Goal: Entertainment & Leisure: Consume media (video, audio)

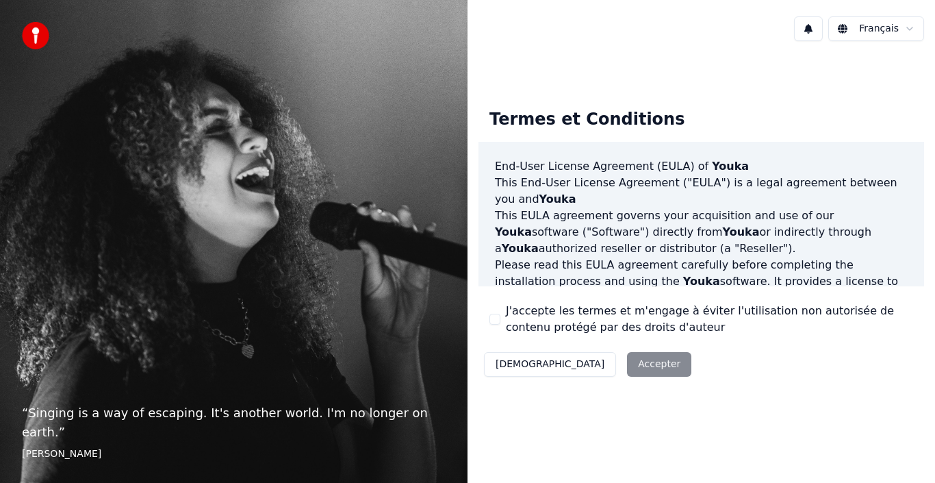
click at [494, 323] on button "J'accepte les termes et m'engage à éviter l'utilisation non autorisée de conten…" at bounding box center [495, 319] width 11 height 11
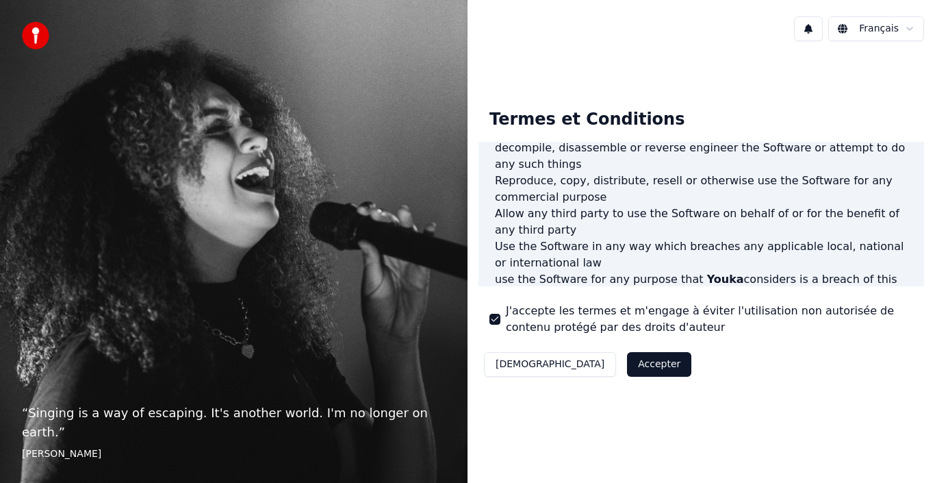
scroll to position [685, 0]
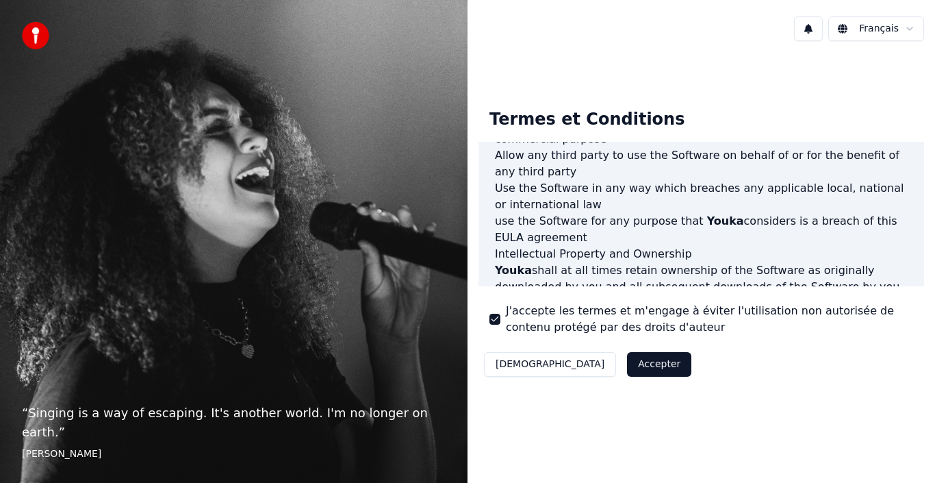
click at [627, 365] on button "Accepter" at bounding box center [659, 364] width 64 height 25
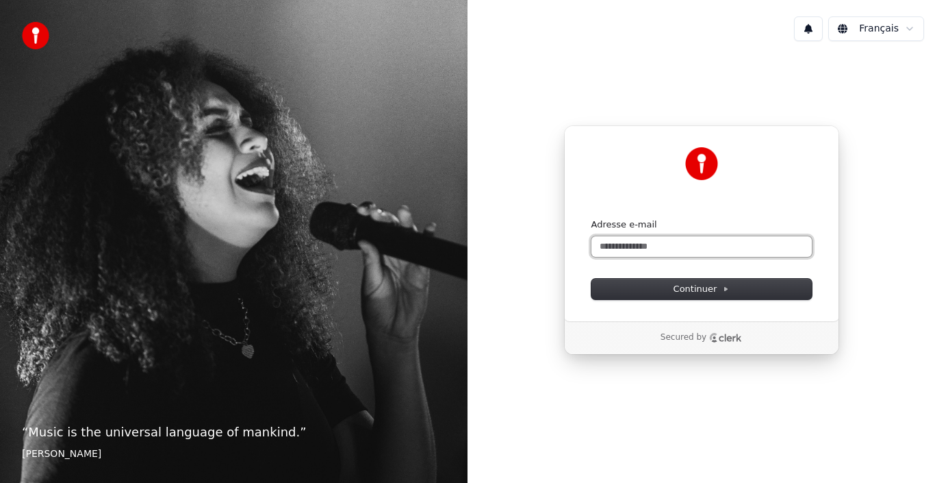
click at [664, 246] on input "Adresse e-mail" at bounding box center [702, 246] width 220 height 21
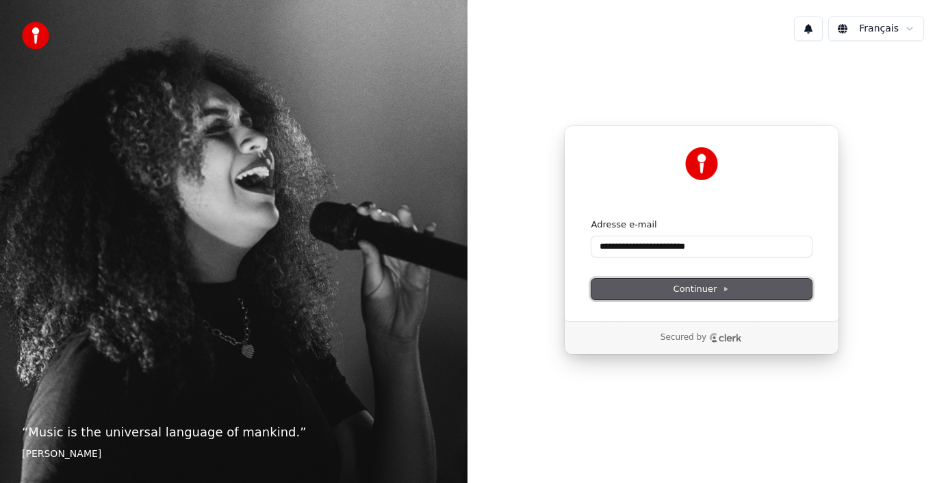
click at [718, 291] on span "Continuer" at bounding box center [702, 289] width 56 height 12
type input "**********"
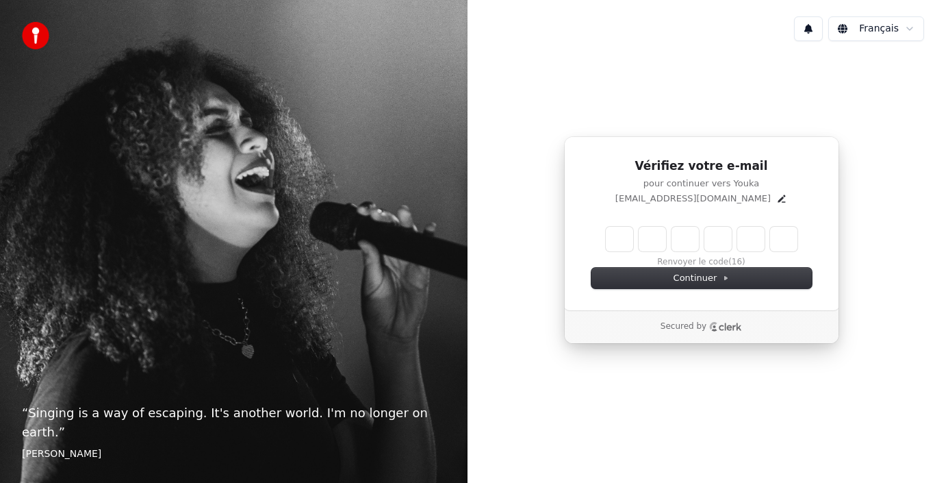
click at [609, 239] on input "Enter verification code" at bounding box center [702, 239] width 192 height 25
type input "******"
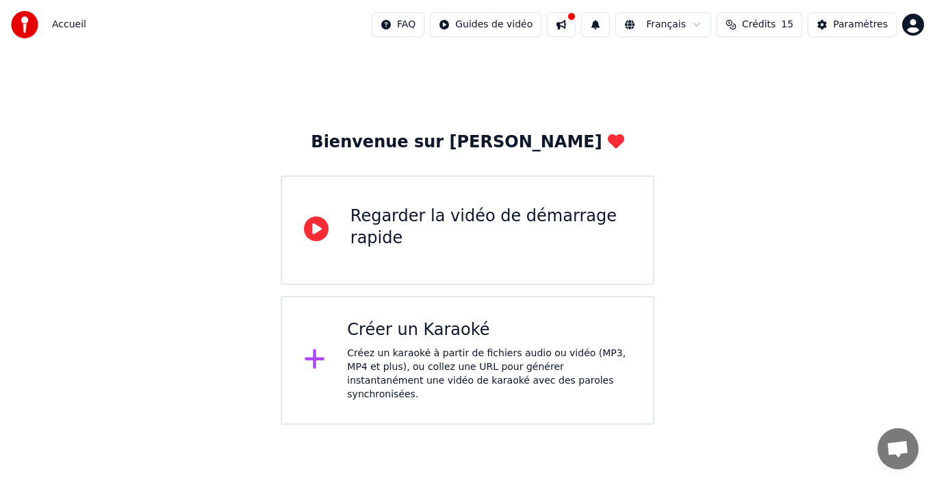
click at [406, 342] on div "Créer un Karaoké Créez un karaoké à partir de fichiers audio ou vidéo (MP3, MP4…" at bounding box center [489, 360] width 284 height 82
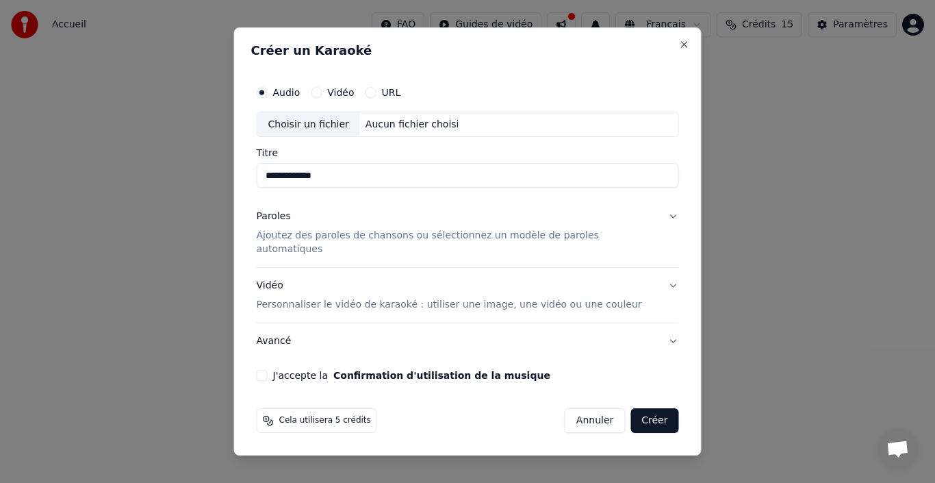
click at [339, 128] on div "Choisir un fichier" at bounding box center [308, 124] width 103 height 25
type input "**********"
click at [660, 280] on button "Vidéo Personnaliser le vidéo de karaoké : utiliser une image, une vidéo ou une …" at bounding box center [468, 295] width 422 height 55
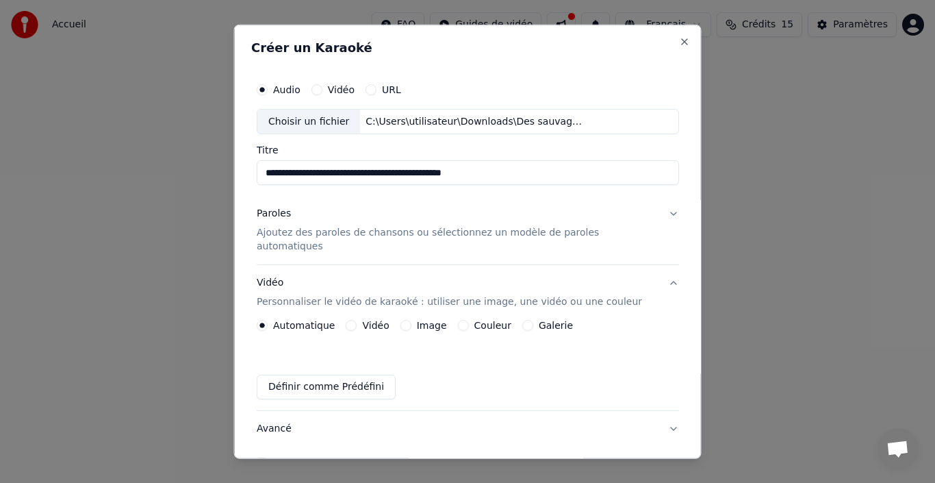
click at [411, 320] on button "Image" at bounding box center [405, 325] width 11 height 11
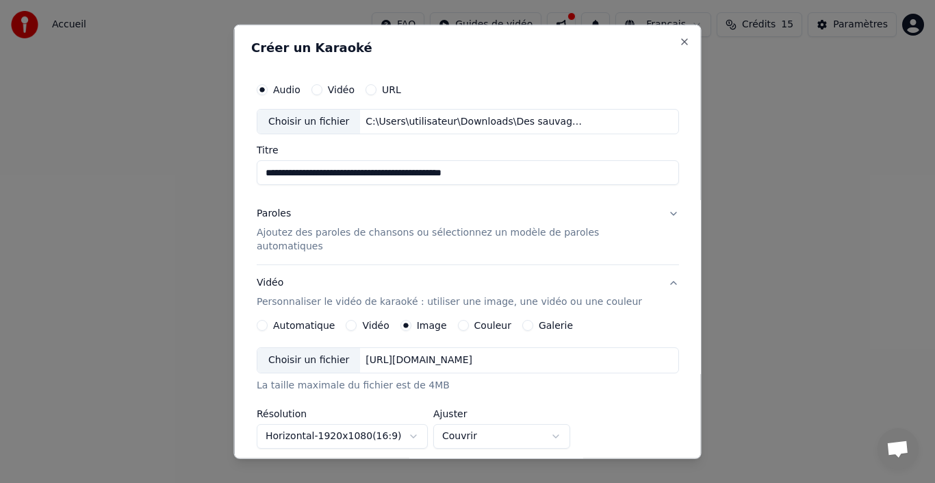
click at [338, 348] on div "Choisir un fichier" at bounding box center [308, 360] width 103 height 25
click at [320, 233] on p "Ajoutez des paroles de chansons ou sélectionnez un modèle de paroles automatiqu…" at bounding box center [457, 239] width 401 height 27
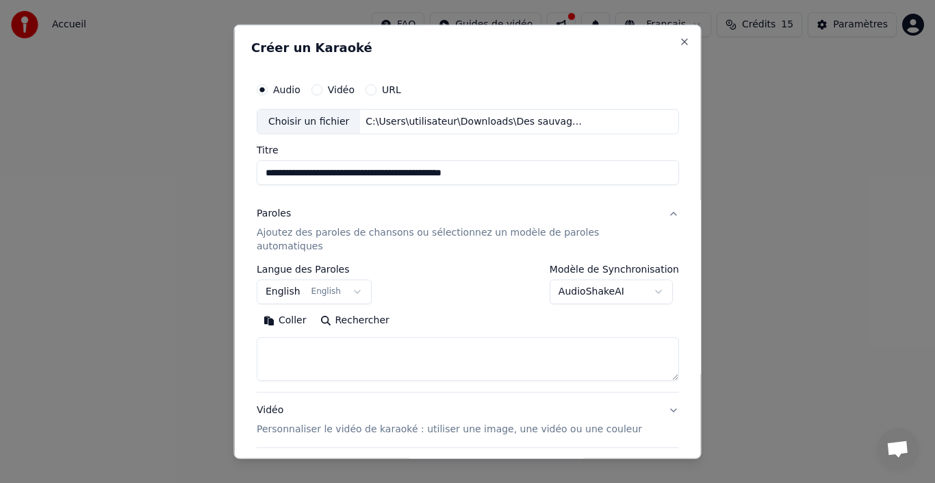
click at [351, 279] on button "English English" at bounding box center [314, 291] width 115 height 25
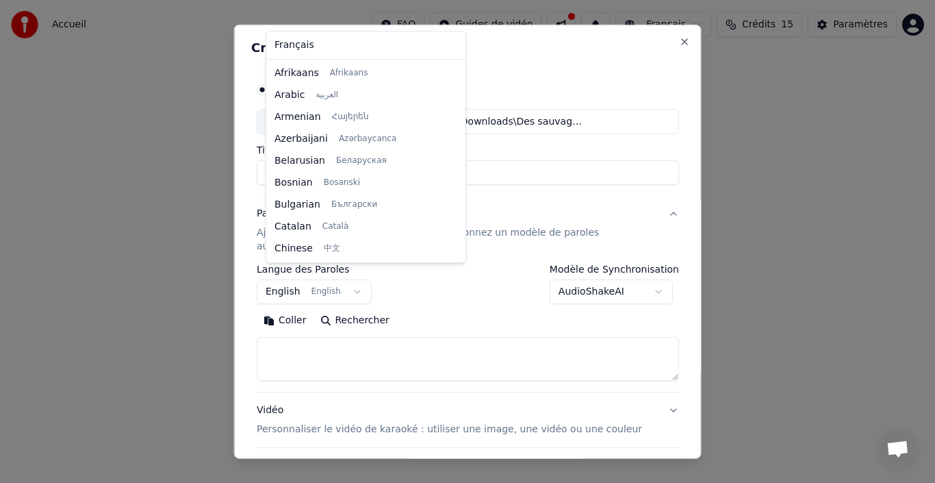
scroll to position [110, 0]
click at [359, 281] on body "**********" at bounding box center [467, 212] width 935 height 425
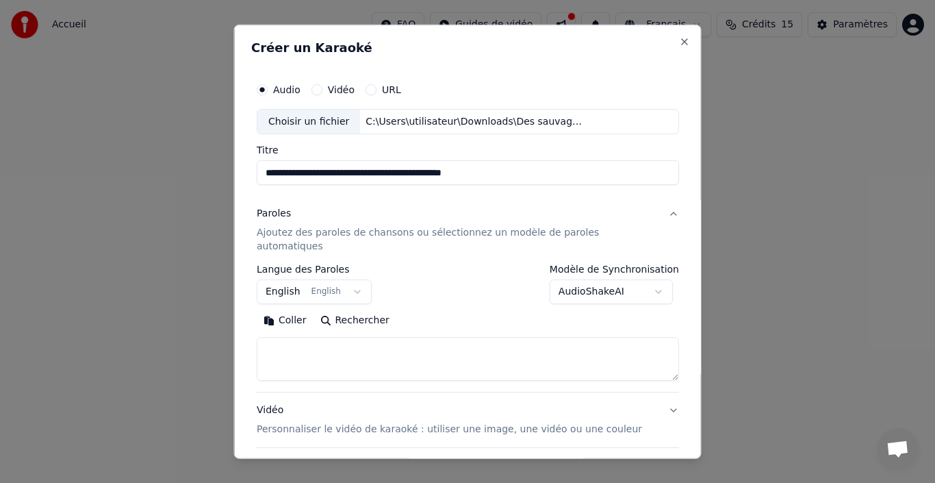
click at [347, 276] on body "**********" at bounding box center [467, 212] width 935 height 425
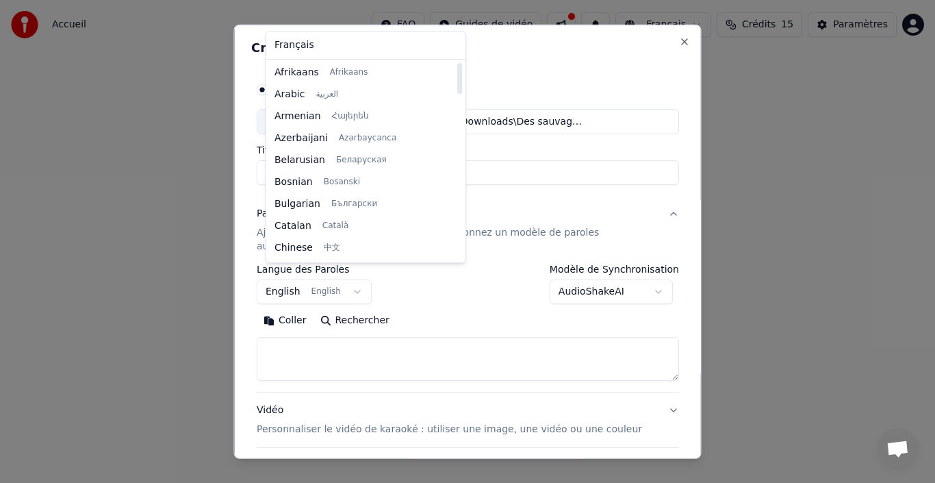
scroll to position [0, 0]
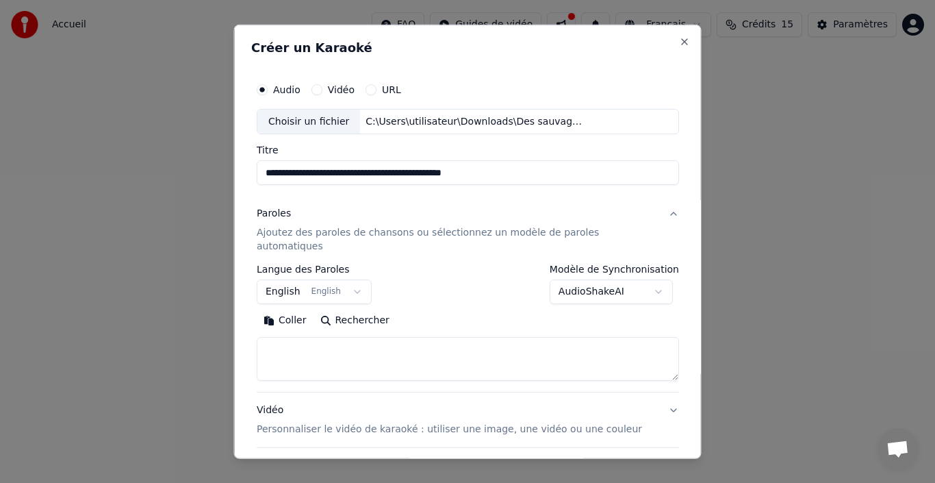
click at [310, 354] on body "**********" at bounding box center [467, 212] width 935 height 425
click at [332, 337] on textarea at bounding box center [468, 359] width 422 height 44
click at [279, 340] on textarea at bounding box center [468, 359] width 422 height 44
click at [300, 310] on button "Coller" at bounding box center [285, 321] width 57 height 22
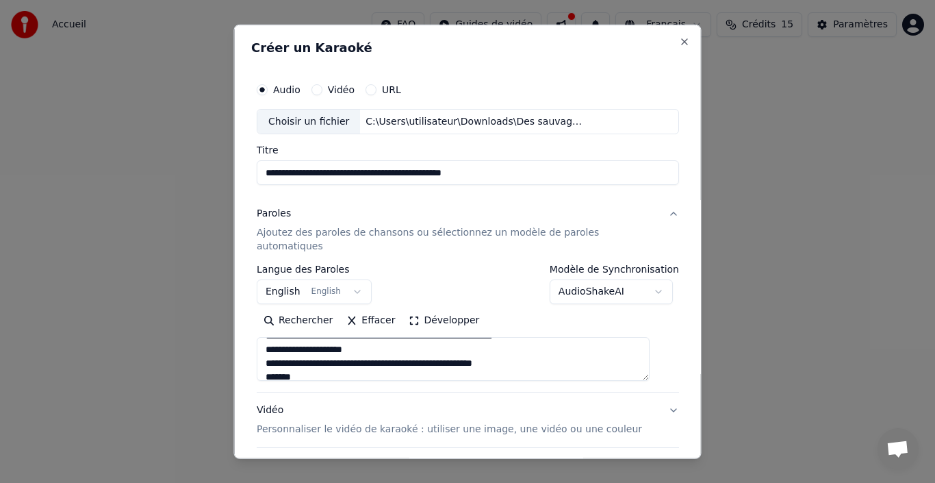
type textarea "**********"
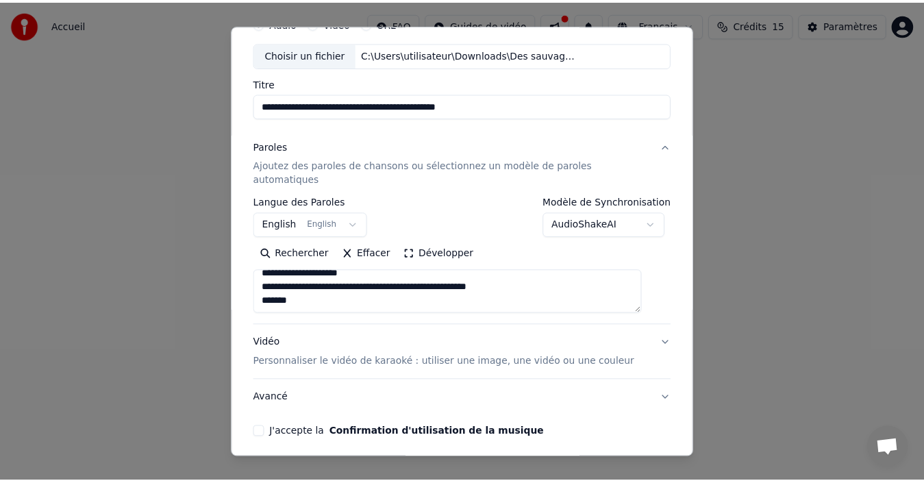
scroll to position [108, 0]
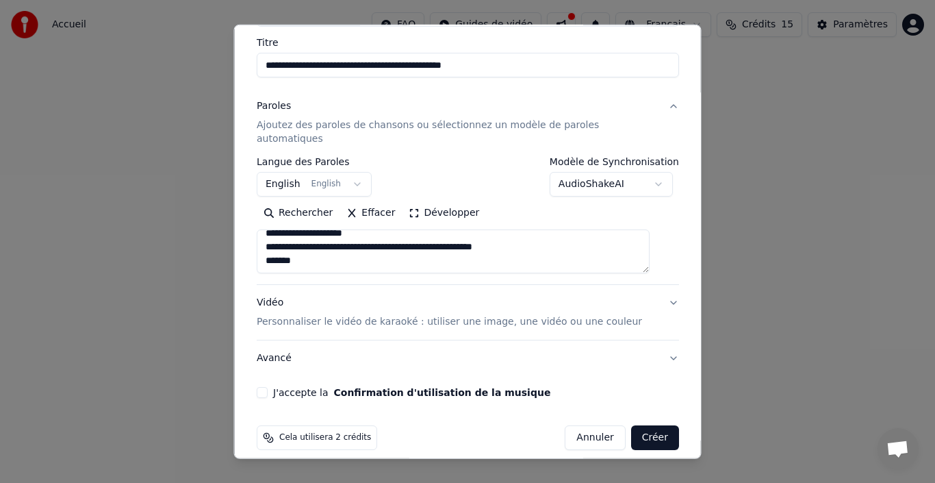
click at [268, 387] on button "J'accepte la Confirmation d'utilisation de la musique" at bounding box center [262, 392] width 11 height 11
click at [634, 427] on button "Créer" at bounding box center [655, 437] width 48 height 25
select select "**"
type textarea "**********"
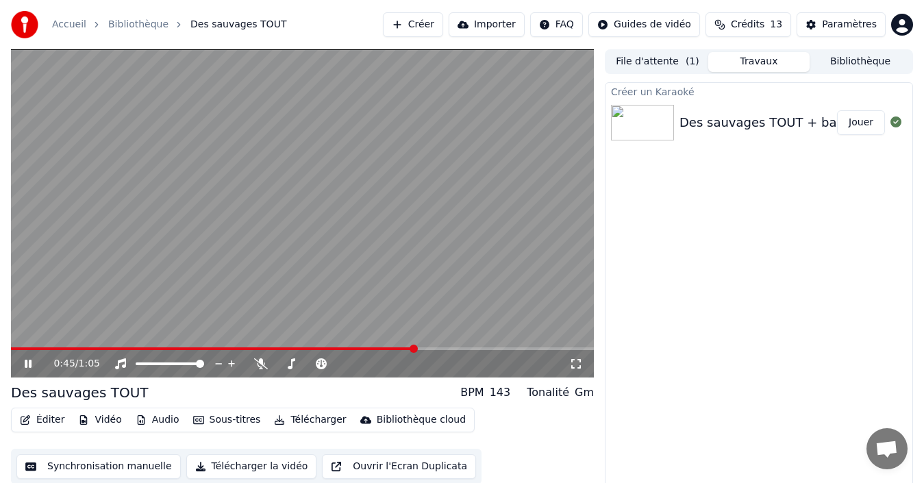
click at [246, 346] on video at bounding box center [302, 213] width 583 height 328
click at [234, 348] on span at bounding box center [122, 348] width 223 height 3
click at [25, 362] on icon at bounding box center [28, 364] width 8 height 10
click at [25, 362] on icon at bounding box center [28, 363] width 7 height 8
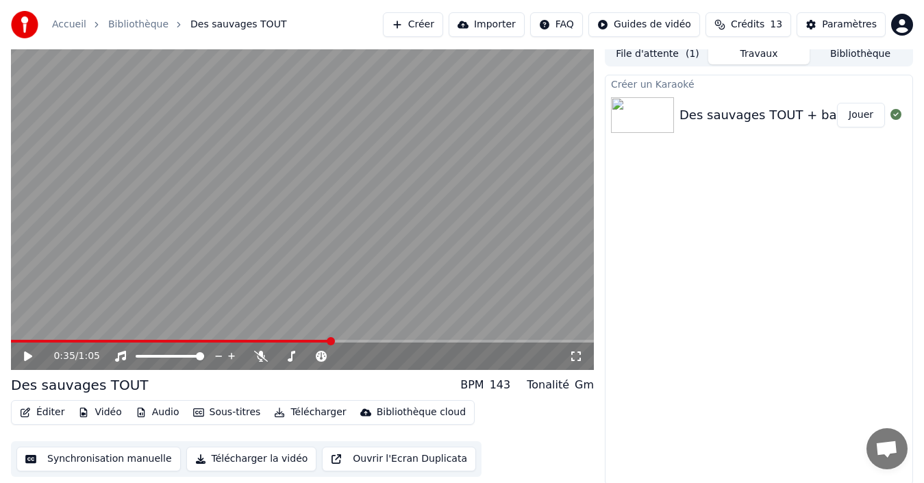
scroll to position [10, 0]
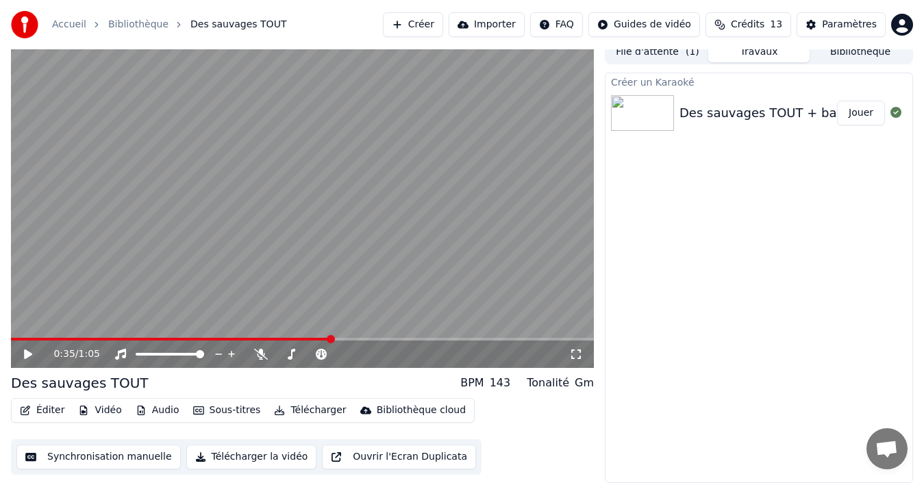
click at [136, 457] on button "Synchronisation manuelle" at bounding box center [98, 456] width 164 height 25
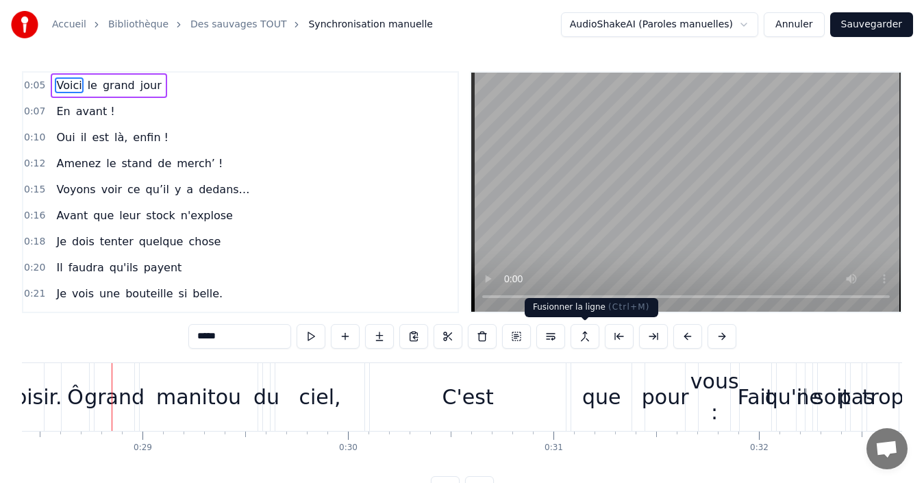
scroll to position [0, 5858]
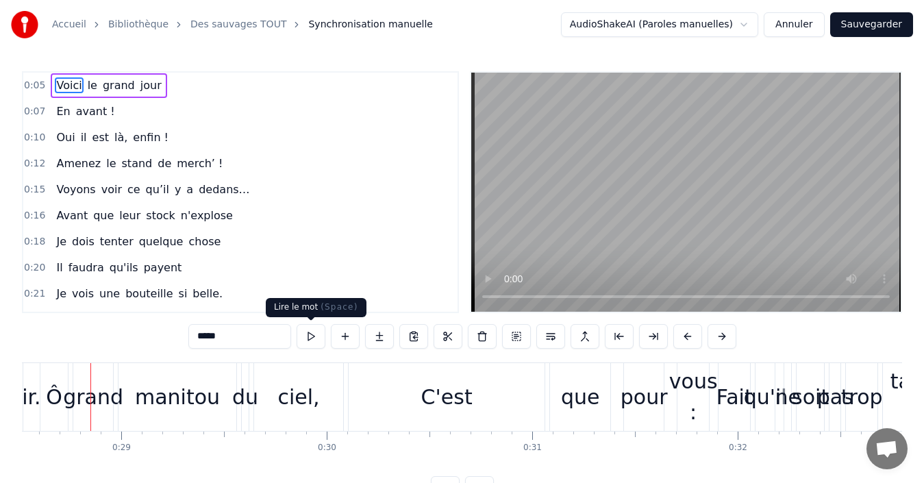
click at [309, 338] on button at bounding box center [310, 336] width 29 height 25
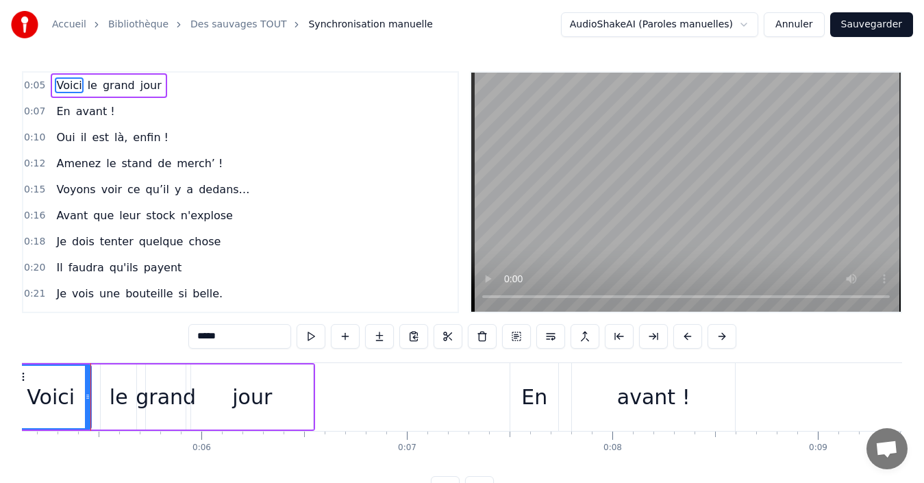
click at [318, 340] on button at bounding box center [310, 336] width 29 height 25
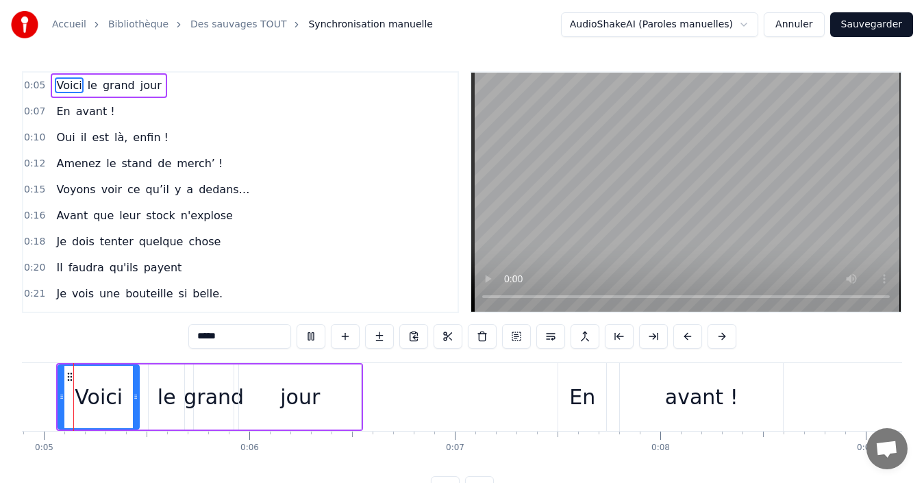
scroll to position [0, 971]
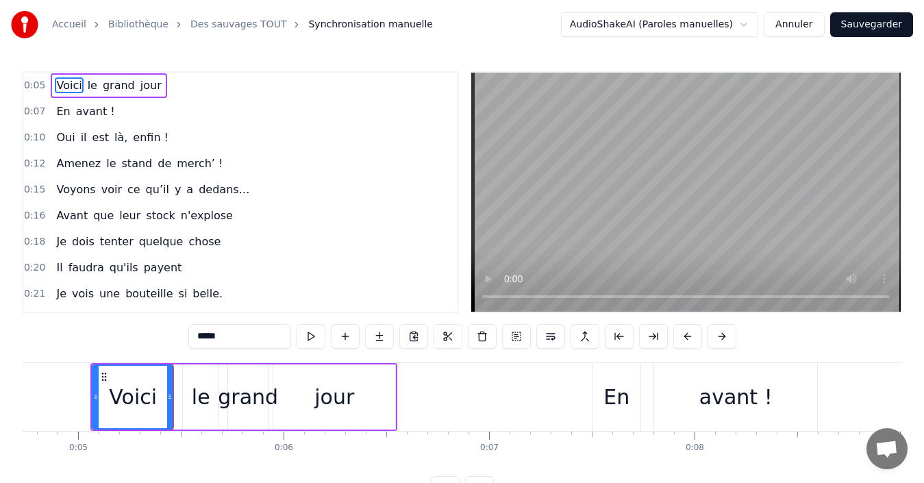
click at [316, 340] on button at bounding box center [310, 336] width 29 height 25
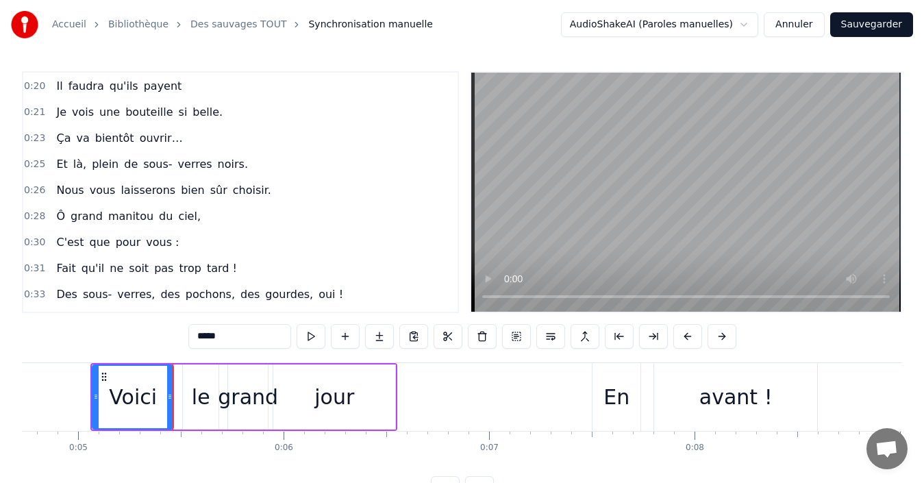
scroll to position [205, 0]
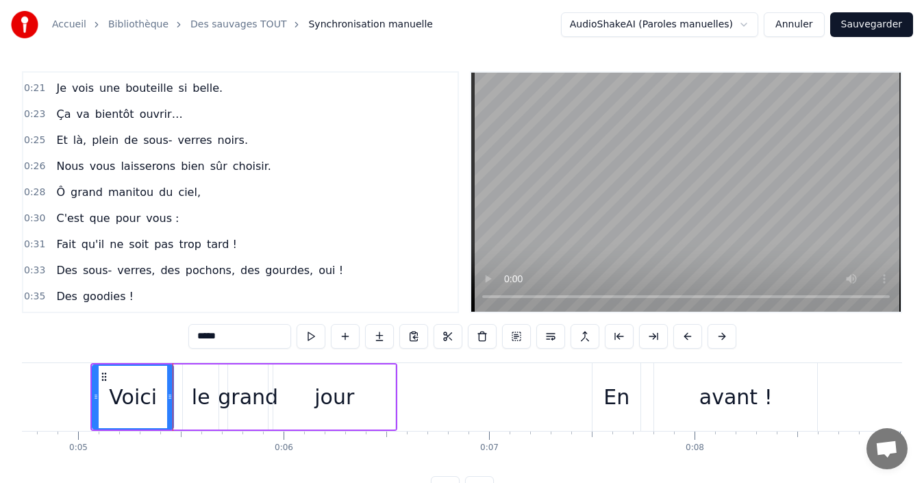
click at [156, 240] on span "pas" at bounding box center [164, 244] width 22 height 16
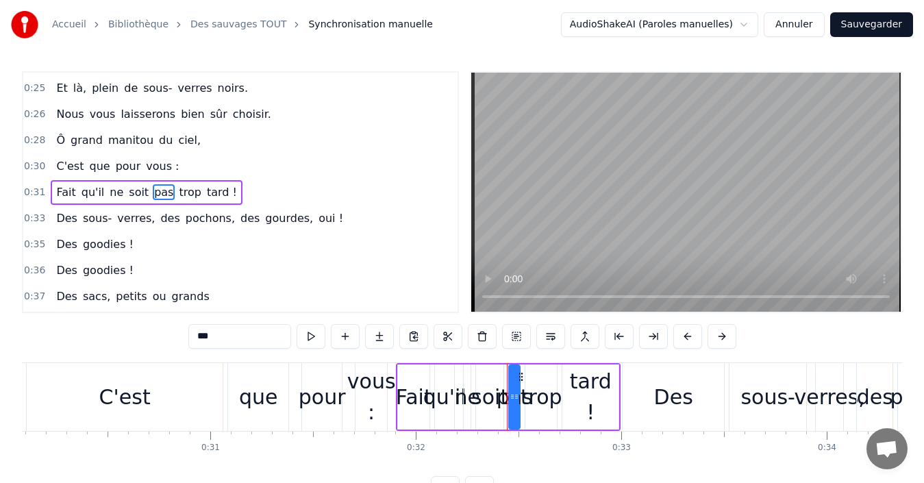
scroll to position [0, 6596]
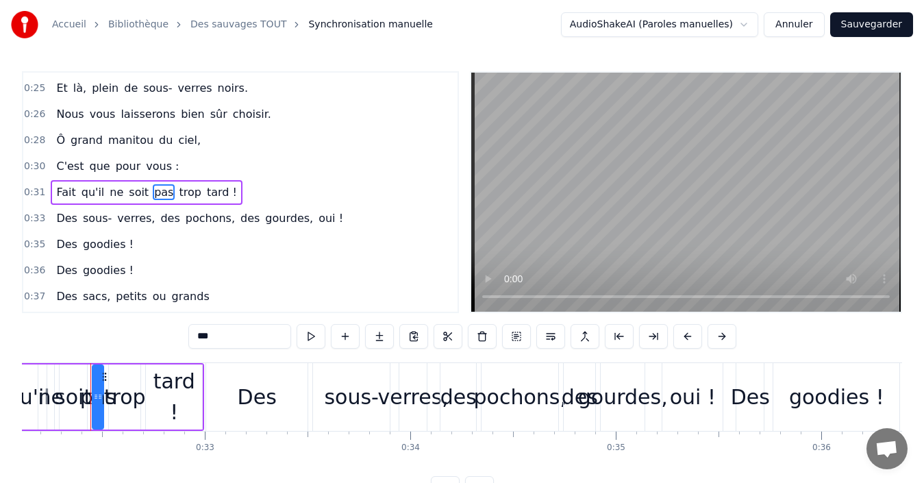
click at [275, 410] on div "Des" at bounding box center [256, 397] width 101 height 68
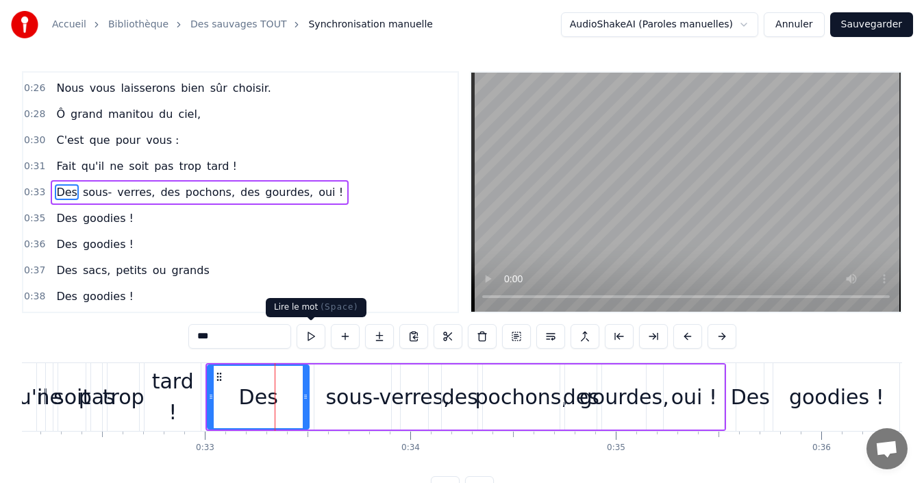
click at [313, 336] on button at bounding box center [310, 336] width 29 height 25
click at [310, 339] on button at bounding box center [310, 336] width 29 height 25
click at [346, 404] on div "sous-" at bounding box center [352, 396] width 54 height 31
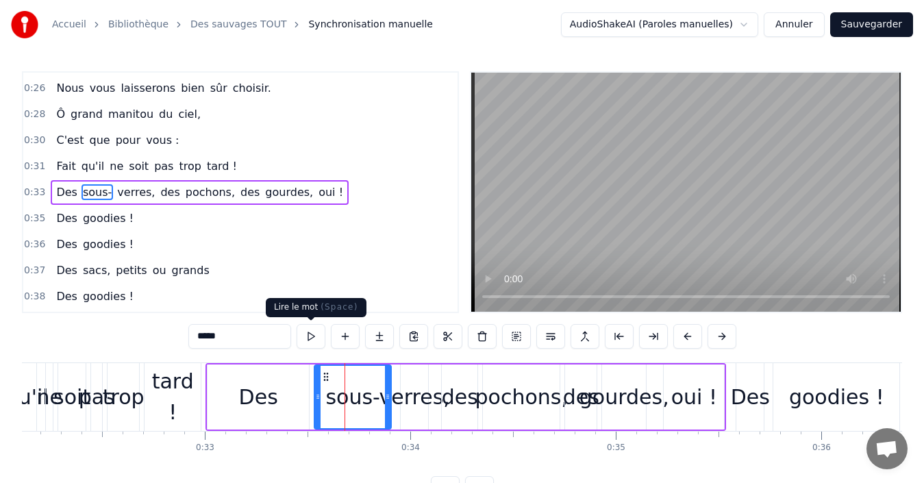
click at [314, 339] on button at bounding box center [310, 336] width 29 height 25
click at [414, 408] on div "verres," at bounding box center [414, 396] width 71 height 31
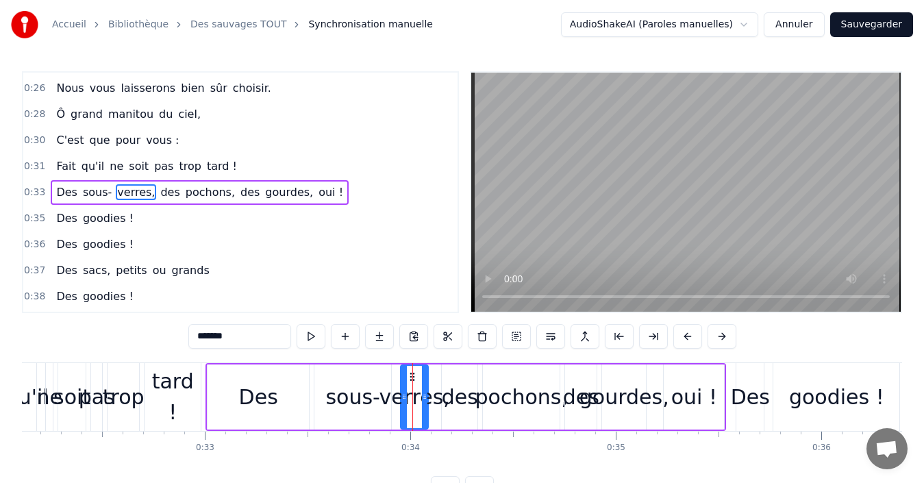
click at [449, 407] on div "des" at bounding box center [460, 396] width 36 height 31
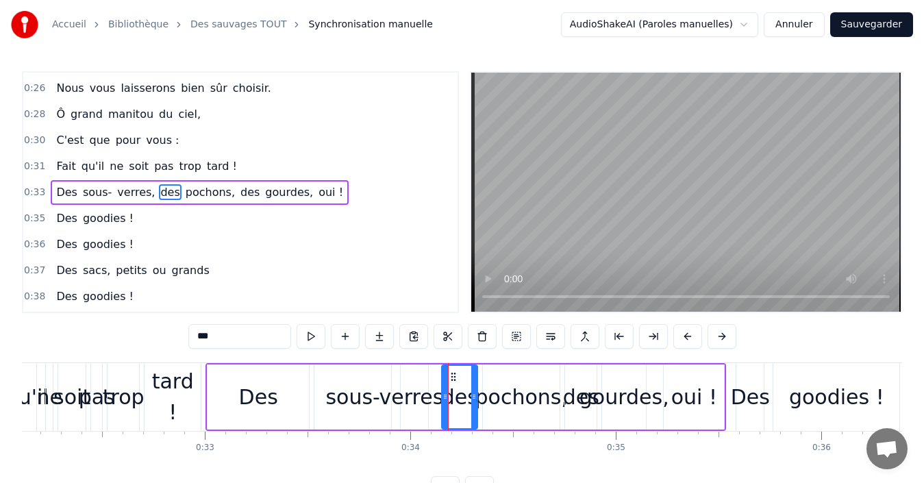
click at [503, 405] on div "pochons," at bounding box center [521, 396] width 92 height 31
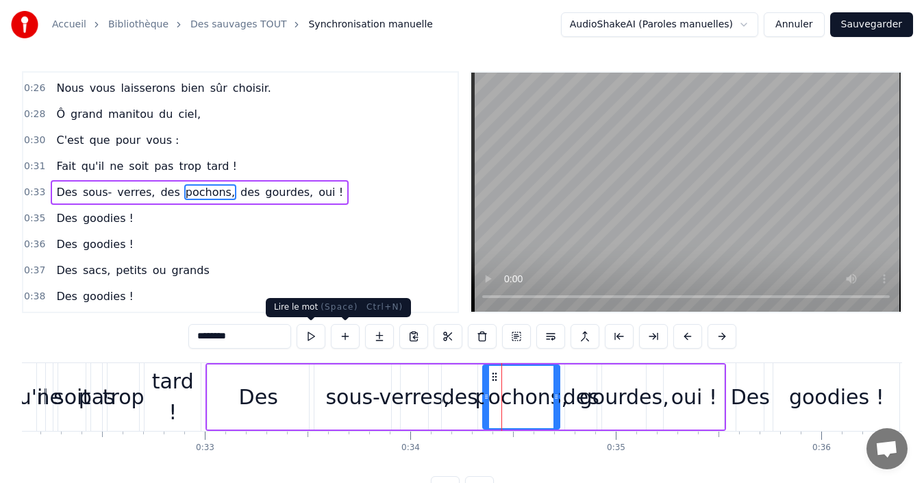
click at [306, 332] on button at bounding box center [310, 336] width 29 height 25
click at [352, 403] on div "sous-" at bounding box center [352, 396] width 54 height 31
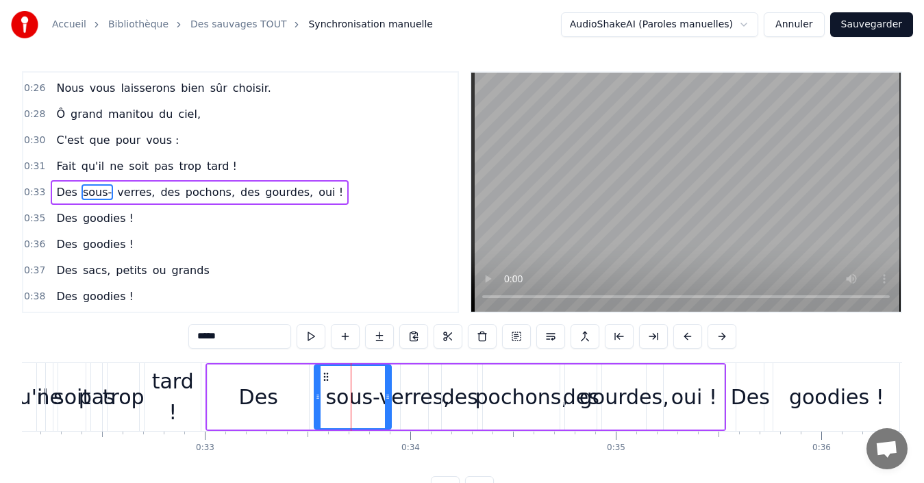
click at [288, 398] on div "Des" at bounding box center [257, 396] width 101 height 65
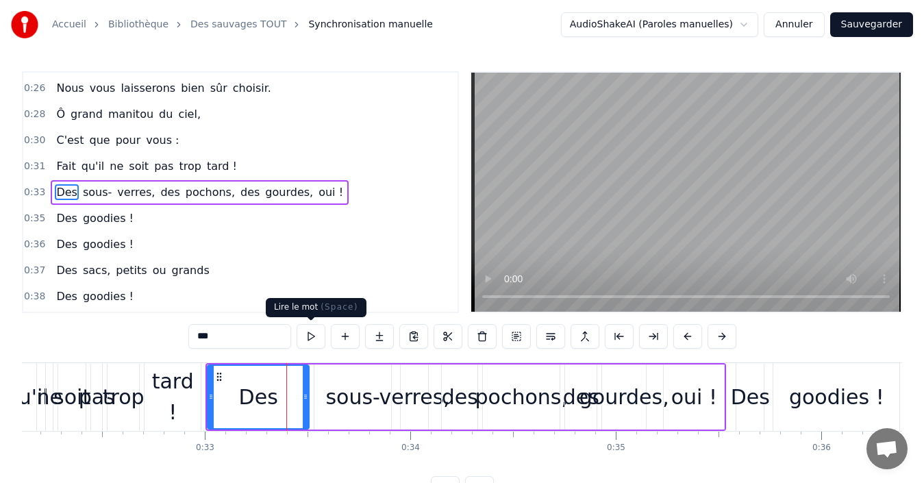
click at [314, 335] on button at bounding box center [310, 336] width 29 height 25
click at [335, 388] on div "sous-" at bounding box center [352, 396] width 54 height 31
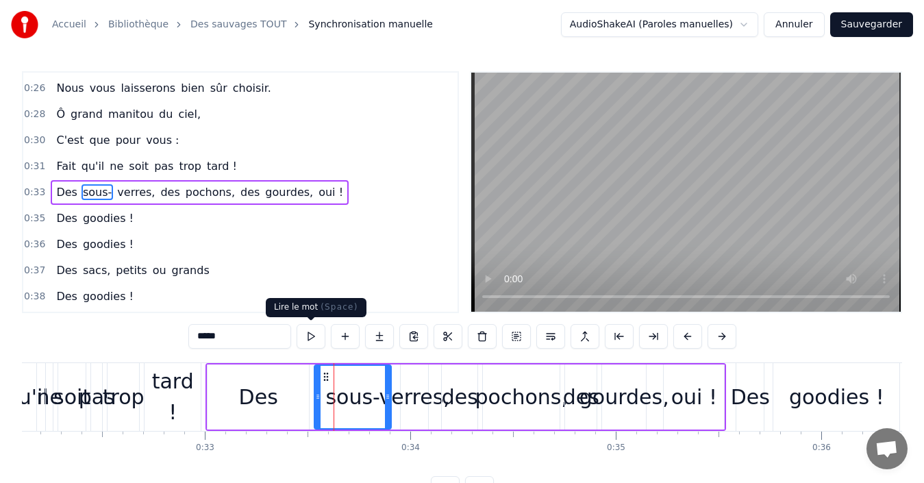
click at [316, 340] on button at bounding box center [310, 336] width 29 height 25
click at [409, 395] on div "verres," at bounding box center [414, 396] width 71 height 31
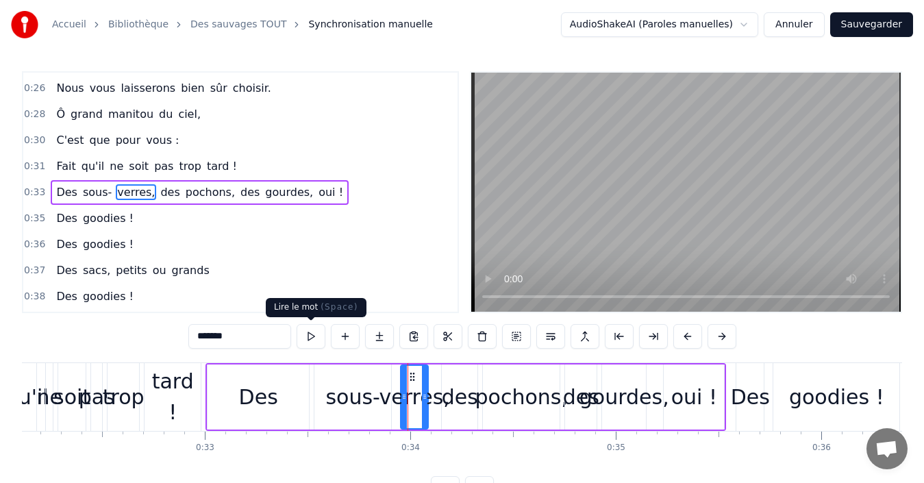
click at [310, 331] on button at bounding box center [310, 336] width 29 height 25
click at [463, 408] on div "des" at bounding box center [460, 396] width 36 height 31
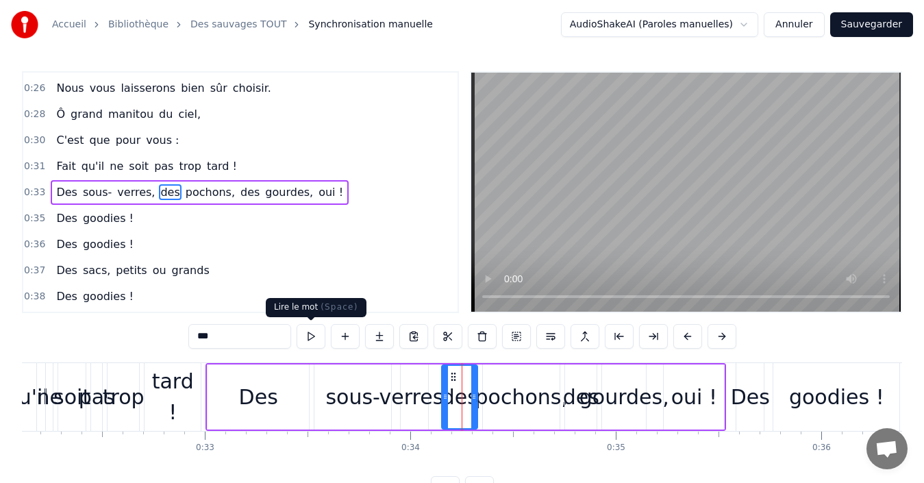
click at [318, 332] on button at bounding box center [310, 336] width 29 height 25
click at [501, 405] on div "pochons," at bounding box center [521, 396] width 92 height 31
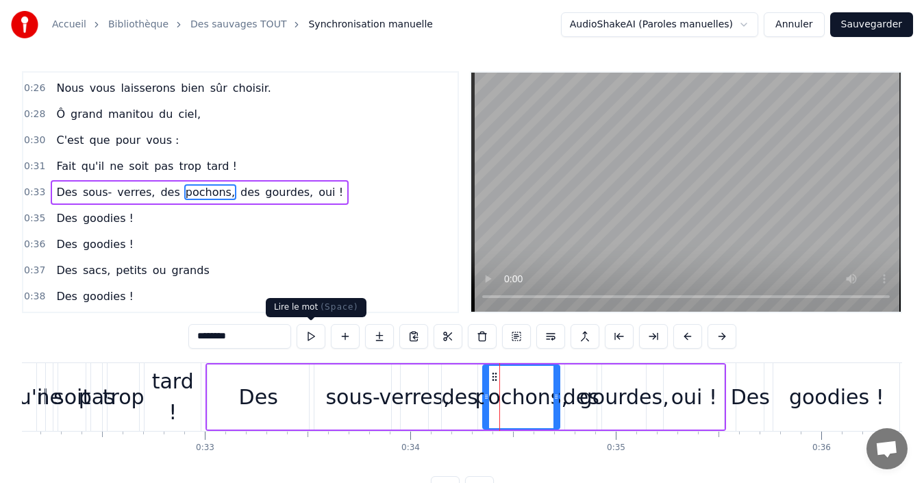
click at [312, 334] on button at bounding box center [310, 336] width 29 height 25
click at [779, 402] on div "goodies !" at bounding box center [836, 397] width 126 height 68
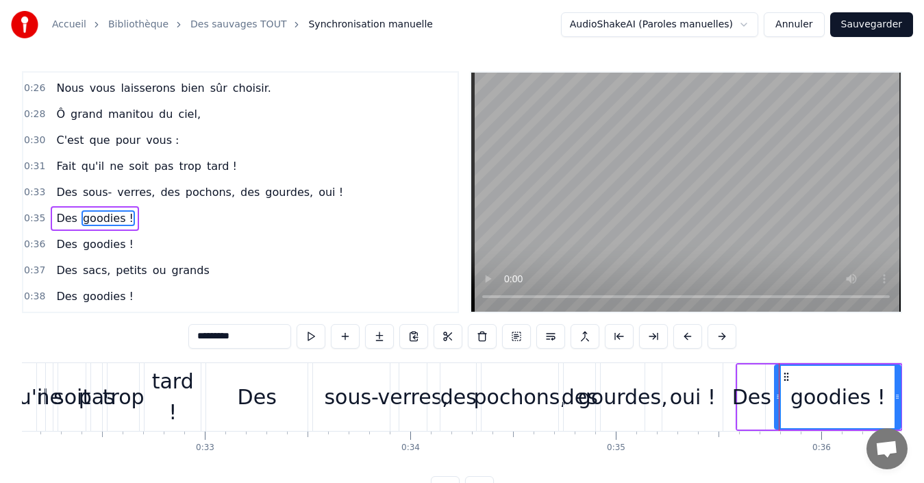
scroll to position [310, 0]
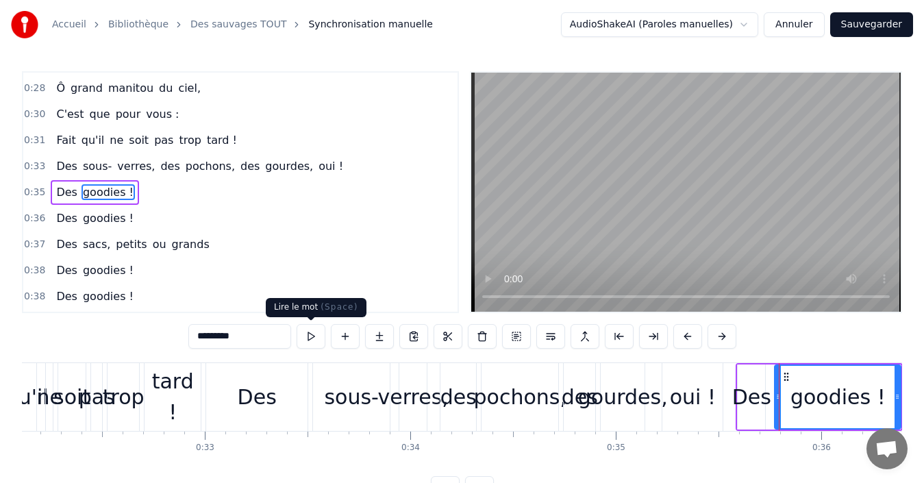
click at [306, 339] on button at bounding box center [310, 336] width 29 height 25
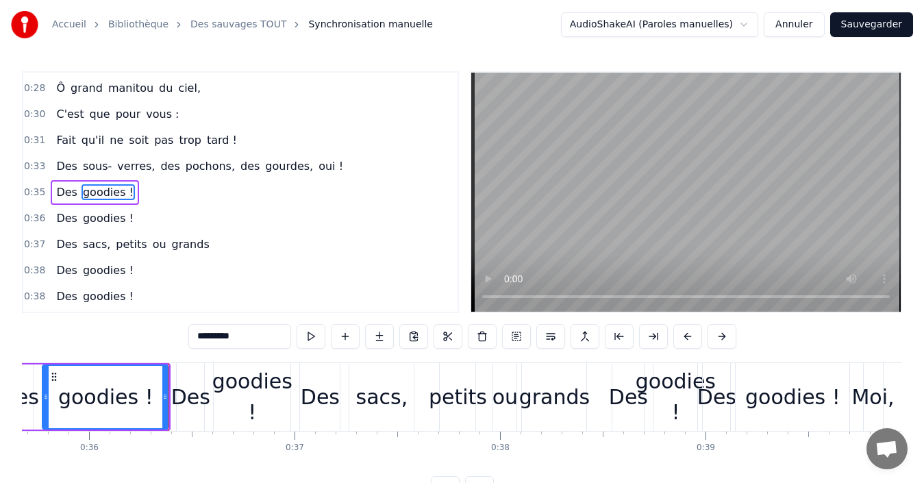
scroll to position [0, 7373]
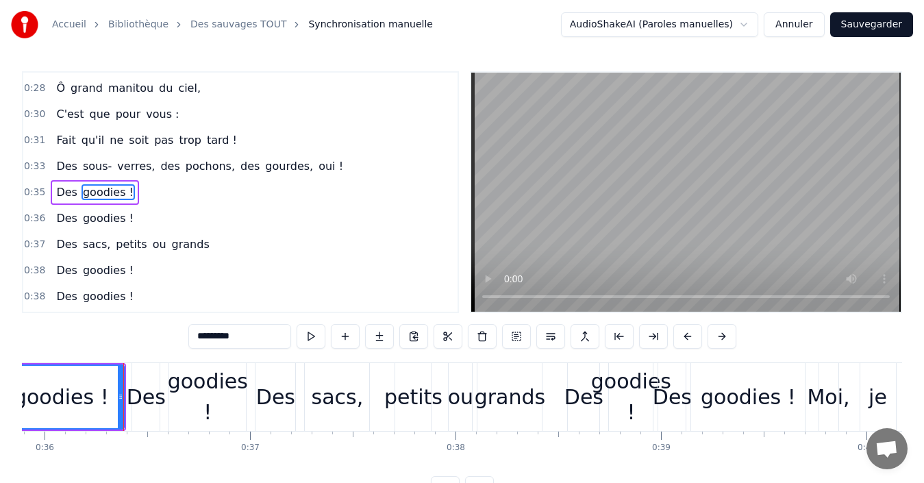
click at [137, 403] on div "Des" at bounding box center [146, 396] width 39 height 31
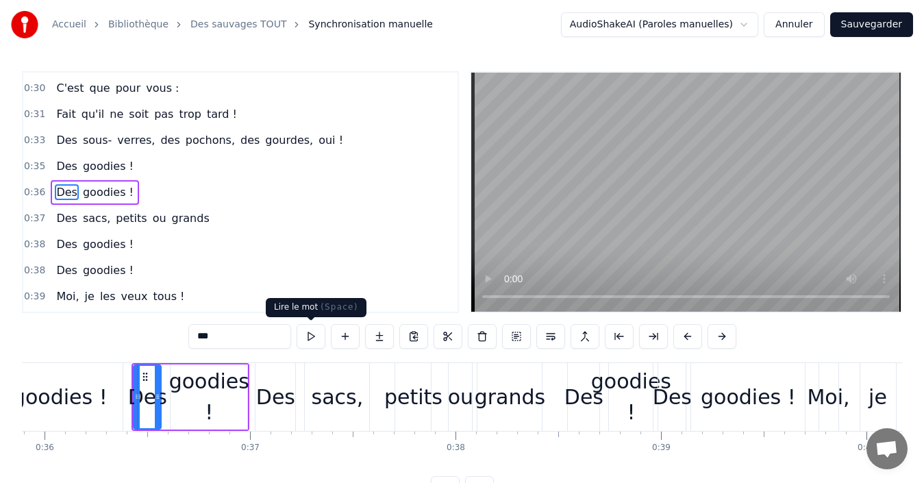
click at [310, 339] on button at bounding box center [310, 336] width 29 height 25
click at [227, 396] on div "goodies !" at bounding box center [209, 397] width 80 height 62
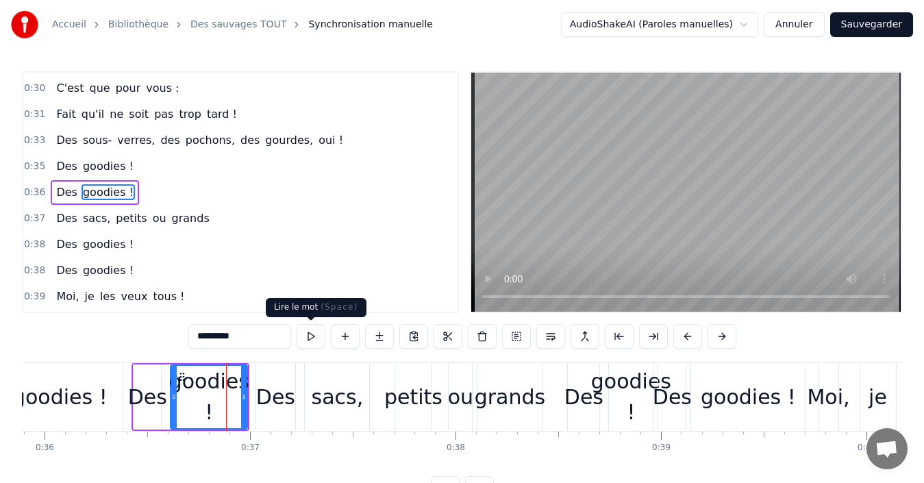
click at [310, 339] on button at bounding box center [310, 336] width 29 height 25
click at [284, 412] on div "Des" at bounding box center [275, 396] width 39 height 31
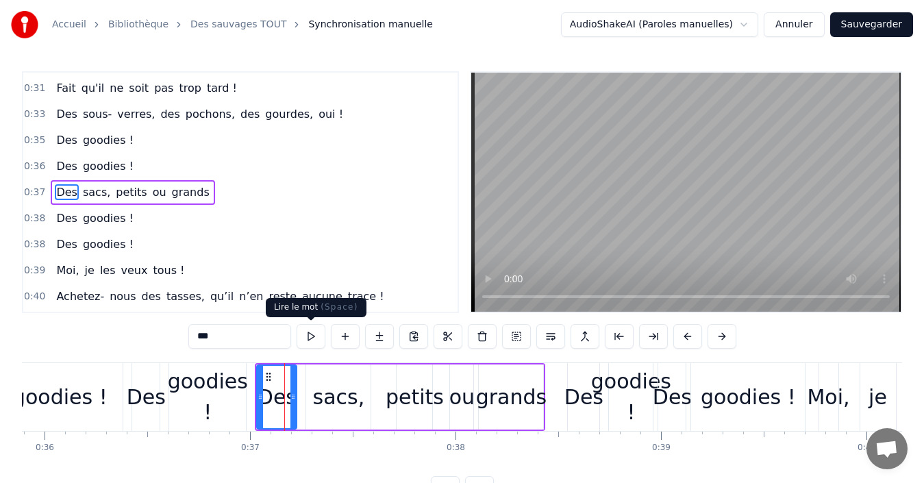
click at [312, 335] on button at bounding box center [310, 336] width 29 height 25
click at [325, 395] on div "sacs," at bounding box center [339, 396] width 52 height 31
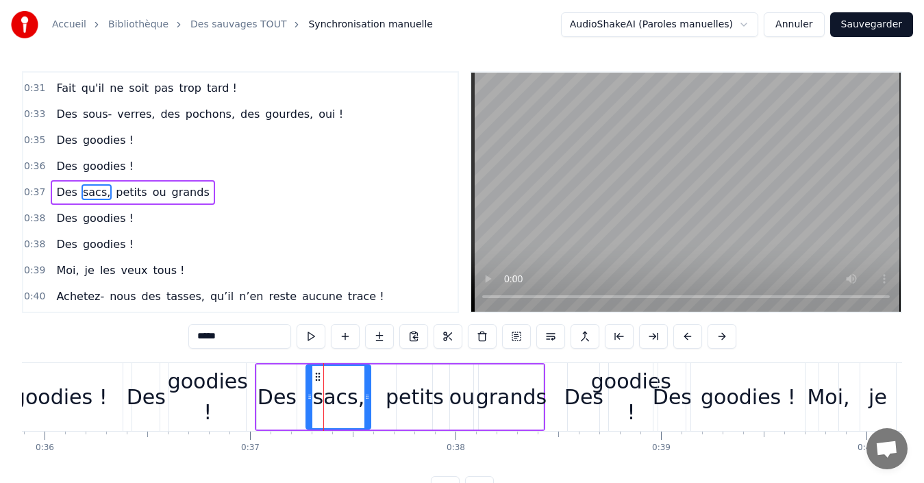
drag, startPoint x: 54, startPoint y: 195, endPoint x: 42, endPoint y: 195, distance: 12.3
click at [55, 195] on span "Des" at bounding box center [67, 192] width 24 height 16
type input "***"
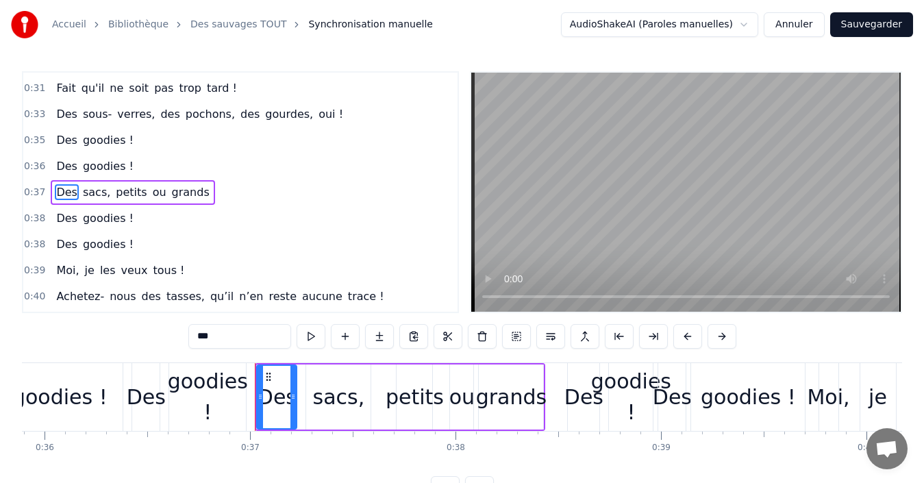
click at [51, 196] on div "Des sacs, petits ou grands" at bounding box center [133, 192] width 164 height 25
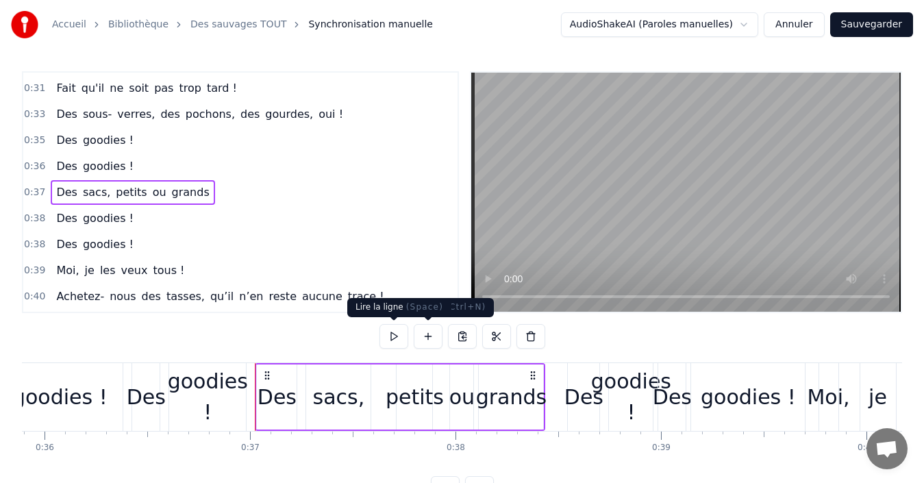
click at [388, 332] on button at bounding box center [393, 336] width 29 height 25
click at [388, 333] on button at bounding box center [393, 336] width 29 height 25
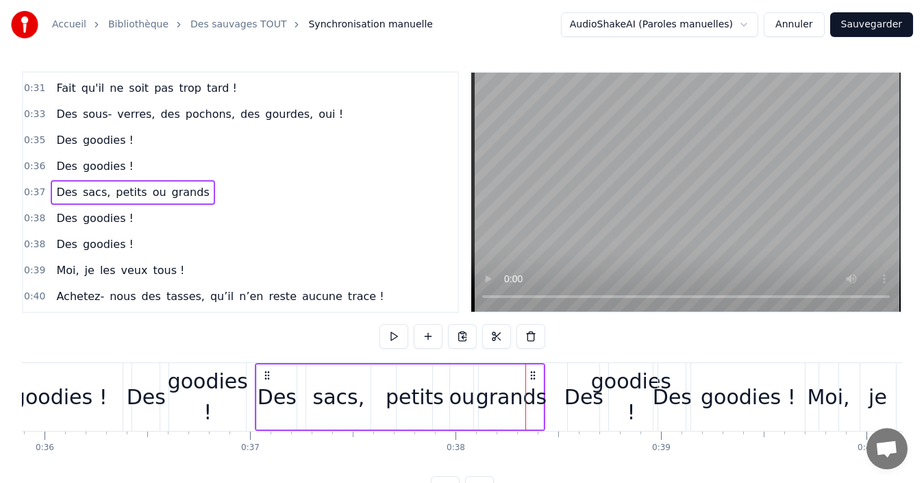
drag, startPoint x: 151, startPoint y: 399, endPoint x: 270, endPoint y: 402, distance: 119.2
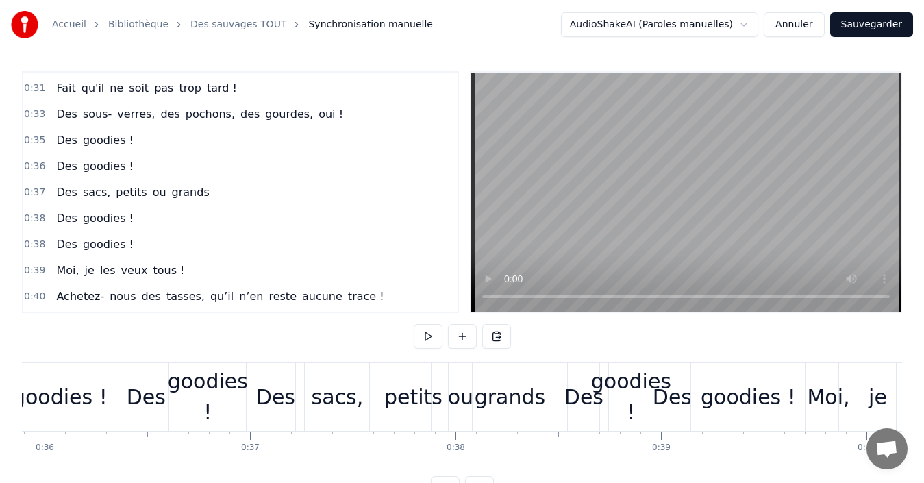
drag, startPoint x: 153, startPoint y: 396, endPoint x: 158, endPoint y: 401, distance: 7.3
click at [158, 401] on div "Des" at bounding box center [146, 396] width 39 height 31
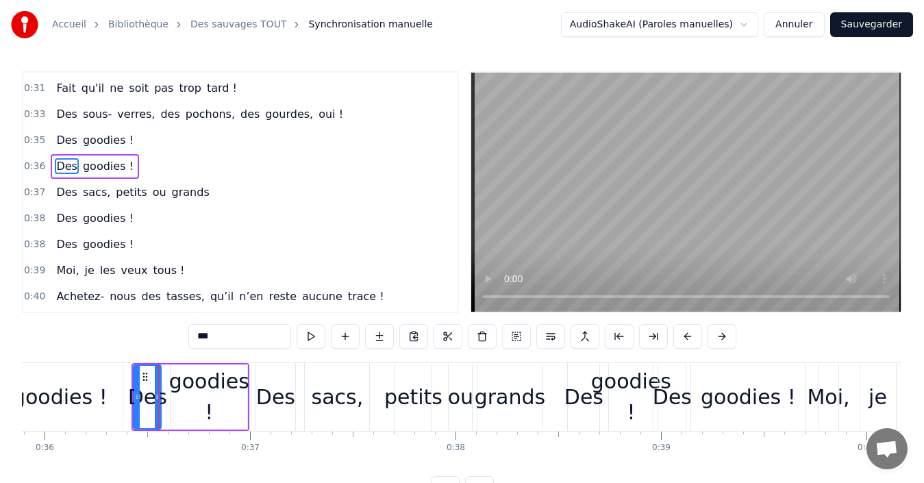
scroll to position [336, 0]
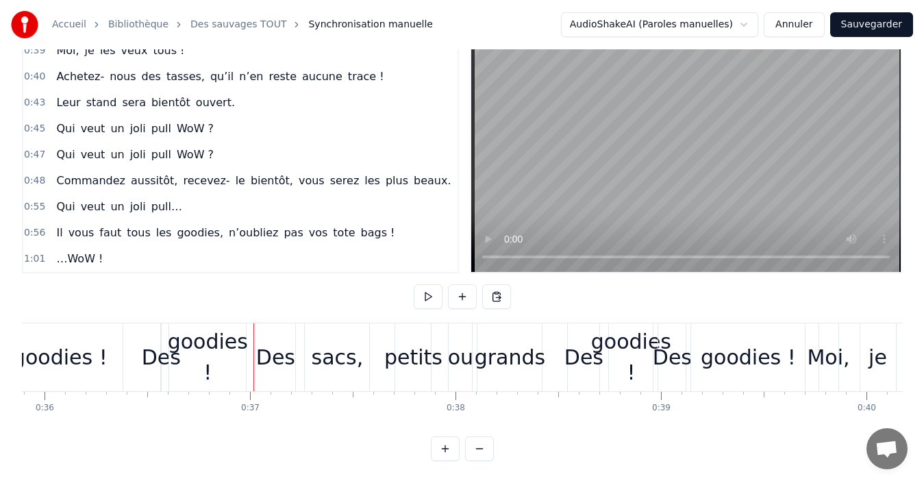
scroll to position [51, 0]
click at [36, 252] on span "1:01" at bounding box center [34, 259] width 21 height 14
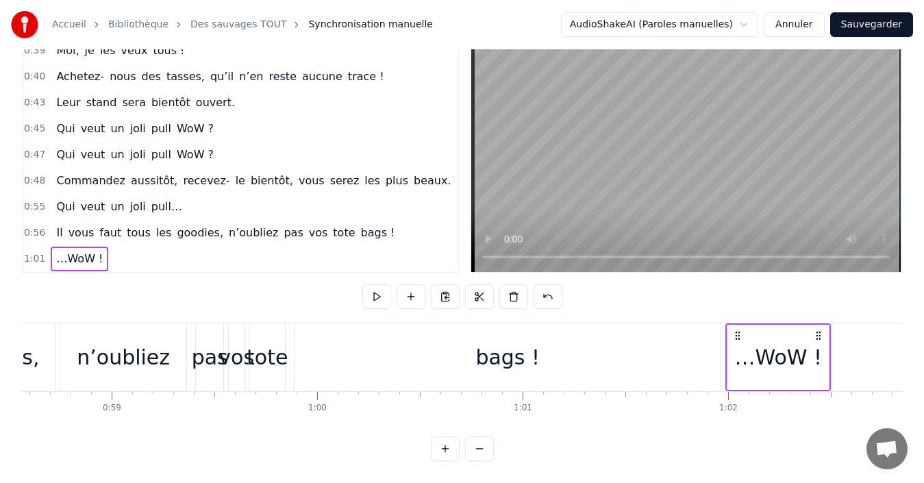
scroll to position [0, 12515]
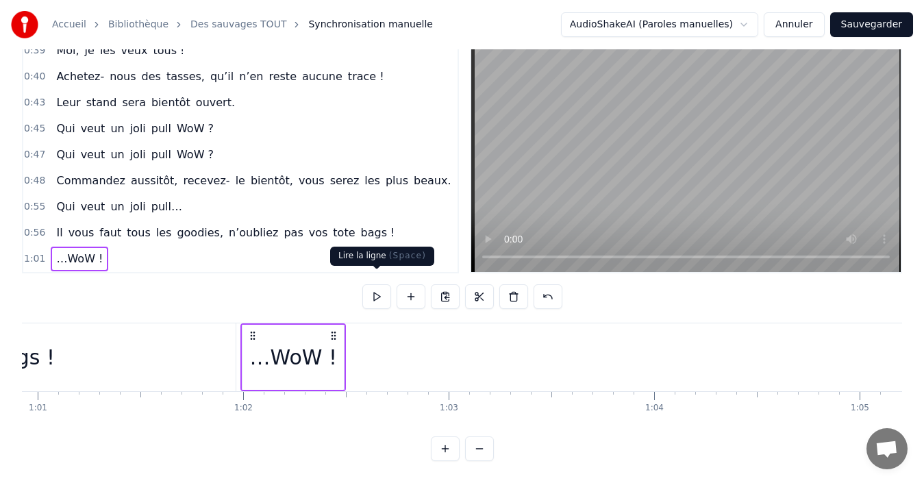
click at [377, 286] on button at bounding box center [376, 296] width 29 height 25
click at [55, 225] on span "Il" at bounding box center [59, 233] width 9 height 16
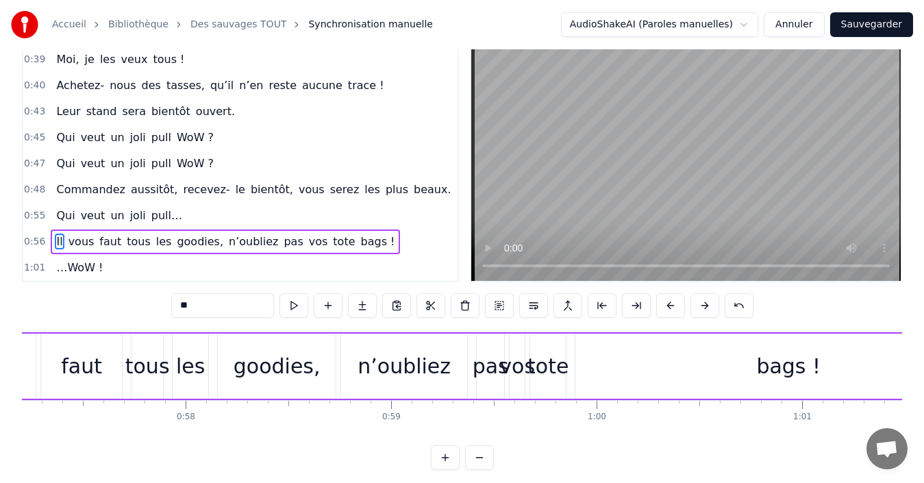
scroll to position [0, 11580]
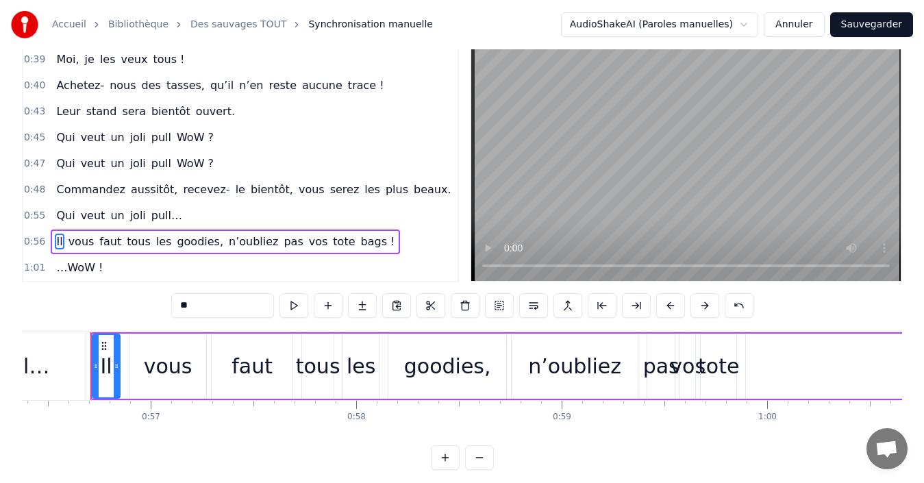
click at [51, 232] on div "Il vous faut tous les goodies, n’oubliez pas vos tote bags !" at bounding box center [225, 241] width 349 height 25
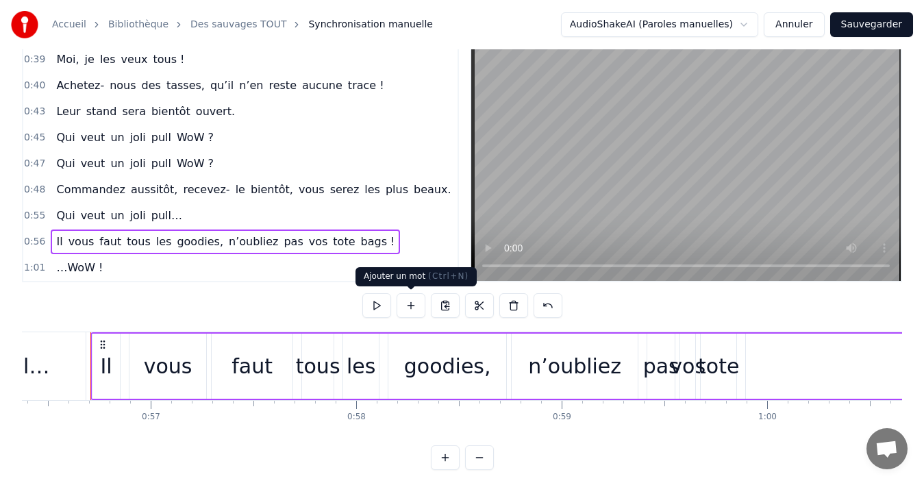
click at [380, 307] on button at bounding box center [376, 305] width 29 height 25
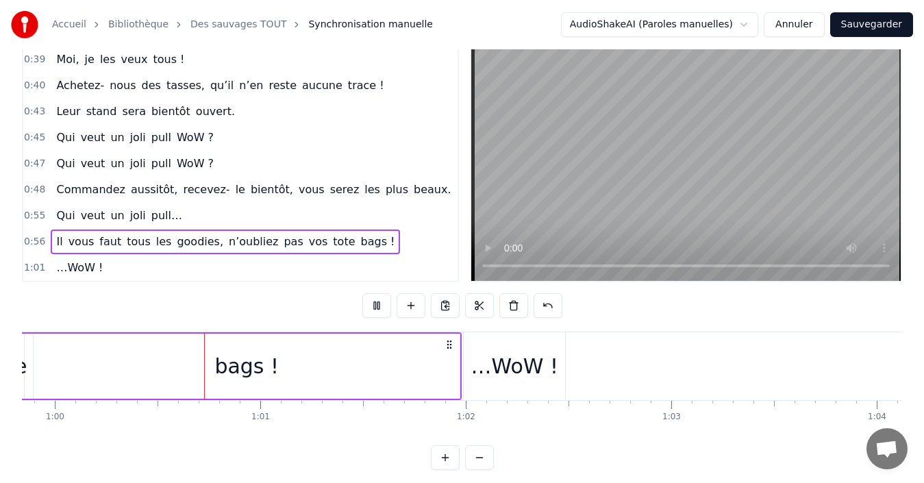
scroll to position [0, 12328]
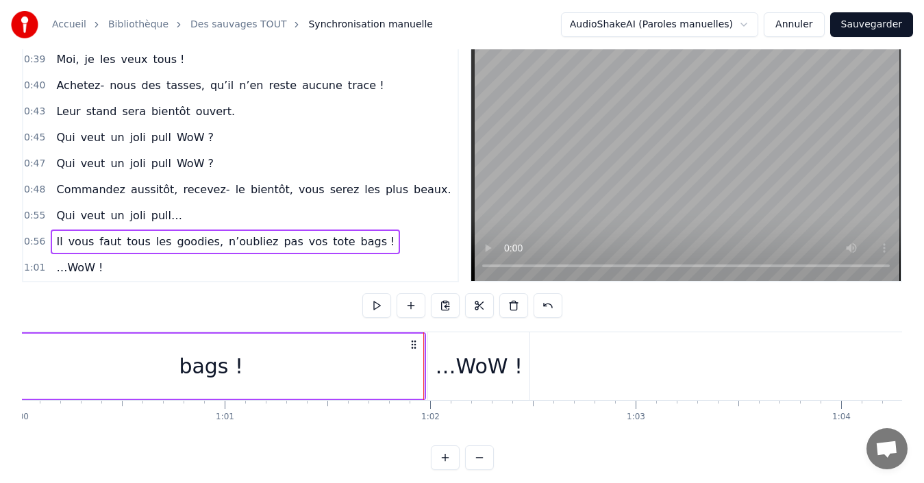
click at [380, 307] on button at bounding box center [376, 305] width 29 height 25
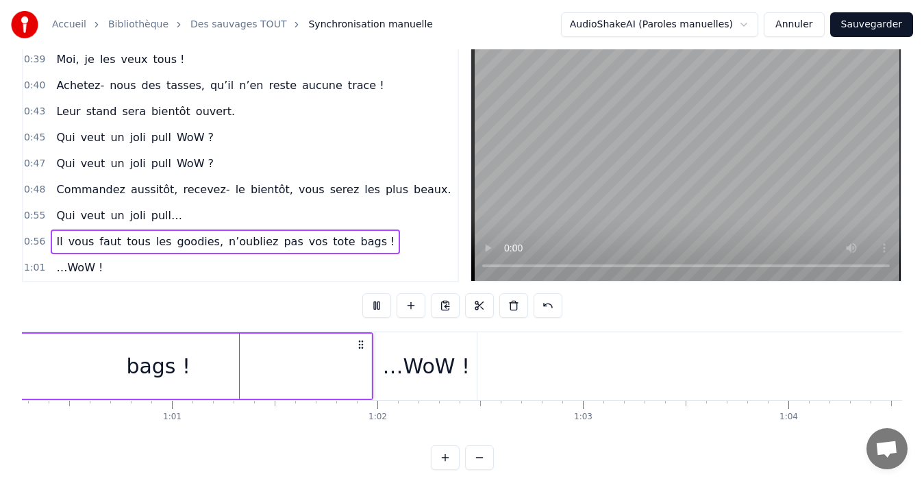
scroll to position [0, 12438]
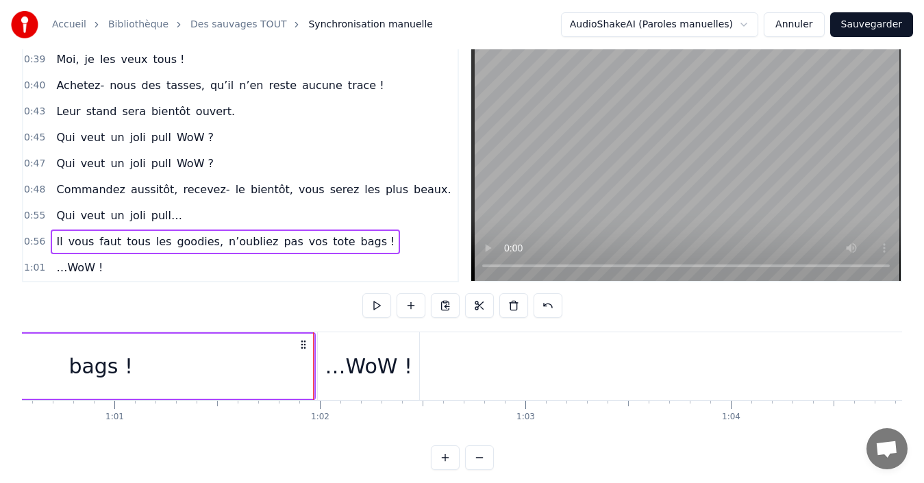
click at [380, 307] on button at bounding box center [376, 305] width 29 height 25
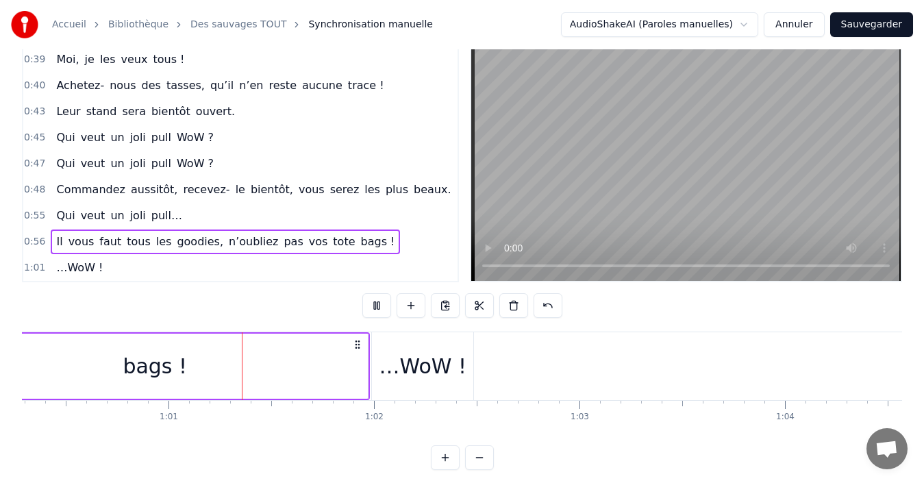
scroll to position [0, 12444]
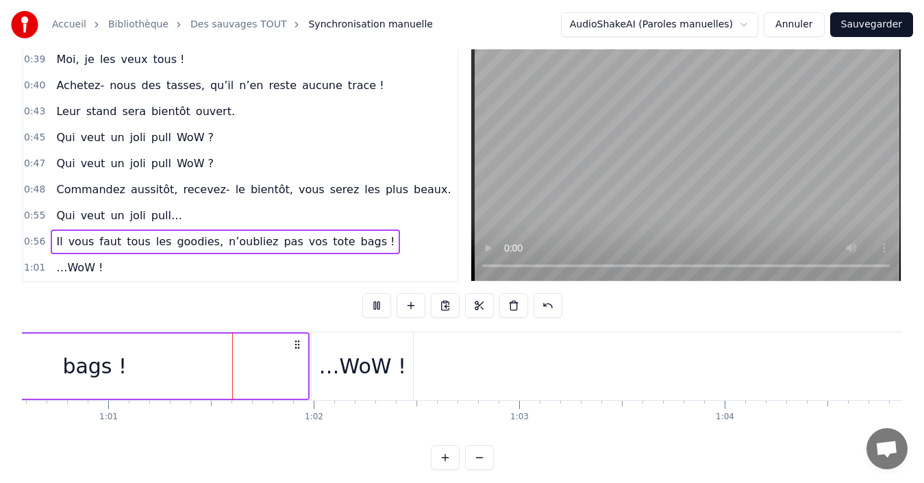
click at [376, 309] on button at bounding box center [376, 305] width 29 height 25
drag, startPoint x: 349, startPoint y: 367, endPoint x: 329, endPoint y: 368, distance: 20.6
click at [329, 368] on div "…WoW !" at bounding box center [363, 366] width 88 height 31
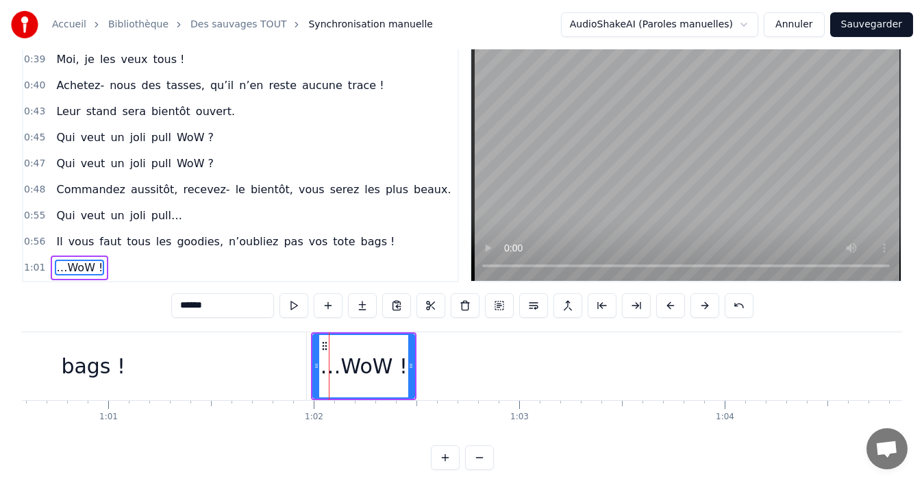
scroll to position [51, 0]
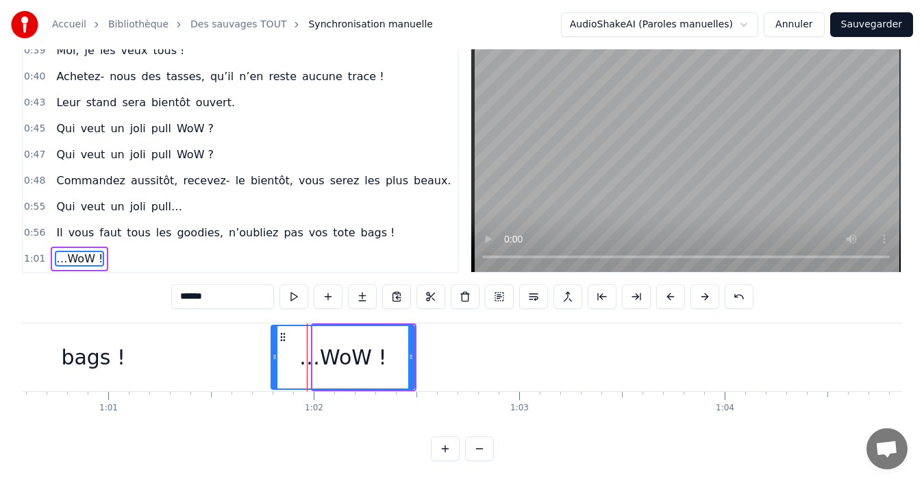
drag, startPoint x: 315, startPoint y: 345, endPoint x: 273, endPoint y: 346, distance: 41.8
click at [273, 351] on icon at bounding box center [274, 356] width 5 height 11
click at [51, 225] on div "Il vous faut tous les goodies, n’oubliez pas vos tote bags !" at bounding box center [225, 232] width 349 height 25
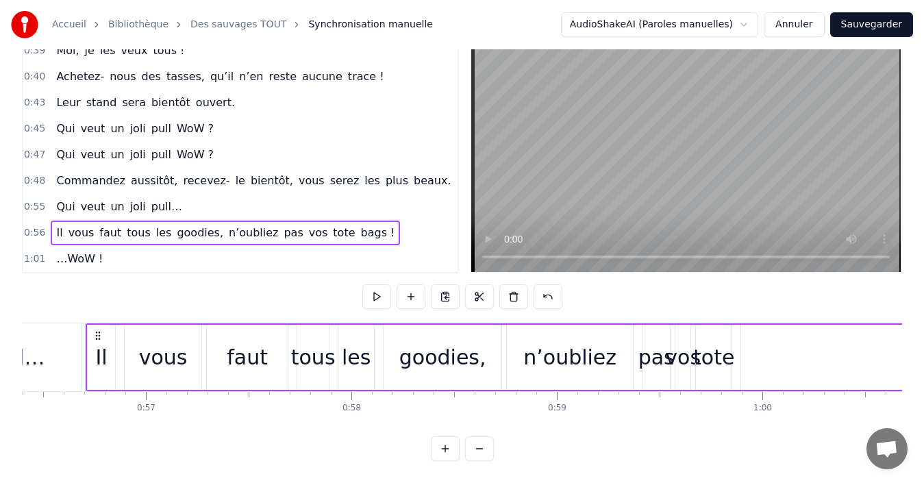
scroll to position [0, 11580]
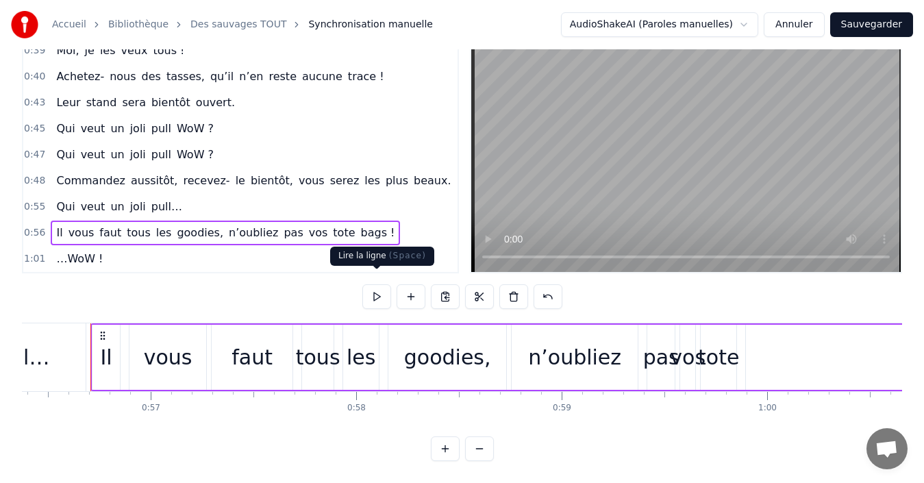
click at [378, 288] on button at bounding box center [376, 296] width 29 height 25
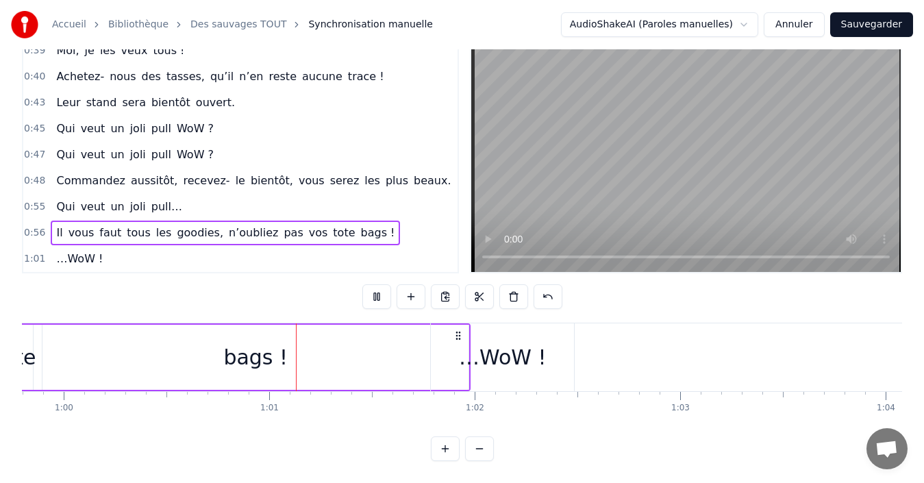
scroll to position [0, 12377]
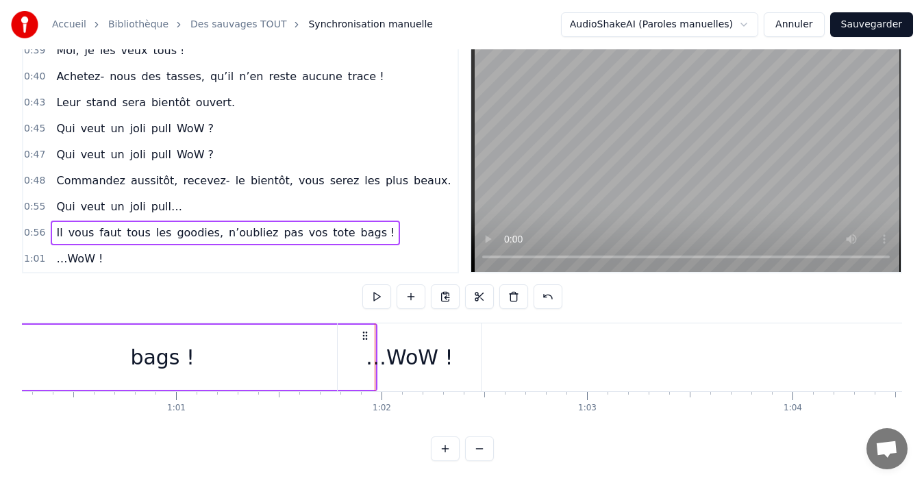
click at [62, 251] on span "…WoW !" at bounding box center [79, 259] width 49 height 16
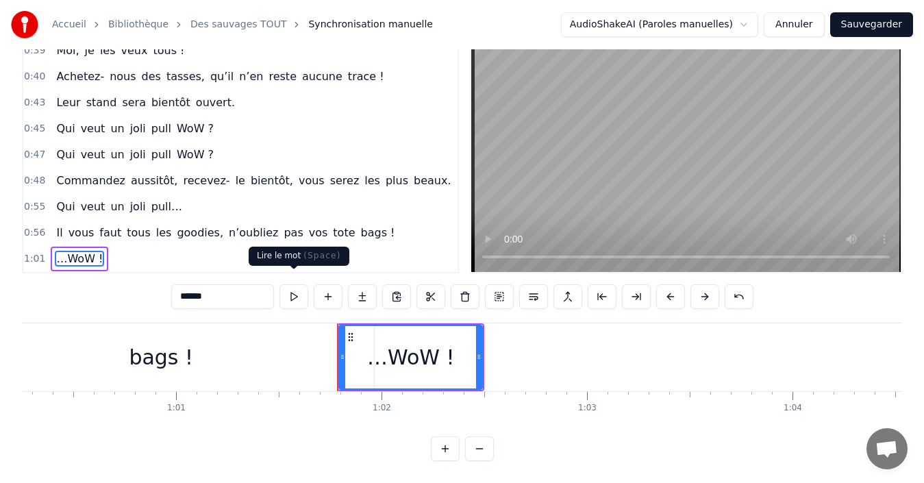
click at [296, 287] on button at bounding box center [293, 296] width 29 height 25
drag, startPoint x: 342, startPoint y: 349, endPoint x: 335, endPoint y: 349, distance: 6.9
click at [335, 351] on icon at bounding box center [335, 356] width 5 height 11
click at [60, 199] on span "Qui" at bounding box center [65, 207] width 21 height 16
type input "***"
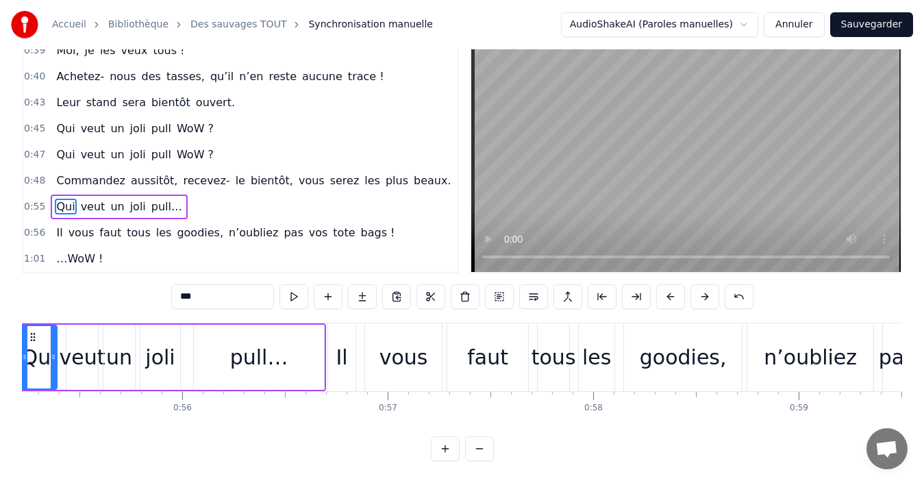
scroll to position [0, 11272]
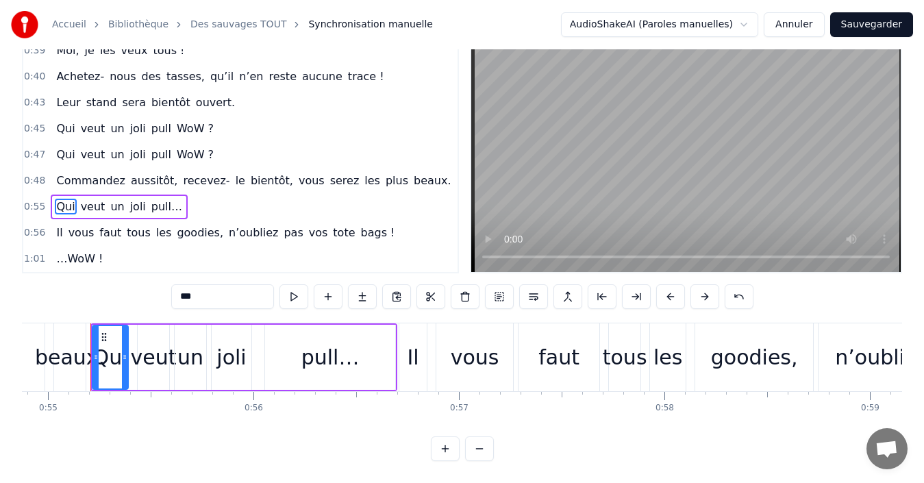
click at [51, 194] on div "Qui veut un joli pull…" at bounding box center [119, 206] width 137 height 25
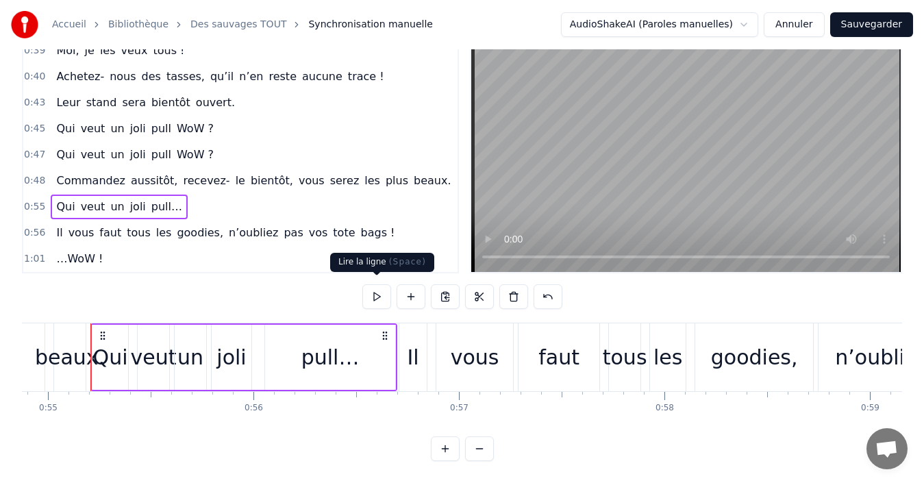
click at [374, 290] on button at bounding box center [376, 296] width 29 height 25
click at [51, 168] on div "Commandez aussitôt, recevez- le bientôt, vous serez les plus beaux." at bounding box center [253, 180] width 405 height 25
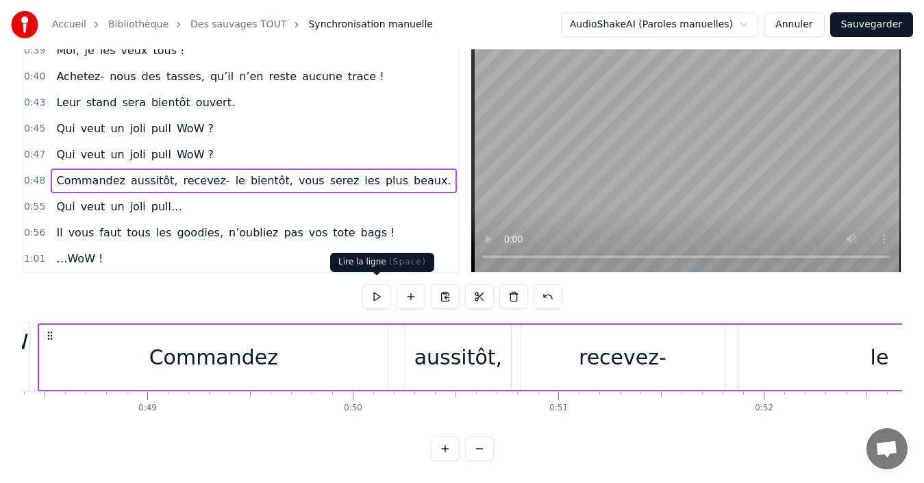
scroll to position [0, 9887]
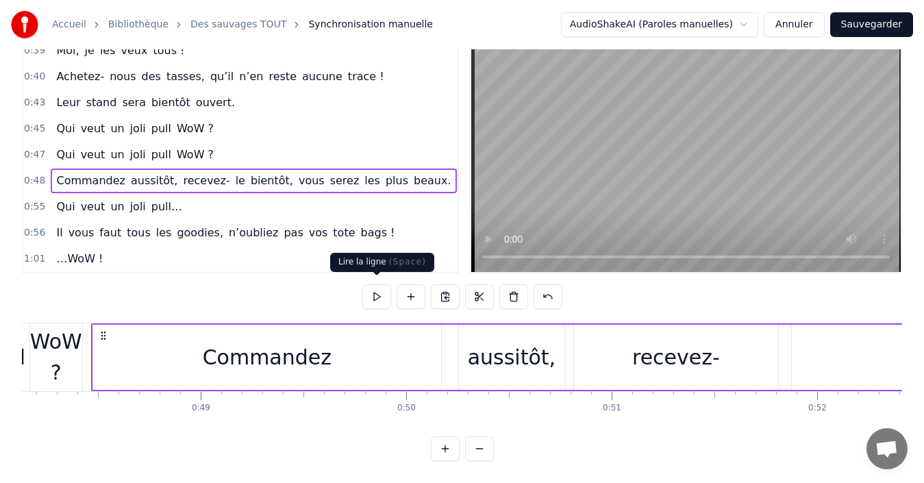
click at [374, 292] on button at bounding box center [376, 296] width 29 height 25
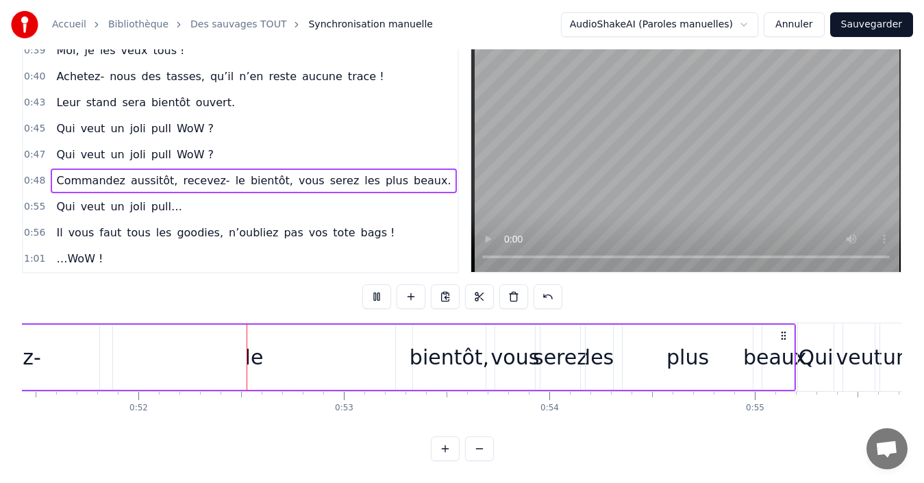
scroll to position [0, 10636]
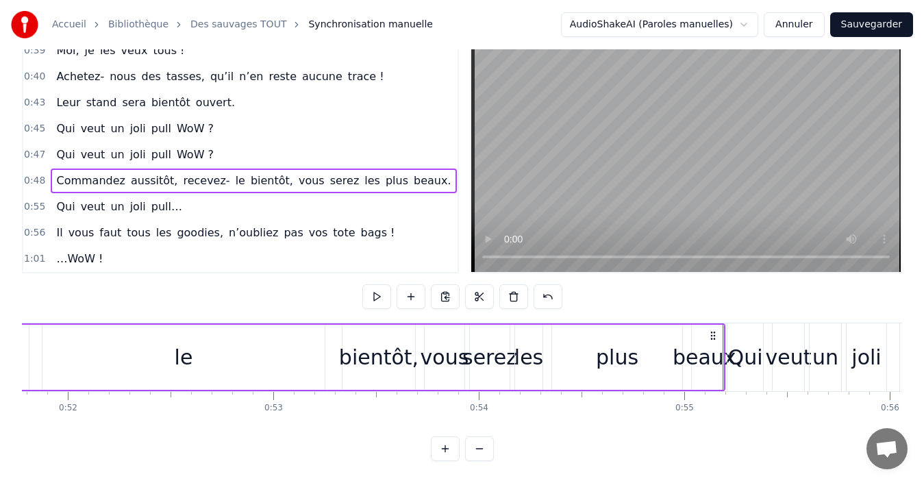
click at [374, 292] on button at bounding box center [376, 296] width 29 height 25
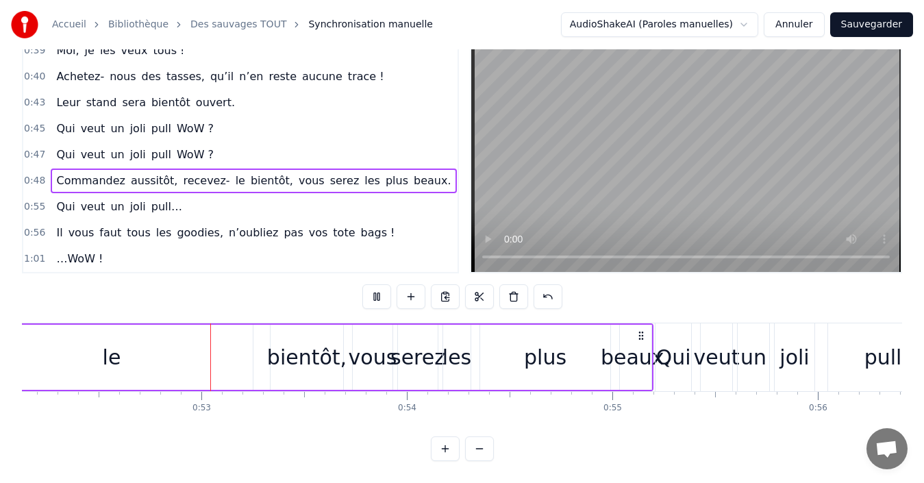
scroll to position [0, 10748]
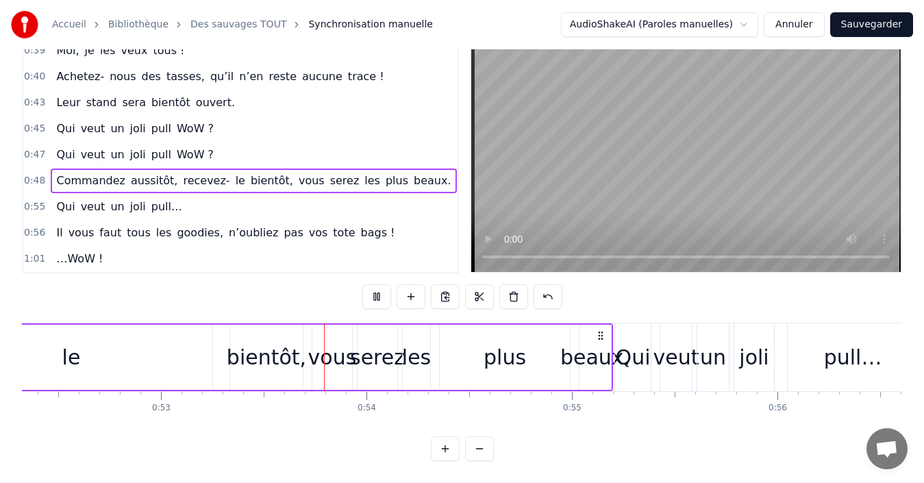
click at [374, 292] on button at bounding box center [376, 296] width 29 height 25
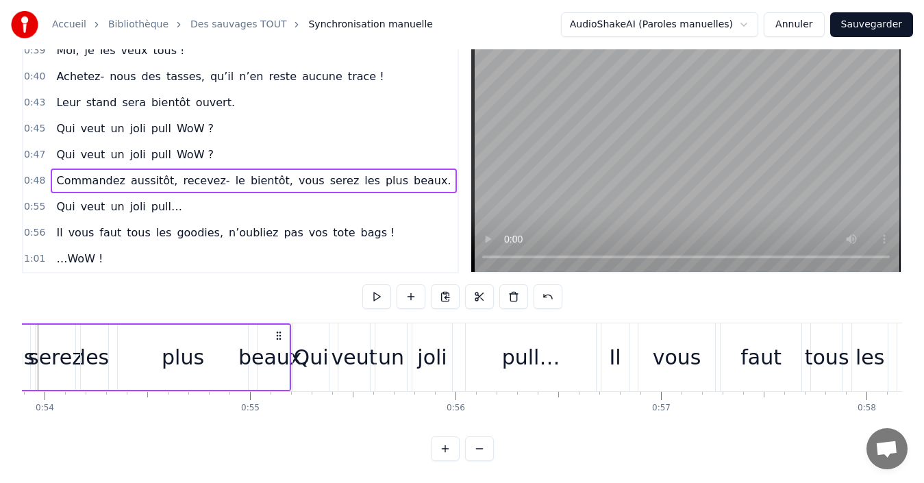
scroll to position [0, 11102]
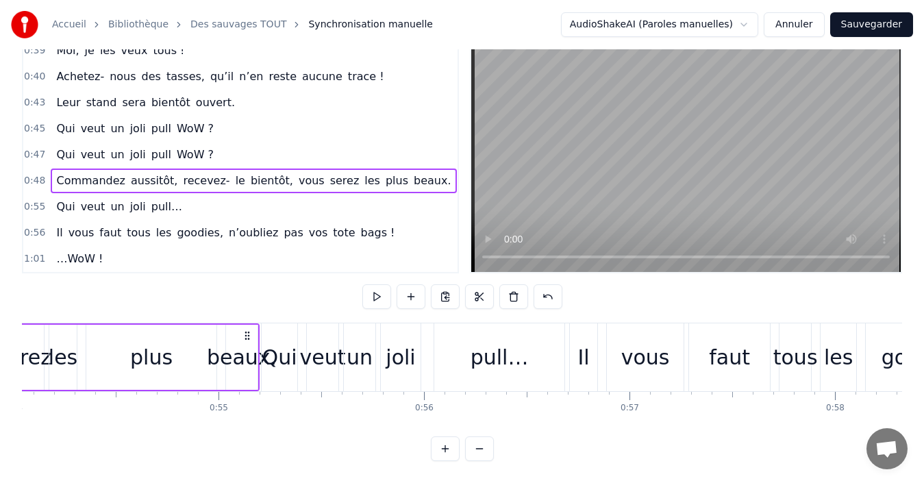
click at [52, 194] on div "Qui veut un joli pull…" at bounding box center [119, 206] width 137 height 25
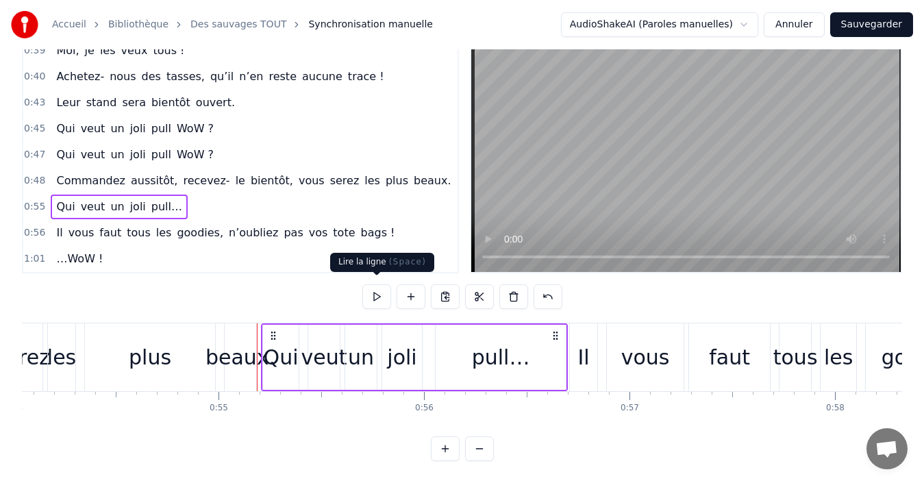
click at [376, 296] on button at bounding box center [376, 296] width 29 height 25
click at [273, 330] on icon at bounding box center [273, 335] width 11 height 11
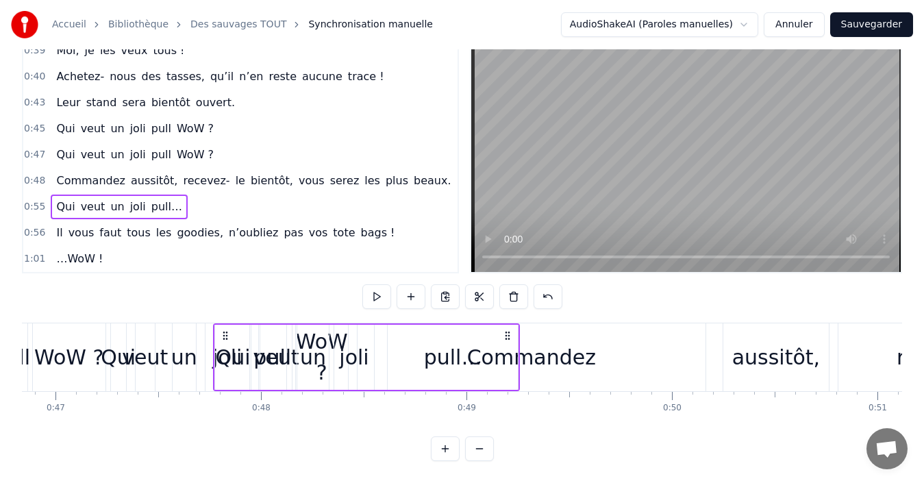
scroll to position [0, 9614]
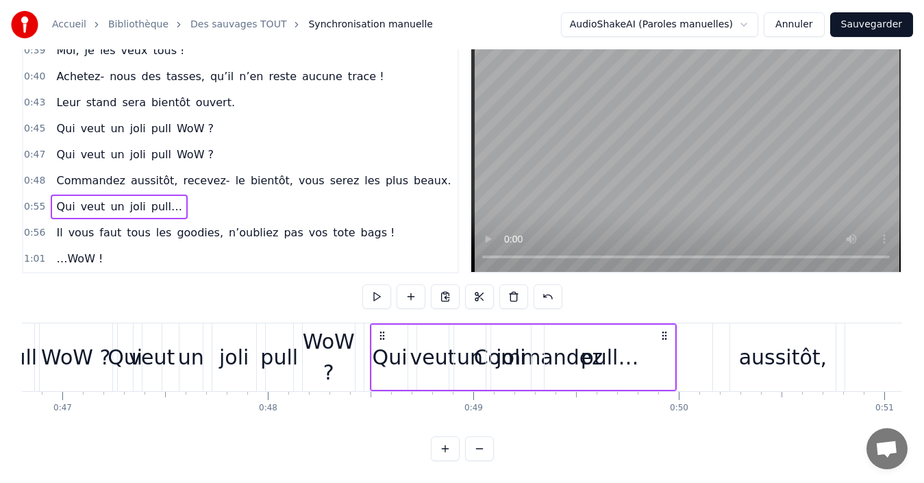
drag, startPoint x: 273, startPoint y: 329, endPoint x: 381, endPoint y: 358, distance: 112.8
click at [381, 358] on div "Qui veut un joli pull…" at bounding box center [523, 357] width 307 height 68
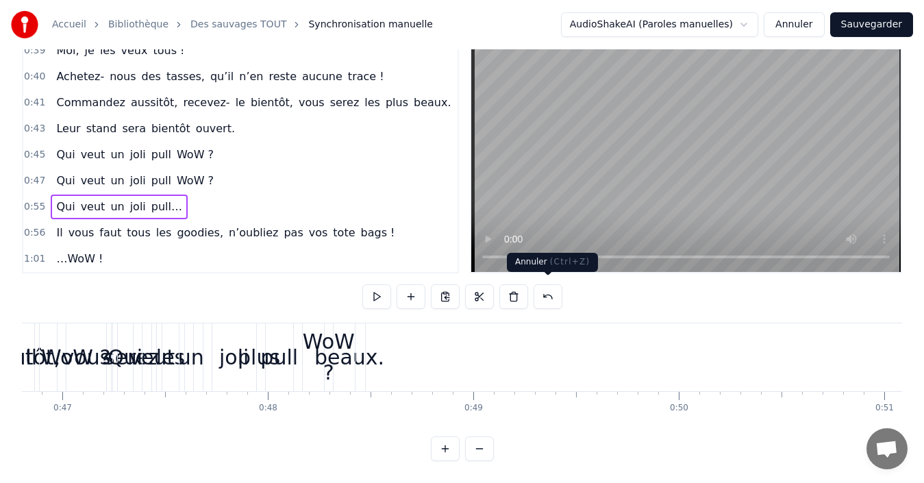
click at [542, 293] on button at bounding box center [547, 296] width 29 height 25
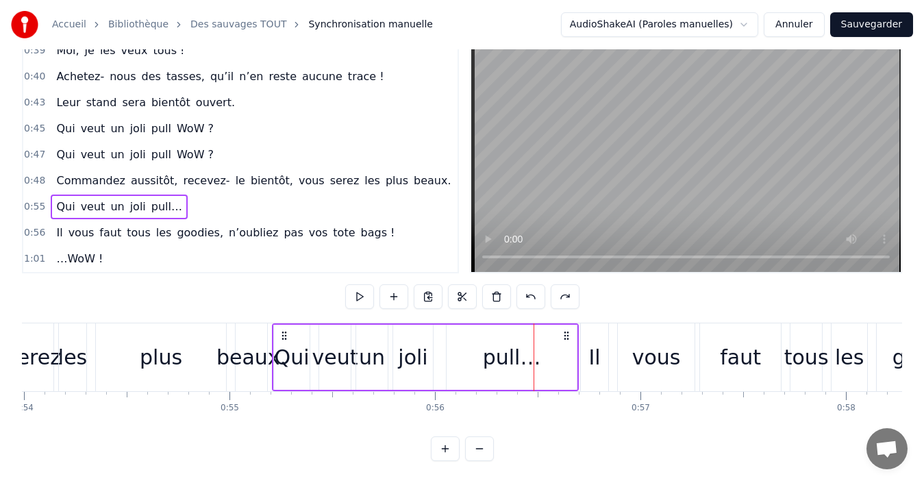
scroll to position [0, 11016]
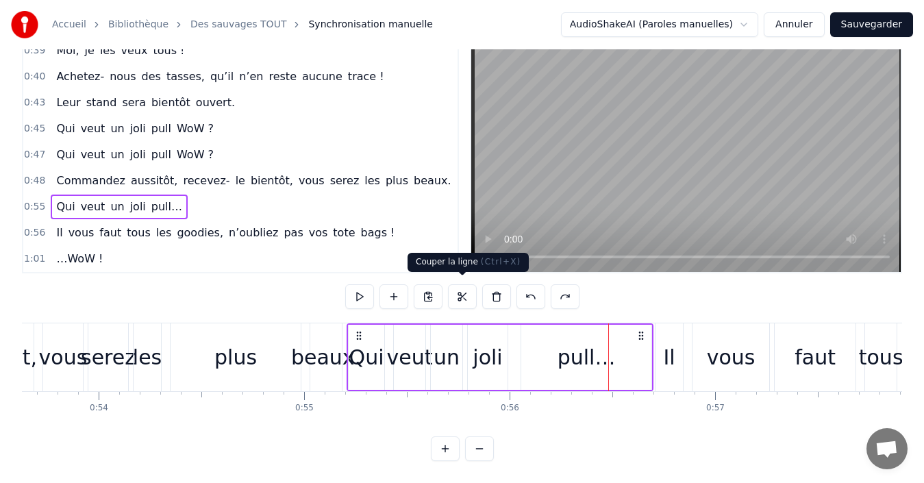
click at [464, 293] on button at bounding box center [462, 296] width 29 height 25
click at [497, 296] on button at bounding box center [496, 296] width 29 height 25
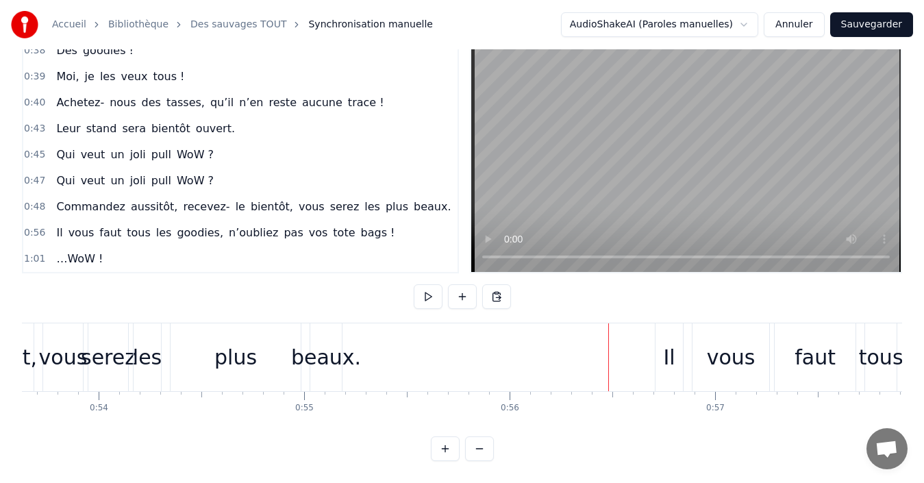
click at [51, 194] on div "Commandez aussitôt, recevez- le bientôt, vous serez les plus beaux." at bounding box center [253, 206] width 405 height 25
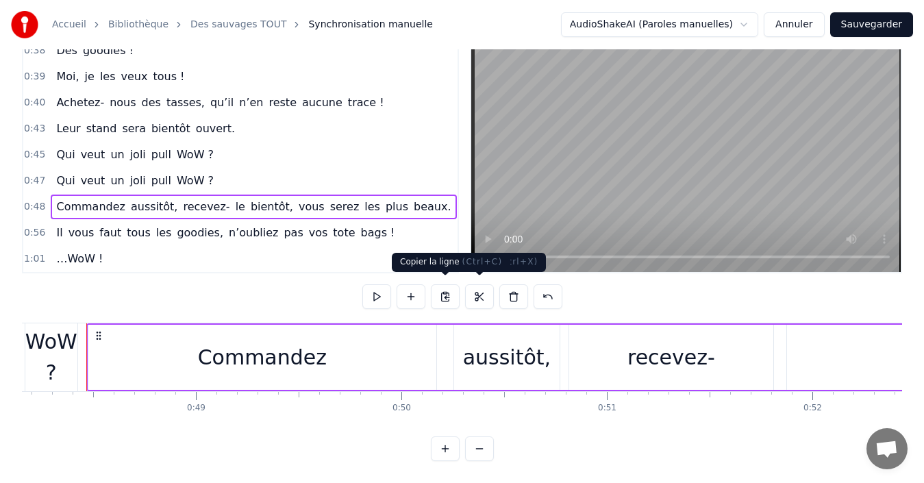
scroll to position [0, 9887]
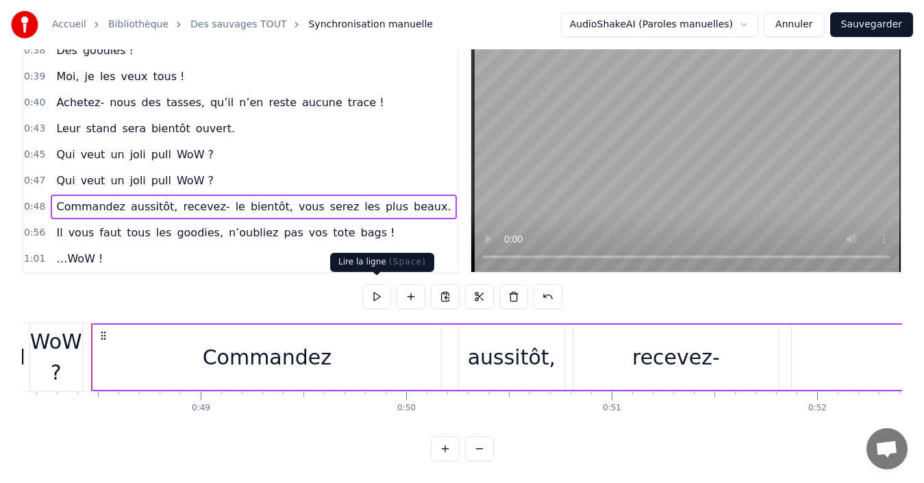
click at [377, 292] on button at bounding box center [376, 296] width 29 height 25
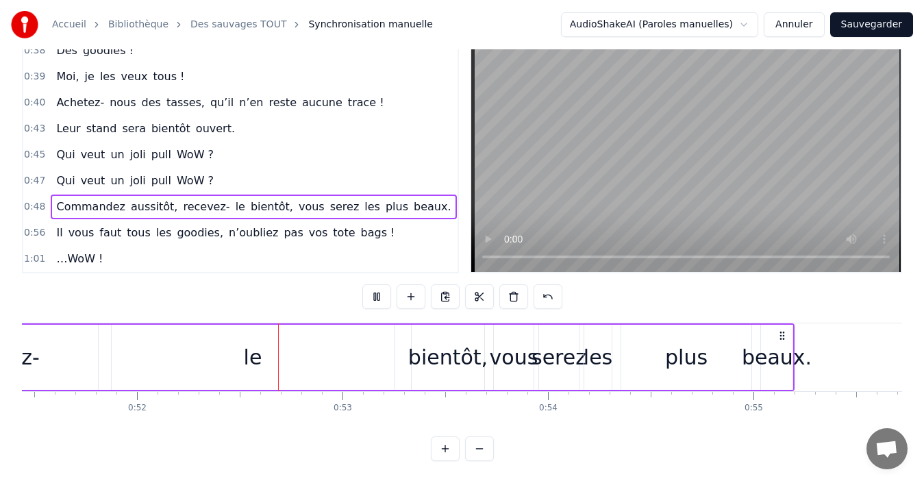
scroll to position [0, 10639]
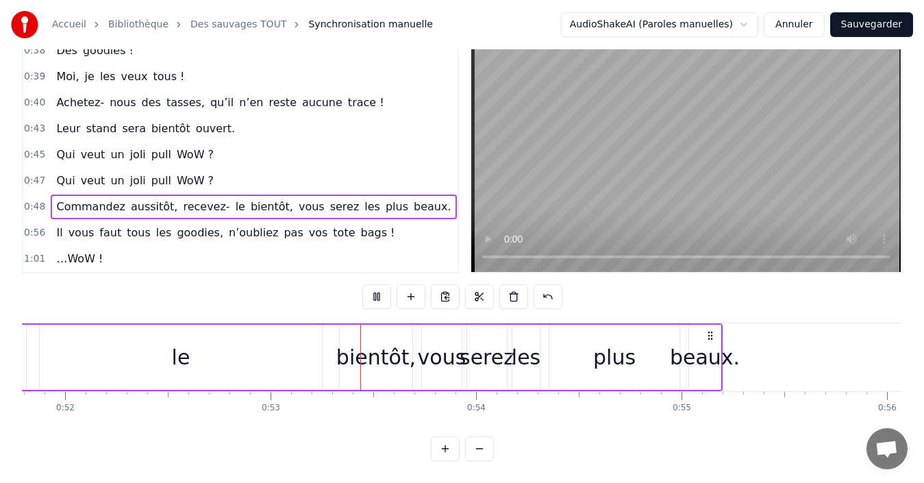
click at [377, 292] on button at bounding box center [376, 296] width 29 height 25
click at [381, 380] on div "bientôt," at bounding box center [376, 357] width 73 height 65
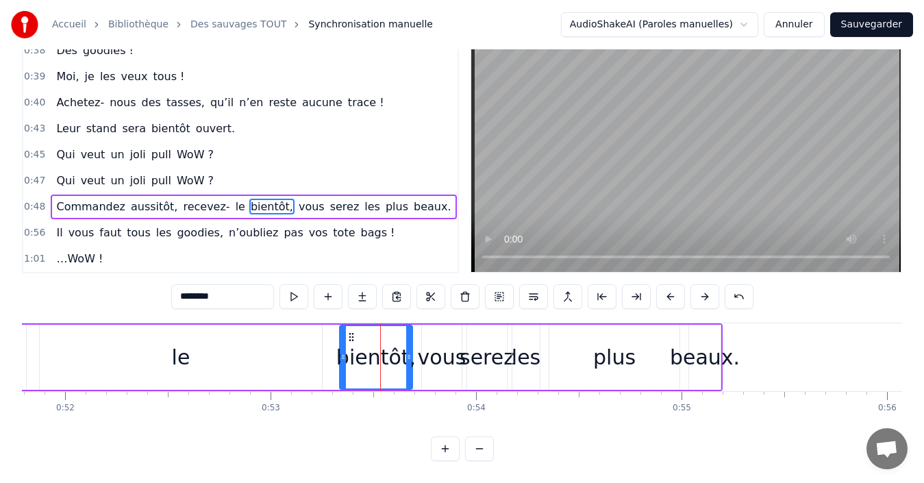
scroll to position [5, 0]
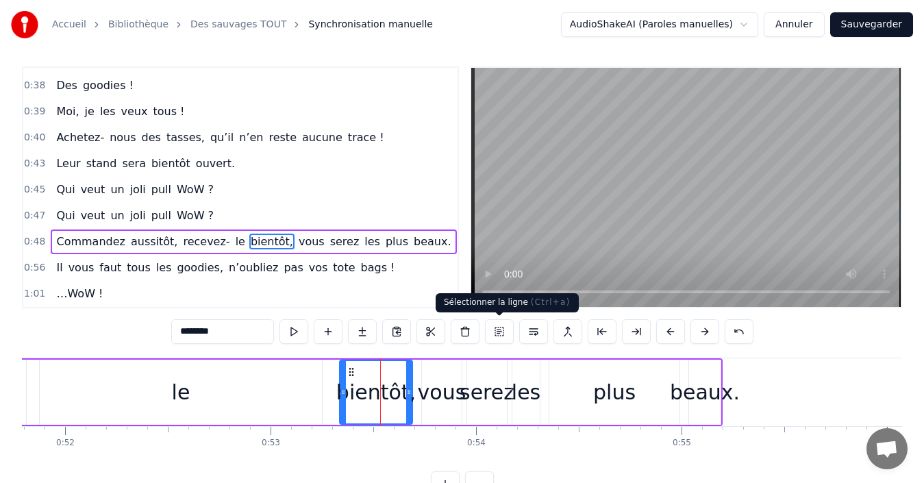
click at [494, 335] on button at bounding box center [499, 331] width 29 height 25
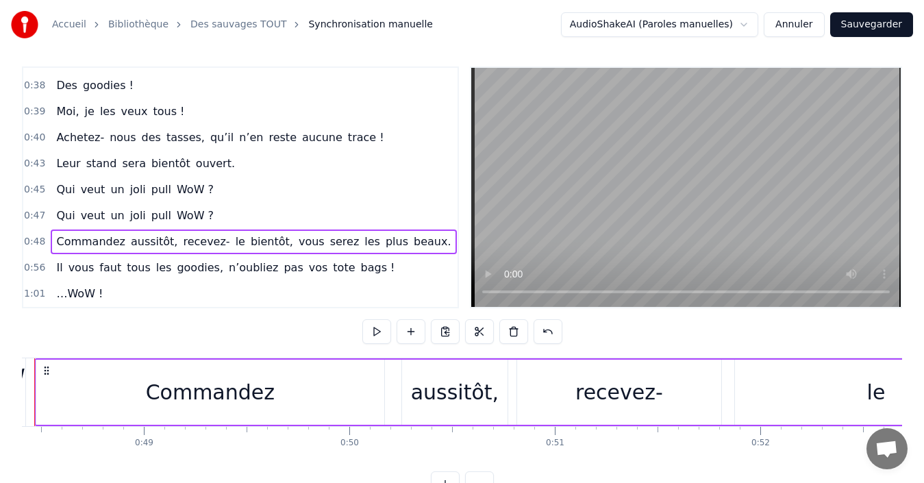
scroll to position [0, 9887]
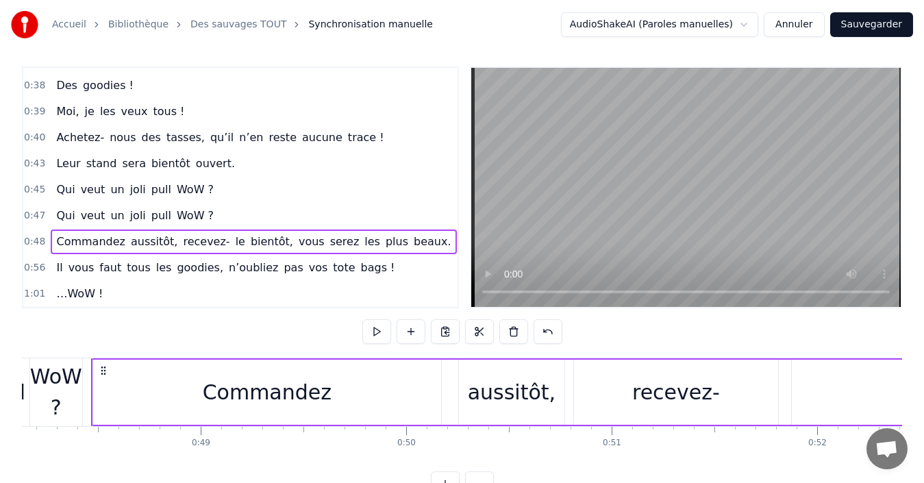
drag, startPoint x: 113, startPoint y: 370, endPoint x: 173, endPoint y: 375, distance: 59.8
click at [173, 375] on div "Commandez" at bounding box center [267, 391] width 348 height 65
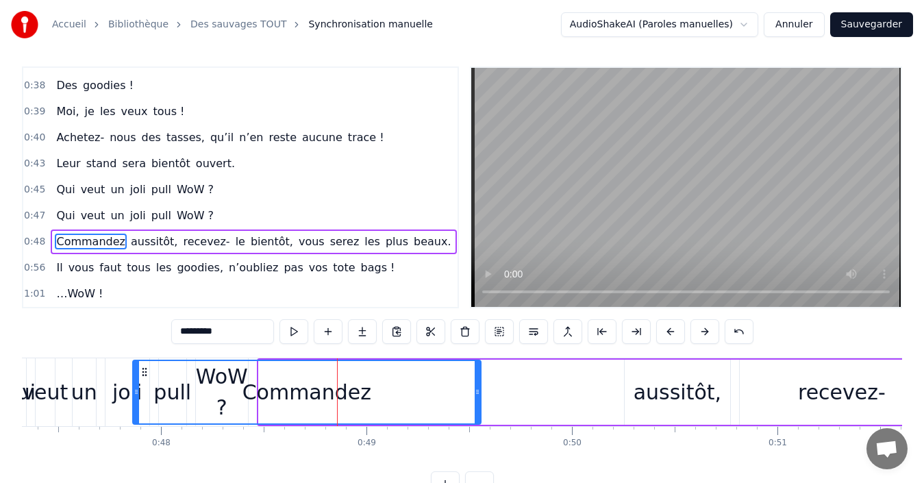
scroll to position [0, 9700]
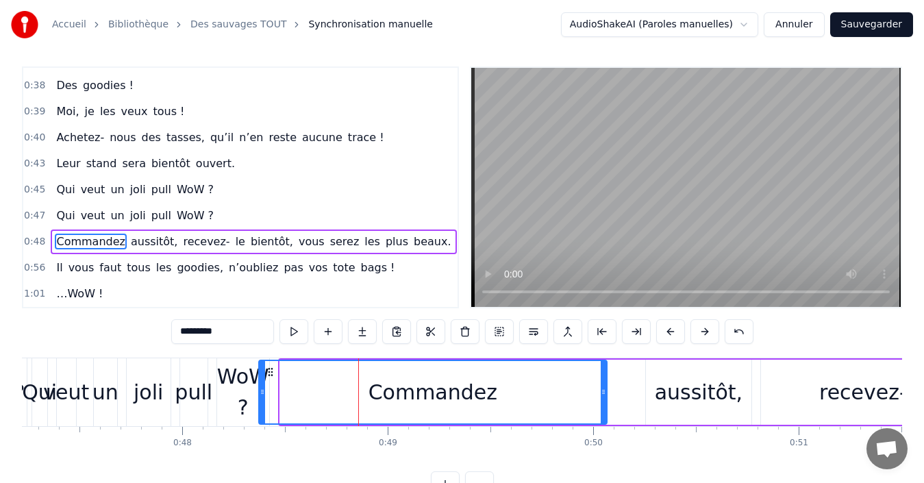
drag, startPoint x: 105, startPoint y: 372, endPoint x: 271, endPoint y: 385, distance: 166.9
click at [271, 385] on div "Commandez" at bounding box center [433, 392] width 346 height 62
click at [732, 333] on button at bounding box center [738, 331] width 29 height 25
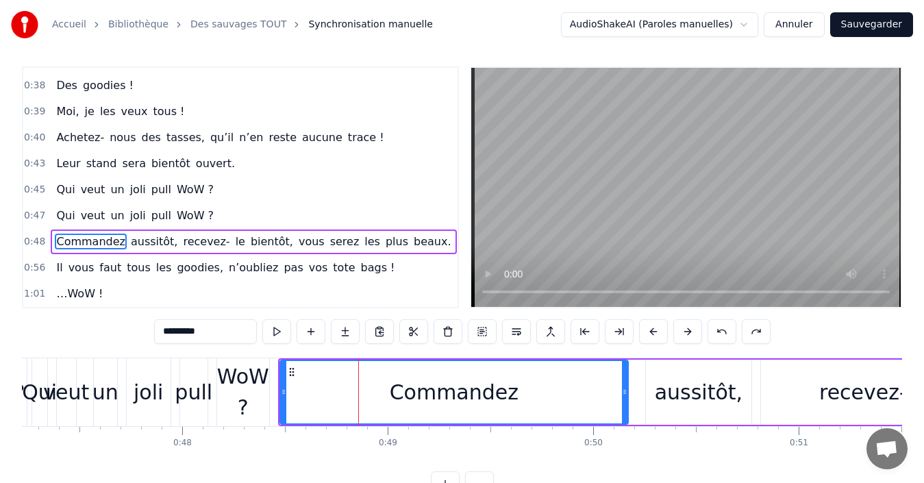
click at [51, 234] on div "Commandez aussitôt, recevez- le bientôt, vous serez les plus beaux." at bounding box center [253, 241] width 405 height 25
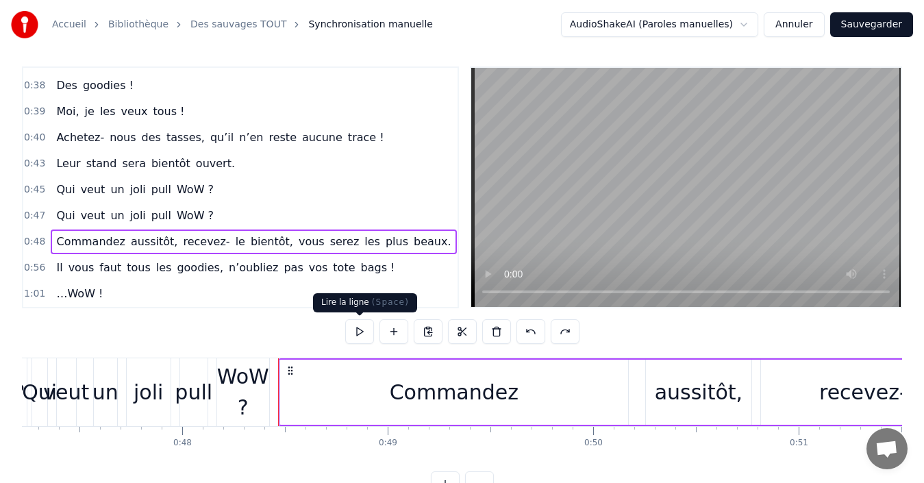
click at [355, 325] on button at bounding box center [359, 331] width 29 height 25
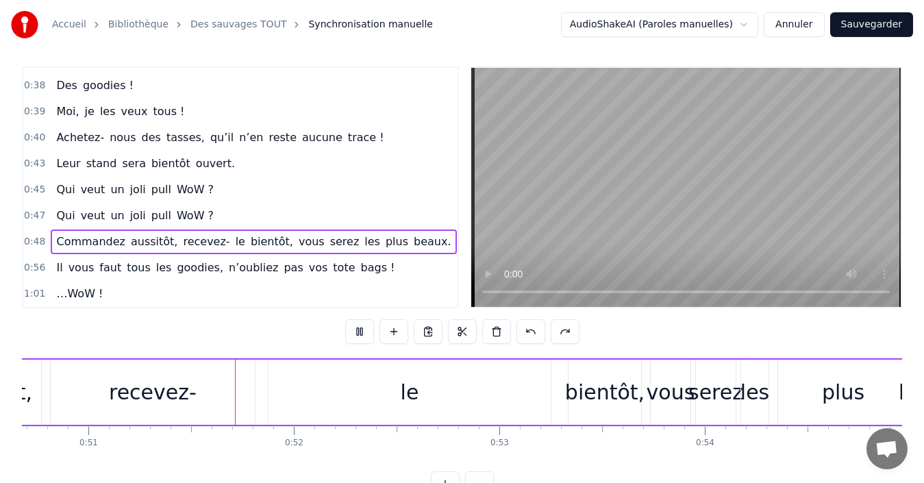
scroll to position [0, 10444]
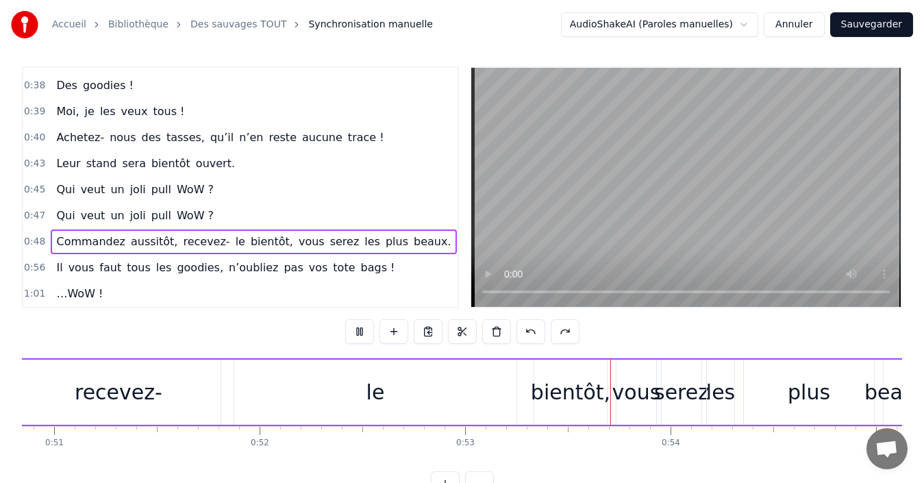
click at [358, 331] on button at bounding box center [359, 331] width 29 height 25
click at [130, 390] on div "recevez-" at bounding box center [119, 392] width 88 height 31
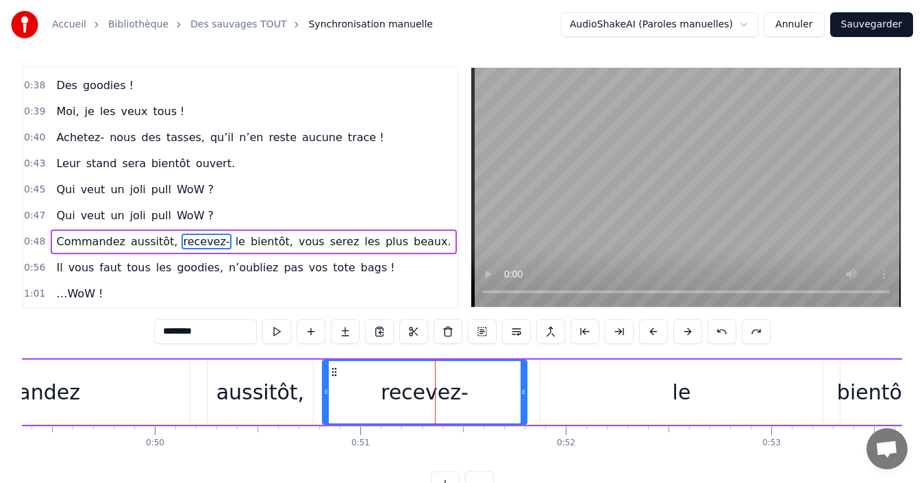
scroll to position [0, 9988]
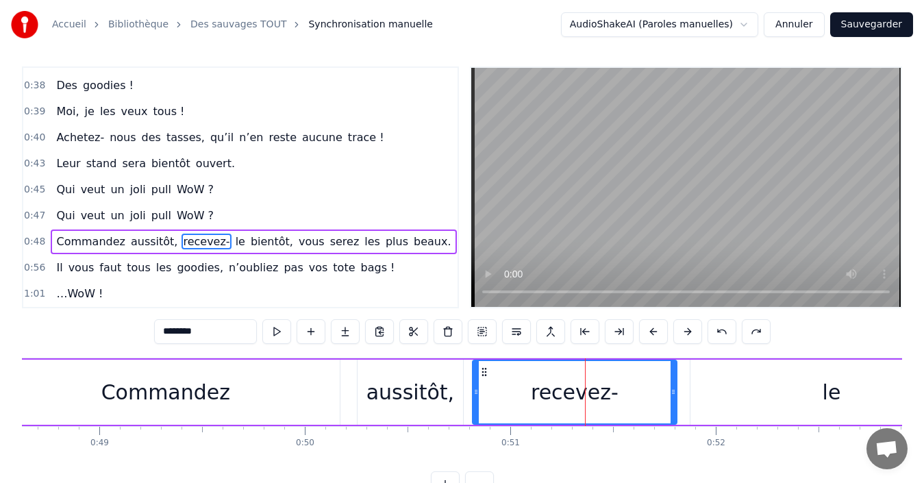
click at [209, 381] on div "Commandez" at bounding box center [165, 392] width 129 height 31
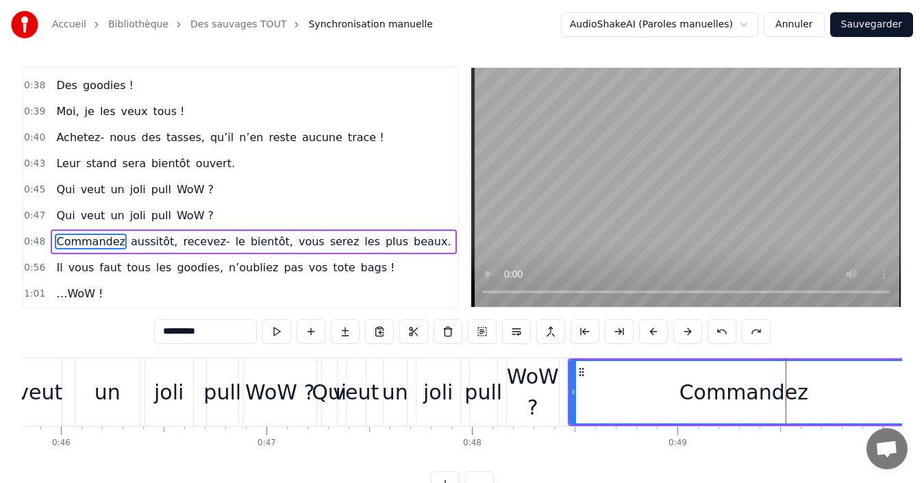
scroll to position [0, 9421]
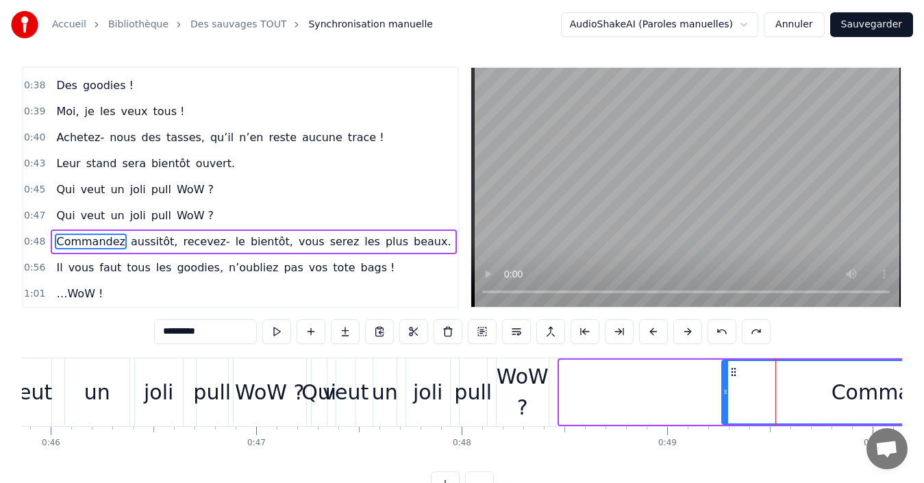
drag, startPoint x: 570, startPoint y: 372, endPoint x: 733, endPoint y: 383, distance: 162.7
click at [733, 383] on div "Commandez" at bounding box center [895, 392] width 346 height 62
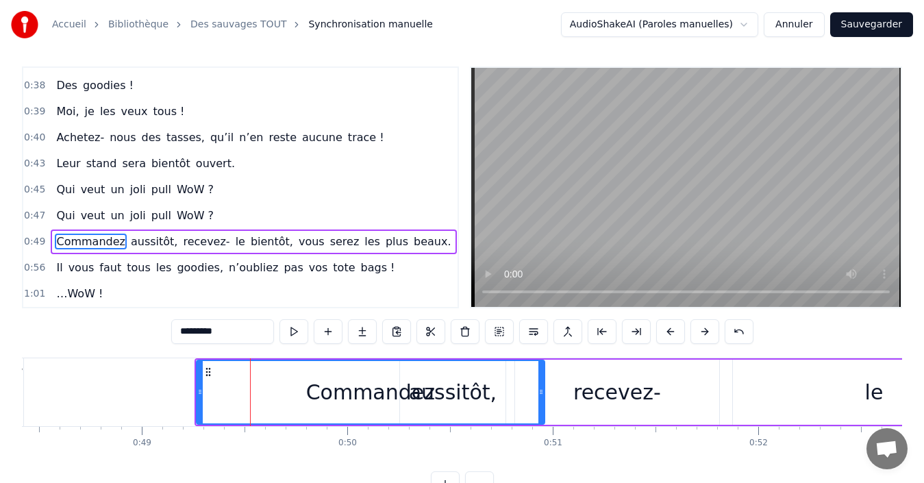
scroll to position [0, 9935]
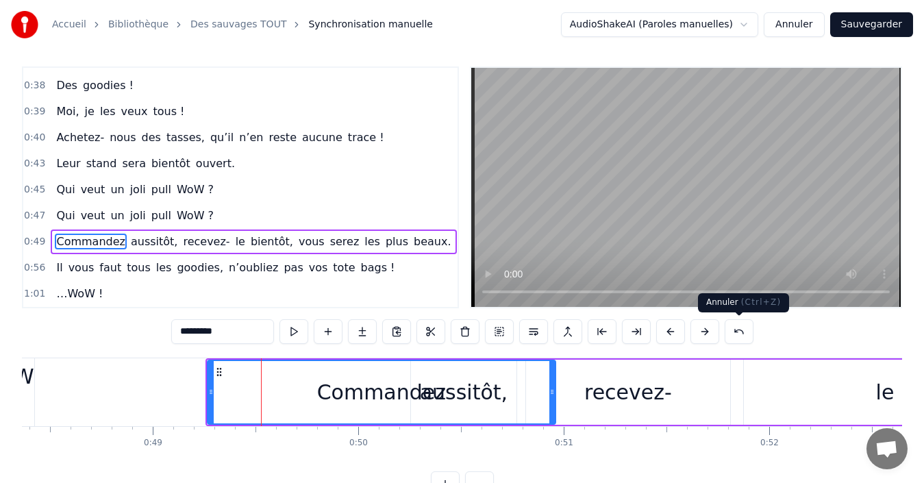
click at [738, 328] on button at bounding box center [738, 331] width 29 height 25
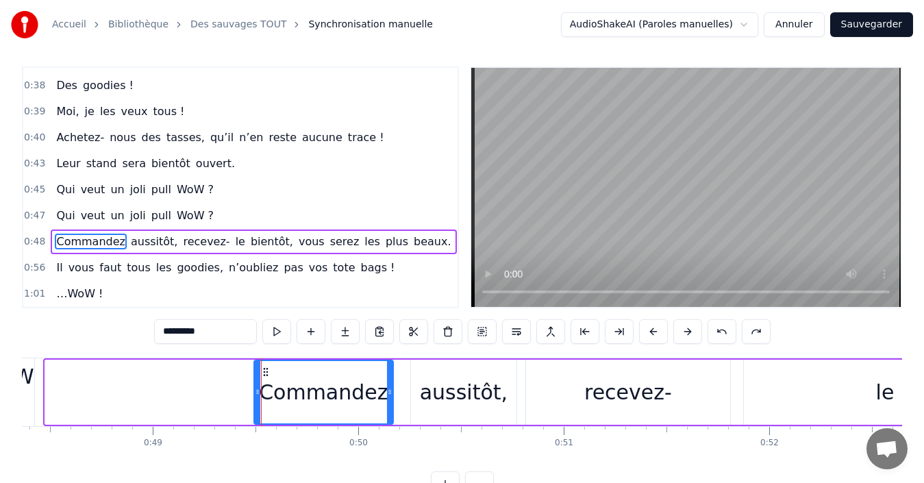
drag, startPoint x: 48, startPoint y: 390, endPoint x: 257, endPoint y: 403, distance: 209.2
click at [257, 403] on div at bounding box center [257, 392] width 5 height 62
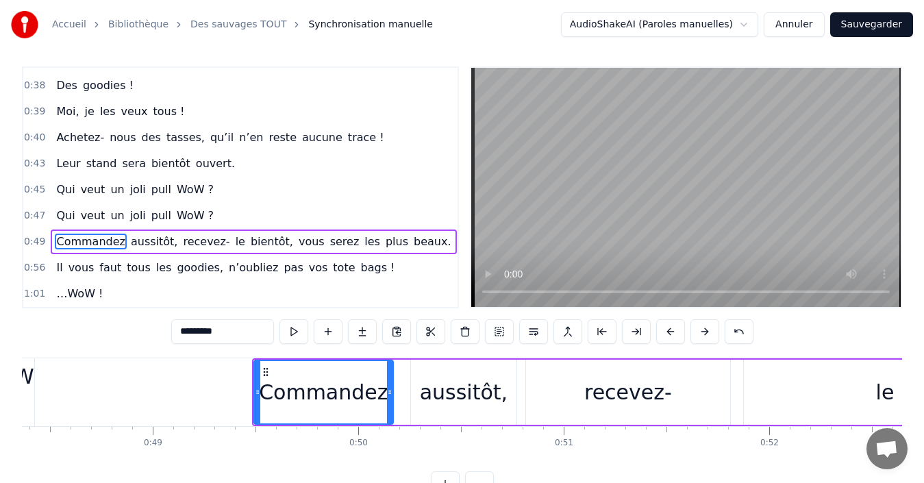
click at [423, 403] on div "aussitôt," at bounding box center [463, 391] width 105 height 65
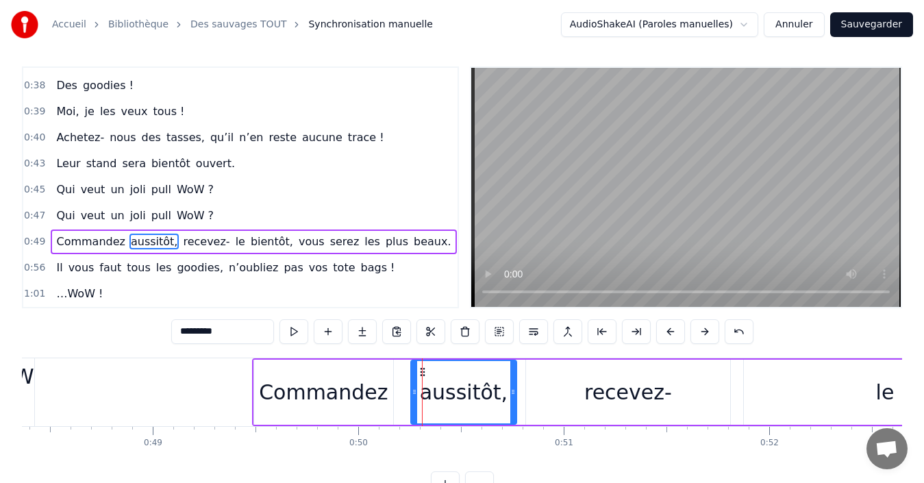
click at [576, 398] on div "recevez-" at bounding box center [628, 391] width 204 height 65
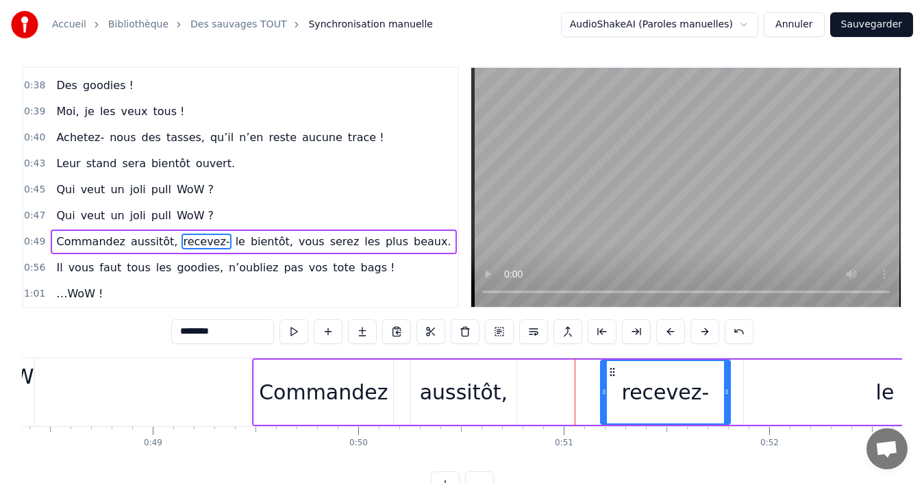
drag, startPoint x: 532, startPoint y: 393, endPoint x: 603, endPoint y: 396, distance: 71.3
click at [603, 396] on icon at bounding box center [603, 391] width 5 height 11
click at [766, 403] on div "le" at bounding box center [885, 391] width 282 height 65
type input "**"
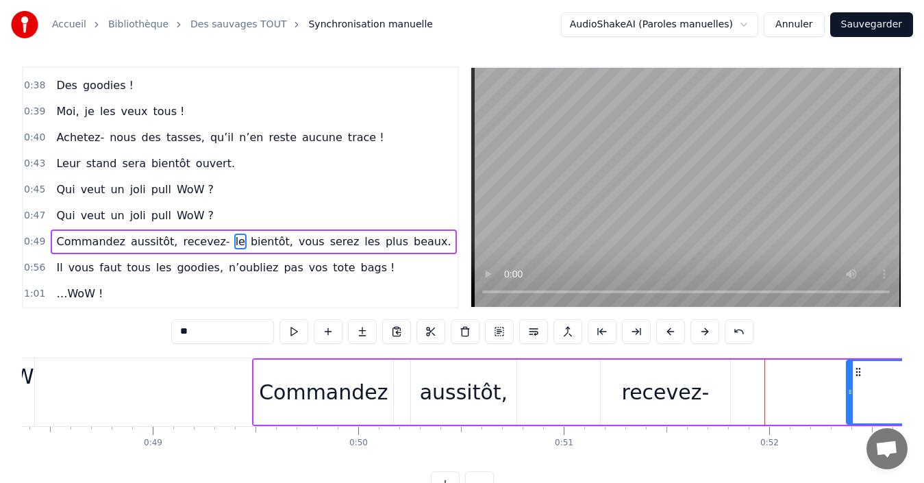
drag, startPoint x: 745, startPoint y: 394, endPoint x: 855, endPoint y: 392, distance: 110.3
click at [853, 392] on icon at bounding box center [849, 391] width 5 height 11
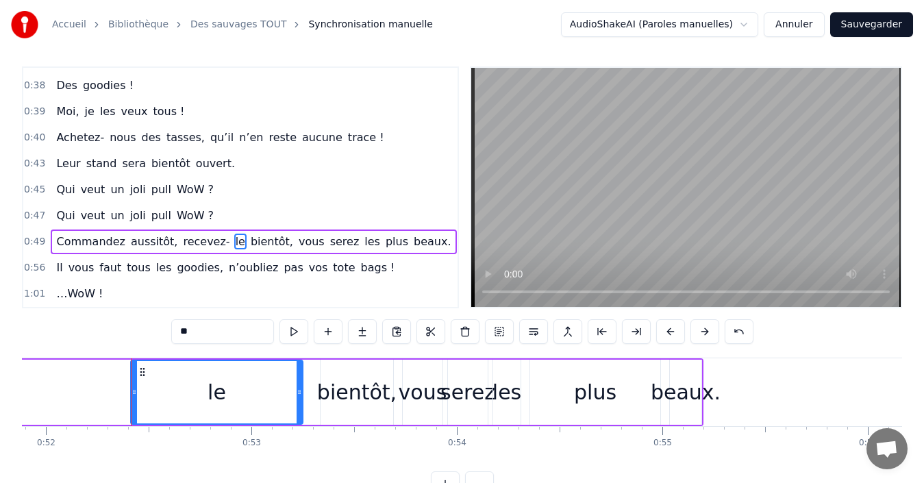
scroll to position [0, 10698]
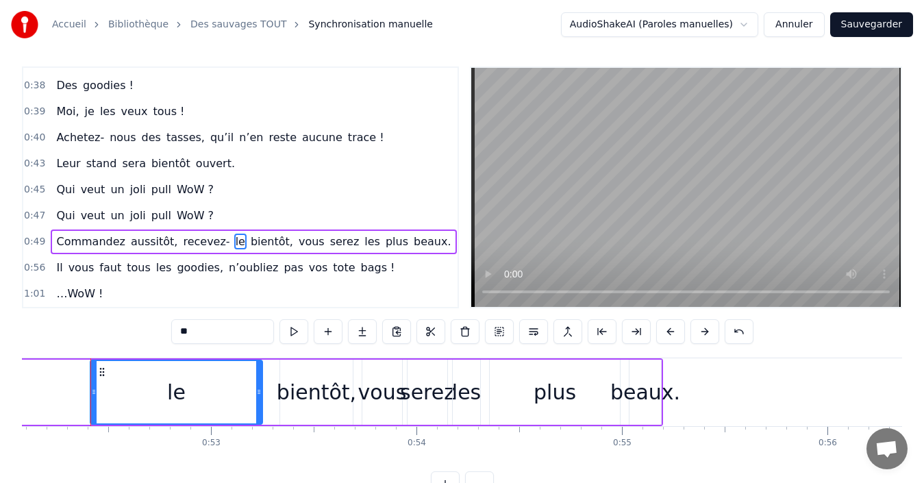
click at [51, 233] on div "Commandez aussitôt, recevez- le bientôt, vous serez les plus beaux." at bounding box center [253, 241] width 405 height 25
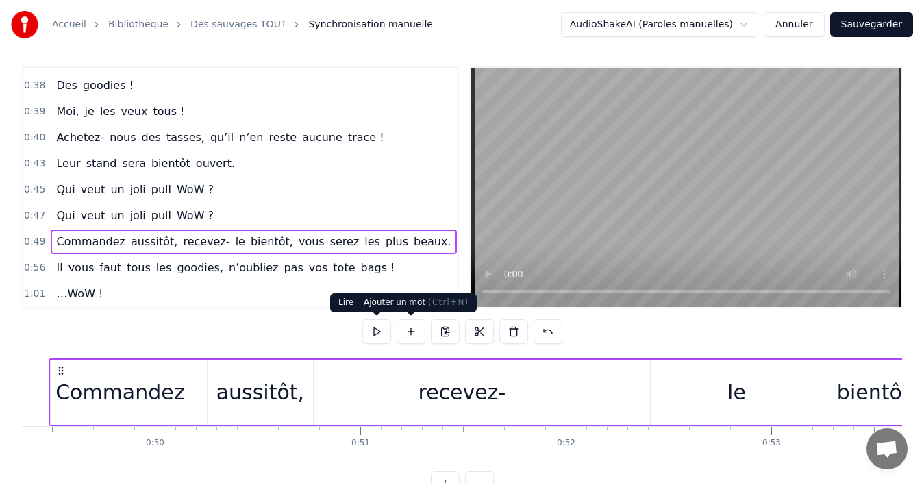
scroll to position [0, 10096]
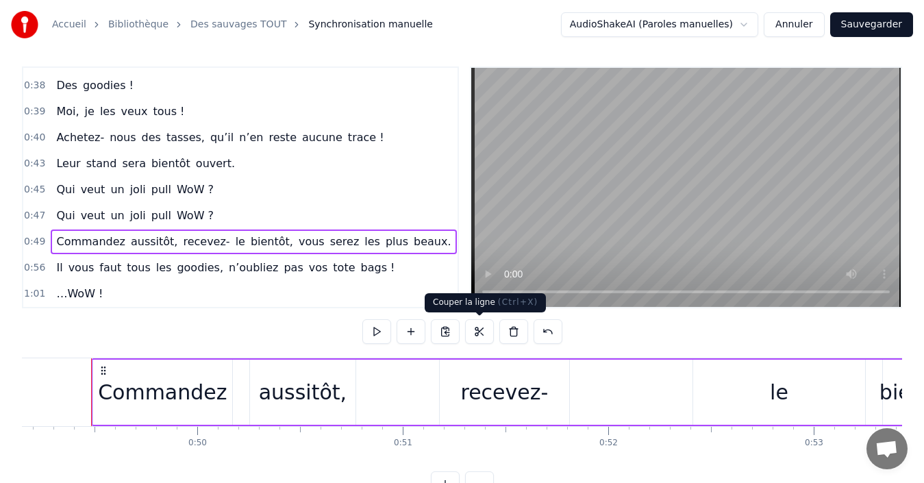
click at [481, 335] on button at bounding box center [479, 331] width 29 height 25
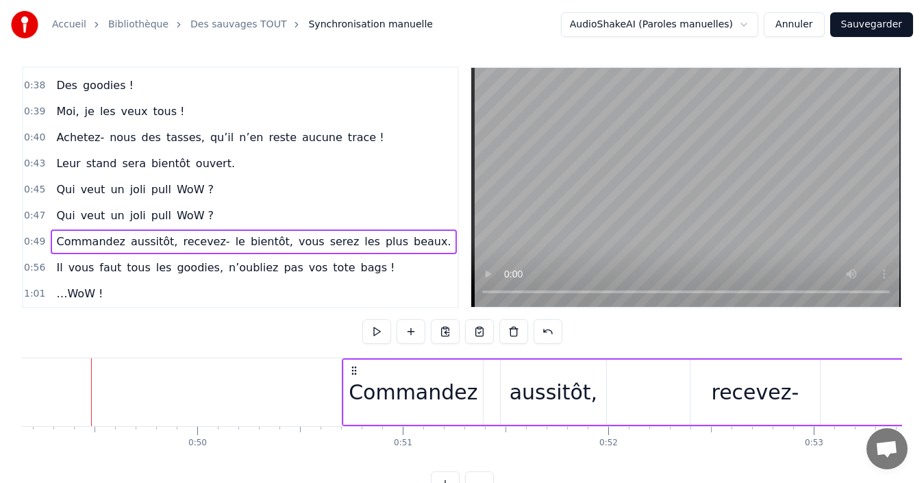
drag, startPoint x: 103, startPoint y: 370, endPoint x: 353, endPoint y: 379, distance: 250.1
click at [353, 379] on div "Commandez aussitôt, recevez- le bientôt, vous serez les plus beaux." at bounding box center [929, 392] width 1174 height 68
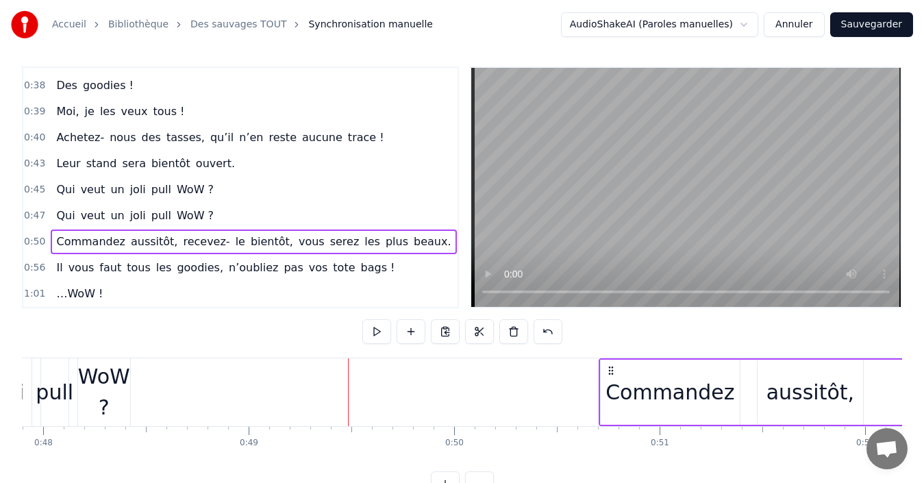
scroll to position [0, 9817]
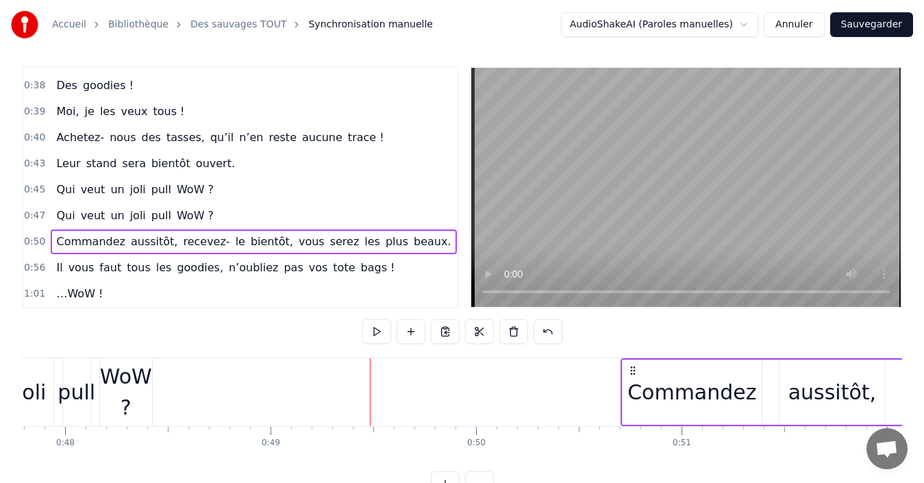
click at [638, 399] on div "Commandez" at bounding box center [691, 392] width 129 height 31
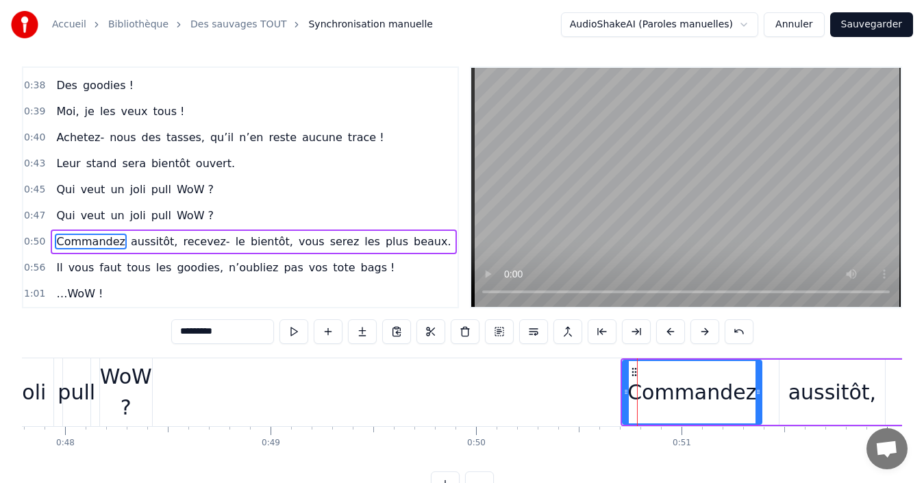
click at [51, 231] on div "Commandez aussitôt, recevez- le bientôt, vous serez les plus beaux." at bounding box center [253, 241] width 405 height 25
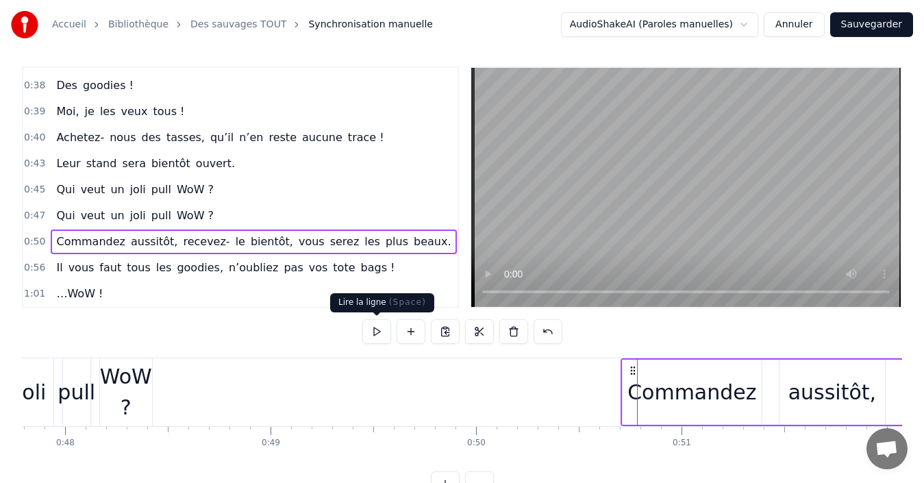
click at [370, 333] on button at bounding box center [376, 331] width 29 height 25
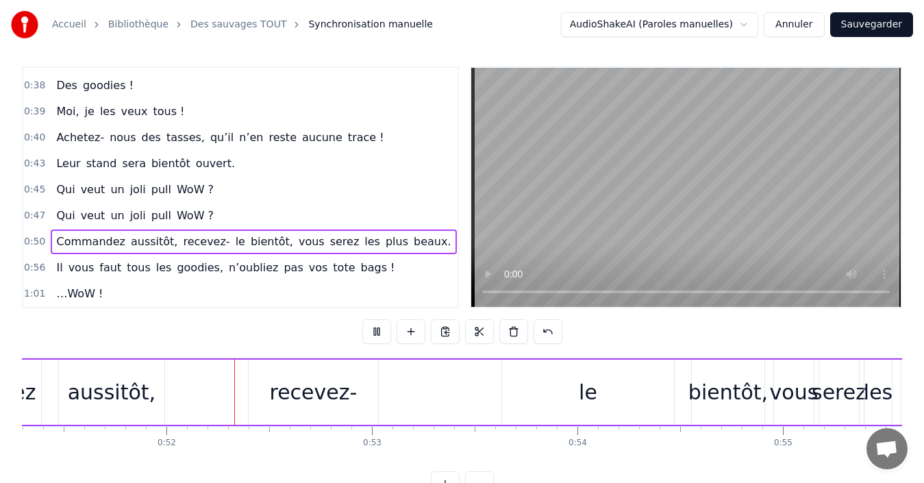
scroll to position [0, 10577]
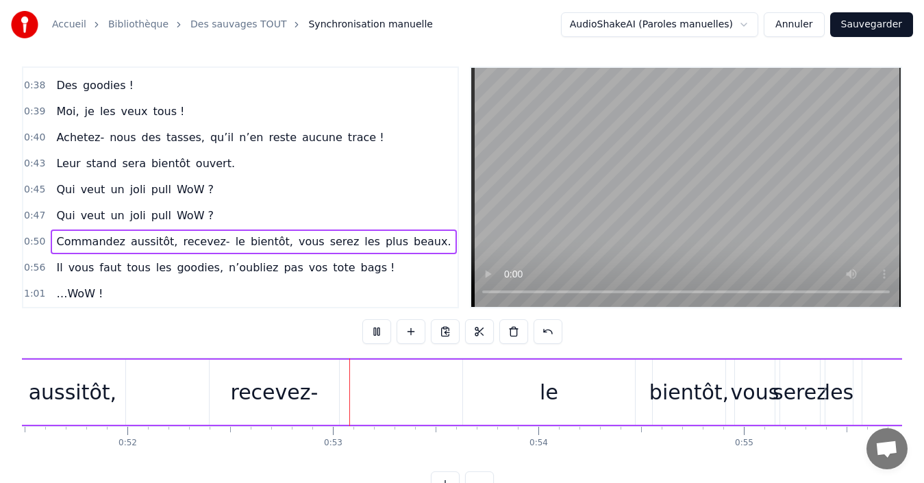
click at [370, 333] on button at bounding box center [376, 331] width 29 height 25
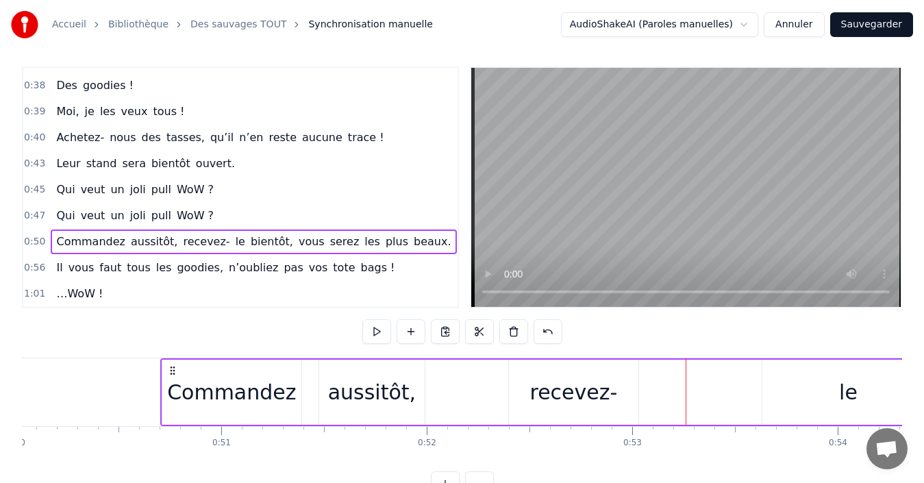
scroll to position [0, 10235]
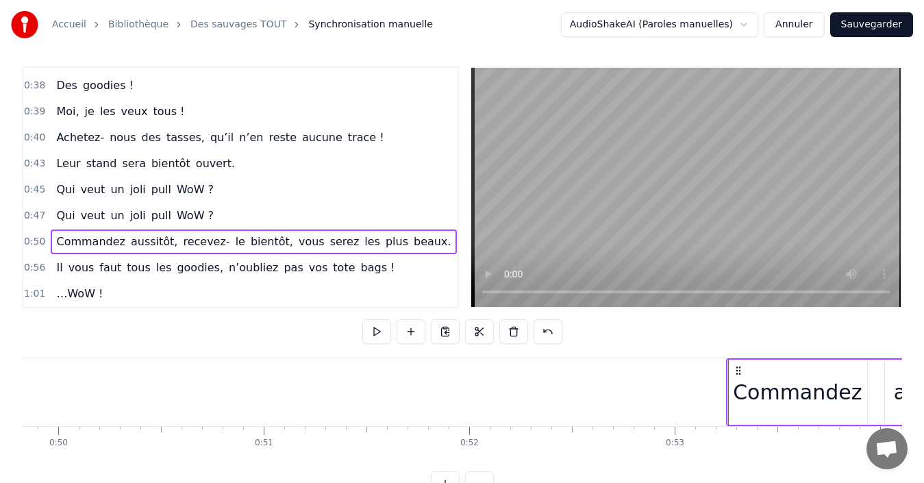
drag, startPoint x: 212, startPoint y: 370, endPoint x: 735, endPoint y: 391, distance: 523.5
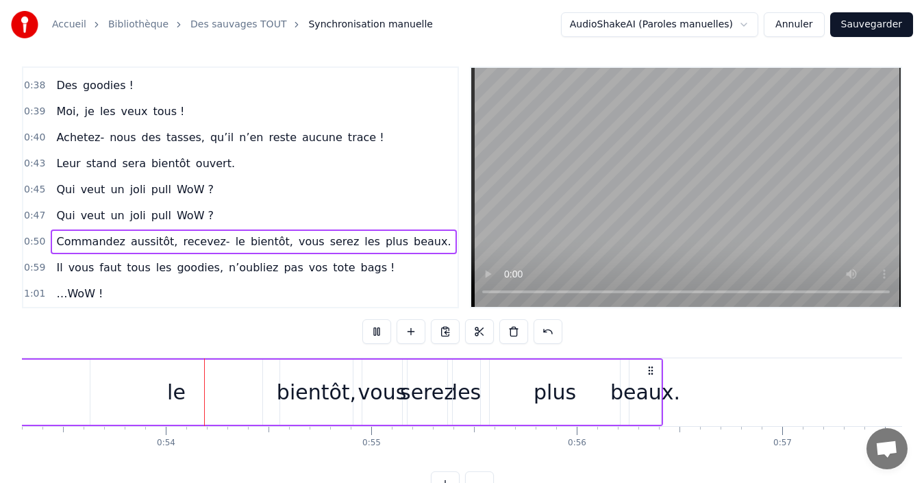
scroll to position [0, 10985]
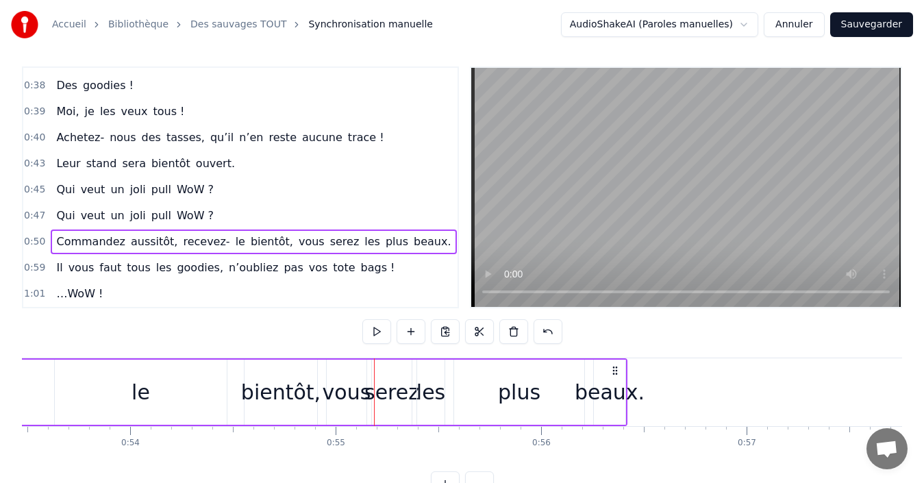
click at [51, 232] on div "Commandez aussitôt, recevez- le bientôt, vous serez les plus beaux." at bounding box center [253, 241] width 405 height 25
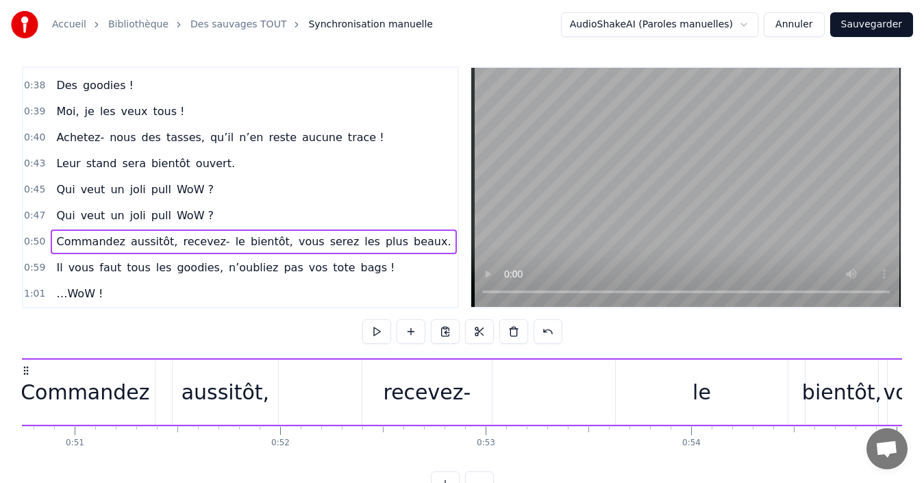
scroll to position [0, 10346]
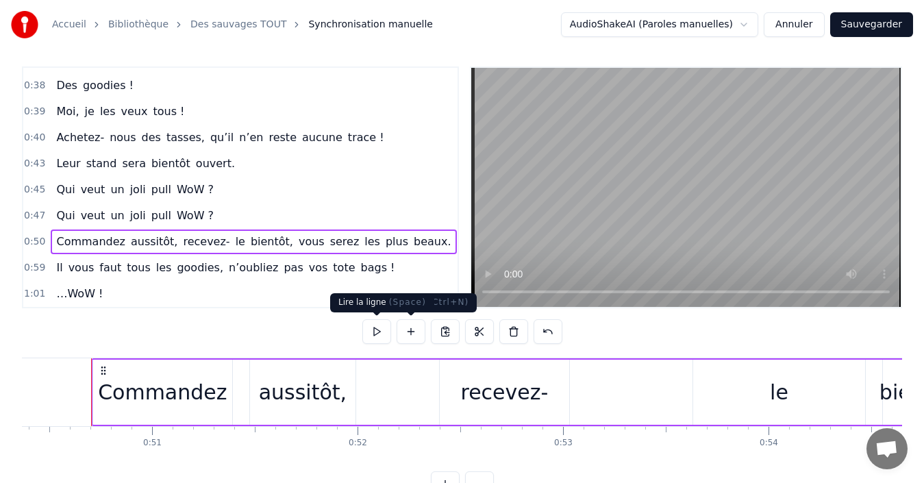
click at [376, 331] on button at bounding box center [376, 331] width 29 height 25
click at [762, 399] on div "le" at bounding box center [779, 391] width 172 height 65
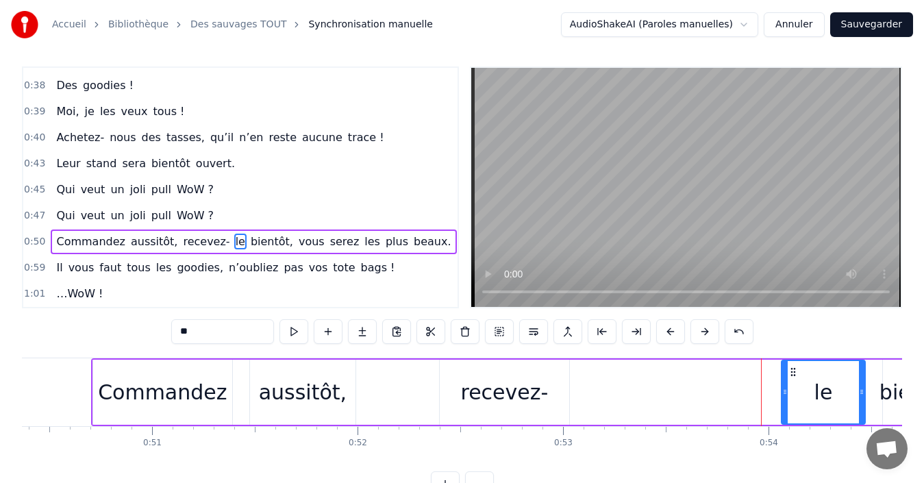
drag, startPoint x: 696, startPoint y: 392, endPoint x: 784, endPoint y: 392, distance: 88.3
click at [784, 392] on icon at bounding box center [784, 391] width 5 height 11
click at [488, 392] on div "recevez-" at bounding box center [504, 392] width 88 height 31
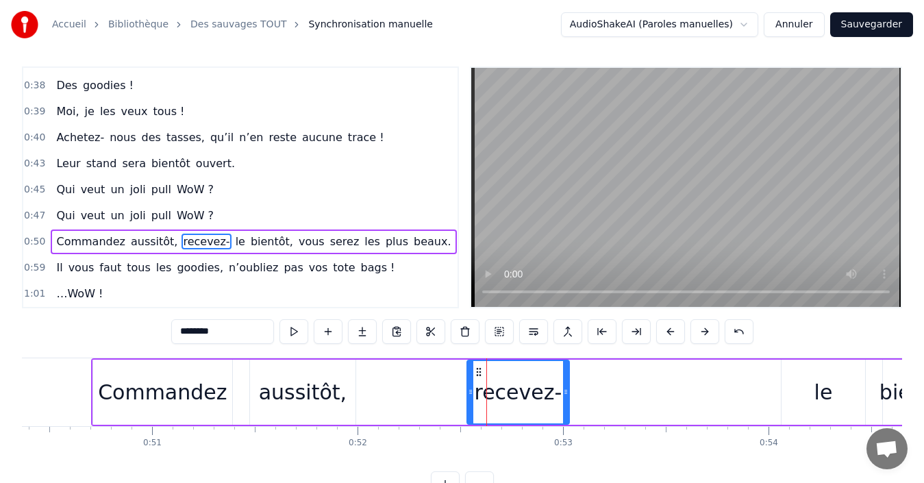
drag, startPoint x: 442, startPoint y: 394, endPoint x: 480, endPoint y: 393, distance: 38.4
click at [473, 393] on icon at bounding box center [470, 391] width 5 height 11
click at [520, 375] on div "recevez-" at bounding box center [524, 392] width 90 height 62
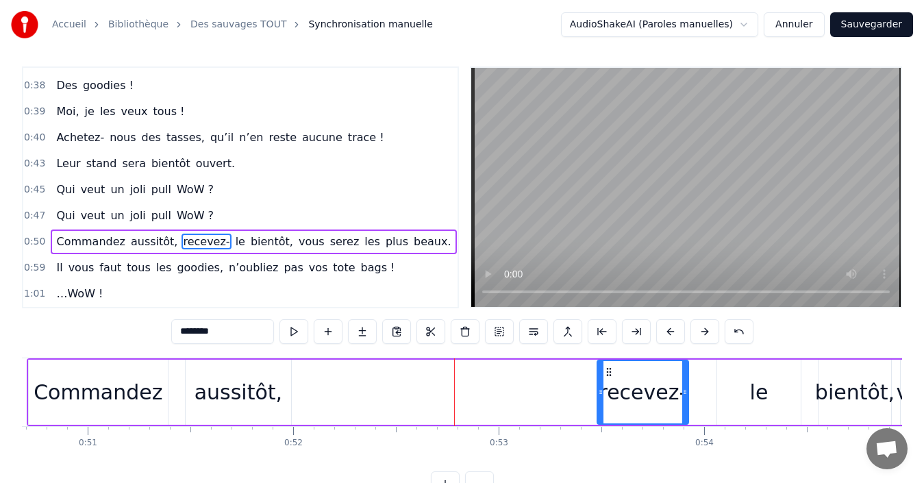
scroll to position [0, 10414]
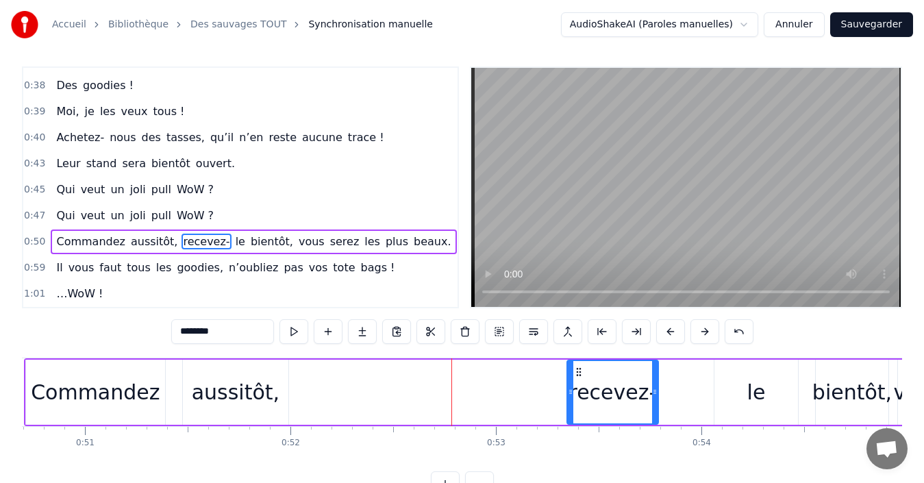
drag, startPoint x: 491, startPoint y: 373, endPoint x: 612, endPoint y: 383, distance: 121.6
click at [583, 376] on icon at bounding box center [578, 371] width 11 height 11
click at [739, 389] on div "le" at bounding box center [756, 391] width 84 height 65
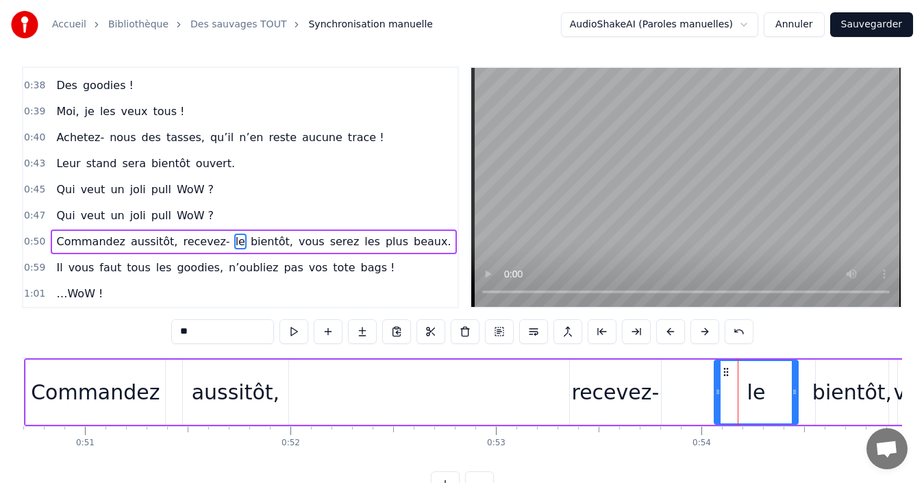
click at [594, 379] on div "recevez-" at bounding box center [615, 392] width 88 height 31
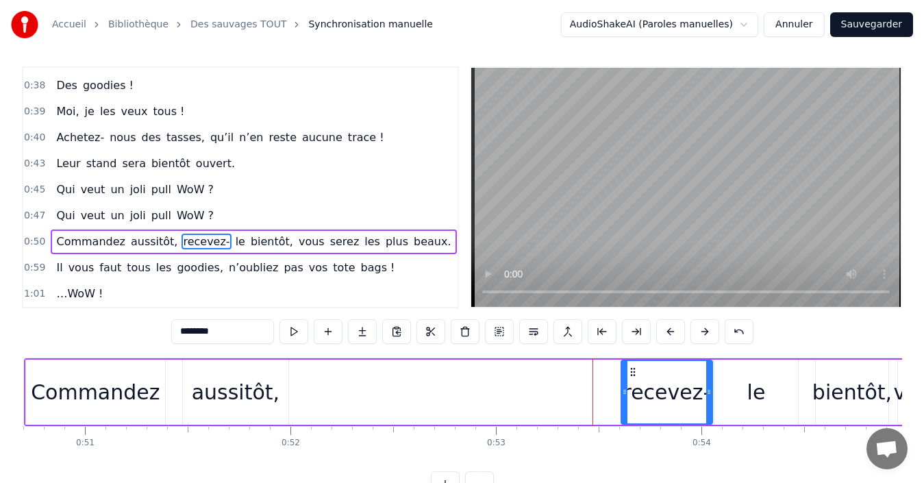
drag, startPoint x: 584, startPoint y: 374, endPoint x: 633, endPoint y: 375, distance: 49.3
click at [633, 375] on icon at bounding box center [632, 371] width 11 height 11
click at [201, 374] on div "aussitôt," at bounding box center [235, 391] width 105 height 65
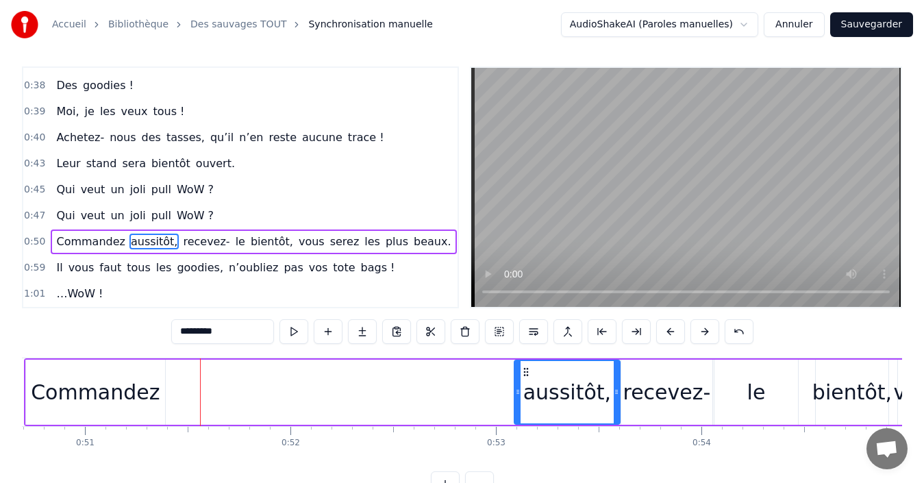
drag, startPoint x: 195, startPoint y: 370, endPoint x: 527, endPoint y: 379, distance: 331.6
click at [527, 379] on div "aussitôt," at bounding box center [567, 392] width 104 height 62
click at [62, 379] on div "Commandez" at bounding box center [95, 392] width 129 height 31
type input "*********"
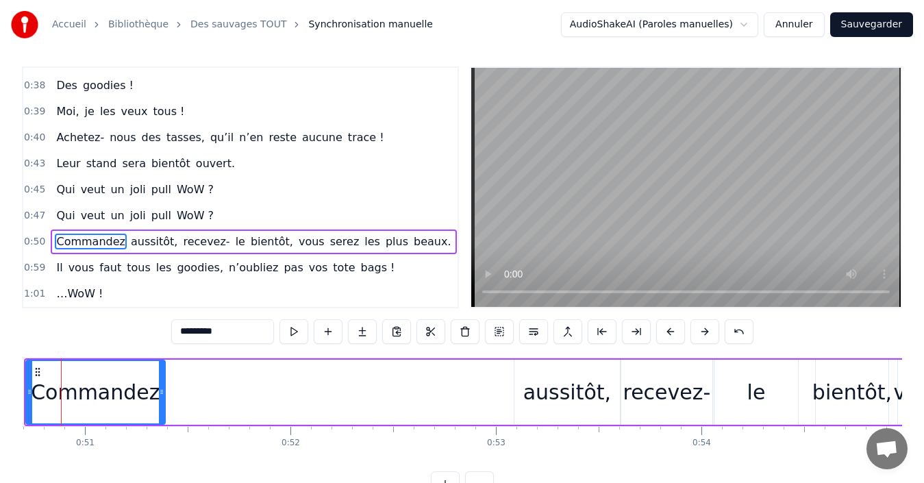
scroll to position [0, 10384]
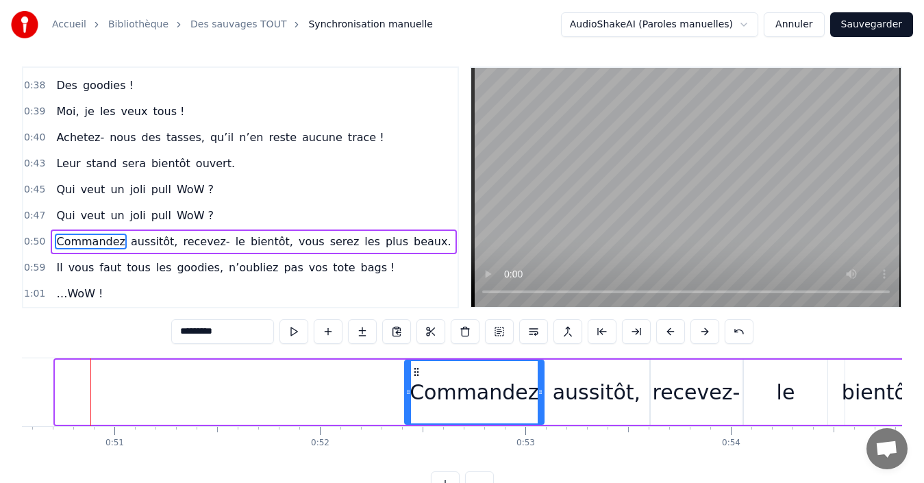
drag, startPoint x: 68, startPoint y: 372, endPoint x: 417, endPoint y: 377, distance: 349.3
click at [417, 377] on div "Commandez" at bounding box center [474, 392] width 138 height 62
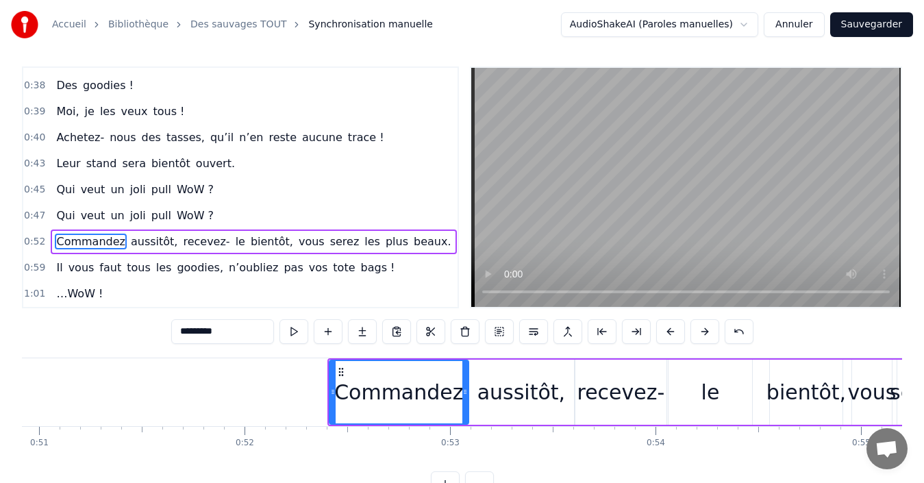
scroll to position [0, 10438]
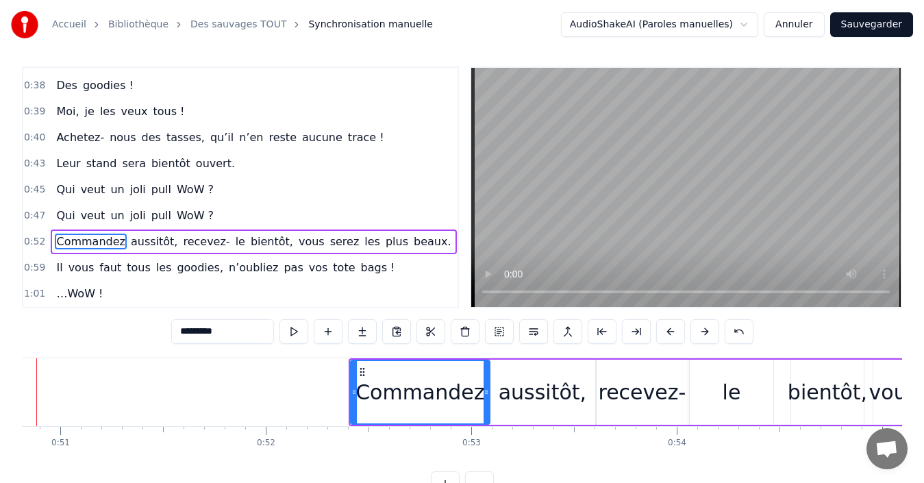
click at [118, 231] on div "Commandez aussitôt, recevez- le bientôt, vous serez les plus beaux." at bounding box center [253, 241] width 405 height 25
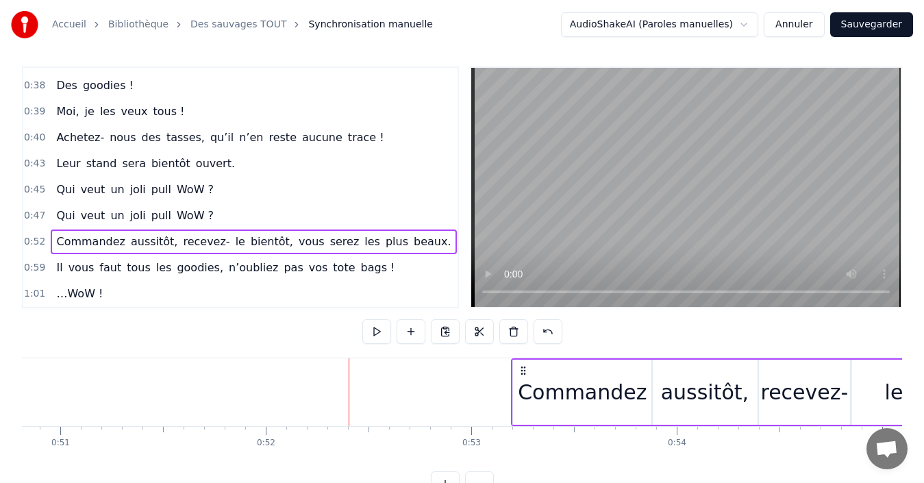
drag, startPoint x: 359, startPoint y: 370, endPoint x: 521, endPoint y: 379, distance: 162.6
click at [521, 379] on div "Commandez aussitôt, recevez- le bientôt, vous serez les plus beaux." at bounding box center [923, 392] width 825 height 68
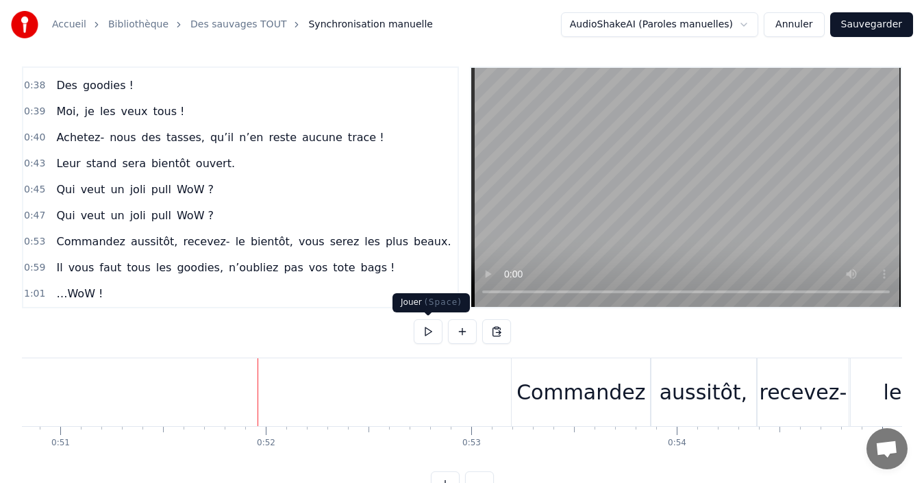
click at [425, 334] on button at bounding box center [428, 331] width 29 height 25
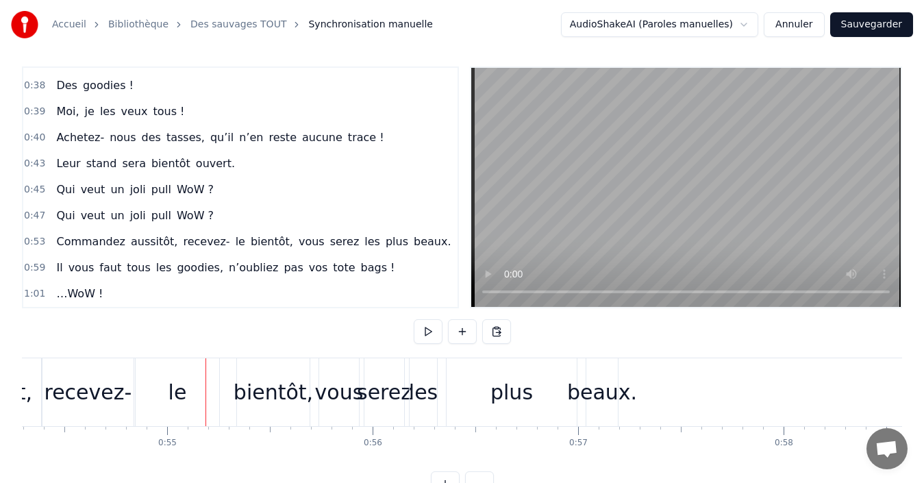
scroll to position [0, 11189]
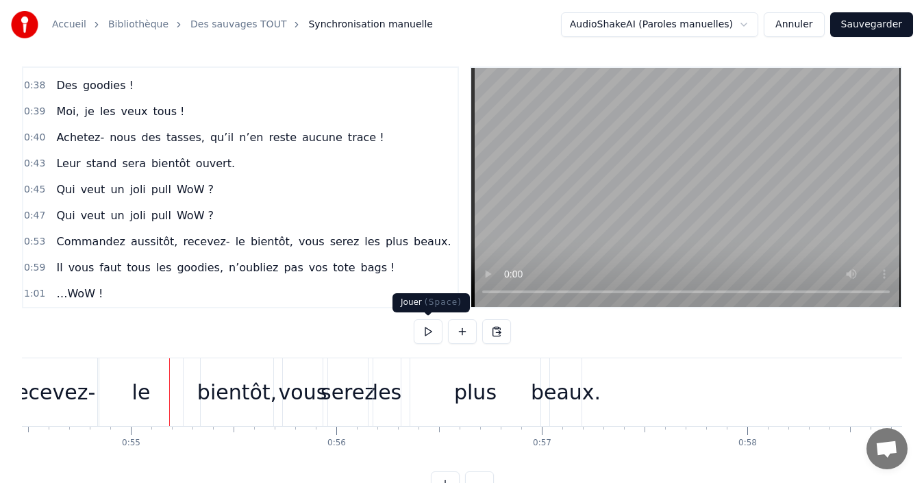
click at [428, 333] on button at bounding box center [428, 331] width 29 height 25
click at [424, 330] on button at bounding box center [428, 331] width 29 height 25
click at [429, 333] on button at bounding box center [428, 331] width 29 height 25
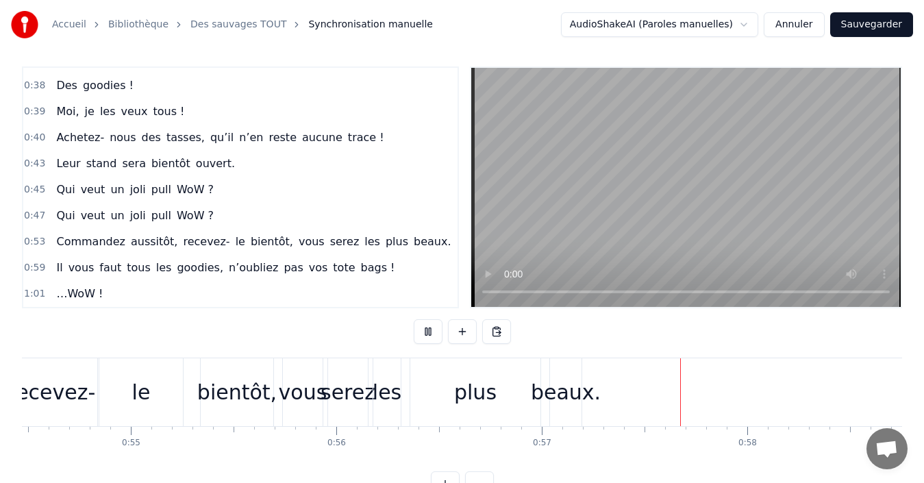
click at [429, 333] on button at bounding box center [428, 331] width 29 height 25
click at [566, 394] on div "beaux." at bounding box center [566, 392] width 70 height 31
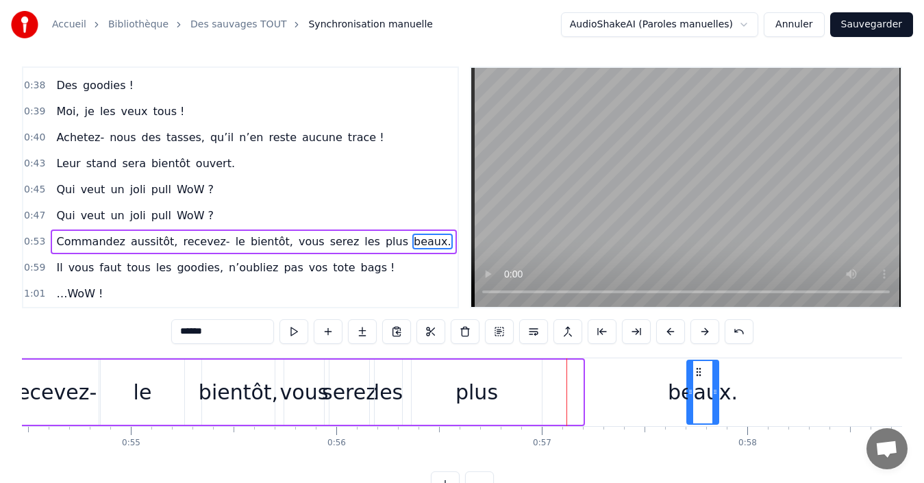
drag, startPoint x: 561, startPoint y: 372, endPoint x: 696, endPoint y: 374, distance: 135.6
click at [696, 374] on icon at bounding box center [698, 371] width 11 height 11
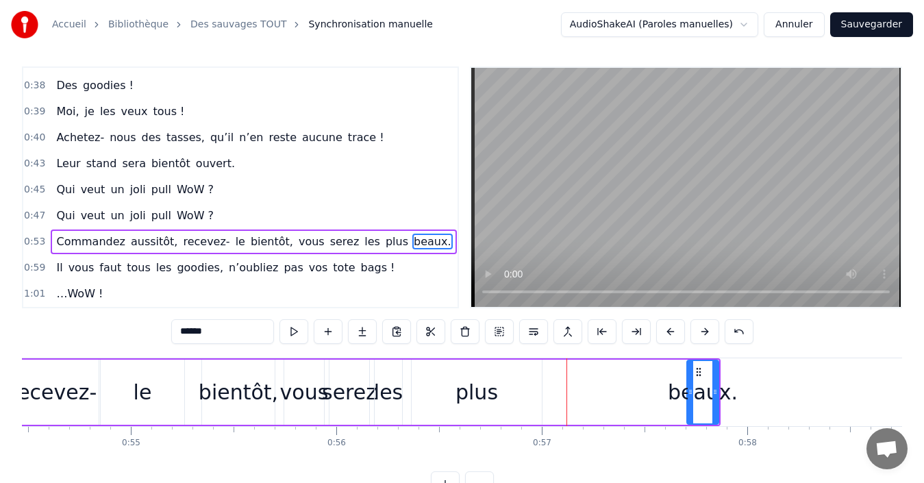
click at [485, 390] on div "plus" at bounding box center [476, 392] width 42 height 31
type input "****"
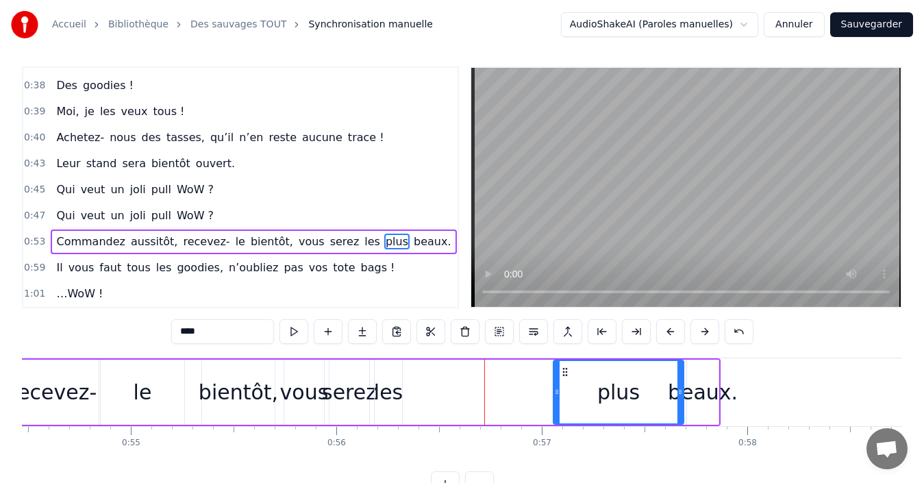
drag, startPoint x: 421, startPoint y: 371, endPoint x: 562, endPoint y: 373, distance: 141.1
click at [562, 373] on icon at bounding box center [564, 371] width 11 height 11
click at [508, 386] on div "Commandez aussitôt, recevez- le bientôt, vous serez les plus beaux." at bounding box center [240, 392] width 961 height 68
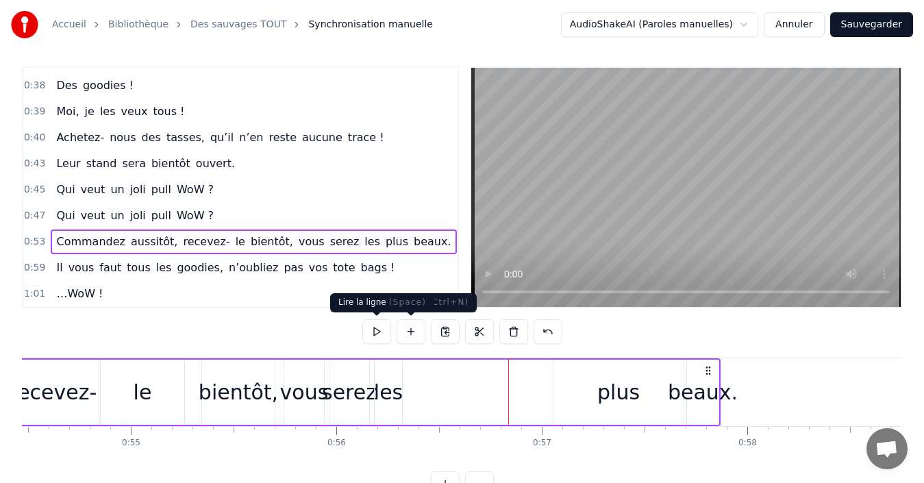
click at [379, 335] on button at bounding box center [376, 331] width 29 height 25
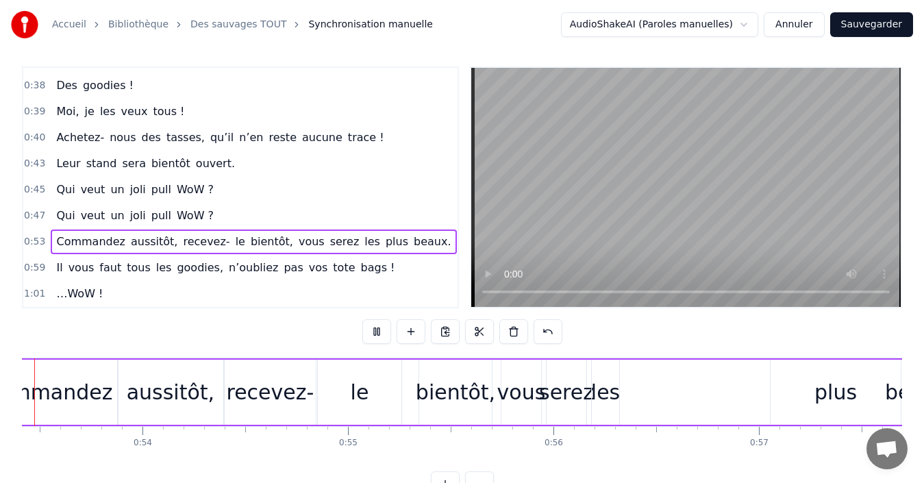
scroll to position [0, 10904]
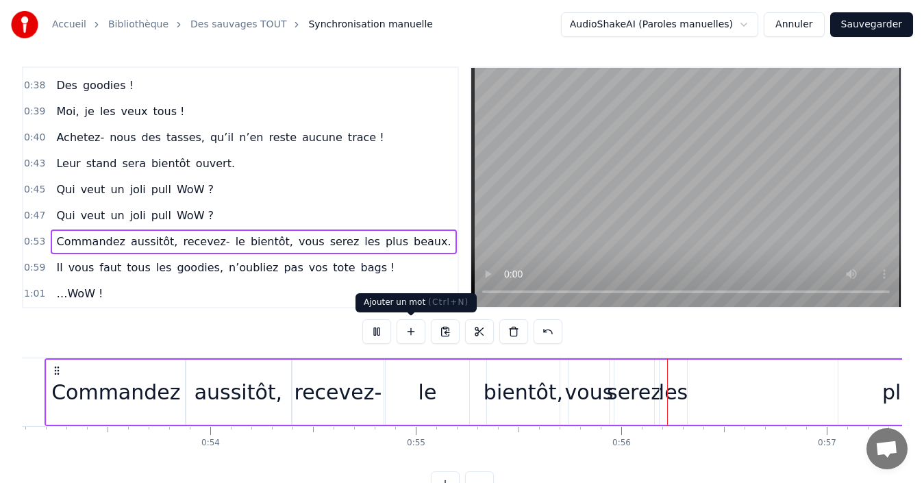
click at [396, 336] on button at bounding box center [410, 331] width 29 height 25
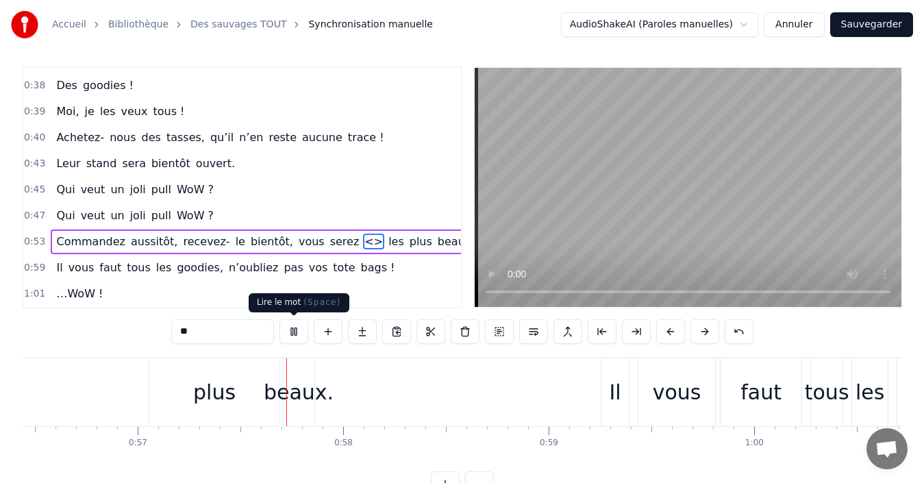
scroll to position [0, 11673]
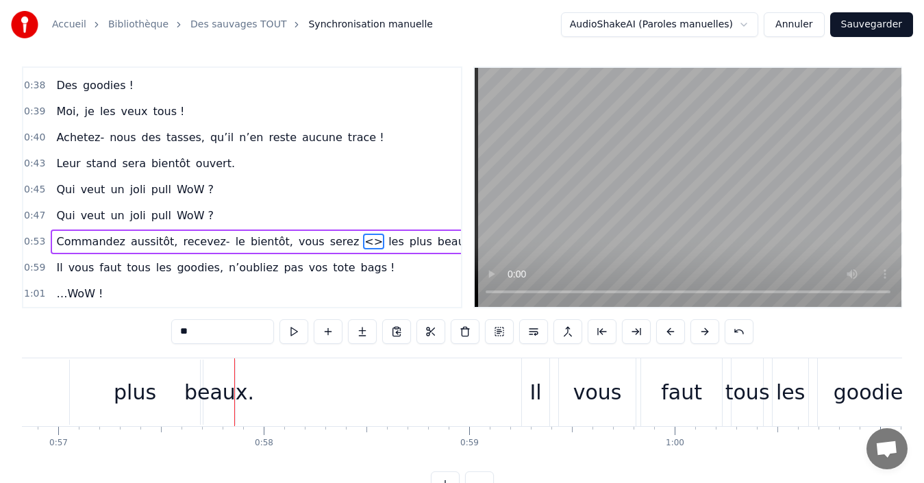
click at [288, 338] on button at bounding box center [293, 331] width 29 height 25
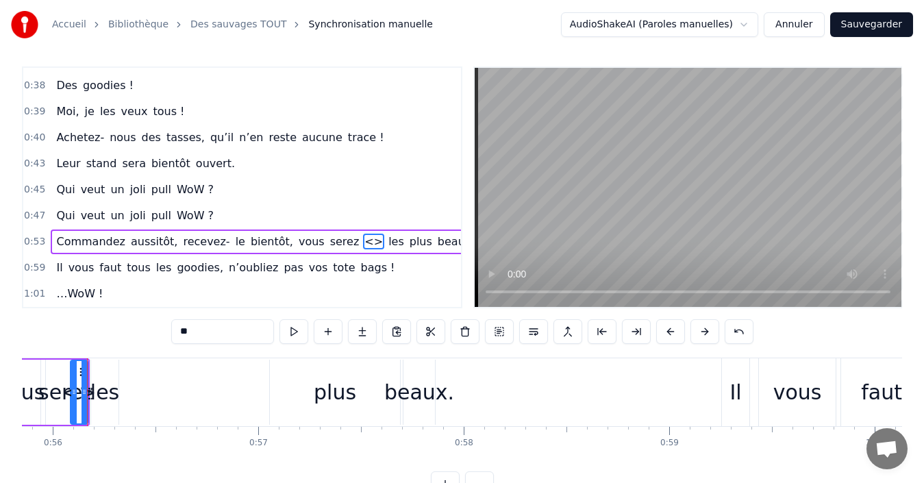
scroll to position [0, 11469]
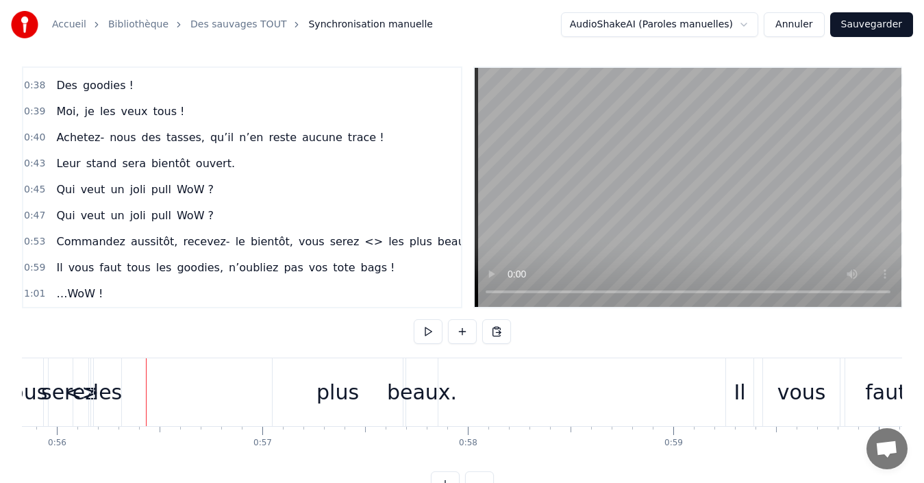
click at [84, 399] on div "<>" at bounding box center [81, 392] width 34 height 31
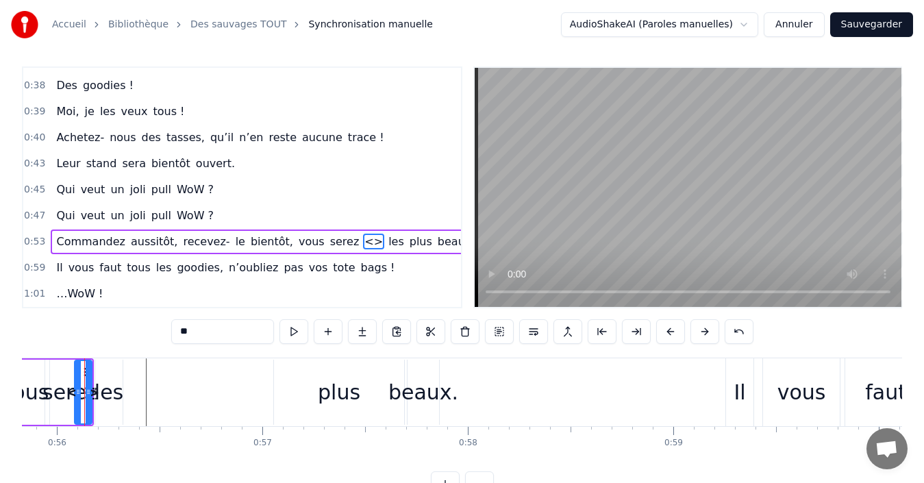
scroll to position [0, 11463]
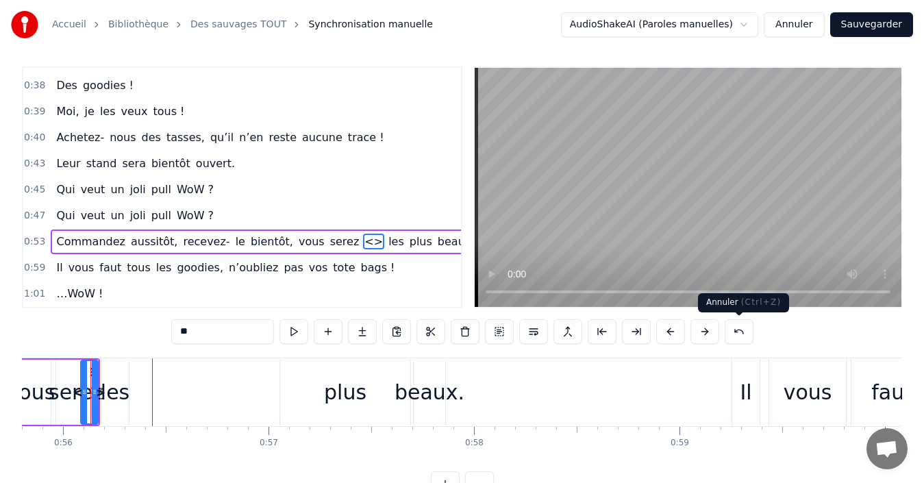
click at [729, 333] on button at bounding box center [738, 331] width 29 height 25
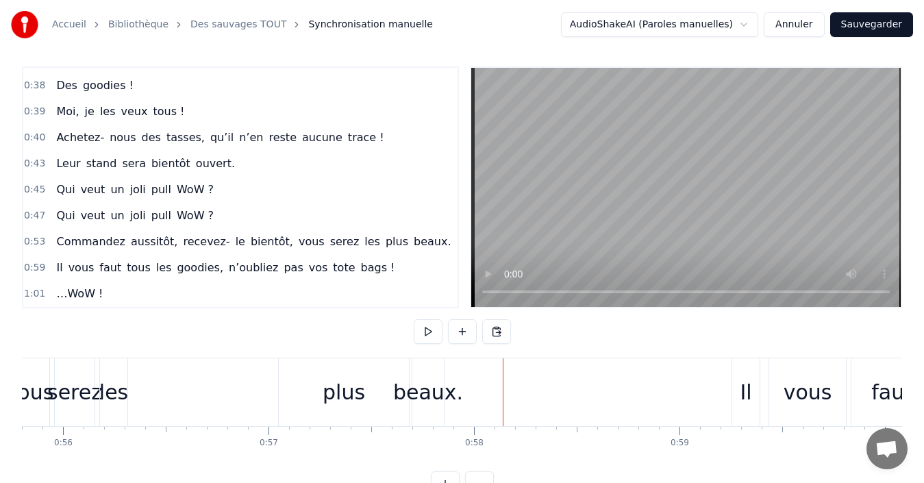
click at [429, 396] on div "beaux." at bounding box center [428, 392] width 70 height 31
click at [431, 333] on button at bounding box center [428, 331] width 29 height 25
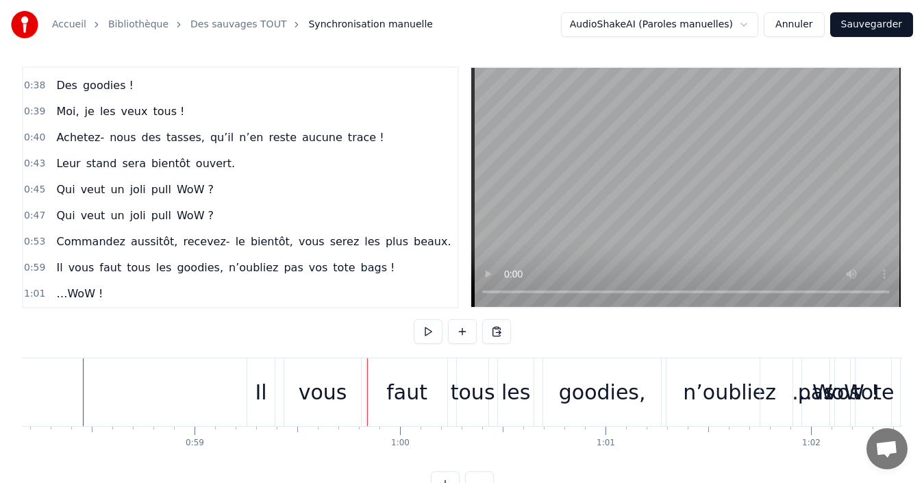
scroll to position [0, 11808]
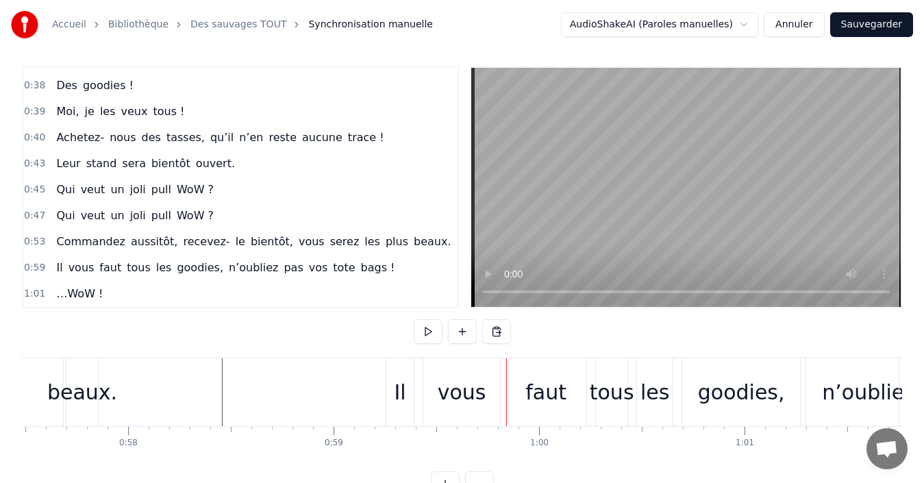
click at [98, 267] on span "faut" at bounding box center [110, 268] width 25 height 16
click at [432, 330] on button at bounding box center [428, 331] width 29 height 25
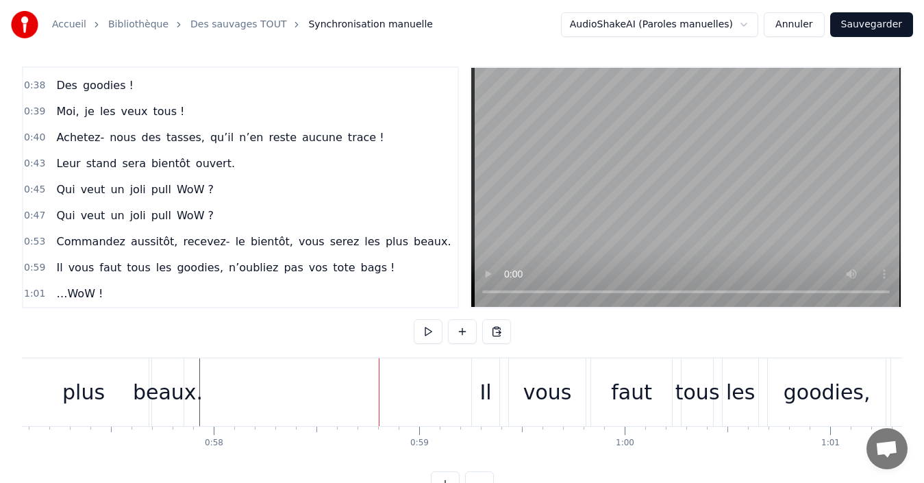
scroll to position [0, 11669]
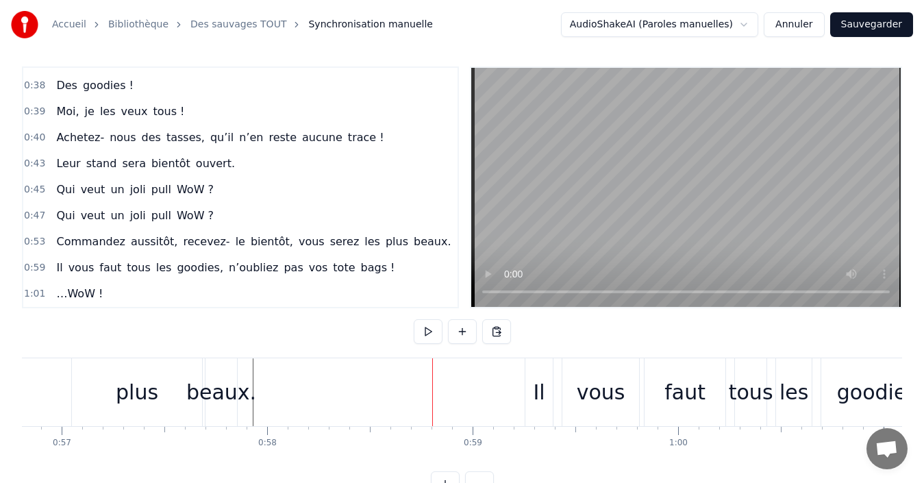
click at [181, 367] on div "plus" at bounding box center [137, 392] width 130 height 68
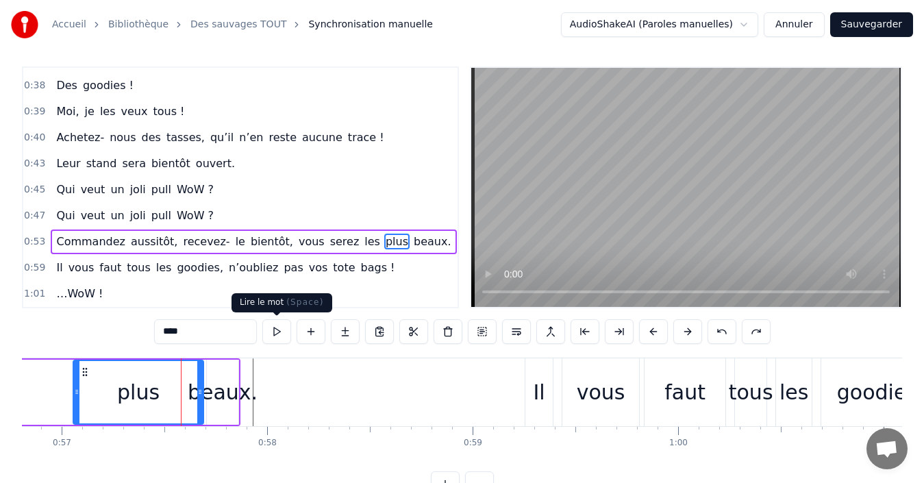
click at [275, 329] on button at bounding box center [276, 331] width 29 height 25
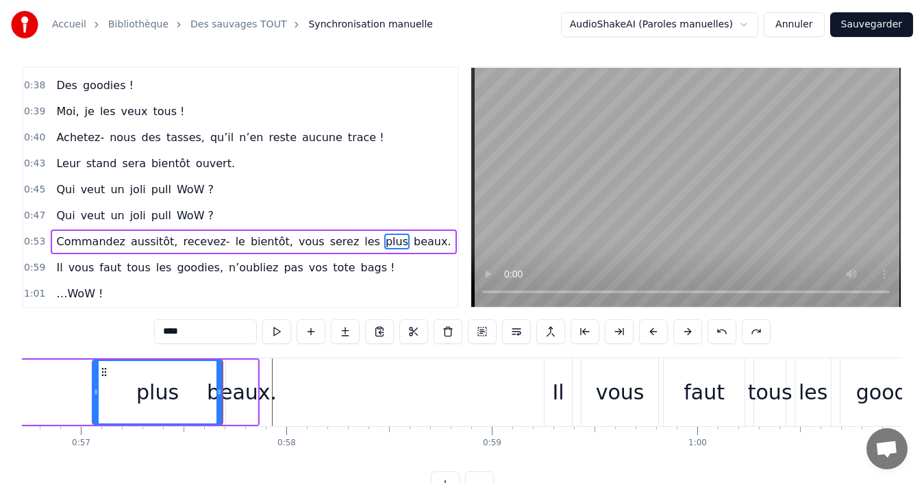
click at [275, 329] on button at bounding box center [276, 331] width 29 height 25
click at [277, 336] on button at bounding box center [276, 331] width 29 height 25
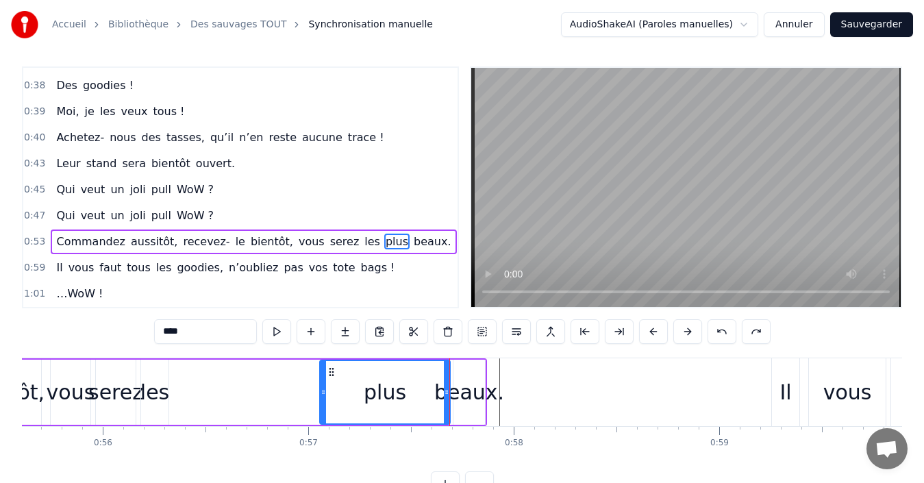
scroll to position [0, 11080]
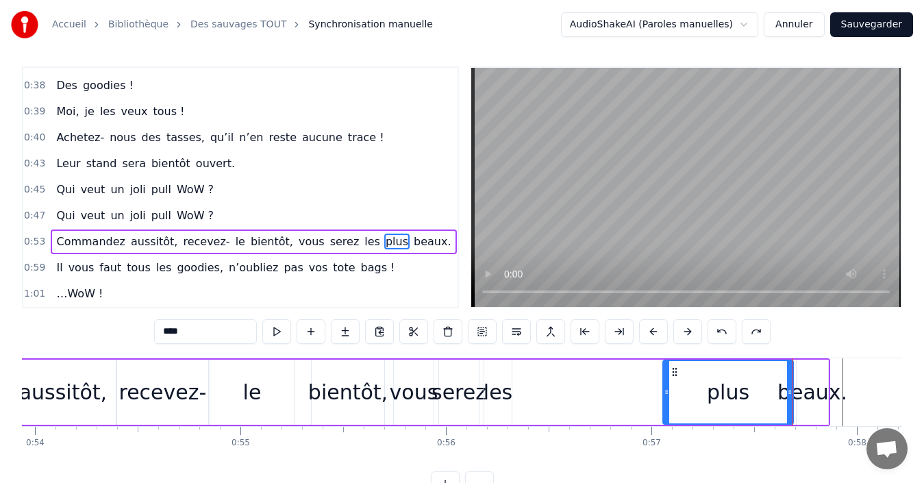
click at [562, 403] on div "Commandez aussitôt, recevez- le bientôt, vous serez les plus beaux." at bounding box center [349, 392] width 961 height 68
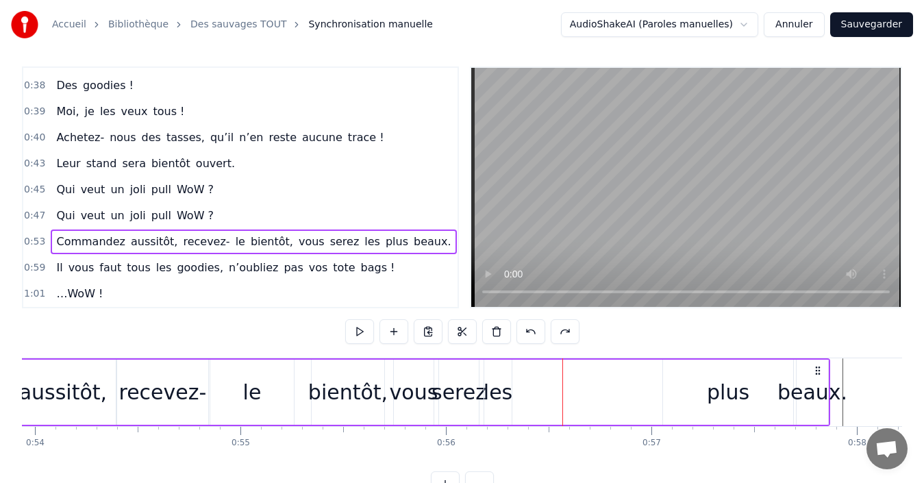
click at [684, 379] on div "plus" at bounding box center [728, 391] width 130 height 65
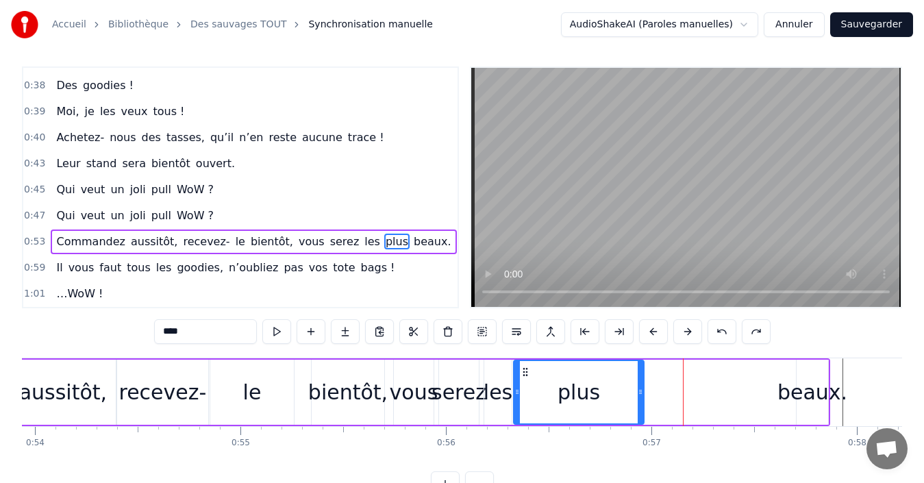
drag, startPoint x: 674, startPoint y: 371, endPoint x: 525, endPoint y: 370, distance: 149.3
click at [525, 370] on icon at bounding box center [525, 371] width 11 height 11
click at [806, 390] on div "beaux." at bounding box center [812, 392] width 70 height 31
type input "******"
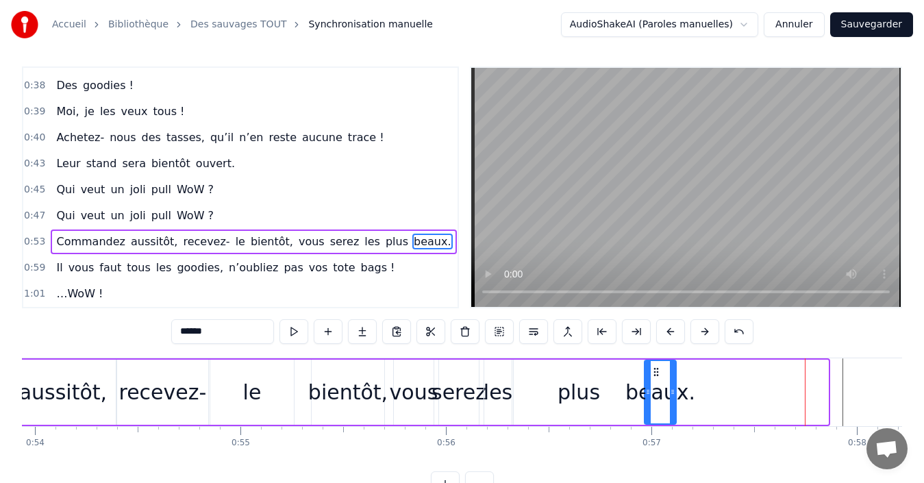
drag, startPoint x: 809, startPoint y: 374, endPoint x: 657, endPoint y: 374, distance: 152.0
click at [657, 374] on icon at bounding box center [656, 371] width 11 height 11
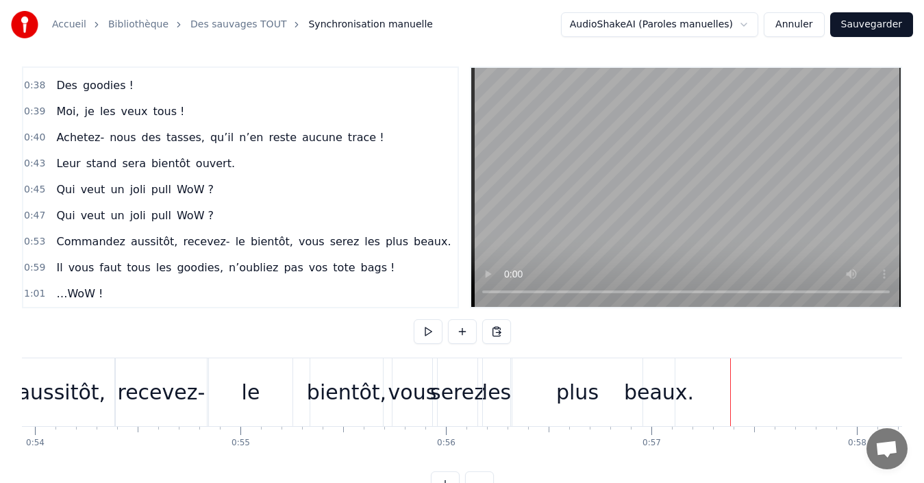
click at [429, 325] on button at bounding box center [428, 331] width 29 height 25
click at [429, 326] on button at bounding box center [428, 331] width 29 height 25
click at [583, 400] on div "plus" at bounding box center [577, 392] width 42 height 31
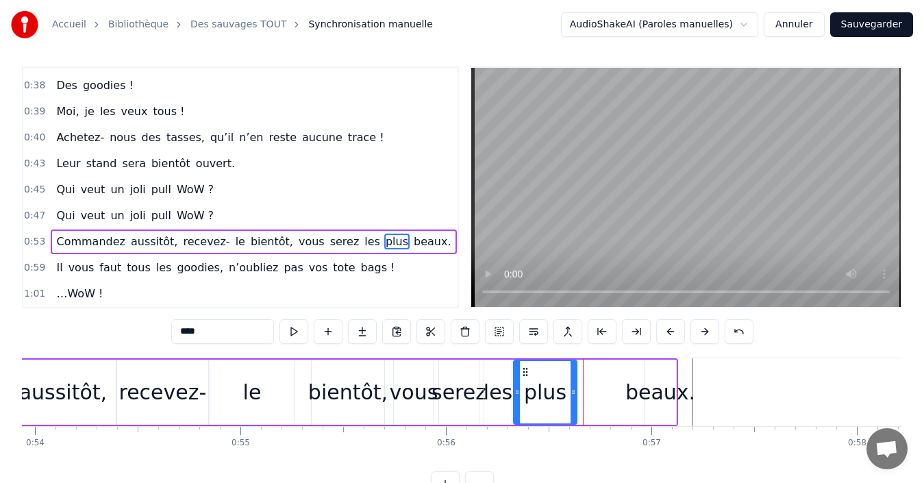
drag, startPoint x: 641, startPoint y: 390, endPoint x: 574, endPoint y: 389, distance: 67.1
click at [574, 389] on icon at bounding box center [572, 391] width 5 height 11
click at [661, 390] on div "beaux." at bounding box center [660, 392] width 70 height 31
type input "******"
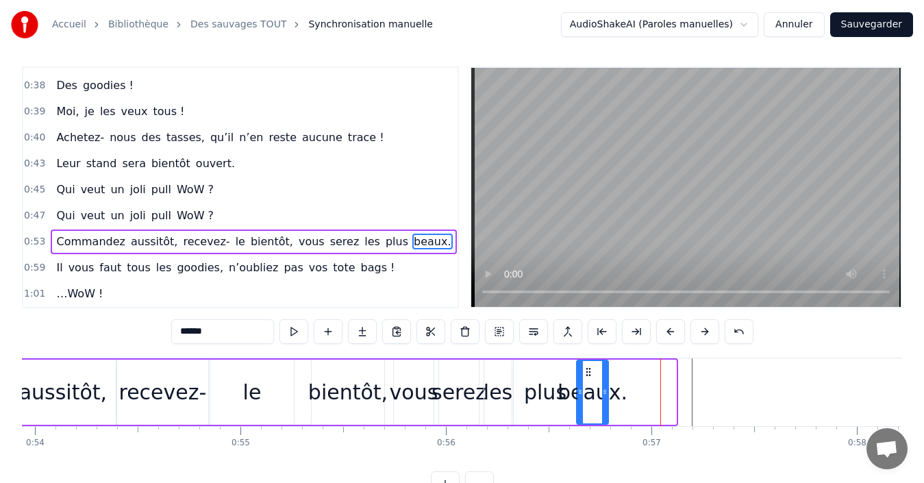
drag, startPoint x: 655, startPoint y: 373, endPoint x: 588, endPoint y: 374, distance: 67.8
click at [588, 374] on icon at bounding box center [588, 371] width 11 height 11
click at [617, 377] on div "beaux." at bounding box center [592, 392] width 70 height 31
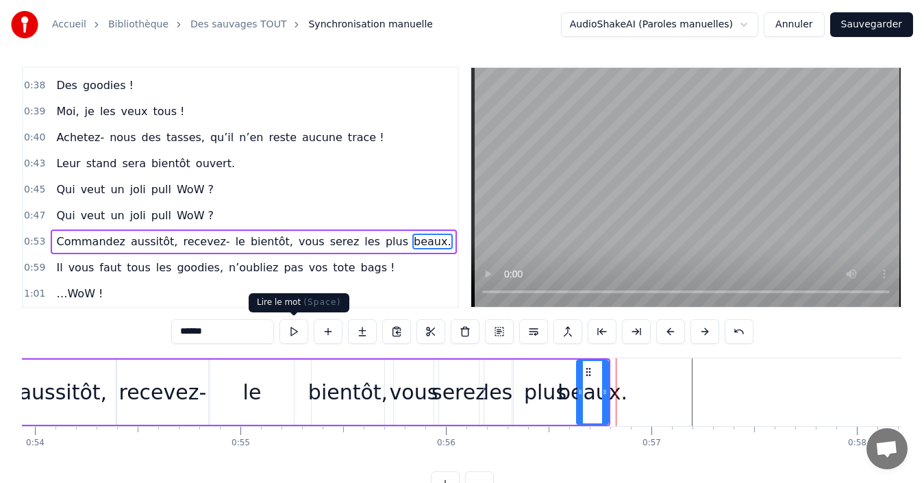
click at [297, 325] on button at bounding box center [293, 331] width 29 height 25
click at [297, 329] on button at bounding box center [293, 331] width 29 height 25
click at [611, 399] on div "beaux." at bounding box center [592, 392] width 70 height 31
click at [616, 394] on div "beaux." at bounding box center [592, 392] width 70 height 31
click at [299, 329] on button at bounding box center [293, 331] width 29 height 25
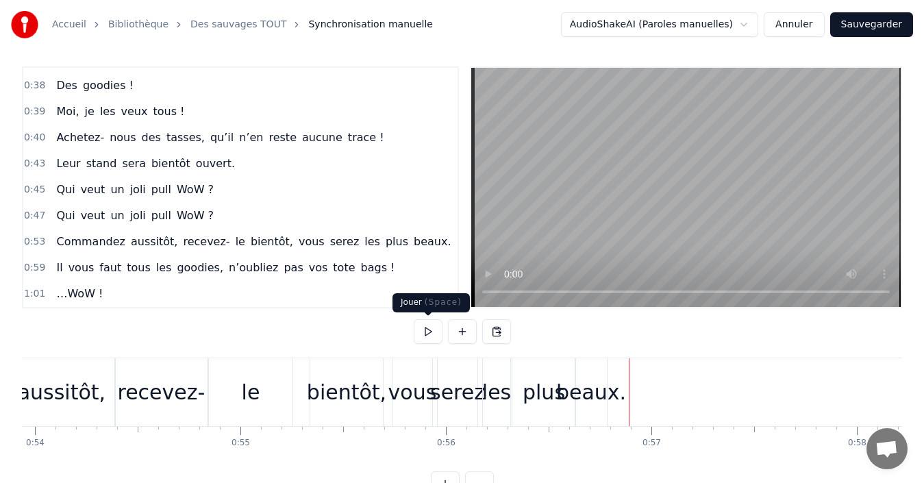
click at [422, 329] on button at bounding box center [428, 331] width 29 height 25
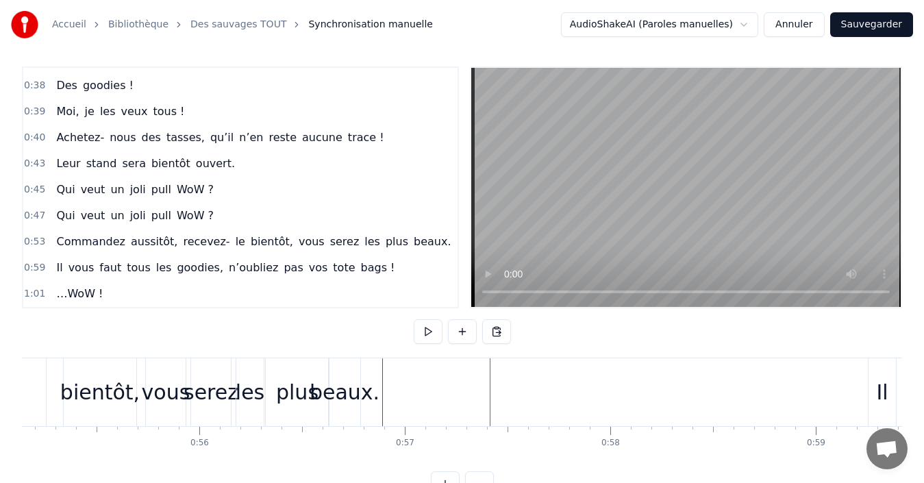
scroll to position [0, 11338]
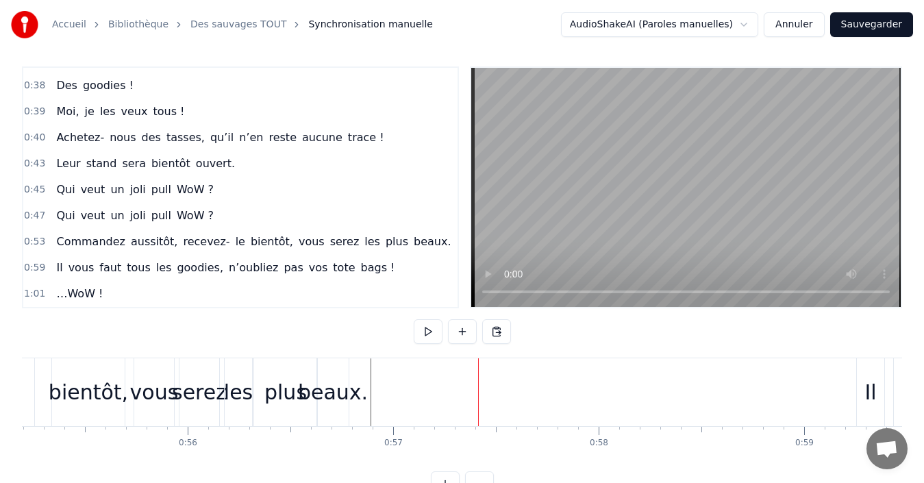
click at [56, 262] on span "Il" at bounding box center [59, 268] width 9 height 16
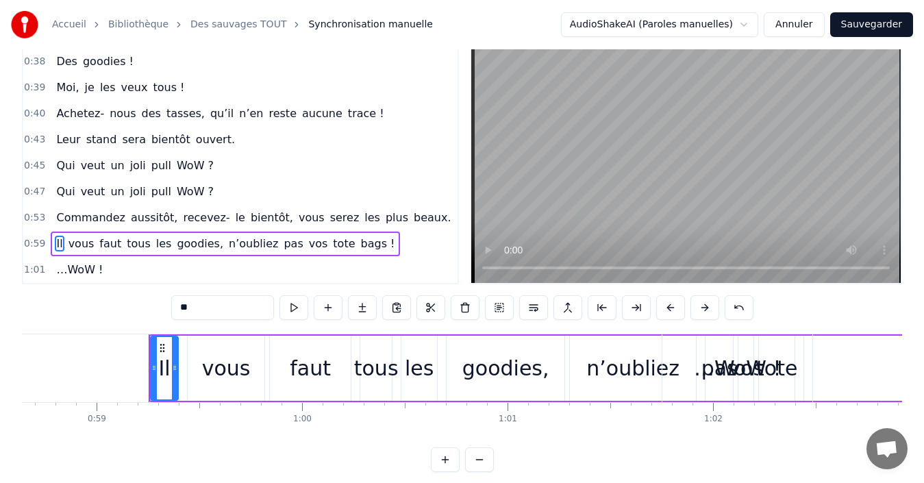
scroll to position [0, 12103]
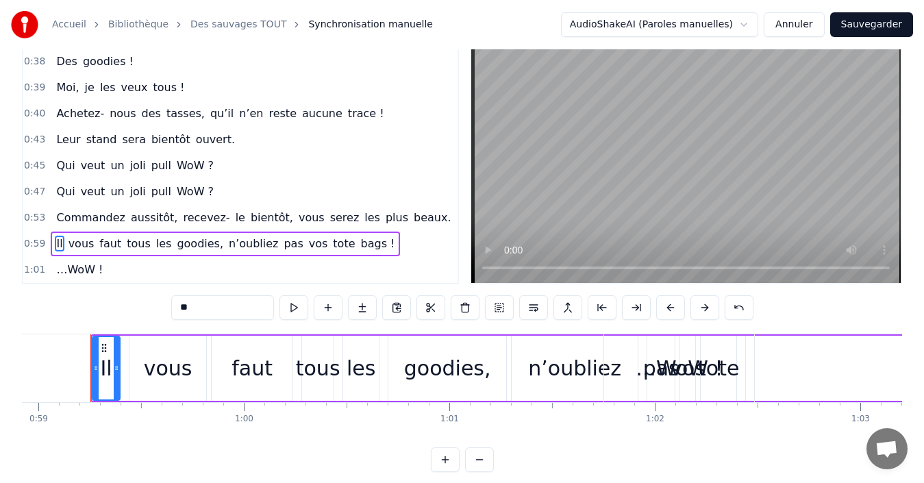
click at [51, 235] on div "Il vous faut tous les goodies, n’oubliez pas vos tote bags !" at bounding box center [225, 243] width 349 height 25
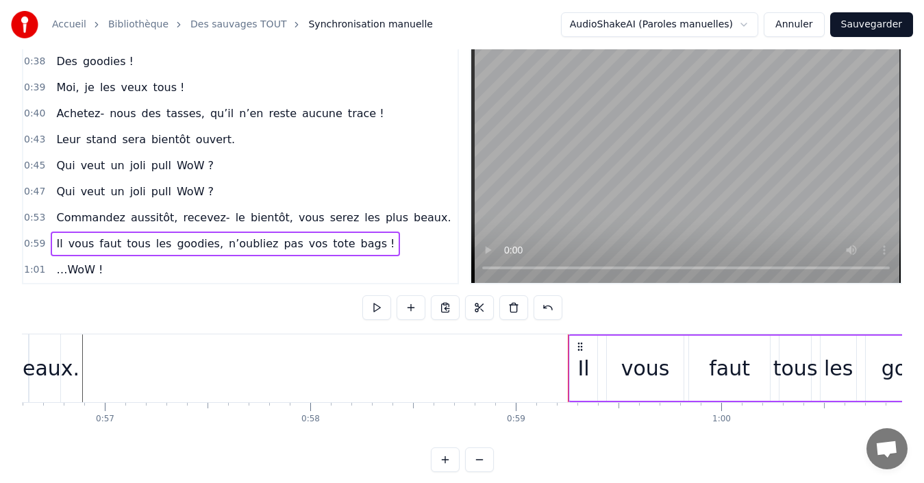
scroll to position [0, 11497]
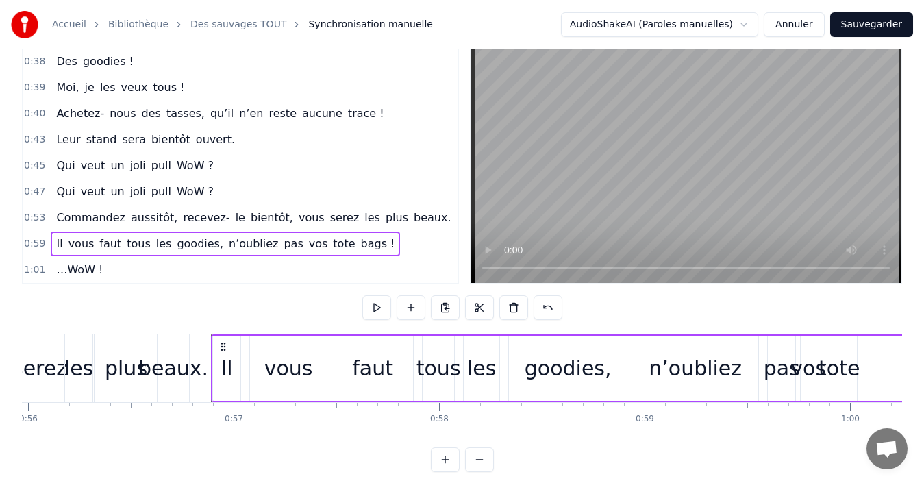
drag, startPoint x: 710, startPoint y: 345, endPoint x: 225, endPoint y: 333, distance: 485.6
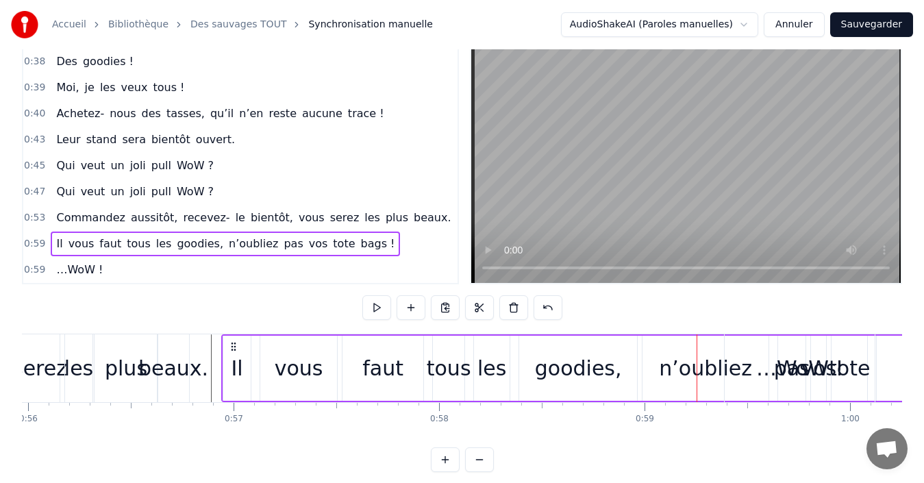
drag, startPoint x: 708, startPoint y: 347, endPoint x: 233, endPoint y: 353, distance: 475.3
click at [233, 353] on div "Il vous faut tous les goodies, n’oubliez pas vos tote bags !" at bounding box center [762, 368] width 1083 height 68
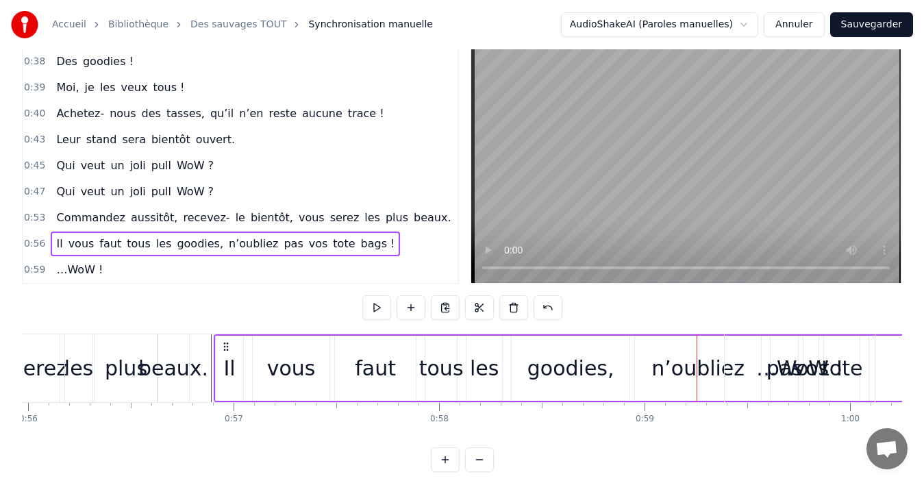
drag, startPoint x: 233, startPoint y: 344, endPoint x: 226, endPoint y: 346, distance: 7.7
click at [226, 346] on icon at bounding box center [225, 346] width 11 height 11
click at [223, 345] on icon at bounding box center [223, 346] width 11 height 11
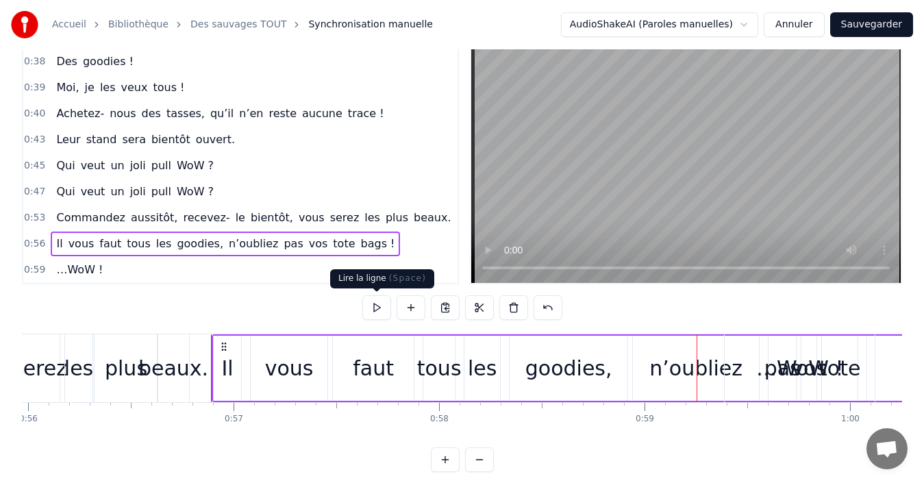
click at [371, 310] on button at bounding box center [376, 307] width 29 height 25
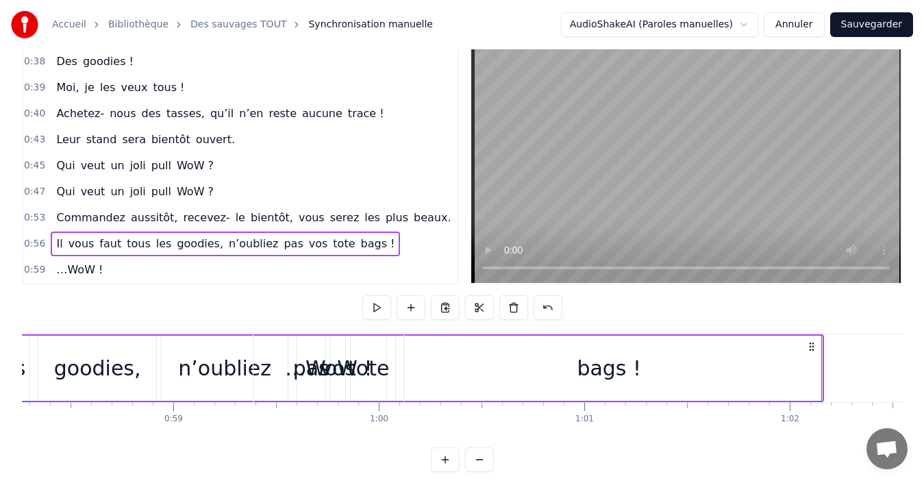
scroll to position [0, 11904]
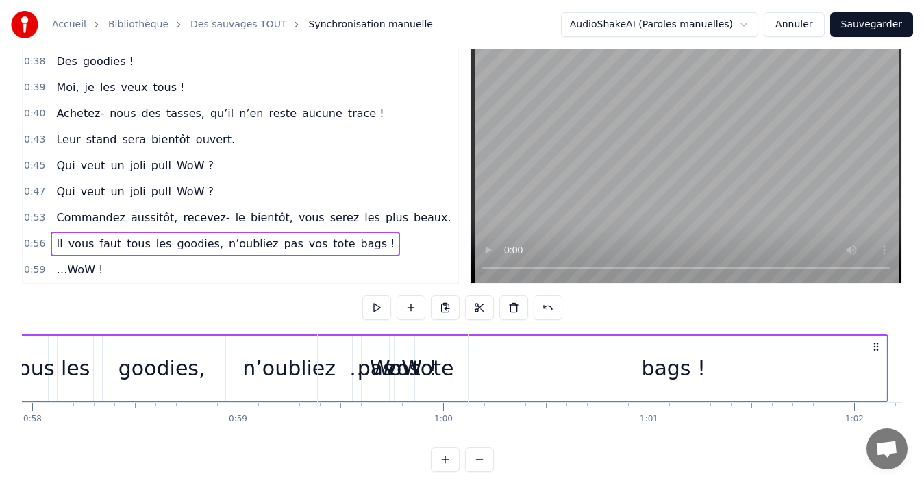
click at [387, 366] on div "…WoW !" at bounding box center [393, 368] width 88 height 31
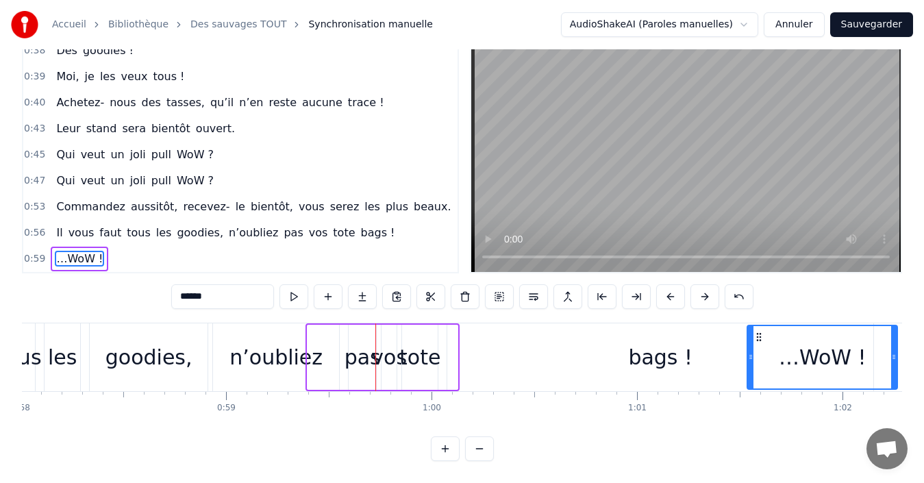
drag, startPoint x: 331, startPoint y: 324, endPoint x: 748, endPoint y: 344, distance: 418.2
click at [748, 344] on div "…WoW !" at bounding box center [822, 357] width 149 height 62
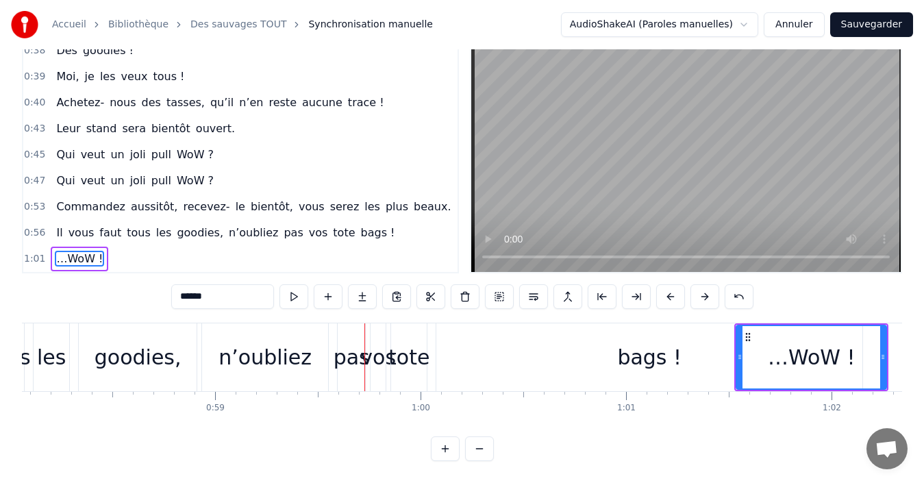
click at [624, 343] on div "bags !" at bounding box center [649, 357] width 64 height 31
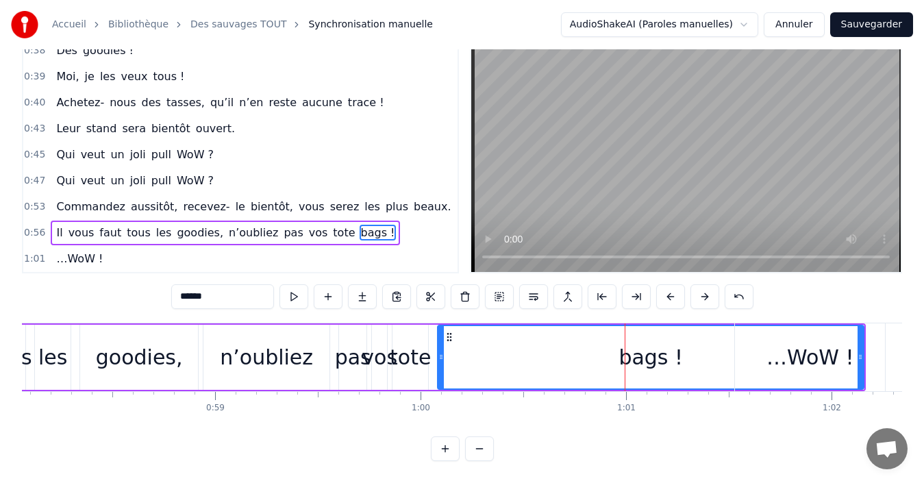
scroll to position [31, 0]
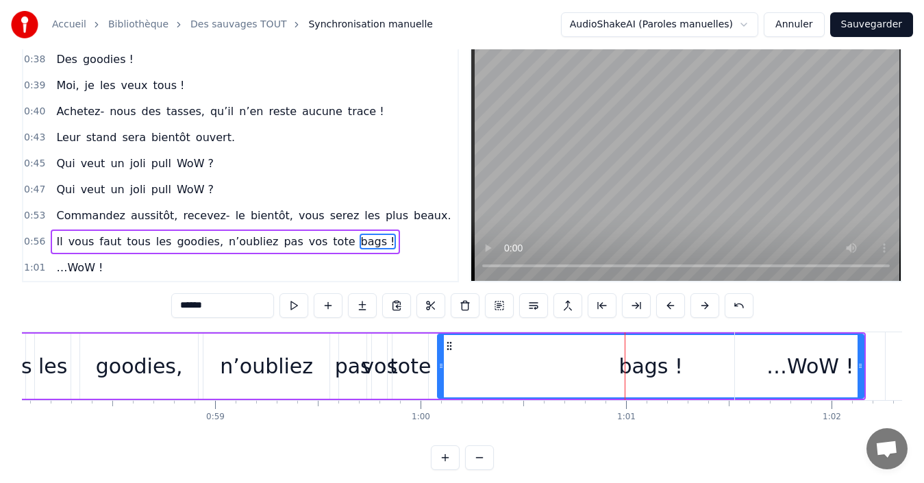
click at [856, 374] on div "…WoW !" at bounding box center [810, 366] width 150 height 68
type input "******"
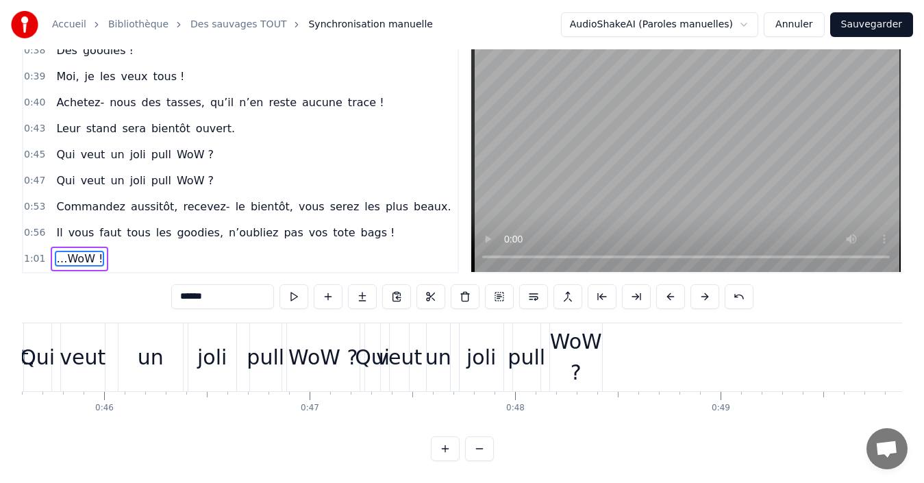
scroll to position [0, 9282]
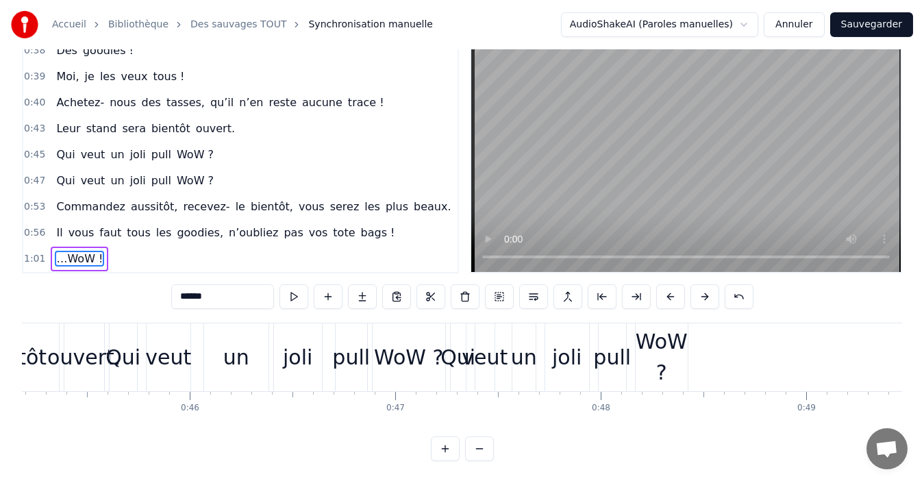
click at [53, 220] on div "Il vous faut tous les goodies, n’oubliez pas vos tote bags !" at bounding box center [225, 232] width 349 height 25
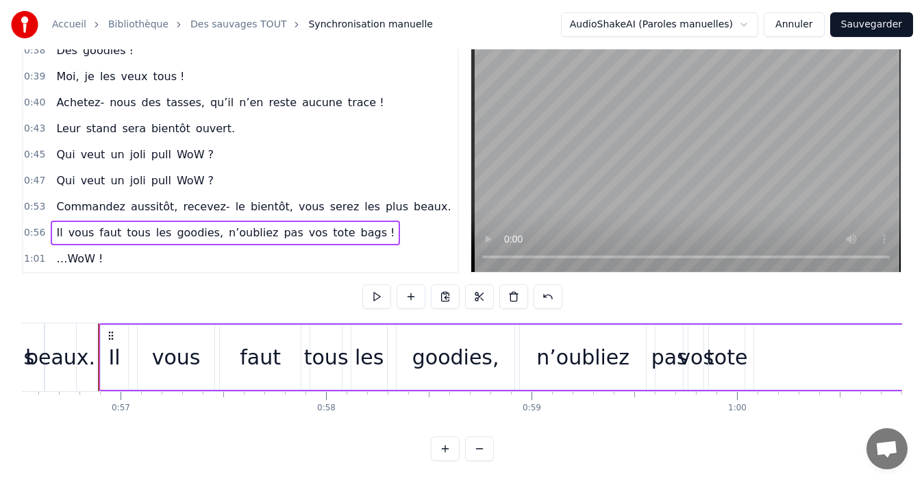
scroll to position [0, 11619]
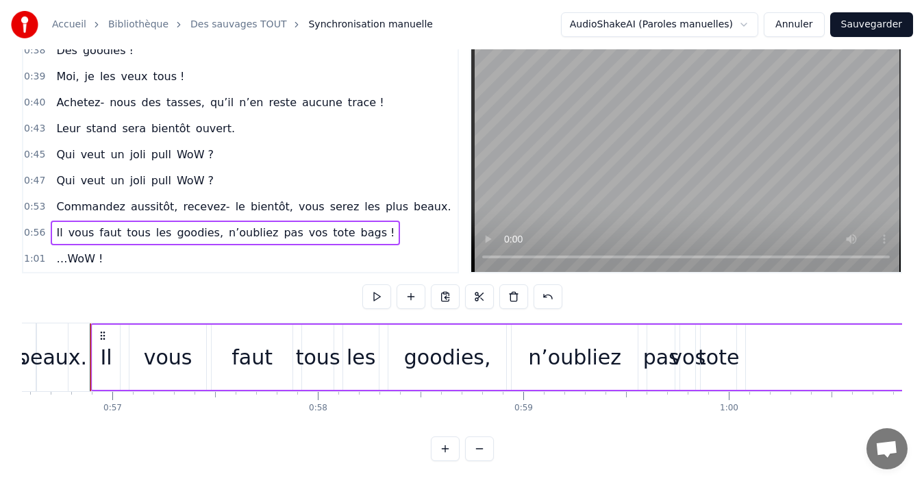
click at [377, 284] on button at bounding box center [376, 296] width 29 height 25
click at [446, 355] on div "goodies," at bounding box center [447, 357] width 87 height 31
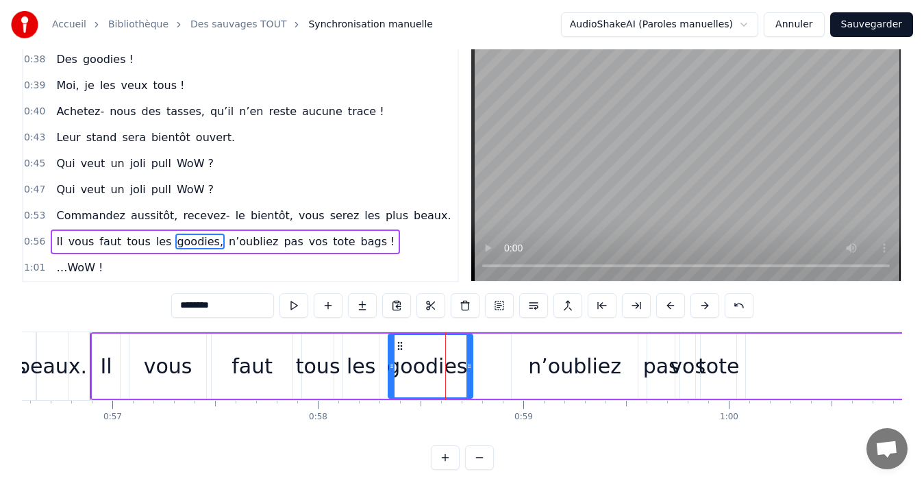
drag, startPoint x: 505, startPoint y: 366, endPoint x: 471, endPoint y: 364, distance: 33.6
click at [471, 364] on icon at bounding box center [468, 365] width 5 height 11
click at [530, 368] on div "n’oubliez" at bounding box center [575, 365] width 126 height 65
type input "*********"
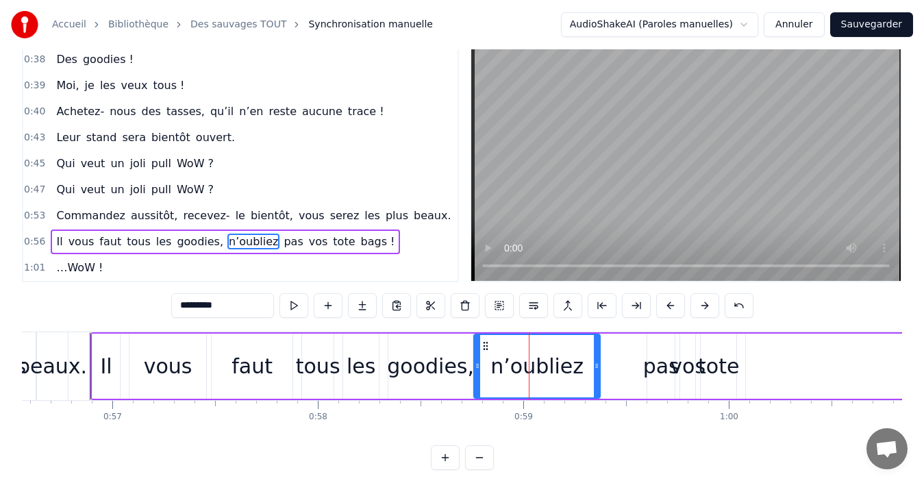
drag, startPoint x: 522, startPoint y: 344, endPoint x: 484, endPoint y: 343, distance: 37.7
click at [484, 343] on icon at bounding box center [485, 345] width 11 height 11
click at [51, 233] on div "Il vous faut tous les goodies, n’oubliez pas vos tote bags !" at bounding box center [225, 241] width 349 height 25
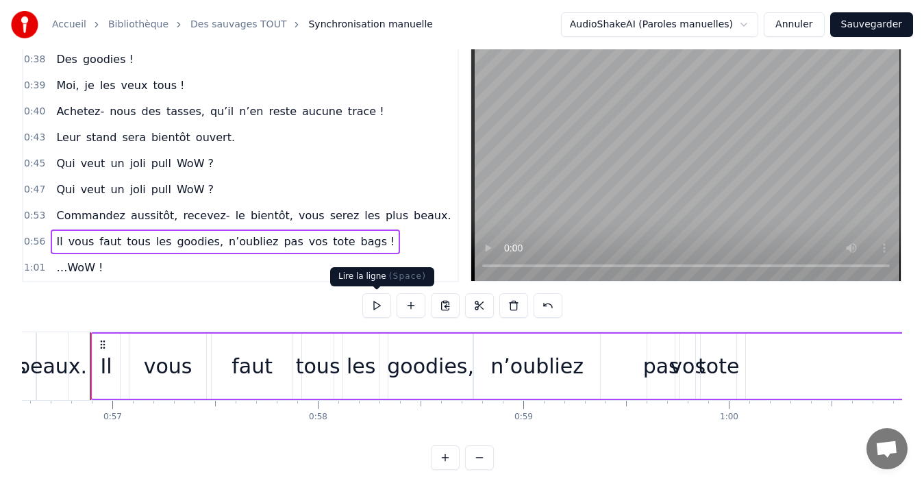
click at [376, 304] on button at bounding box center [376, 305] width 29 height 25
click at [51, 236] on div "Il vous faut tous les goodies, n’oubliez pas vos tote bags !" at bounding box center [225, 241] width 349 height 25
click at [379, 306] on button at bounding box center [376, 305] width 29 height 25
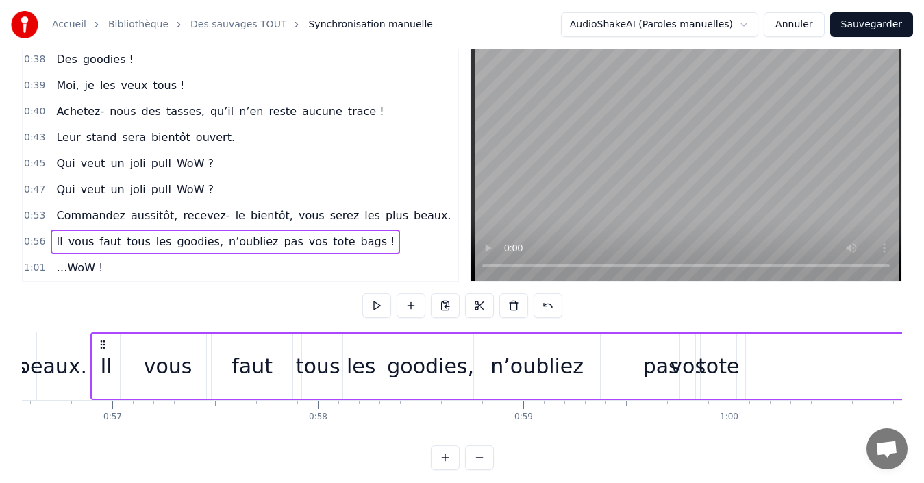
click at [171, 357] on div "vous" at bounding box center [168, 366] width 49 height 31
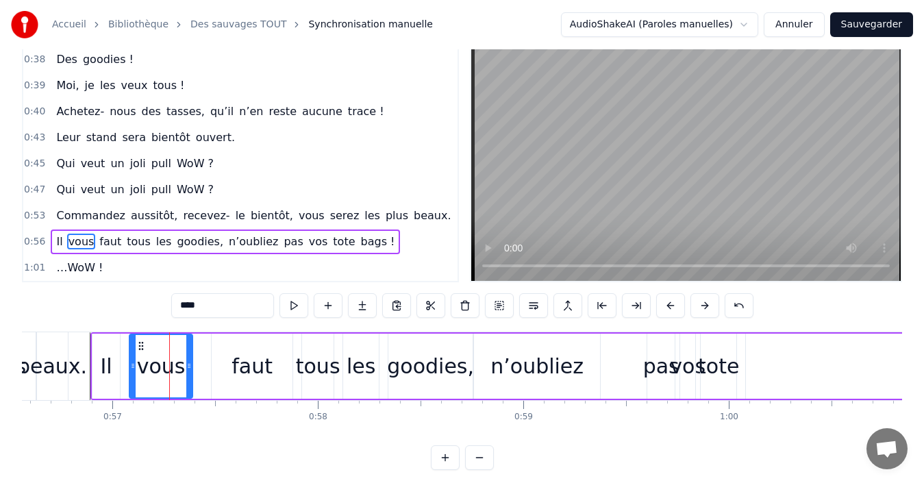
drag, startPoint x: 203, startPoint y: 365, endPoint x: 190, endPoint y: 364, distance: 13.7
click at [190, 364] on icon at bounding box center [188, 365] width 5 height 11
click at [252, 369] on div "faut" at bounding box center [251, 366] width 41 height 31
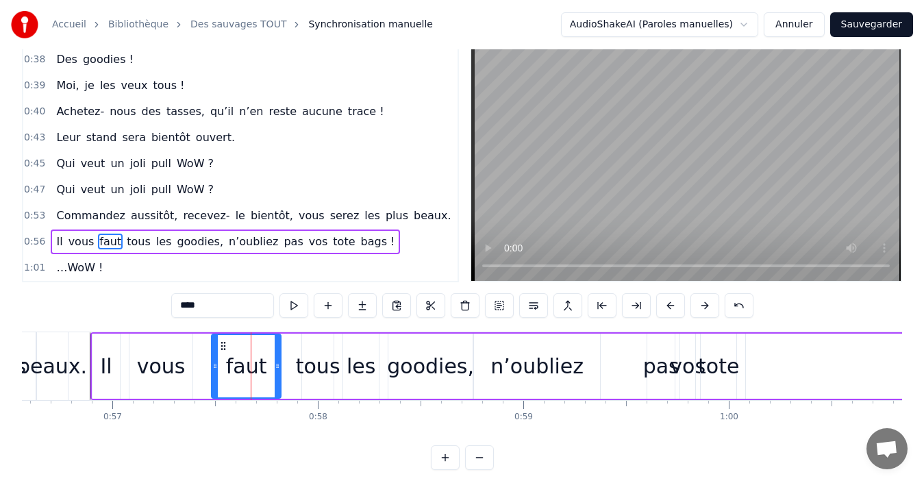
drag, startPoint x: 289, startPoint y: 364, endPoint x: 277, endPoint y: 364, distance: 11.6
click at [277, 364] on icon at bounding box center [277, 365] width 5 height 11
drag, startPoint x: 222, startPoint y: 345, endPoint x: 205, endPoint y: 346, distance: 17.1
click at [205, 346] on circle at bounding box center [204, 345] width 1 height 1
click at [314, 369] on div "tous" at bounding box center [318, 366] width 45 height 31
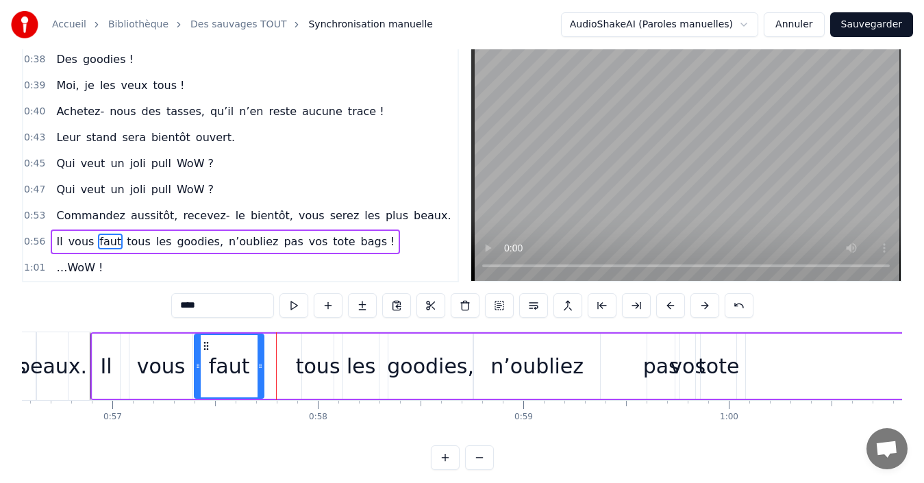
type input "****"
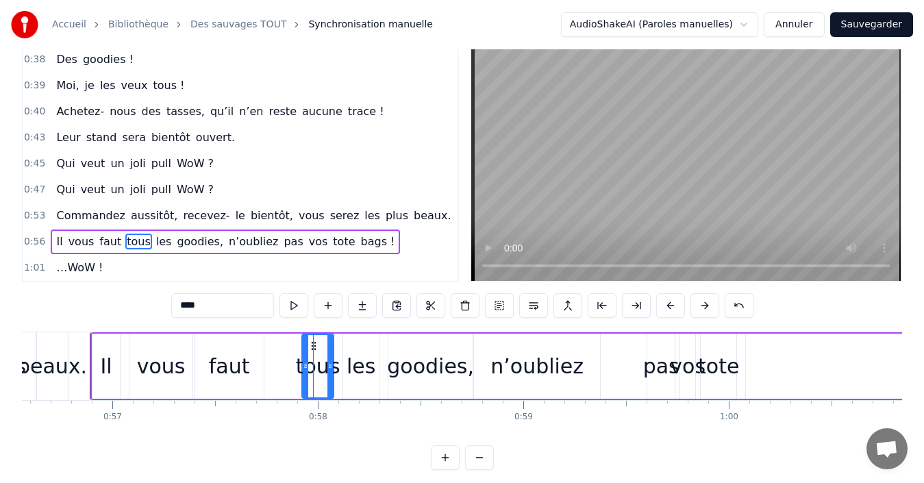
drag, startPoint x: 314, startPoint y: 346, endPoint x: 279, endPoint y: 345, distance: 34.3
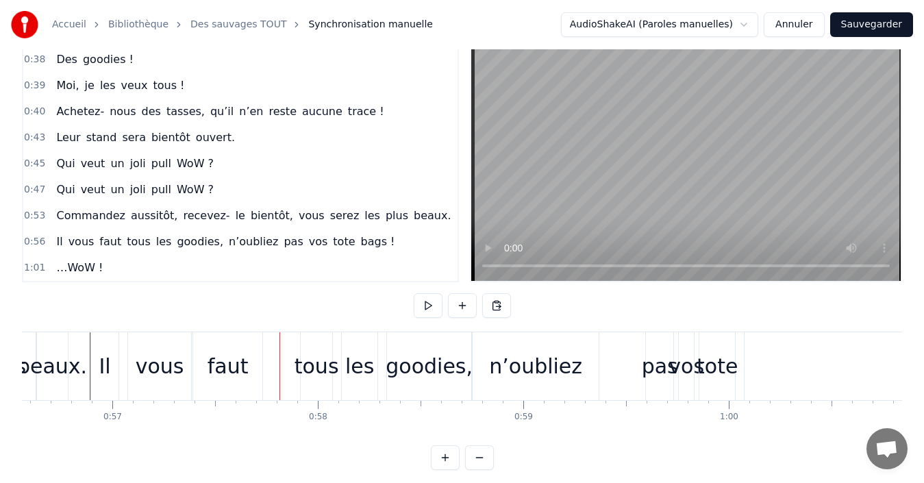
click at [309, 349] on div "tous" at bounding box center [316, 366] width 31 height 68
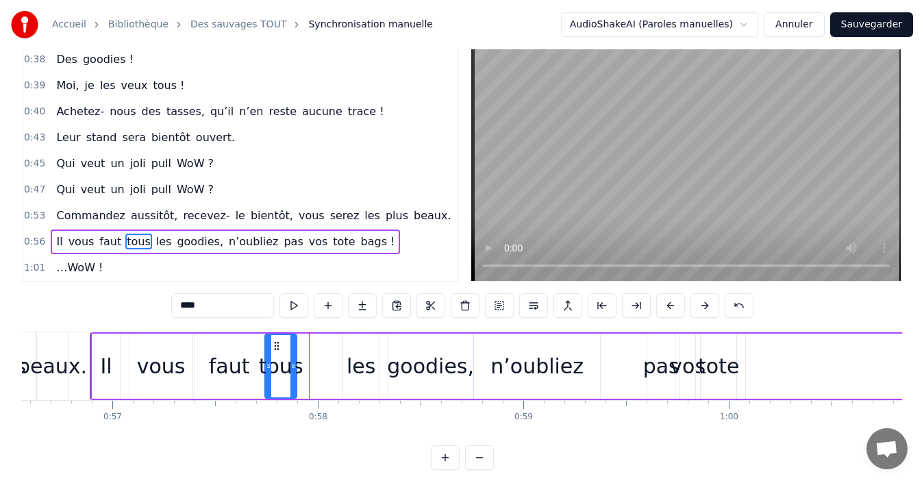
drag, startPoint x: 314, startPoint y: 344, endPoint x: 277, endPoint y: 343, distance: 37.0
click at [277, 343] on icon at bounding box center [276, 345] width 11 height 11
click at [358, 368] on div "les" at bounding box center [360, 366] width 29 height 31
type input "***"
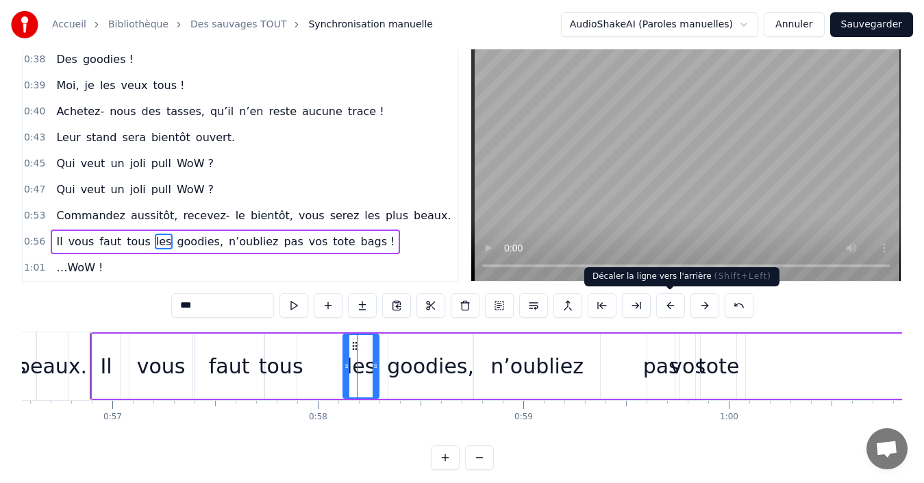
click at [670, 305] on button at bounding box center [670, 305] width 29 height 25
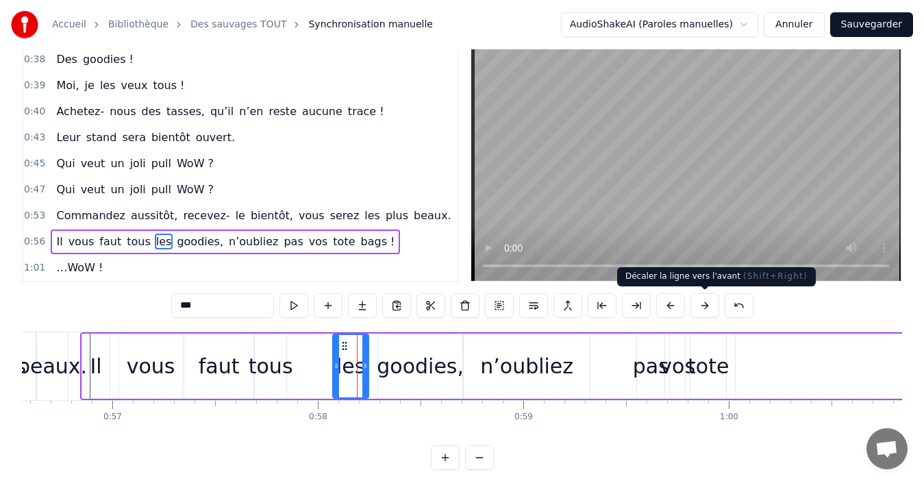
click at [710, 306] on button at bounding box center [704, 305] width 29 height 25
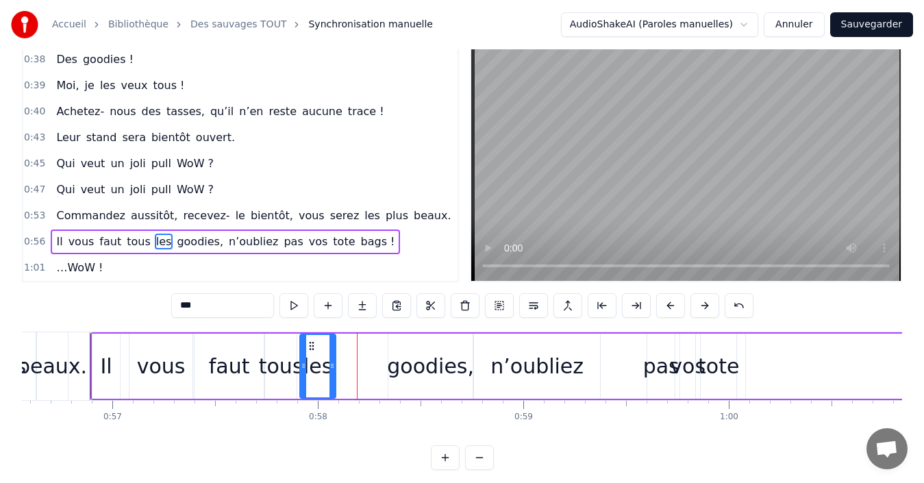
drag, startPoint x: 353, startPoint y: 345, endPoint x: 310, endPoint y: 343, distance: 43.2
click at [310, 343] on icon at bounding box center [311, 345] width 11 height 11
click at [383, 355] on div "Il vous faut tous les goodies, n’oubliez pas vos tote bags !" at bounding box center [631, 366] width 1083 height 68
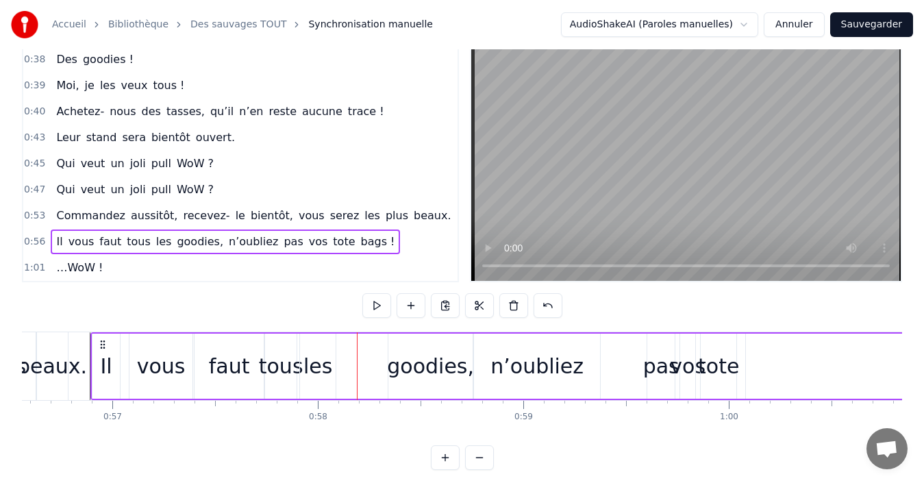
click at [412, 357] on div "goodies," at bounding box center [430, 366] width 87 height 31
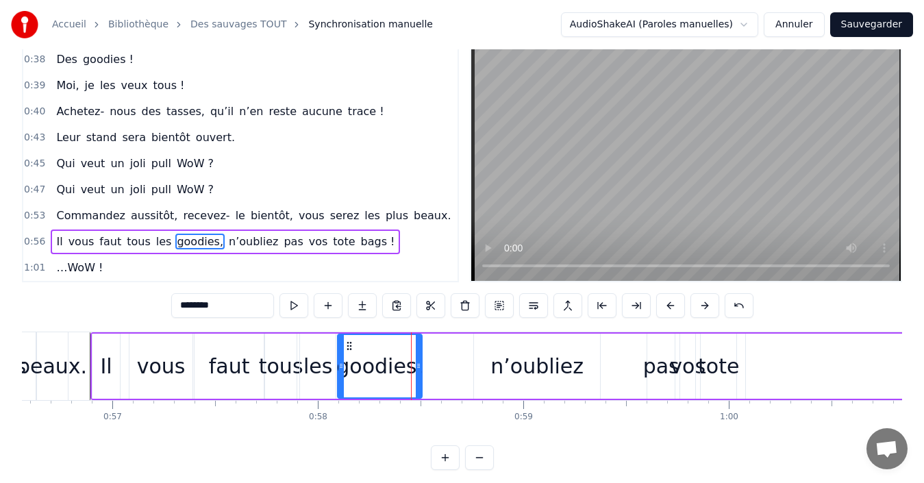
drag, startPoint x: 399, startPoint y: 344, endPoint x: 348, endPoint y: 344, distance: 50.7
click at [348, 344] on icon at bounding box center [349, 345] width 11 height 11
click at [512, 362] on div "n’oubliez" at bounding box center [536, 366] width 93 height 31
type input "*********"
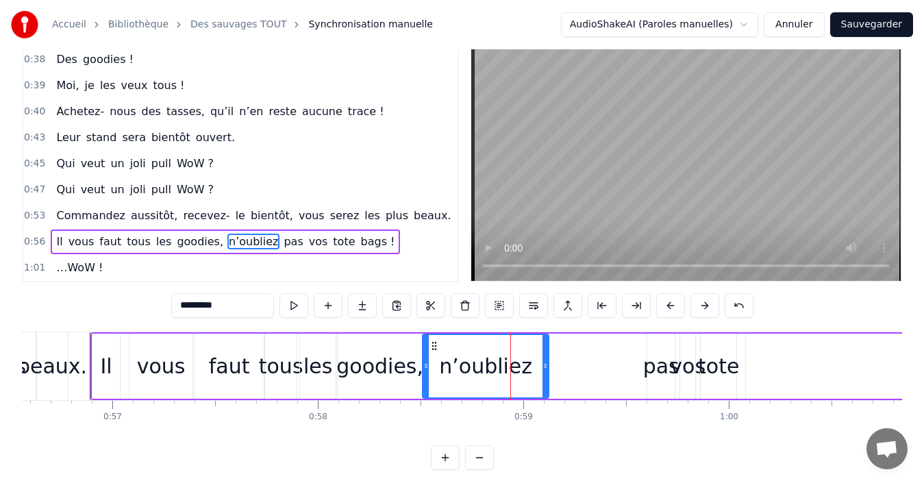
drag, startPoint x: 484, startPoint y: 344, endPoint x: 433, endPoint y: 344, distance: 51.4
click at [433, 344] on icon at bounding box center [434, 345] width 11 height 11
click at [53, 231] on div "Il vous faut tous les goodies, n’oubliez pas vos tote bags !" at bounding box center [225, 241] width 349 height 25
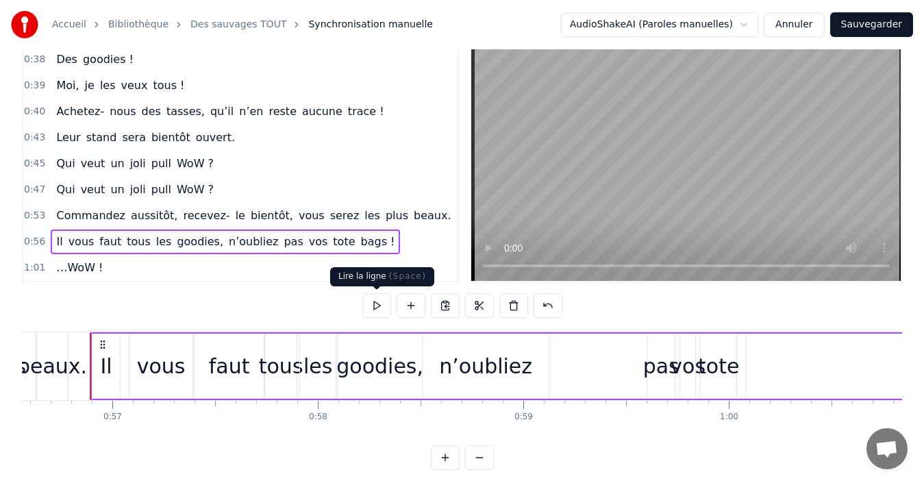
click at [371, 303] on button at bounding box center [376, 305] width 29 height 25
click at [372, 300] on button at bounding box center [376, 305] width 29 height 25
click at [656, 361] on div "pas" at bounding box center [661, 366] width 36 height 31
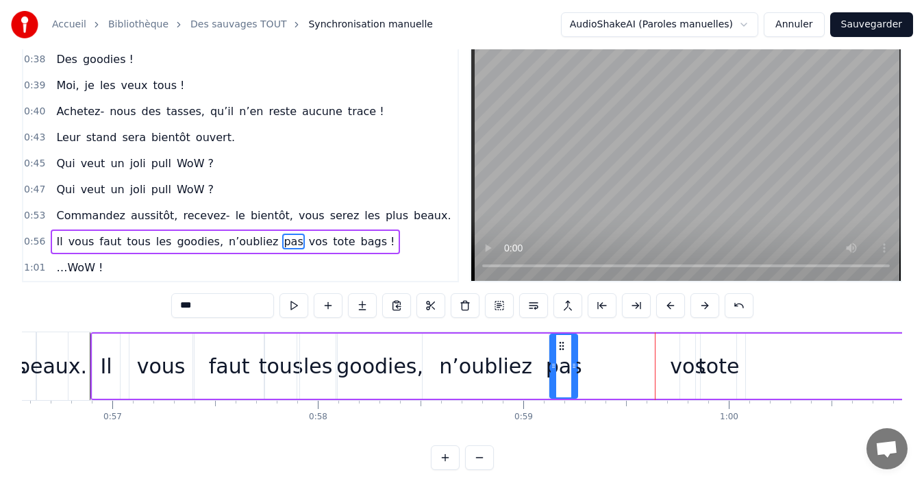
drag, startPoint x: 659, startPoint y: 348, endPoint x: 561, endPoint y: 346, distance: 97.2
click at [561, 346] on icon at bounding box center [561, 345] width 11 height 11
click at [681, 366] on div "vos" at bounding box center [688, 366] width 36 height 31
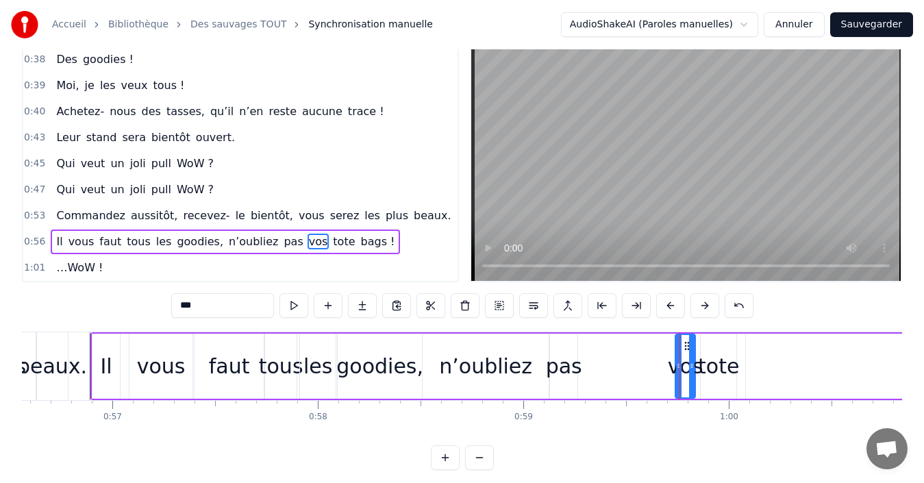
click at [677, 366] on icon at bounding box center [678, 365] width 5 height 11
drag, startPoint x: 686, startPoint y: 347, endPoint x: 591, endPoint y: 345, distance: 95.2
click at [591, 345] on icon at bounding box center [590, 345] width 11 height 11
click at [710, 366] on div "tote" at bounding box center [718, 366] width 41 height 31
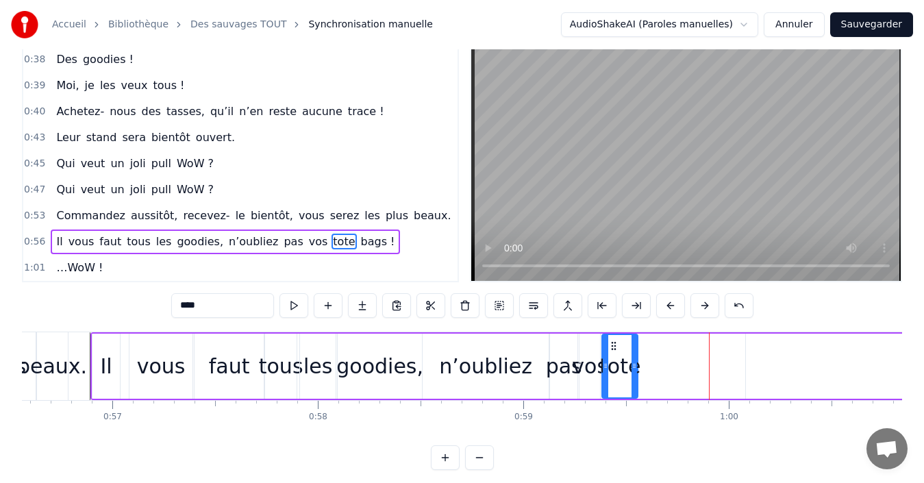
drag, startPoint x: 712, startPoint y: 345, endPoint x: 614, endPoint y: 346, distance: 98.6
click at [614, 346] on icon at bounding box center [613, 345] width 11 height 11
click at [586, 361] on div "vos" at bounding box center [590, 366] width 36 height 31
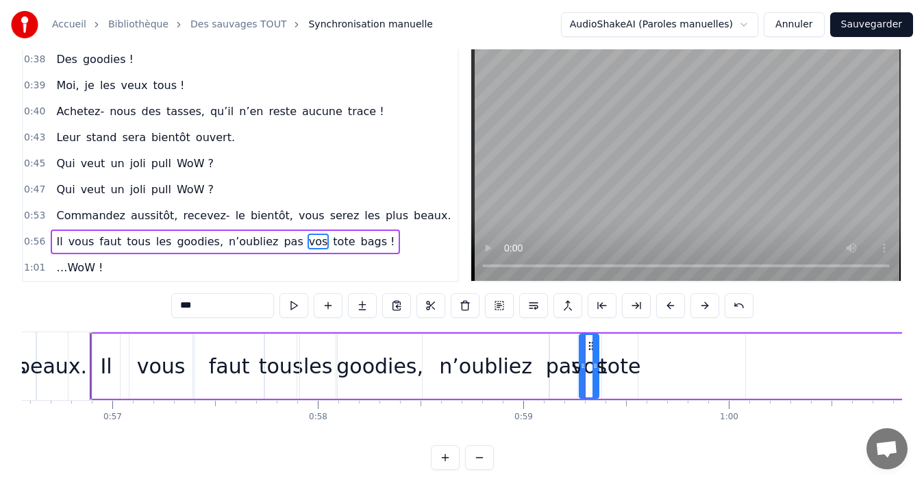
click at [595, 365] on icon at bounding box center [594, 365] width 5 height 11
click at [618, 368] on div "tote" at bounding box center [619, 366] width 41 height 31
type input "****"
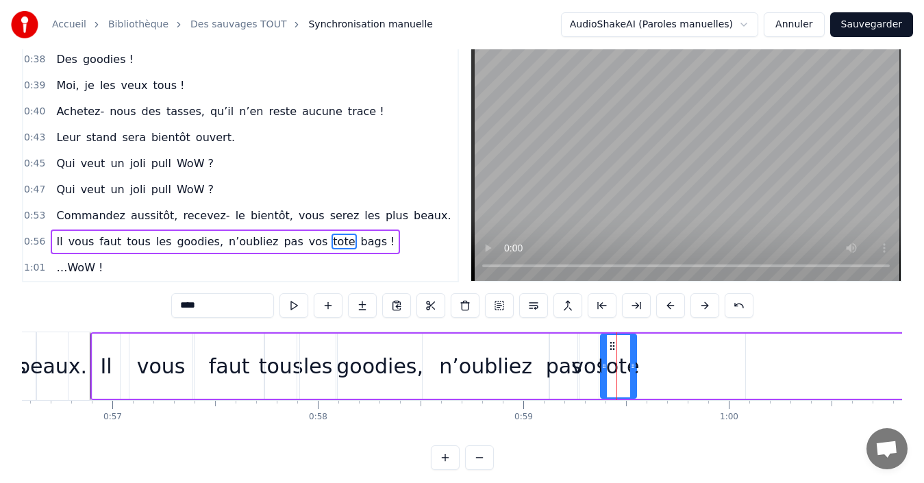
click at [611, 344] on icon at bounding box center [612, 345] width 11 height 11
click at [685, 368] on div "Il vous faut tous les goodies, n’oubliez pas vos tote bags !" at bounding box center [631, 366] width 1083 height 68
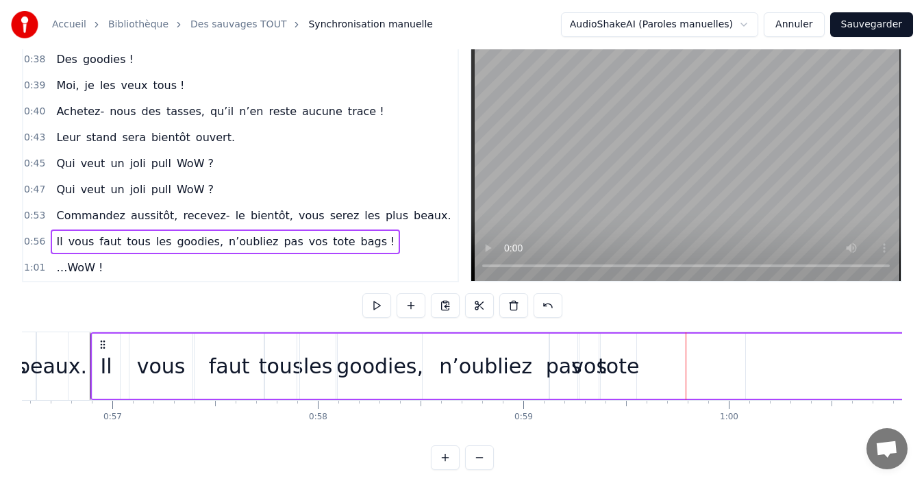
click at [55, 233] on span "Il" at bounding box center [59, 241] width 9 height 16
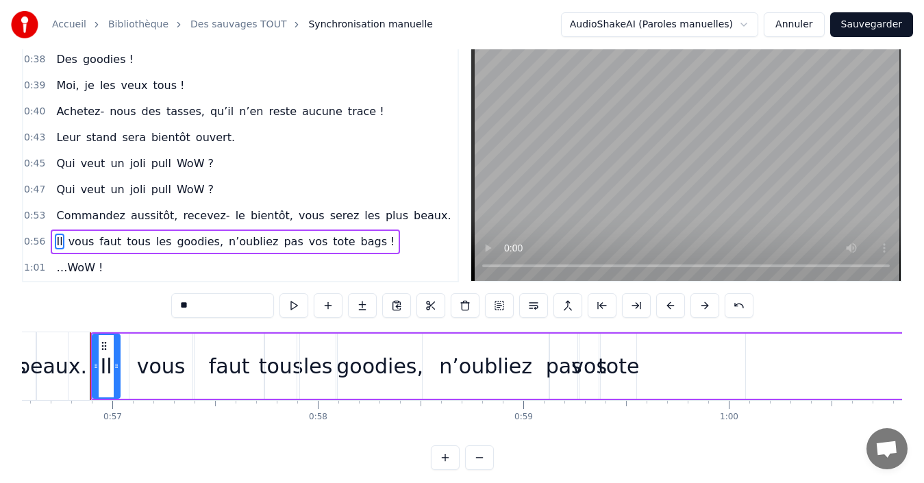
click at [51, 233] on div "Il vous faut tous les goodies, n’oubliez pas vos tote bags !" at bounding box center [225, 241] width 349 height 25
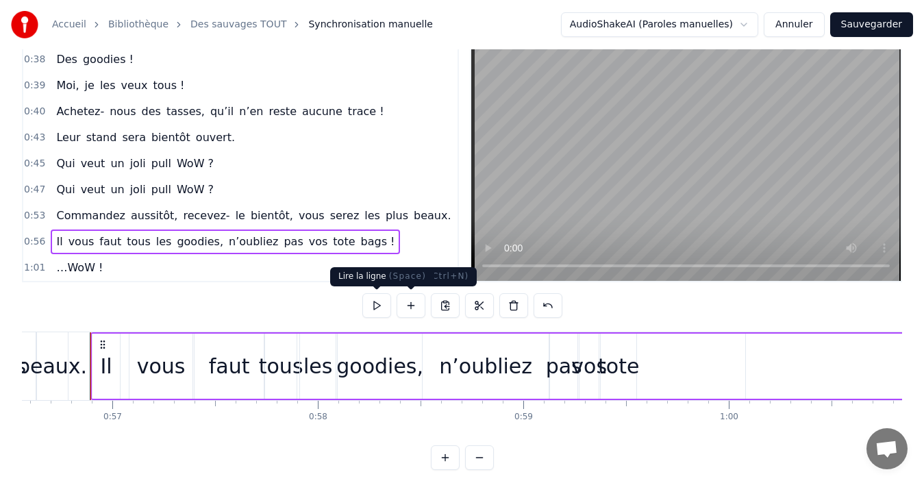
click at [375, 301] on button at bounding box center [376, 305] width 29 height 25
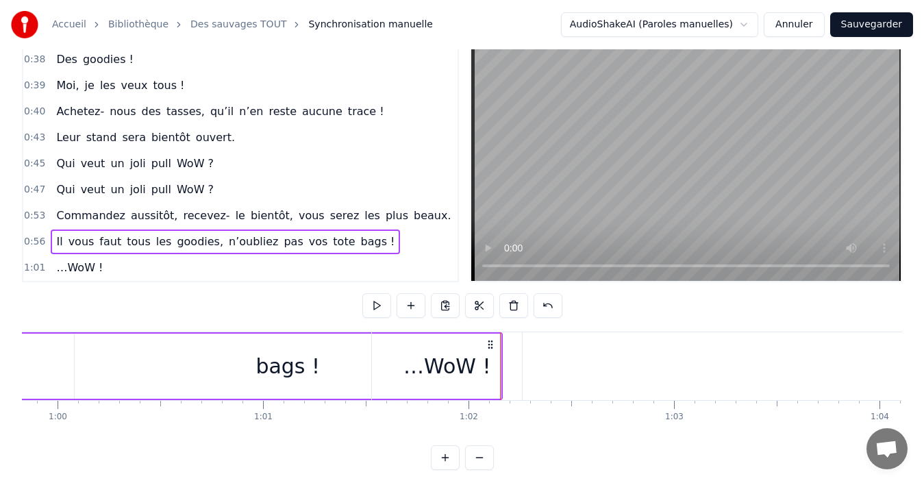
scroll to position [0, 11936]
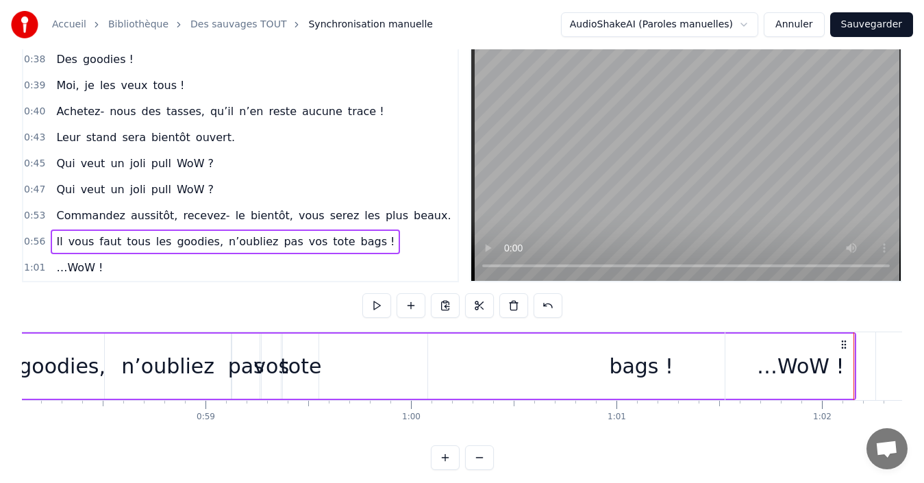
click at [628, 343] on div "bags !" at bounding box center [641, 365] width 426 height 65
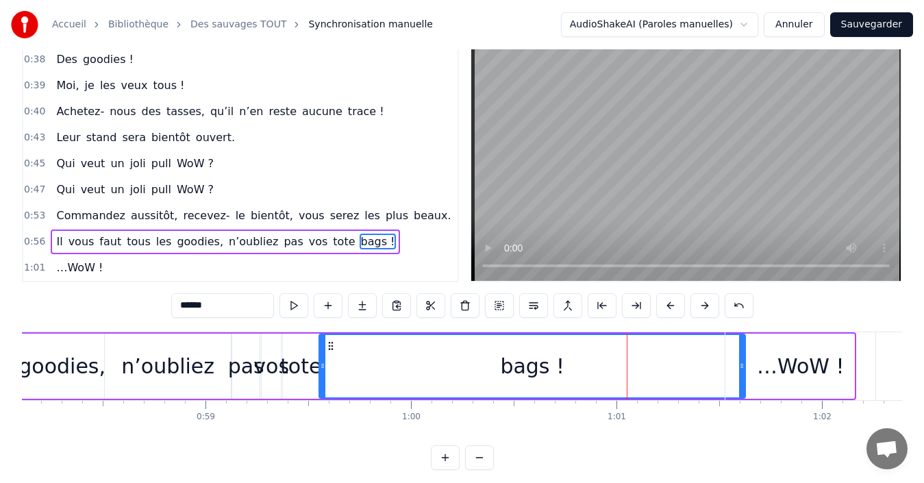
drag, startPoint x: 440, startPoint y: 345, endPoint x: 331, endPoint y: 346, distance: 108.9
click at [332, 346] on circle at bounding box center [332, 345] width 1 height 1
click at [739, 366] on div "…WoW !" at bounding box center [800, 366] width 150 height 68
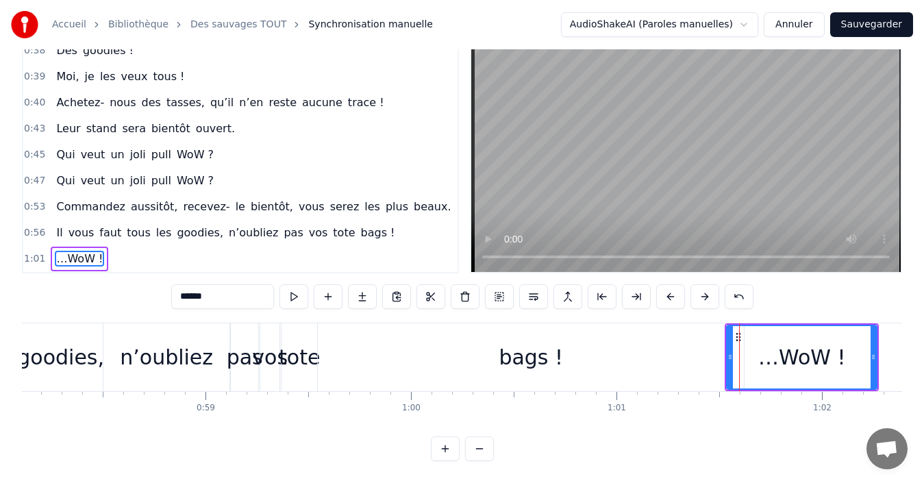
click at [698, 342] on div "bags !" at bounding box center [531, 357] width 426 height 68
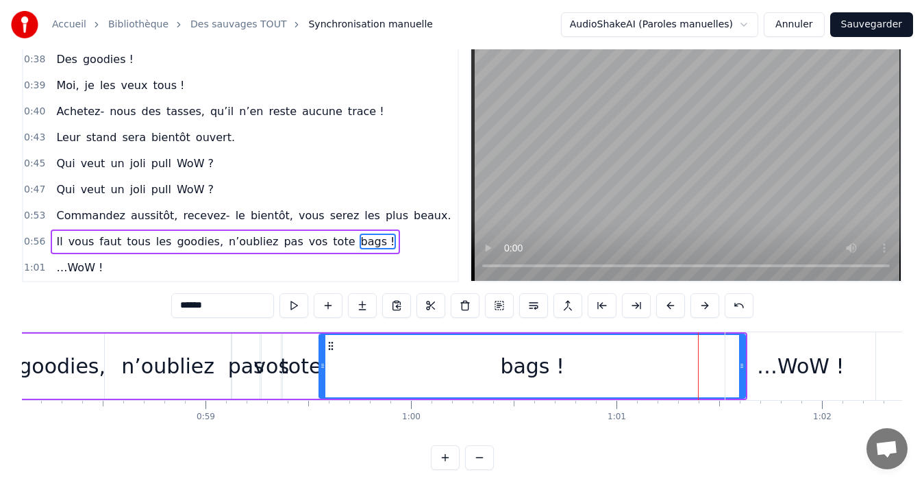
click at [734, 366] on div "…WoW !" at bounding box center [800, 366] width 150 height 68
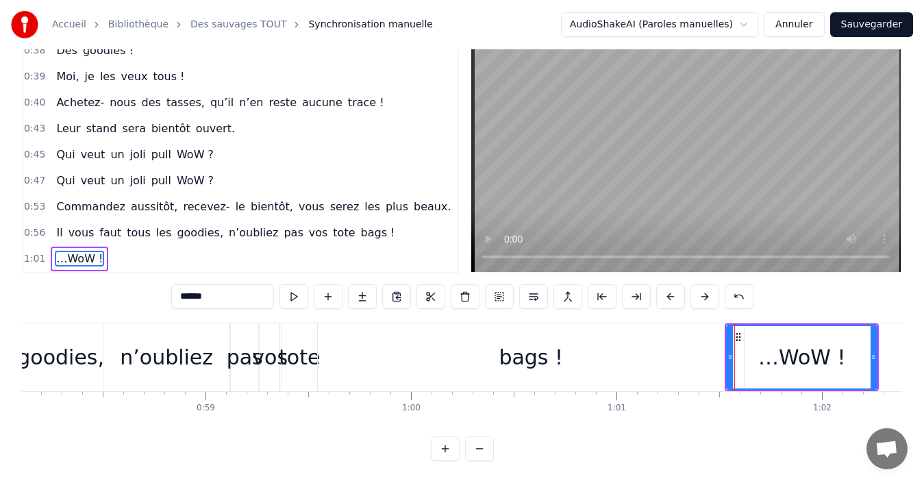
click at [703, 345] on div "bags !" at bounding box center [531, 357] width 426 height 68
type input "******"
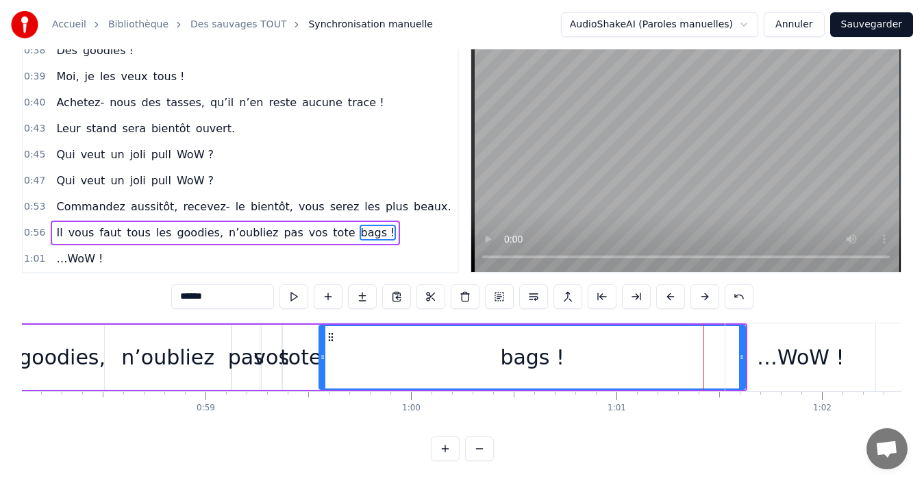
scroll to position [31, 0]
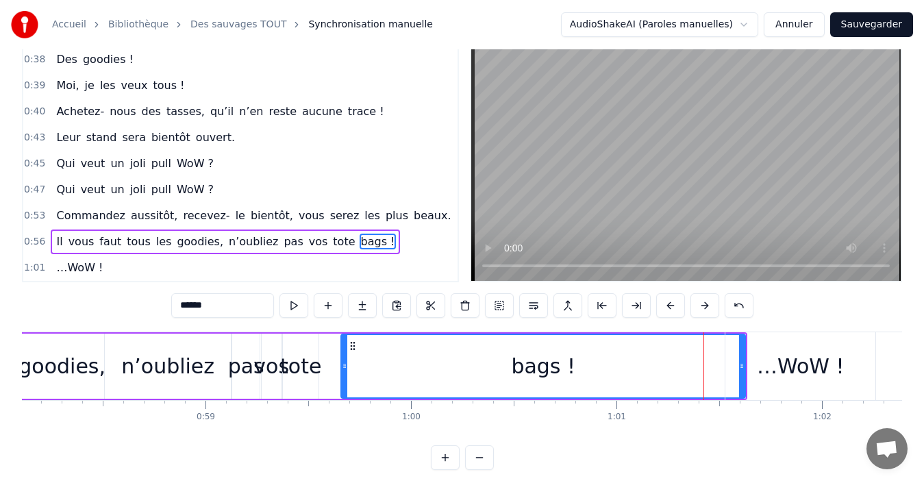
drag, startPoint x: 323, startPoint y: 364, endPoint x: 345, endPoint y: 364, distance: 22.6
click at [345, 364] on icon at bounding box center [344, 365] width 5 height 11
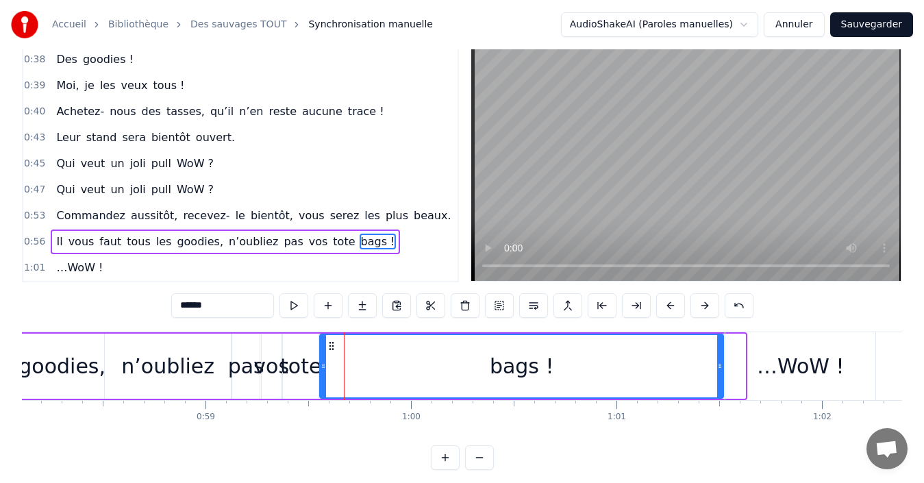
drag, startPoint x: 353, startPoint y: 347, endPoint x: 331, endPoint y: 351, distance: 22.2
click at [331, 351] on icon at bounding box center [331, 345] width 11 height 11
click at [51, 231] on div "Il vous faut tous les goodies, n’oubliez pas vos tote bags !" at bounding box center [225, 241] width 349 height 25
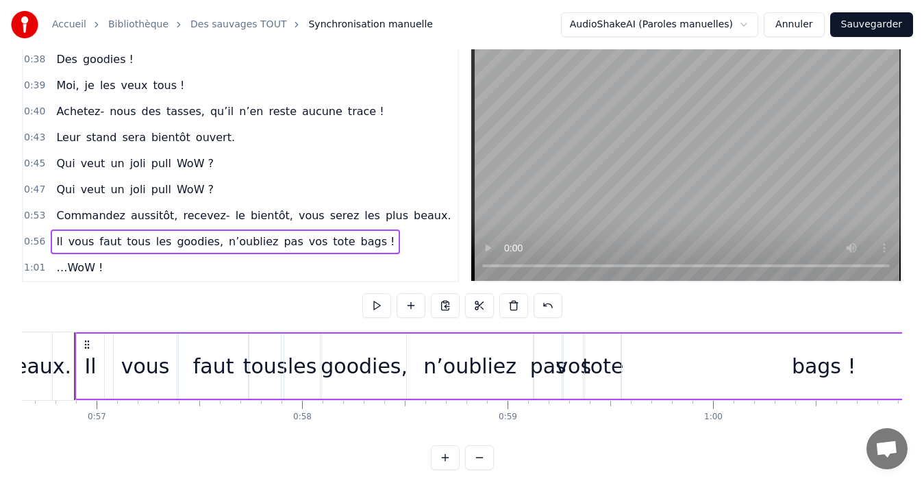
scroll to position [0, 11619]
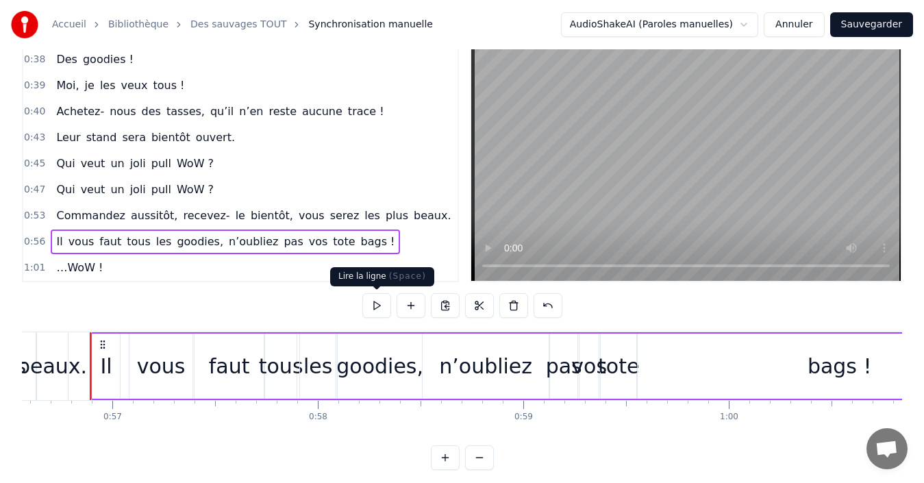
click at [382, 308] on button at bounding box center [376, 305] width 29 height 25
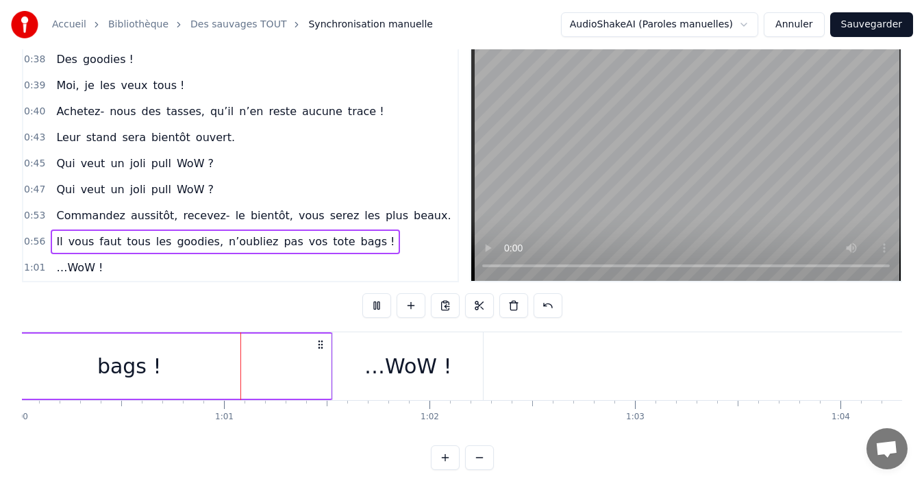
scroll to position [0, 12388]
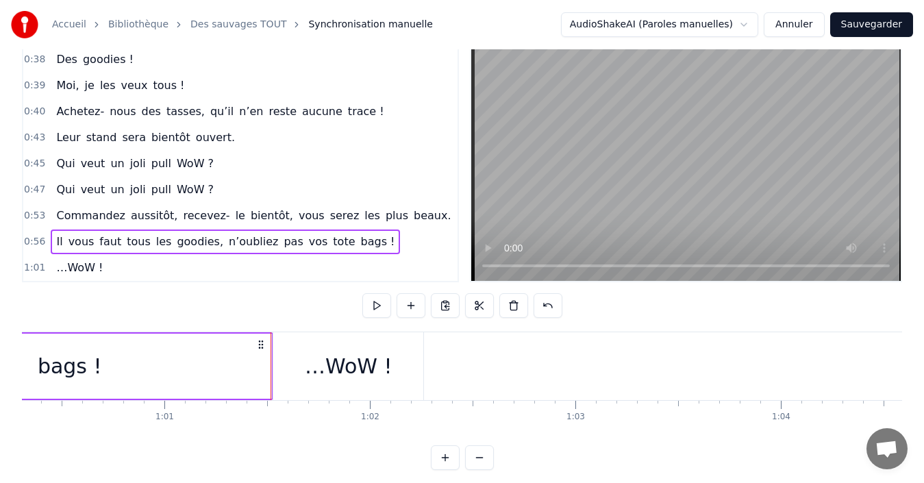
click at [55, 260] on span "…WoW !" at bounding box center [79, 268] width 49 height 16
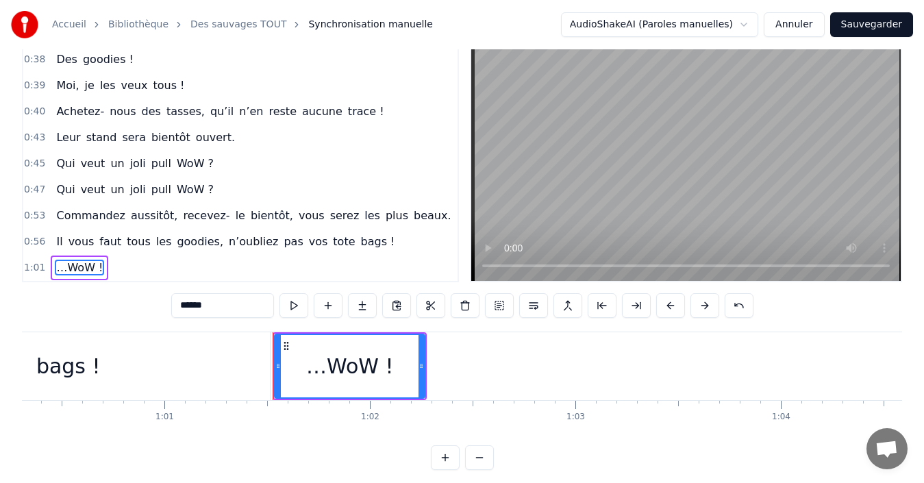
scroll to position [51, 0]
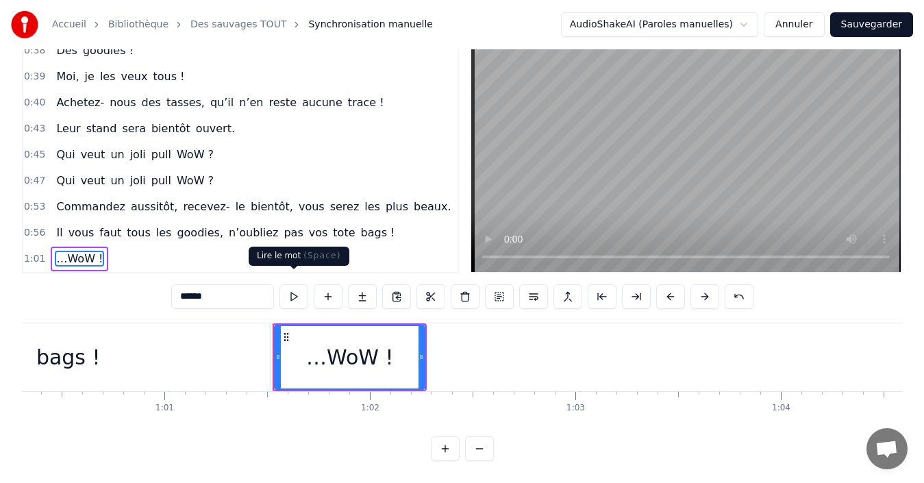
click at [291, 284] on button at bounding box center [293, 296] width 29 height 25
click at [293, 284] on button at bounding box center [293, 296] width 29 height 25
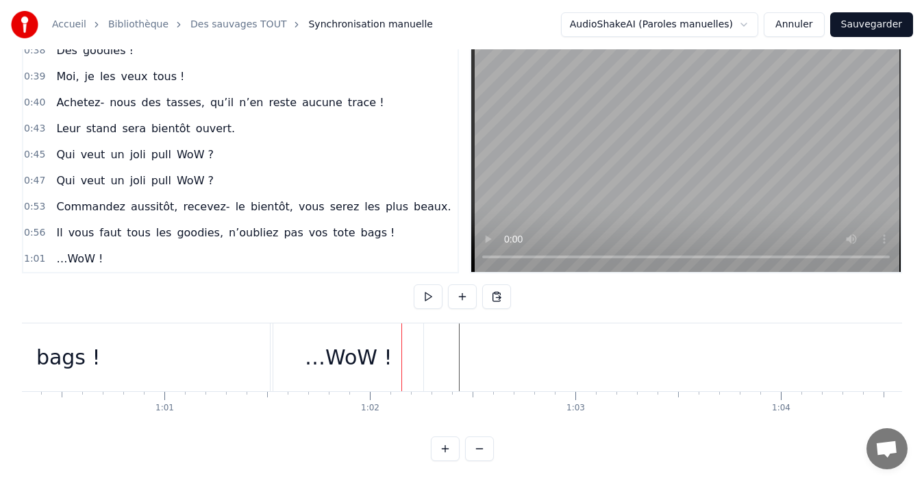
click at [427, 288] on button at bounding box center [428, 296] width 29 height 25
click at [433, 284] on button at bounding box center [428, 296] width 29 height 25
click at [367, 355] on div "…WoW !" at bounding box center [349, 357] width 88 height 31
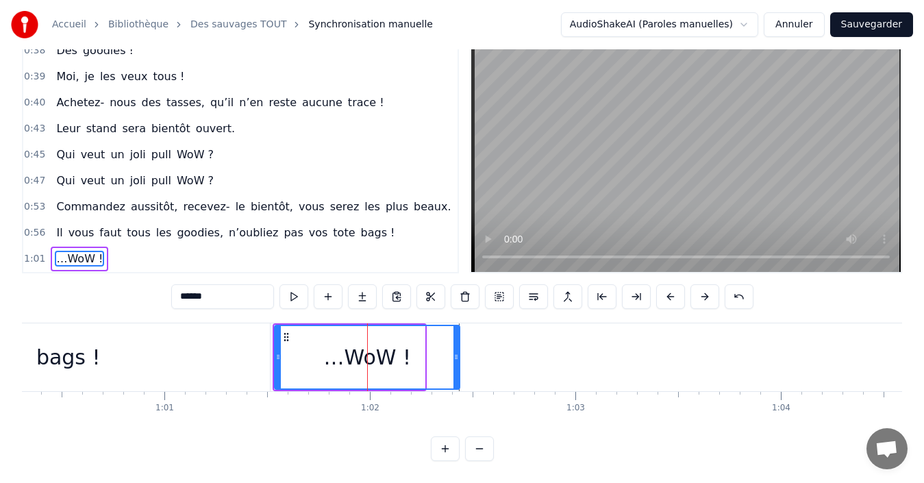
drag, startPoint x: 422, startPoint y: 345, endPoint x: 457, endPoint y: 346, distance: 34.9
click at [457, 351] on icon at bounding box center [455, 356] width 5 height 11
click at [51, 247] on div "…WoW !" at bounding box center [80, 259] width 58 height 25
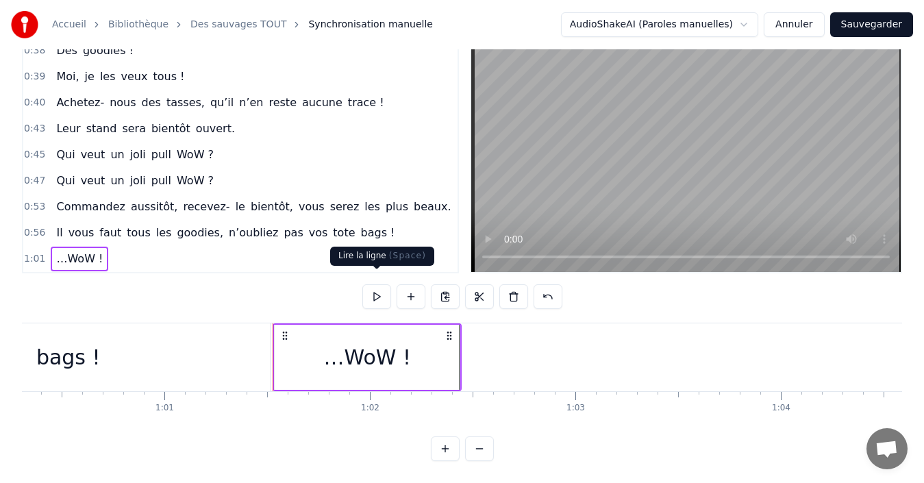
click at [378, 287] on button at bounding box center [376, 296] width 29 height 25
click at [460, 349] on div "…WoW !" at bounding box center [367, 357] width 186 height 65
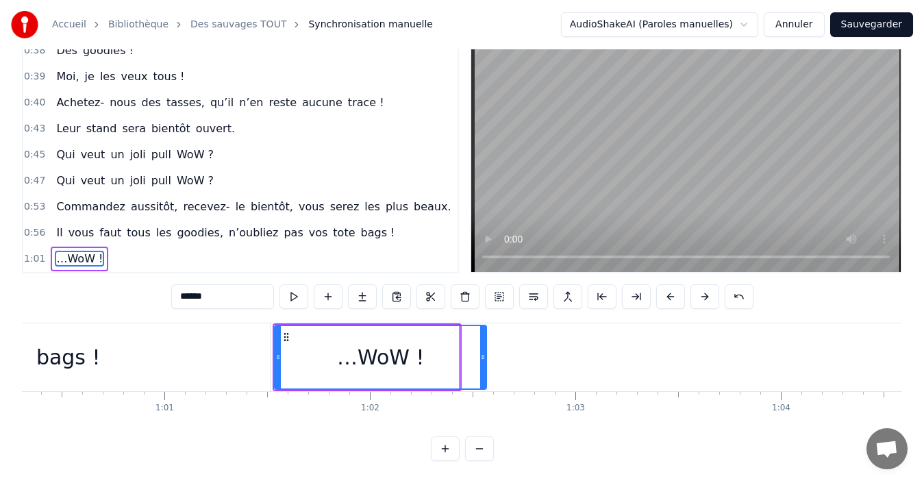
drag, startPoint x: 456, startPoint y: 344, endPoint x: 483, endPoint y: 344, distance: 26.7
click at [483, 351] on icon at bounding box center [482, 356] width 5 height 11
click at [398, 344] on div "…WoW !" at bounding box center [381, 357] width 88 height 31
click at [51, 247] on div "…WoW !" at bounding box center [80, 259] width 58 height 25
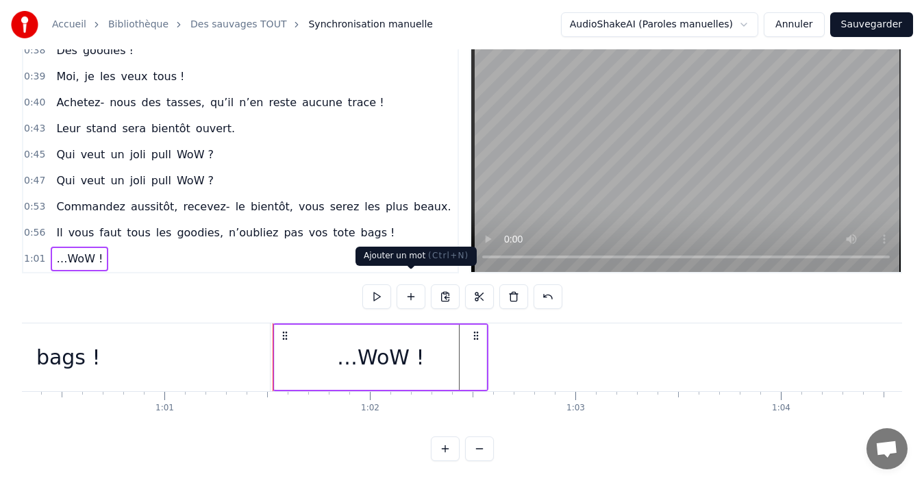
click at [383, 287] on button at bounding box center [376, 296] width 29 height 25
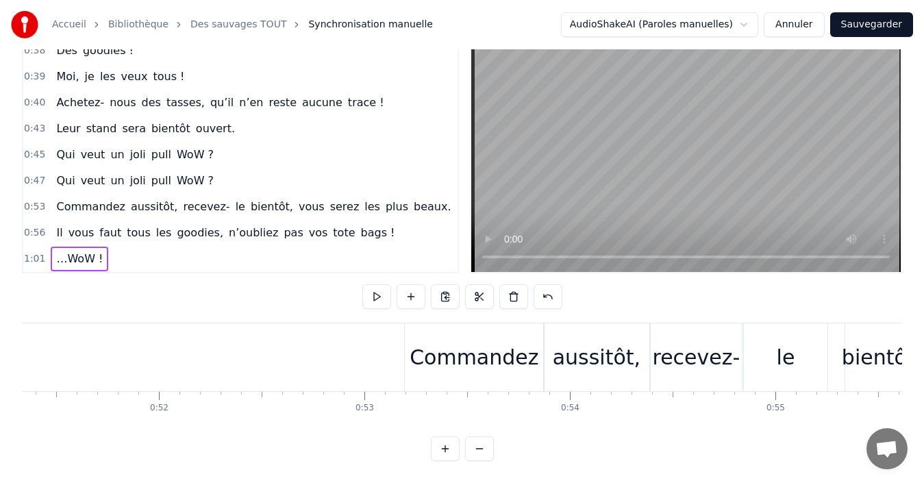
scroll to position [0, 10502]
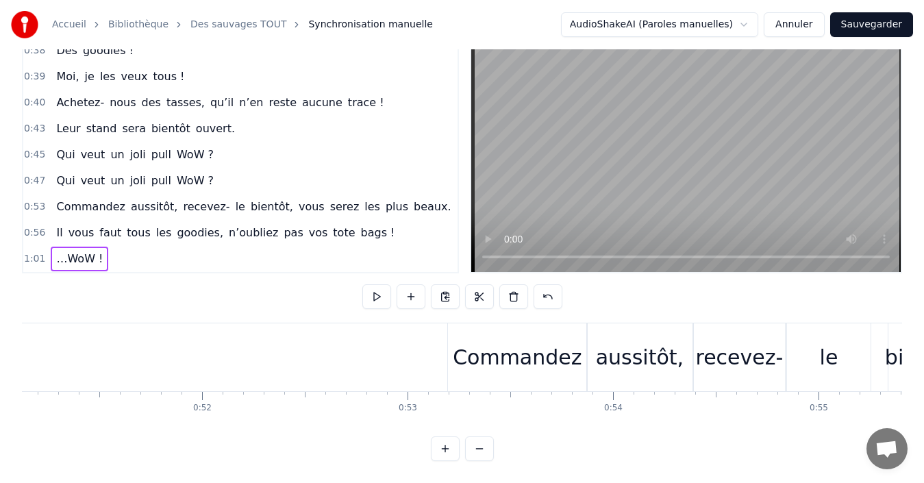
click at [51, 194] on div "Commandez aussitôt, recevez- le bientôt, vous serez les plus beaux." at bounding box center [253, 206] width 405 height 25
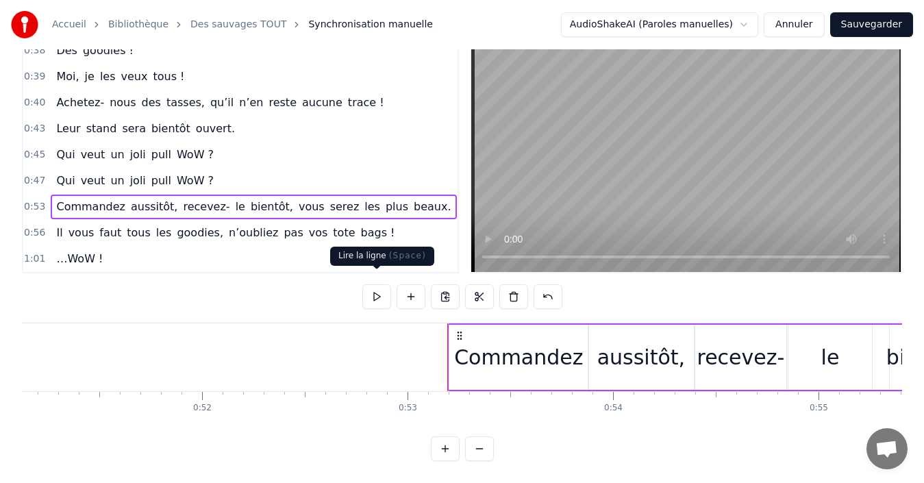
click at [378, 285] on button at bounding box center [376, 296] width 29 height 25
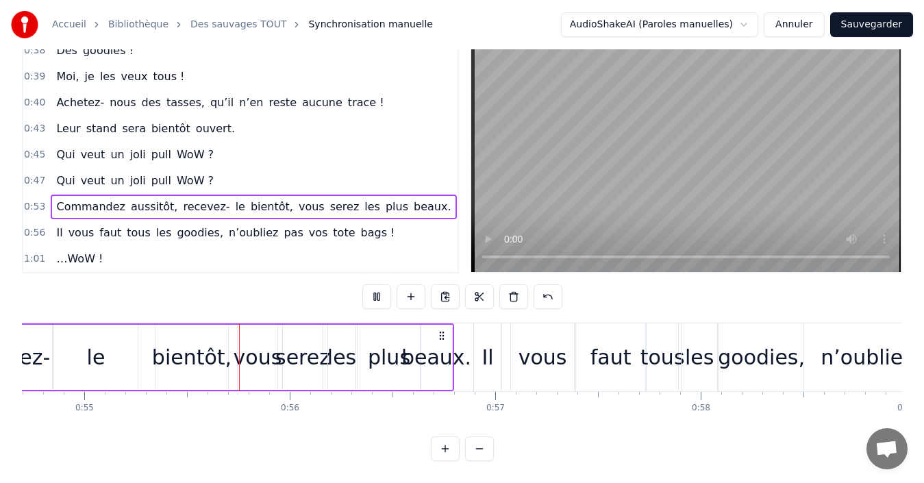
scroll to position [0, 11282]
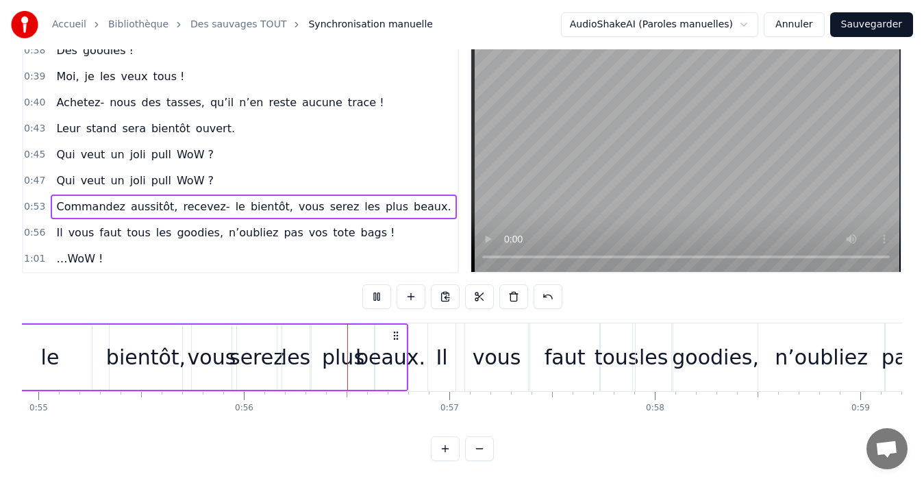
click at [378, 284] on button at bounding box center [376, 296] width 29 height 25
click at [374, 284] on button at bounding box center [376, 296] width 29 height 25
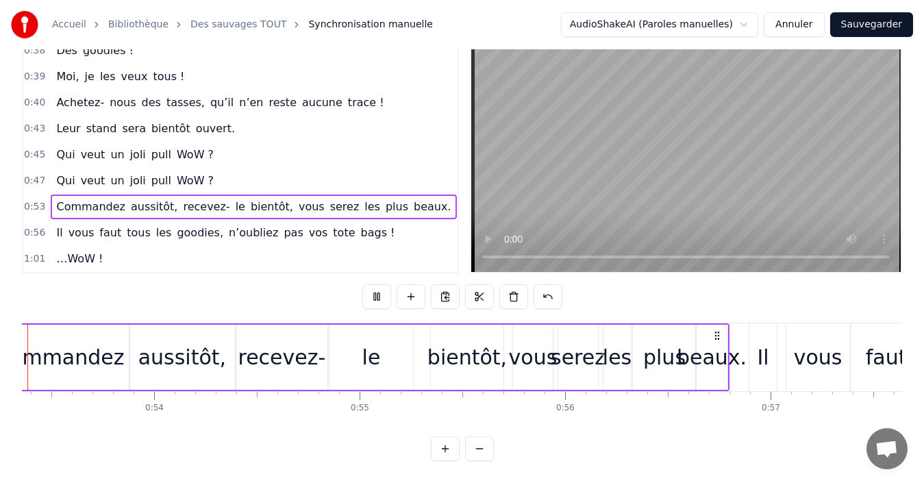
scroll to position [0, 10901]
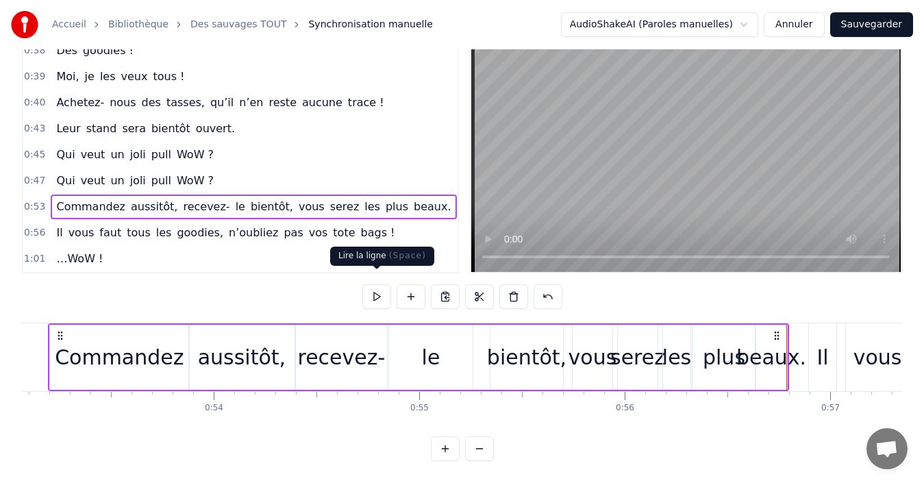
click at [385, 284] on button at bounding box center [376, 296] width 29 height 25
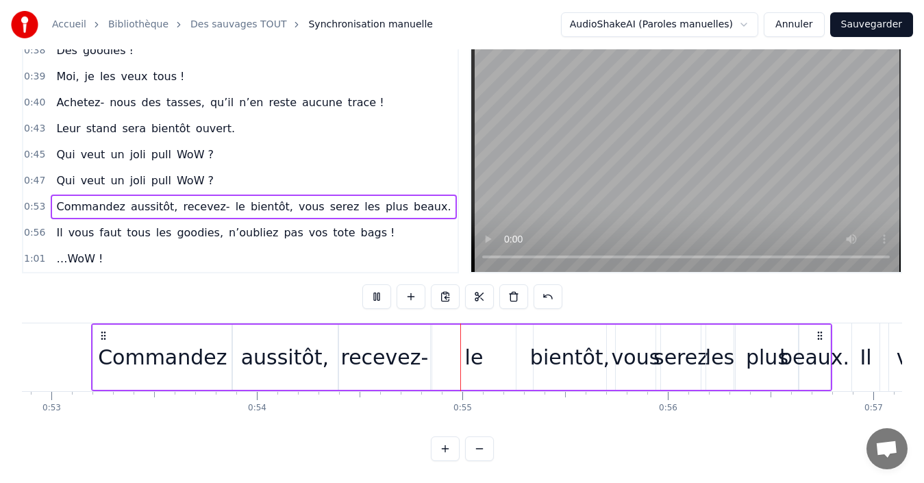
click at [385, 284] on button at bounding box center [376, 296] width 29 height 25
click at [318, 343] on div "aussitôt," at bounding box center [285, 357] width 88 height 31
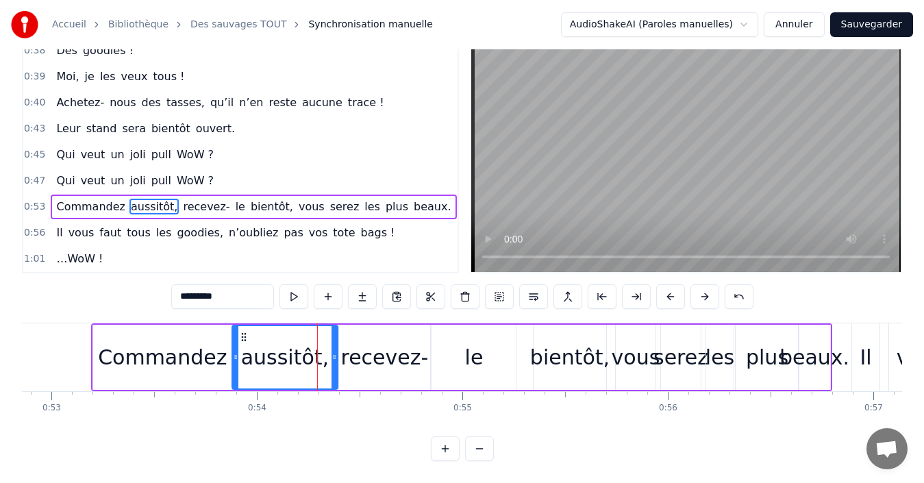
scroll to position [5, 0]
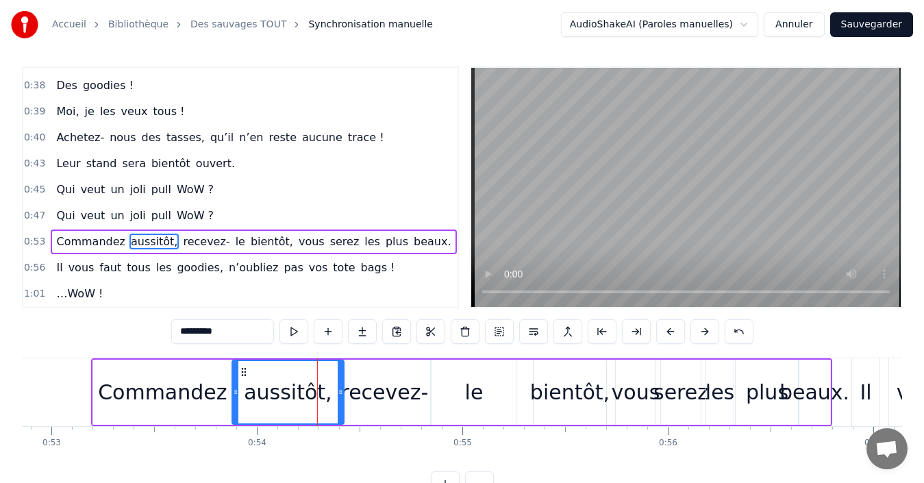
click at [342, 392] on icon at bounding box center [340, 391] width 5 height 11
click at [369, 396] on div "recevez-" at bounding box center [384, 392] width 88 height 31
type input "********"
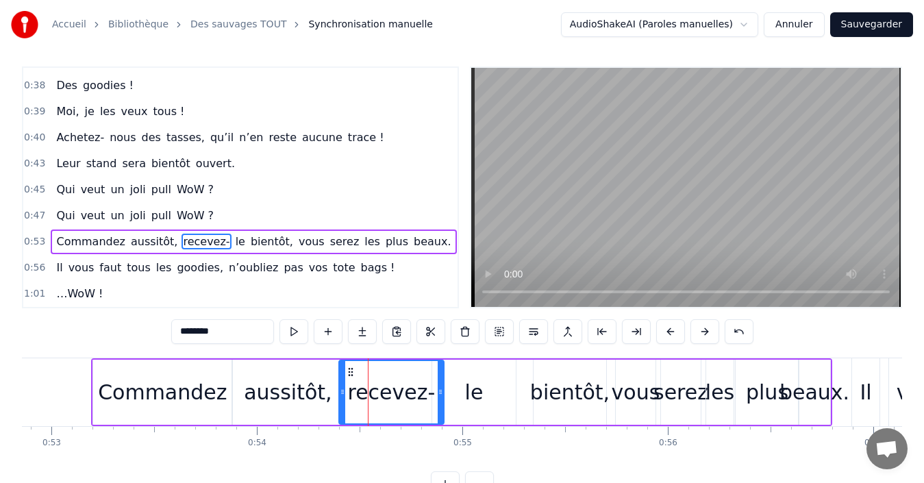
drag, startPoint x: 429, startPoint y: 394, endPoint x: 442, endPoint y: 392, distance: 13.8
click at [442, 392] on icon at bounding box center [440, 391] width 5 height 11
click at [51, 233] on div "Commandez aussitôt, recevez- le bientôt, vous serez les plus beaux." at bounding box center [253, 241] width 405 height 25
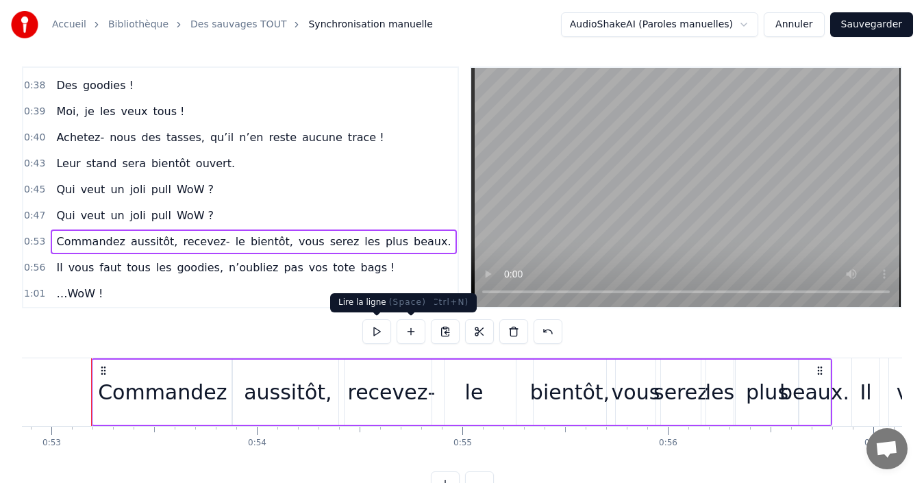
click at [379, 329] on button at bounding box center [376, 331] width 29 height 25
click at [377, 329] on button at bounding box center [376, 331] width 29 height 25
click at [319, 377] on div "aussitôt," at bounding box center [288, 392] width 88 height 31
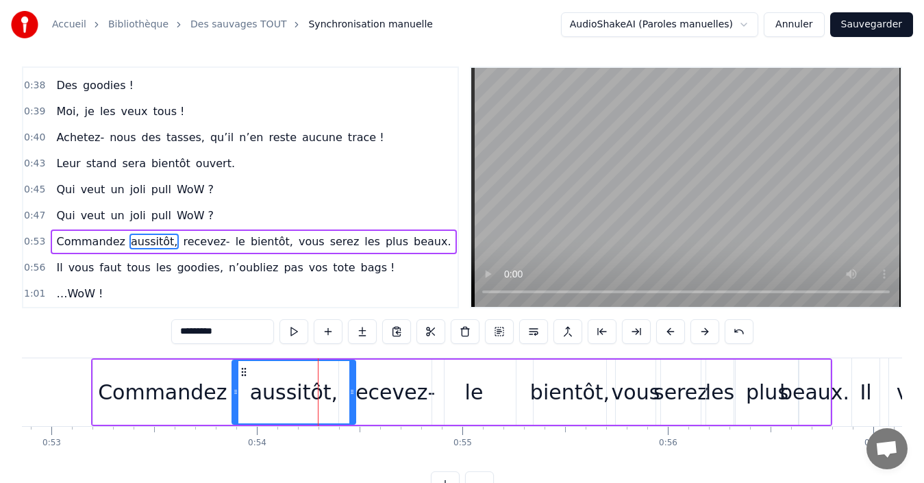
drag, startPoint x: 342, startPoint y: 391, endPoint x: 354, endPoint y: 392, distance: 11.7
click at [354, 392] on icon at bounding box center [351, 391] width 5 height 11
click at [398, 383] on div "recevez-" at bounding box center [391, 392] width 88 height 31
type input "********"
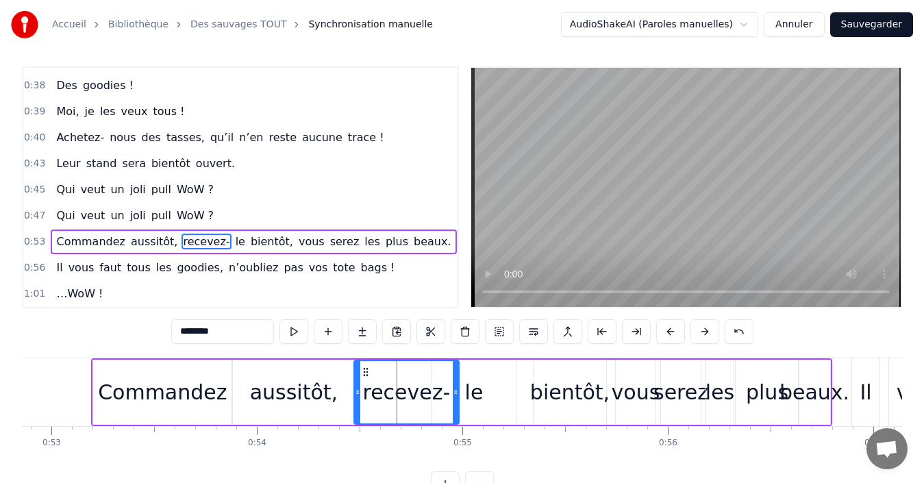
drag, startPoint x: 351, startPoint y: 373, endPoint x: 365, endPoint y: 375, distance: 14.4
click at [365, 375] on icon at bounding box center [365, 371] width 11 height 11
click at [51, 233] on div "Commandez aussitôt, recevez- le bientôt, vous serez les plus beaux." at bounding box center [253, 241] width 405 height 25
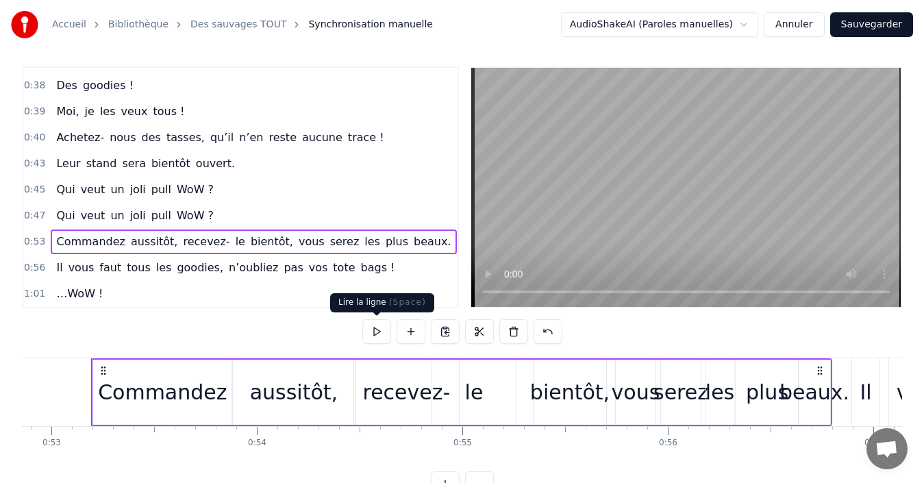
click at [382, 333] on button at bounding box center [376, 331] width 29 height 25
click at [401, 378] on div "recevez-" at bounding box center [406, 392] width 88 height 31
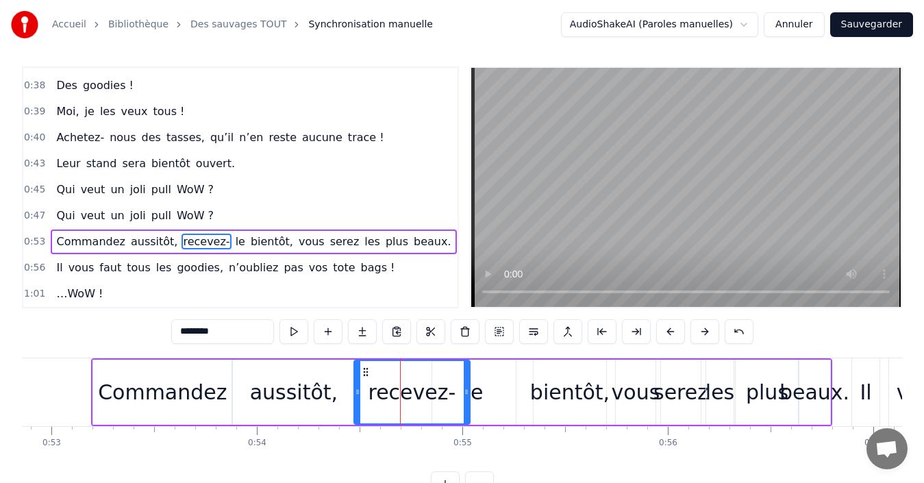
drag, startPoint x: 456, startPoint y: 392, endPoint x: 467, endPoint y: 391, distance: 11.0
click at [467, 391] on icon at bounding box center [466, 391] width 5 height 11
click at [485, 392] on div "le" at bounding box center [474, 391] width 84 height 65
type input "**"
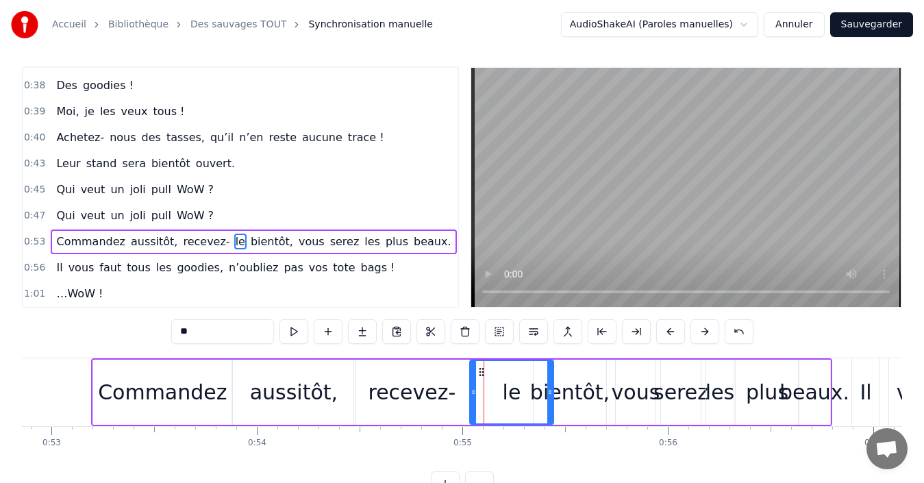
drag, startPoint x: 444, startPoint y: 372, endPoint x: 481, endPoint y: 374, distance: 37.7
click at [481, 374] on icon at bounding box center [481, 371] width 11 height 11
click at [51, 235] on div "Commandez aussitôt, recevez- le bientôt, vous serez les plus beaux." at bounding box center [253, 241] width 405 height 25
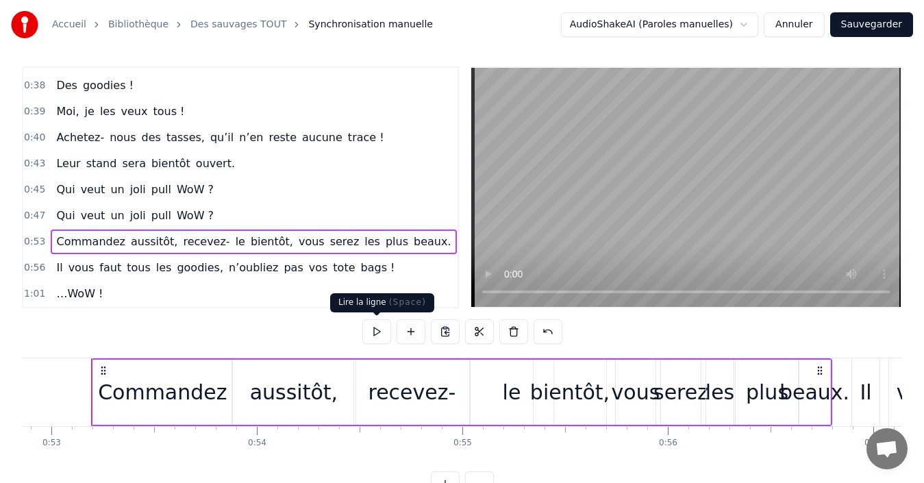
click at [371, 333] on button at bounding box center [376, 331] width 29 height 25
click at [386, 331] on button at bounding box center [376, 331] width 29 height 25
click at [633, 399] on div "vous" at bounding box center [635, 392] width 49 height 31
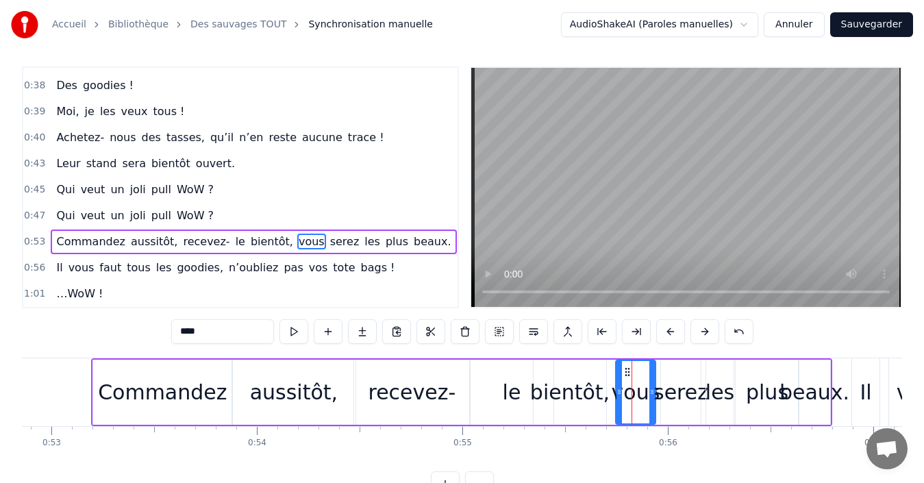
click at [627, 371] on icon at bounding box center [627, 371] width 11 height 11
drag, startPoint x: 652, startPoint y: 392, endPoint x: 665, endPoint y: 392, distance: 13.0
click at [665, 392] on icon at bounding box center [664, 391] width 5 height 11
click at [685, 386] on div "serez" at bounding box center [680, 392] width 55 height 31
type input "*****"
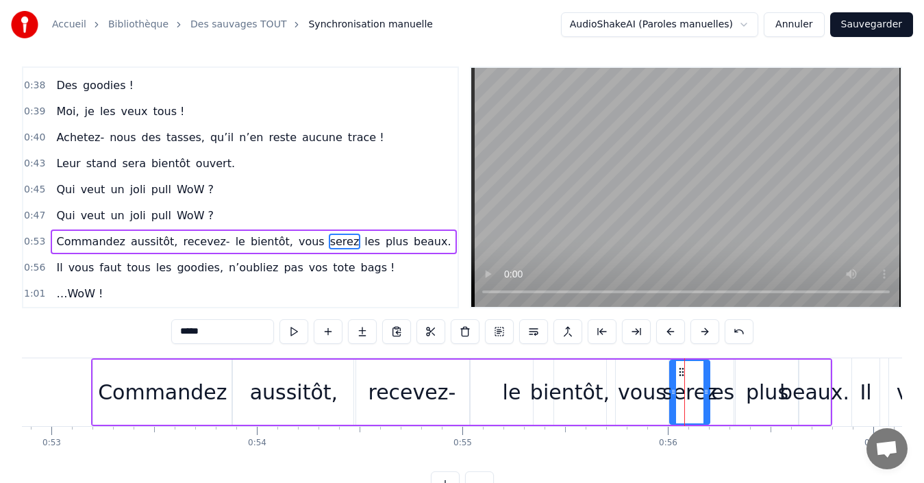
drag, startPoint x: 672, startPoint y: 369, endPoint x: 681, endPoint y: 371, distance: 9.1
click at [681, 371] on icon at bounding box center [681, 371] width 11 height 11
click at [709, 396] on div "serez" at bounding box center [689, 392] width 55 height 31
drag, startPoint x: 705, startPoint y: 392, endPoint x: 715, endPoint y: 392, distance: 10.3
click at [715, 392] on icon at bounding box center [715, 391] width 5 height 11
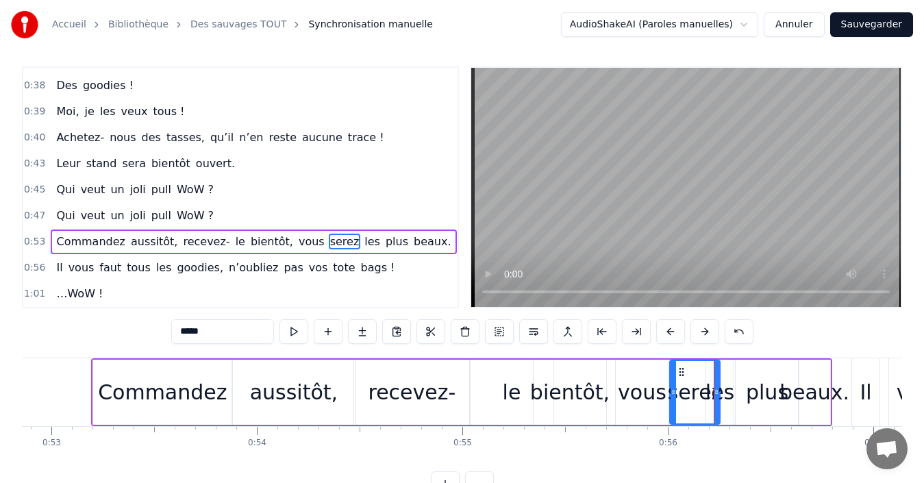
drag, startPoint x: 50, startPoint y: 231, endPoint x: 222, endPoint y: 270, distance: 176.2
click at [51, 231] on div "Commandez aussitôt, recevez- le bientôt, vous serez les plus beaux." at bounding box center [253, 241] width 405 height 25
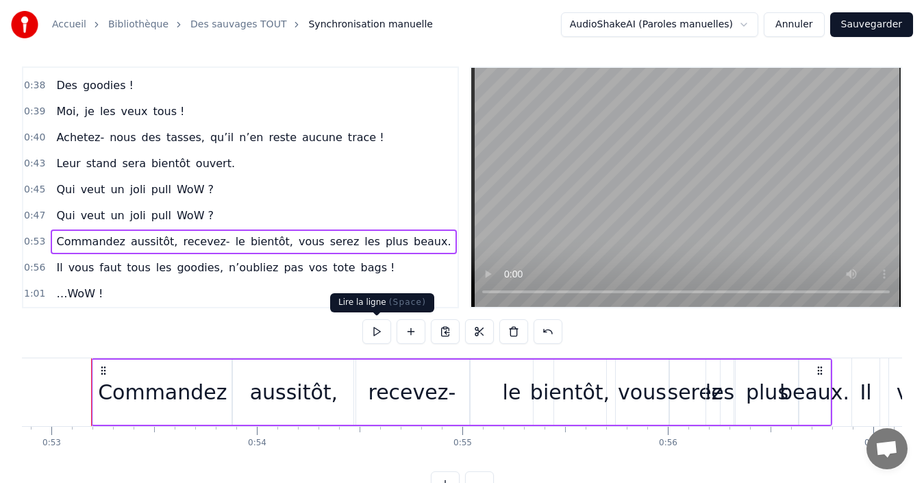
click at [382, 334] on button at bounding box center [376, 331] width 29 height 25
click at [640, 377] on div "vous" at bounding box center [642, 392] width 49 height 31
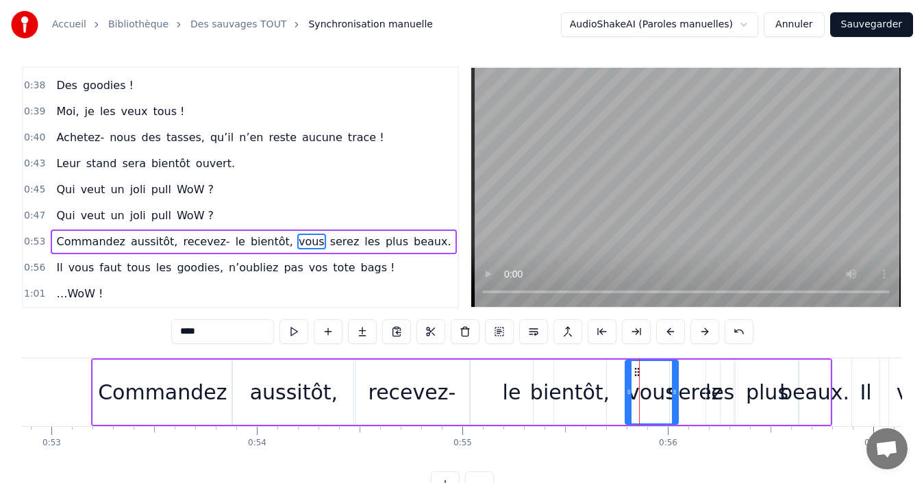
drag, startPoint x: 627, startPoint y: 372, endPoint x: 637, endPoint y: 372, distance: 9.6
click at [637, 372] on icon at bounding box center [636, 371] width 11 height 11
click at [692, 385] on div "serez" at bounding box center [695, 392] width 55 height 31
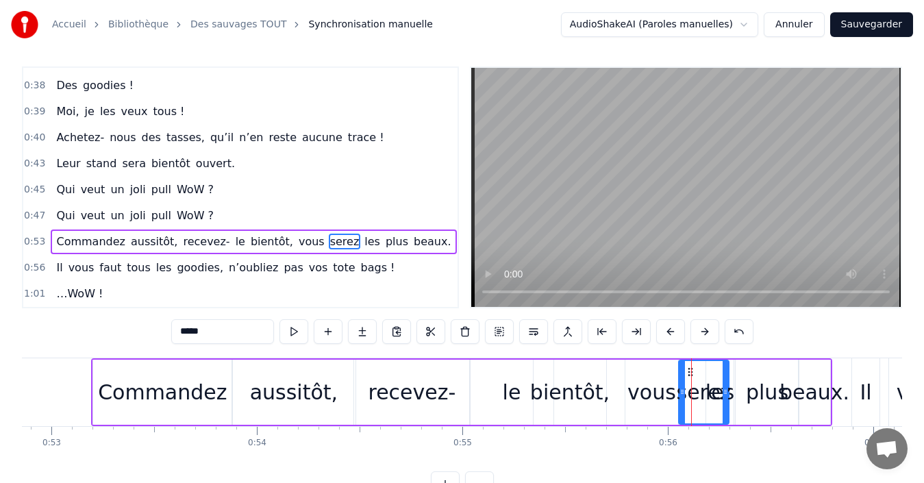
drag, startPoint x: 681, startPoint y: 371, endPoint x: 690, endPoint y: 375, distance: 9.5
click at [690, 375] on icon at bounding box center [690, 371] width 11 height 11
click at [732, 383] on div "les" at bounding box center [719, 391] width 27 height 65
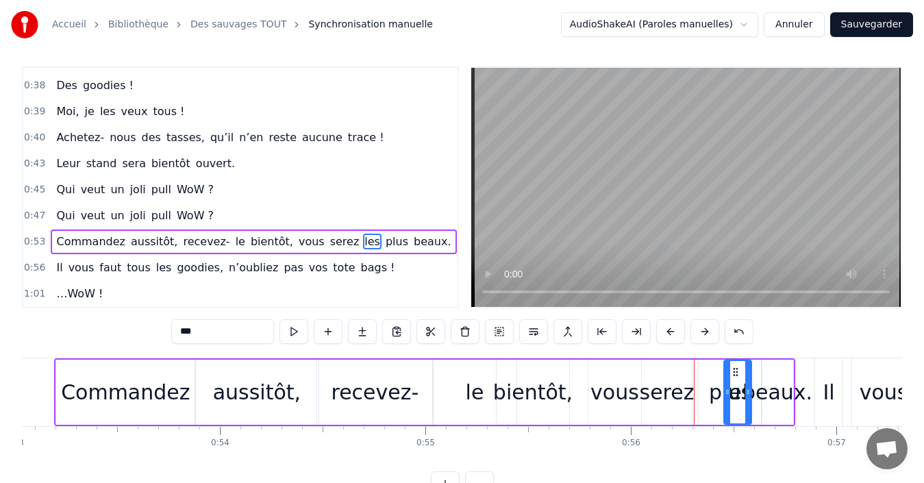
scroll to position [0, 10896]
drag, startPoint x: 718, startPoint y: 372, endPoint x: 705, endPoint y: 373, distance: 13.1
click at [705, 373] on icon at bounding box center [704, 371] width 11 height 11
click at [736, 381] on div "plus" at bounding box center [729, 392] width 42 height 31
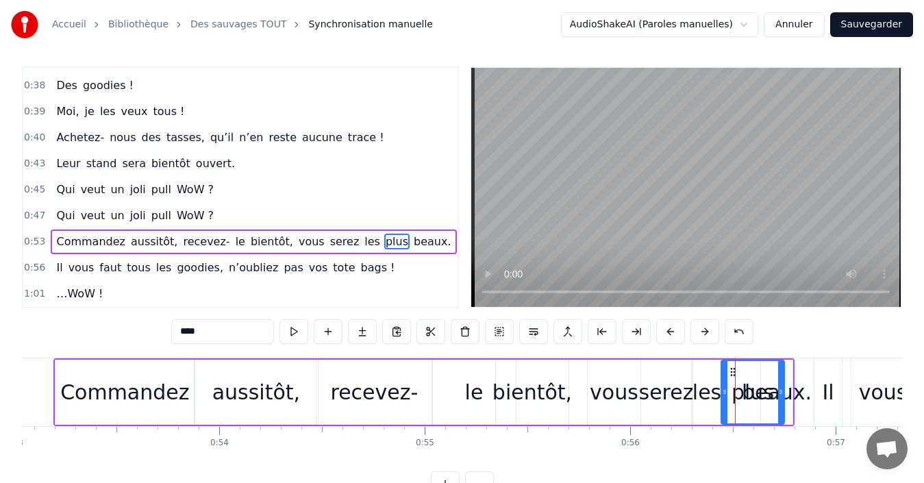
drag, startPoint x: 709, startPoint y: 373, endPoint x: 733, endPoint y: 375, distance: 23.3
click at [733, 375] on icon at bounding box center [732, 371] width 11 height 11
click at [787, 381] on div "beaux." at bounding box center [777, 392] width 70 height 31
type input "******"
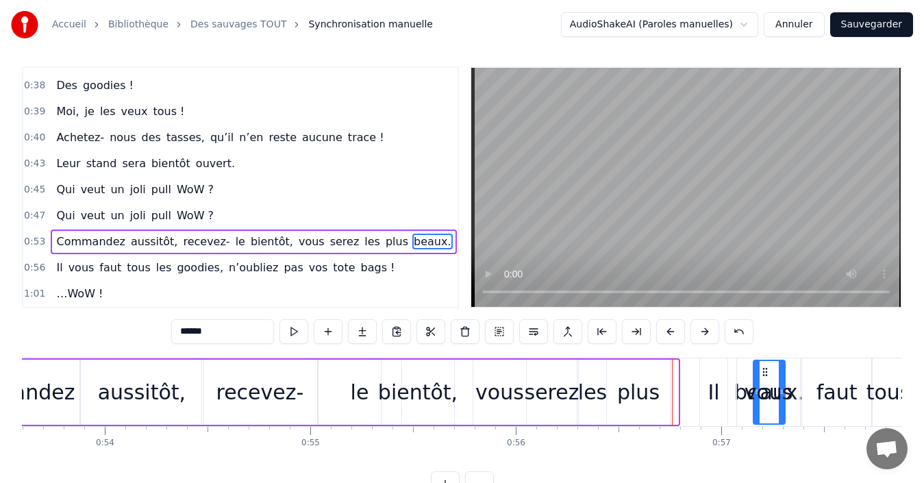
scroll to position [0, 11017]
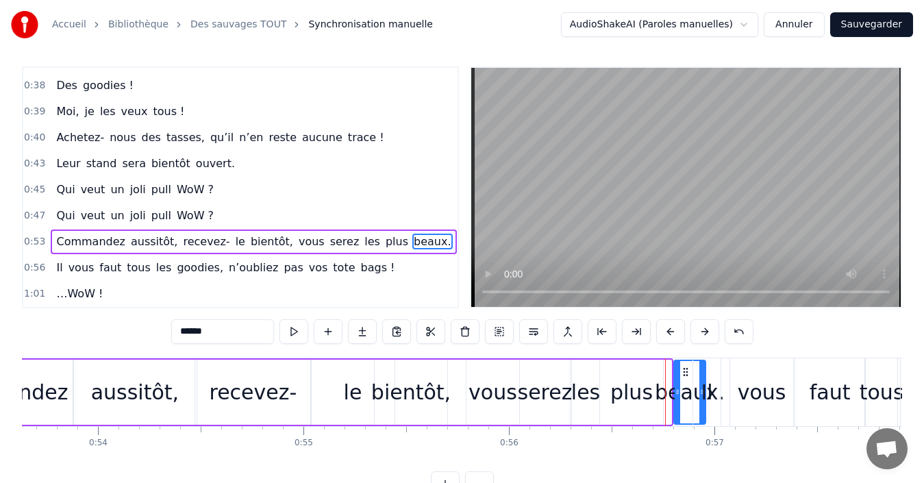
drag, startPoint x: 770, startPoint y: 371, endPoint x: 683, endPoint y: 373, distance: 87.0
click at [683, 373] on icon at bounding box center [685, 371] width 11 height 11
click at [52, 232] on div "Commandez aussitôt, recevez- le bientôt, vous serez les plus beaux." at bounding box center [253, 241] width 405 height 25
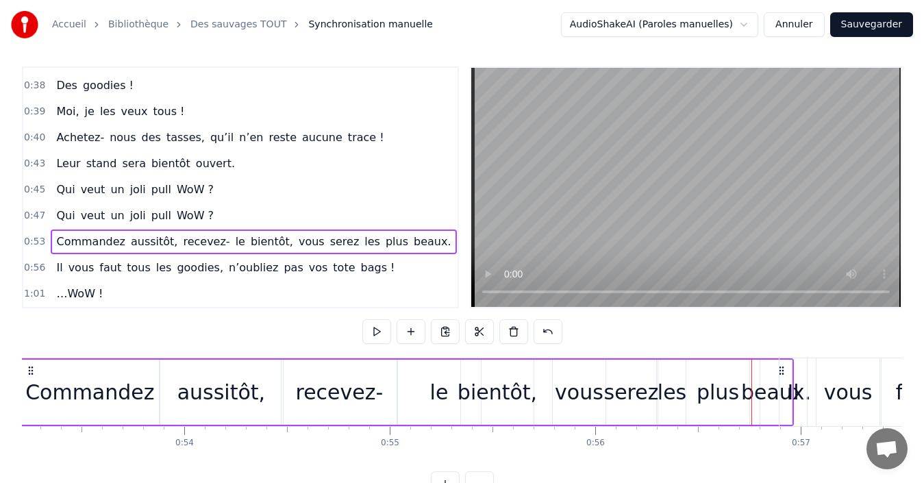
scroll to position [0, 10858]
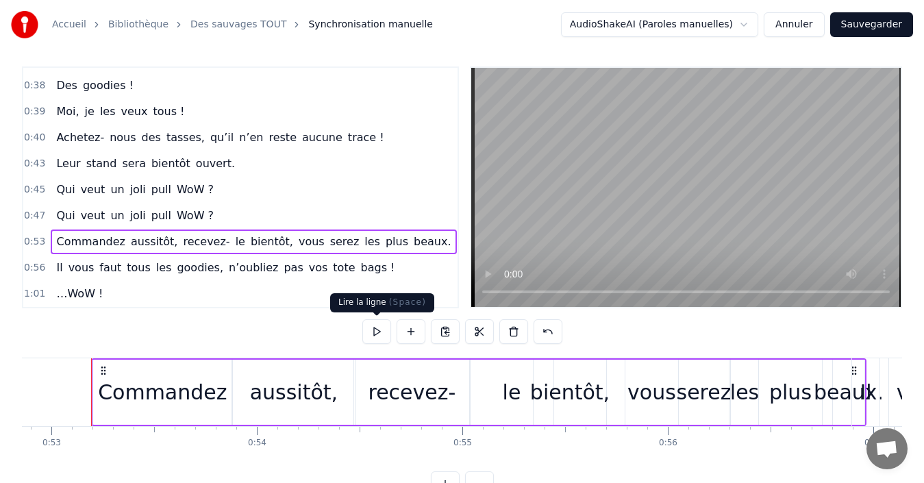
click at [369, 332] on button at bounding box center [376, 331] width 29 height 25
click at [51, 232] on div "Commandez aussitôt, recevez- le bientôt, vous serez les plus beaux." at bounding box center [253, 241] width 405 height 25
click at [377, 331] on button at bounding box center [376, 331] width 29 height 25
click at [384, 380] on div "recevez-" at bounding box center [412, 392] width 88 height 31
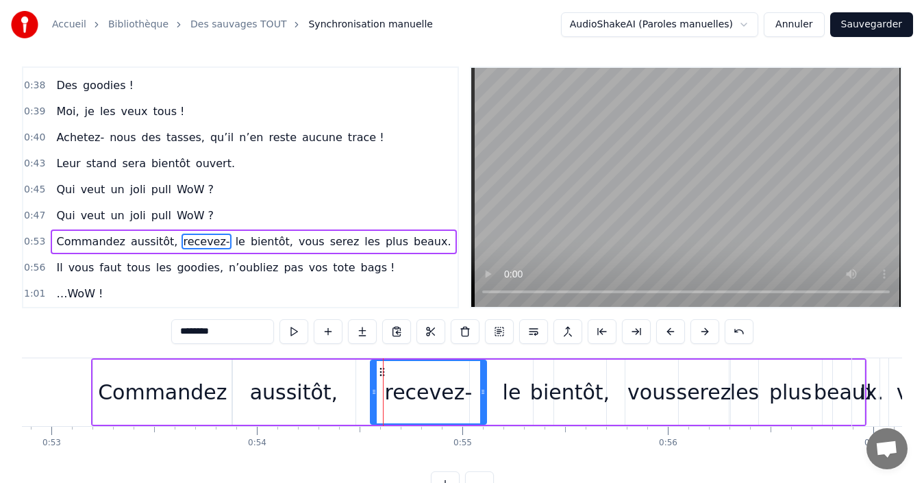
drag, startPoint x: 365, startPoint y: 372, endPoint x: 381, endPoint y: 373, distance: 16.4
click at [381, 373] on icon at bounding box center [382, 371] width 11 height 11
click at [509, 390] on div "le" at bounding box center [512, 392] width 18 height 31
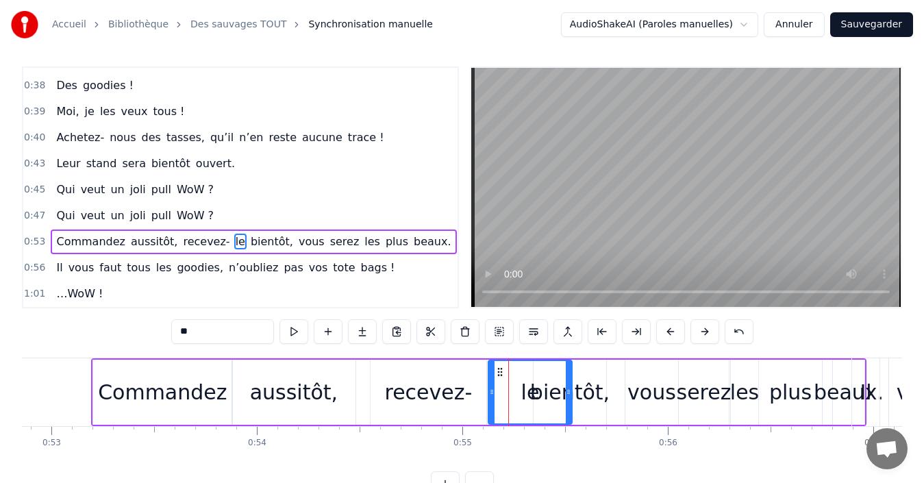
drag, startPoint x: 480, startPoint y: 372, endPoint x: 498, endPoint y: 375, distance: 18.7
click at [498, 375] on icon at bounding box center [499, 371] width 11 height 11
click at [585, 386] on div "bientôt," at bounding box center [569, 392] width 79 height 31
type input "********"
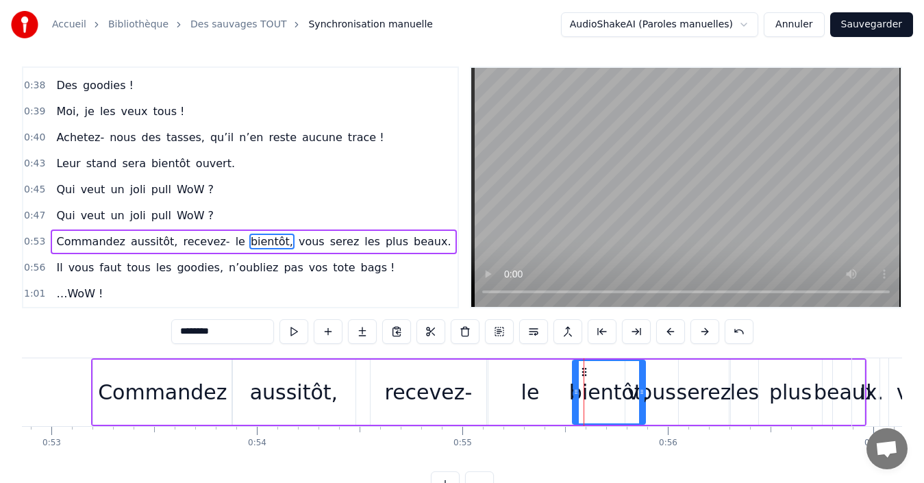
drag, startPoint x: 544, startPoint y: 370, endPoint x: 583, endPoint y: 375, distance: 39.3
click at [299, 331] on button at bounding box center [293, 331] width 29 height 25
click at [51, 233] on div "Commandez aussitôt, recevez- le bientôt, vous serez les plus beaux." at bounding box center [253, 241] width 405 height 25
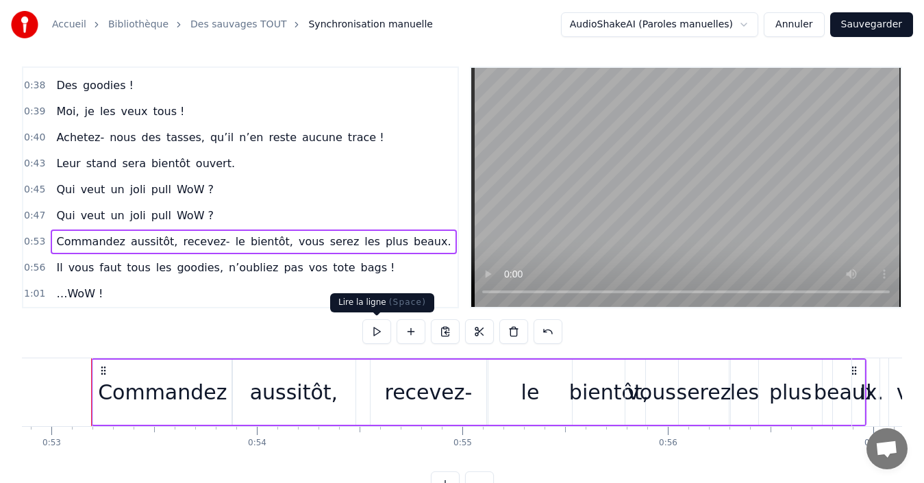
click at [381, 336] on button at bounding box center [376, 331] width 29 height 25
click at [661, 384] on div "vous" at bounding box center [651, 392] width 49 height 31
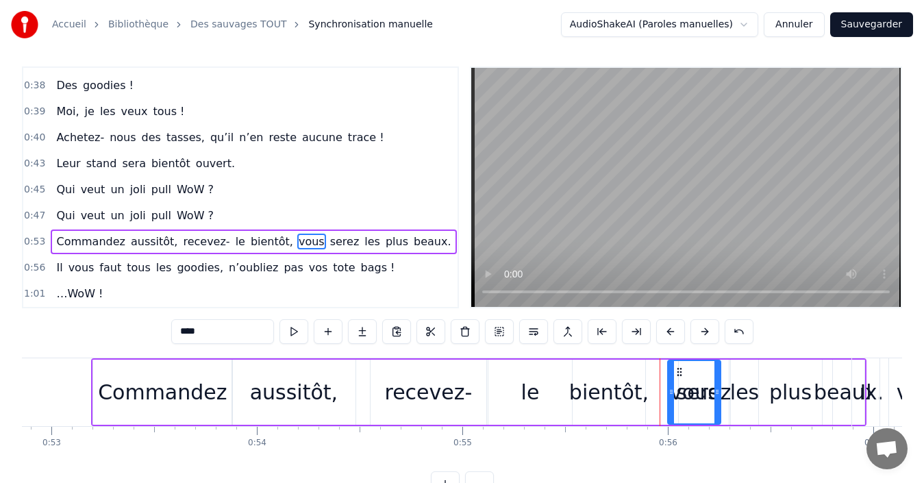
drag, startPoint x: 637, startPoint y: 371, endPoint x: 679, endPoint y: 374, distance: 42.5
click at [679, 374] on icon at bounding box center [679, 371] width 11 height 11
click at [724, 381] on div "serez" at bounding box center [704, 392] width 55 height 31
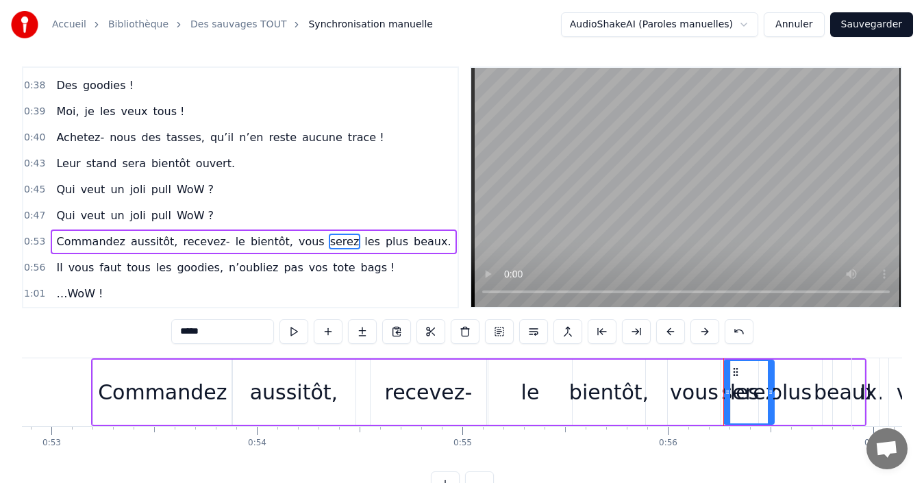
drag, startPoint x: 689, startPoint y: 370, endPoint x: 734, endPoint y: 373, distance: 45.3
click at [734, 373] on icon at bounding box center [735, 371] width 11 height 11
click at [796, 388] on div "plus" at bounding box center [790, 392] width 42 height 31
type input "****"
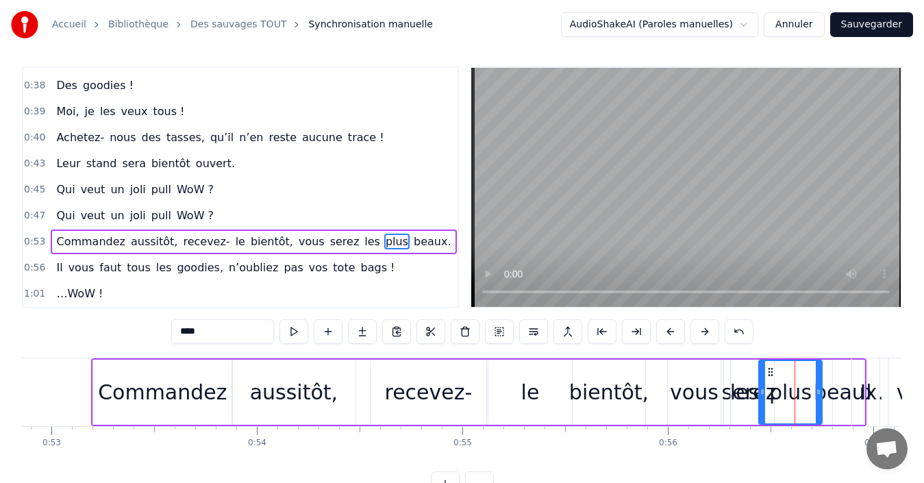
click at [51, 236] on div "Commandez aussitôt, recevez- le bientôt, vous serez les plus beaux." at bounding box center [253, 241] width 405 height 25
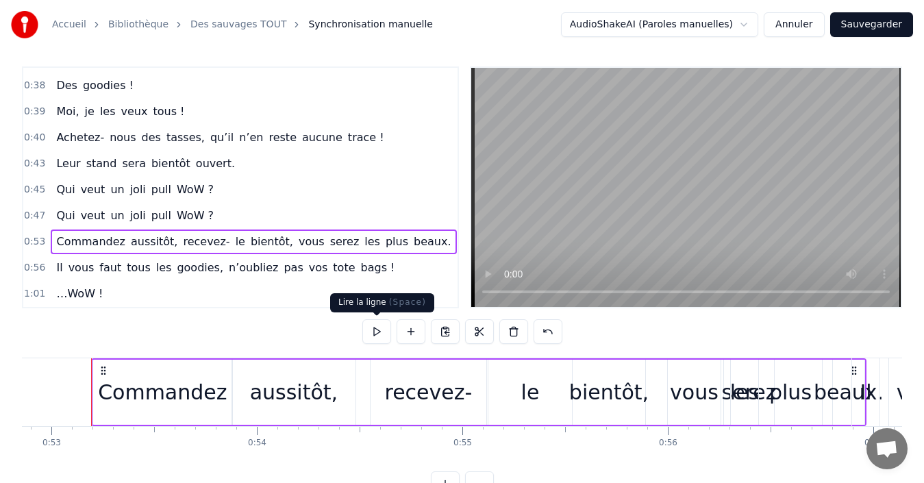
click at [379, 331] on button at bounding box center [376, 331] width 29 height 25
click at [686, 379] on div "vous" at bounding box center [694, 392] width 49 height 31
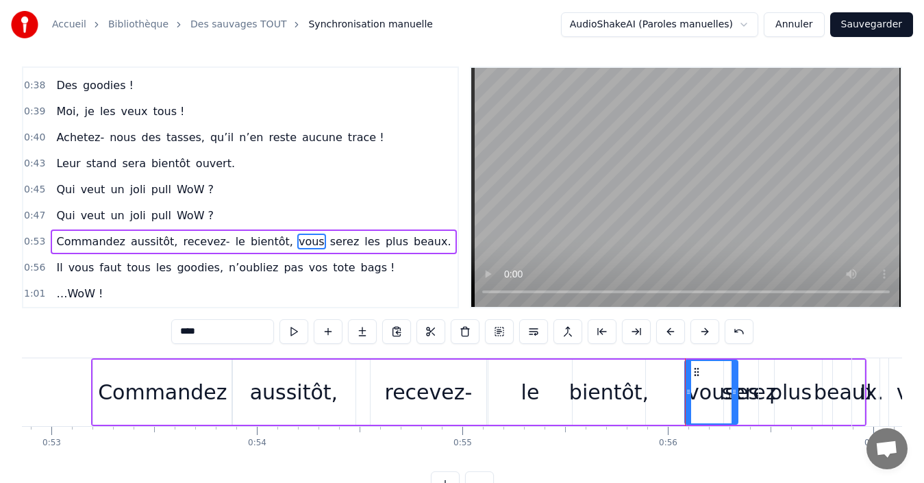
drag, startPoint x: 679, startPoint y: 372, endPoint x: 696, endPoint y: 372, distance: 17.1
click at [696, 372] on icon at bounding box center [696, 371] width 11 height 11
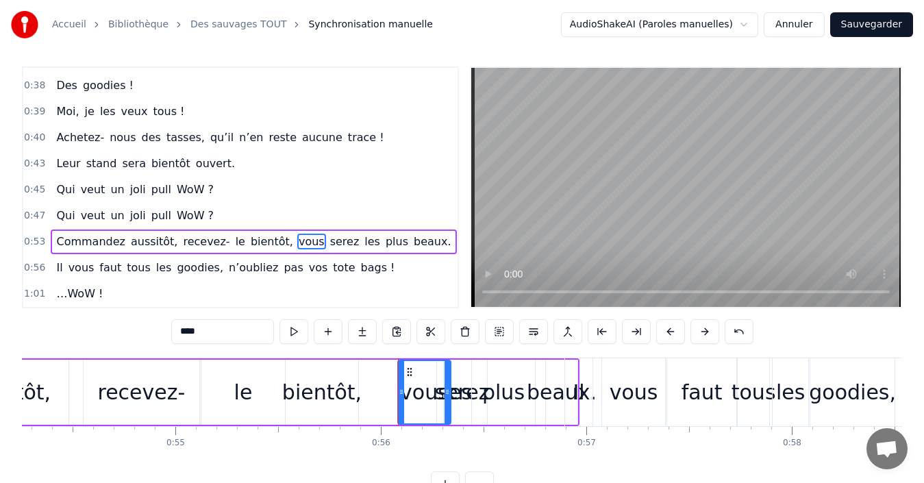
scroll to position [0, 11155]
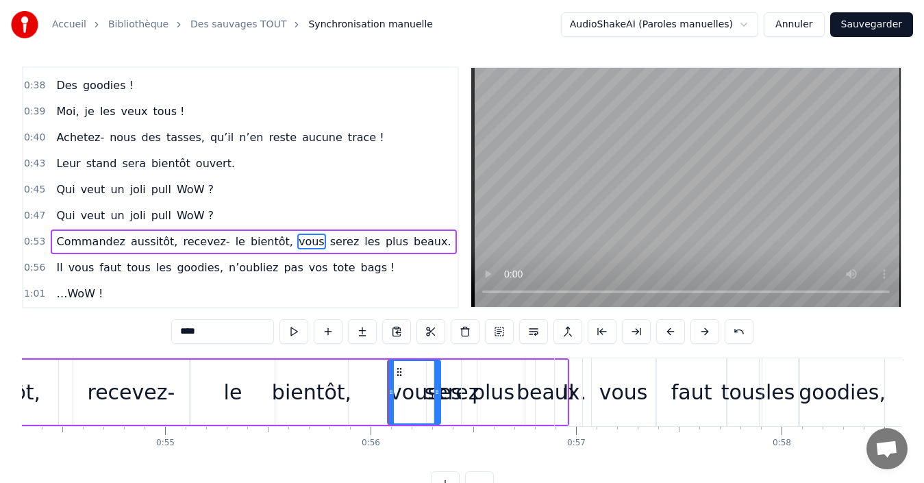
click at [535, 392] on div "beaux." at bounding box center [551, 392] width 70 height 31
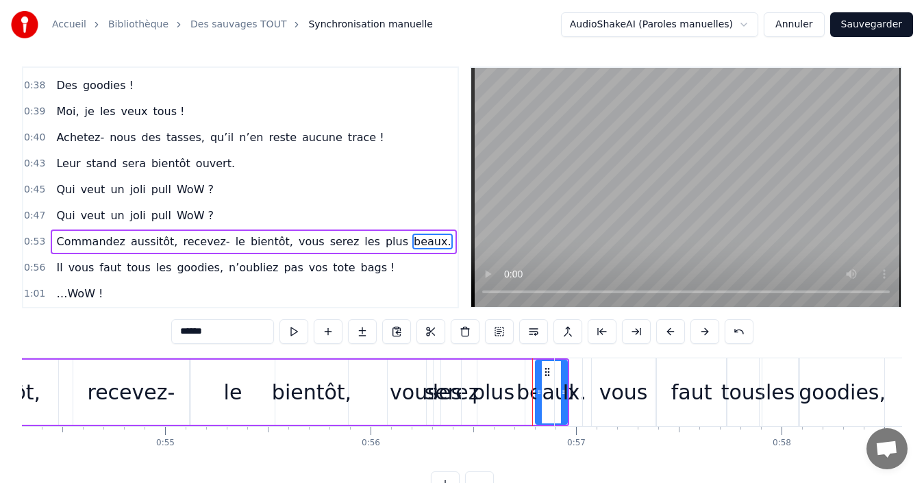
click at [527, 390] on div "beaux." at bounding box center [551, 392] width 70 height 31
click at [469, 378] on div "plus" at bounding box center [493, 391] width 63 height 65
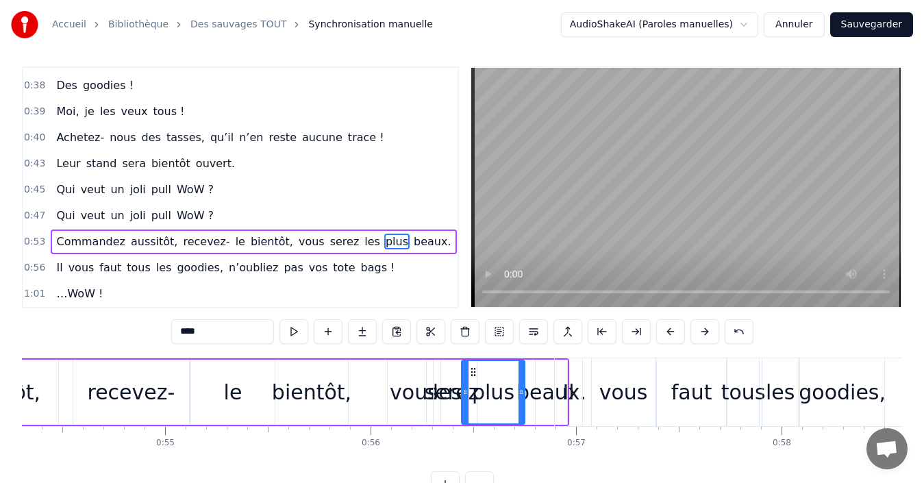
click at [451, 372] on div "les" at bounding box center [446, 391] width 27 height 65
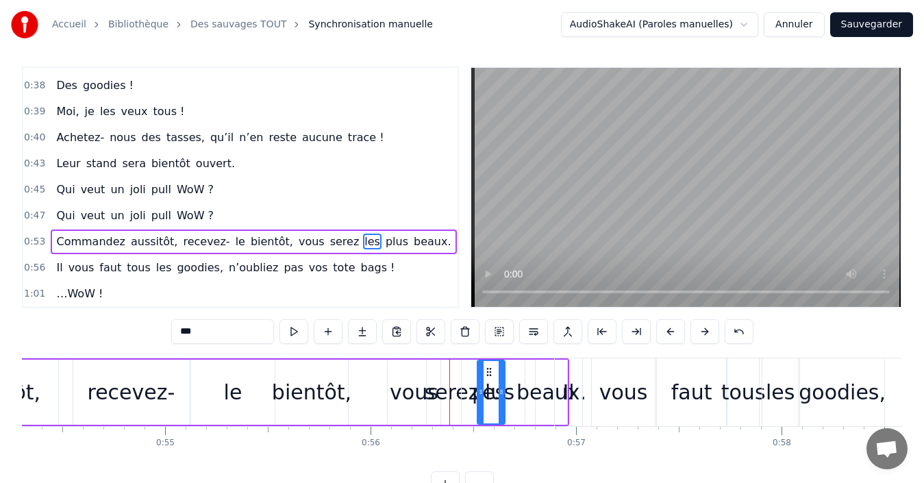
drag, startPoint x: 444, startPoint y: 370, endPoint x: 488, endPoint y: 375, distance: 44.2
click at [520, 377] on div "plus" at bounding box center [493, 391] width 63 height 65
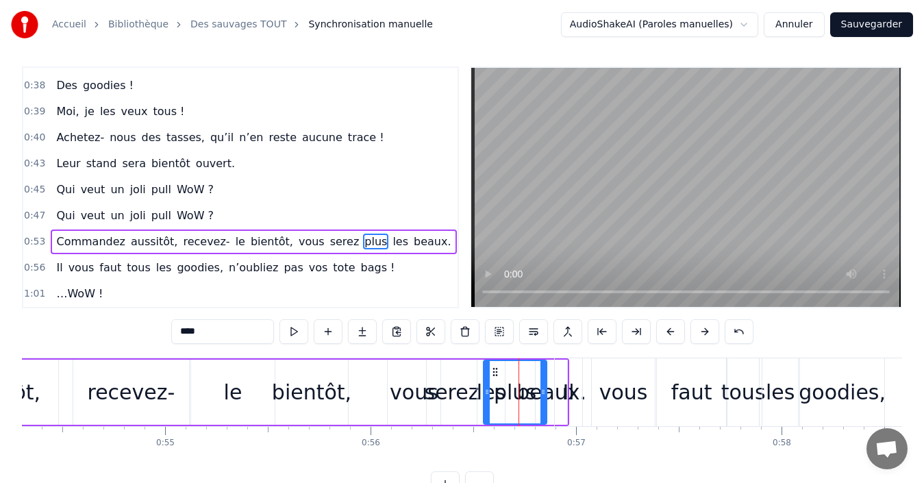
drag, startPoint x: 471, startPoint y: 372, endPoint x: 511, endPoint y: 382, distance: 41.0
click at [551, 383] on div "beaux." at bounding box center [551, 392] width 70 height 31
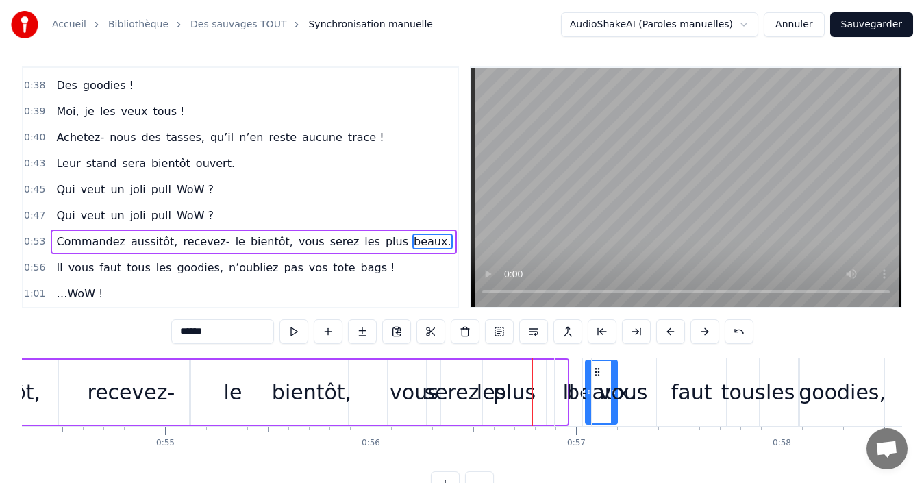
drag, startPoint x: 546, startPoint y: 369, endPoint x: 596, endPoint y: 375, distance: 50.4
click at [518, 383] on div "plus" at bounding box center [514, 392] width 42 height 31
type input "****"
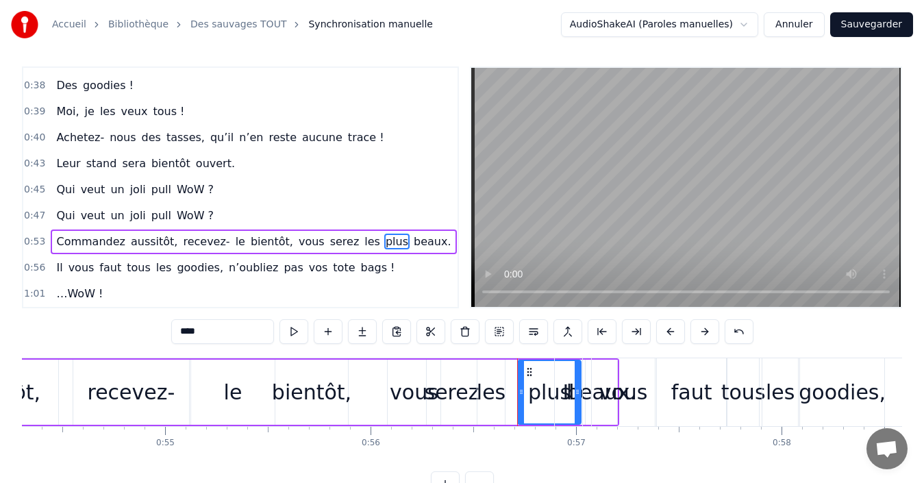
drag, startPoint x: 496, startPoint y: 370, endPoint x: 531, endPoint y: 372, distance: 35.0
click at [531, 372] on icon at bounding box center [529, 371] width 11 height 11
click at [51, 231] on div "Commandez aussitôt, recevez- le bientôt, vous serez les plus beaux." at bounding box center [253, 241] width 405 height 25
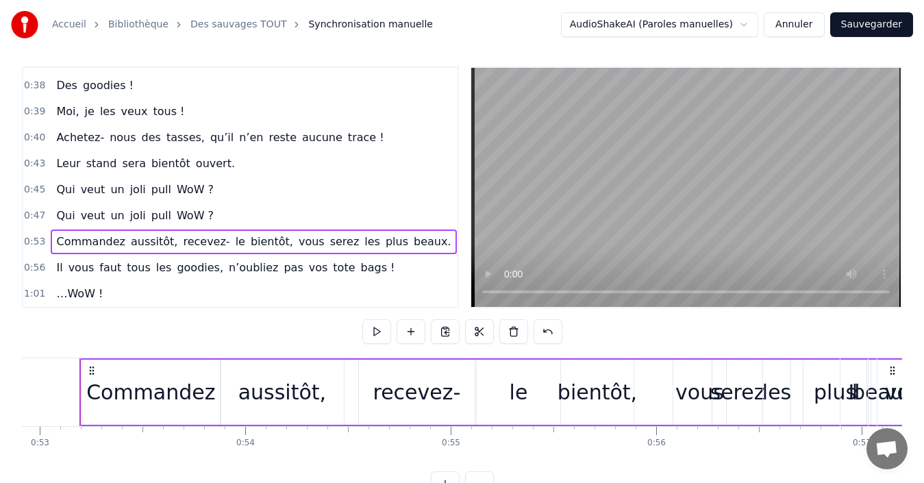
scroll to position [0, 10858]
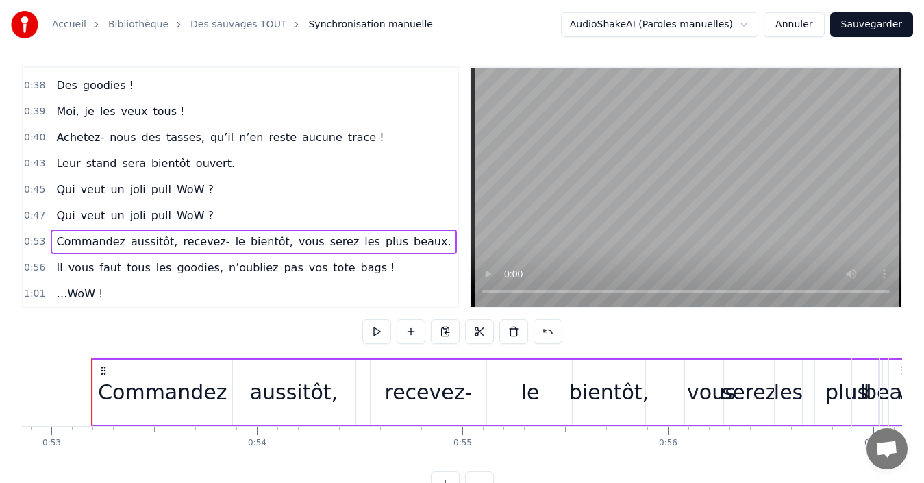
click at [51, 259] on div "Il vous faut tous les goodies, n’oubliez pas vos tote bags !" at bounding box center [225, 267] width 349 height 25
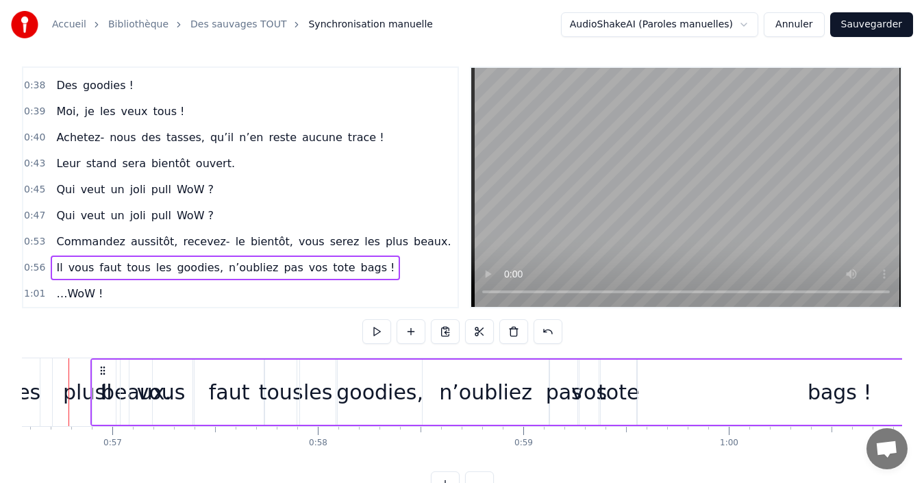
click at [51, 234] on div "Commandez aussitôt, recevez- le bientôt, vous serez les plus beaux." at bounding box center [253, 241] width 405 height 25
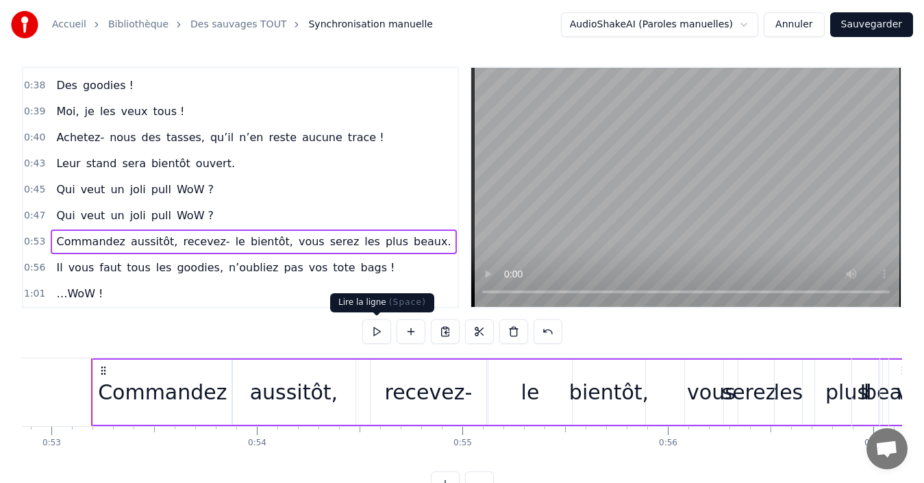
click at [381, 333] on button at bounding box center [376, 331] width 29 height 25
click at [51, 260] on div "Il vous faut tous les goodies, n’oubliez pas vos tote bags !" at bounding box center [225, 267] width 349 height 25
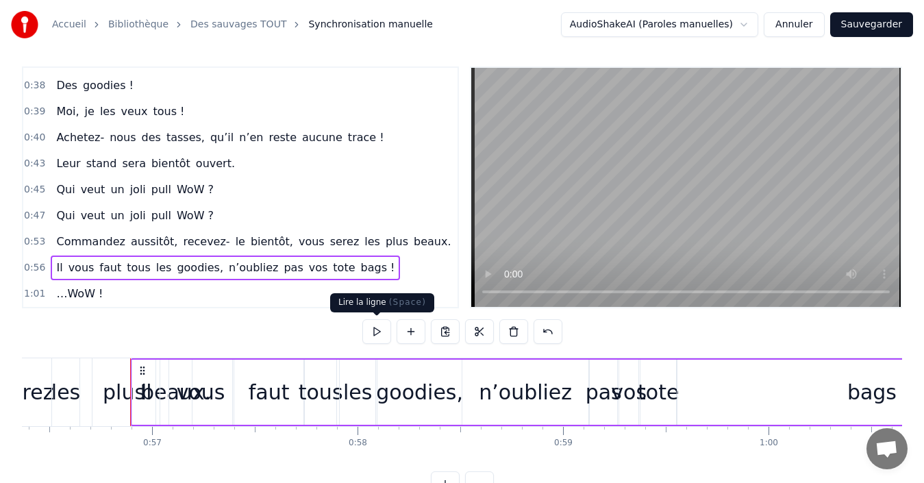
scroll to position [0, 11619]
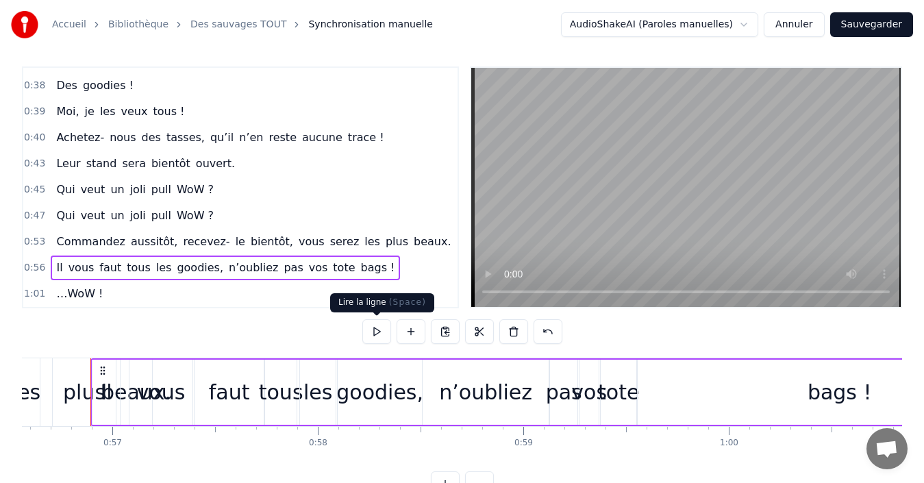
click at [377, 330] on button at bounding box center [376, 331] width 29 height 25
click at [372, 337] on button at bounding box center [376, 331] width 29 height 25
click at [55, 260] on span "Il" at bounding box center [59, 268] width 9 height 16
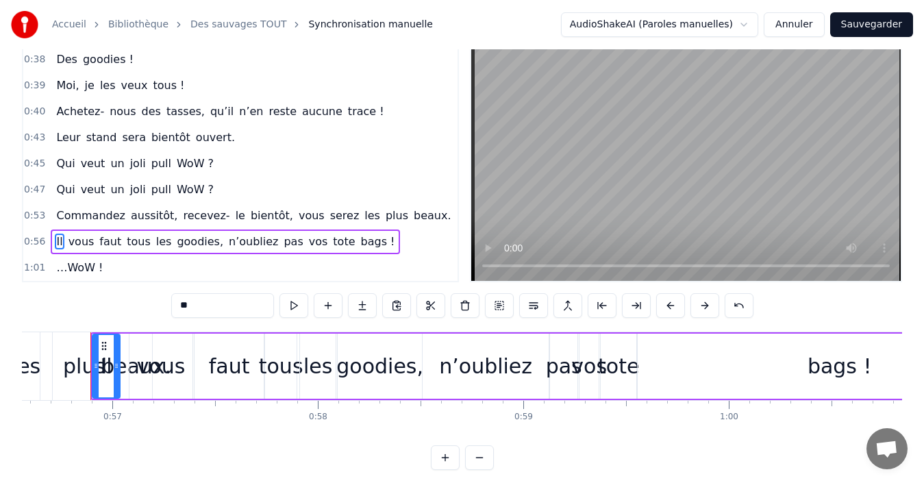
click at [51, 234] on div "Il vous faut tous les goodies, n’oubliez pas vos tote bags !" at bounding box center [225, 241] width 349 height 25
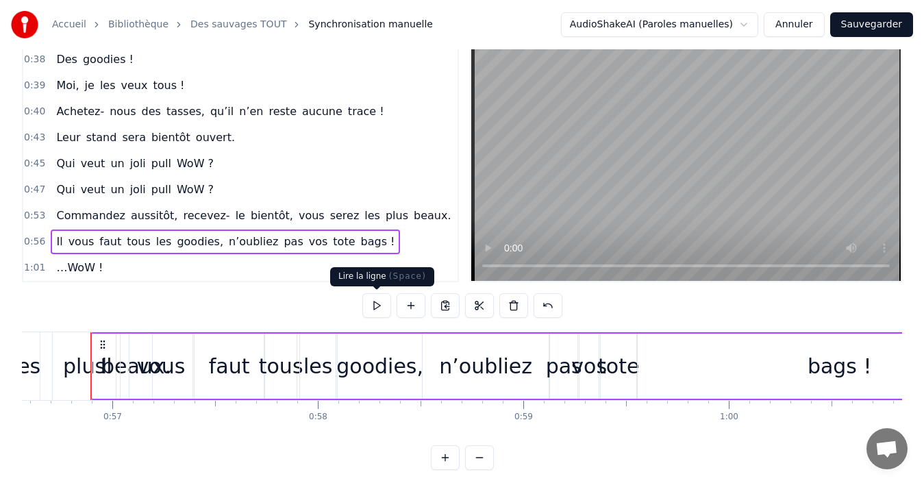
click at [380, 312] on button at bounding box center [376, 305] width 29 height 25
click at [383, 311] on button at bounding box center [376, 305] width 29 height 25
click at [51, 233] on div "Il vous faut tous les goodies, n’oubliez pas vos tote bags !" at bounding box center [225, 241] width 349 height 25
click at [376, 306] on button at bounding box center [376, 305] width 29 height 25
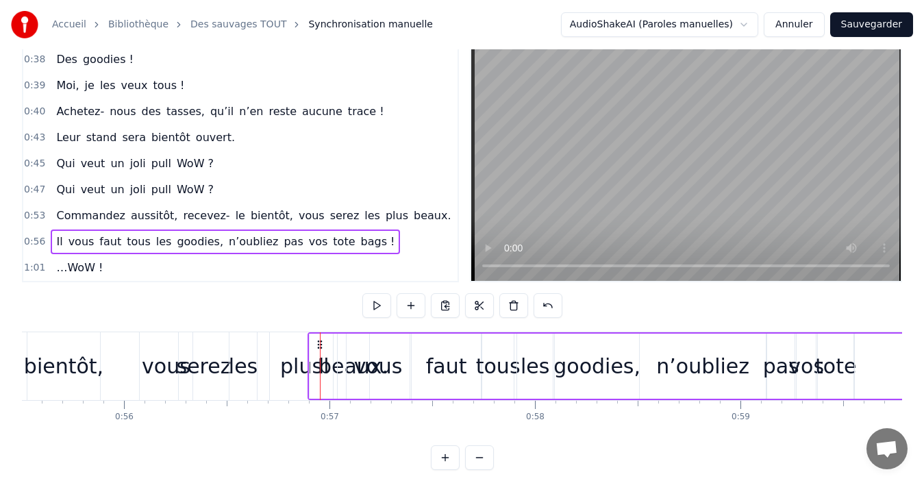
scroll to position [0, 11315]
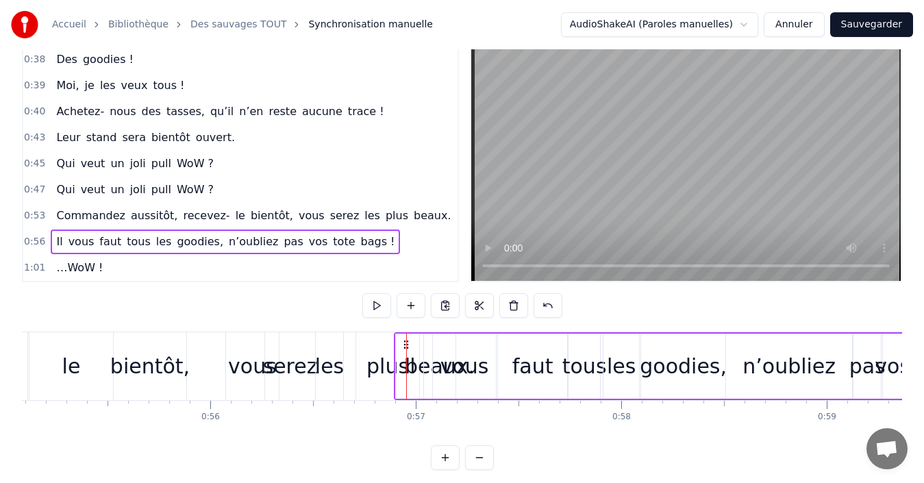
click at [415, 366] on div "Il" at bounding box center [409, 365] width 27 height 65
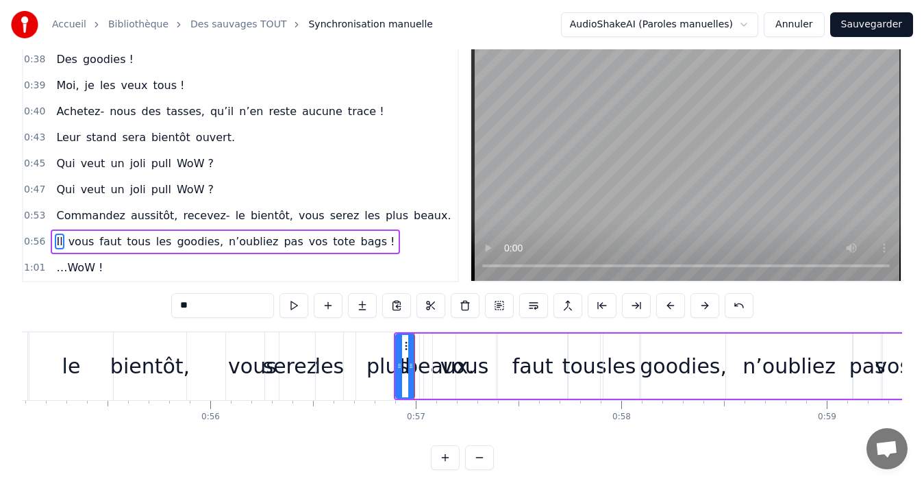
drag, startPoint x: 421, startPoint y: 364, endPoint x: 412, endPoint y: 364, distance: 8.9
click at [412, 364] on icon at bounding box center [410, 365] width 5 height 11
click at [742, 299] on button at bounding box center [738, 305] width 29 height 25
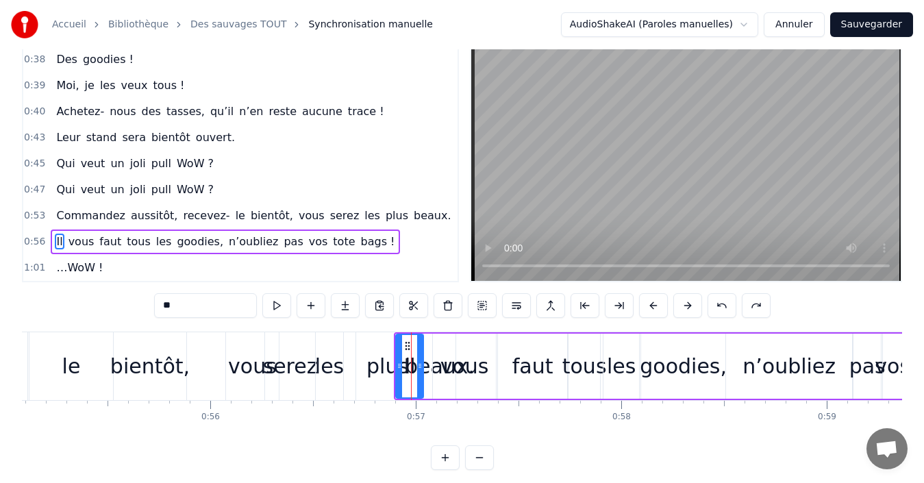
click at [425, 341] on div "Il vous faut tous les goodies, n’oubliez pas vos tote bags !" at bounding box center [870, 366] width 952 height 68
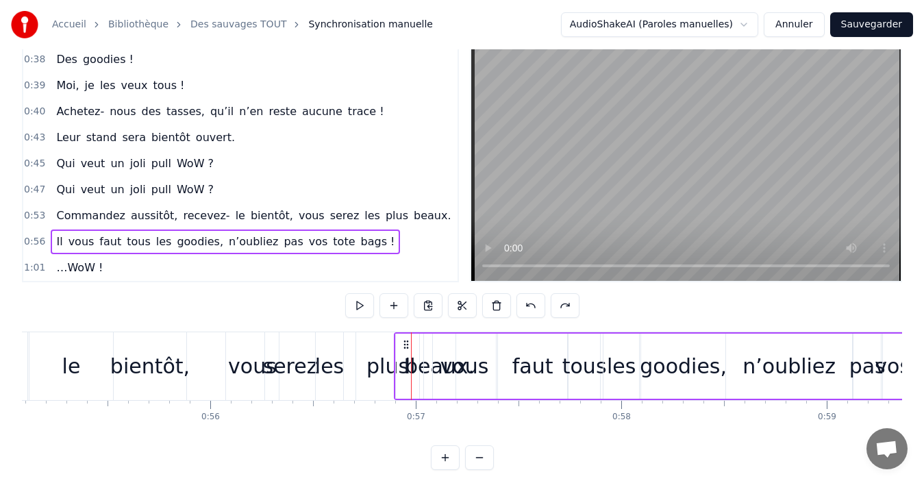
click at [429, 341] on div "Il vous faut tous les goodies, n’oubliez pas vos tote bags !" at bounding box center [870, 366] width 952 height 68
click at [384, 381] on div "plus" at bounding box center [387, 366] width 42 height 31
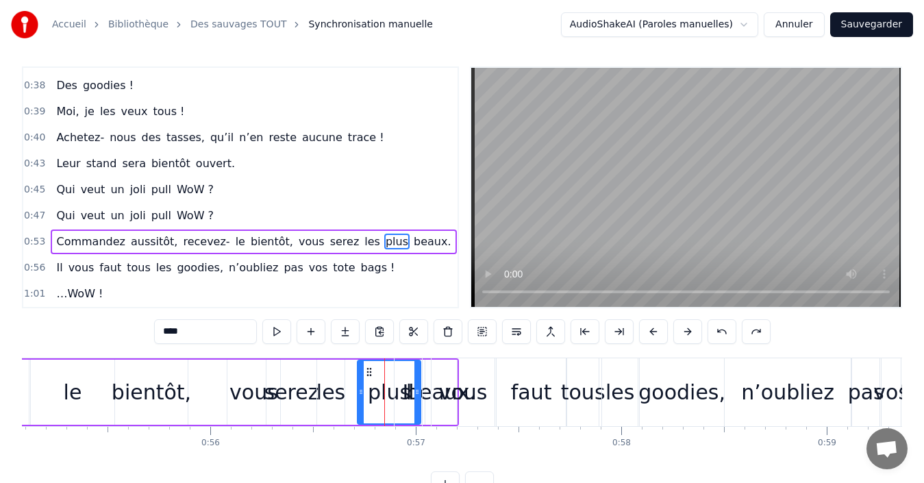
click at [409, 390] on div "Il" at bounding box center [407, 392] width 27 height 68
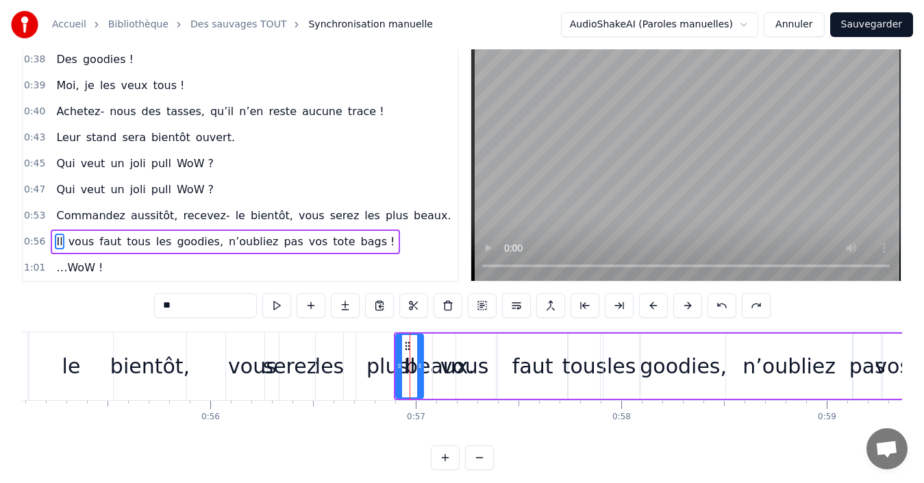
drag, startPoint x: 356, startPoint y: 372, endPoint x: 363, endPoint y: 372, distance: 6.9
click at [357, 372] on div "plus" at bounding box center [387, 366] width 63 height 68
type input "****"
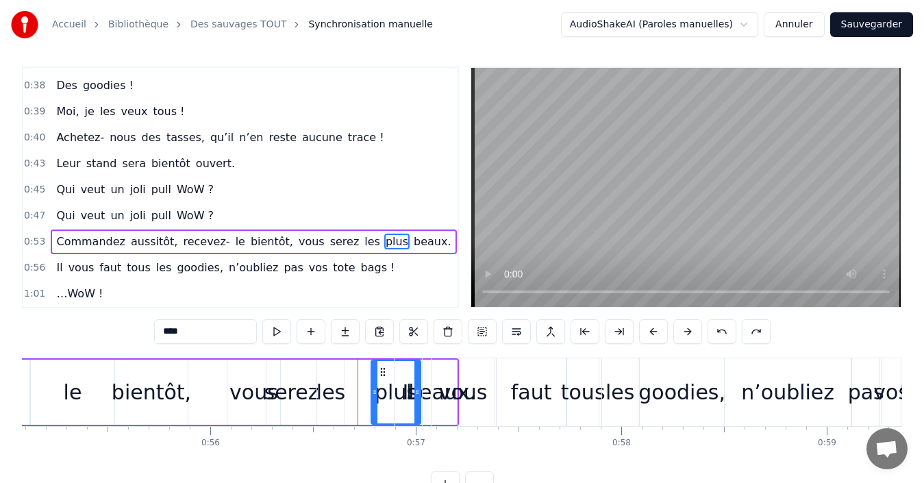
drag, startPoint x: 362, startPoint y: 390, endPoint x: 375, endPoint y: 390, distance: 13.7
click at [375, 390] on circle at bounding box center [375, 390] width 1 height 1
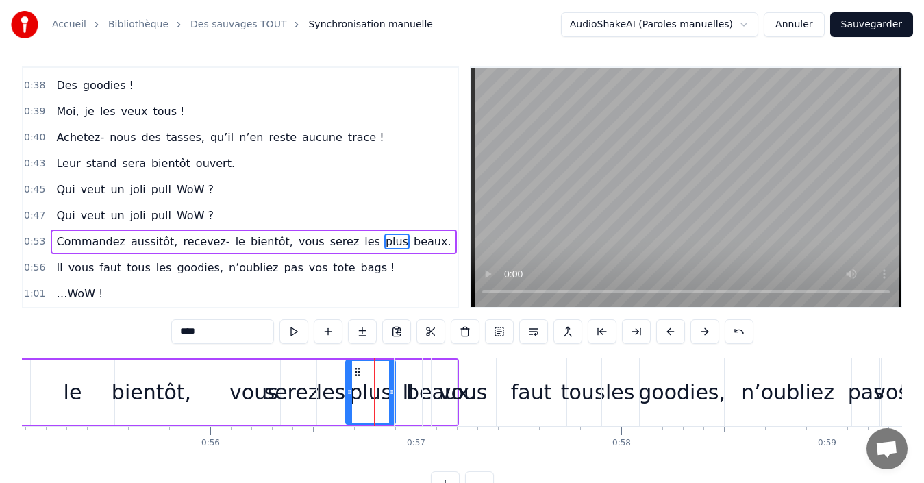
drag, startPoint x: 382, startPoint y: 369, endPoint x: 357, endPoint y: 372, distance: 25.5
click at [357, 372] on icon at bounding box center [357, 371] width 11 height 11
click at [427, 399] on div "Il vous faut tous les goodies, n’oubliez pas vos tote bags !" at bounding box center [870, 392] width 952 height 68
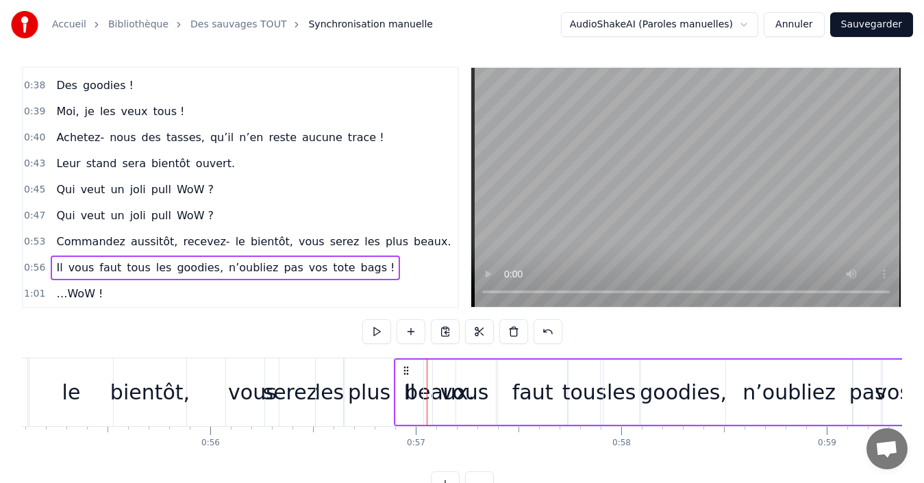
click at [430, 373] on div "Il vous faut tous les goodies, n’oubliez pas vos tote bags !" at bounding box center [870, 392] width 952 height 68
click at [434, 367] on div "vous" at bounding box center [464, 391] width 63 height 65
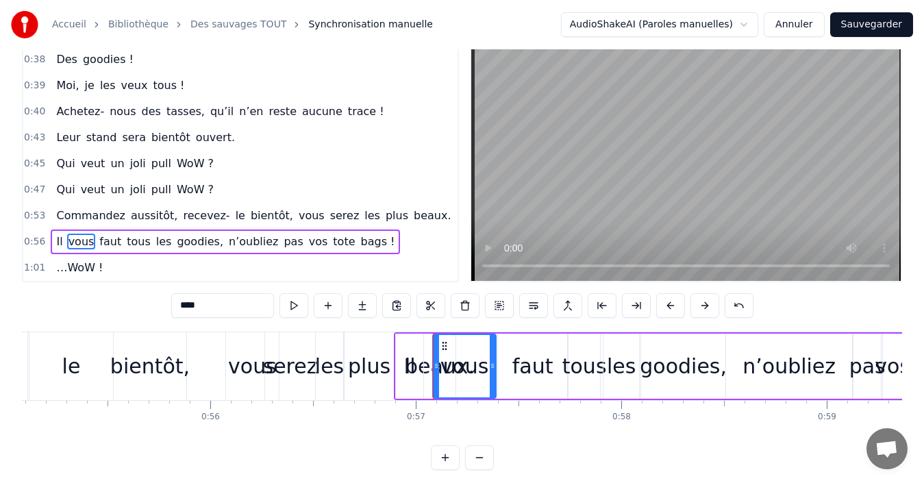
click at [412, 221] on span "beaux." at bounding box center [432, 215] width 40 height 16
type input "******"
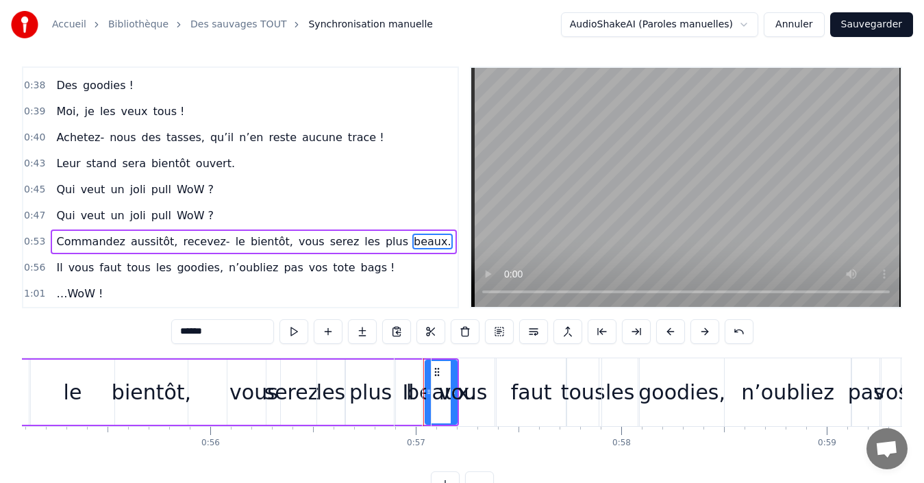
drag, startPoint x: 437, startPoint y: 372, endPoint x: 409, endPoint y: 371, distance: 28.1
click at [409, 371] on div "Il vous faut tous les goodies, n’oubliez pas vos tote bags !" at bounding box center [870, 392] width 952 height 68
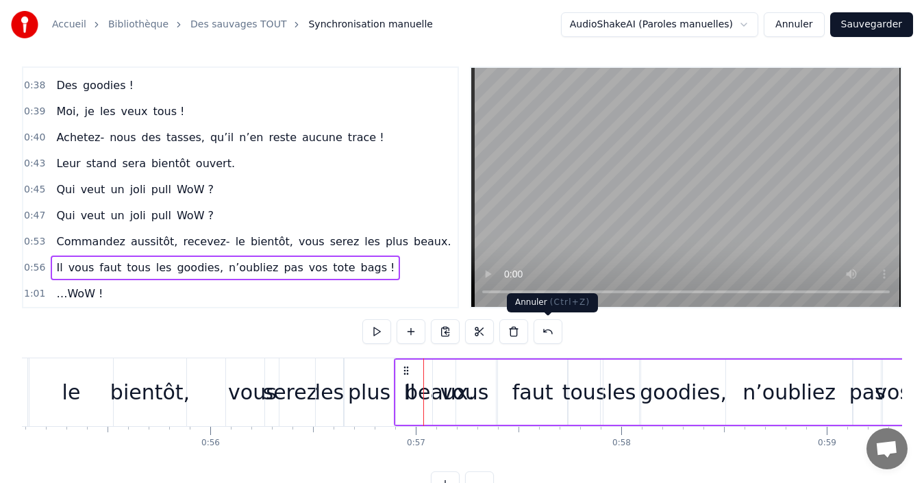
click at [546, 328] on button at bounding box center [547, 331] width 29 height 25
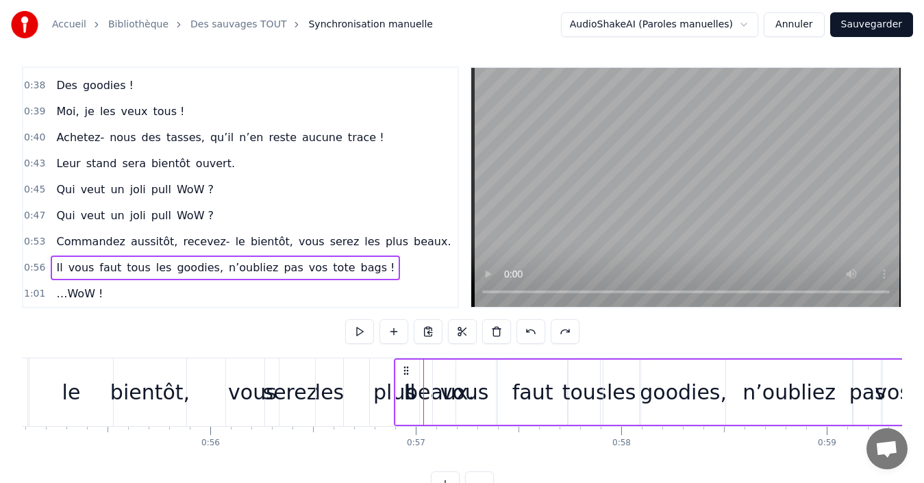
click at [412, 241] on span "beaux." at bounding box center [432, 241] width 40 height 16
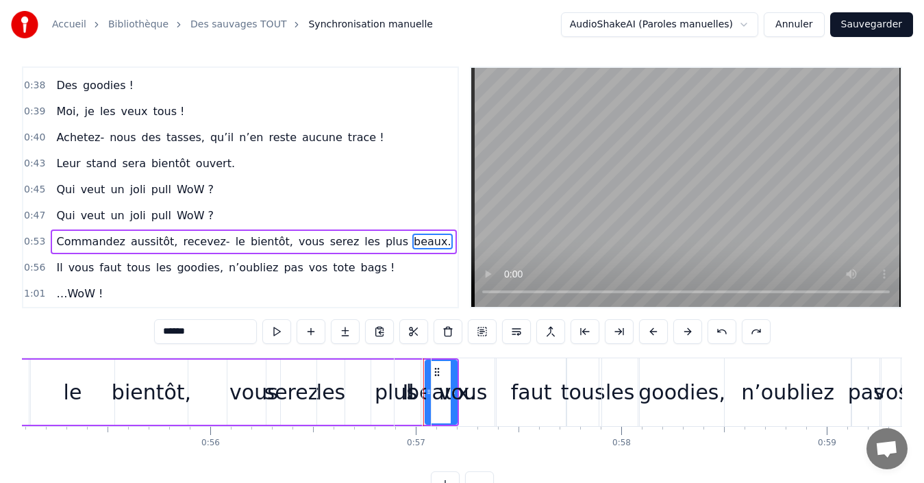
drag, startPoint x: 428, startPoint y: 393, endPoint x: 435, endPoint y: 392, distance: 7.6
click at [435, 392] on div "Il vous faut tous les goodies, n’oubliez pas vos tote bags !" at bounding box center [870, 392] width 952 height 68
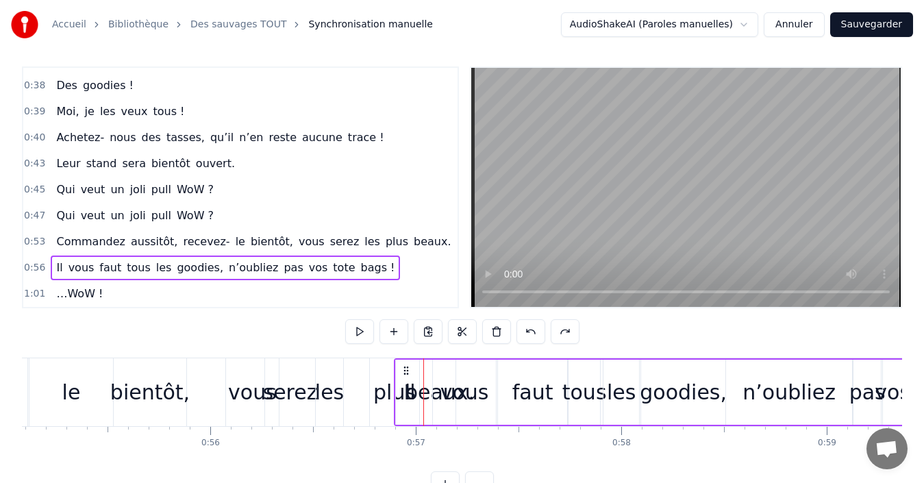
click at [412, 243] on span "beaux." at bounding box center [432, 241] width 40 height 16
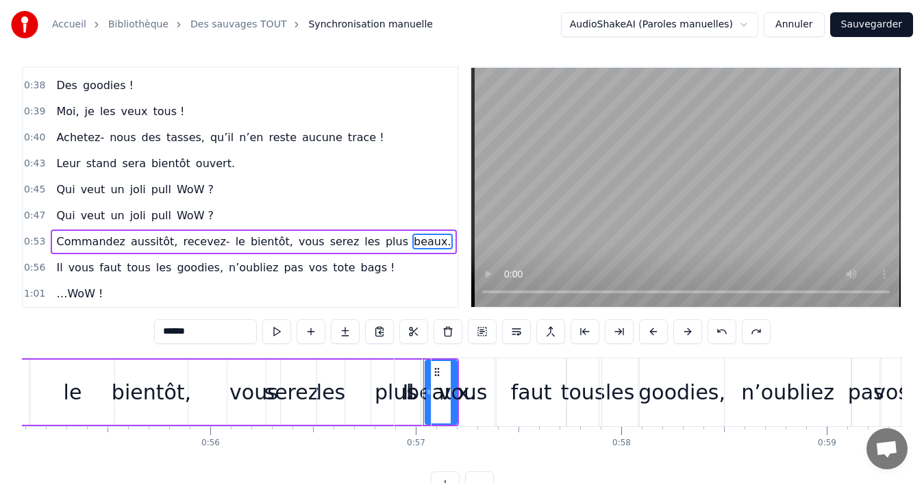
click at [442, 375] on div "vous" at bounding box center [462, 392] width 63 height 68
type input "****"
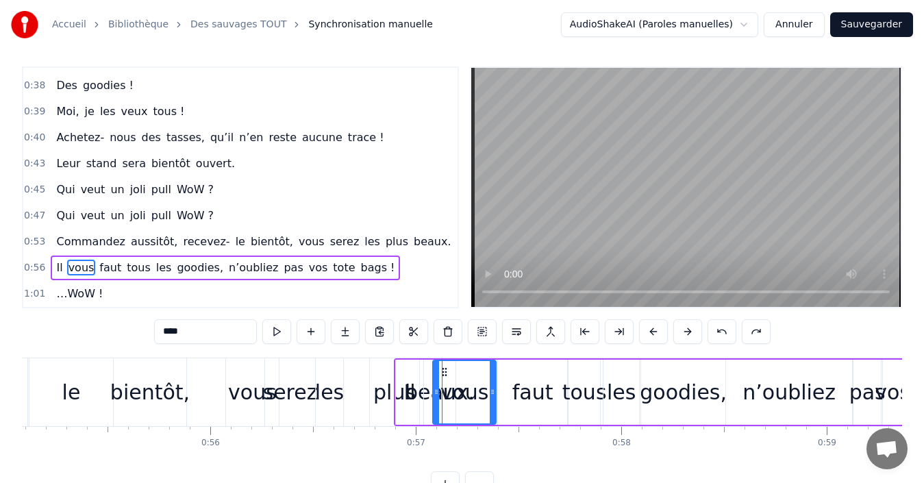
scroll to position [31, 0]
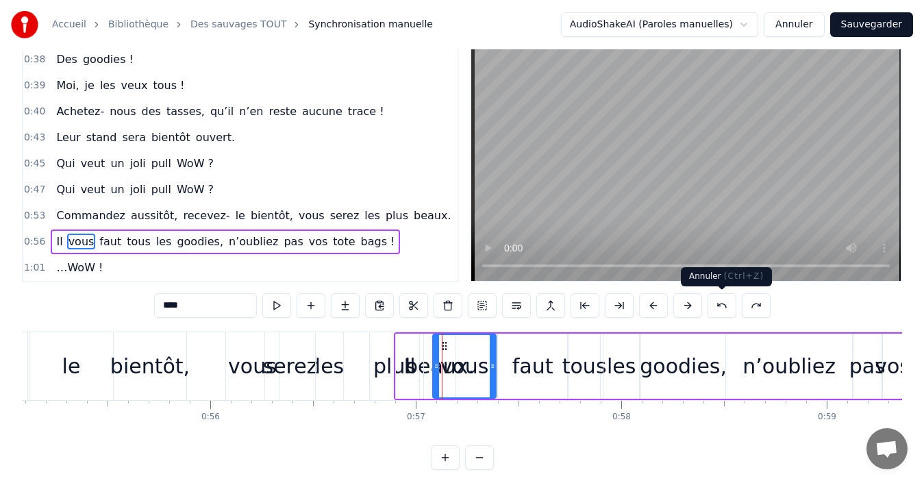
click at [727, 303] on button at bounding box center [721, 305] width 29 height 25
click at [51, 211] on div "Commandez aussitôt, recevez- le bientôt, vous serez les plus beaux." at bounding box center [253, 215] width 405 height 25
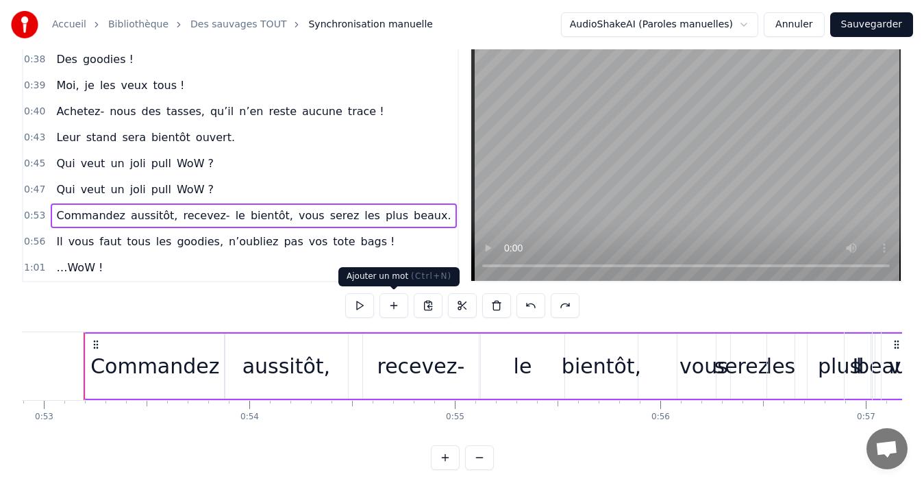
scroll to position [0, 10858]
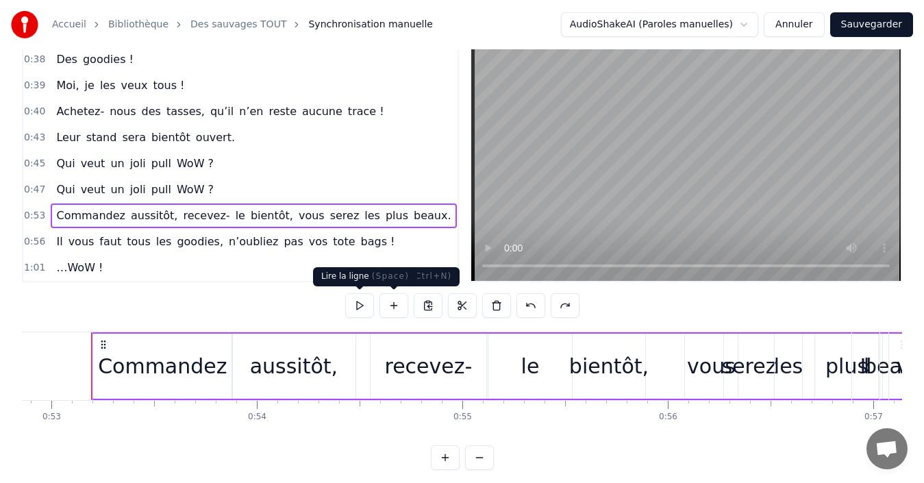
click at [355, 306] on button at bounding box center [359, 305] width 29 height 25
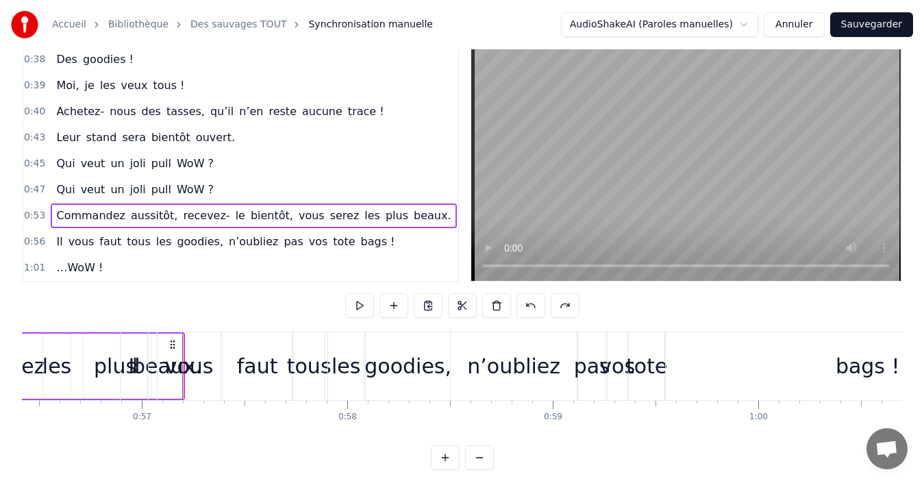
scroll to position [0, 11634]
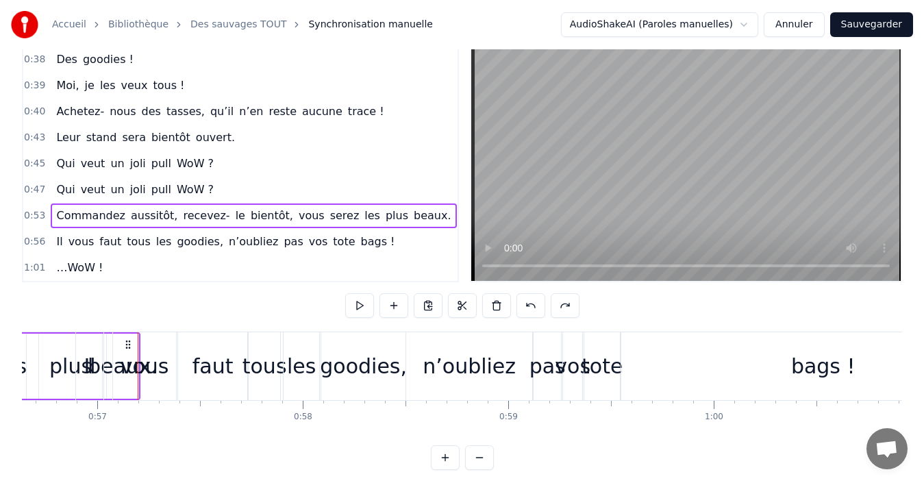
click at [220, 368] on div "faut" at bounding box center [212, 366] width 41 height 31
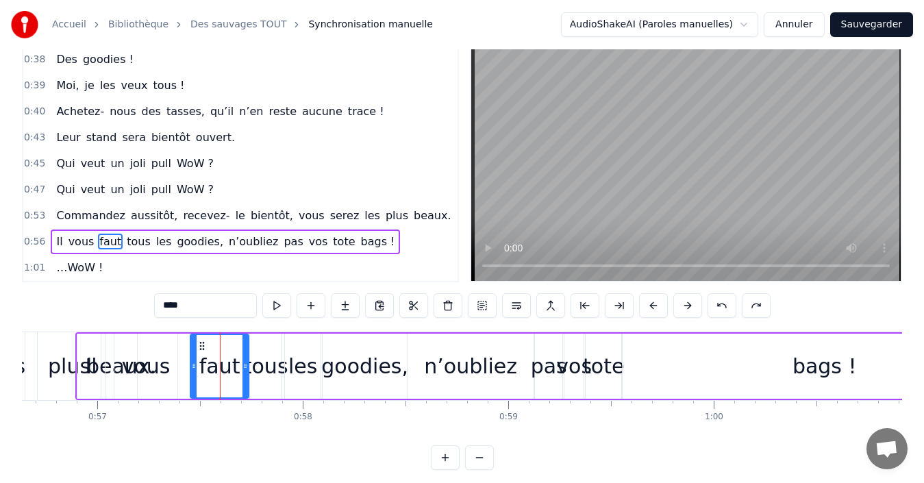
drag, startPoint x: 184, startPoint y: 365, endPoint x: 194, endPoint y: 366, distance: 11.0
click at [194, 366] on icon at bounding box center [193, 365] width 5 height 11
click at [164, 370] on div "vous" at bounding box center [146, 366] width 49 height 31
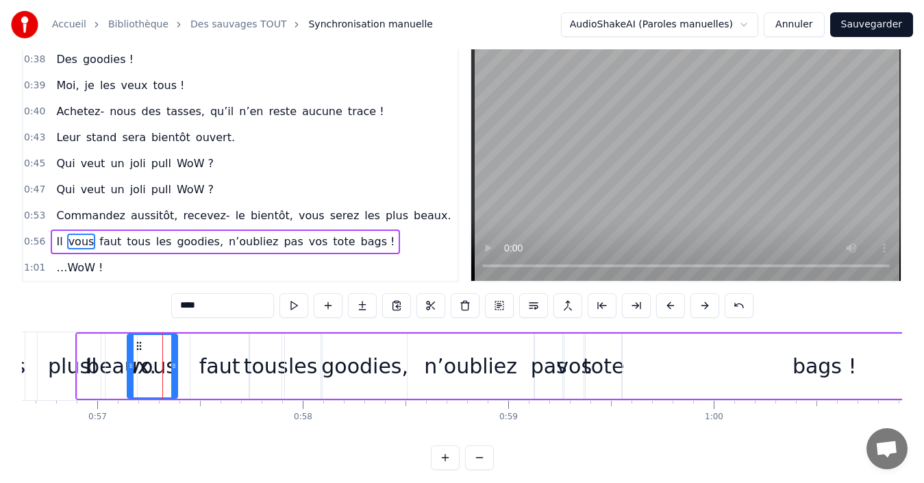
drag, startPoint x: 116, startPoint y: 364, endPoint x: 129, endPoint y: 364, distance: 13.0
click at [129, 364] on icon at bounding box center [130, 365] width 5 height 11
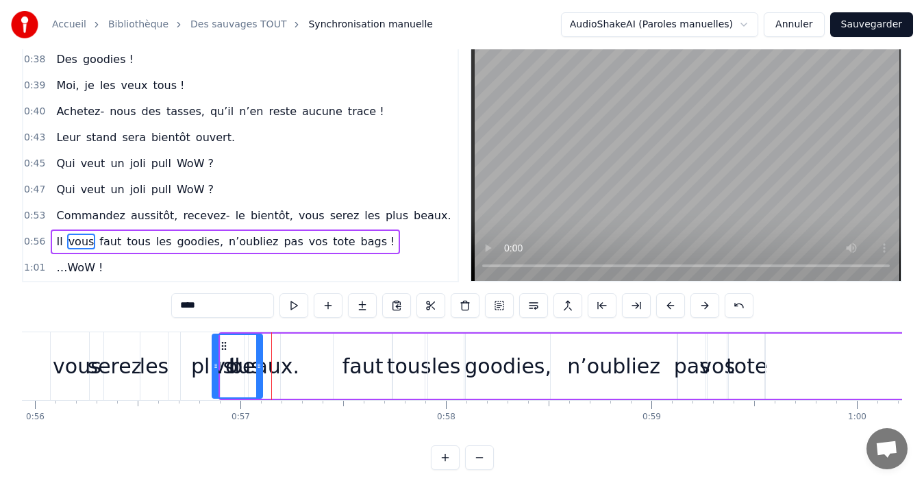
scroll to position [0, 11489]
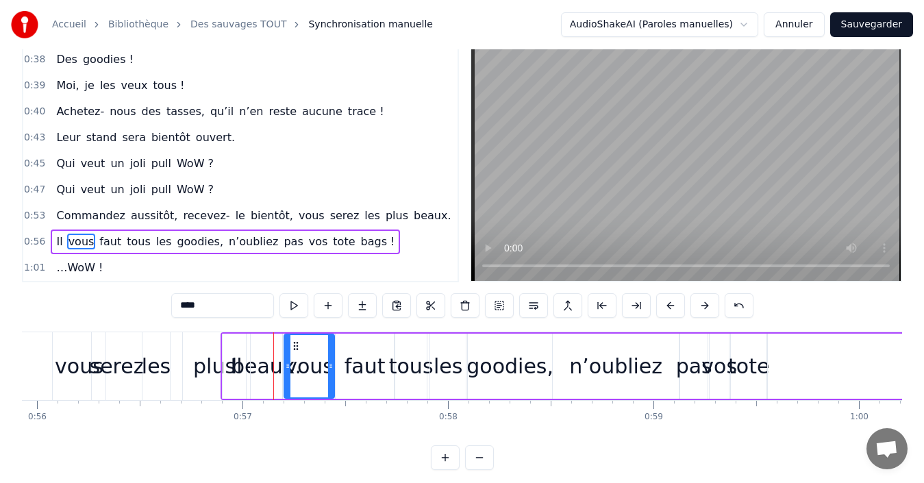
drag, startPoint x: 139, startPoint y: 346, endPoint x: 296, endPoint y: 364, distance: 157.8
click at [296, 364] on div "vous" at bounding box center [309, 366] width 49 height 62
click at [357, 375] on div "faut" at bounding box center [364, 366] width 41 height 31
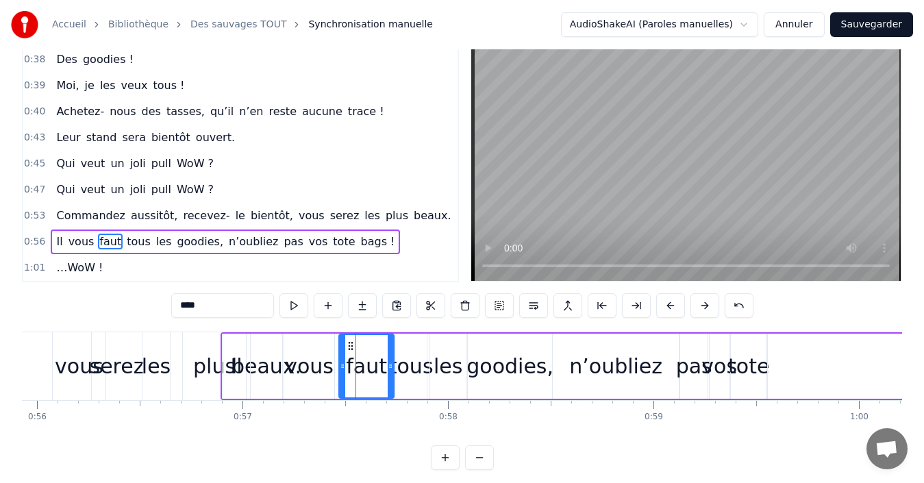
click at [340, 367] on icon at bounding box center [342, 365] width 5 height 11
click at [311, 366] on div "vous" at bounding box center [309, 366] width 49 height 31
type input "****"
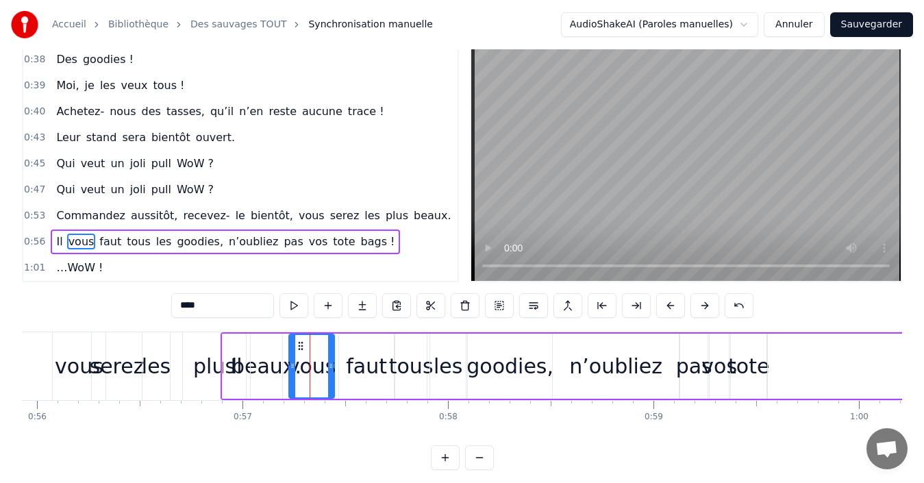
click at [290, 366] on icon at bounding box center [292, 365] width 5 height 11
click at [305, 345] on icon at bounding box center [304, 345] width 11 height 11
click at [286, 372] on div "Il vous faut tous les goodies, n’oubliez pas vos tote bags !" at bounding box center [696, 366] width 952 height 68
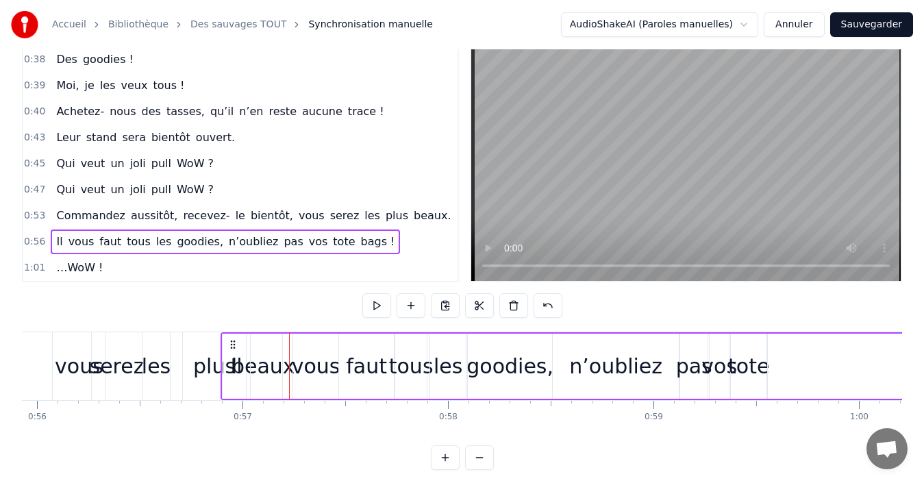
click at [250, 370] on div "Il" at bounding box center [236, 365] width 29 height 65
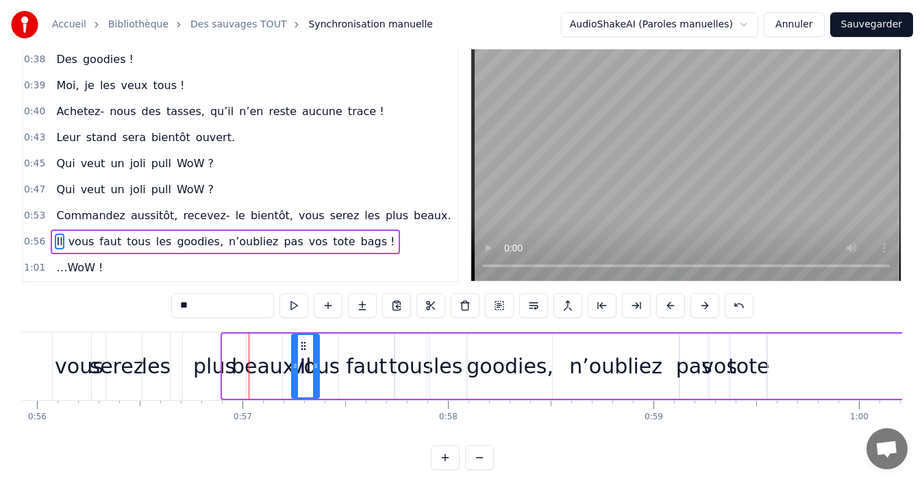
drag, startPoint x: 233, startPoint y: 345, endPoint x: 303, endPoint y: 349, distance: 69.2
click at [303, 349] on icon at bounding box center [303, 345] width 11 height 11
click at [242, 364] on div "beaux." at bounding box center [266, 366] width 70 height 31
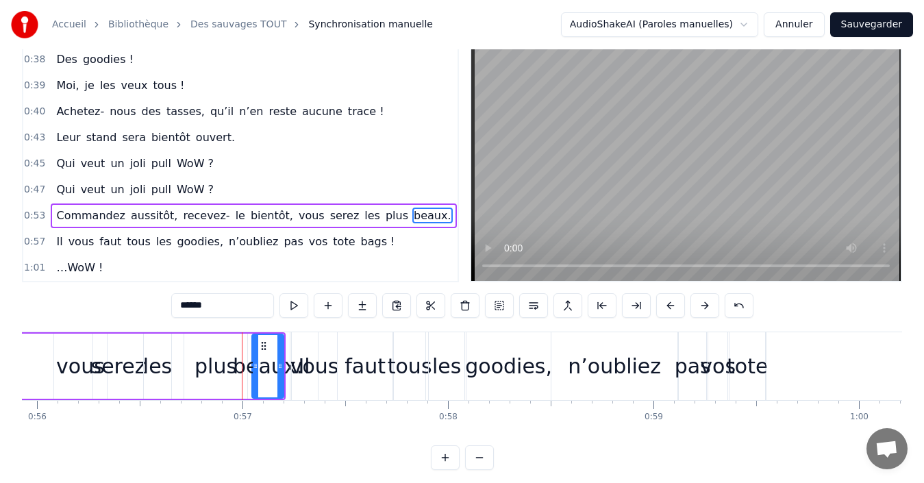
scroll to position [5, 0]
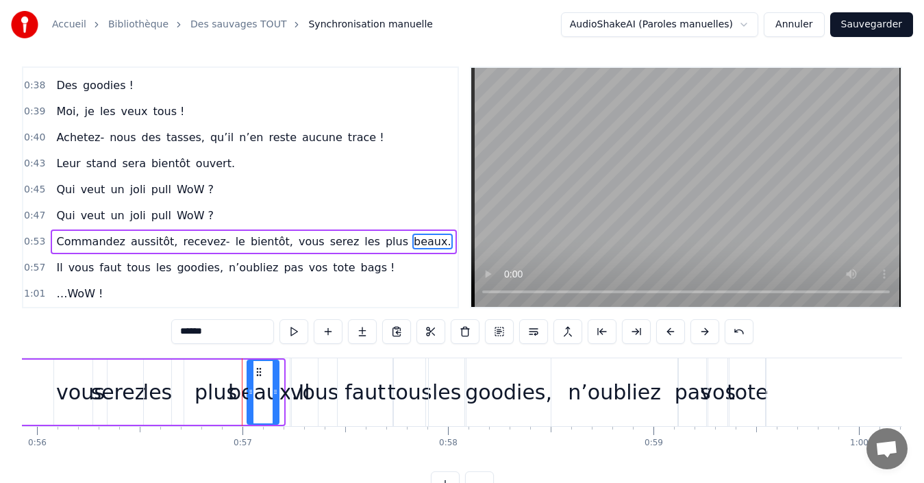
click at [258, 370] on icon at bounding box center [258, 371] width 11 height 11
click at [310, 389] on div "vous" at bounding box center [314, 392] width 49 height 31
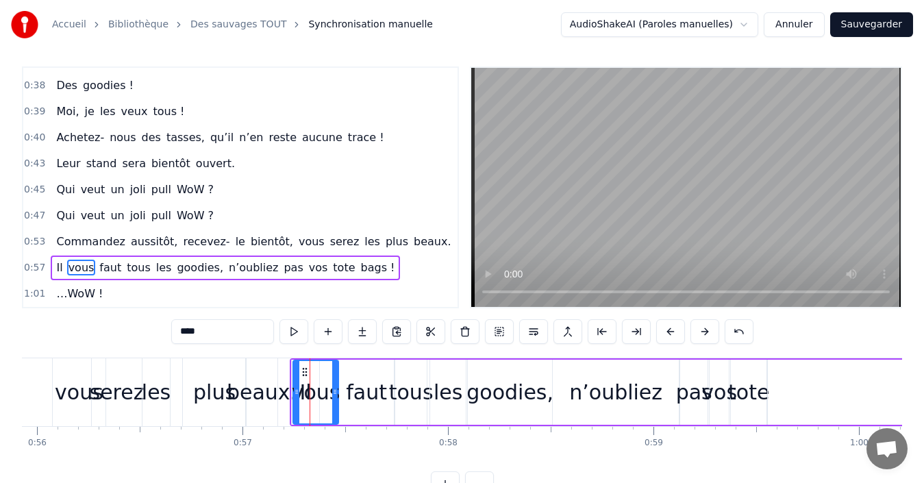
scroll to position [31, 0]
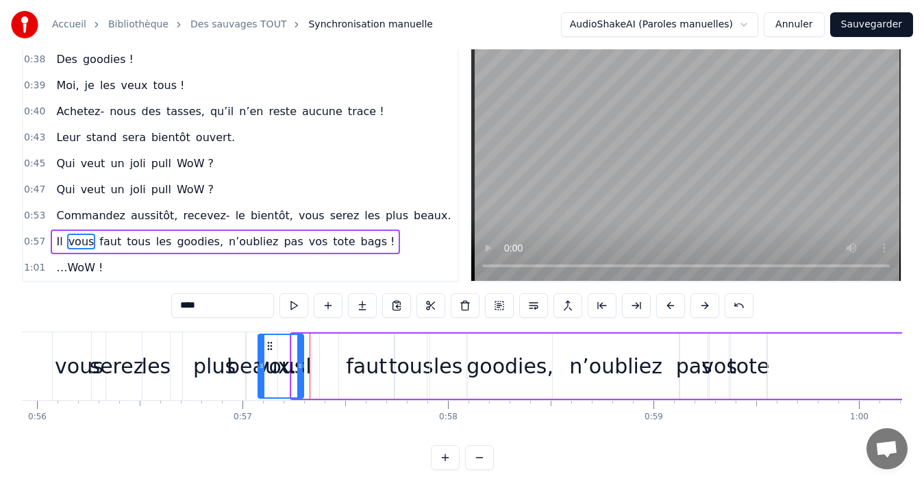
drag, startPoint x: 304, startPoint y: 347, endPoint x: 269, endPoint y: 347, distance: 34.9
click at [269, 347] on icon at bounding box center [269, 345] width 11 height 11
click at [729, 307] on button at bounding box center [738, 305] width 29 height 25
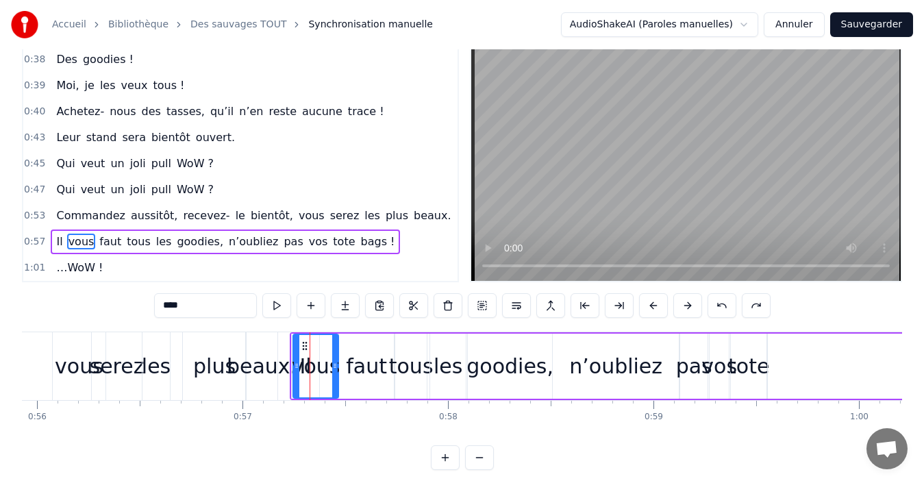
click at [55, 241] on span "Il" at bounding box center [59, 241] width 9 height 16
type input "**"
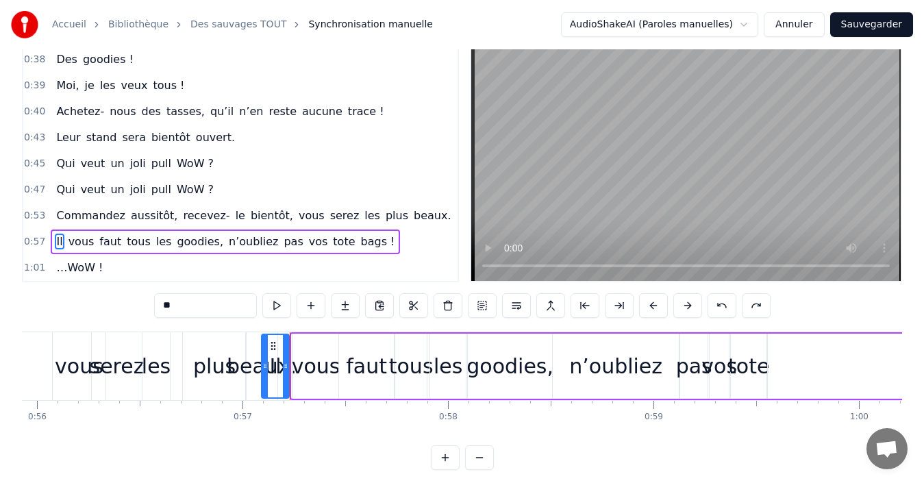
drag, startPoint x: 304, startPoint y: 346, endPoint x: 274, endPoint y: 342, distance: 30.5
click at [274, 342] on icon at bounding box center [273, 345] width 11 height 11
click at [55, 212] on span "Commandez" at bounding box center [90, 215] width 71 height 16
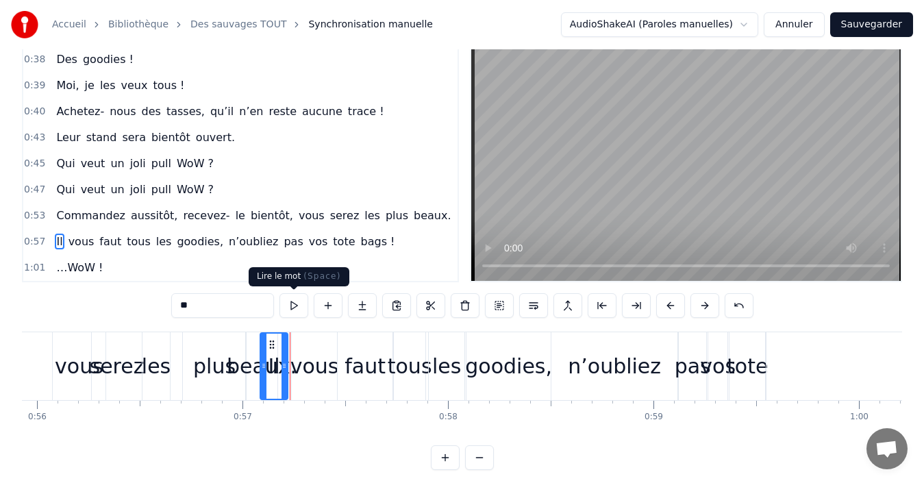
click at [296, 310] on button at bounding box center [293, 305] width 29 height 25
click at [51, 212] on div "Commandez aussitôt, recevez- le bientôt, vous serez les plus beaux." at bounding box center [253, 215] width 405 height 25
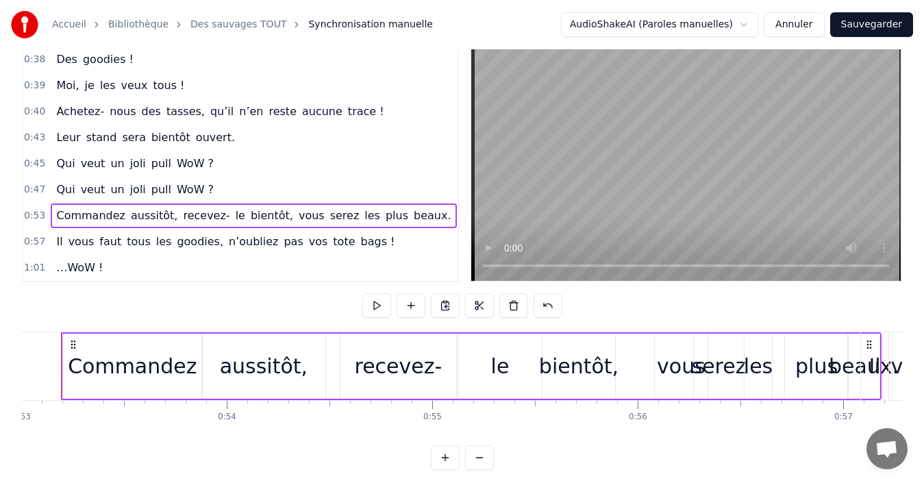
scroll to position [0, 10858]
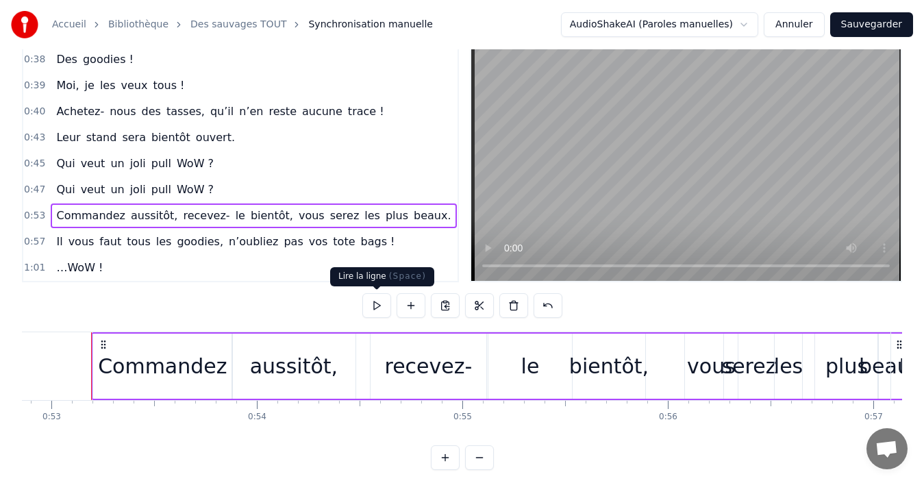
click at [379, 310] on button at bounding box center [376, 305] width 29 height 25
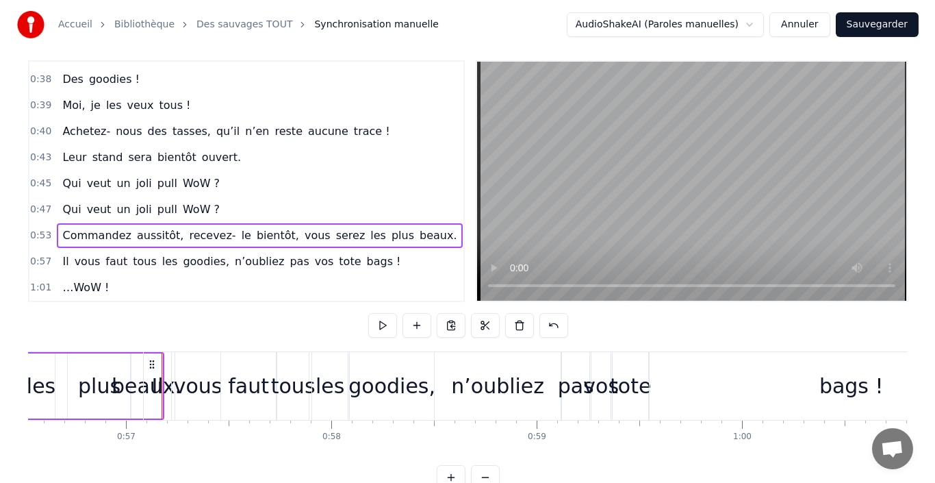
scroll to position [0, 0]
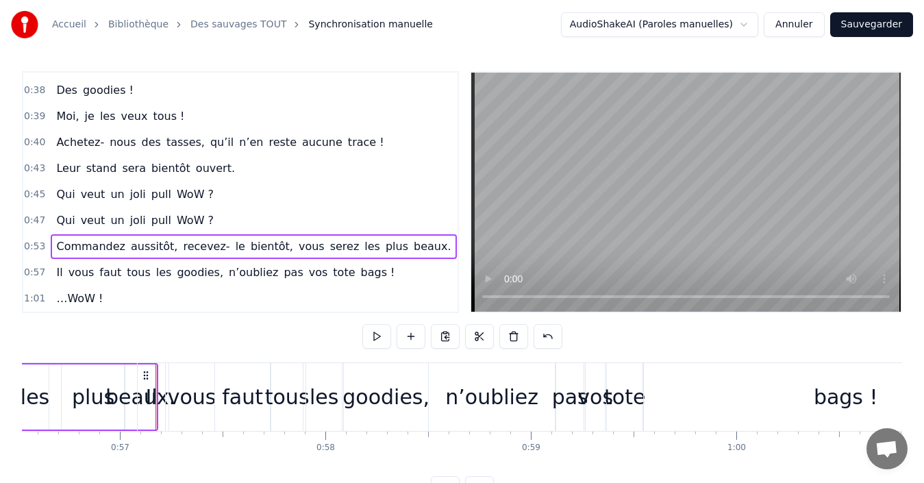
click at [874, 25] on button "Sauvegarder" at bounding box center [871, 24] width 83 height 25
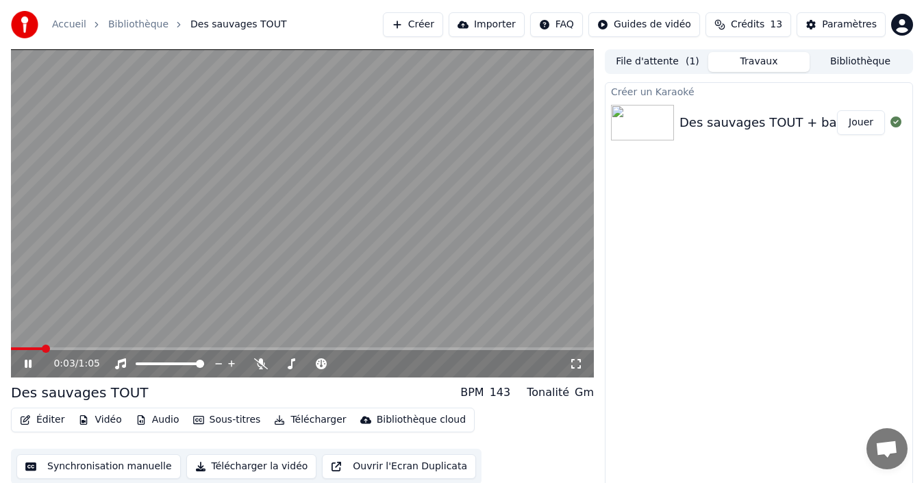
click at [26, 364] on icon at bounding box center [28, 363] width 7 height 8
click at [92, 393] on div "Des sauvages TOUT" at bounding box center [80, 392] width 138 height 19
click at [49, 419] on button "Éditer" at bounding box center [41, 419] width 55 height 19
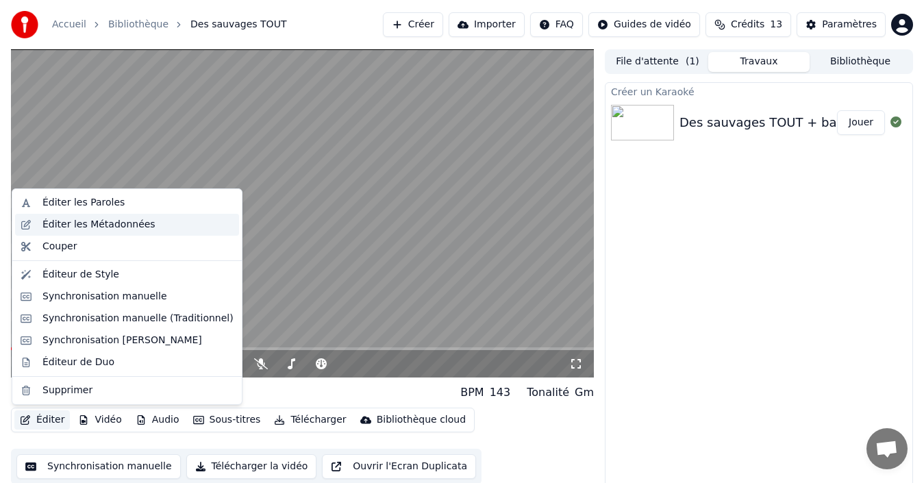
click at [96, 227] on div "Éditer les Métadonnées" at bounding box center [98, 225] width 113 height 14
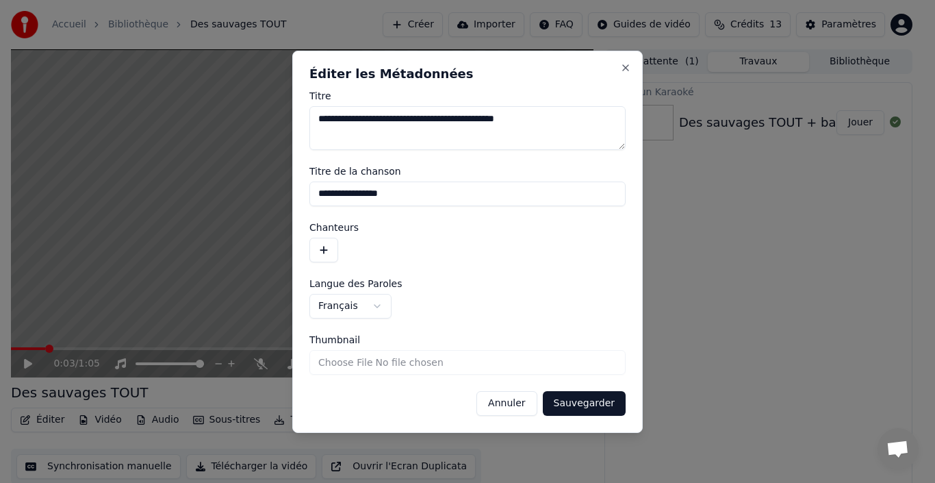
drag, startPoint x: 561, startPoint y: 121, endPoint x: 336, endPoint y: 121, distance: 224.6
click at [336, 121] on textarea "**********" at bounding box center [468, 128] width 316 height 44
drag, startPoint x: 388, startPoint y: 121, endPoint x: 307, endPoint y: 115, distance: 81.0
click at [307, 115] on div "**********" at bounding box center [467, 242] width 351 height 382
type textarea "**********"
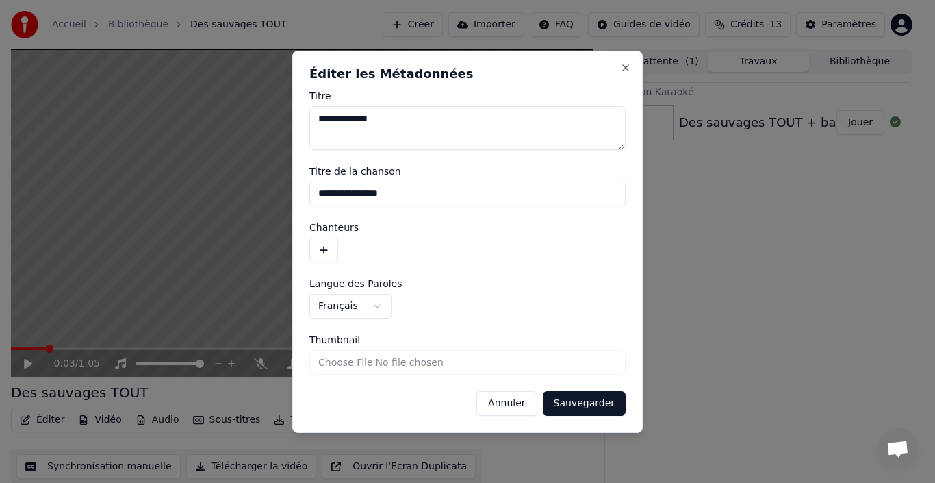
drag, startPoint x: 392, startPoint y: 191, endPoint x: 291, endPoint y: 186, distance: 101.5
click at [292, 186] on body "**********" at bounding box center [462, 241] width 924 height 483
paste input
type input "**********"
click at [581, 405] on button "Sauvegarder" at bounding box center [584, 403] width 83 height 25
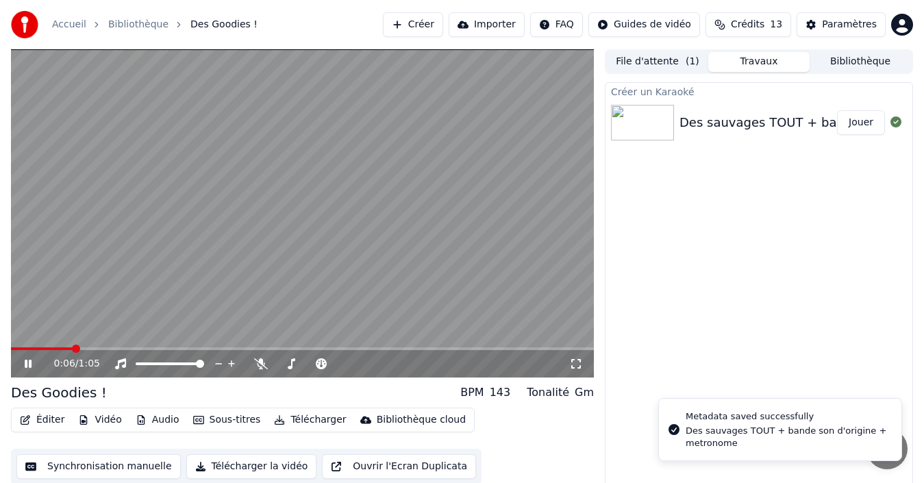
click at [41, 350] on div "0:06 / 1:05" at bounding box center [302, 363] width 583 height 27
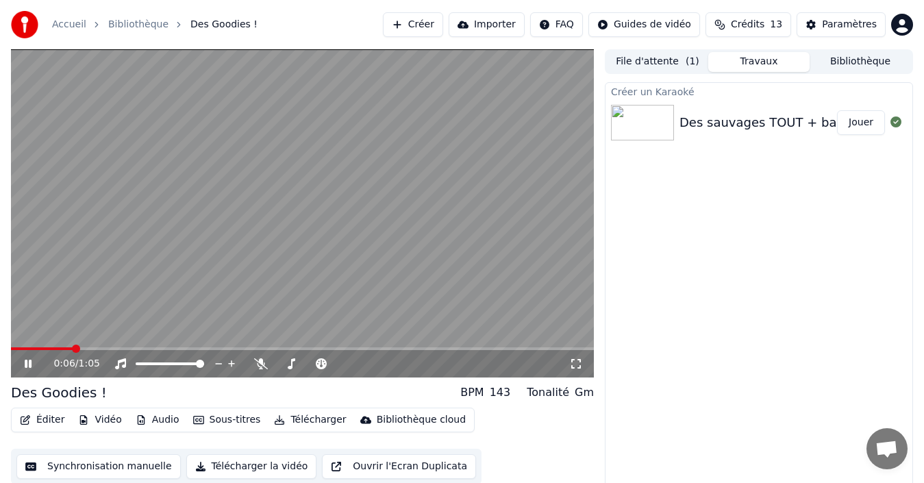
click at [30, 364] on icon at bounding box center [28, 363] width 7 height 8
click at [11, 351] on span at bounding box center [15, 348] width 8 height 8
click at [27, 361] on icon at bounding box center [28, 364] width 8 height 10
click at [27, 361] on icon at bounding box center [28, 363] width 7 height 8
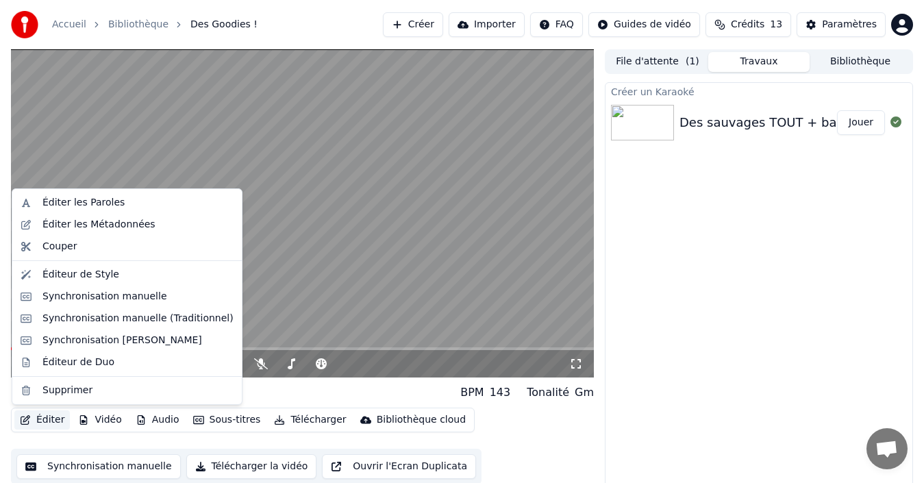
click at [47, 414] on button "Éditer" at bounding box center [41, 419] width 55 height 19
click at [97, 275] on div "Éditeur de Style" at bounding box center [80, 275] width 77 height 14
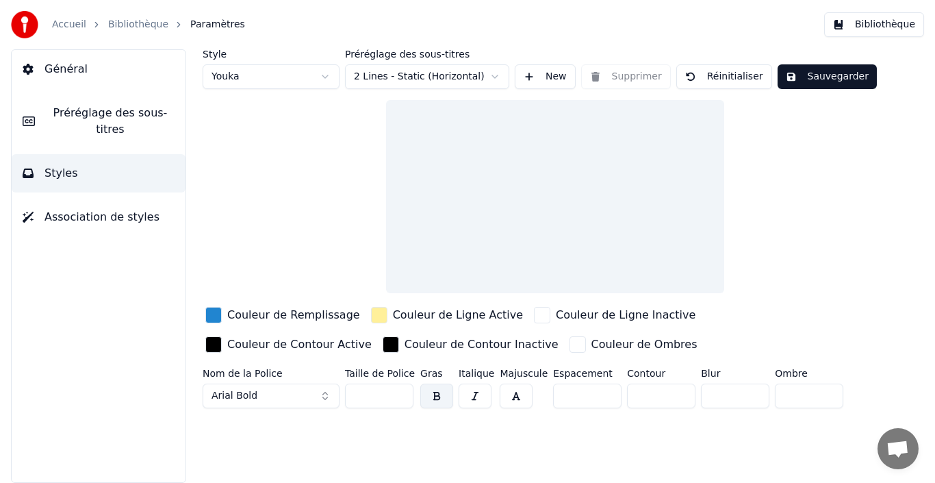
click at [212, 314] on div "Style Youka Préréglage des sous-titres 2 Lines - Static (Horizontal) New Suppri…" at bounding box center [555, 231] width 705 height 364
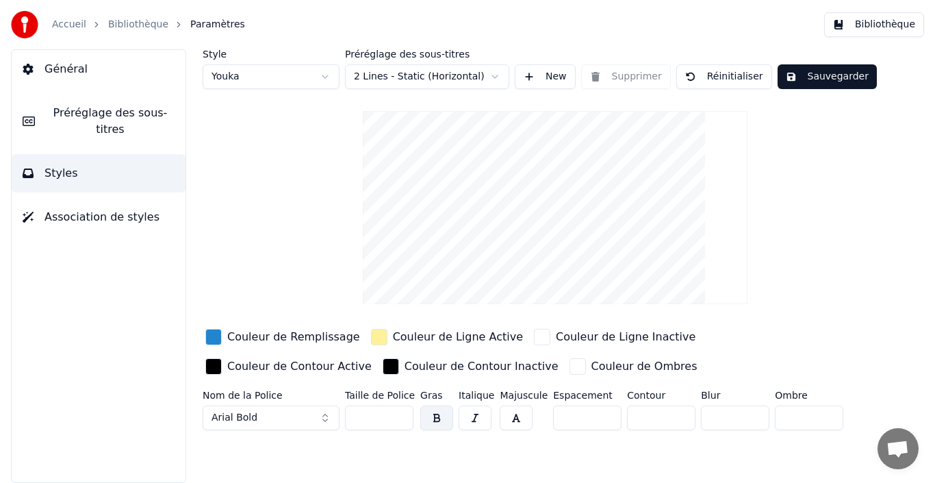
click at [215, 336] on div "button" at bounding box center [213, 337] width 16 height 16
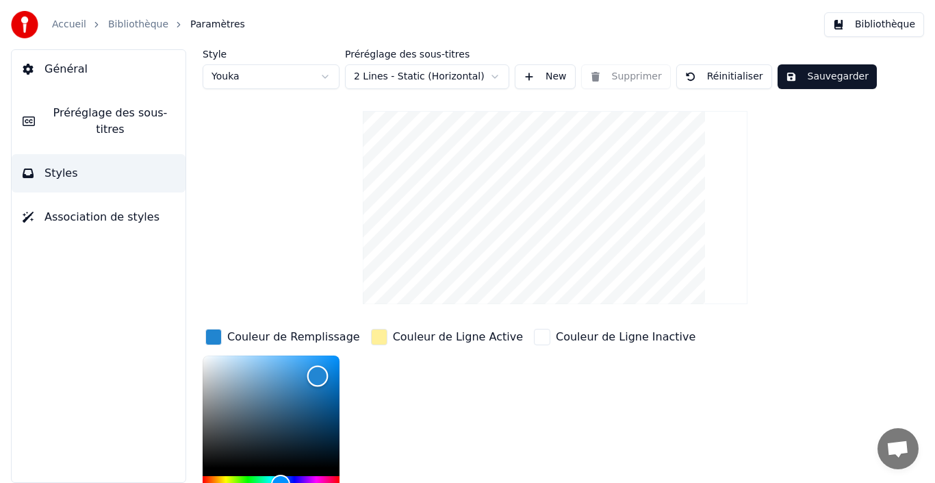
click at [208, 359] on div "Color" at bounding box center [271, 411] width 137 height 112
type input "*******"
drag, startPoint x: 209, startPoint y: 360, endPoint x: 202, endPoint y: 354, distance: 9.2
click at [202, 354] on div "Color" at bounding box center [202, 355] width 21 height 21
click at [476, 388] on div "Couleur de Ligne Active" at bounding box center [446, 429] width 157 height 207
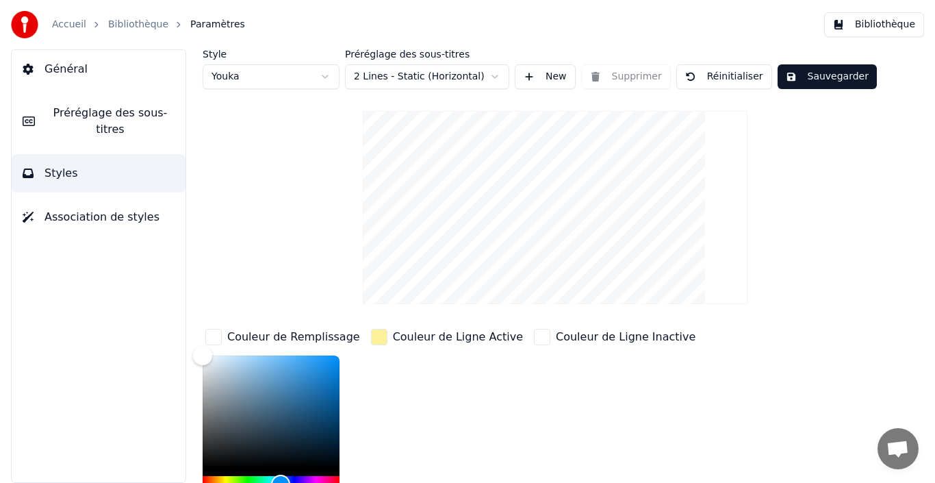
click at [494, 77] on html "Accueil Bibliothèque Paramètres Bibliothèque Général Préréglage des sous-titres…" at bounding box center [467, 241] width 935 height 483
click at [489, 76] on html "Accueil Bibliothèque Paramètres Bibliothèque Général Préréglage des sous-titres…" at bounding box center [467, 241] width 935 height 483
click at [491, 77] on html "Accueil Bibliothèque Paramètres Bibliothèque Général Préréglage des sous-titres…" at bounding box center [467, 241] width 935 height 483
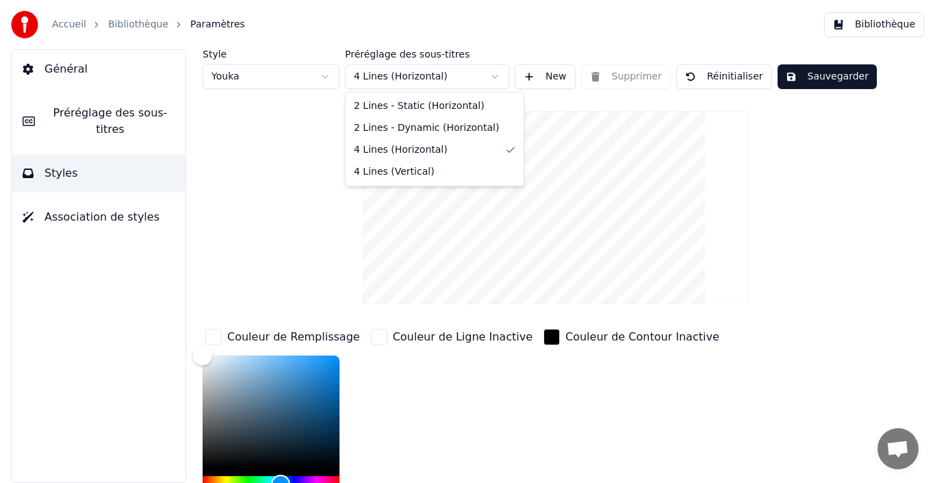
click at [479, 73] on html "Accueil Bibliothèque Paramètres Bibliothèque Général Préréglage des sous-titres…" at bounding box center [467, 241] width 935 height 483
click at [455, 74] on html "Accueil Bibliothèque Paramètres Bibliothèque Général Préréglage des sous-titres…" at bounding box center [467, 241] width 935 height 483
click at [824, 79] on button "Sauvegarder" at bounding box center [827, 76] width 99 height 25
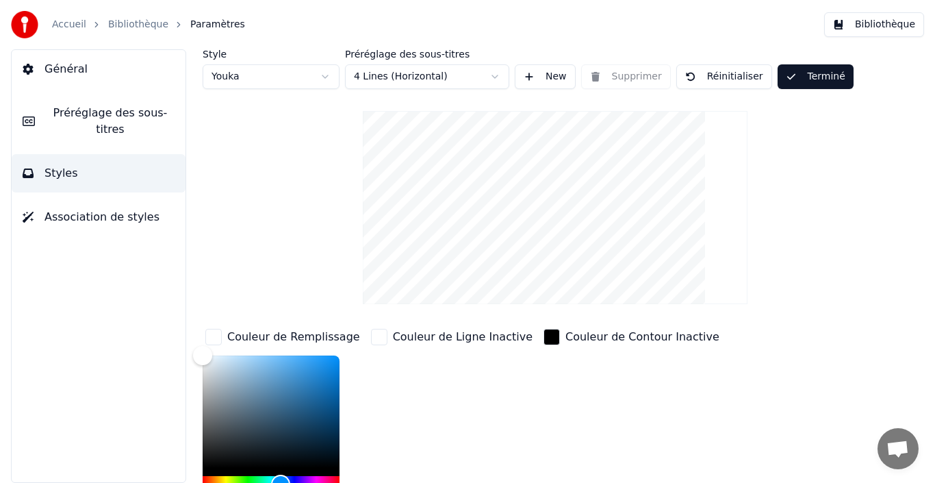
click at [812, 74] on button "Terminé" at bounding box center [816, 76] width 76 height 25
click at [811, 74] on button "Sauvegarder" at bounding box center [827, 76] width 99 height 25
click at [874, 25] on button "Bibliothèque" at bounding box center [874, 24] width 100 height 25
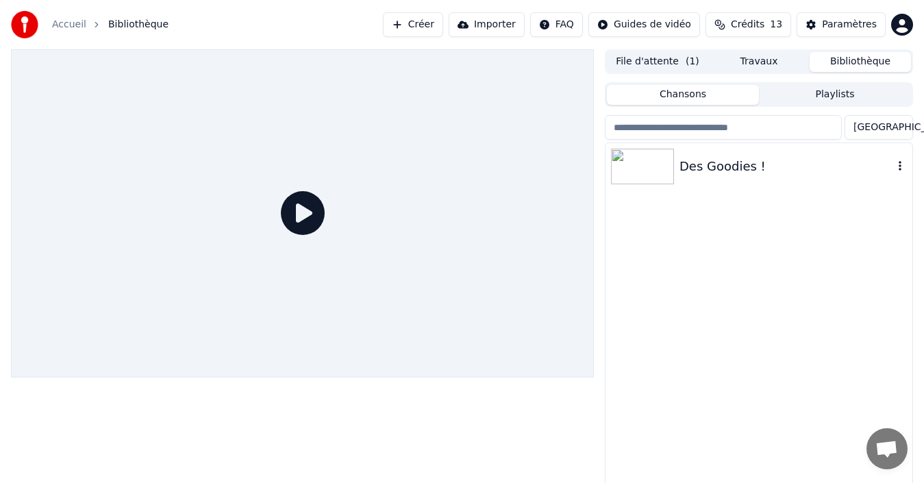
click at [710, 157] on div "Des Goodies !" at bounding box center [786, 166] width 214 height 19
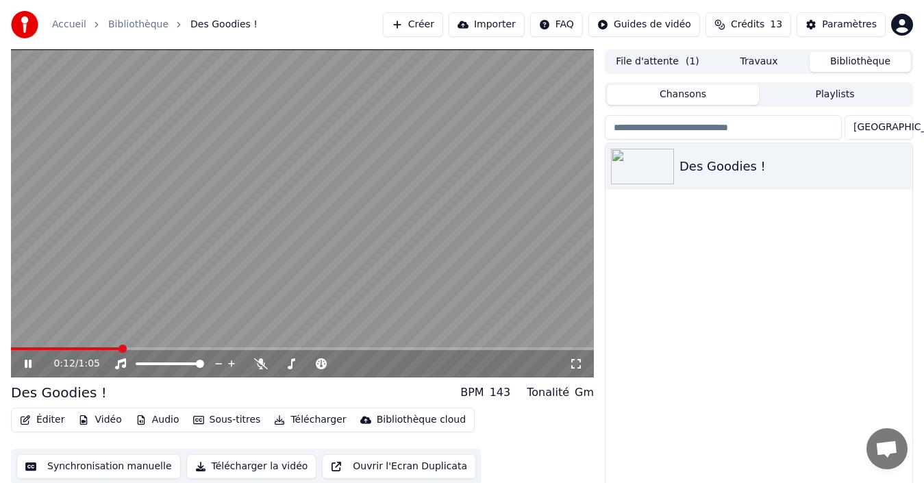
click at [28, 364] on icon at bounding box center [37, 363] width 31 height 11
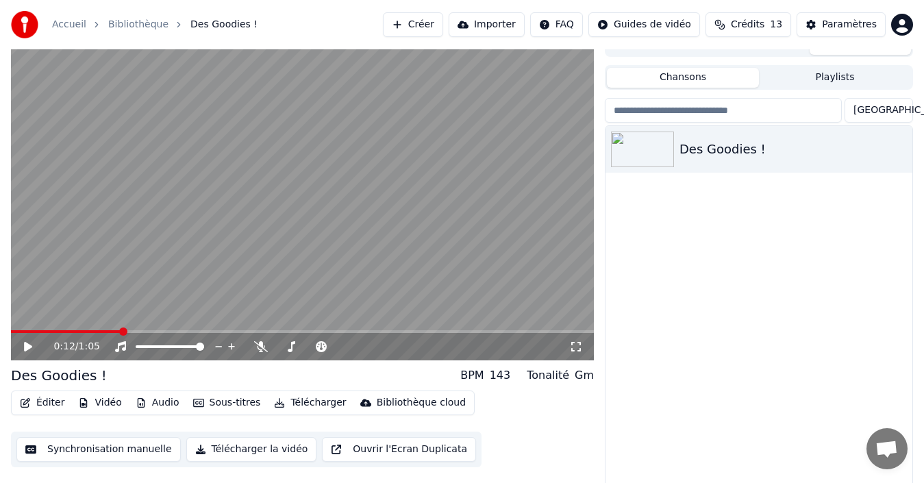
scroll to position [22, 0]
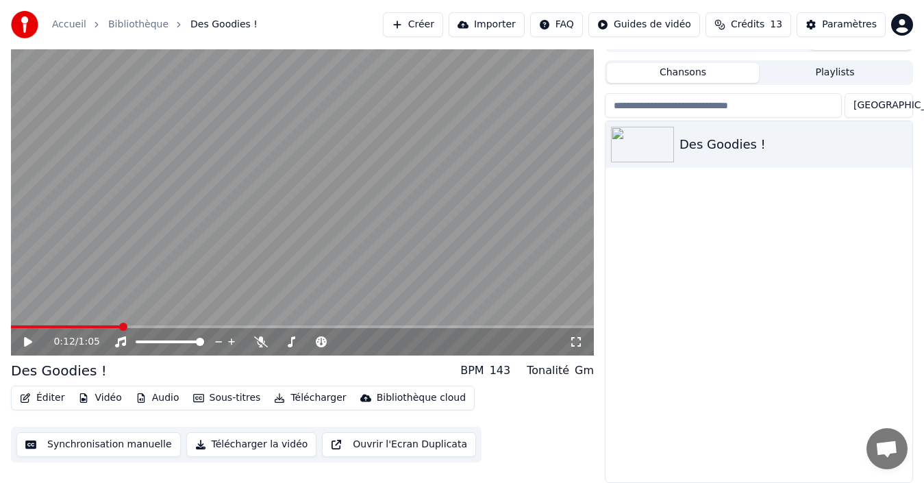
click at [51, 399] on button "Éditer" at bounding box center [41, 397] width 55 height 19
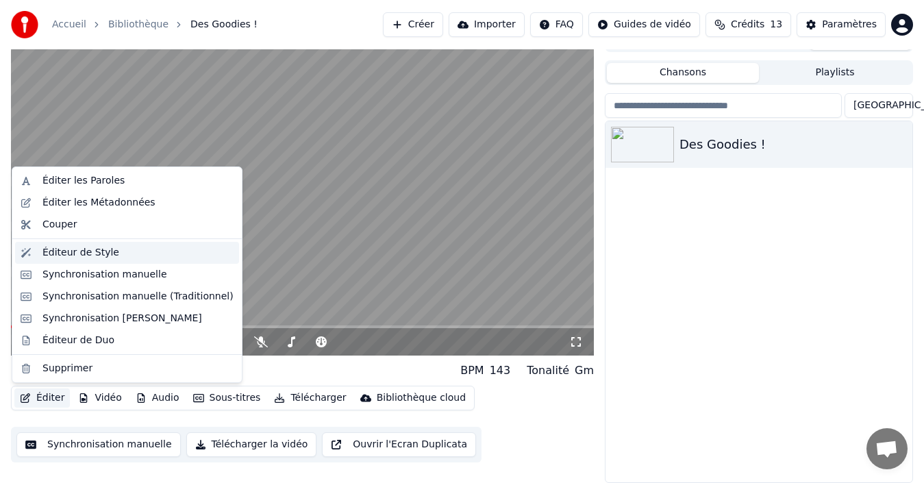
click at [99, 251] on div "Éditeur de Style" at bounding box center [80, 253] width 77 height 14
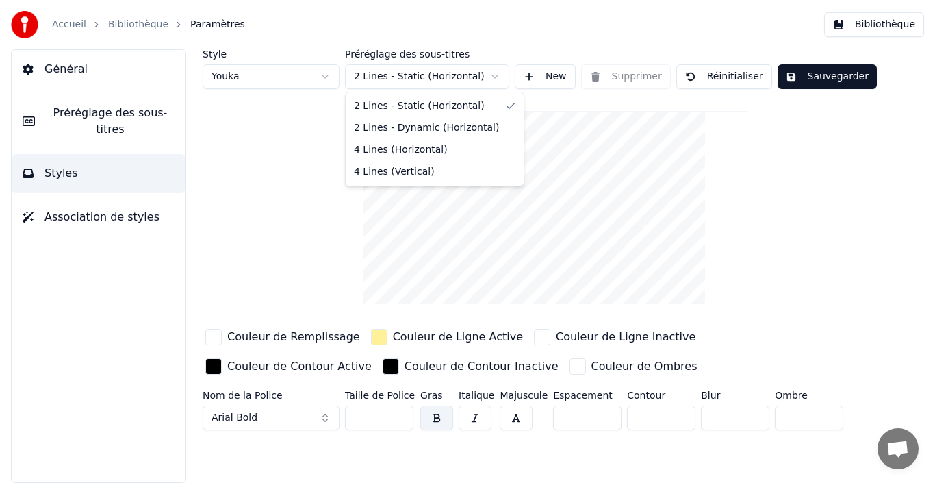
click at [481, 76] on html "Accueil Bibliothèque Paramètres Bibliothèque Général Préréglage des sous-titres…" at bounding box center [467, 241] width 935 height 483
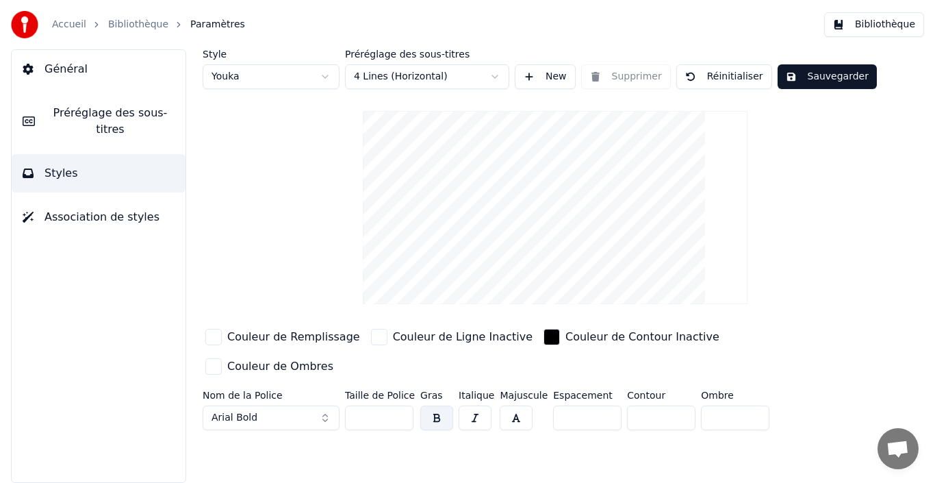
click at [801, 79] on button "Sauvegarder" at bounding box center [827, 76] width 99 height 25
click at [213, 336] on div "button" at bounding box center [213, 337] width 16 height 16
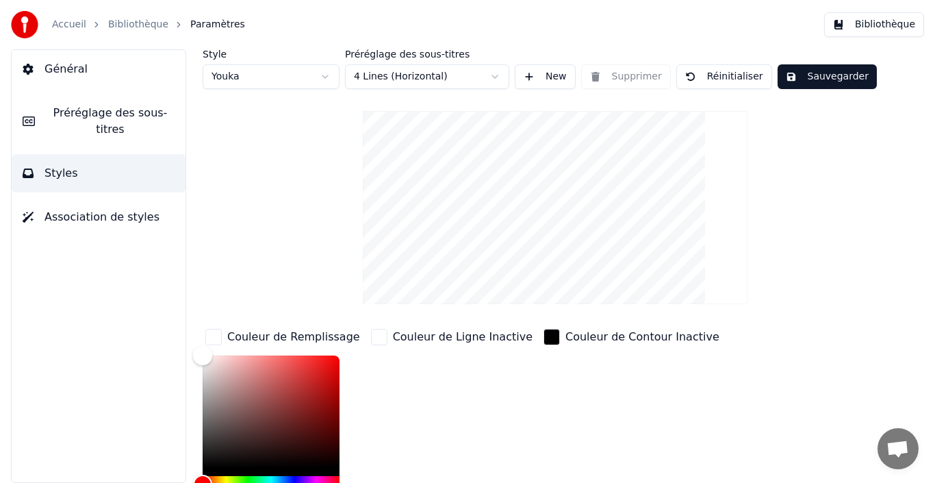
scroll to position [68, 0]
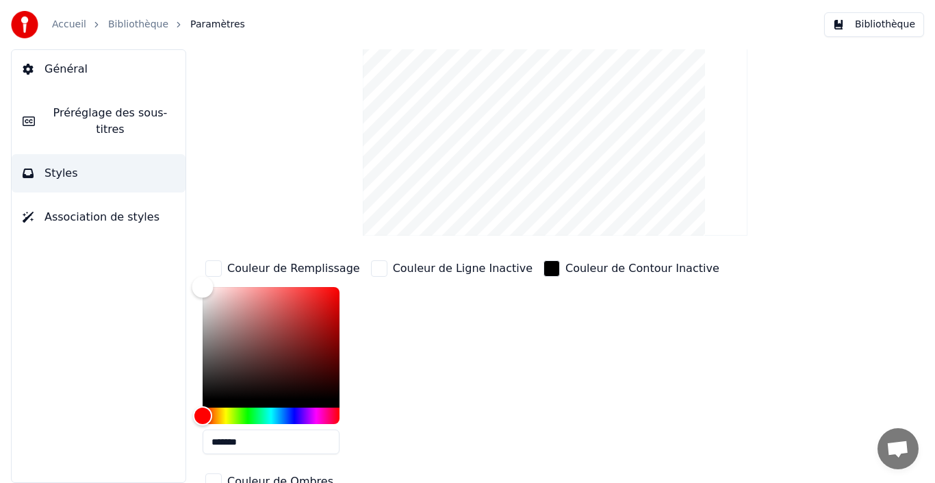
click at [333, 345] on div "Color" at bounding box center [271, 343] width 137 height 112
drag, startPoint x: 333, startPoint y: 342, endPoint x: 275, endPoint y: 301, distance: 71.6
click at [275, 301] on div "Color" at bounding box center [275, 301] width 21 height 21
drag, startPoint x: 278, startPoint y: 301, endPoint x: 221, endPoint y: 409, distance: 122.8
click at [221, 409] on div at bounding box center [271, 355] width 137 height 137
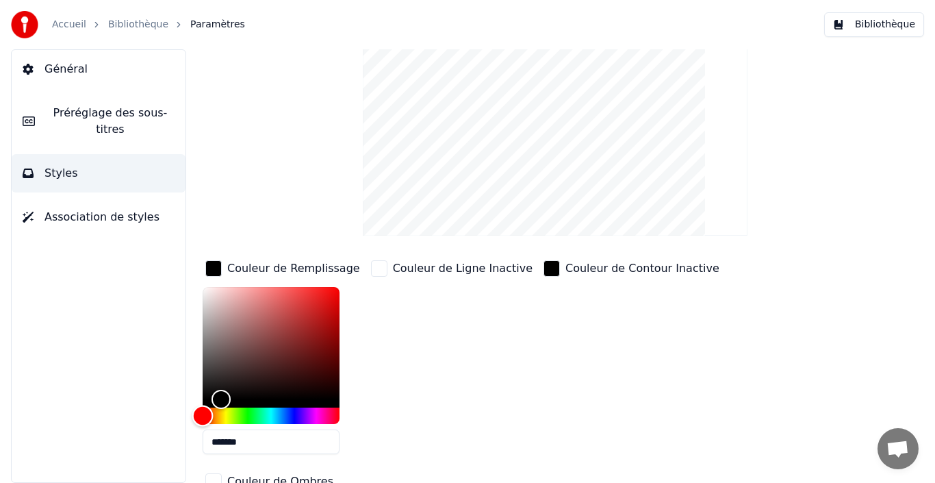
click at [227, 414] on div "Hue" at bounding box center [271, 415] width 137 height 16
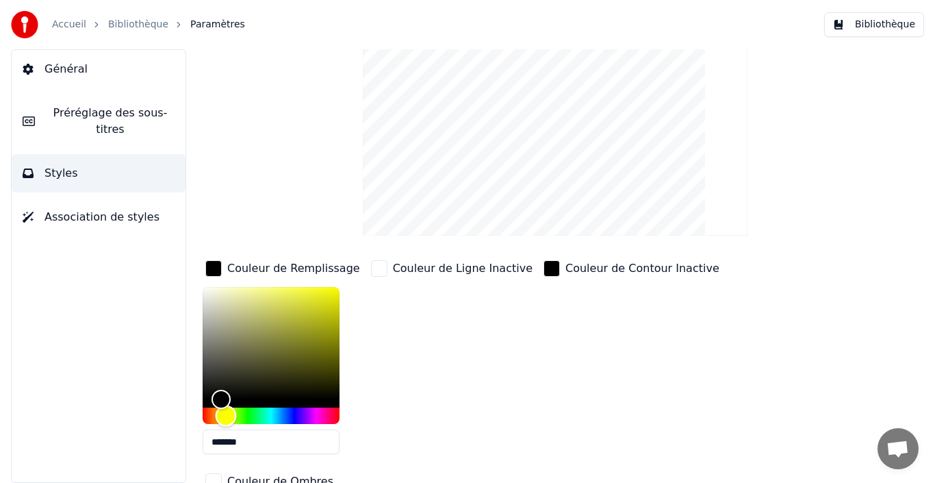
click at [226, 412] on div "Hue" at bounding box center [226, 415] width 21 height 21
drag, startPoint x: 222, startPoint y: 394, endPoint x: 314, endPoint y: 303, distance: 129.8
click at [314, 303] on div "Color" at bounding box center [314, 303] width 21 height 21
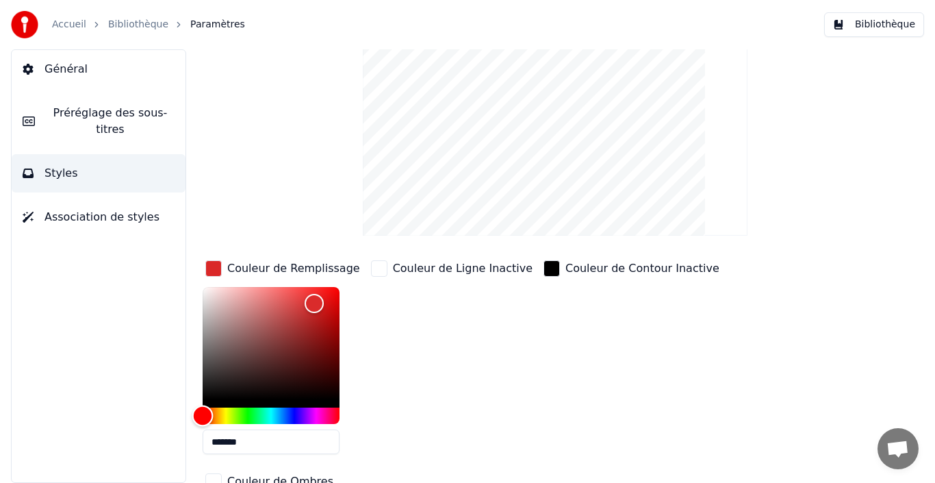
drag, startPoint x: 225, startPoint y: 414, endPoint x: 184, endPoint y: 412, distance: 40.4
click at [184, 412] on div "Style Youka Préréglage des sous-titres 4 Lines (Horizontal) New Supprimer Réini…" at bounding box center [555, 265] width 760 height 433
drag, startPoint x: 309, startPoint y: 302, endPoint x: 202, endPoint y: 288, distance: 107.8
click at [202, 288] on div "Color" at bounding box center [202, 288] width 21 height 21
click at [404, 272] on div "Couleur de Ligne Inactive" at bounding box center [463, 268] width 140 height 16
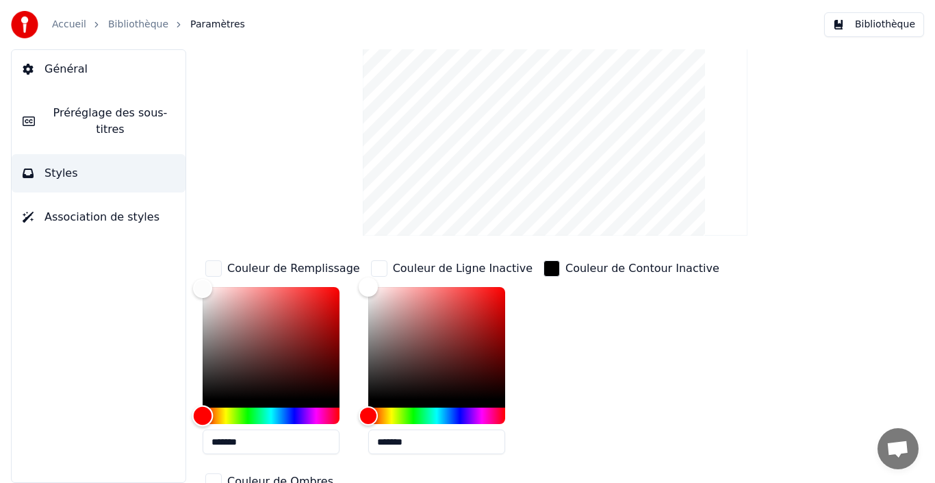
click at [274, 410] on div "Hue" at bounding box center [271, 415] width 137 height 16
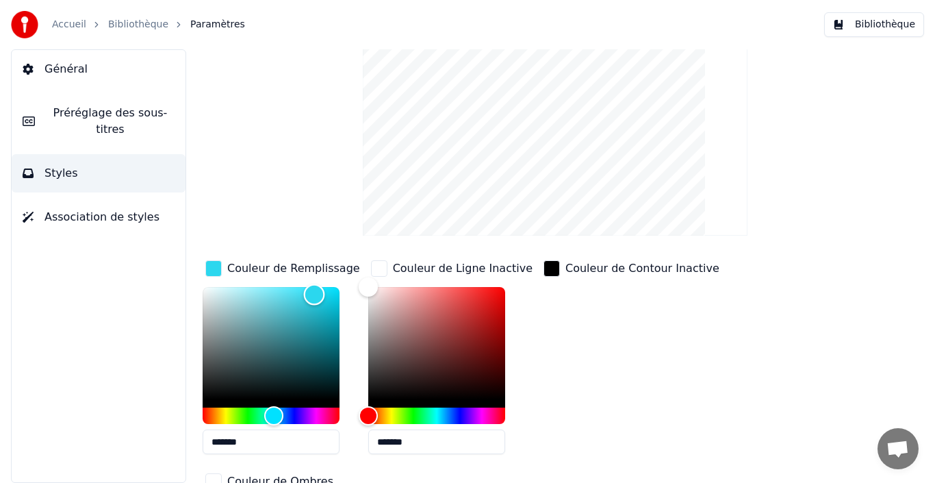
drag, startPoint x: 199, startPoint y: 288, endPoint x: 314, endPoint y: 294, distance: 115.2
click at [314, 294] on div "Color" at bounding box center [314, 294] width 21 height 21
type input "*******"
drag, startPoint x: 316, startPoint y: 295, endPoint x: 324, endPoint y: 292, distance: 8.0
click at [324, 292] on div "Color" at bounding box center [324, 293] width 21 height 21
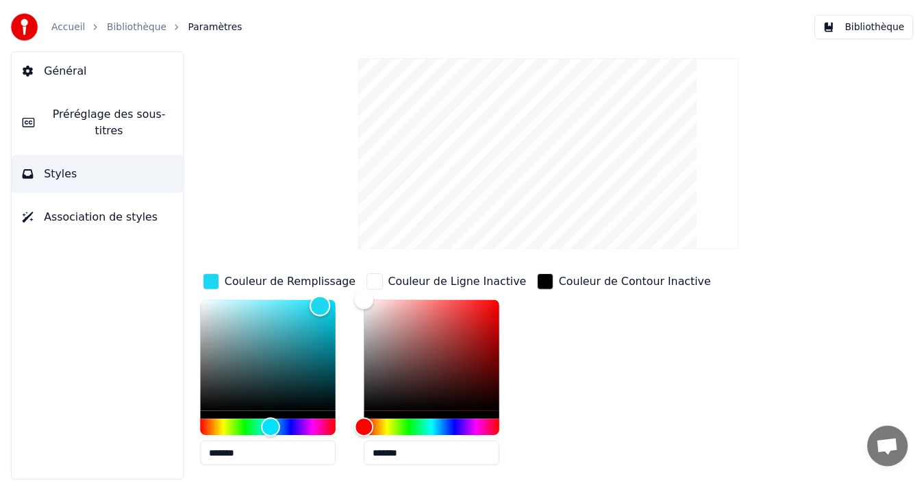
scroll to position [0, 0]
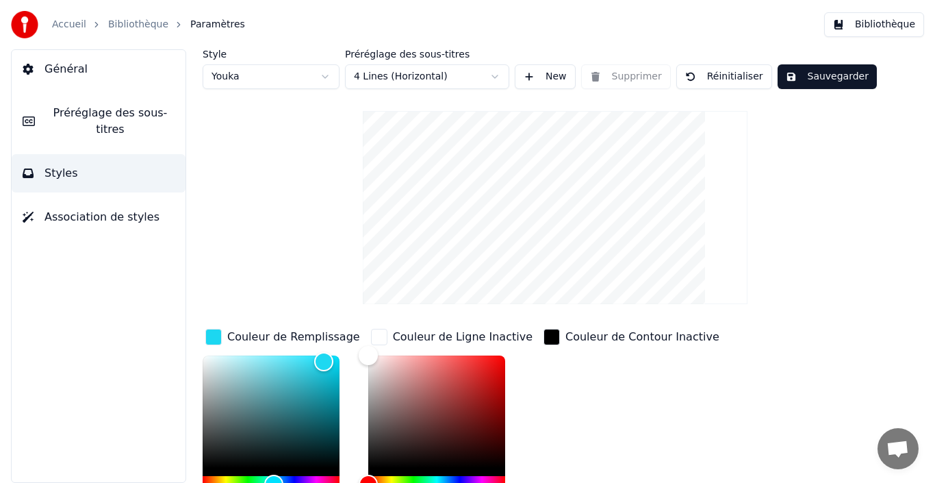
click at [801, 78] on button "Sauvegarder" at bounding box center [827, 76] width 99 height 25
click at [325, 79] on html "Accueil Bibliothèque Paramètres Bibliothèque Général Préréglage des sous-titres…" at bounding box center [467, 241] width 935 height 483
click at [809, 77] on button "Sauvegarder" at bounding box center [827, 76] width 99 height 25
click at [883, 27] on button "Bibliothèque" at bounding box center [874, 24] width 100 height 25
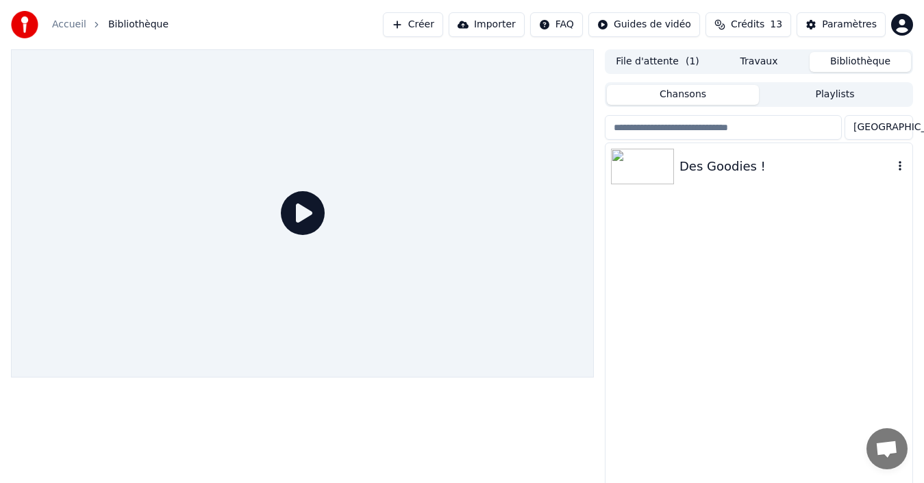
click at [655, 164] on img at bounding box center [642, 167] width 63 height 36
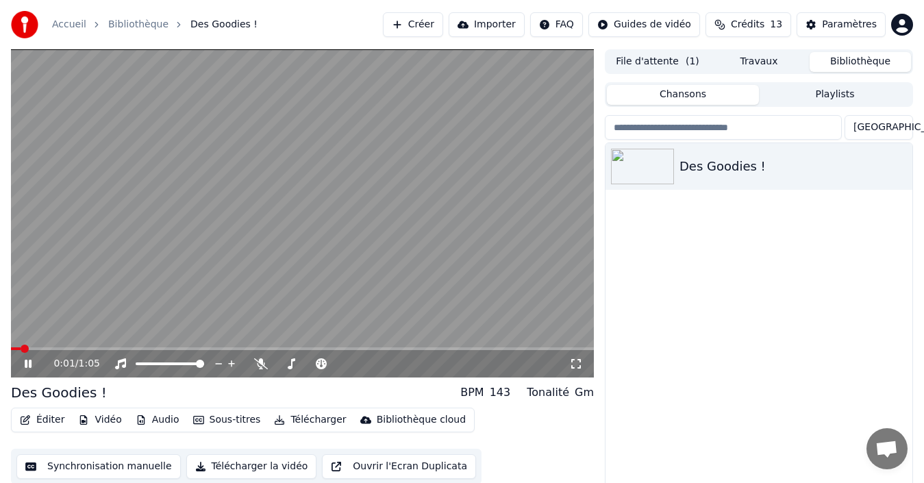
click at [21, 362] on div "0:01 / 1:05" at bounding box center [302, 364] width 572 height 14
click at [30, 360] on icon at bounding box center [28, 363] width 7 height 8
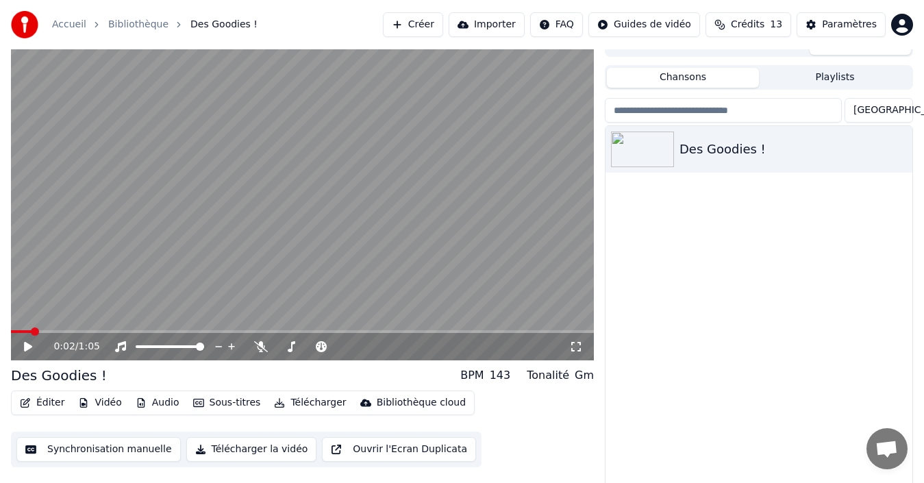
scroll to position [22, 0]
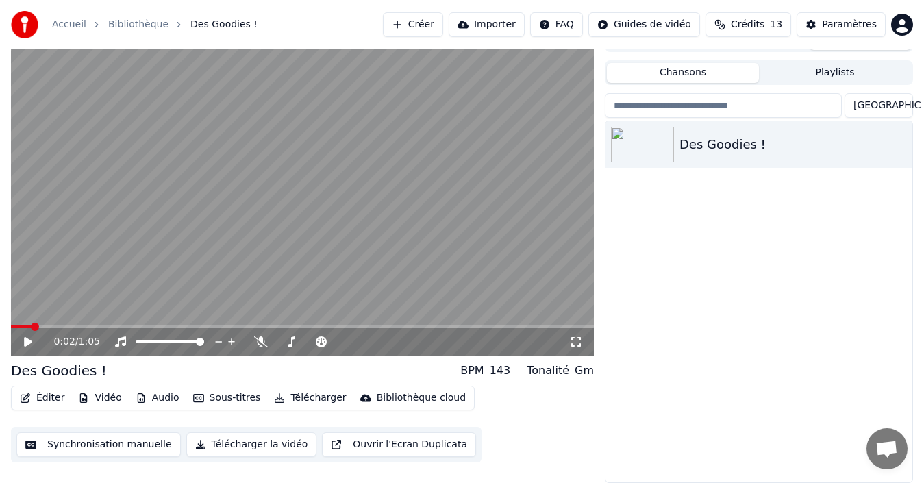
click at [40, 396] on button "Éditer" at bounding box center [41, 397] width 55 height 19
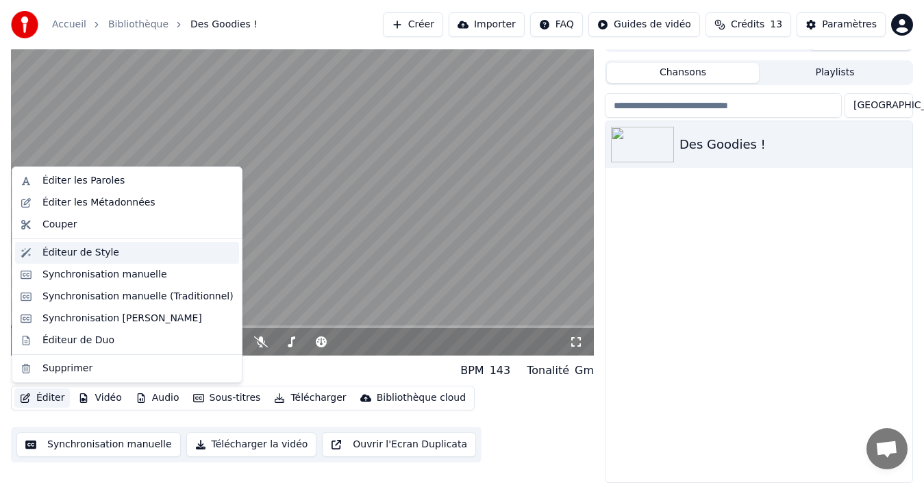
click at [68, 255] on div "Éditeur de Style" at bounding box center [80, 253] width 77 height 14
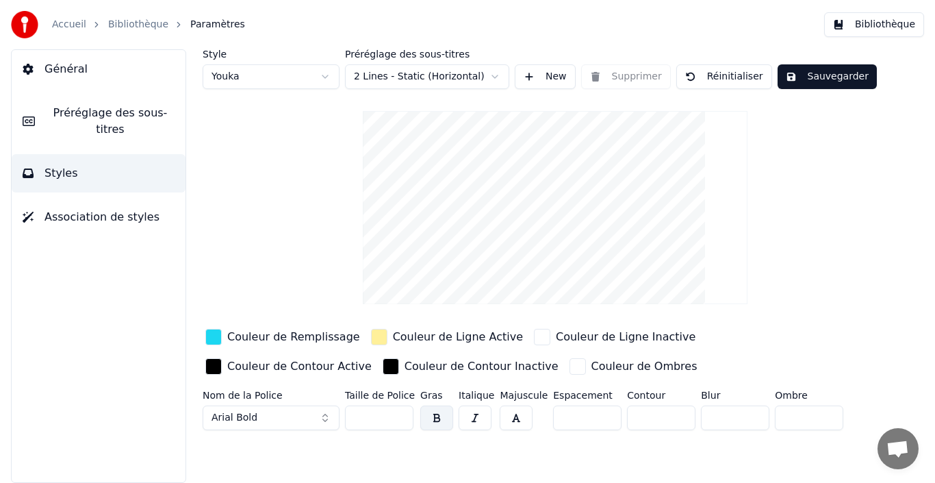
click at [108, 209] on span "Association de styles" at bounding box center [102, 217] width 115 height 16
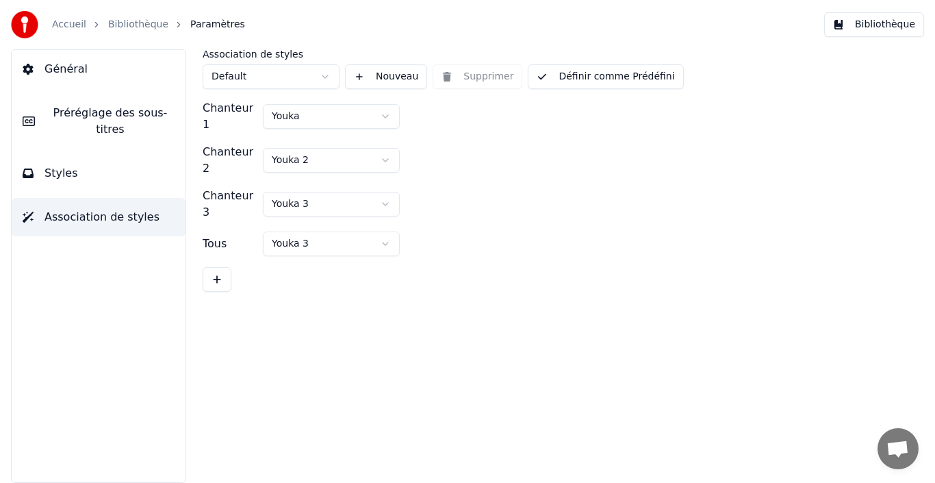
click at [328, 112] on html "Accueil Bibliothèque Paramètres Bibliothèque Général Préréglage des sous-titres…" at bounding box center [467, 241] width 935 height 483
click at [418, 121] on html "Accueil Bibliothèque Paramètres Bibliothèque Général Préréglage des sous-titres…" at bounding box center [467, 241] width 935 height 483
click at [93, 157] on button "Styles" at bounding box center [99, 173] width 174 height 38
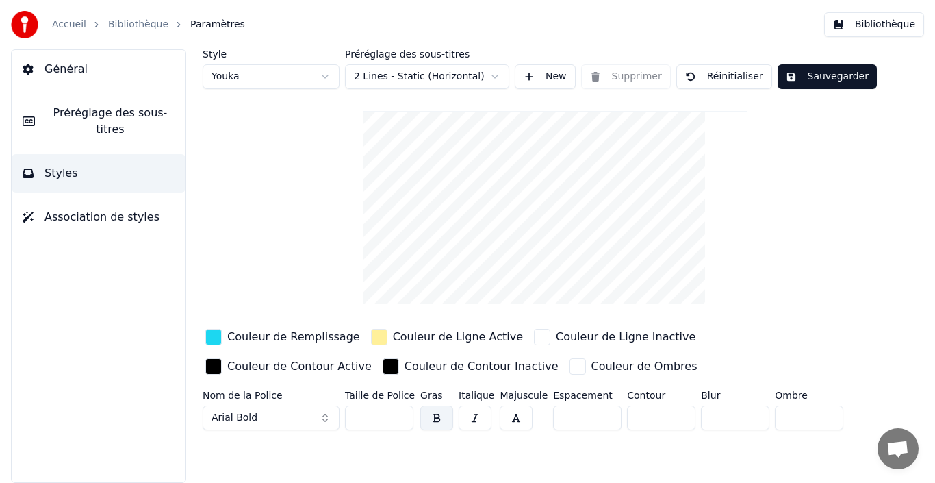
click at [209, 340] on div "button" at bounding box center [213, 337] width 16 height 16
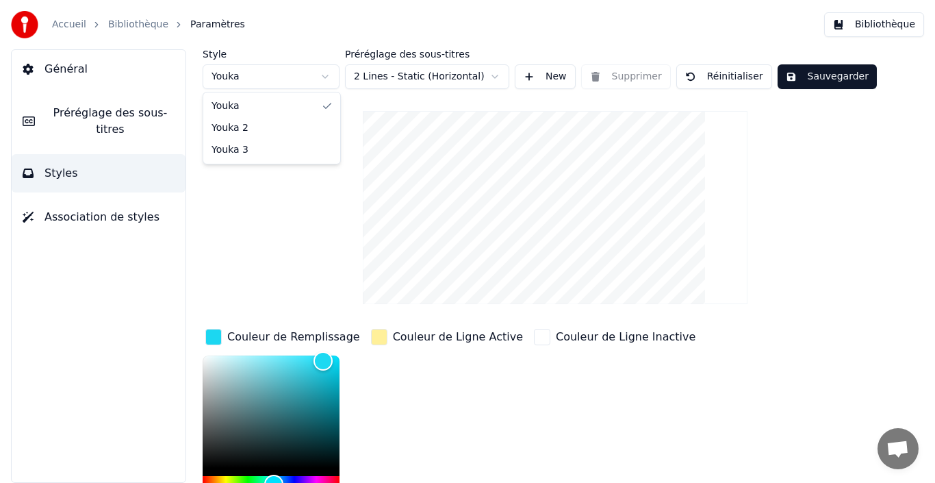
click at [283, 72] on html "Accueil Bibliothèque Paramètres Bibliothèque Général Préréglage des sous-titres…" at bounding box center [467, 241] width 935 height 483
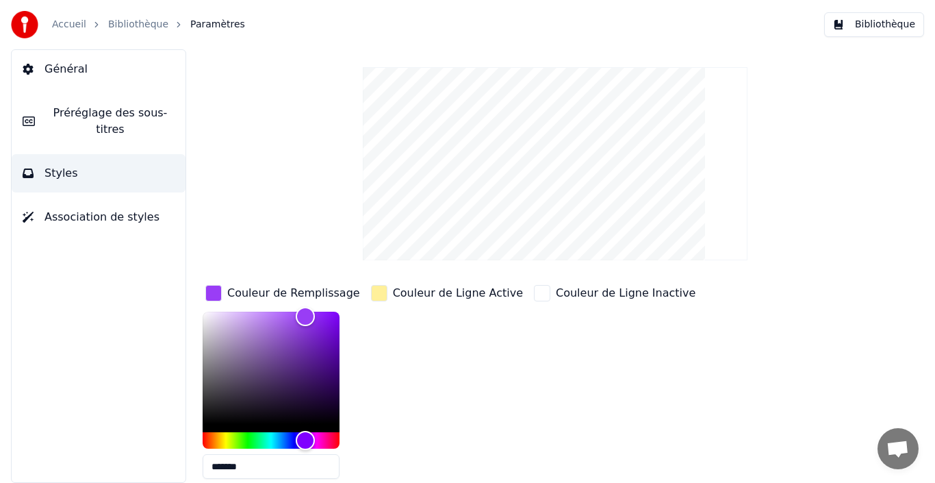
scroll to position [68, 0]
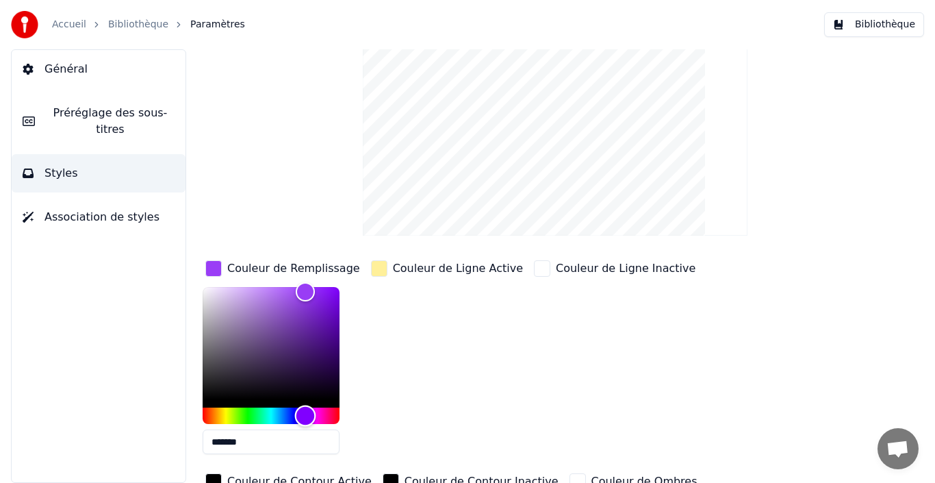
click at [319, 416] on div "Hue" at bounding box center [271, 415] width 137 height 16
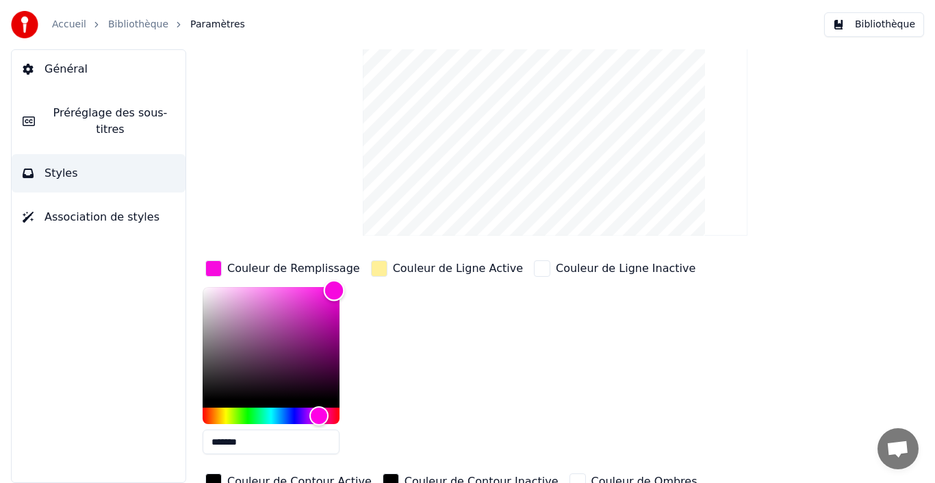
drag, startPoint x: 311, startPoint y: 287, endPoint x: 334, endPoint y: 290, distance: 23.4
click at [334, 290] on div "Color" at bounding box center [334, 290] width 21 height 21
drag, startPoint x: 334, startPoint y: 290, endPoint x: 292, endPoint y: 288, distance: 41.8
click at [292, 288] on div "Color" at bounding box center [292, 289] width 21 height 21
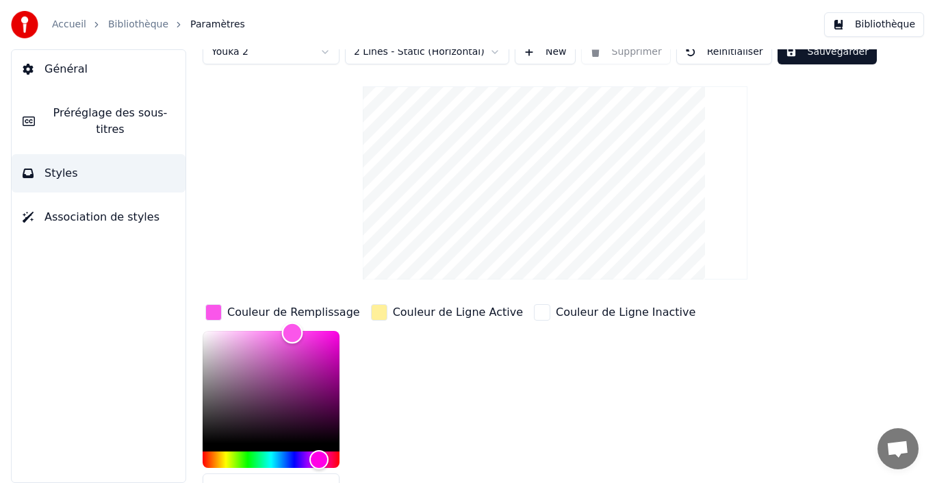
scroll to position [0, 0]
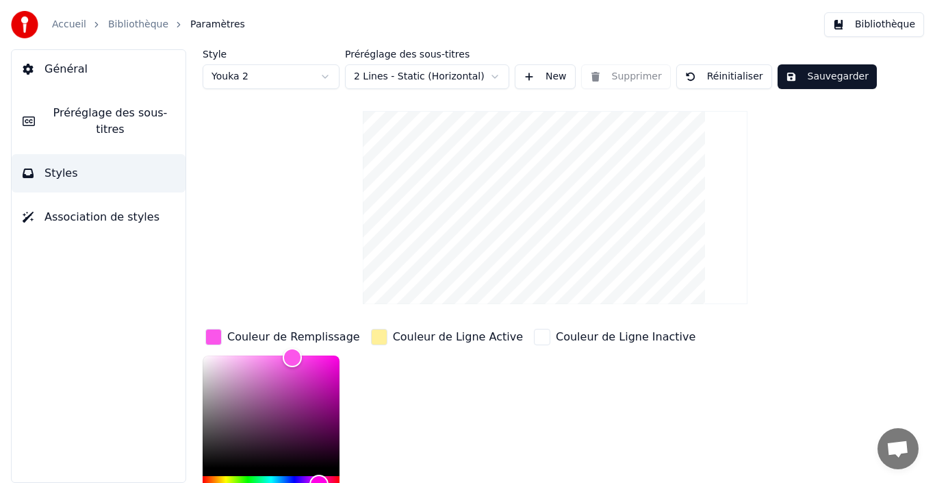
click at [481, 78] on html "Accueil Bibliothèque Paramètres Bibliothèque Général Préréglage des sous-titres…" at bounding box center [467, 241] width 935 height 483
click at [826, 74] on button "Sauvegarder" at bounding box center [827, 76] width 99 height 25
drag, startPoint x: 802, startPoint y: 84, endPoint x: 806, endPoint y: 115, distance: 31.1
click at [806, 110] on div "Style Youka 2 Préréglage des sous-titres 4 Lines (Horizontal) New Supprimer Réi…" at bounding box center [555, 334] width 705 height 570
click at [285, 81] on html "Accueil Bibliothèque Paramètres Bibliothèque Général Préréglage des sous-titres…" at bounding box center [467, 241] width 935 height 483
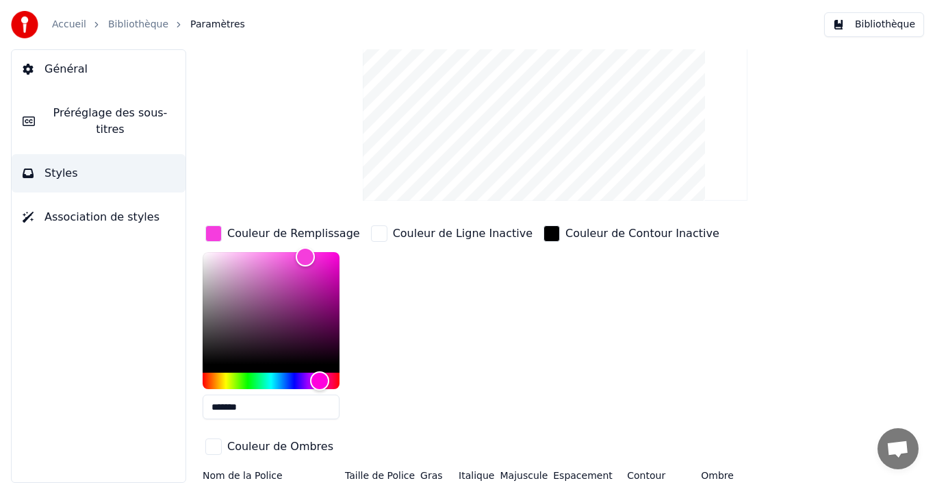
scroll to position [106, 0]
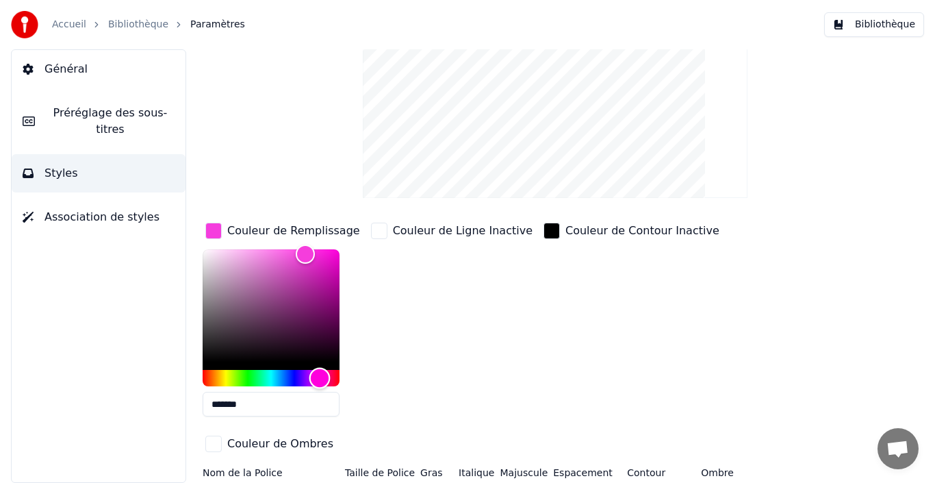
click at [247, 375] on div "Hue" at bounding box center [271, 378] width 137 height 16
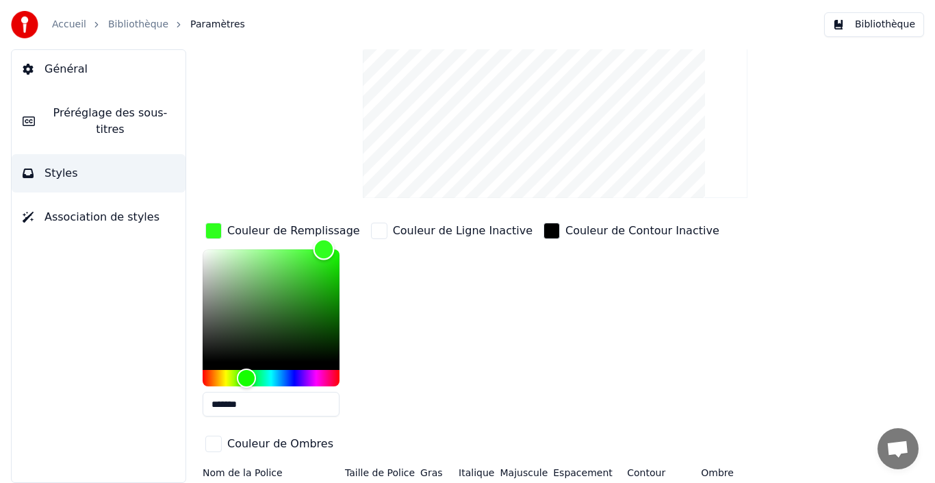
drag, startPoint x: 310, startPoint y: 247, endPoint x: 328, endPoint y: 249, distance: 18.7
click at [325, 249] on div "Color" at bounding box center [324, 249] width 21 height 21
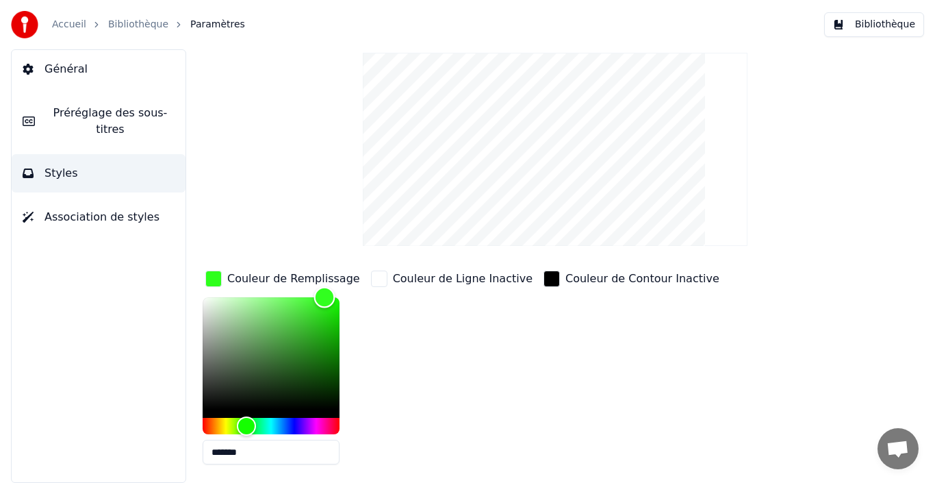
scroll to position [0, 0]
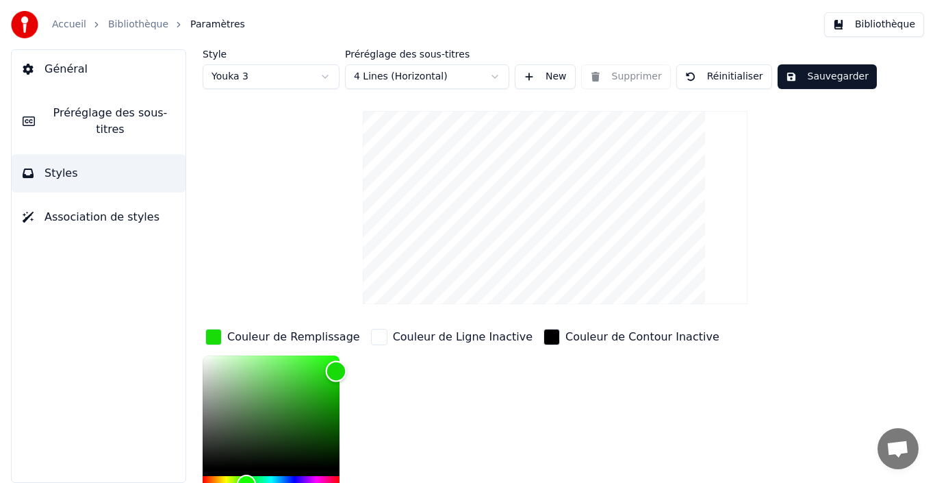
drag, startPoint x: 328, startPoint y: 357, endPoint x: 337, endPoint y: 370, distance: 15.8
click at [337, 370] on div "Color" at bounding box center [336, 371] width 21 height 21
type input "*******"
click at [331, 357] on div "Color" at bounding box center [330, 357] width 21 height 21
click at [827, 83] on button "Sauvegarder" at bounding box center [827, 76] width 99 height 25
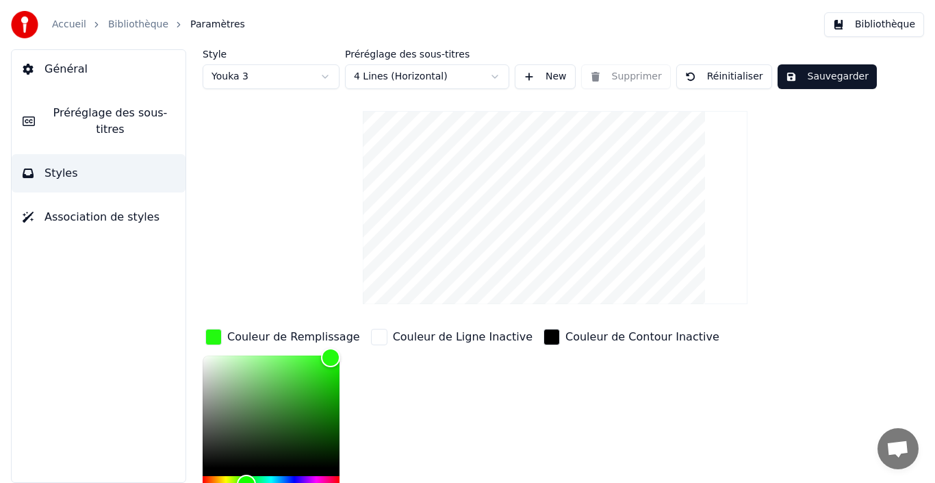
click at [97, 209] on span "Association de styles" at bounding box center [102, 217] width 115 height 16
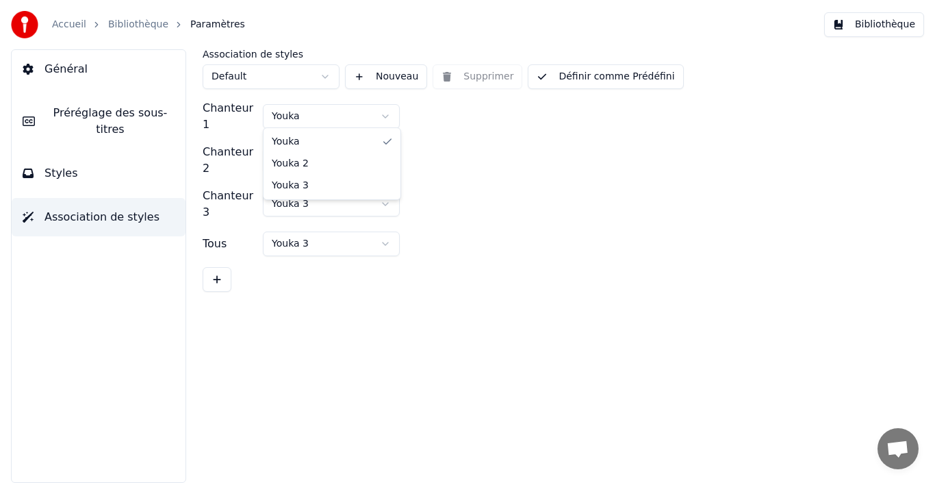
click at [366, 112] on html "Accueil Bibliothèque Paramètres Bibliothèque Général Préréglage des sous-titres…" at bounding box center [467, 241] width 935 height 483
click at [369, 149] on html "Accueil Bibliothèque Paramètres Bibliothèque Général Préréglage des sous-titres…" at bounding box center [467, 241] width 935 height 483
click at [354, 186] on html "Accueil Bibliothèque Paramètres Bibliothèque Général Préréglage des sous-titres…" at bounding box center [467, 241] width 935 height 483
click at [635, 79] on button "Définir comme Prédéfini" at bounding box center [605, 76] width 155 height 25
click at [869, 29] on button "Bibliothèque" at bounding box center [874, 24] width 100 height 25
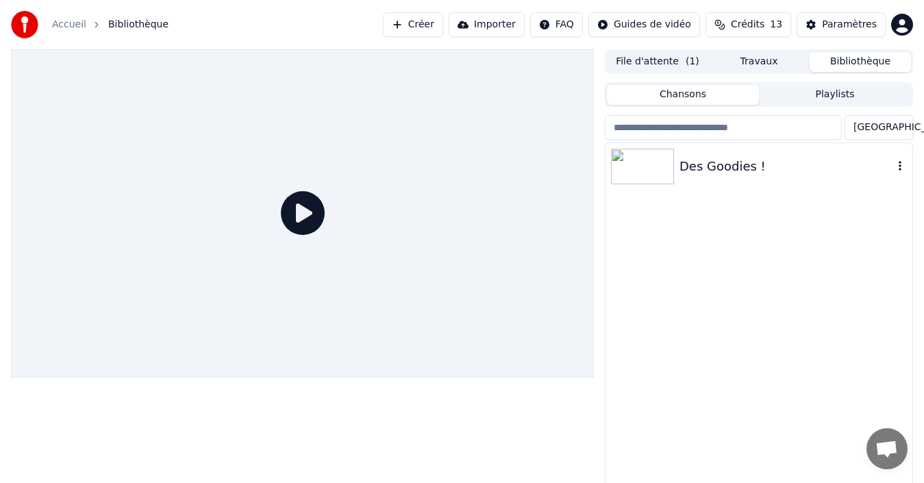
click at [703, 181] on div "Des Goodies !" at bounding box center [758, 166] width 307 height 47
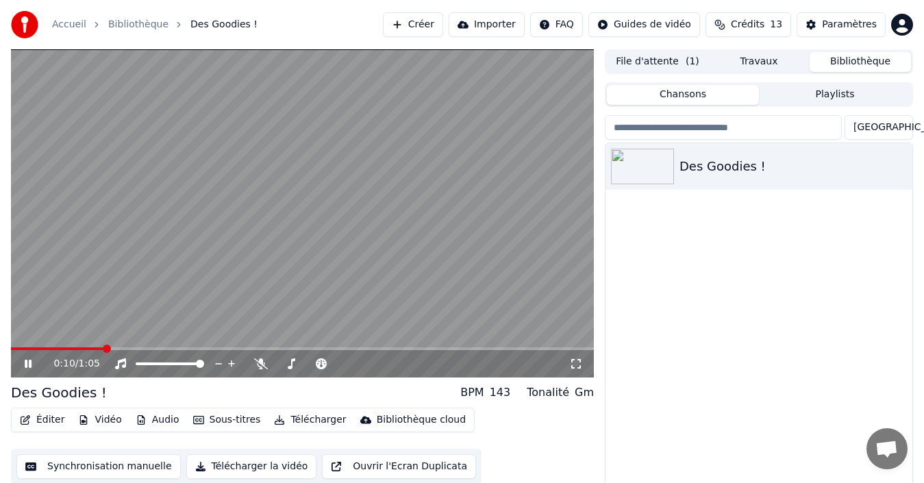
click at [28, 362] on icon at bounding box center [37, 363] width 31 height 11
click at [246, 347] on span at bounding box center [302, 348] width 583 height 3
click at [336, 352] on div "0:26 / 1:05" at bounding box center [302, 363] width 583 height 27
click at [343, 347] on span at bounding box center [302, 348] width 583 height 3
click at [45, 418] on button "Éditer" at bounding box center [41, 419] width 55 height 19
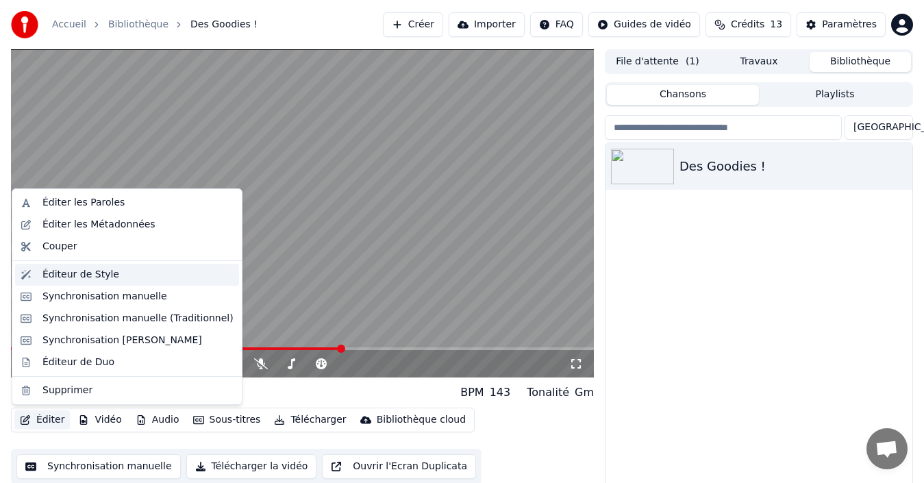
click at [76, 275] on div "Éditeur de Style" at bounding box center [80, 275] width 77 height 14
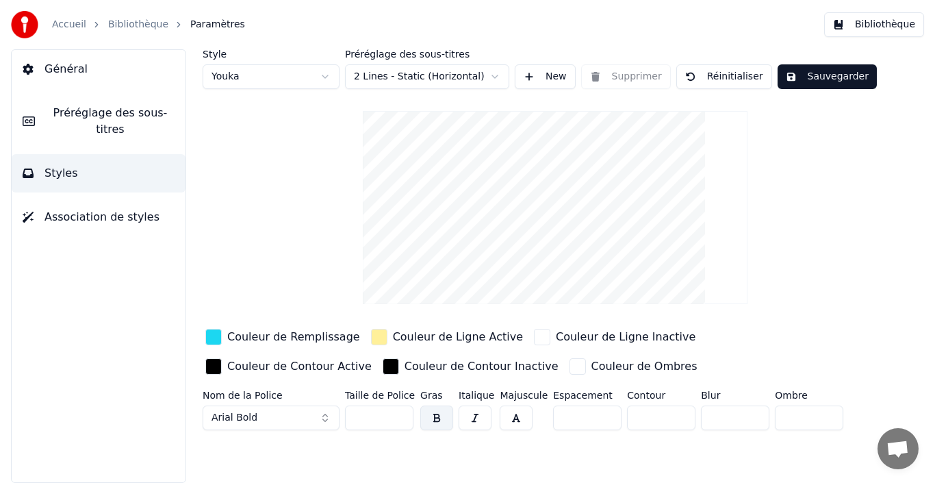
click at [82, 209] on span "Association de styles" at bounding box center [102, 217] width 115 height 16
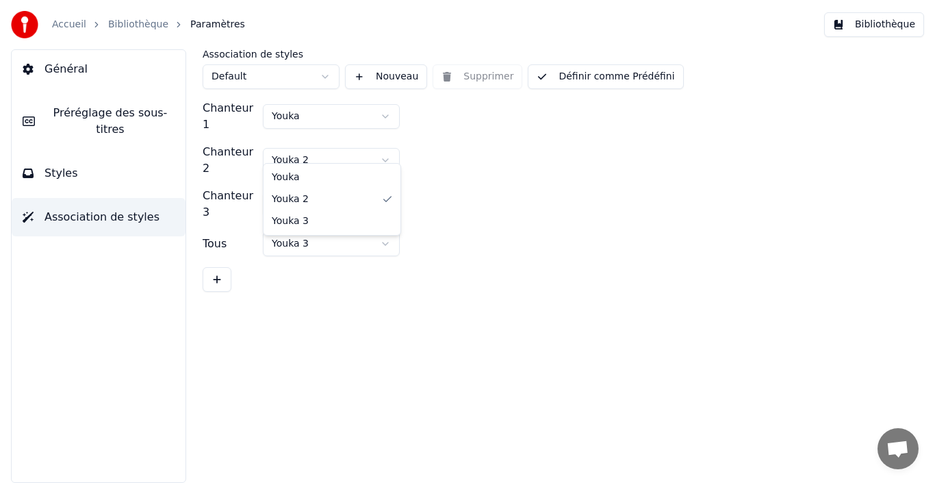
click at [366, 149] on html "Accueil Bibliothèque Paramètres Bibliothèque Général Préréglage des sous-titres…" at bounding box center [467, 241] width 935 height 483
click at [326, 179] on html "Accueil Bibliothèque Paramètres Bibliothèque Général Préréglage des sous-titres…" at bounding box center [467, 241] width 935 height 483
click at [325, 218] on html "Accueil Bibliothèque Paramètres Bibliothèque Général Préréglage des sous-titres…" at bounding box center [467, 241] width 935 height 483
click at [883, 29] on button "Bibliothèque" at bounding box center [874, 24] width 100 height 25
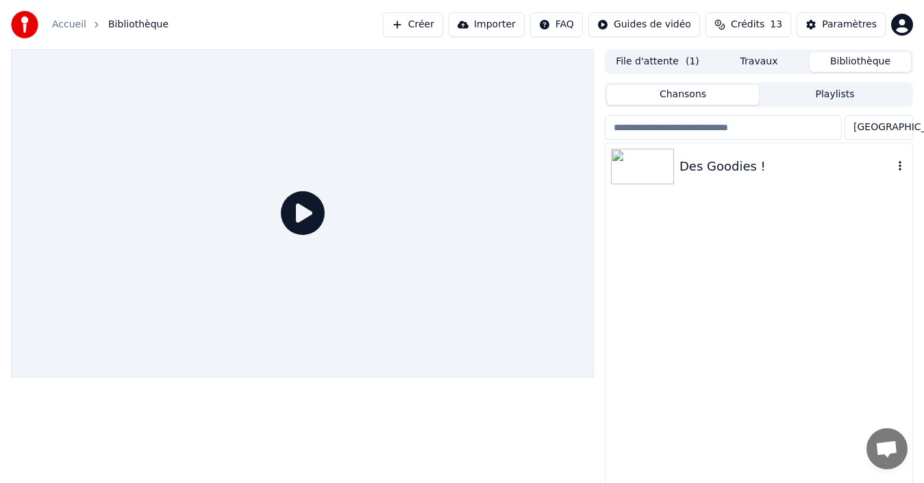
click at [708, 162] on div "Des Goodies !" at bounding box center [786, 166] width 214 height 19
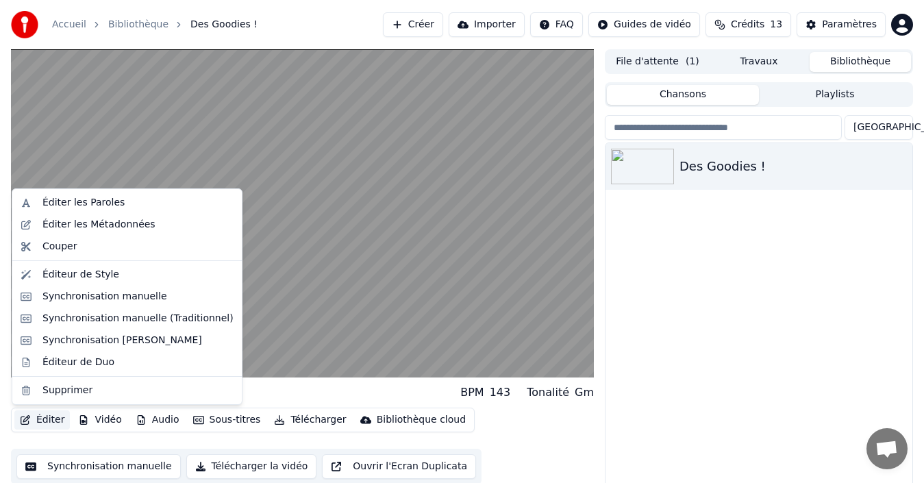
click at [52, 419] on button "Éditer" at bounding box center [41, 419] width 55 height 19
click at [81, 273] on div "Éditeur de Style" at bounding box center [80, 275] width 77 height 14
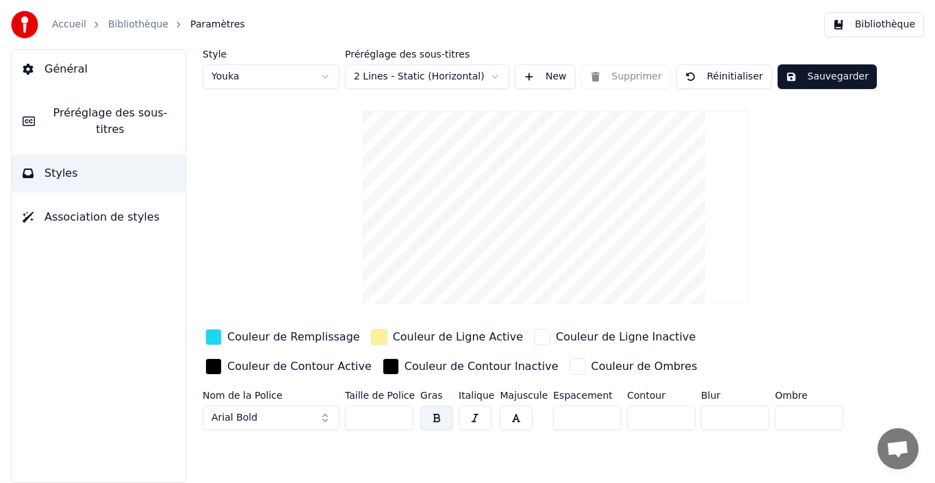
click at [403, 411] on input "**" at bounding box center [379, 417] width 68 height 25
click at [401, 411] on input "**" at bounding box center [379, 417] width 68 height 25
click at [401, 411] on input "***" at bounding box center [379, 417] width 68 height 25
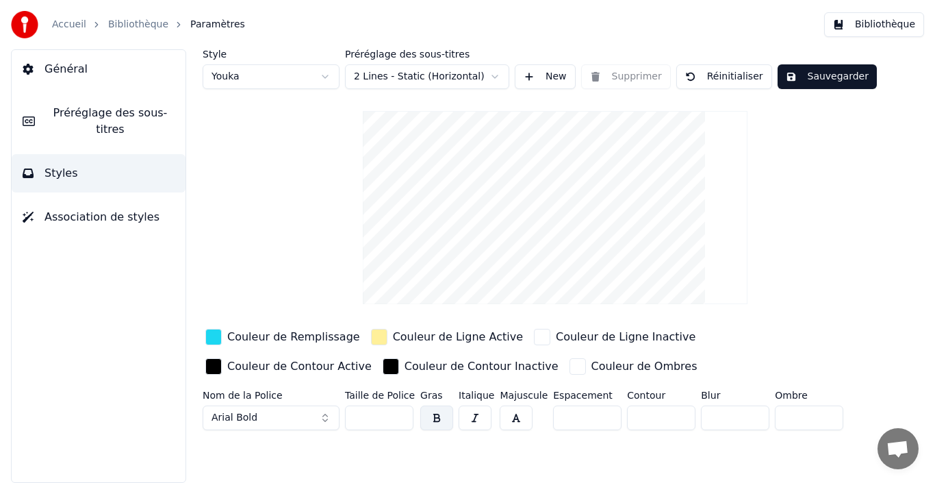
click at [401, 411] on input "***" at bounding box center [379, 417] width 68 height 25
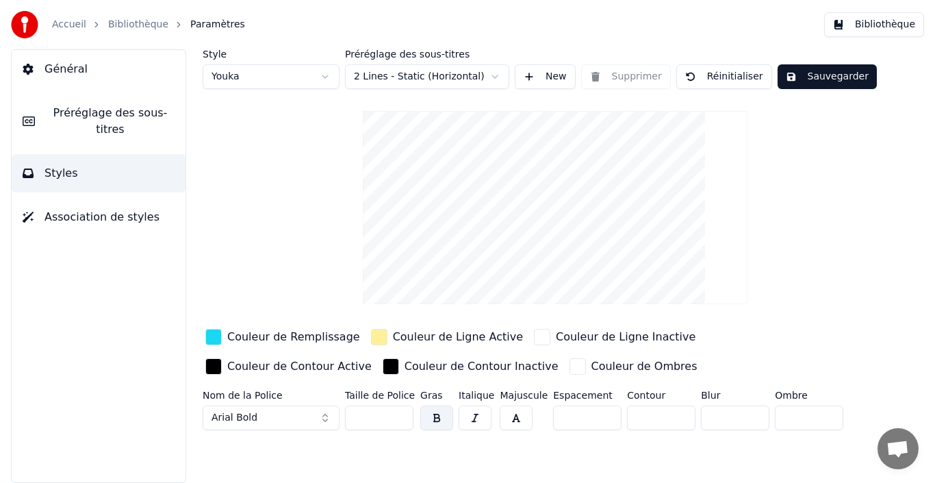
click at [401, 411] on input "***" at bounding box center [379, 417] width 68 height 25
click at [400, 420] on input "***" at bounding box center [379, 417] width 68 height 25
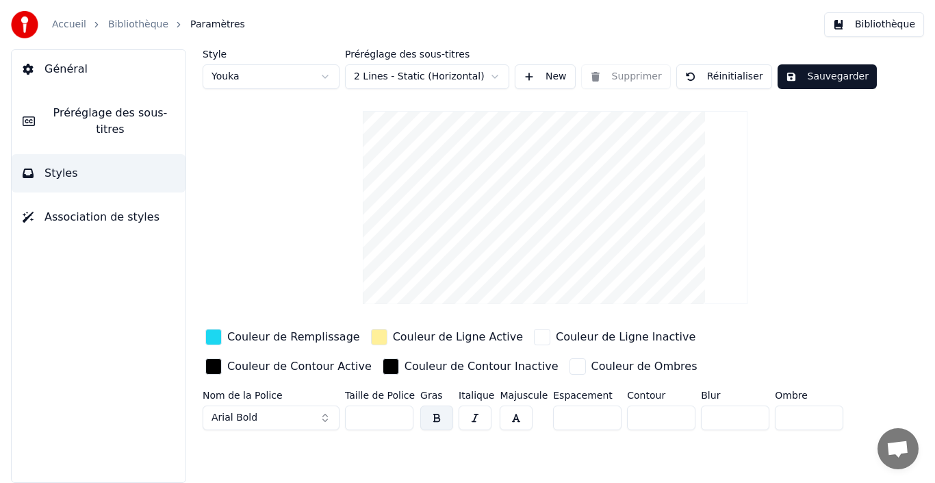
click at [400, 420] on input "***" at bounding box center [379, 417] width 68 height 25
type input "***"
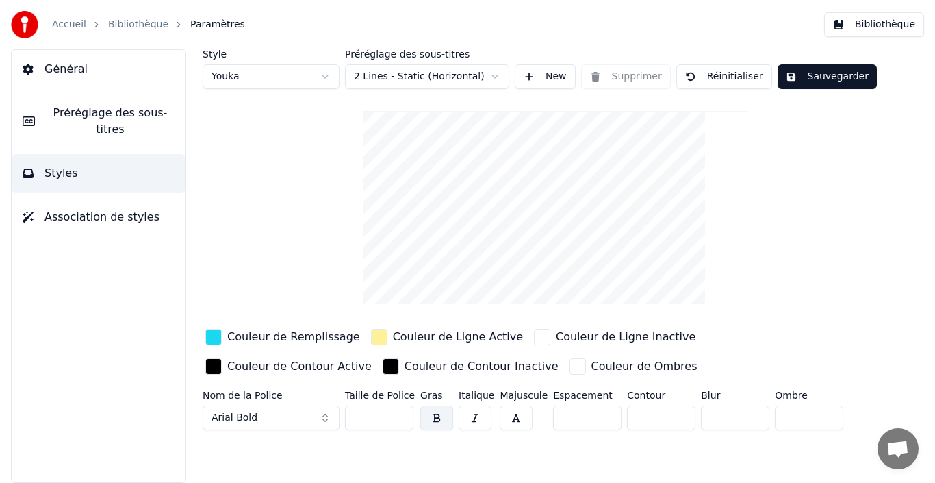
click at [400, 420] on input "***" at bounding box center [379, 417] width 68 height 25
click at [816, 83] on button "Sauvegarder" at bounding box center [827, 76] width 99 height 25
click at [877, 21] on button "Bibliothèque" at bounding box center [874, 24] width 100 height 25
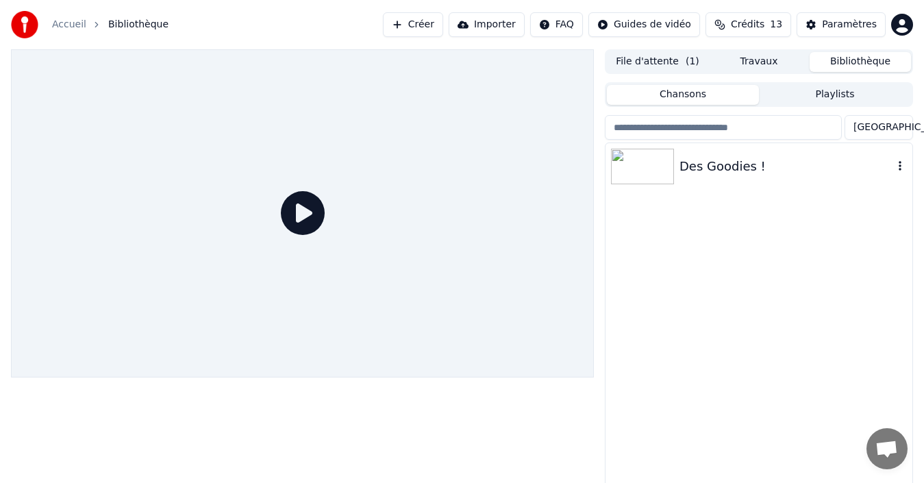
click at [699, 168] on div "Des Goodies !" at bounding box center [786, 166] width 214 height 19
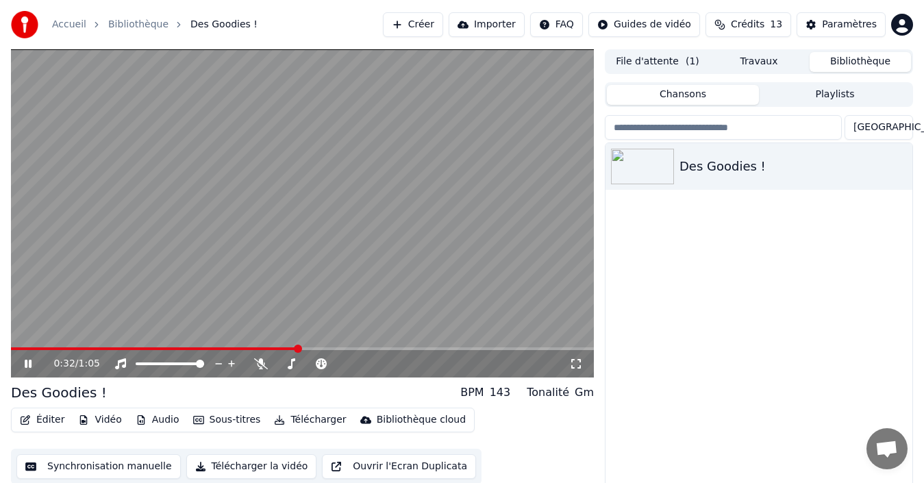
click at [30, 362] on icon at bounding box center [28, 363] width 7 height 8
click at [44, 420] on button "Éditer" at bounding box center [41, 419] width 55 height 19
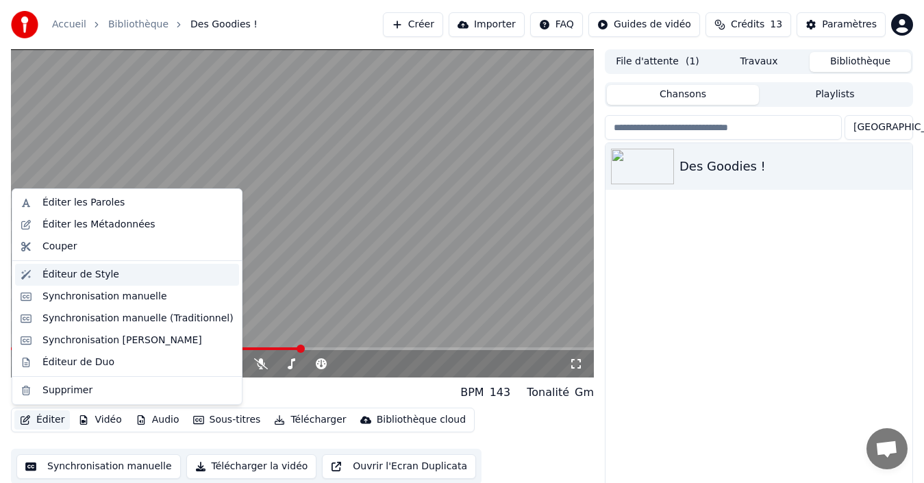
click at [108, 277] on div "Éditeur de Style" at bounding box center [80, 275] width 77 height 14
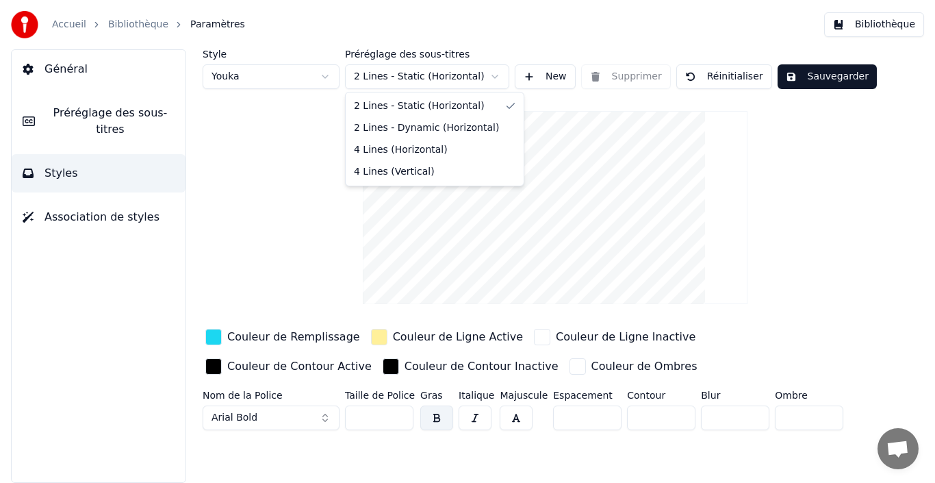
click at [488, 71] on html "Accueil Bibliothèque Paramètres Bibliothèque Général Préréglage des sous-titres…" at bounding box center [467, 241] width 935 height 483
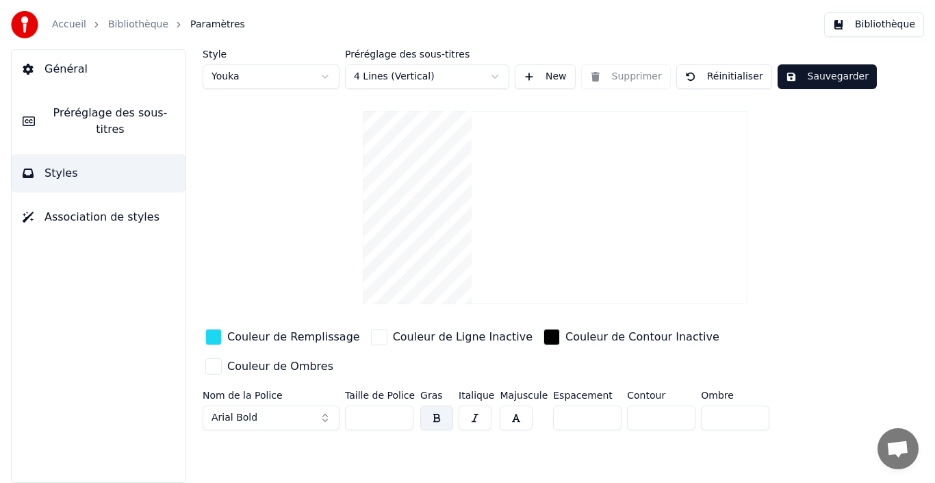
click at [809, 75] on button "Sauvegarder" at bounding box center [827, 76] width 99 height 25
click at [865, 25] on button "Bibliothèque" at bounding box center [874, 24] width 100 height 25
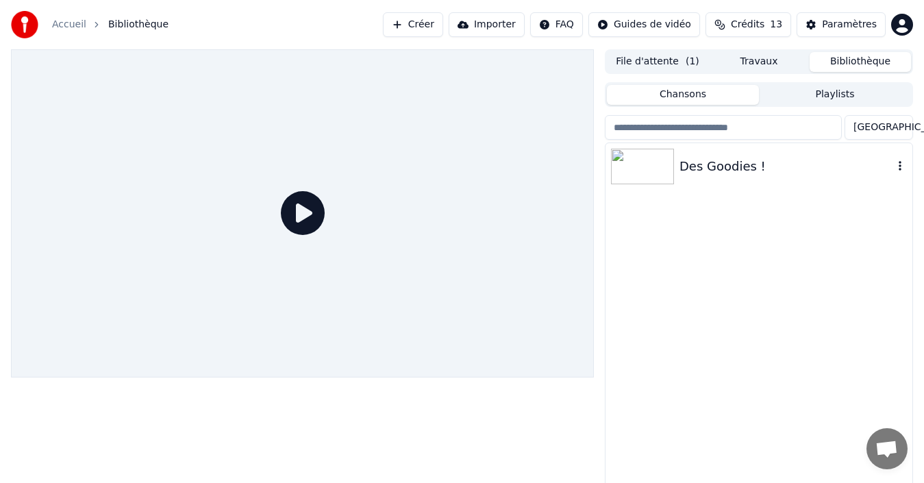
click at [719, 179] on div "Des Goodies !" at bounding box center [758, 166] width 307 height 47
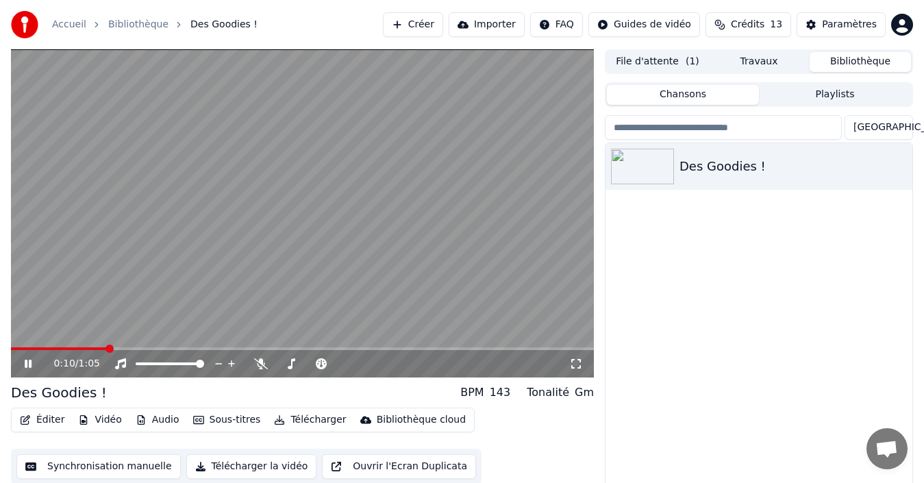
click at [264, 347] on span at bounding box center [302, 348] width 583 height 3
click at [31, 362] on icon at bounding box center [28, 363] width 7 height 8
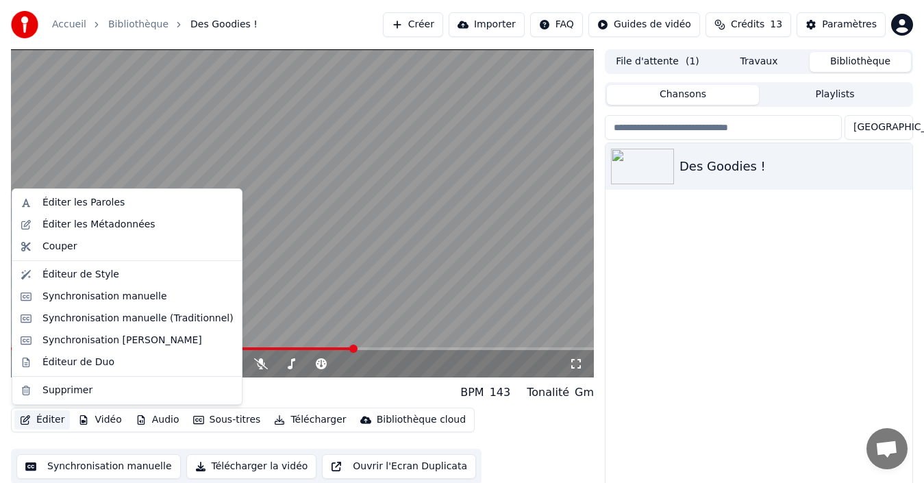
click at [47, 420] on button "Éditer" at bounding box center [41, 419] width 55 height 19
click at [84, 271] on div "Éditeur de Style" at bounding box center [80, 275] width 77 height 14
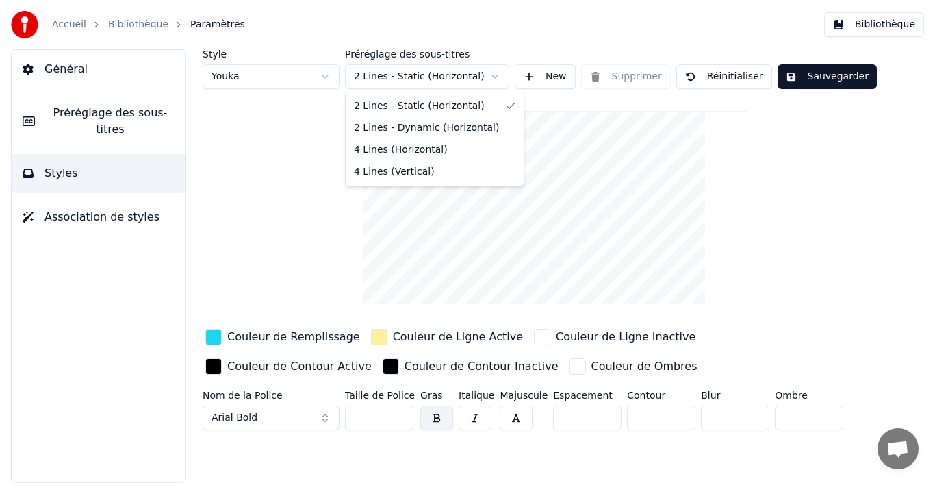
click at [485, 77] on html "Accueil Bibliothèque Paramètres Bibliothèque Général Préréglage des sous-titres…" at bounding box center [467, 241] width 935 height 483
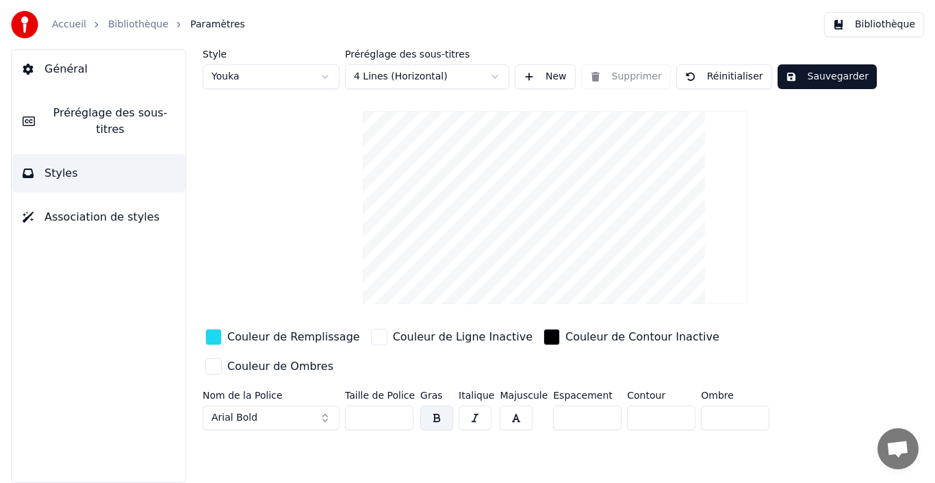
click at [798, 77] on button "Sauvegarder" at bounding box center [827, 76] width 99 height 25
click at [603, 405] on input "*" at bounding box center [587, 417] width 68 height 25
click at [600, 405] on input "*" at bounding box center [587, 417] width 68 height 25
type input "*"
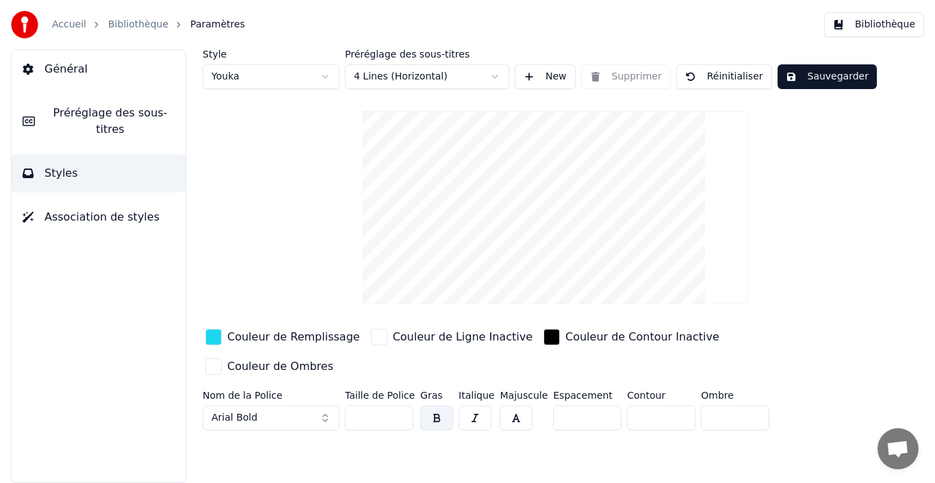
click at [600, 405] on input "*" at bounding box center [587, 417] width 68 height 25
click at [818, 79] on button "Sauvegarder" at bounding box center [827, 76] width 99 height 25
click at [877, 27] on button "Bibliothèque" at bounding box center [874, 24] width 100 height 25
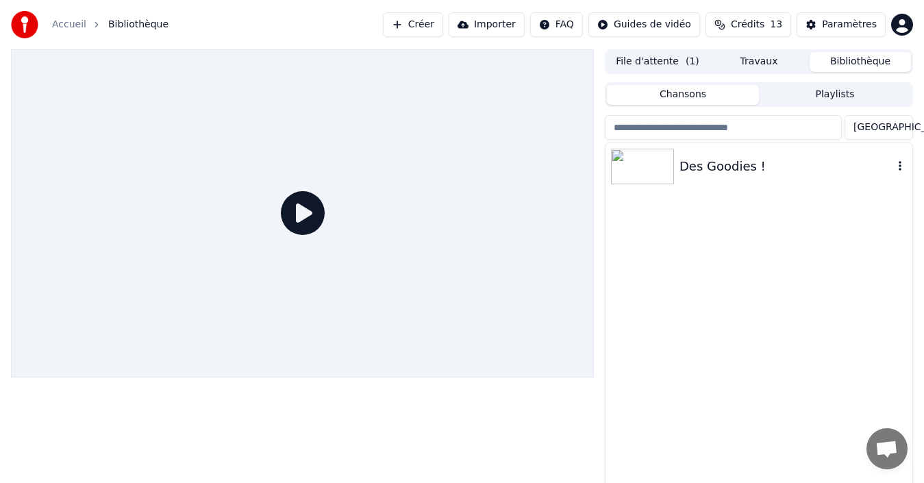
click at [700, 171] on div "Des Goodies !" at bounding box center [786, 166] width 214 height 19
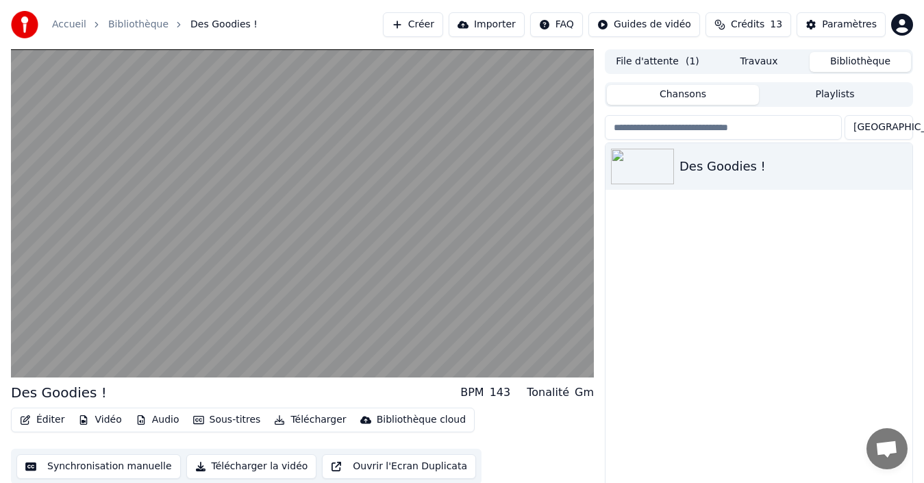
click at [46, 420] on button "Éditer" at bounding box center [41, 419] width 55 height 19
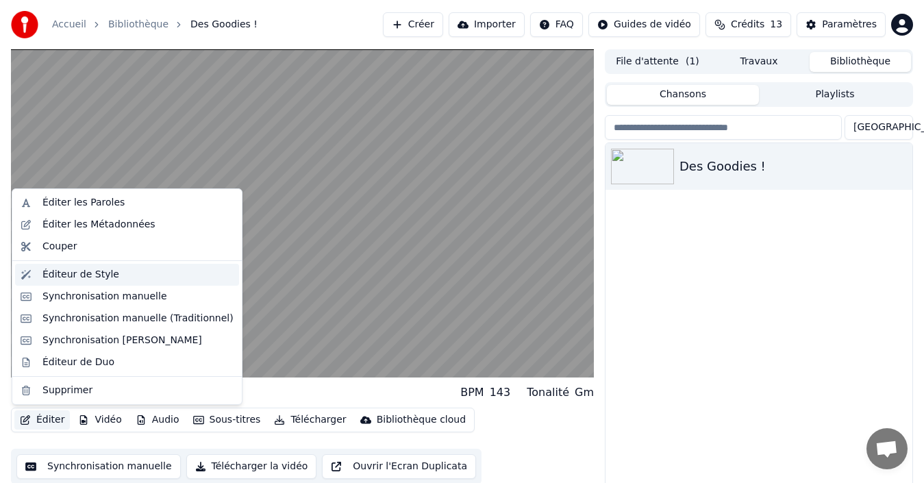
click at [101, 277] on div "Éditeur de Style" at bounding box center [80, 275] width 77 height 14
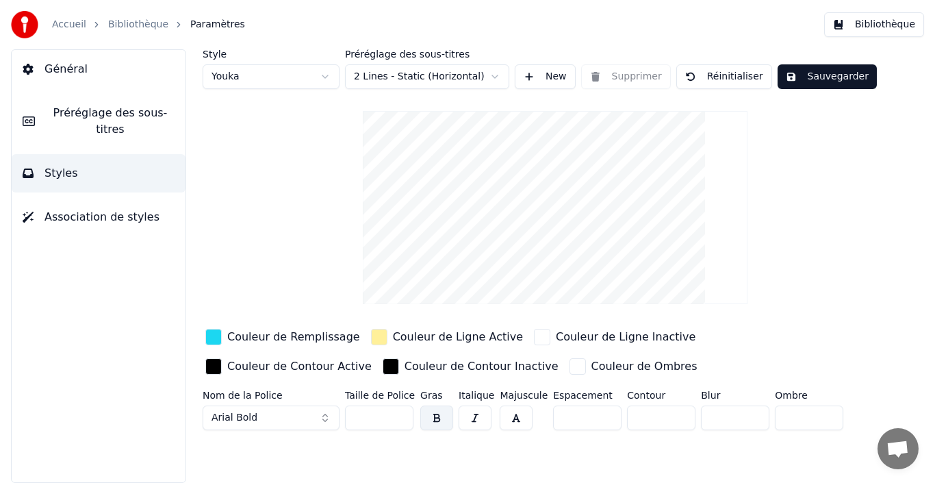
click at [594, 418] on input "*" at bounding box center [587, 417] width 68 height 25
click at [601, 414] on input "*" at bounding box center [587, 417] width 68 height 25
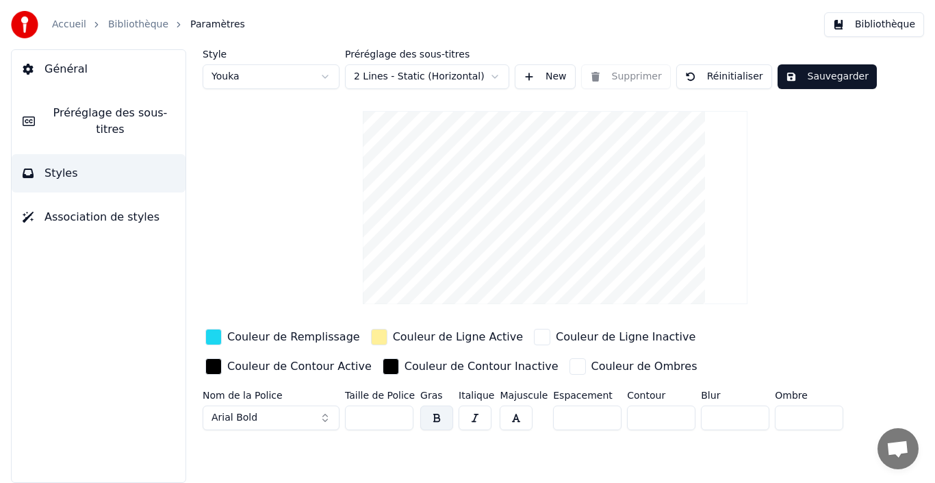
click at [601, 414] on input "*" at bounding box center [587, 417] width 68 height 25
click at [601, 414] on input "**" at bounding box center [587, 417] width 68 height 25
click at [597, 422] on input "*" at bounding box center [587, 417] width 68 height 25
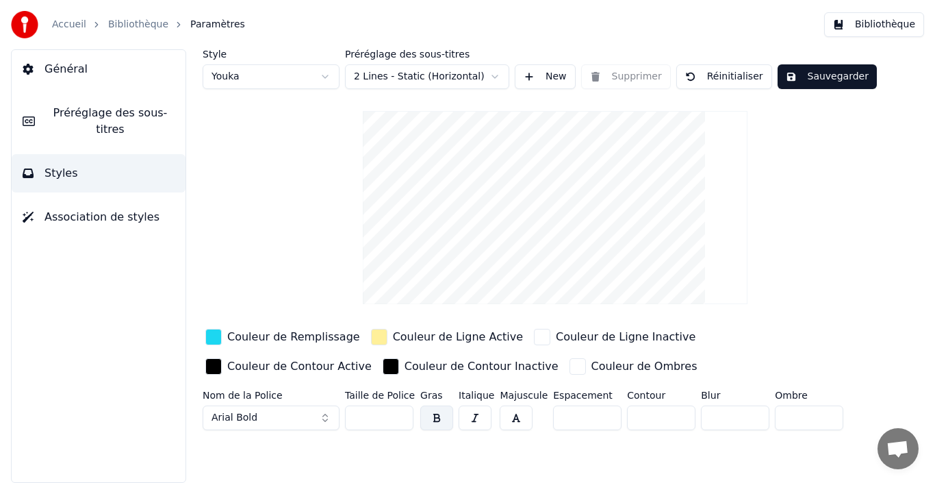
click at [597, 422] on input "*" at bounding box center [587, 417] width 68 height 25
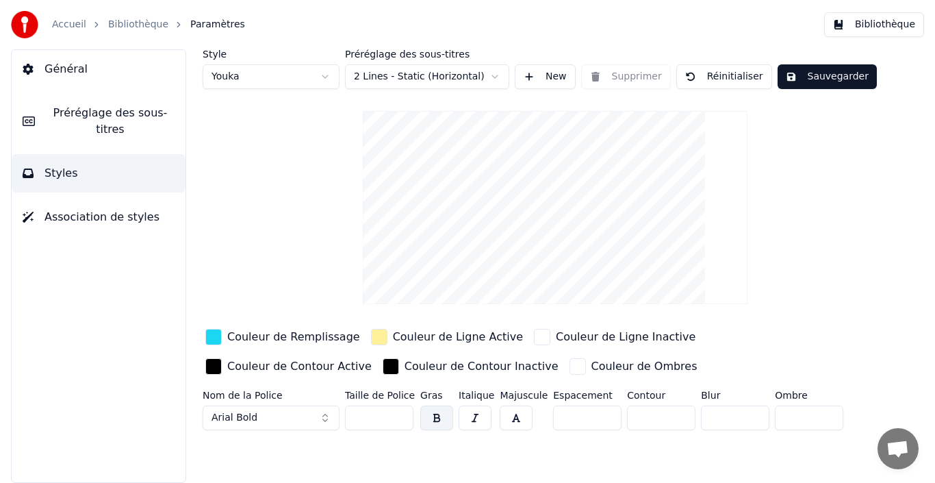
click at [597, 422] on input "*" at bounding box center [587, 417] width 68 height 25
click at [597, 422] on input "**" at bounding box center [587, 417] width 68 height 25
click at [601, 414] on input "**" at bounding box center [587, 417] width 68 height 25
click at [601, 414] on input "*" at bounding box center [587, 417] width 68 height 25
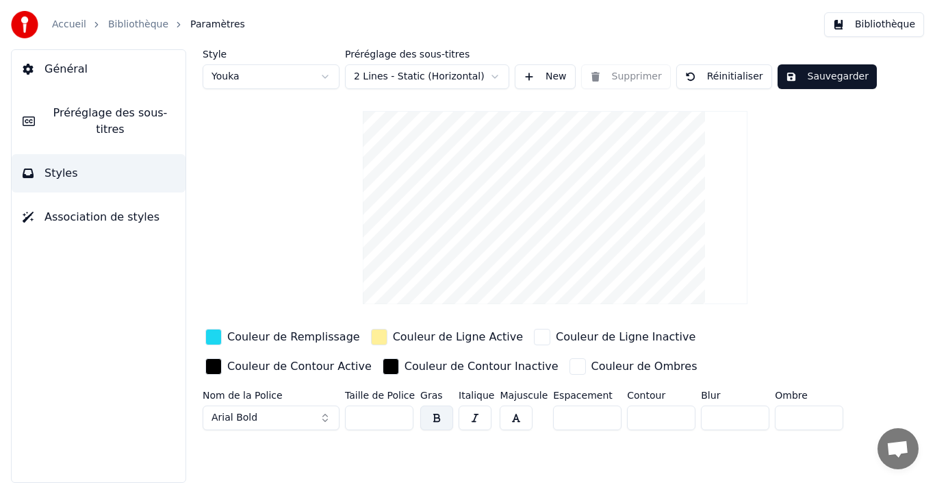
click at [601, 414] on input "*" at bounding box center [587, 417] width 68 height 25
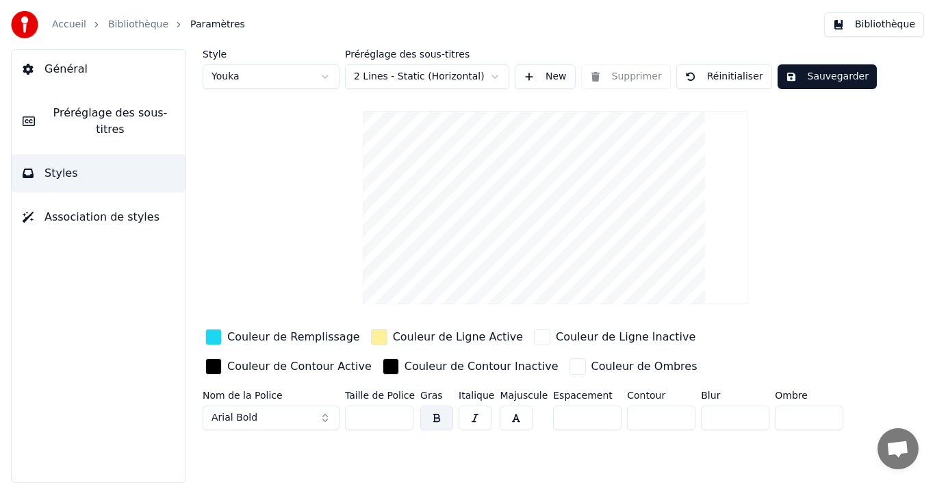
click at [601, 414] on input "*" at bounding box center [587, 417] width 68 height 25
click at [601, 418] on input "*" at bounding box center [587, 417] width 68 height 25
click at [598, 420] on input "*" at bounding box center [587, 417] width 68 height 25
click at [599, 419] on input "*" at bounding box center [587, 417] width 68 height 25
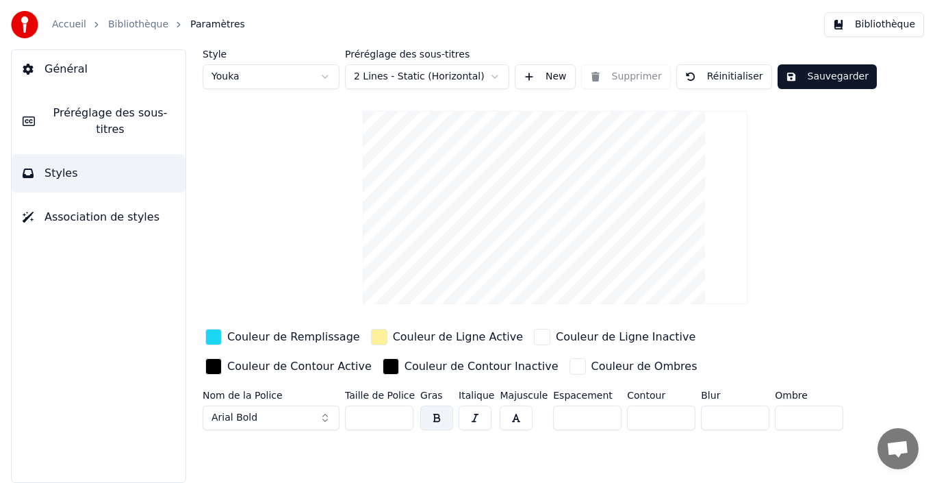
click at [601, 414] on input "*" at bounding box center [587, 417] width 68 height 25
type input "*"
click at [601, 414] on input "*" at bounding box center [587, 417] width 68 height 25
click at [826, 82] on button "Sauvegarder" at bounding box center [827, 76] width 99 height 25
click at [677, 413] on input "**" at bounding box center [661, 417] width 68 height 25
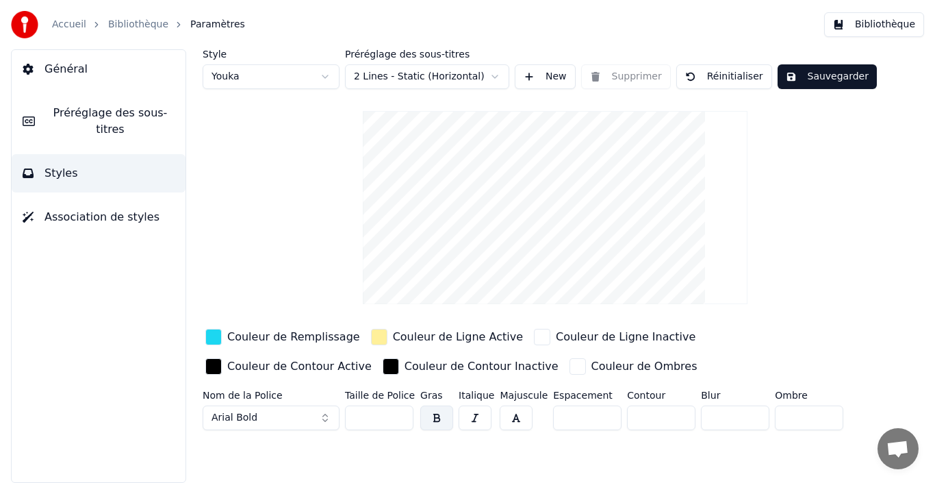
click at [677, 413] on input "**" at bounding box center [661, 417] width 68 height 25
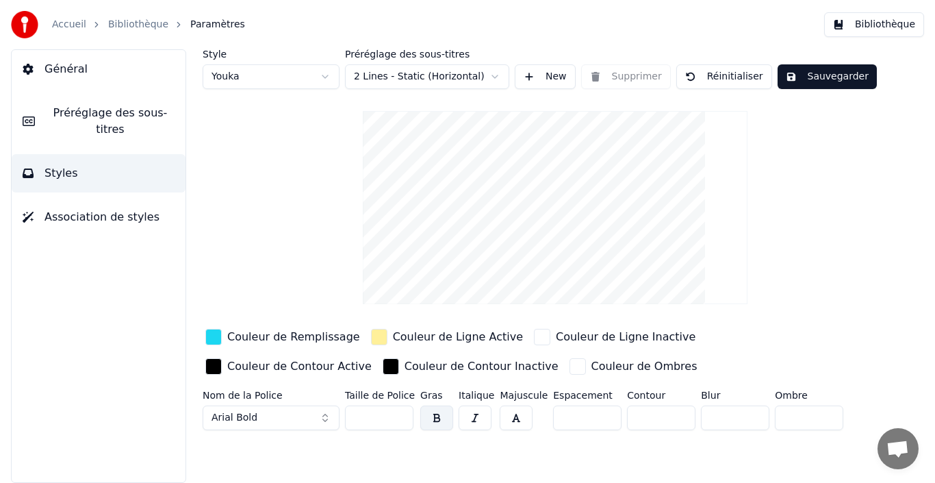
click at [677, 413] on input "**" at bounding box center [661, 417] width 68 height 25
click at [673, 420] on input "**" at bounding box center [661, 417] width 68 height 25
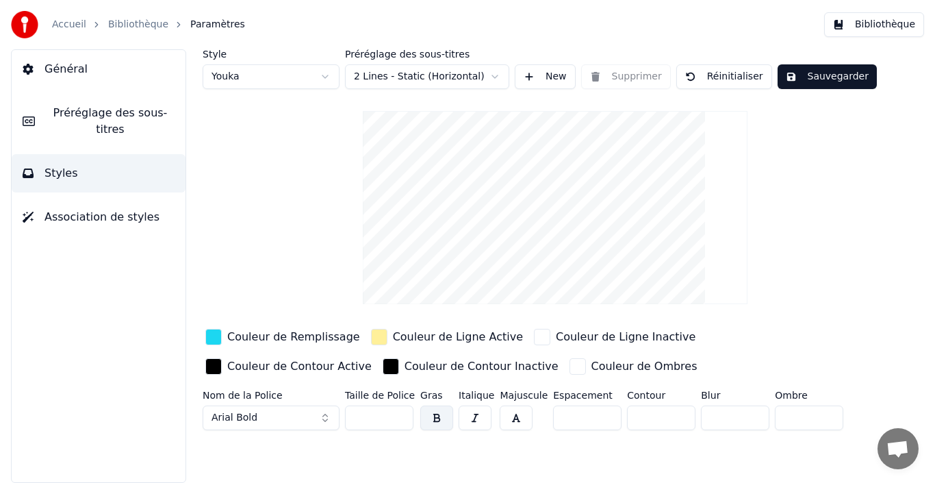
click at [673, 420] on input "**" at bounding box center [661, 417] width 68 height 25
type input "*"
click at [673, 420] on input "*" at bounding box center [661, 417] width 68 height 25
click at [824, 71] on button "Sauvegarder" at bounding box center [827, 76] width 99 height 25
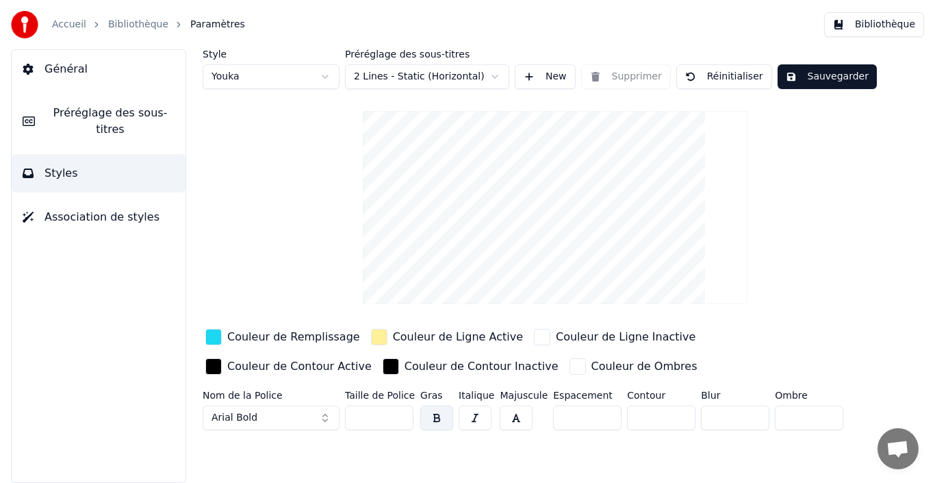
click at [92, 111] on span "Préréglage des sous-titres" at bounding box center [110, 121] width 129 height 33
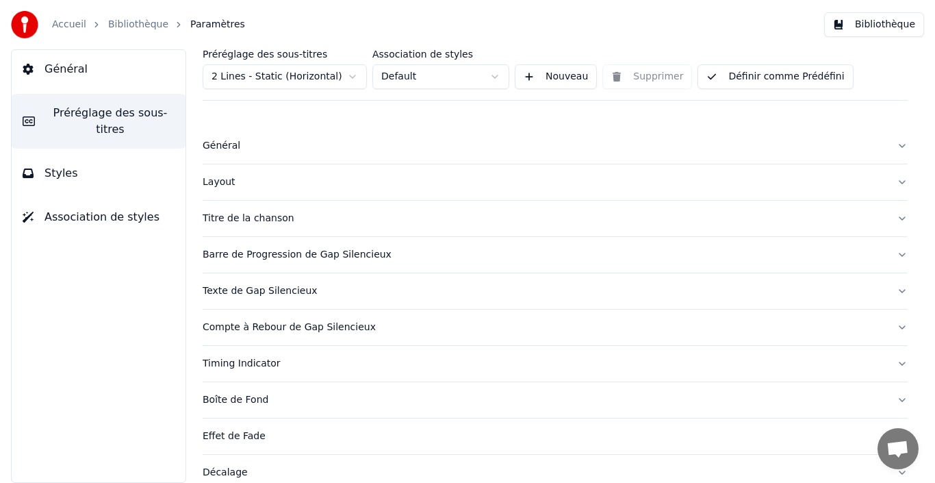
click at [219, 179] on div "Layout" at bounding box center [544, 182] width 683 height 14
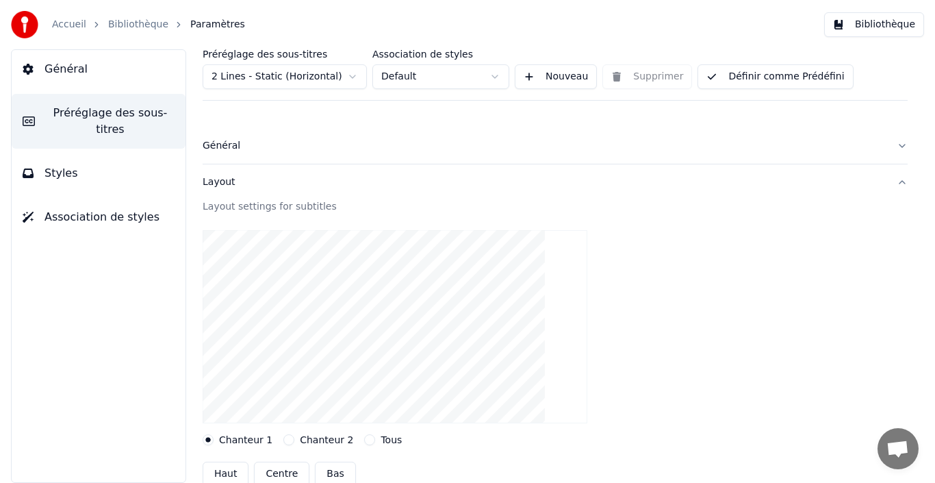
click at [284, 472] on button "Centre" at bounding box center [281, 474] width 55 height 25
type input "***"
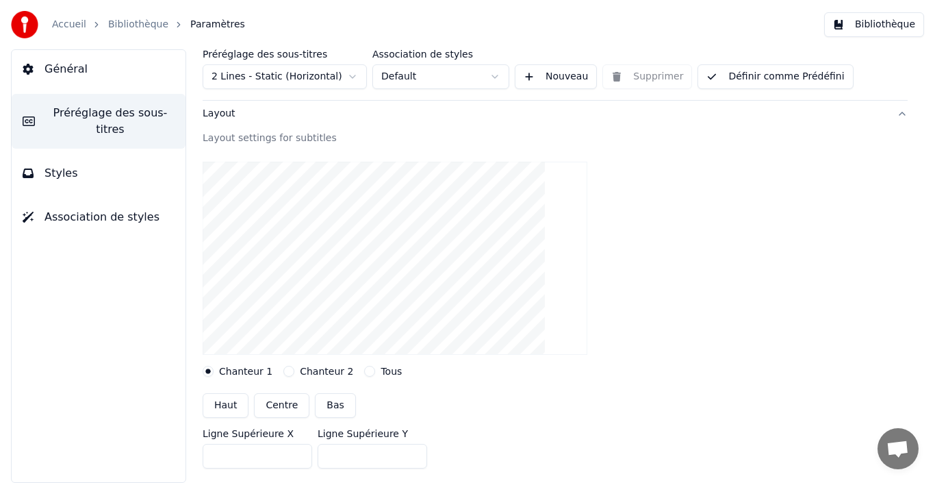
scroll to position [137, 0]
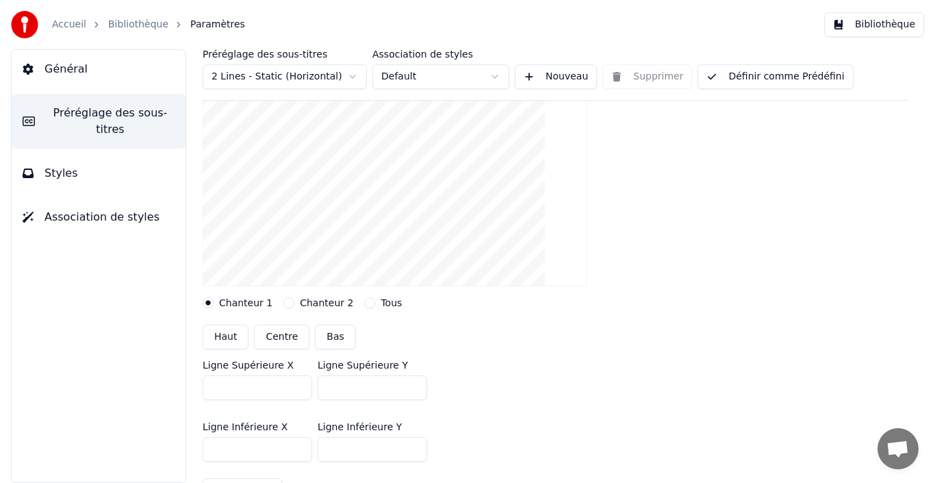
click at [277, 337] on button "Centre" at bounding box center [281, 337] width 55 height 25
click at [414, 443] on input "***" at bounding box center [373, 449] width 110 height 25
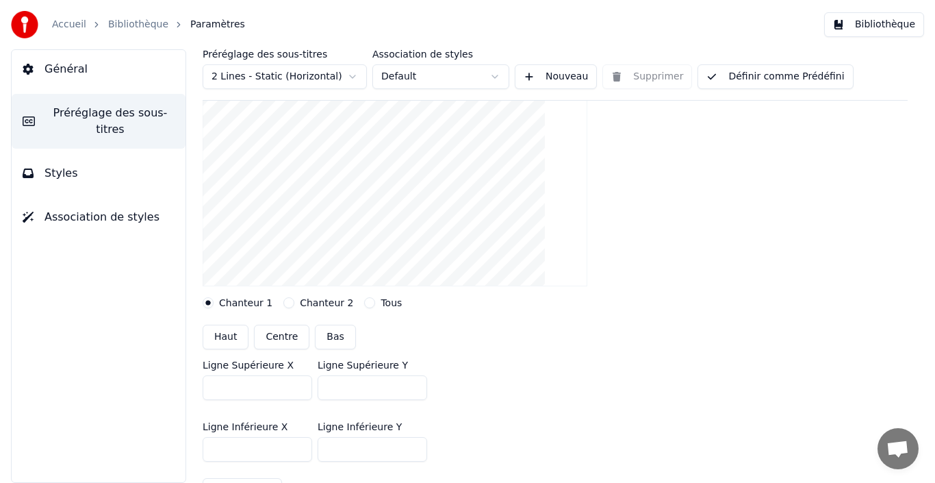
click at [414, 443] on input "***" at bounding box center [373, 449] width 110 height 25
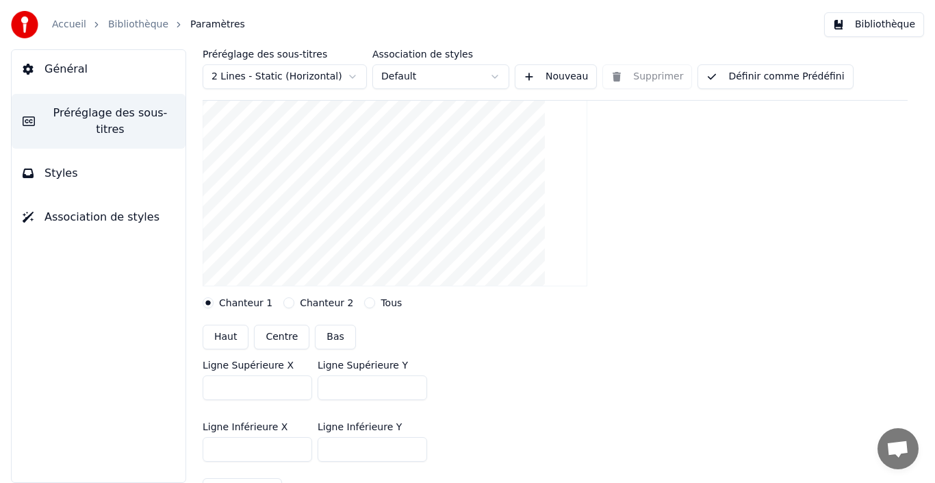
click at [414, 443] on input "***" at bounding box center [373, 449] width 110 height 25
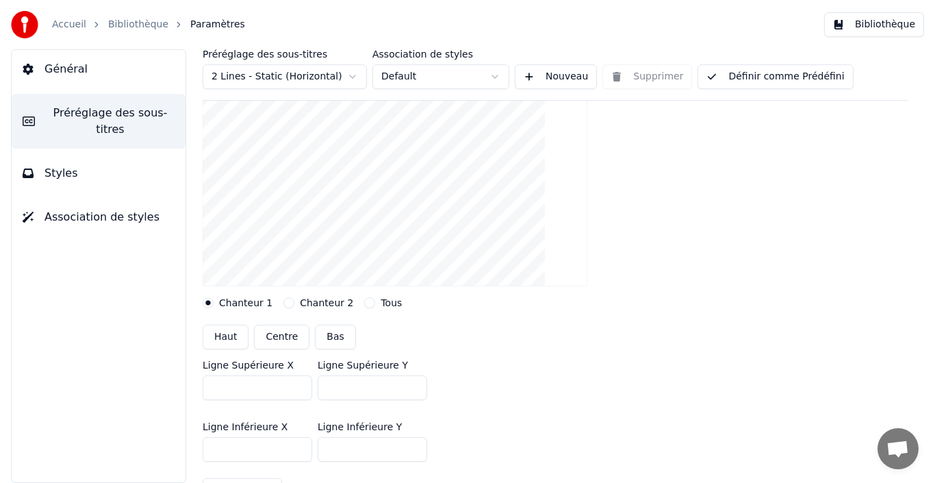
click at [414, 443] on input "***" at bounding box center [373, 449] width 110 height 25
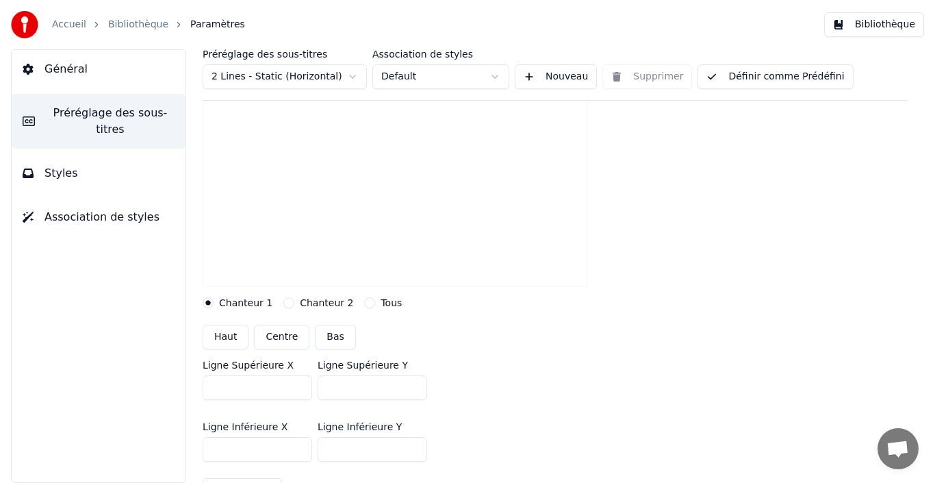
click at [414, 443] on input "***" at bounding box center [373, 449] width 110 height 25
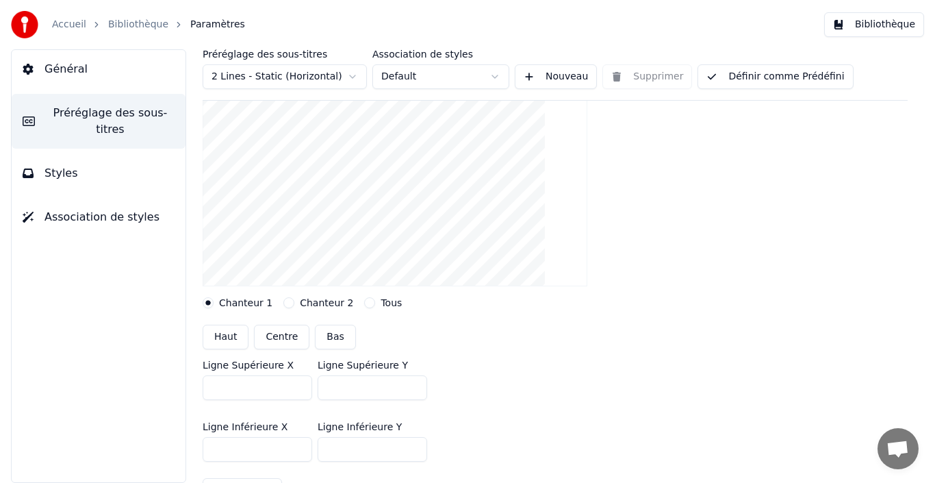
click at [414, 443] on input "***" at bounding box center [373, 449] width 110 height 25
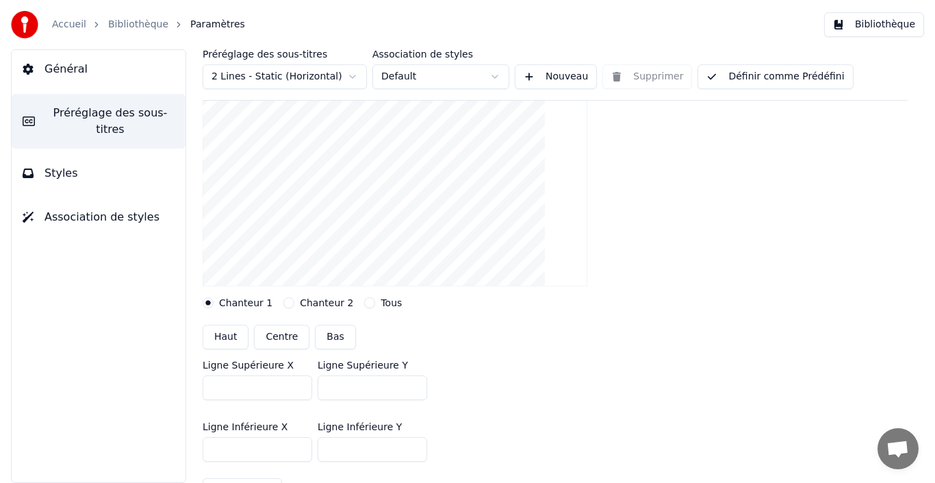
click at [414, 443] on input "***" at bounding box center [373, 449] width 110 height 25
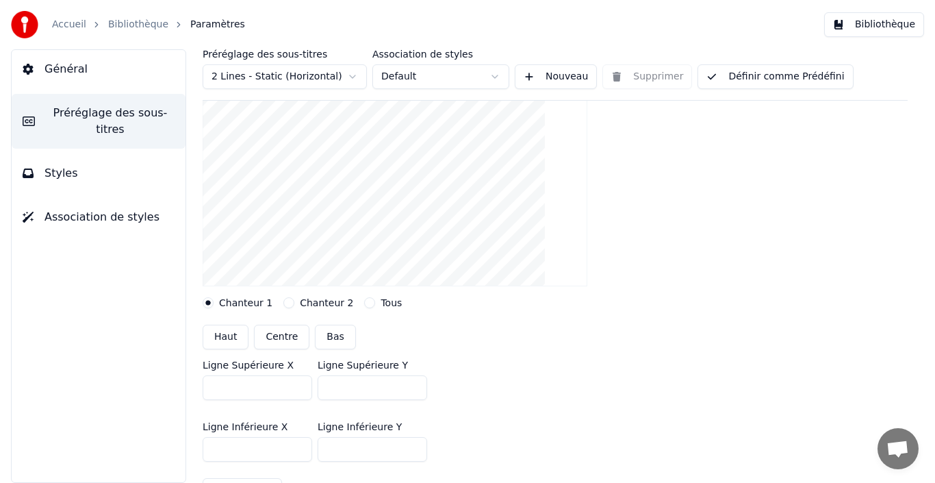
click at [414, 443] on input "***" at bounding box center [373, 449] width 110 height 25
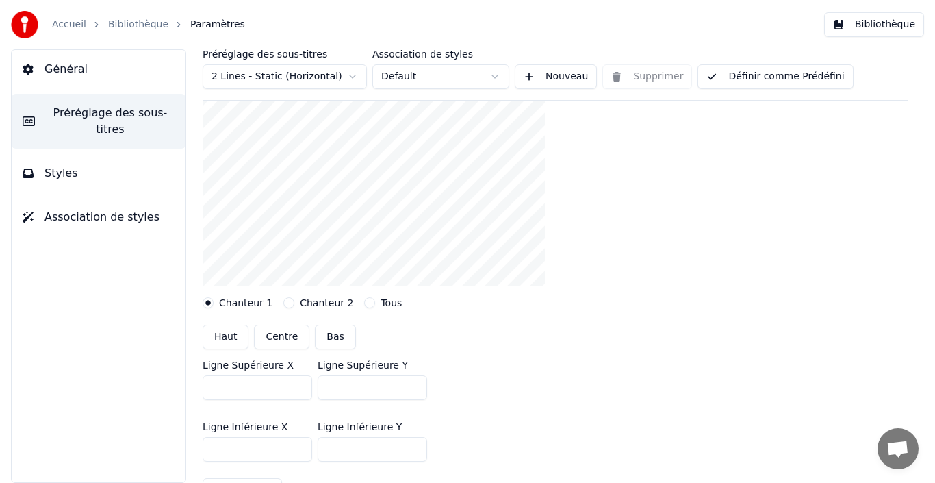
click at [414, 443] on input "***" at bounding box center [373, 449] width 110 height 25
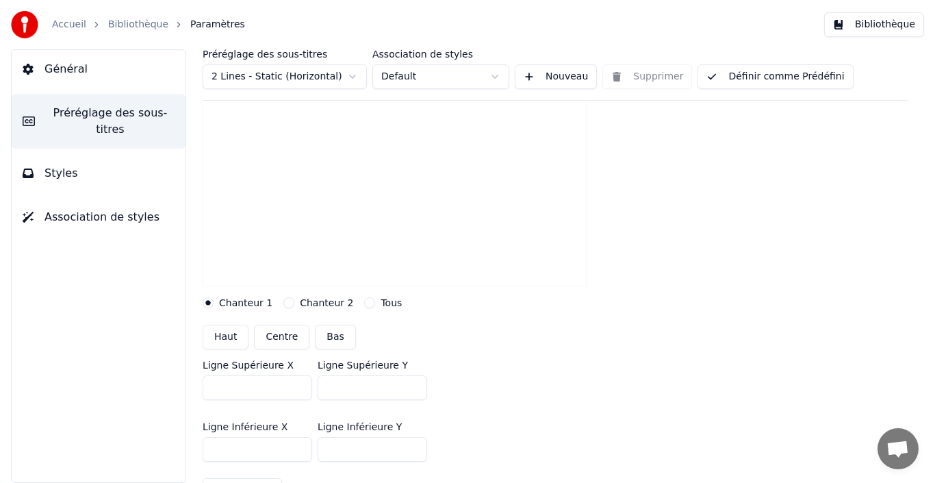
click at [414, 443] on input "***" at bounding box center [373, 449] width 110 height 25
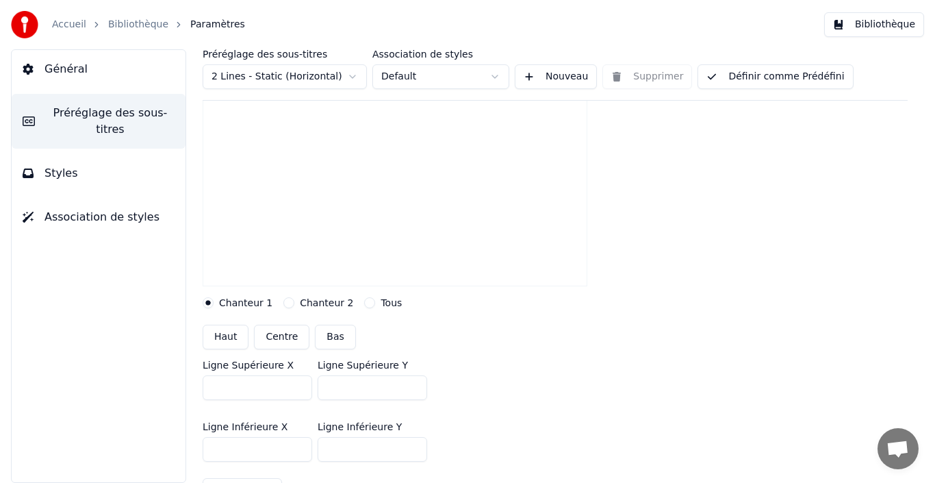
type input "***"
click at [414, 443] on input "***" at bounding box center [373, 449] width 110 height 25
click at [766, 80] on button "Définir comme Prédéfini" at bounding box center [775, 76] width 155 height 25
click at [870, 26] on button "Bibliothèque" at bounding box center [874, 24] width 100 height 25
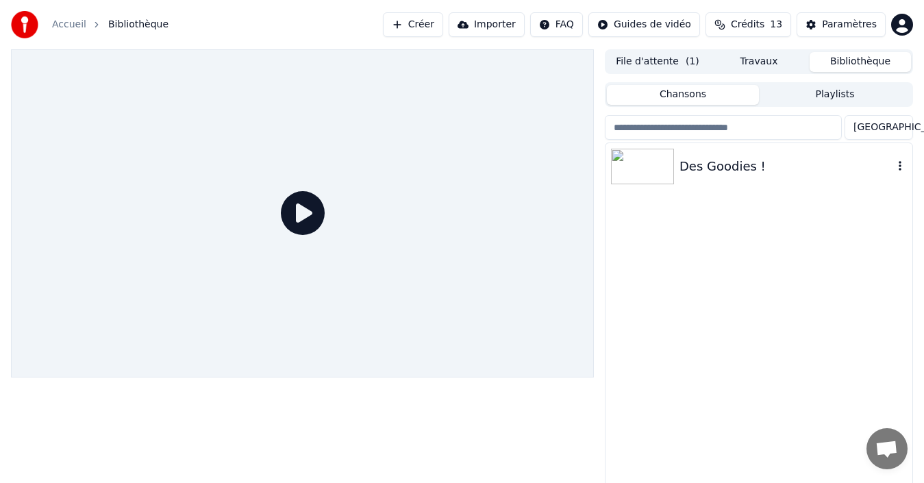
click at [701, 159] on div "Des Goodies !" at bounding box center [786, 166] width 214 height 19
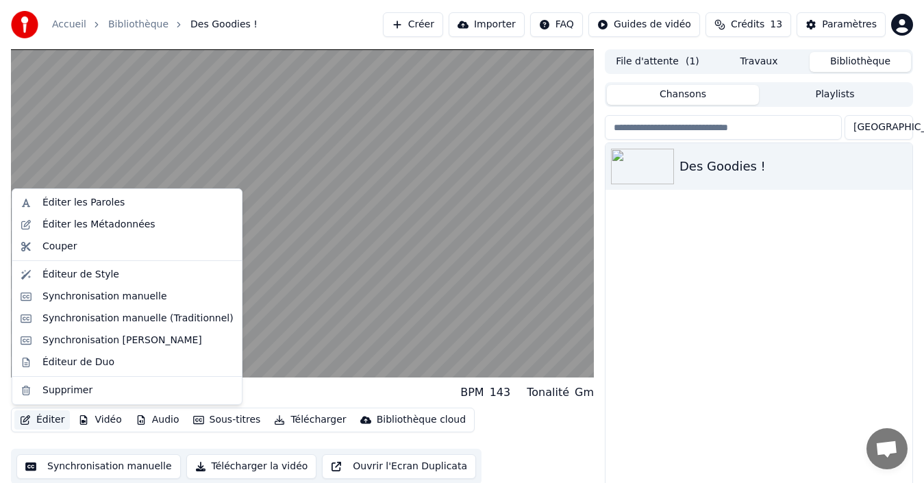
click at [36, 421] on button "Éditer" at bounding box center [41, 419] width 55 height 19
click at [106, 279] on div "Éditeur de Style" at bounding box center [80, 275] width 77 height 14
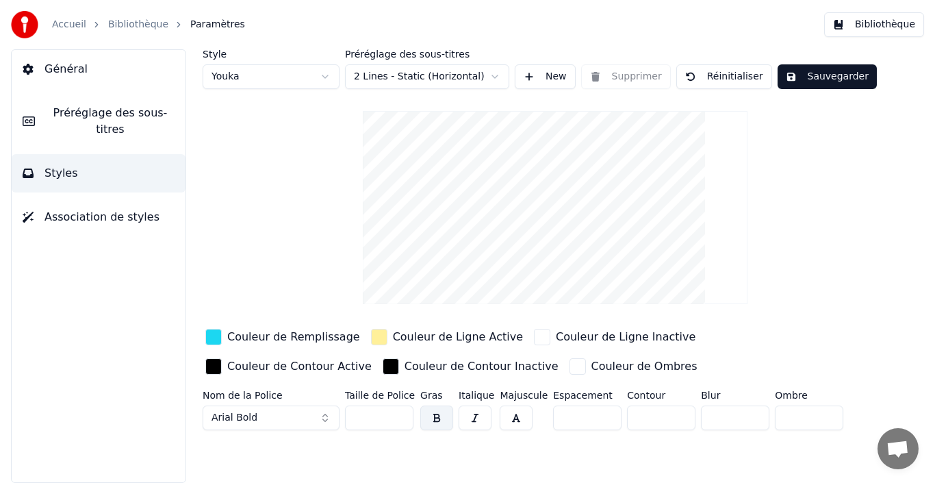
click at [84, 114] on span "Préréglage des sous-titres" at bounding box center [110, 121] width 129 height 33
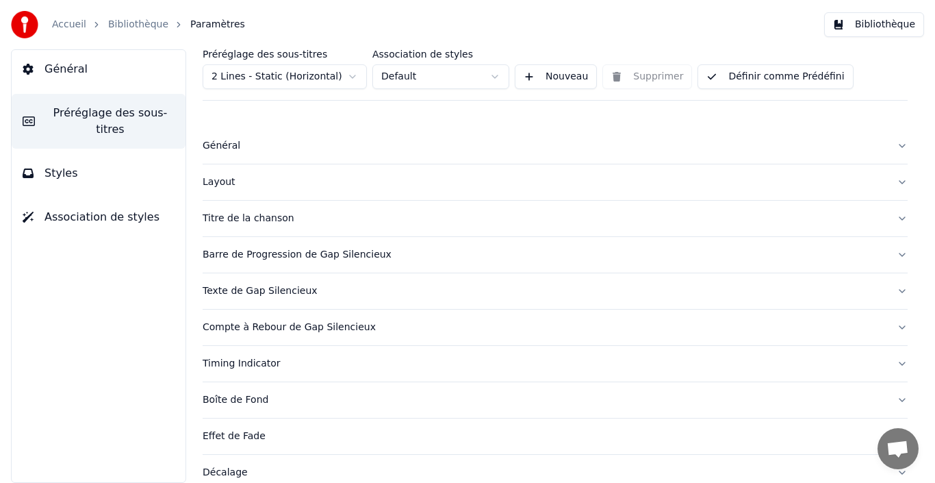
click at [312, 331] on div "Compte à Rebour de Gap Silencieux" at bounding box center [544, 327] width 683 height 14
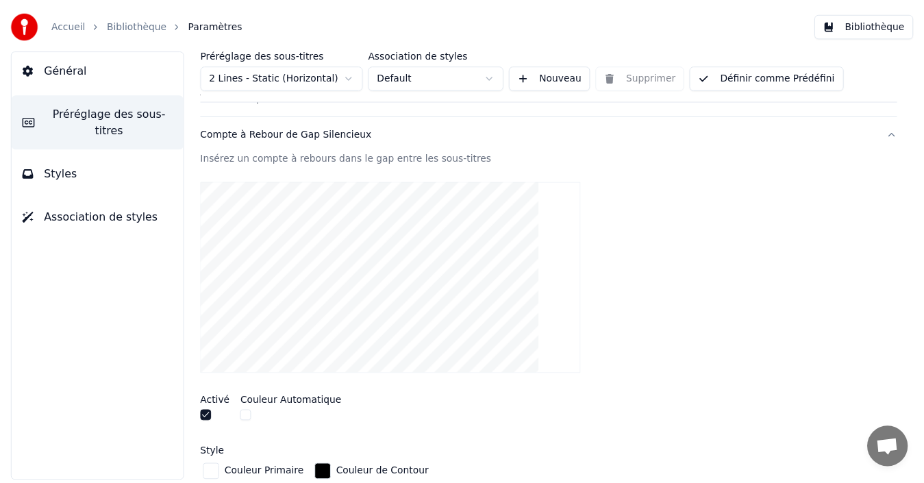
scroll to position [205, 0]
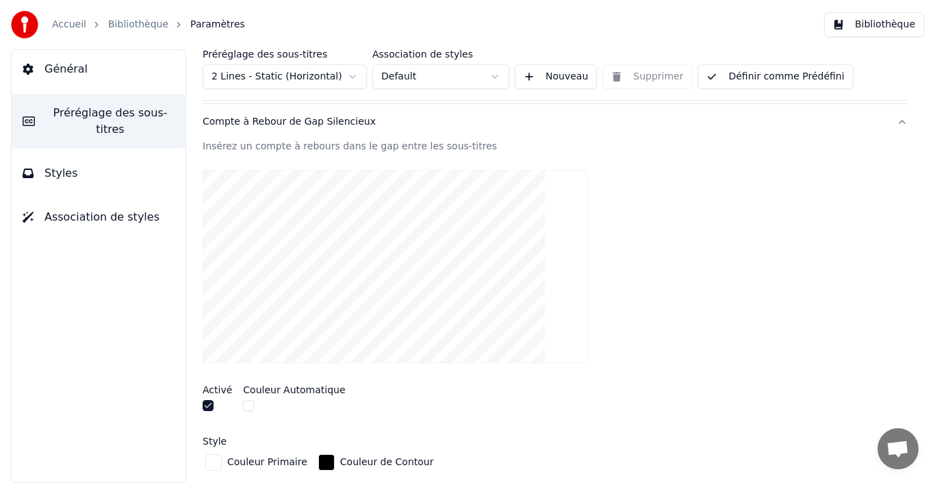
click at [208, 405] on button "button" at bounding box center [208, 405] width 11 height 11
click at [777, 75] on button "Définir comme Prédéfini" at bounding box center [775, 76] width 155 height 25
click at [885, 18] on button "Bibliothèque" at bounding box center [874, 24] width 100 height 25
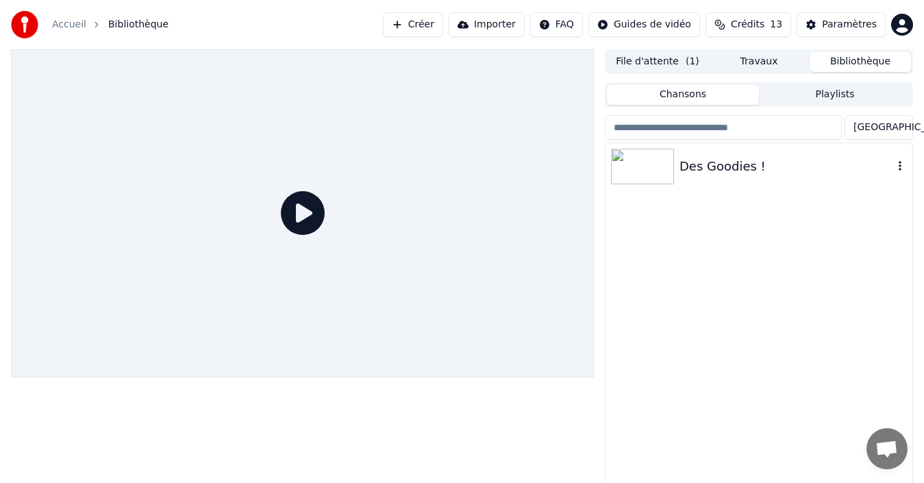
click at [707, 173] on div "Des Goodies !" at bounding box center [786, 166] width 214 height 19
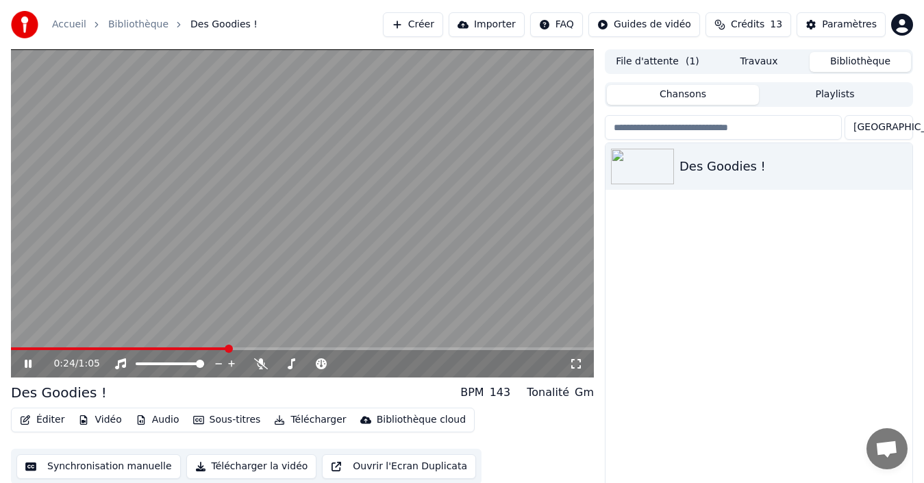
click at [26, 358] on icon at bounding box center [37, 363] width 31 height 11
click at [199, 349] on span at bounding box center [105, 348] width 188 height 3
click at [24, 364] on icon at bounding box center [37, 363] width 31 height 11
click at [29, 362] on icon at bounding box center [37, 363] width 31 height 11
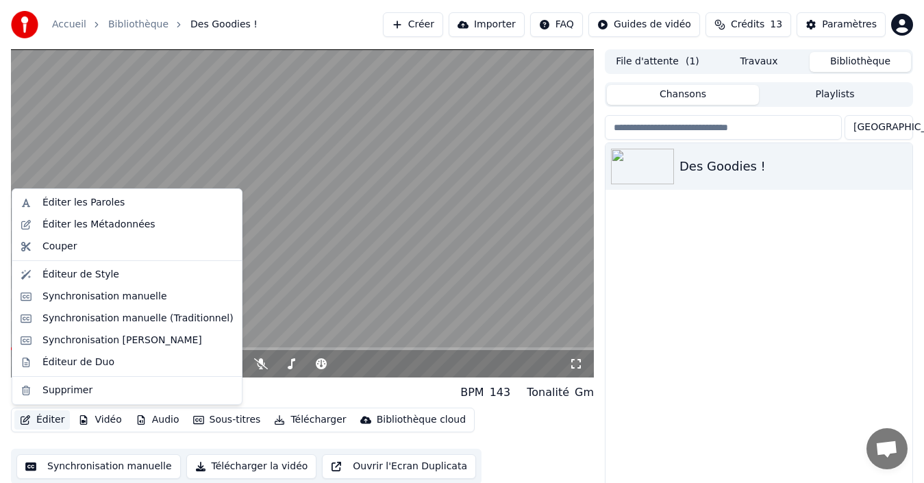
click at [40, 421] on button "Éditer" at bounding box center [41, 419] width 55 height 19
click at [107, 208] on div "Éditer les Paroles" at bounding box center [83, 203] width 82 height 14
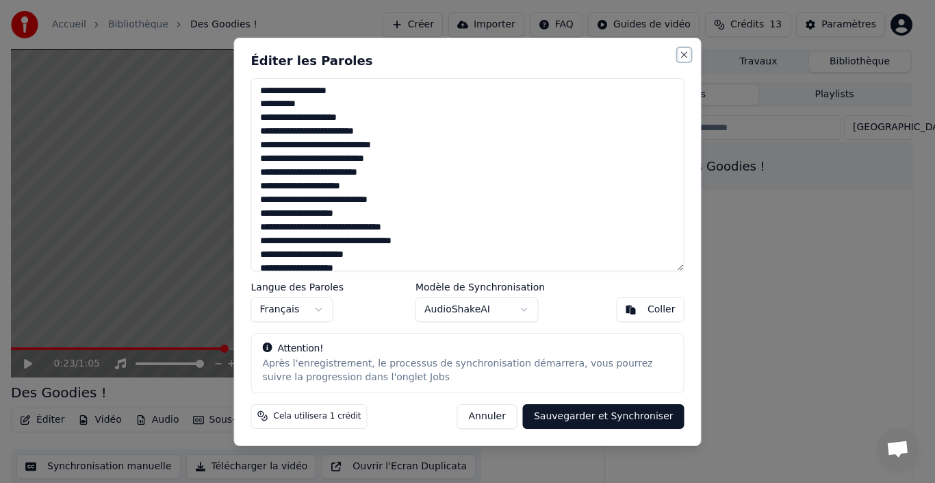
click at [684, 53] on button "Close" at bounding box center [684, 54] width 11 height 11
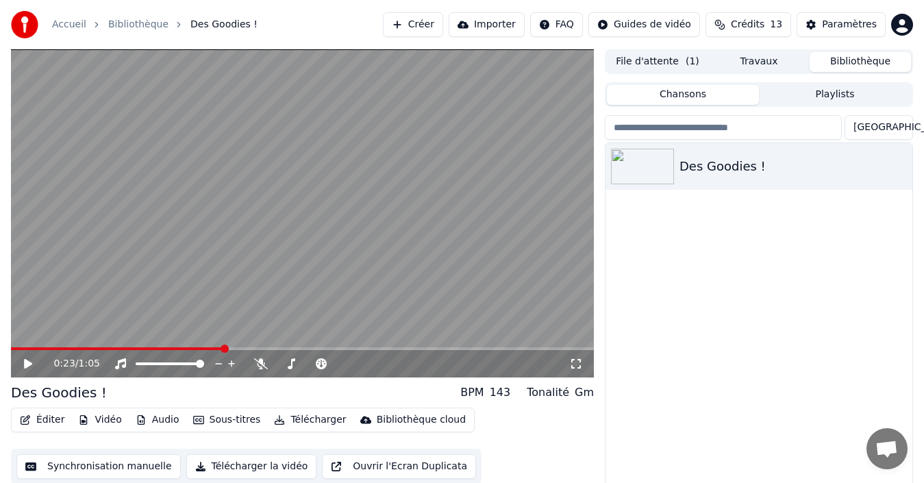
click at [121, 467] on button "Synchronisation manuelle" at bounding box center [98, 466] width 164 height 25
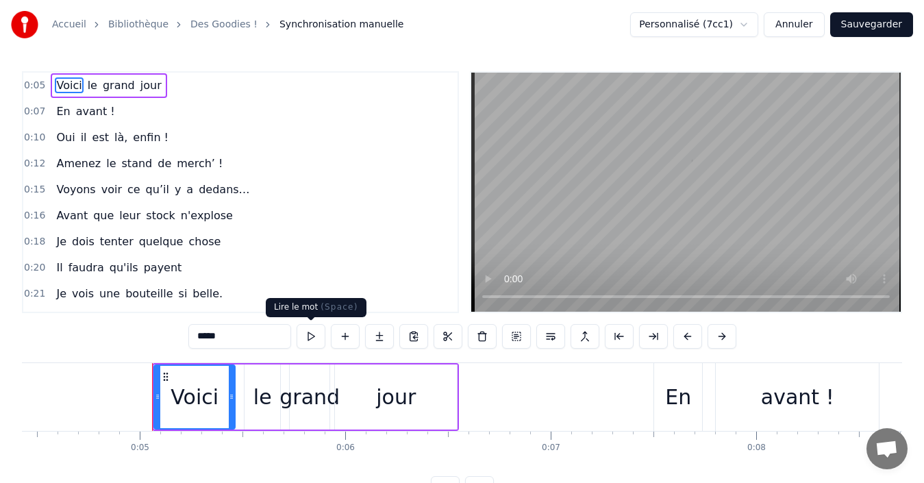
scroll to position [0, 971]
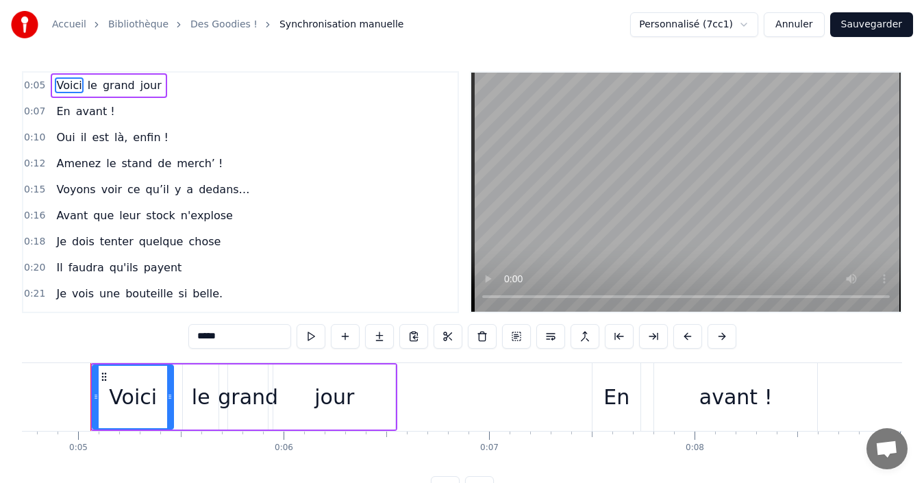
click at [51, 283] on div "Je vois une bouteille si belle." at bounding box center [139, 293] width 177 height 25
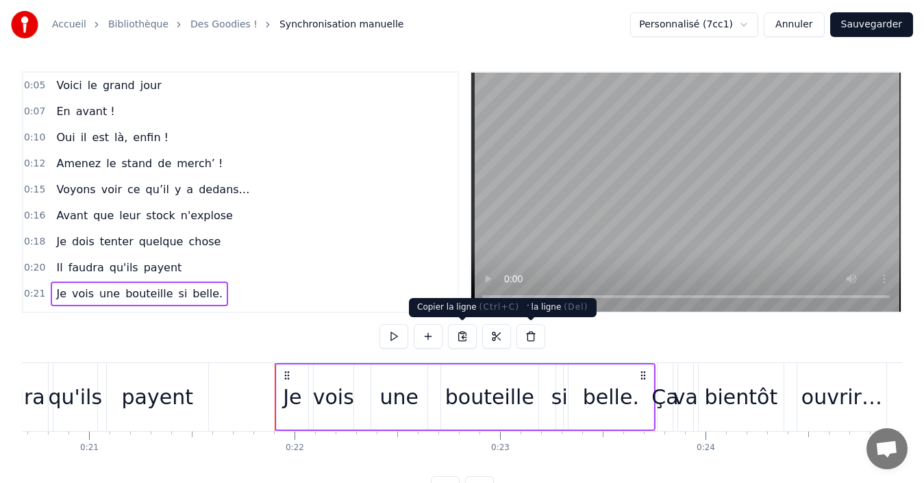
scroll to position [0, 4430]
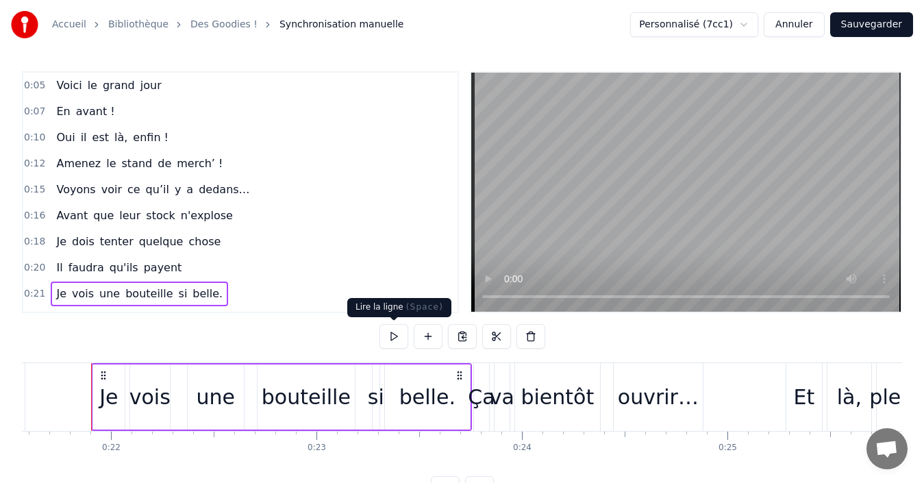
click at [395, 336] on button at bounding box center [393, 336] width 29 height 25
click at [51, 284] on div "Je vois une bouteille si belle." at bounding box center [139, 293] width 177 height 25
click at [397, 333] on button at bounding box center [393, 336] width 29 height 25
click at [396, 335] on button at bounding box center [393, 336] width 29 height 25
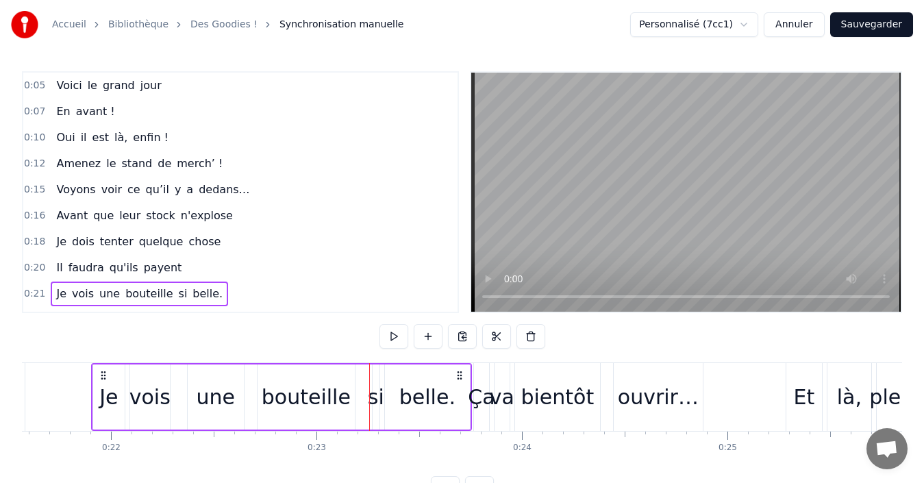
click at [347, 381] on div "bouteille" at bounding box center [305, 396] width 97 height 65
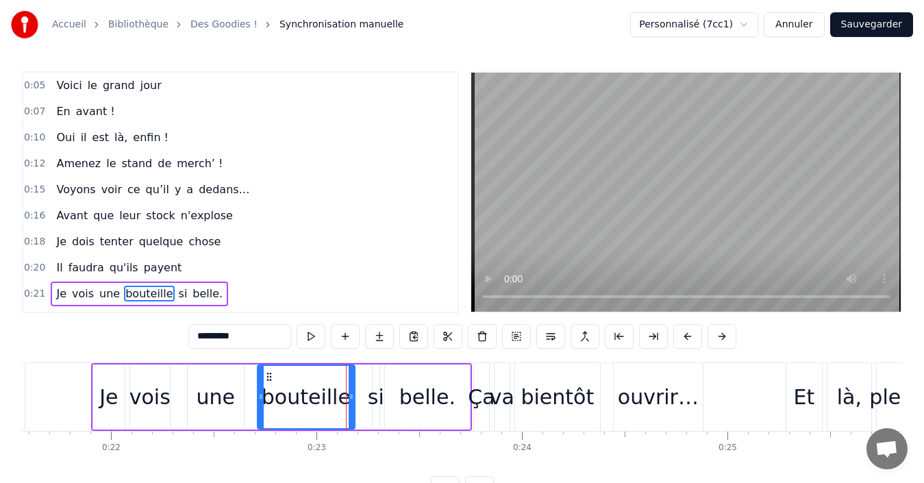
scroll to position [101, 0]
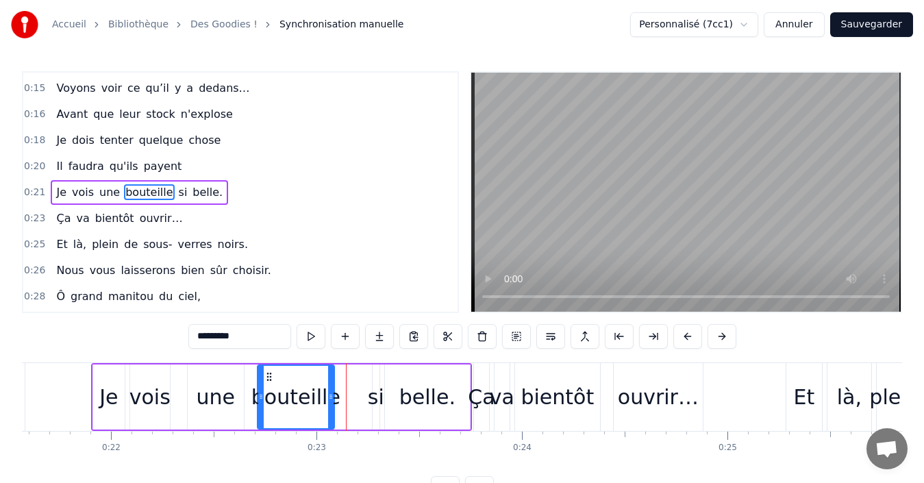
drag, startPoint x: 350, startPoint y: 395, endPoint x: 329, endPoint y: 394, distance: 20.6
click at [329, 394] on icon at bounding box center [330, 396] width 5 height 11
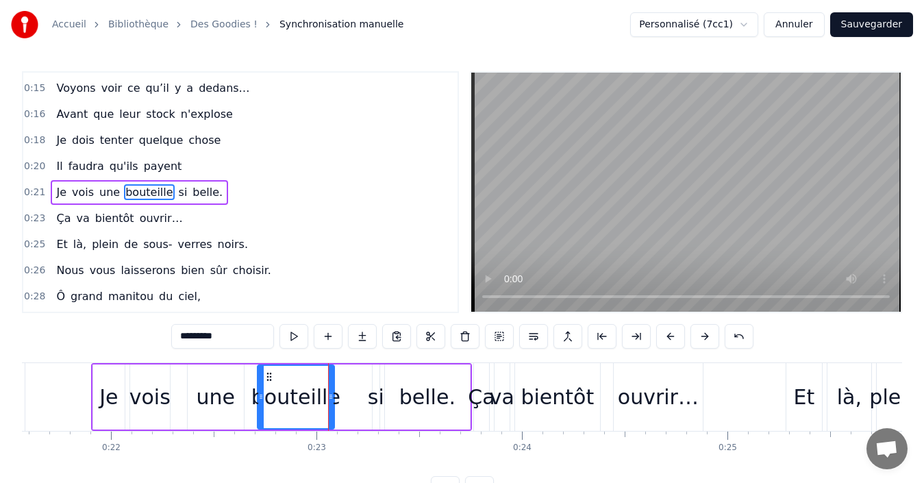
click at [377, 399] on div "si" at bounding box center [376, 396] width 16 height 31
type input "**"
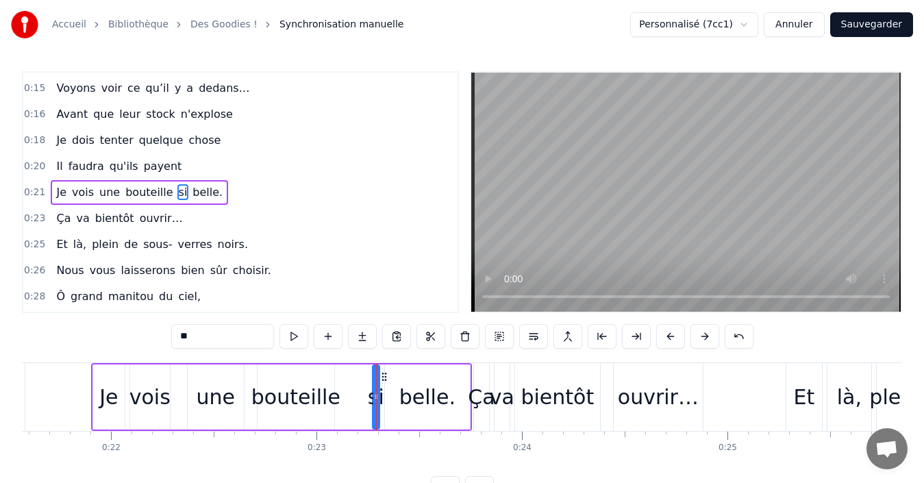
click at [374, 379] on div at bounding box center [375, 397] width 5 height 62
drag, startPoint x: 374, startPoint y: 379, endPoint x: 352, endPoint y: 393, distance: 25.8
click at [341, 381] on div "Je vois une bouteille si belle." at bounding box center [281, 397] width 381 height 68
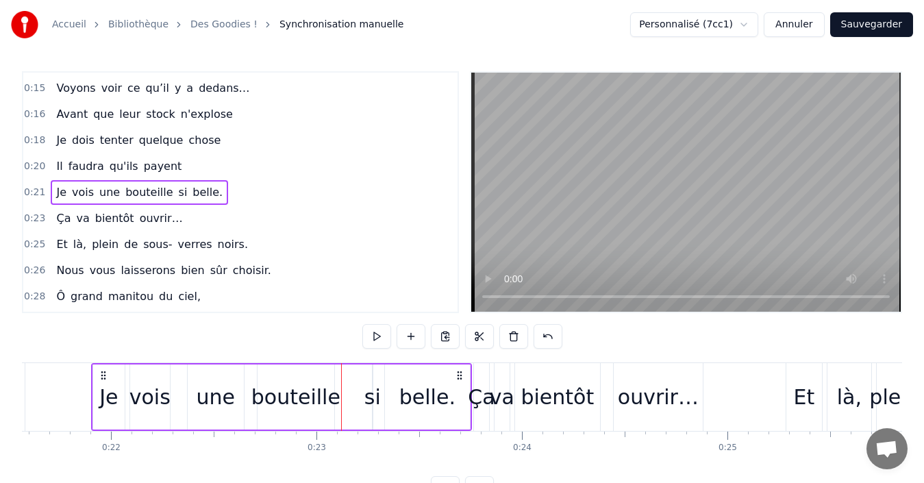
click at [379, 396] on div "si" at bounding box center [372, 396] width 16 height 31
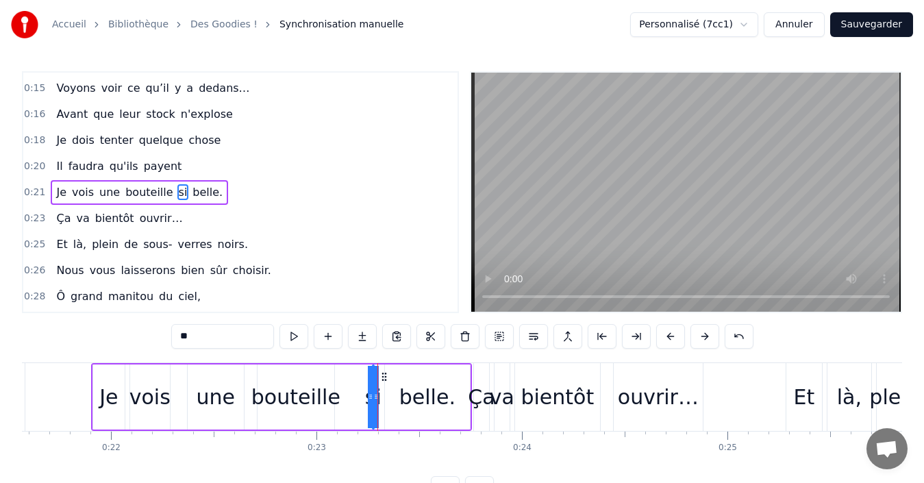
drag, startPoint x: 369, startPoint y: 400, endPoint x: 341, endPoint y: 400, distance: 28.1
click at [341, 400] on div "Je vois une bouteille si belle." at bounding box center [281, 397] width 381 height 68
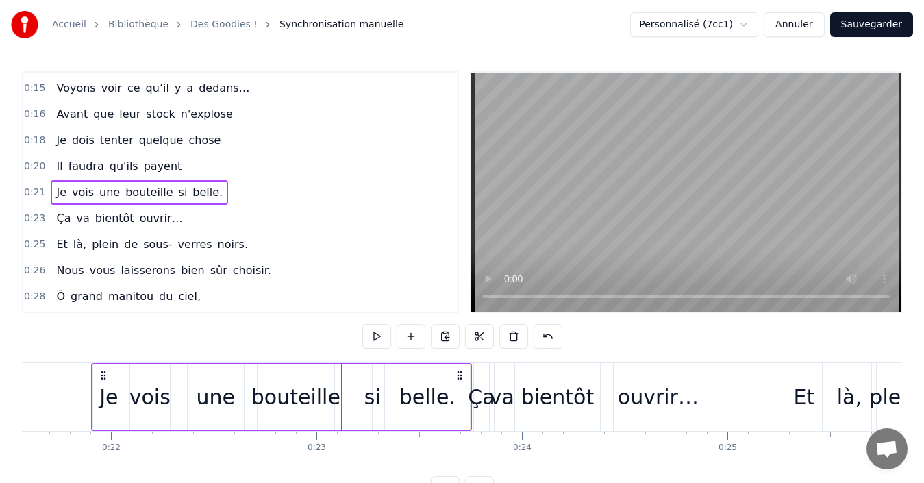
click at [368, 395] on div "si" at bounding box center [372, 396] width 16 height 31
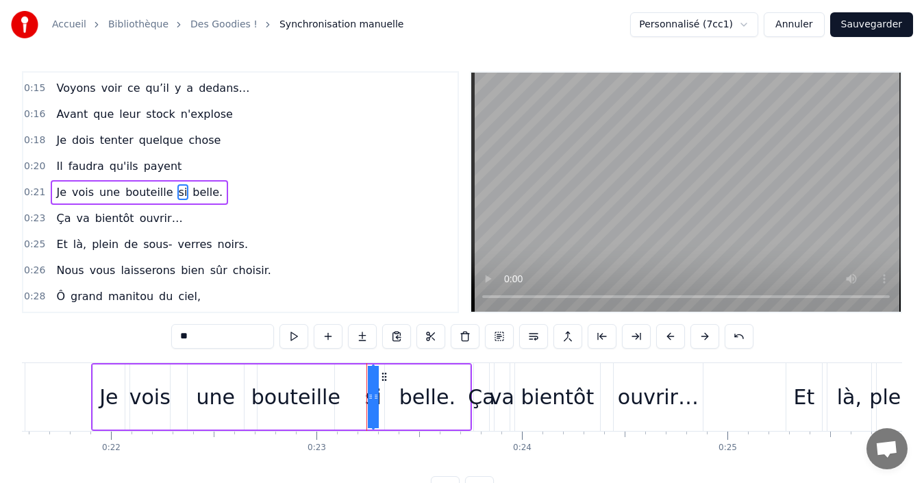
click at [177, 186] on span "si" at bounding box center [183, 192] width 12 height 16
drag, startPoint x: 385, startPoint y: 377, endPoint x: 353, endPoint y: 375, distance: 31.6
click at [353, 375] on icon at bounding box center [352, 376] width 11 height 11
click at [440, 392] on div "belle." at bounding box center [427, 396] width 56 height 31
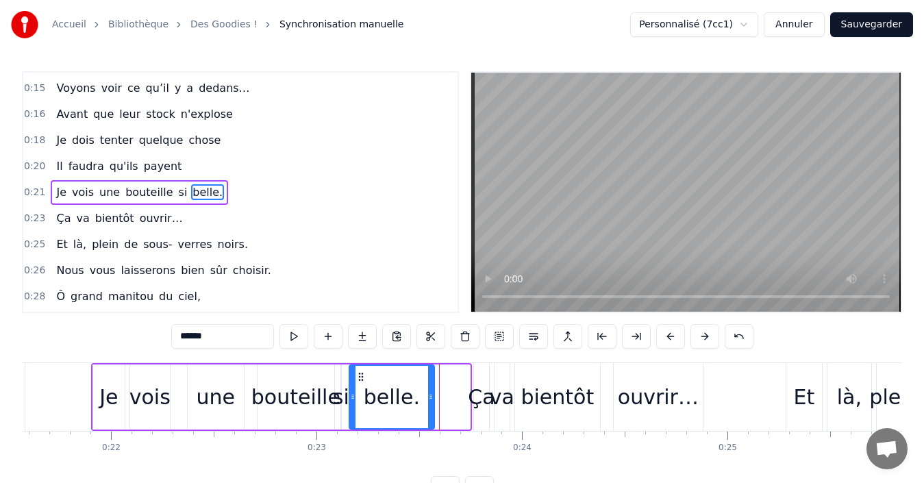
drag, startPoint x: 395, startPoint y: 377, endPoint x: 359, endPoint y: 377, distance: 35.6
click at [359, 377] on icon at bounding box center [360, 376] width 11 height 11
click at [55, 185] on span "Je" at bounding box center [61, 192] width 13 height 16
type input "**"
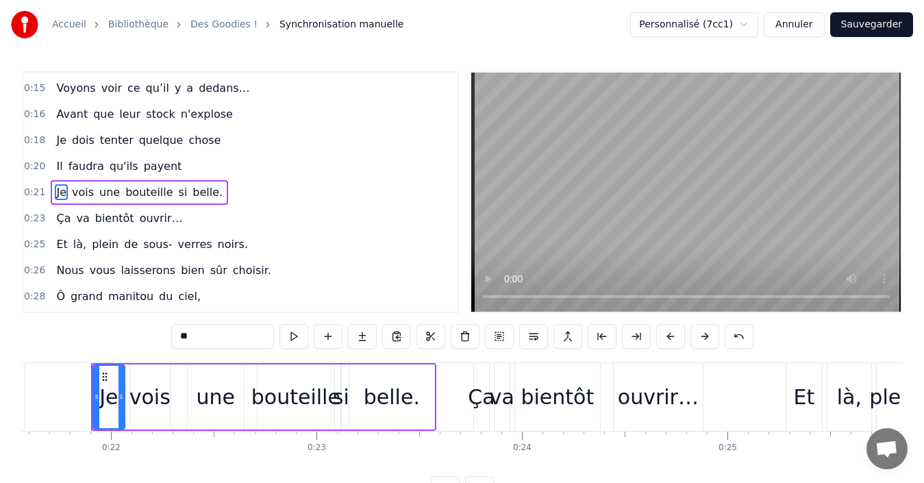
click at [51, 185] on div "Je vois une bouteille si belle." at bounding box center [139, 192] width 177 height 25
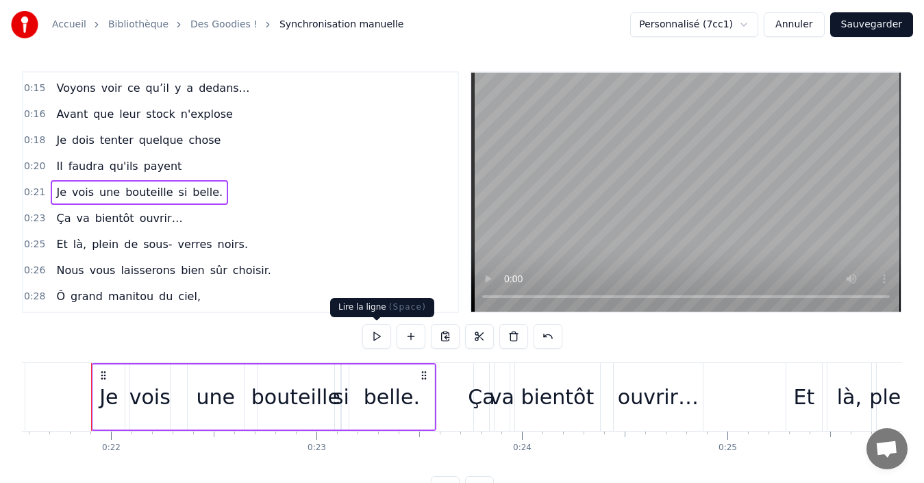
click at [373, 341] on button at bounding box center [376, 336] width 29 height 25
click at [412, 403] on div "belle." at bounding box center [392, 396] width 56 height 31
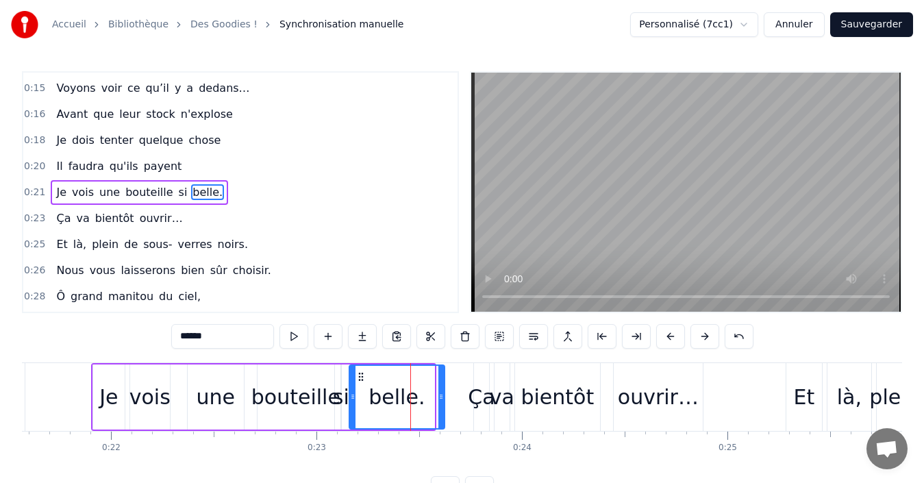
drag, startPoint x: 430, startPoint y: 396, endPoint x: 441, endPoint y: 394, distance: 11.3
click at [441, 394] on icon at bounding box center [441, 396] width 5 height 11
click at [51, 184] on div "Je vois une bouteille si belle." at bounding box center [139, 192] width 177 height 25
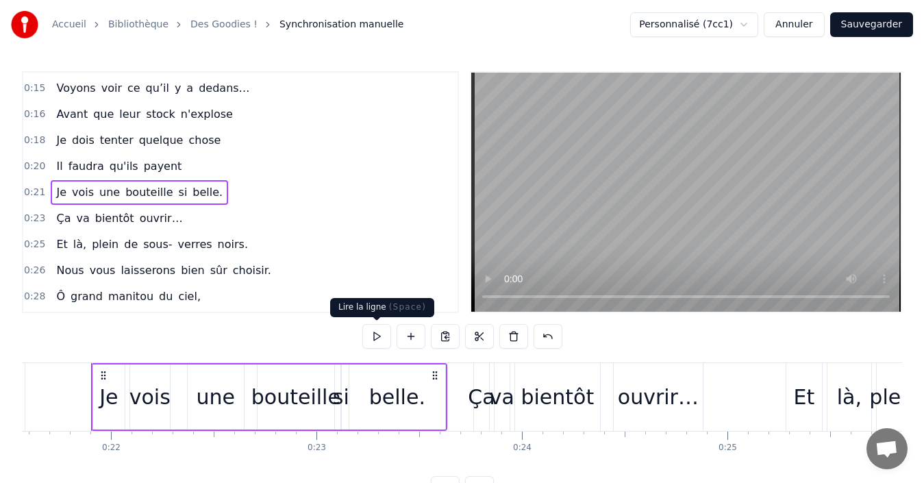
click at [374, 334] on button at bounding box center [376, 336] width 29 height 25
click at [51, 184] on div "Je vois une bouteille si belle." at bounding box center [139, 192] width 177 height 25
click at [381, 345] on button at bounding box center [376, 336] width 29 height 25
click at [51, 185] on div "Je vois une bouteille si belle." at bounding box center [139, 192] width 177 height 25
click at [379, 333] on button at bounding box center [376, 336] width 29 height 25
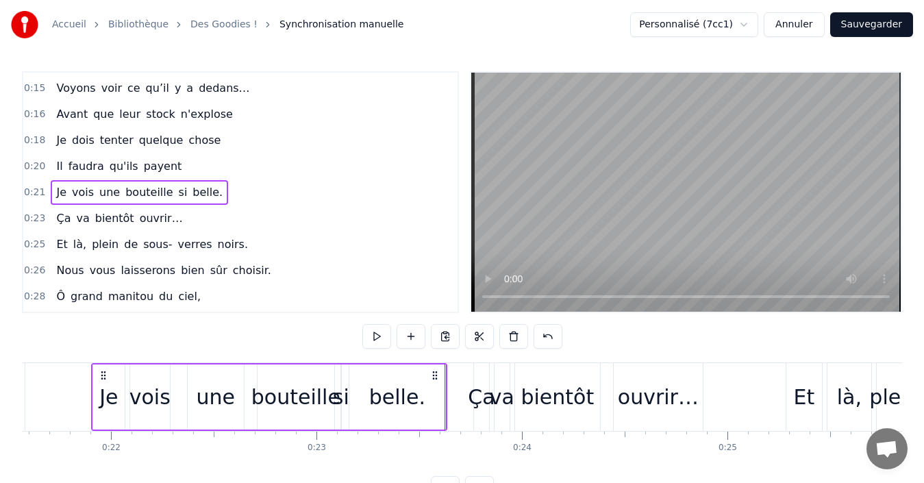
click at [404, 394] on div "belle." at bounding box center [397, 396] width 56 height 31
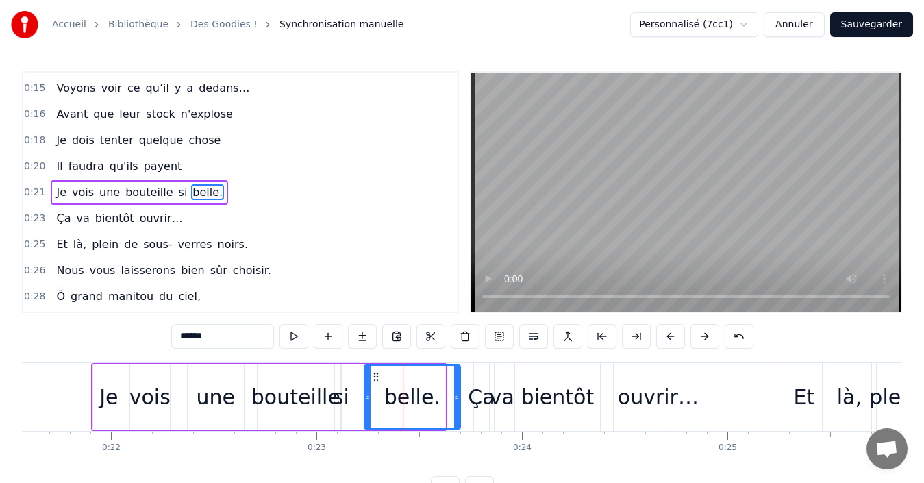
drag, startPoint x: 360, startPoint y: 377, endPoint x: 375, endPoint y: 377, distance: 15.1
click at [375, 377] on circle at bounding box center [374, 376] width 1 height 1
click at [344, 394] on div "si" at bounding box center [341, 396] width 16 height 31
type input "**"
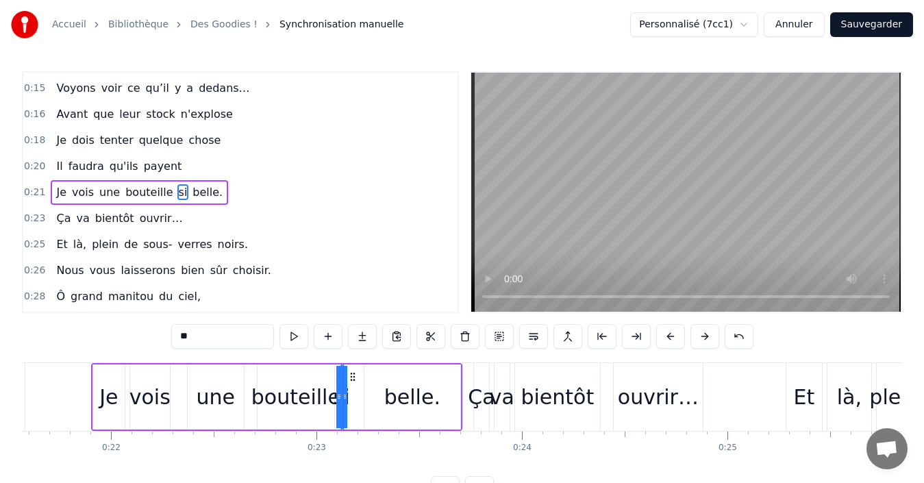
drag, startPoint x: 346, startPoint y: 396, endPoint x: 359, endPoint y: 396, distance: 13.0
click at [359, 396] on div "Je vois une bouteille si belle." at bounding box center [276, 397] width 371 height 68
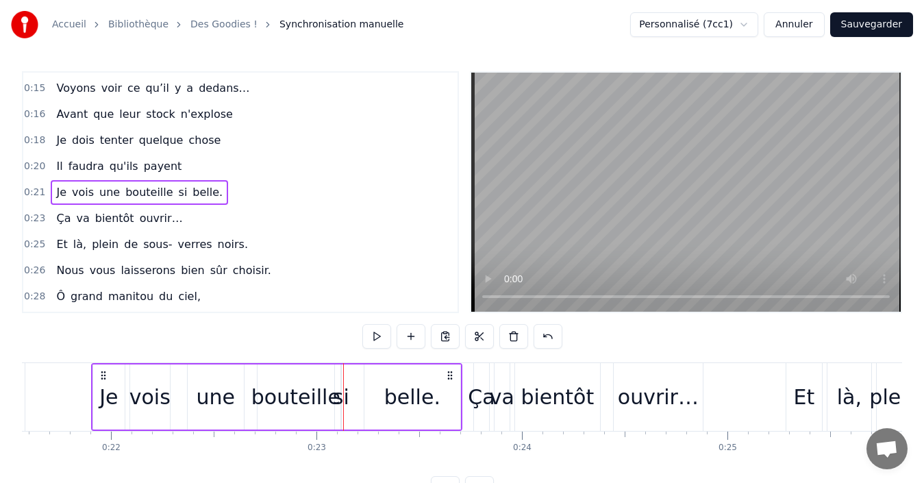
click at [342, 396] on div "si" at bounding box center [341, 396] width 16 height 31
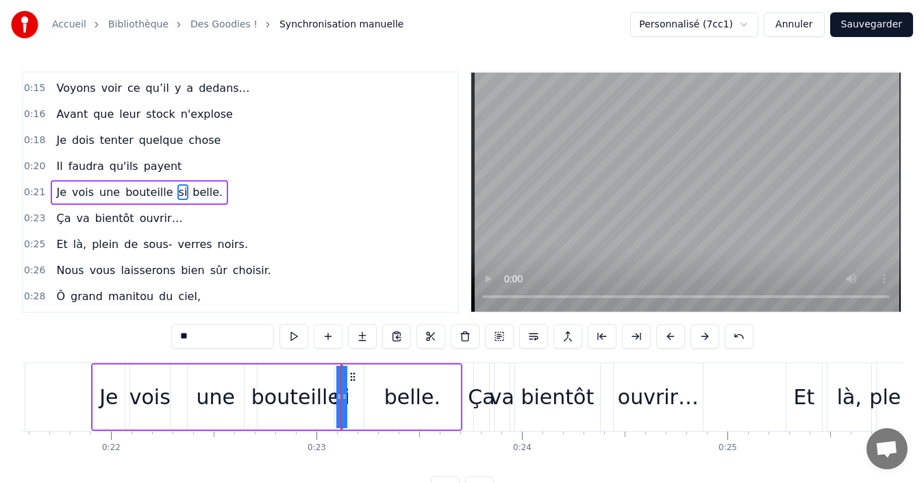
drag, startPoint x: 343, startPoint y: 396, endPoint x: 361, endPoint y: 397, distance: 17.8
click at [390, 400] on div "Je vois une bouteille si belle." at bounding box center [276, 397] width 371 height 68
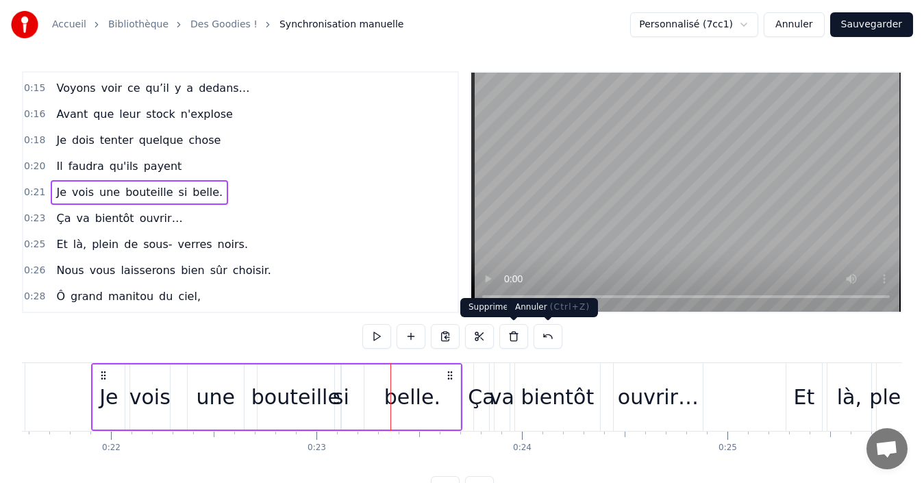
click at [547, 335] on button at bounding box center [547, 336] width 29 height 25
click at [557, 338] on button at bounding box center [565, 336] width 29 height 25
click at [551, 338] on button at bounding box center [547, 336] width 29 height 25
click at [533, 340] on button at bounding box center [530, 336] width 29 height 25
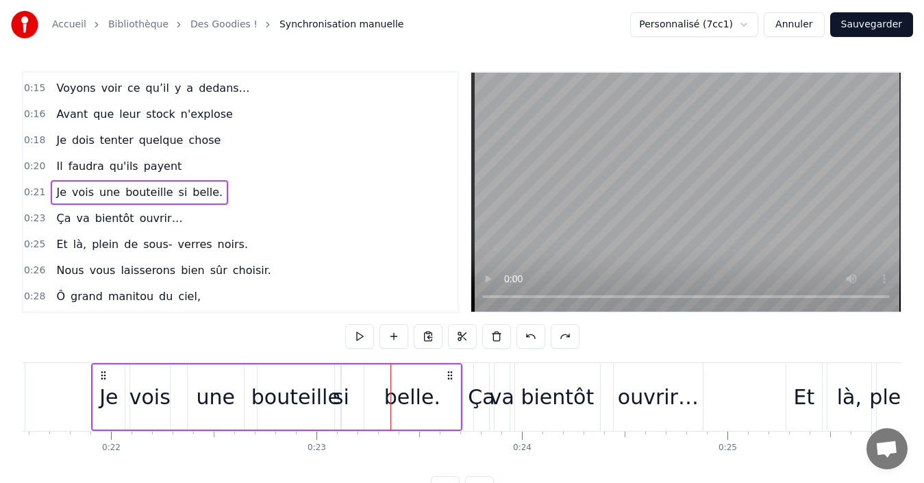
click at [528, 339] on button at bounding box center [530, 336] width 29 height 25
click at [51, 184] on div "Je vois une bouteille si belle." at bounding box center [139, 192] width 177 height 25
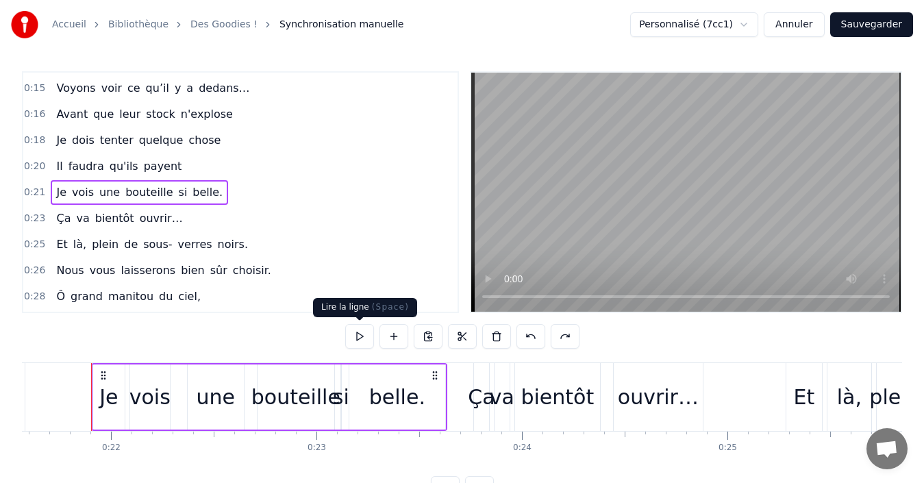
click at [354, 335] on button at bounding box center [359, 336] width 29 height 25
click at [355, 336] on button at bounding box center [359, 336] width 29 height 25
click at [51, 209] on div "Ça va bientôt ouvrir…" at bounding box center [119, 218] width 137 height 25
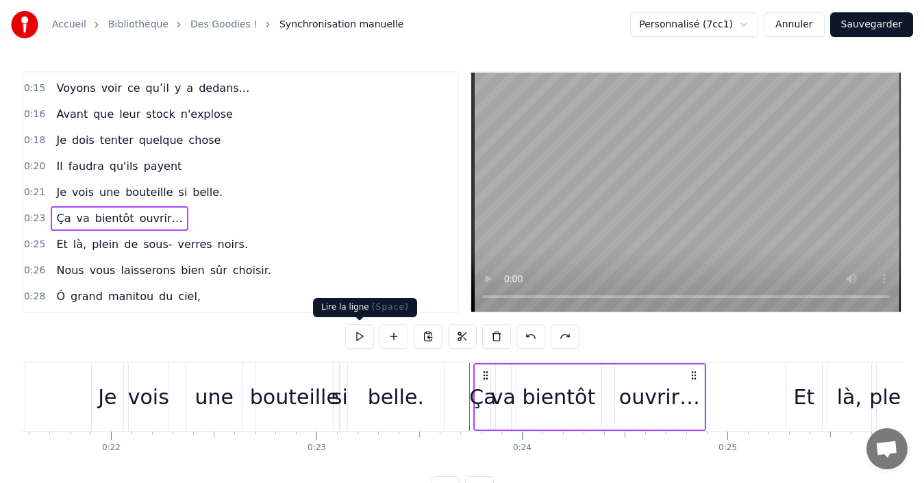
click at [362, 337] on button at bounding box center [359, 336] width 29 height 25
click at [360, 337] on button at bounding box center [359, 336] width 29 height 25
click at [359, 339] on button at bounding box center [359, 336] width 29 height 25
click at [51, 234] on div "Et là, plein de sous- verres noirs." at bounding box center [152, 244] width 203 height 25
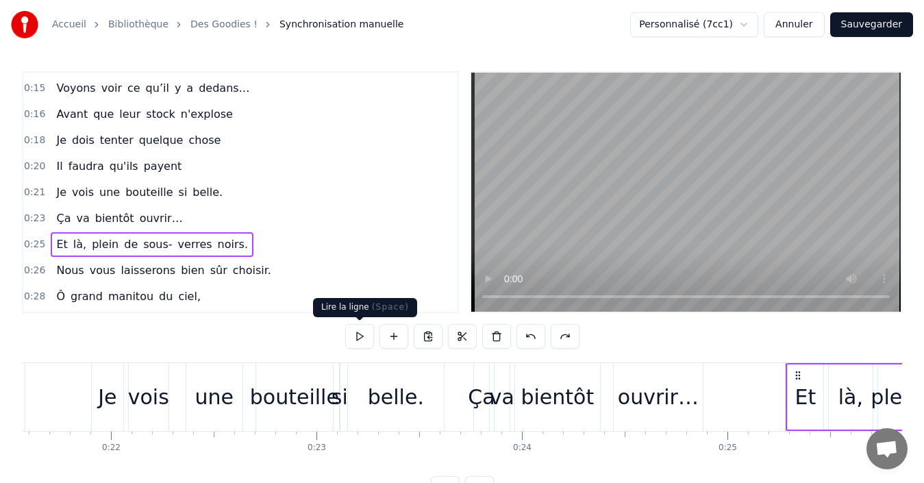
click at [361, 340] on button at bounding box center [359, 336] width 29 height 25
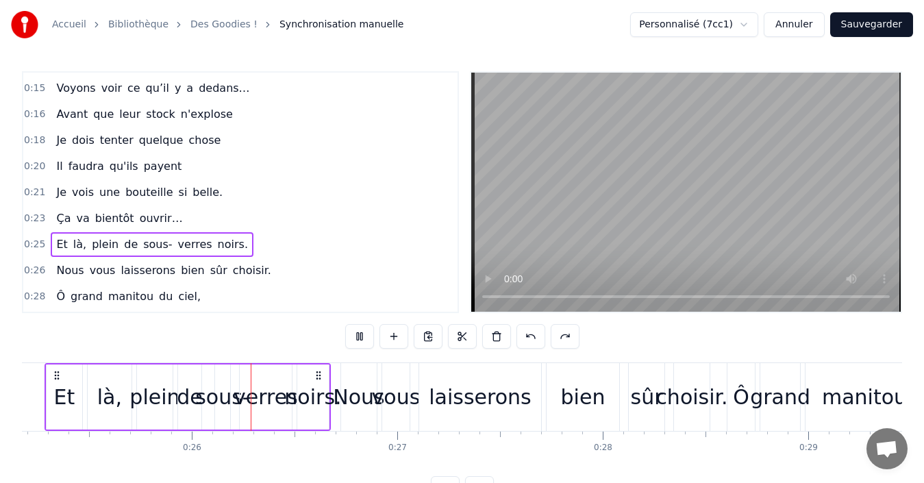
scroll to position [0, 5221]
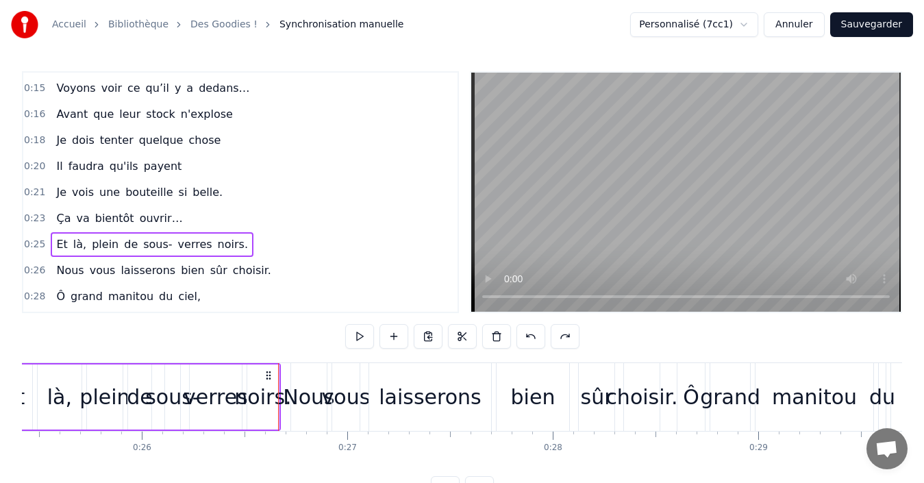
click at [51, 263] on div "Nous vous laisserons bien sûr choisir." at bounding box center [163, 270] width 225 height 25
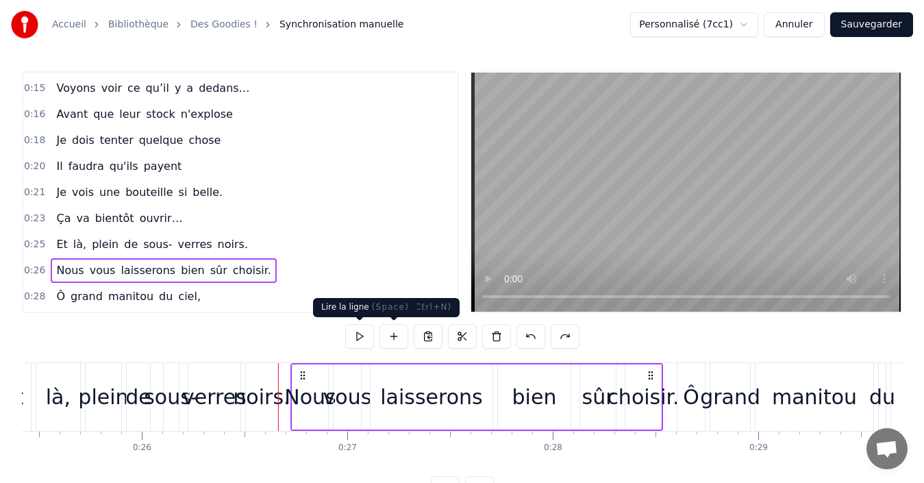
click at [365, 334] on button at bounding box center [359, 336] width 29 height 25
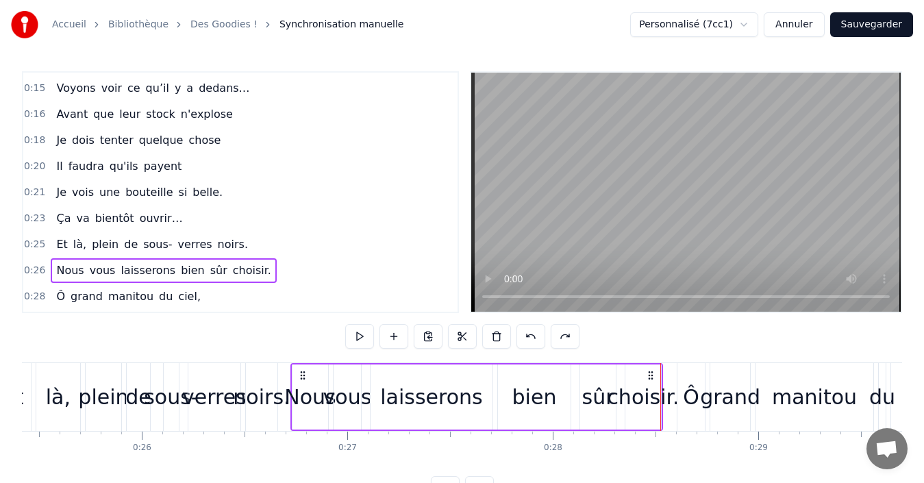
click at [51, 290] on div "Ô grand manitou du ciel," at bounding box center [128, 296] width 155 height 25
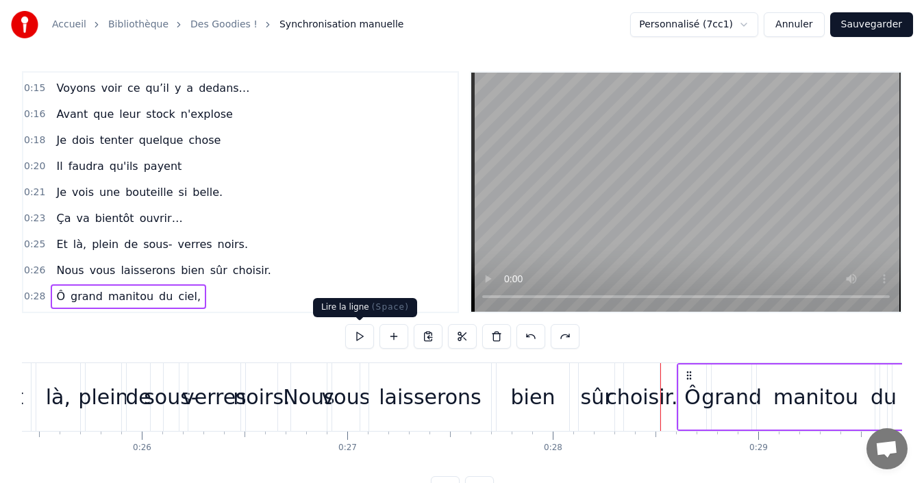
click at [356, 333] on button at bounding box center [359, 336] width 29 height 25
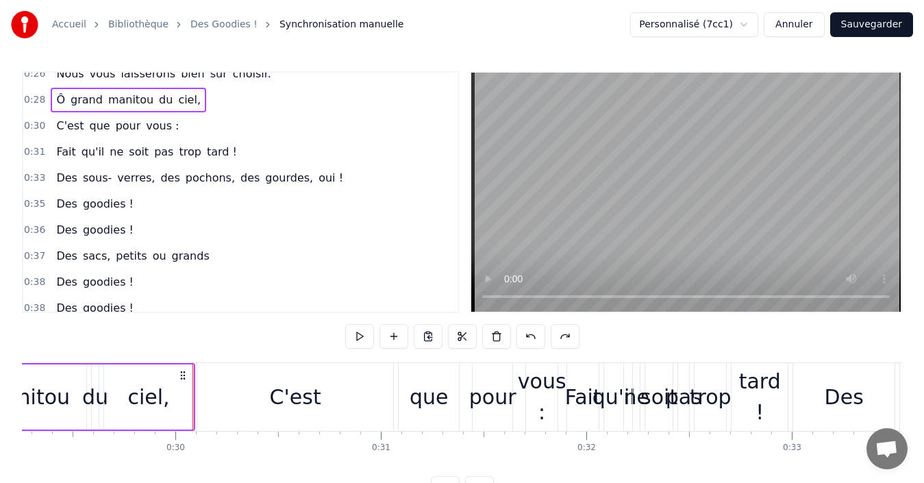
scroll to position [307, 0]
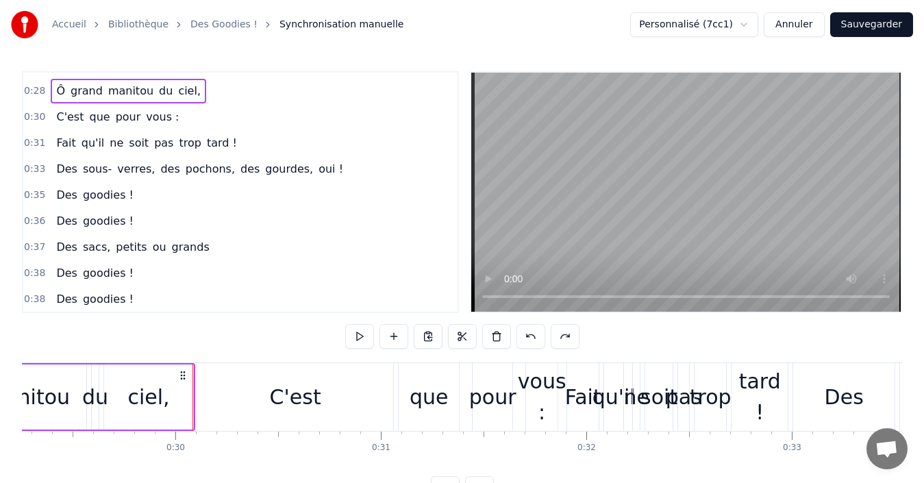
click at [51, 110] on div "C'est que pour vous :" at bounding box center [118, 117] width 134 height 25
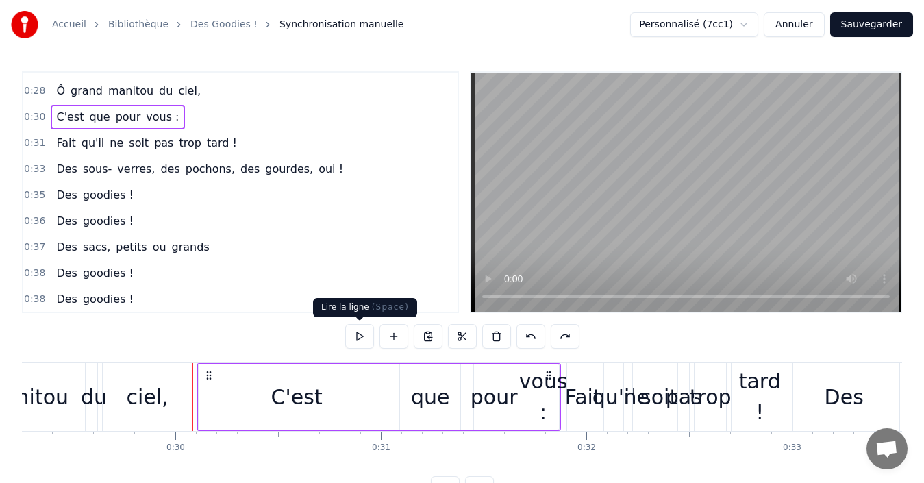
click at [354, 337] on button at bounding box center [359, 336] width 29 height 25
click at [354, 336] on button at bounding box center [359, 336] width 29 height 25
click at [359, 333] on button at bounding box center [359, 336] width 29 height 25
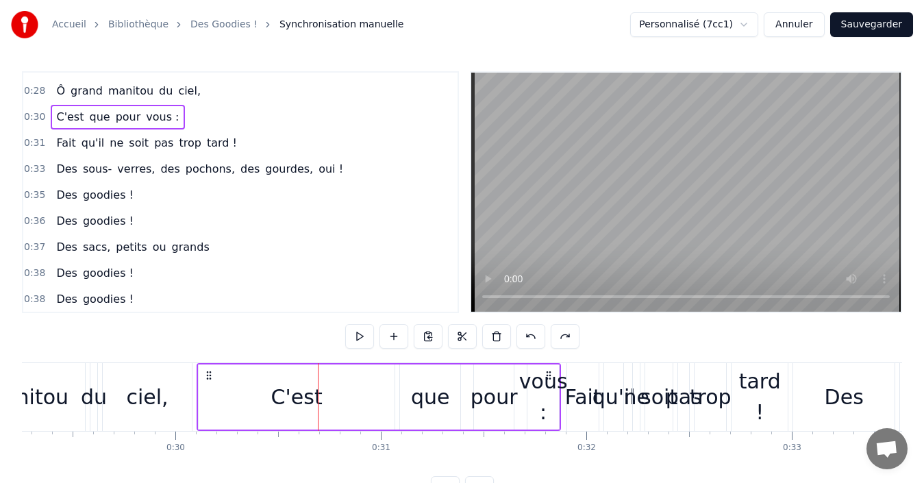
click at [359, 333] on button at bounding box center [359, 336] width 29 height 25
click at [365, 398] on div "C'est" at bounding box center [297, 396] width 196 height 65
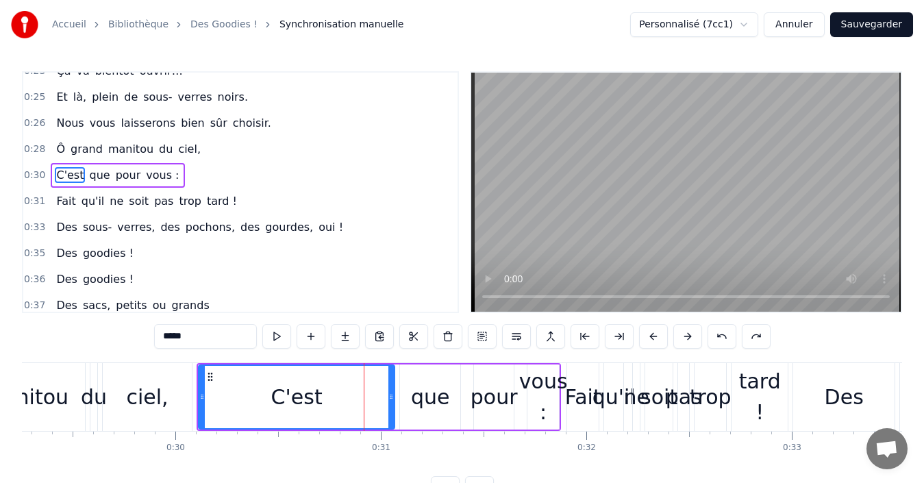
scroll to position [231, 0]
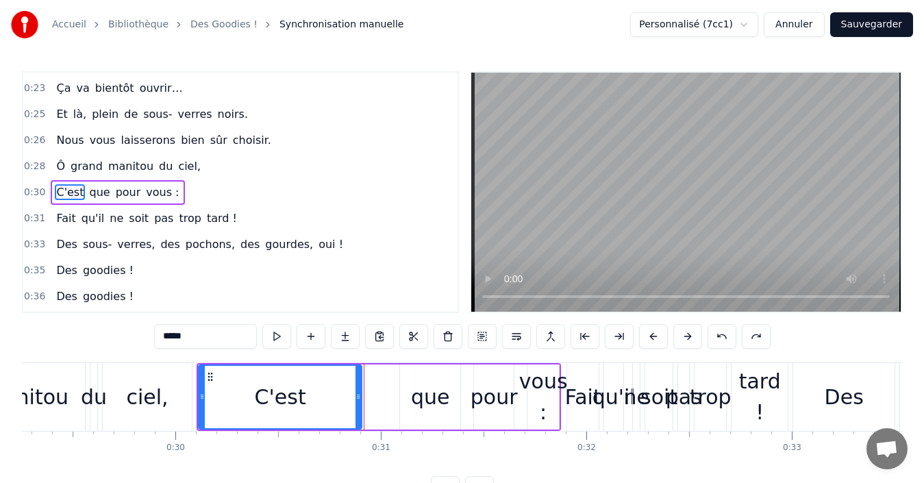
drag, startPoint x: 392, startPoint y: 396, endPoint x: 360, endPoint y: 396, distance: 31.5
click at [359, 396] on icon at bounding box center [357, 396] width 5 height 11
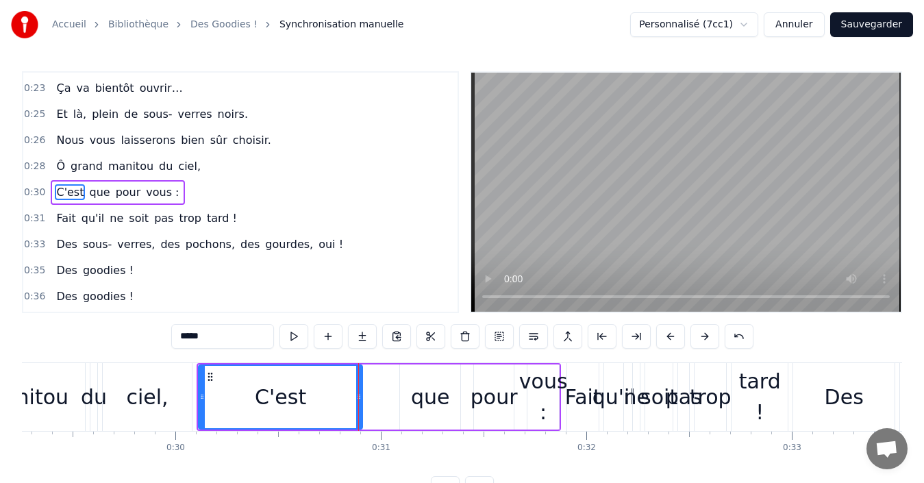
click at [418, 400] on div "que" at bounding box center [430, 396] width 39 height 31
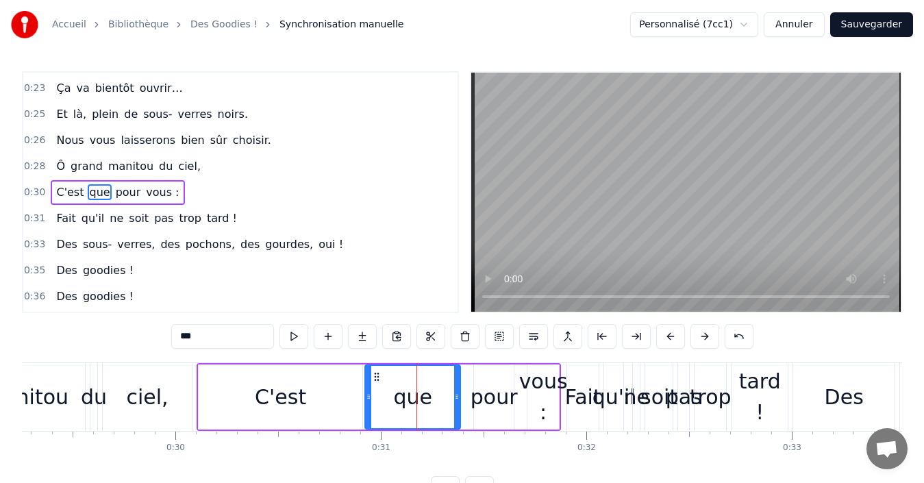
drag, startPoint x: 402, startPoint y: 396, endPoint x: 367, endPoint y: 396, distance: 34.9
click at [367, 396] on icon at bounding box center [368, 396] width 5 height 11
click at [55, 185] on span "C'est" at bounding box center [70, 192] width 30 height 16
type input "*****"
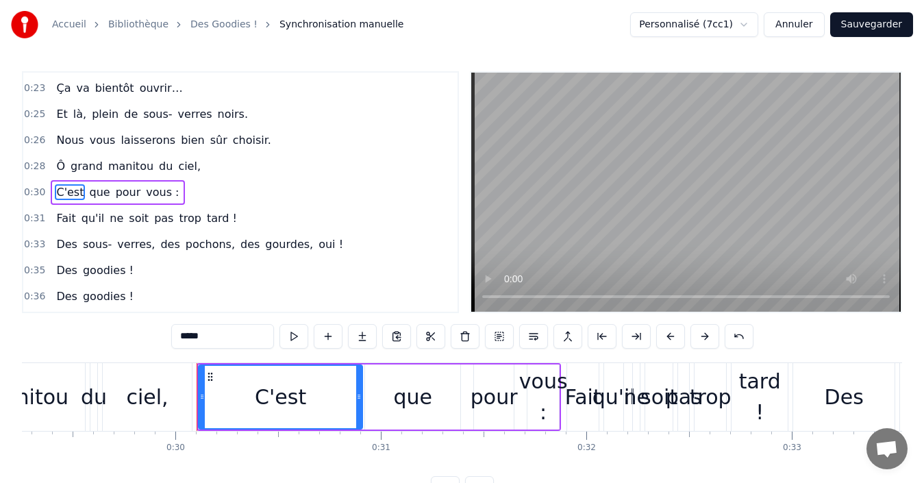
click at [51, 184] on div "C'est que pour vous :" at bounding box center [118, 192] width 134 height 25
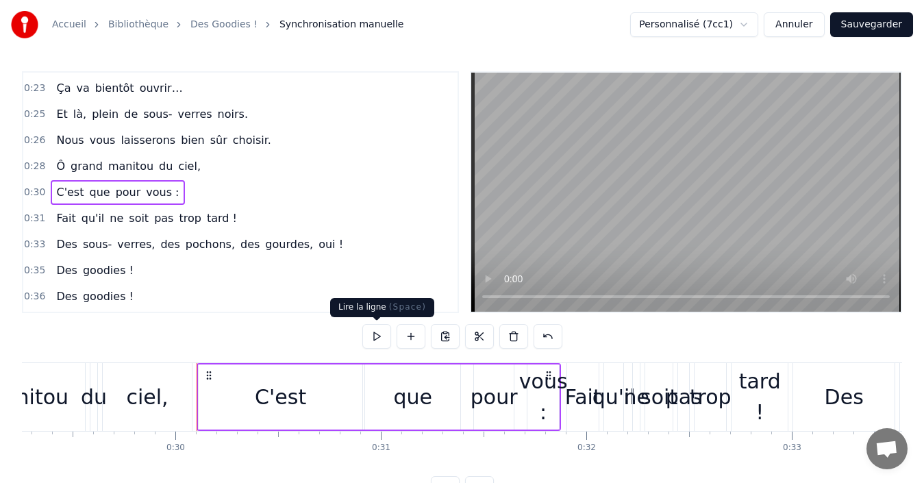
click at [373, 336] on button at bounding box center [376, 336] width 29 height 25
click at [209, 396] on div "C'est" at bounding box center [281, 396] width 164 height 65
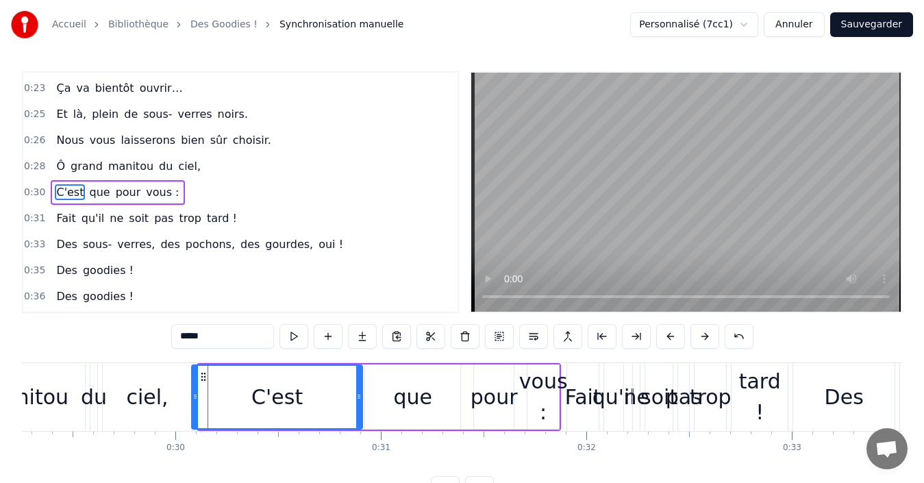
click at [194, 399] on icon at bounding box center [194, 396] width 5 height 11
click at [197, 395] on icon at bounding box center [196, 396] width 5 height 11
click at [51, 160] on div "Ô grand manitou du ciel," at bounding box center [128, 166] width 155 height 25
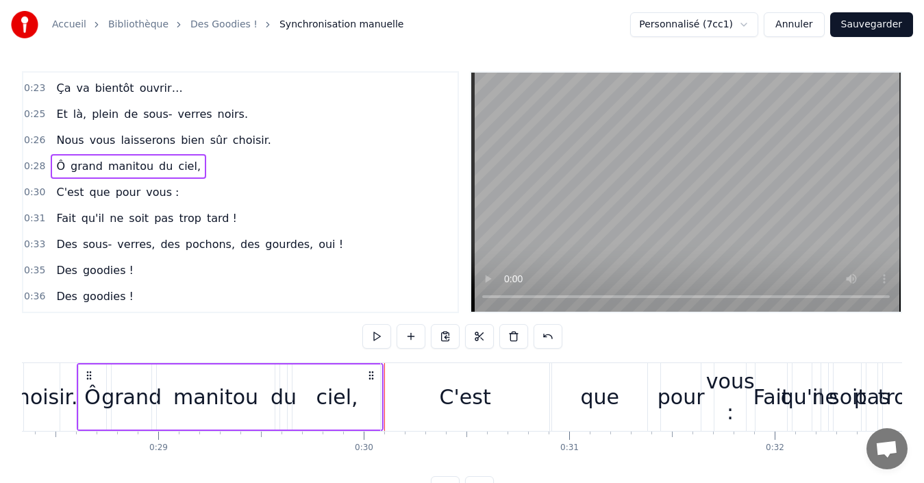
scroll to position [0, 5807]
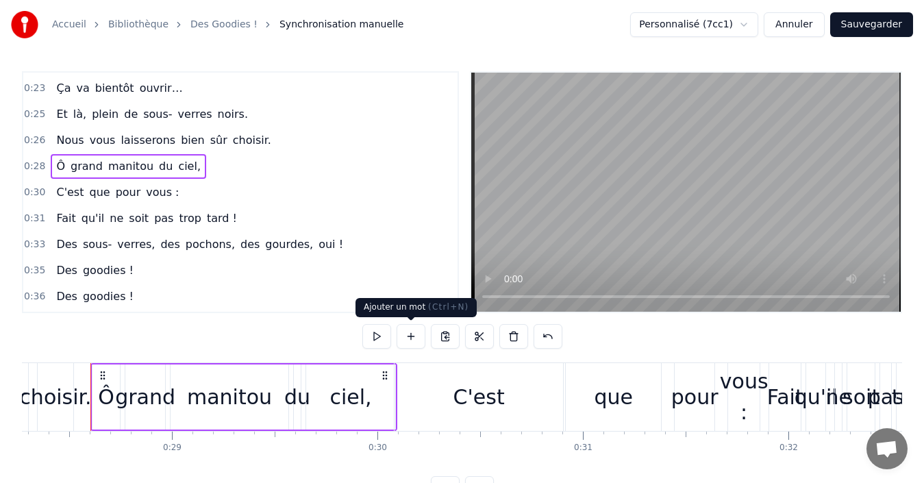
click at [377, 338] on button at bounding box center [376, 336] width 29 height 25
click at [51, 184] on div "C'est que pour vous :" at bounding box center [118, 192] width 134 height 25
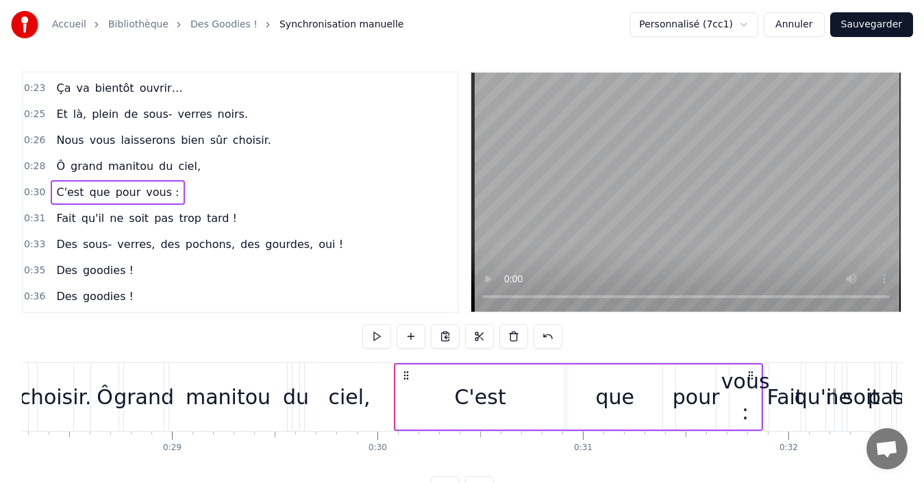
click at [369, 383] on div "ciel," at bounding box center [349, 397] width 89 height 68
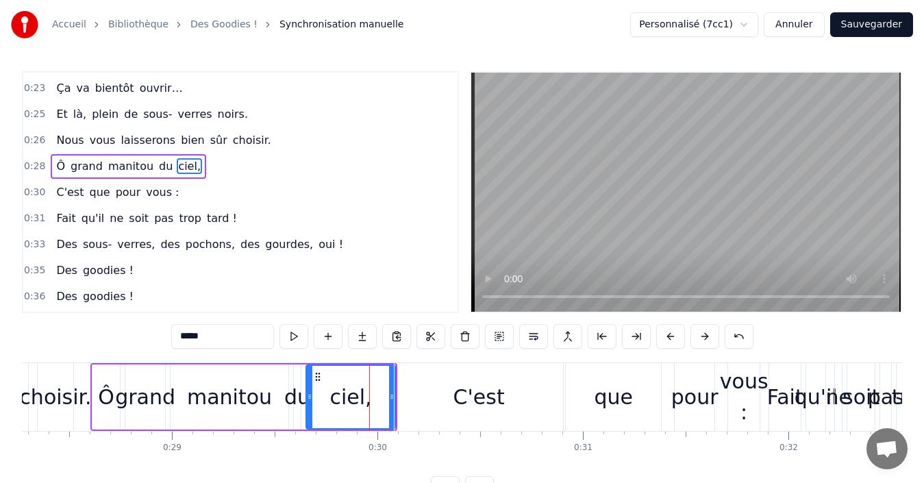
scroll to position [205, 0]
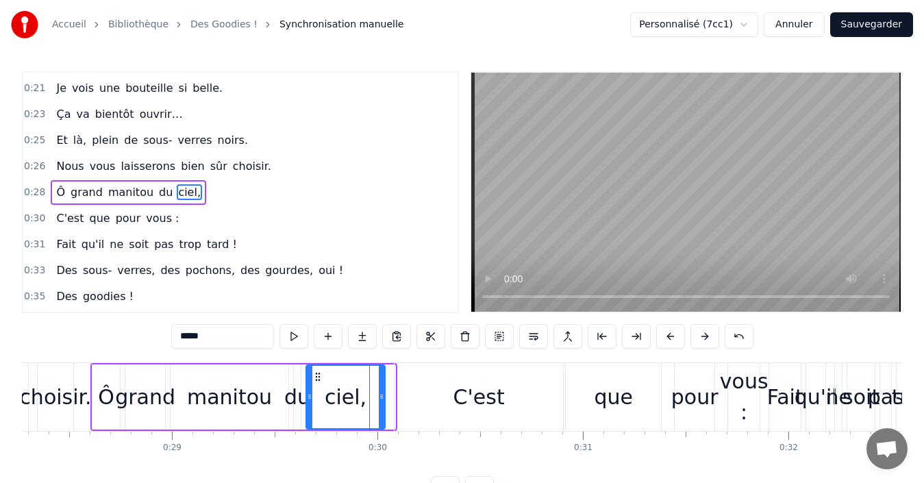
drag, startPoint x: 390, startPoint y: 395, endPoint x: 379, endPoint y: 394, distance: 10.3
click at [379, 394] on icon at bounding box center [381, 396] width 5 height 11
click at [51, 183] on div "Ô grand manitou du ciel," at bounding box center [128, 192] width 155 height 25
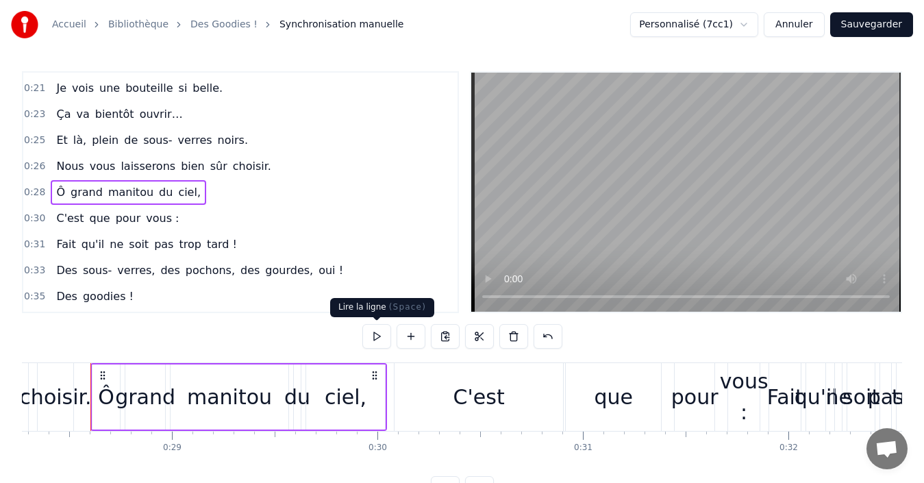
click at [378, 340] on button at bounding box center [376, 336] width 29 height 25
click at [419, 403] on div "C'est" at bounding box center [478, 397] width 168 height 68
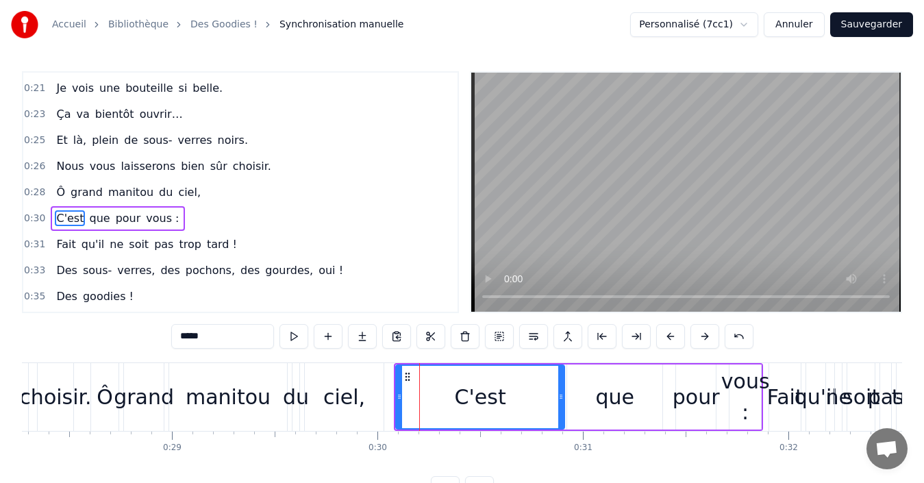
scroll to position [231, 0]
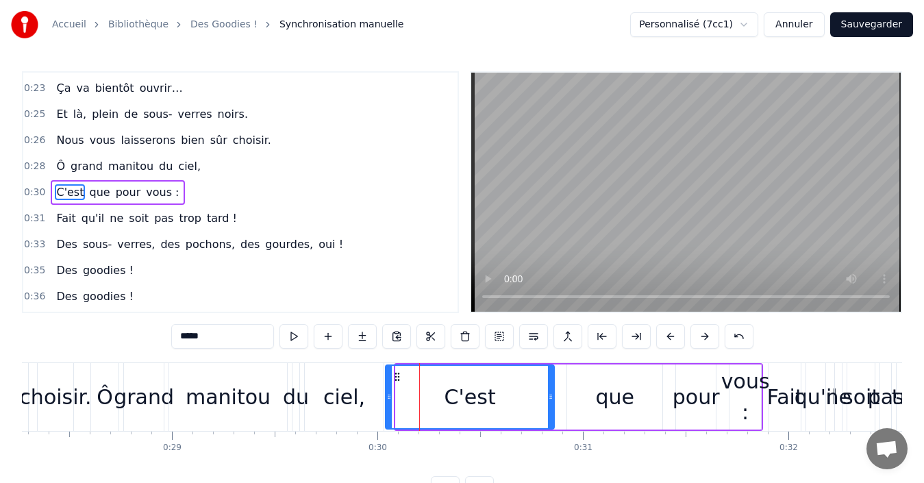
drag, startPoint x: 407, startPoint y: 377, endPoint x: 397, endPoint y: 377, distance: 10.3
click at [397, 377] on icon at bounding box center [397, 376] width 11 height 11
click at [51, 183] on div "C'est que pour vous :" at bounding box center [118, 192] width 134 height 25
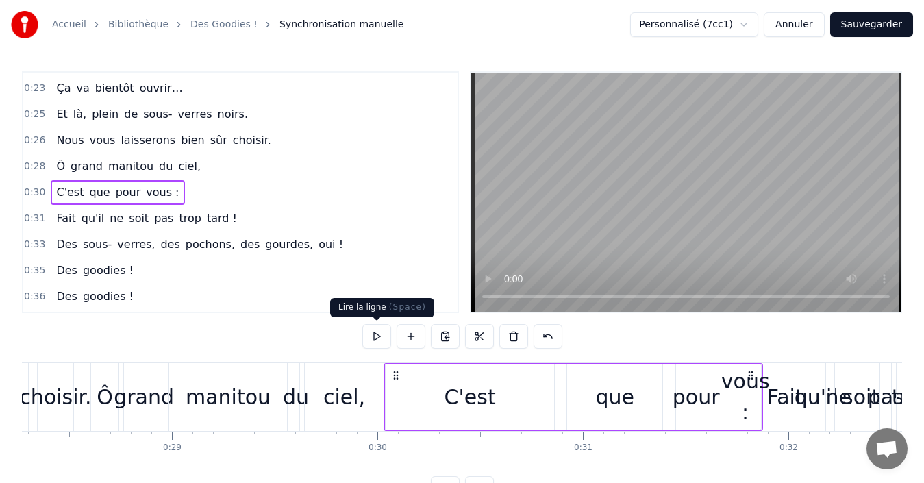
click at [381, 340] on button at bounding box center [376, 336] width 29 height 25
click at [537, 394] on div "C'est" at bounding box center [470, 396] width 168 height 65
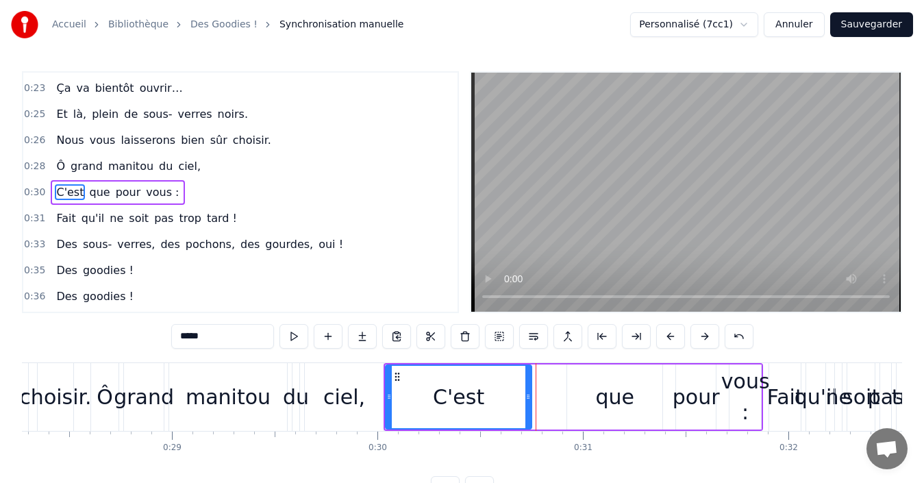
drag, startPoint x: 549, startPoint y: 395, endPoint x: 527, endPoint y: 395, distance: 22.6
click at [527, 395] on icon at bounding box center [527, 396] width 5 height 11
click at [607, 402] on div "que" at bounding box center [614, 396] width 39 height 31
type input "***"
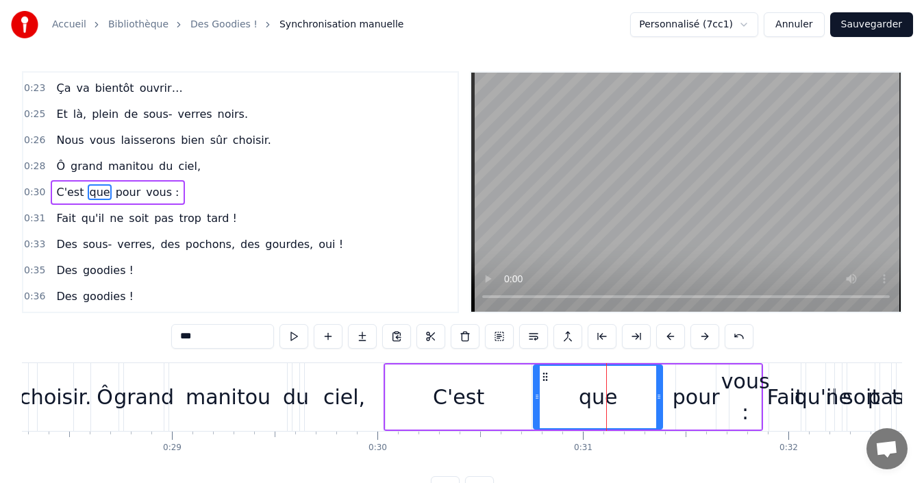
drag, startPoint x: 570, startPoint y: 398, endPoint x: 537, endPoint y: 398, distance: 32.9
click at [537, 398] on icon at bounding box center [536, 396] width 5 height 11
click at [51, 184] on div "C'est que pour vous :" at bounding box center [118, 192] width 134 height 25
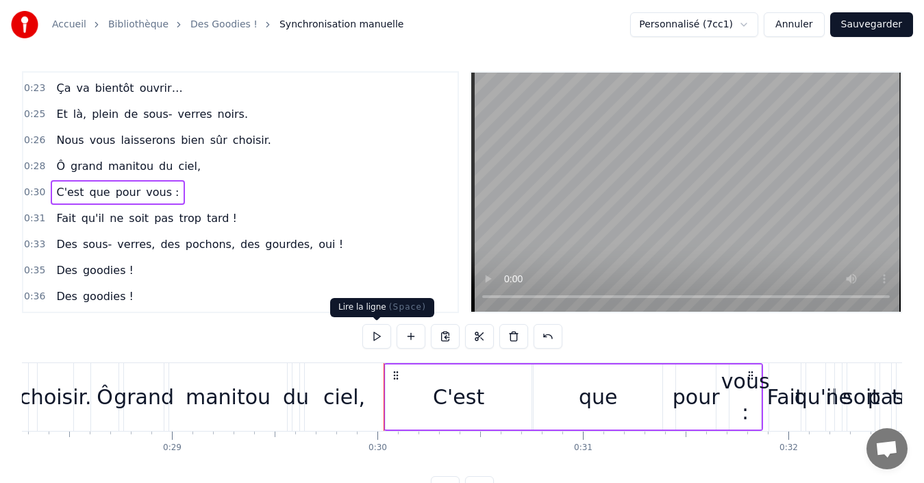
click at [372, 335] on button at bounding box center [376, 336] width 29 height 25
click
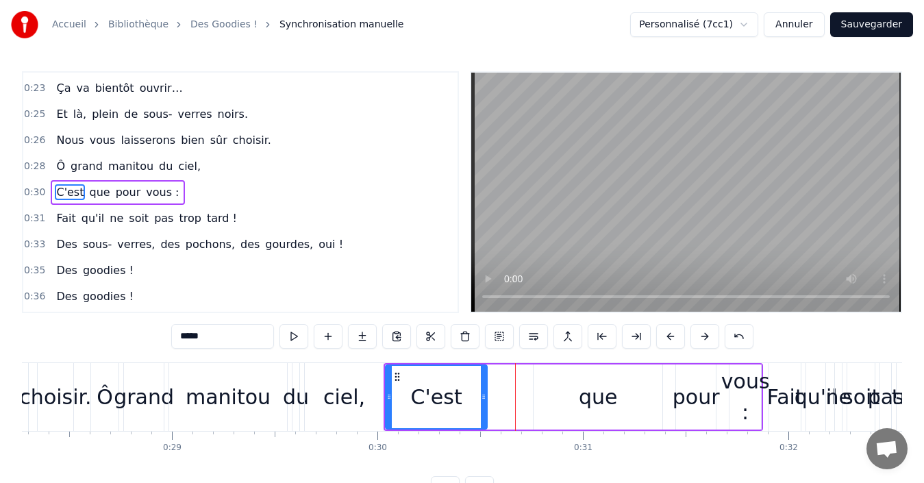
drag, startPoint x: 527, startPoint y: 394, endPoint x: 483, endPoint y: 393, distance: 44.5
type input "***"
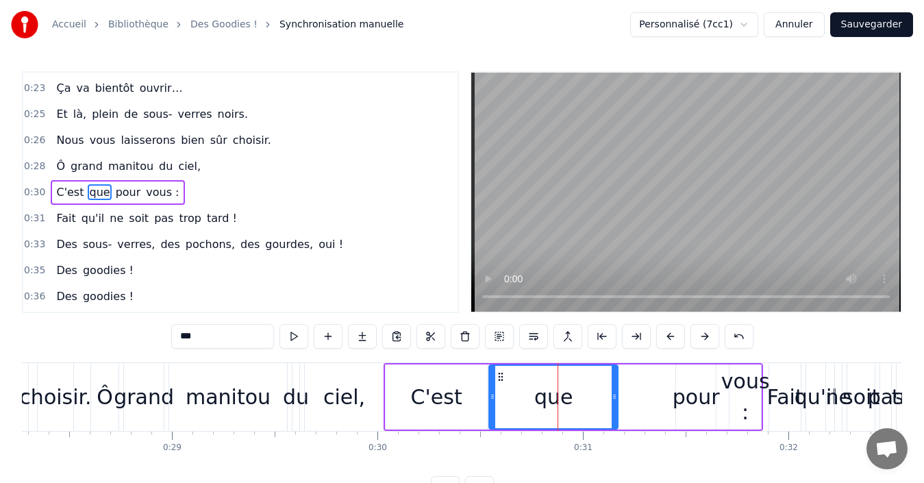
drag, startPoint x: 545, startPoint y: 381, endPoint x: 501, endPoint y: 383, distance: 44.6
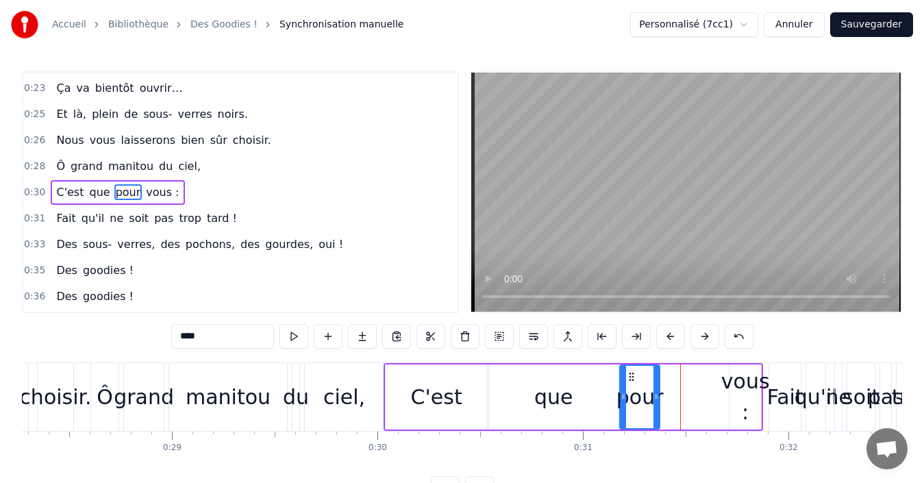
drag, startPoint x: 687, startPoint y: 375, endPoint x: 631, endPoint y: 375, distance: 56.1
click at [631, 375] on icon at bounding box center [631, 376] width 11 height 11
click at [734, 385] on div "vous :" at bounding box center [745, 397] width 49 height 62
type input "******"
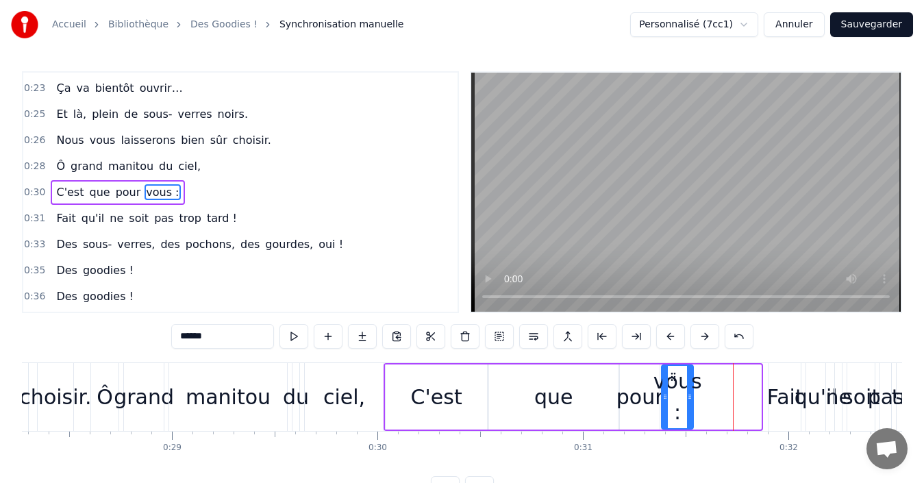
drag, startPoint x: 739, startPoint y: 376, endPoint x: 671, endPoint y: 377, distance: 67.8
click at [671, 377] on icon at bounding box center [673, 376] width 11 height 11
click at [51, 184] on div "C'est que pour vous :" at bounding box center [118, 192] width 134 height 25
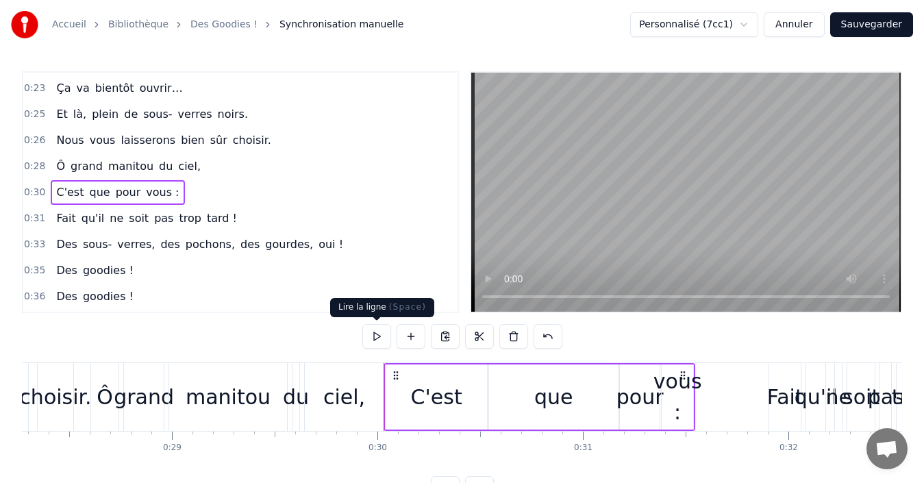
click at [375, 336] on button at bounding box center [376, 336] width 29 height 25
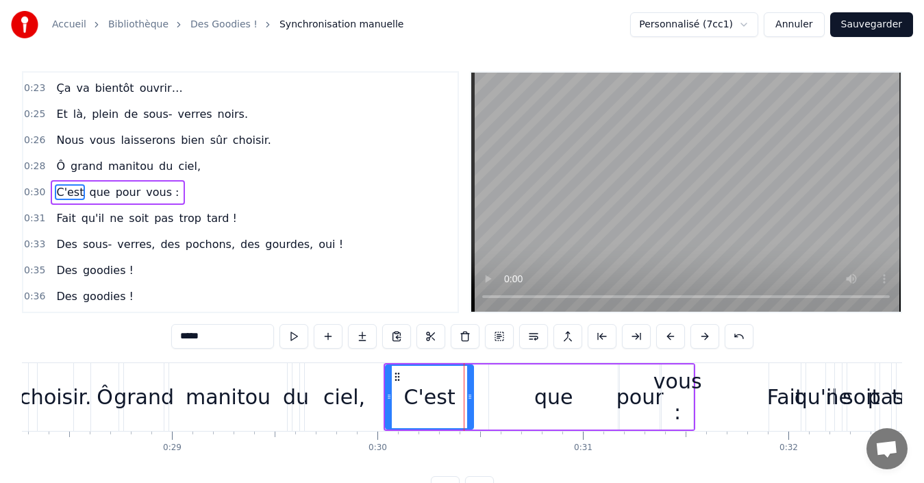
drag, startPoint x: 484, startPoint y: 399, endPoint x: 470, endPoint y: 399, distance: 13.7
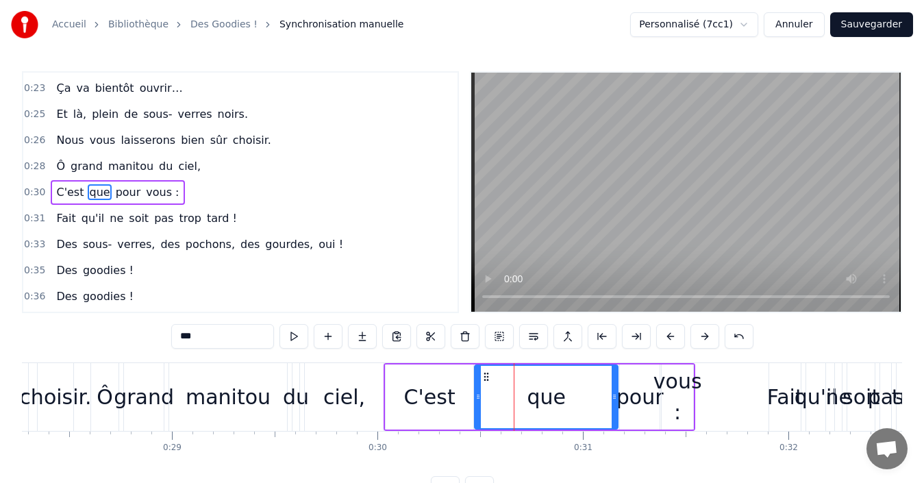
drag, startPoint x: 491, startPoint y: 396, endPoint x: 477, endPoint y: 397, distance: 14.4
drag, startPoint x: 612, startPoint y: 396, endPoint x: 589, endPoint y: 396, distance: 23.3
type input "*****"
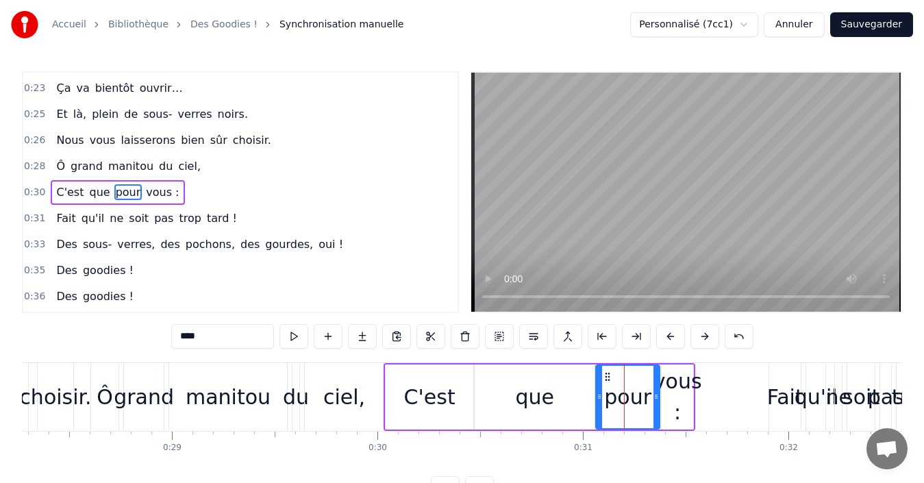
drag, startPoint x: 621, startPoint y: 396, endPoint x: 597, endPoint y: 398, distance: 24.0
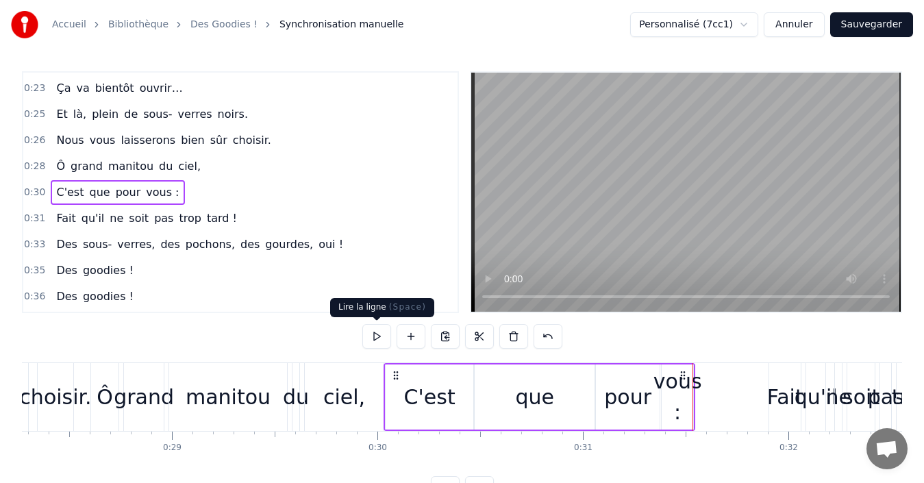
click at [379, 339] on button at bounding box center [376, 336] width 29 height 25
click at [683, 392] on div "vous :" at bounding box center [677, 397] width 49 height 62
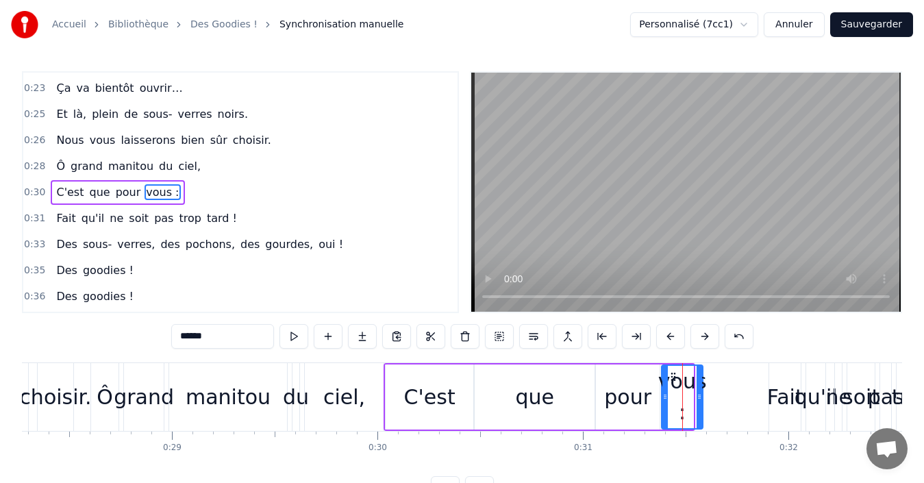
drag, startPoint x: 691, startPoint y: 396, endPoint x: 700, endPoint y: 396, distance: 9.6
click at [700, 396] on icon at bounding box center [698, 396] width 5 height 11
click at [51, 209] on div "Fait qu'il ne soit pas trop tard !" at bounding box center [146, 218] width 191 height 25
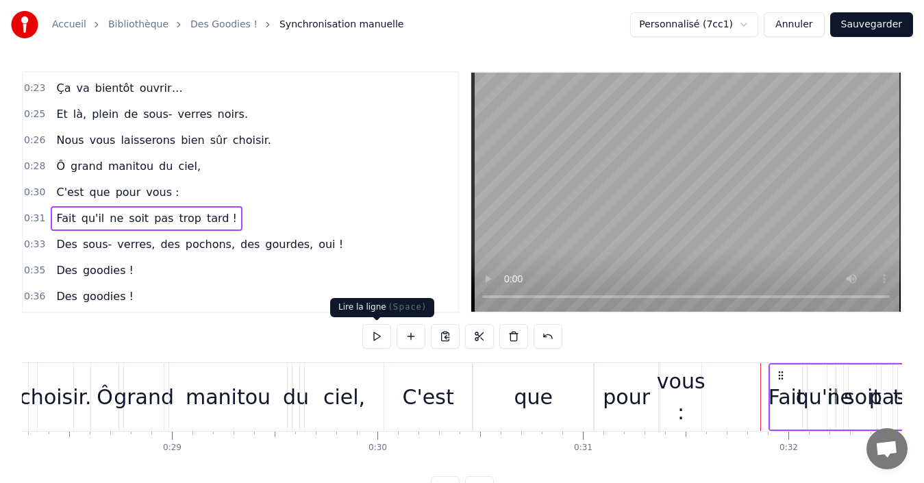
click at [373, 338] on button at bounding box center [376, 336] width 29 height 25
click at [380, 339] on button at bounding box center [376, 336] width 29 height 25
click at [373, 333] on button at bounding box center [376, 336] width 29 height 25
click at [785, 400] on div "Fait" at bounding box center [786, 396] width 36 height 31
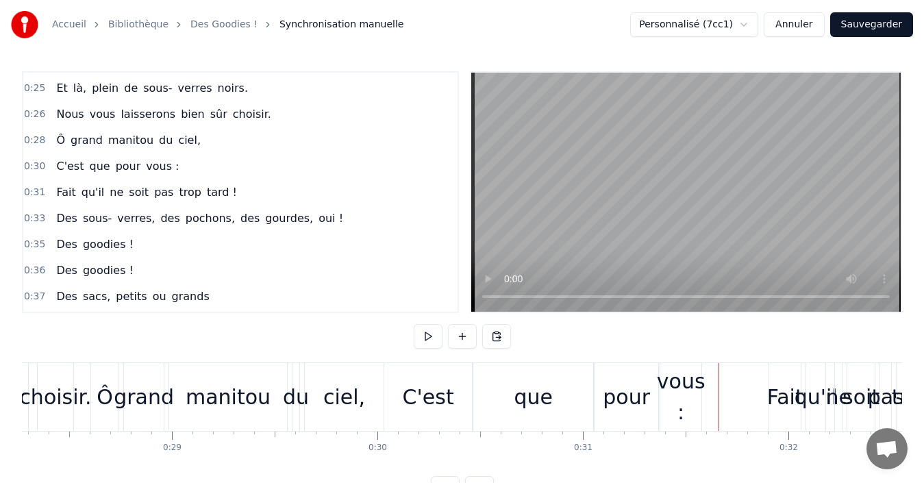
click at [55, 164] on span "C'est" at bounding box center [70, 166] width 30 height 16
click at [53, 155] on div "C'est que pour vous :" at bounding box center [118, 166] width 134 height 25
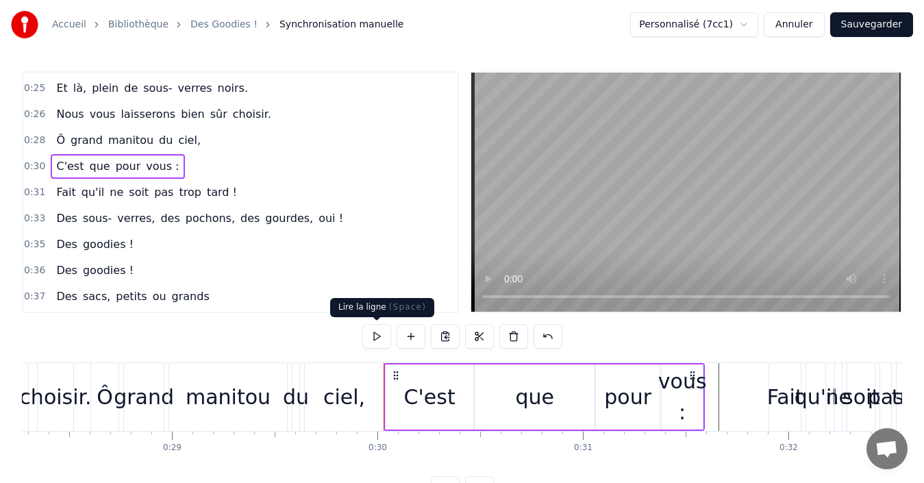
click at [383, 335] on button at bounding box center [376, 336] width 29 height 25
click at [51, 186] on div "Fait qu'il ne soit pas trop tard !" at bounding box center [146, 192] width 191 height 25
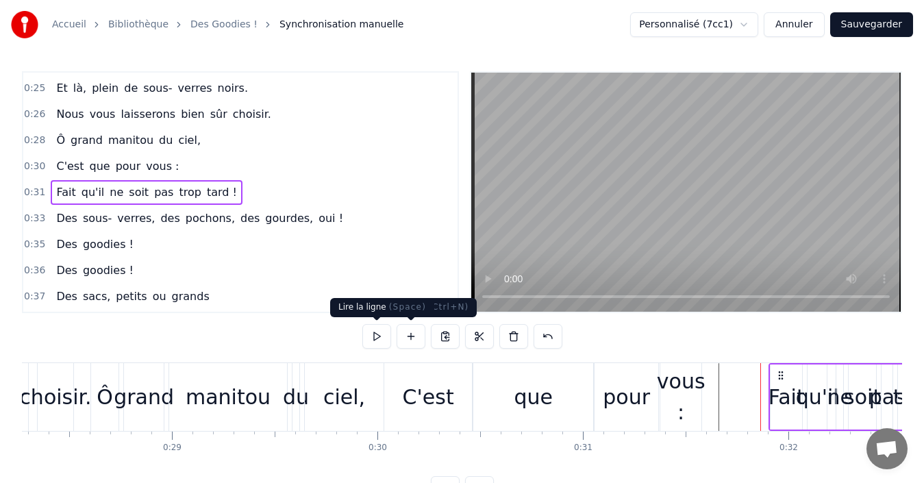
click at [376, 333] on button at bounding box center [376, 336] width 29 height 25
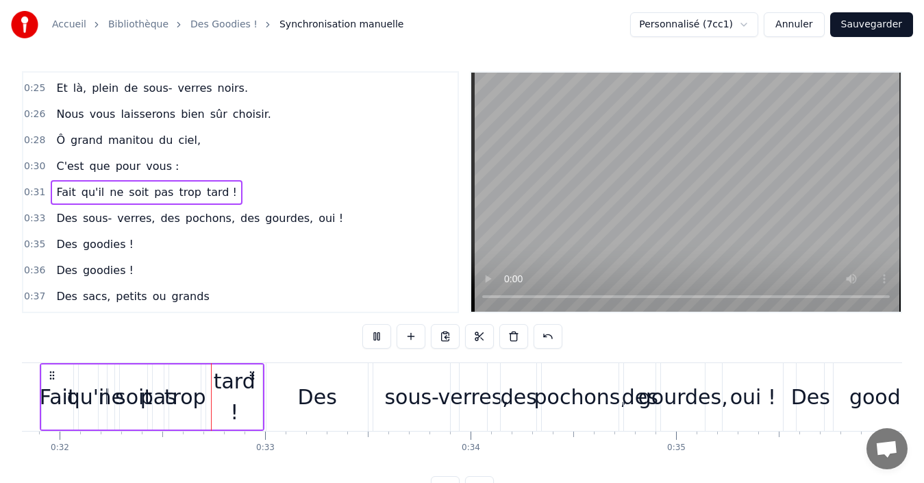
scroll to position [0, 6579]
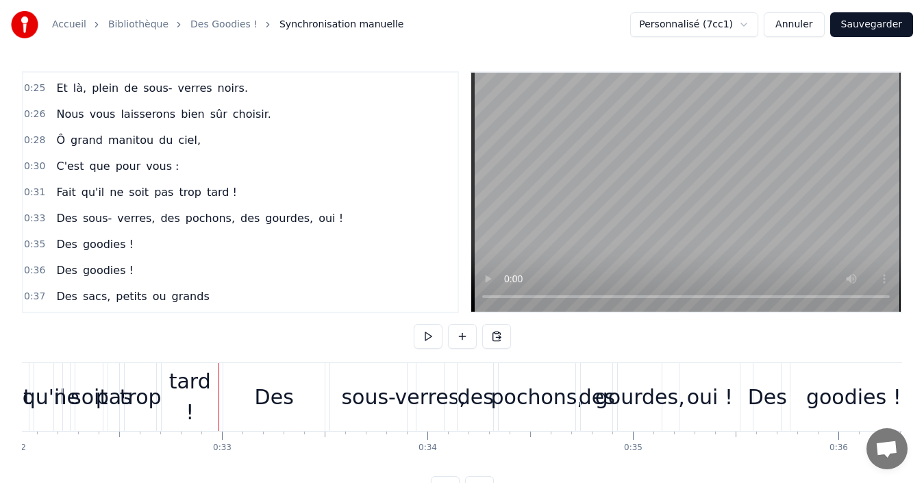
click at [427, 335] on button at bounding box center [428, 336] width 29 height 25
click at [51, 186] on div "Fait qu'il ne soit pas trop tard !" at bounding box center [146, 192] width 191 height 25
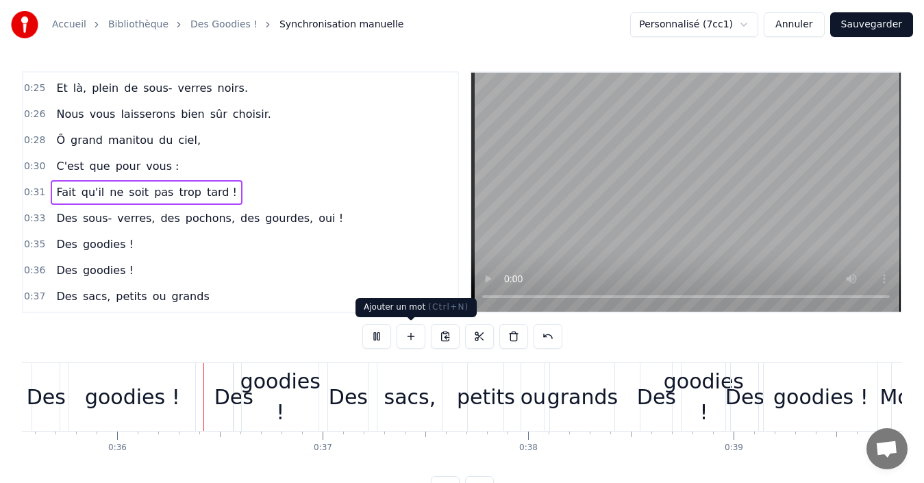
scroll to position [0, 7339]
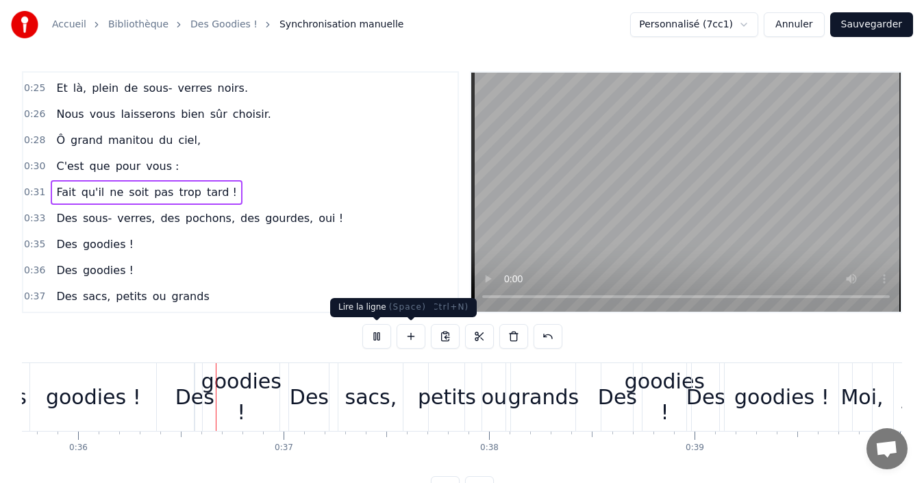
click at [376, 336] on button at bounding box center [376, 336] width 29 height 25
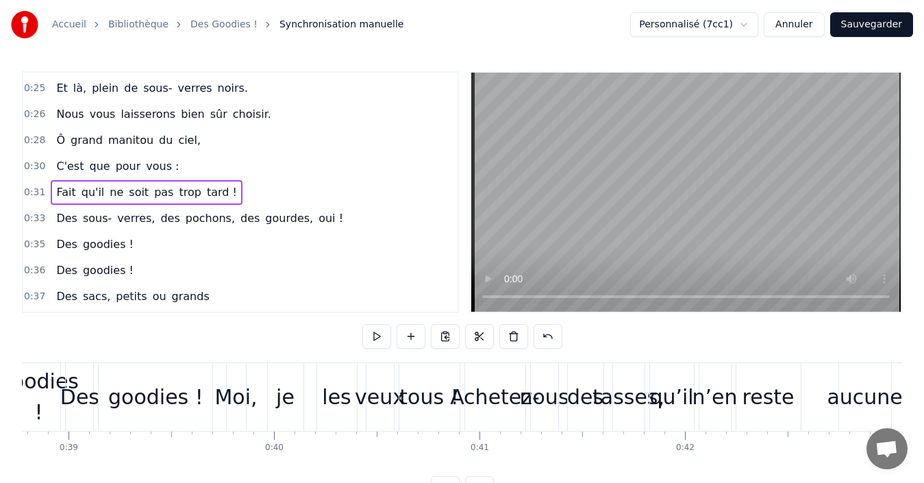
scroll to position [0, 7933]
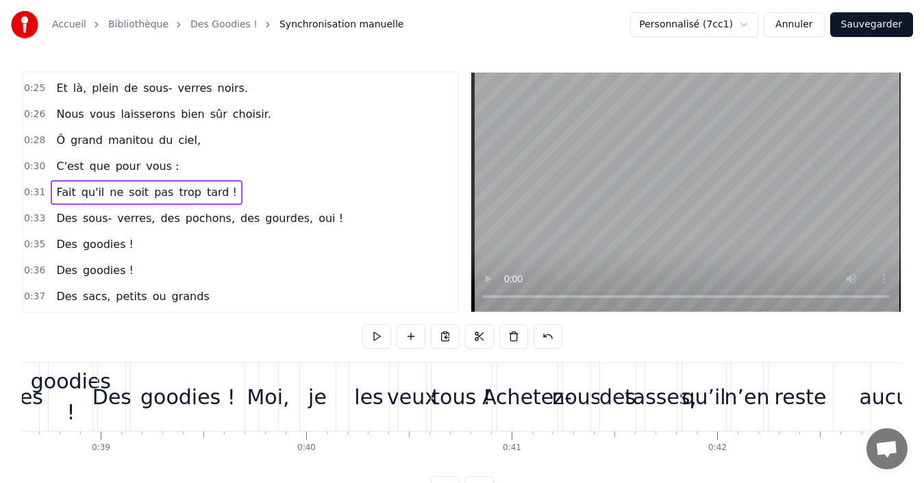
click at [56, 185] on span "Fait" at bounding box center [66, 192] width 22 height 16
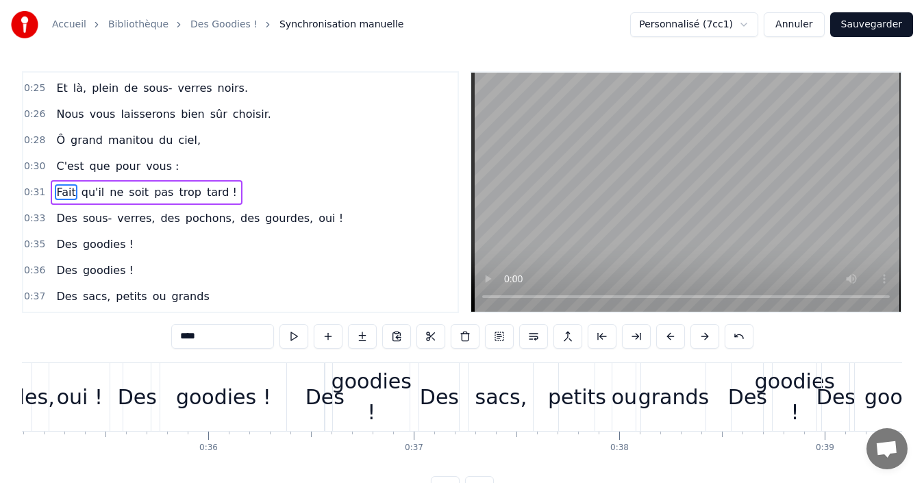
click at [51, 183] on div "Fait qu'il ne soit pas trop tard !" at bounding box center [146, 192] width 191 height 25
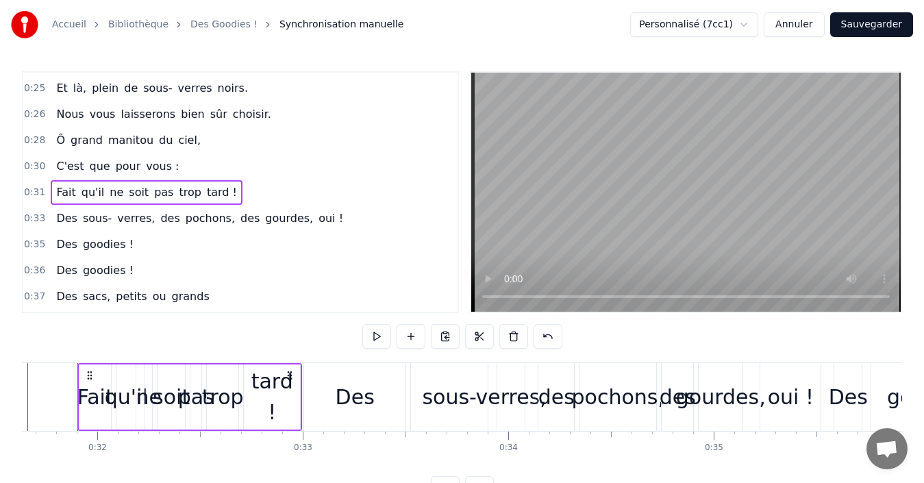
scroll to position [0, 6485]
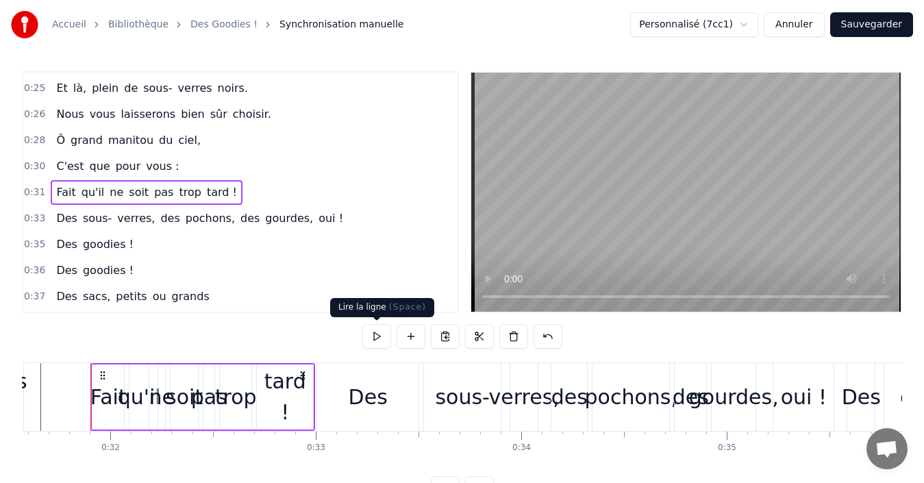
click at [376, 340] on button at bounding box center [376, 336] width 29 height 25
click at [357, 397] on div "Des" at bounding box center [368, 396] width 39 height 31
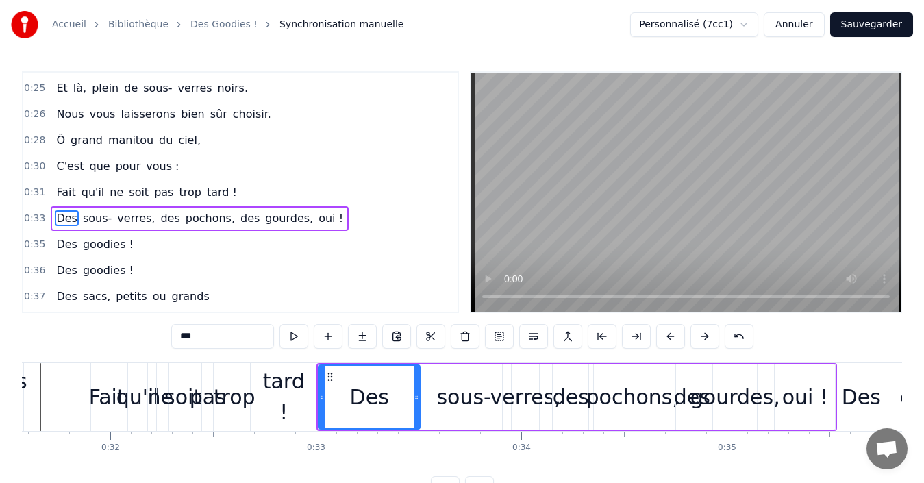
scroll to position [283, 0]
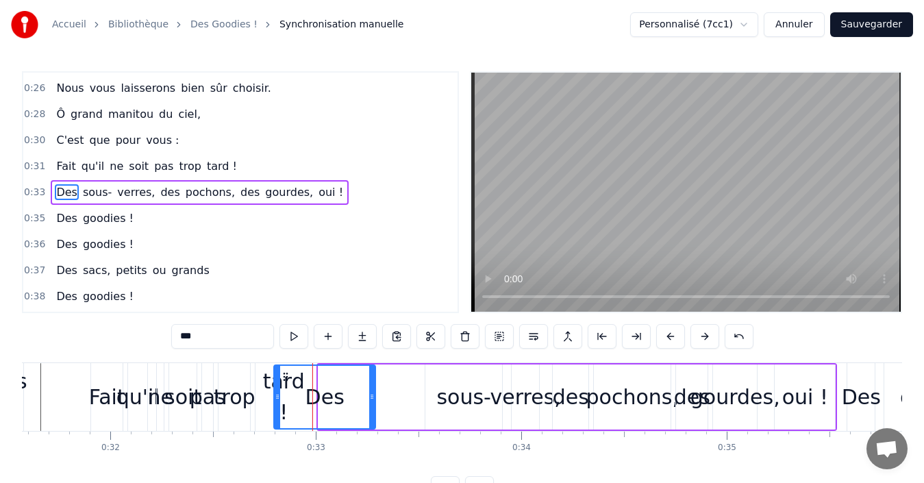
drag, startPoint x: 329, startPoint y: 377, endPoint x: 285, endPoint y: 373, distance: 44.6
click at [285, 373] on icon at bounding box center [285, 376] width 11 height 11
click at [459, 403] on div "sous-" at bounding box center [463, 396] width 54 height 31
type input "*****"
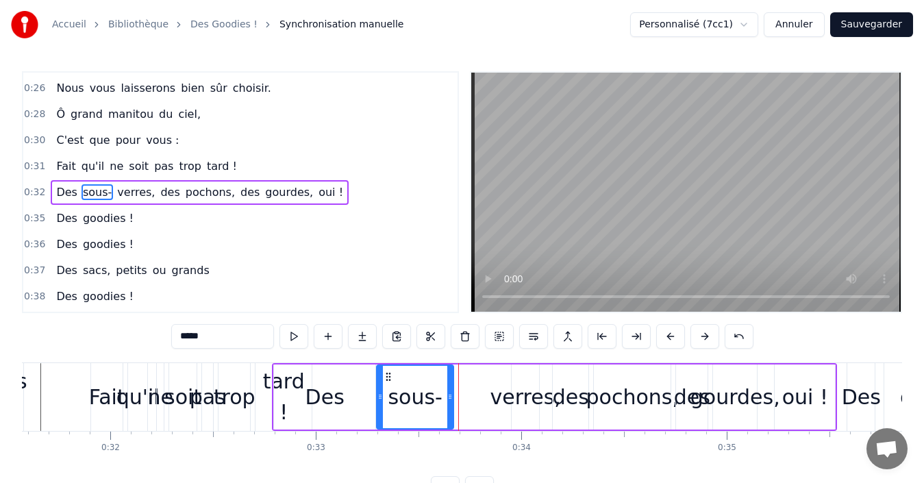
drag, startPoint x: 436, startPoint y: 377, endPoint x: 388, endPoint y: 379, distance: 48.6
click at [388, 379] on icon at bounding box center [388, 376] width 11 height 11
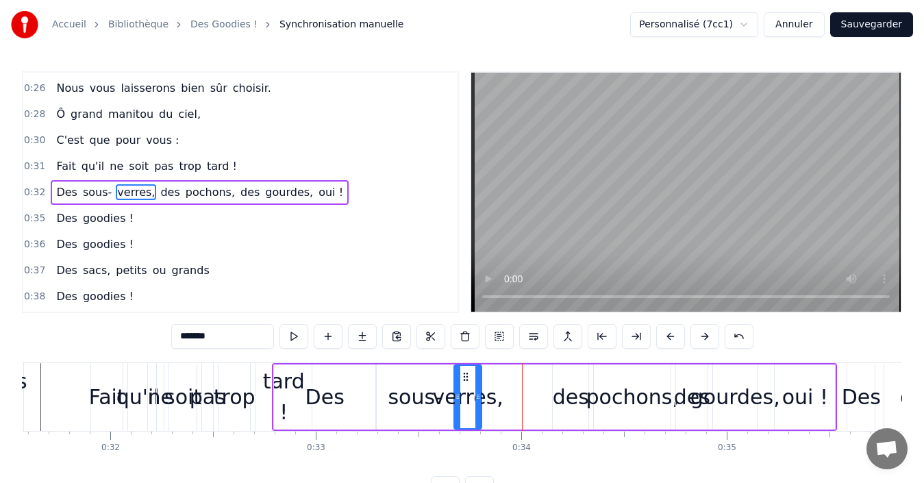
drag, startPoint x: 524, startPoint y: 377, endPoint x: 466, endPoint y: 377, distance: 57.5
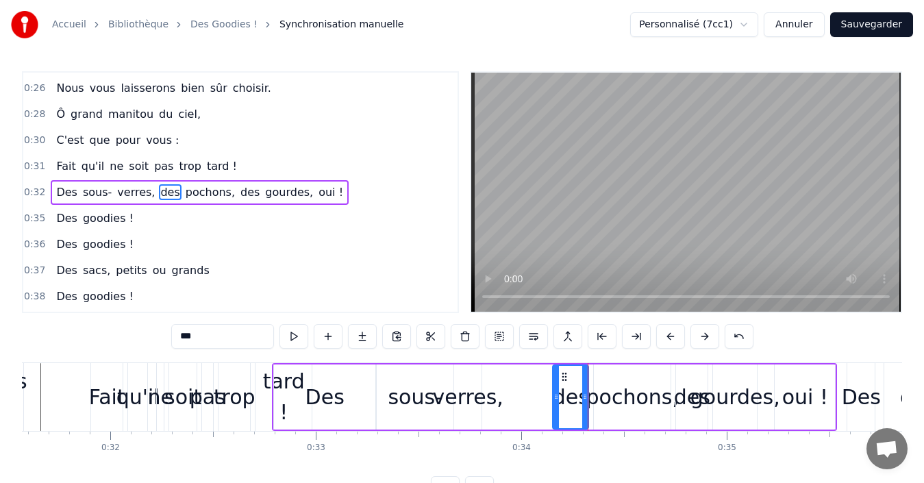
click at [193, 190] on span "pochons," at bounding box center [210, 192] width 52 height 16
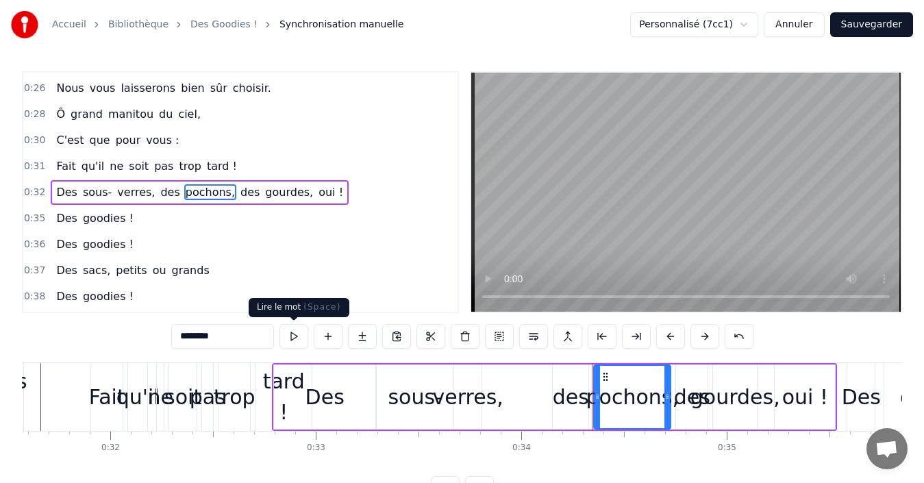
click at [288, 336] on button at bounding box center [293, 336] width 29 height 25
click at [239, 190] on span "des" at bounding box center [250, 192] width 22 height 16
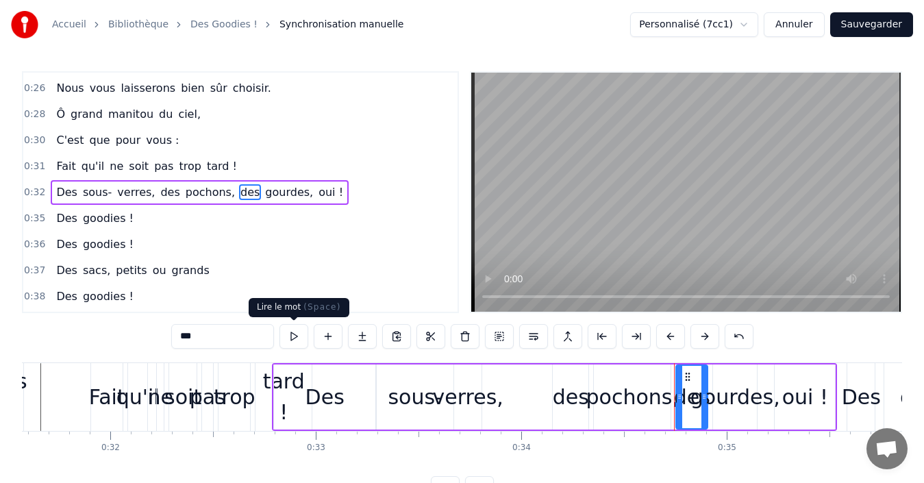
click at [292, 344] on button at bounding box center [293, 336] width 29 height 25
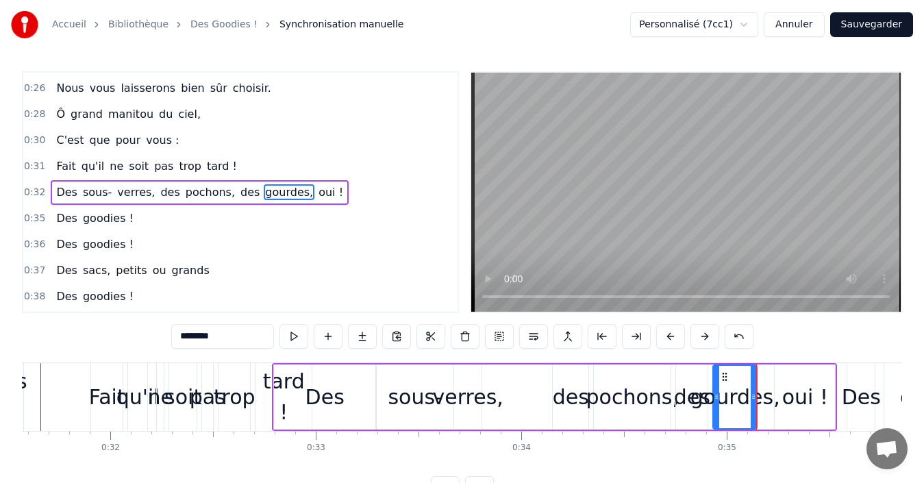
type input "*****"
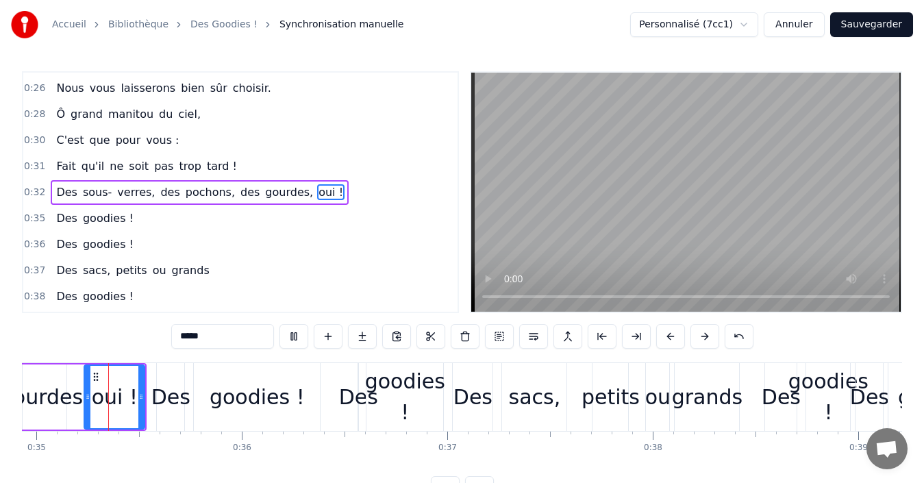
scroll to position [0, 7167]
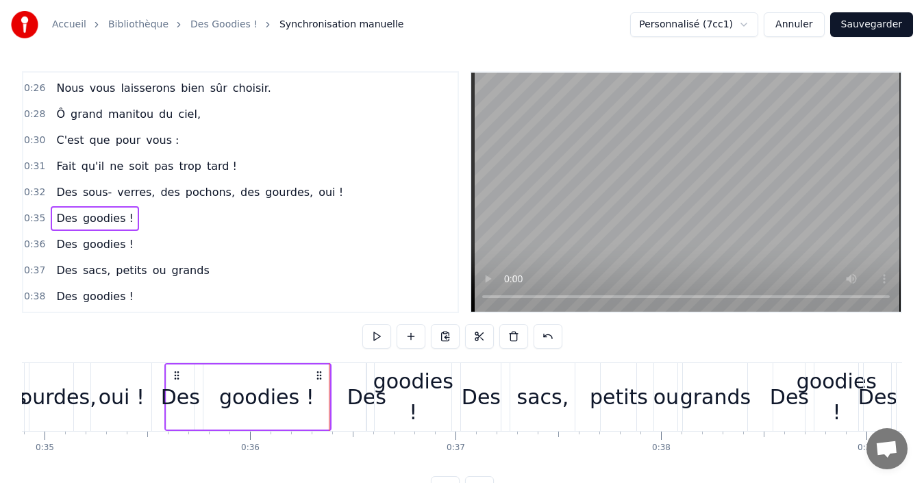
drag, startPoint x: 49, startPoint y: 236, endPoint x: 51, endPoint y: 228, distance: 8.5
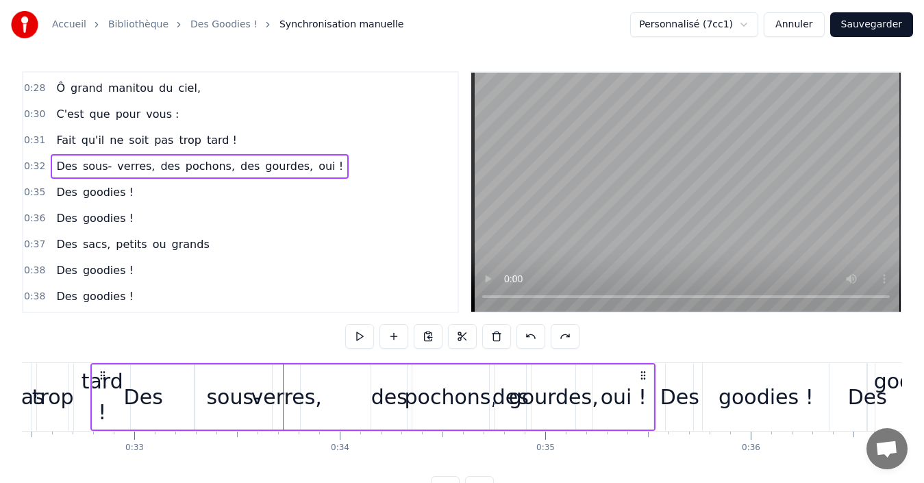
scroll to position [283, 0]
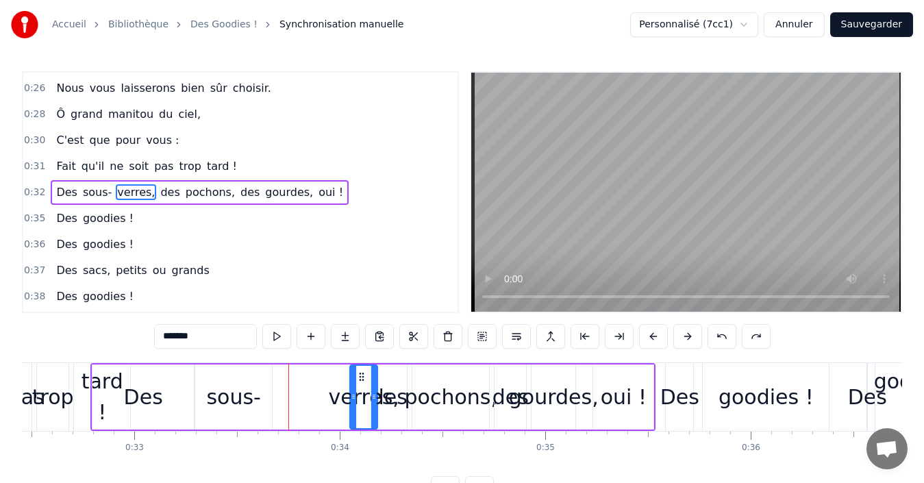
drag, startPoint x: 283, startPoint y: 376, endPoint x: 360, endPoint y: 383, distance: 77.7
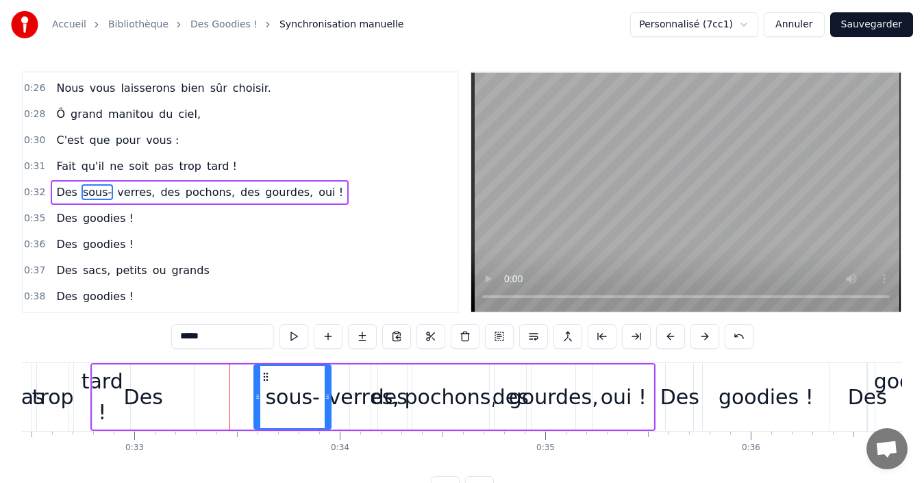
drag, startPoint x: 206, startPoint y: 376, endPoint x: 265, endPoint y: 379, distance: 59.0
type input "***"
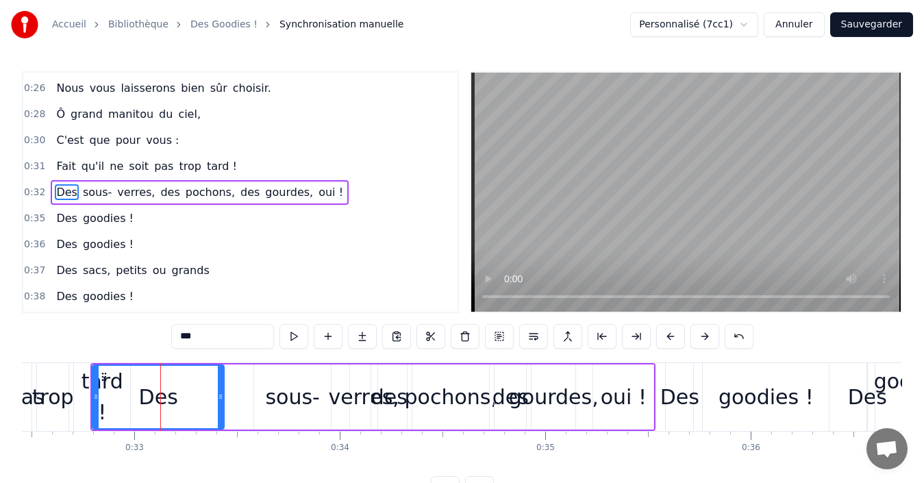
drag, startPoint x: 192, startPoint y: 395, endPoint x: 222, endPoint y: 396, distance: 30.1
drag, startPoint x: 223, startPoint y: 398, endPoint x: 246, endPoint y: 398, distance: 22.6
type input "*******"
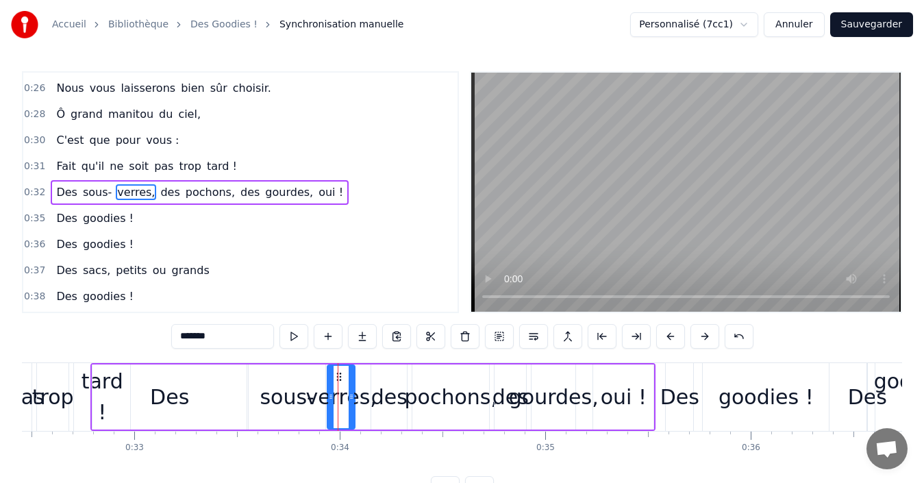
drag, startPoint x: 361, startPoint y: 379, endPoint x: 338, endPoint y: 379, distance: 22.6
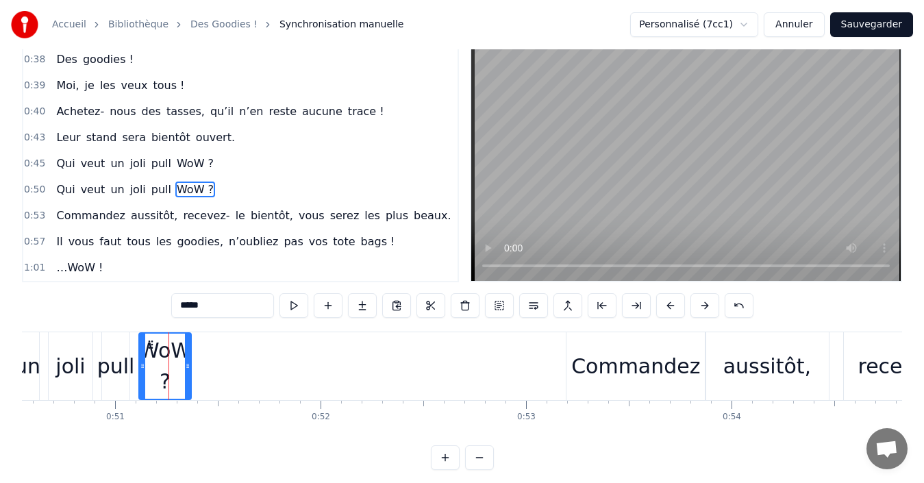
scroll to position [0, 0]
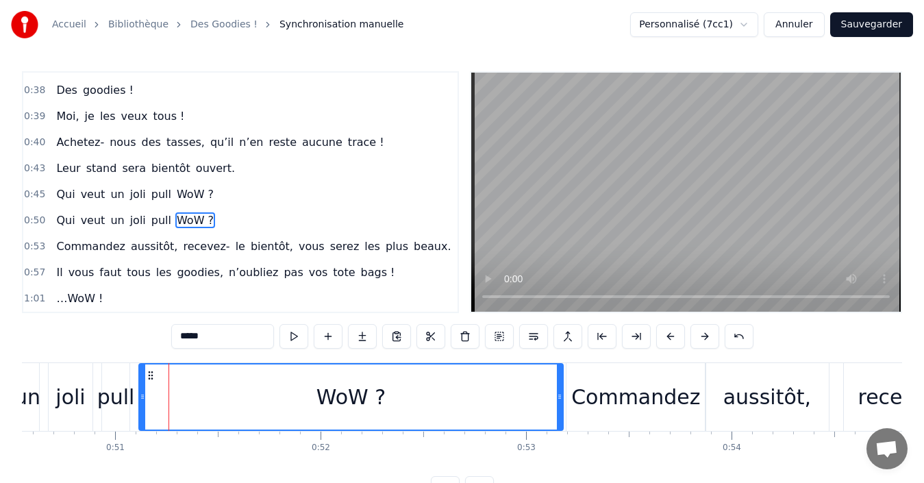
drag, startPoint x: 188, startPoint y: 395, endPoint x: 559, endPoint y: 409, distance: 372.1
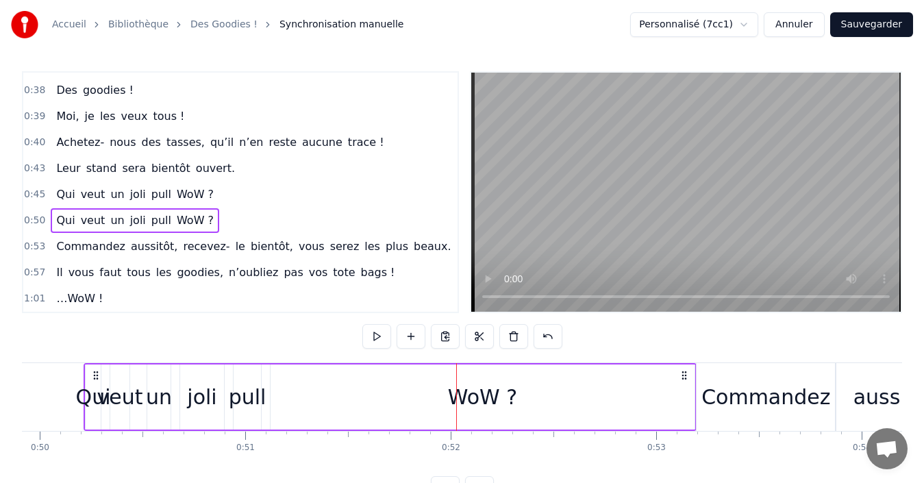
scroll to position [0, 10246]
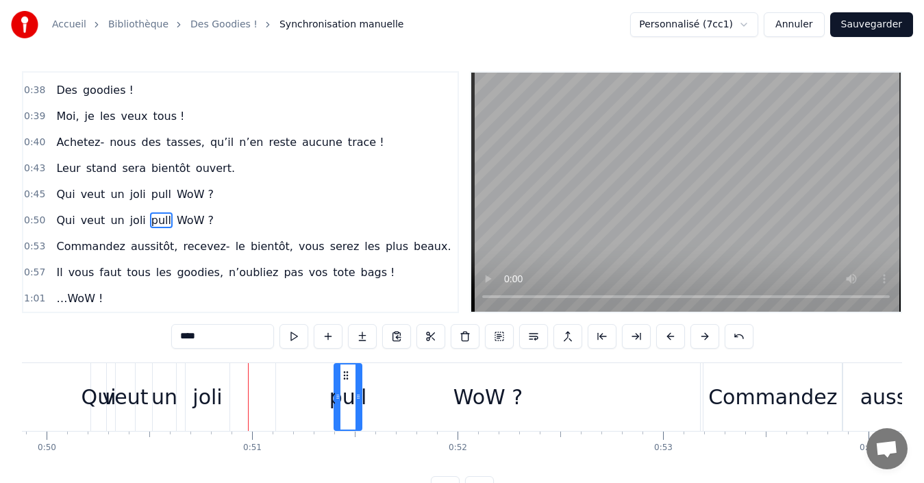
drag, startPoint x: 251, startPoint y: 374, endPoint x: 346, endPoint y: 385, distance: 95.8
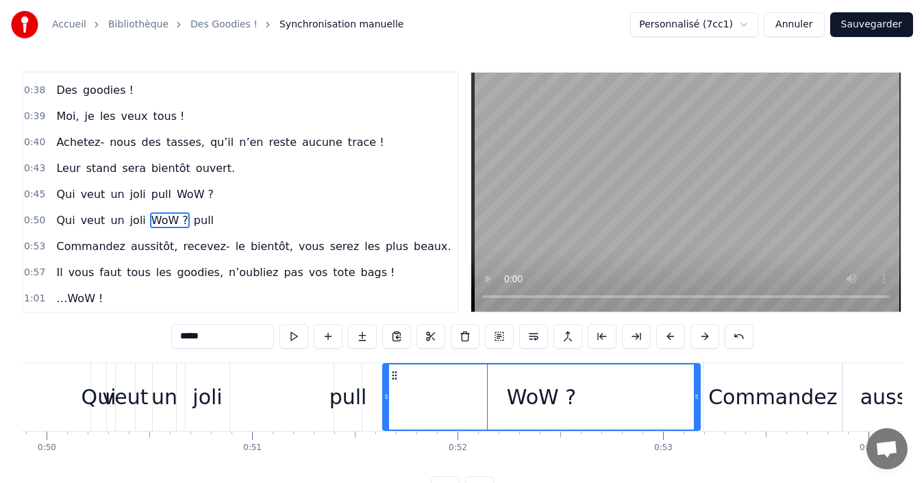
drag, startPoint x: 280, startPoint y: 399, endPoint x: 387, endPoint y: 408, distance: 107.2
type input "****"
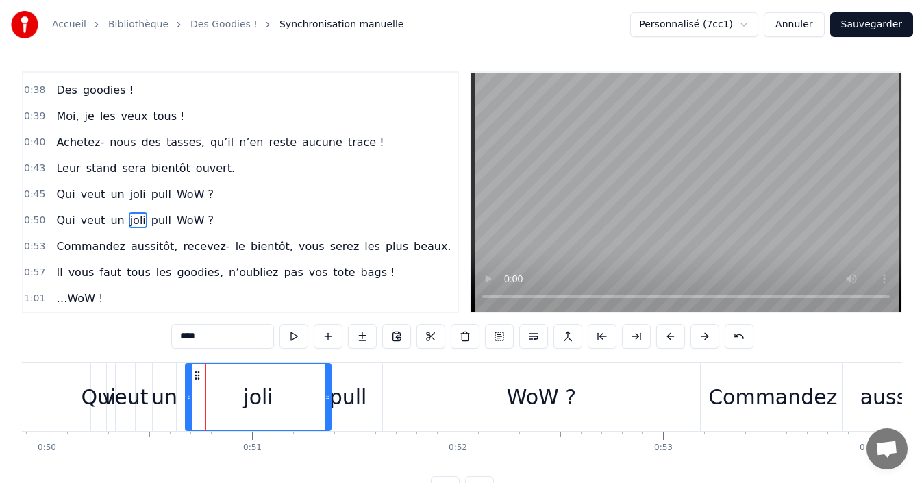
drag, startPoint x: 227, startPoint y: 394, endPoint x: 329, endPoint y: 401, distance: 101.5
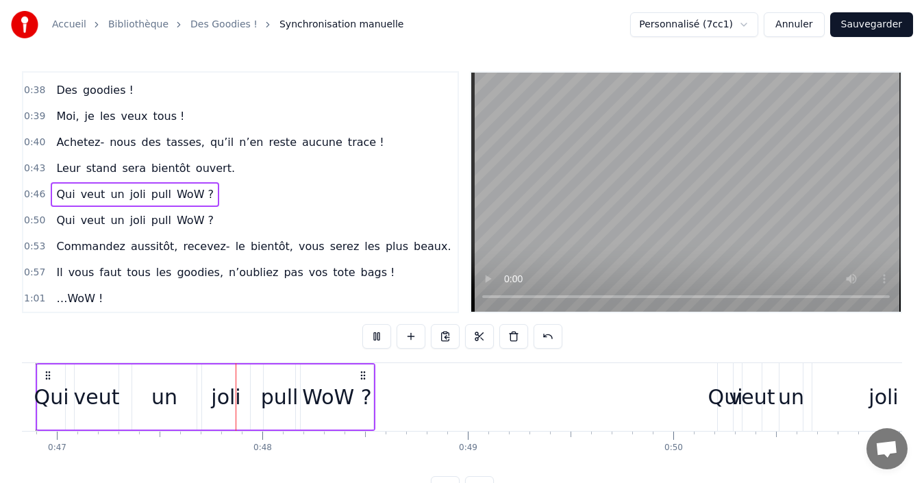
scroll to position [0, 9666]
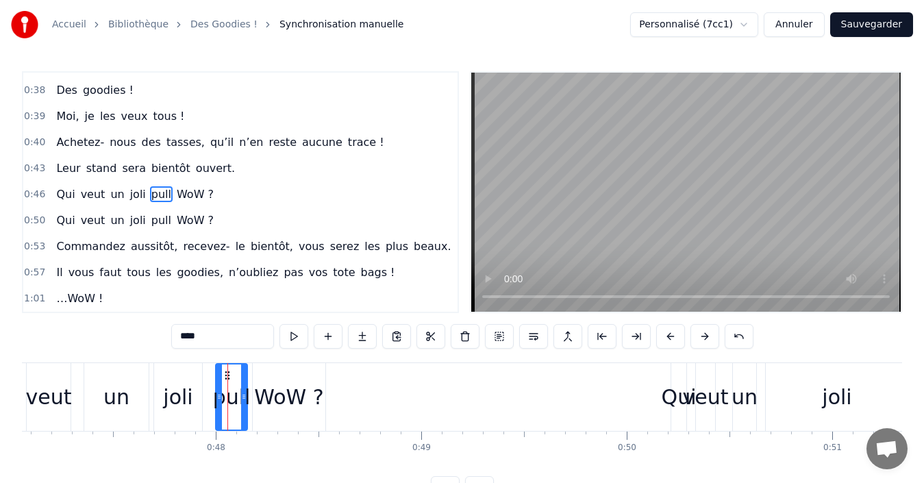
drag, startPoint x: 227, startPoint y: 376, endPoint x: 218, endPoint y: 376, distance: 8.9
drag, startPoint x: 216, startPoint y: 395, endPoint x: 205, endPoint y: 395, distance: 11.0
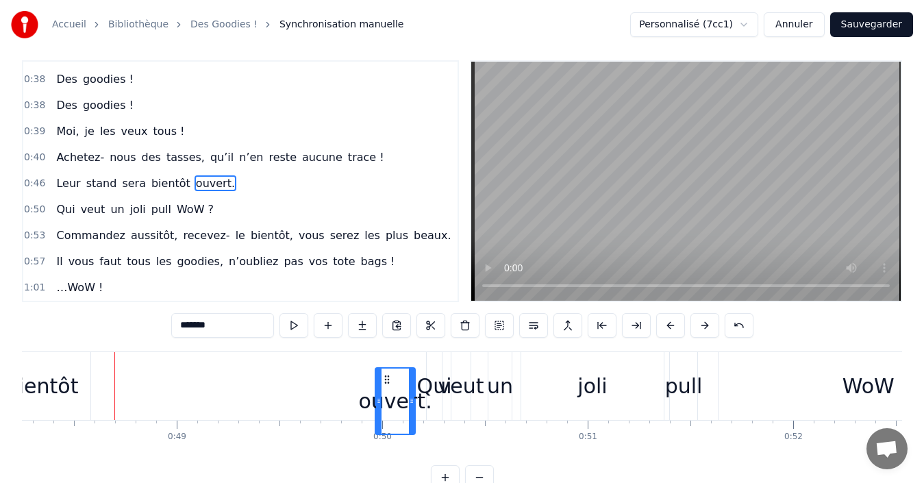
scroll to position [32, 0]
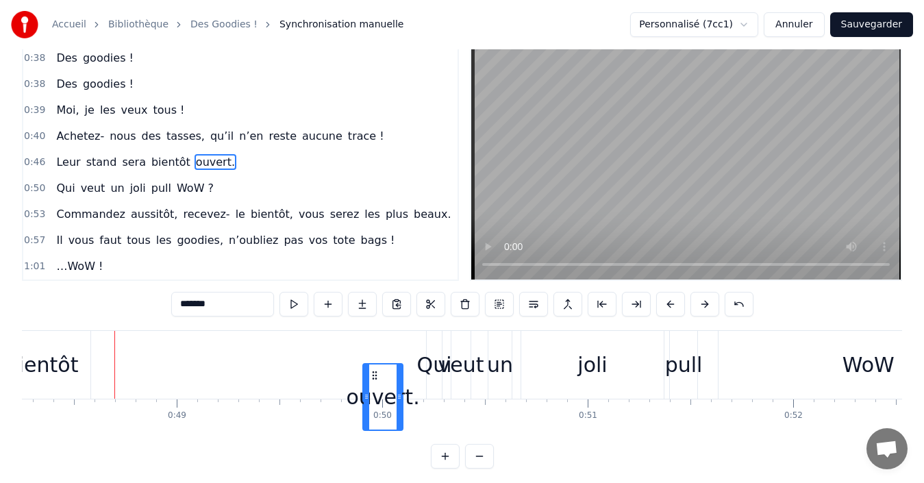
drag, startPoint x: 105, startPoint y: 376, endPoint x: 372, endPoint y: 368, distance: 267.2
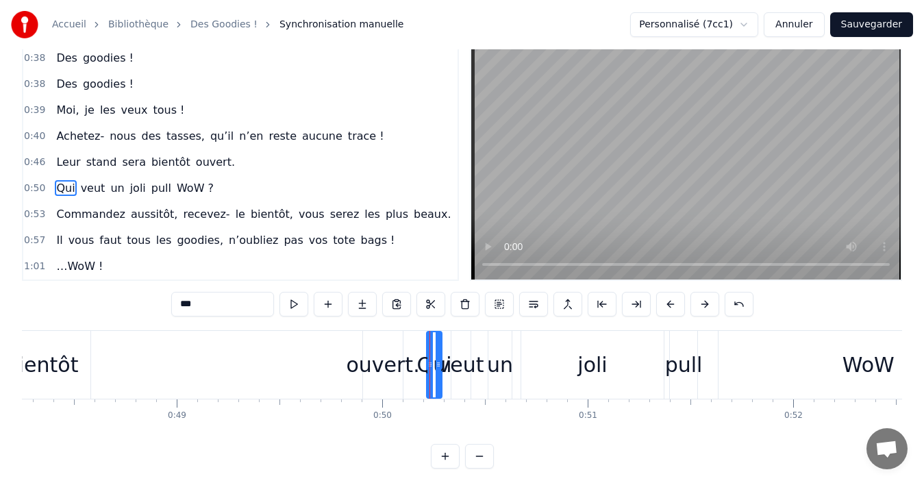
scroll to position [0, 0]
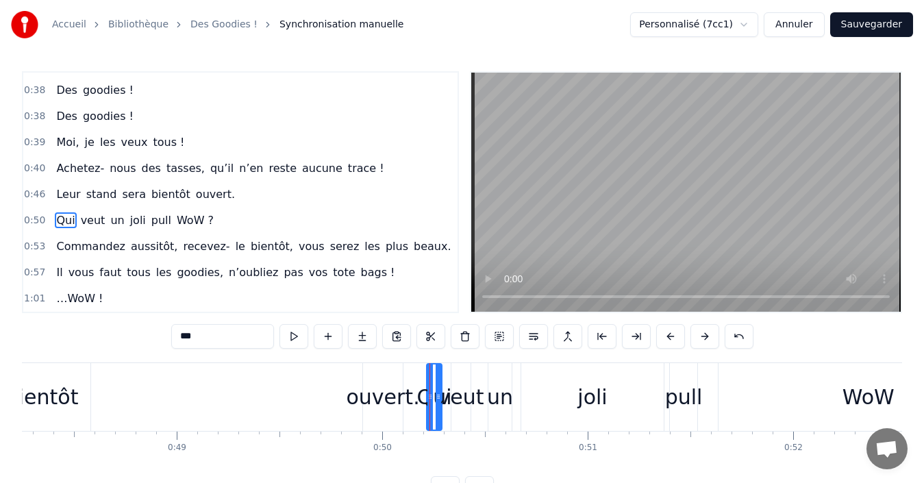
click at [375, 388] on div "ouvert." at bounding box center [382, 396] width 73 height 31
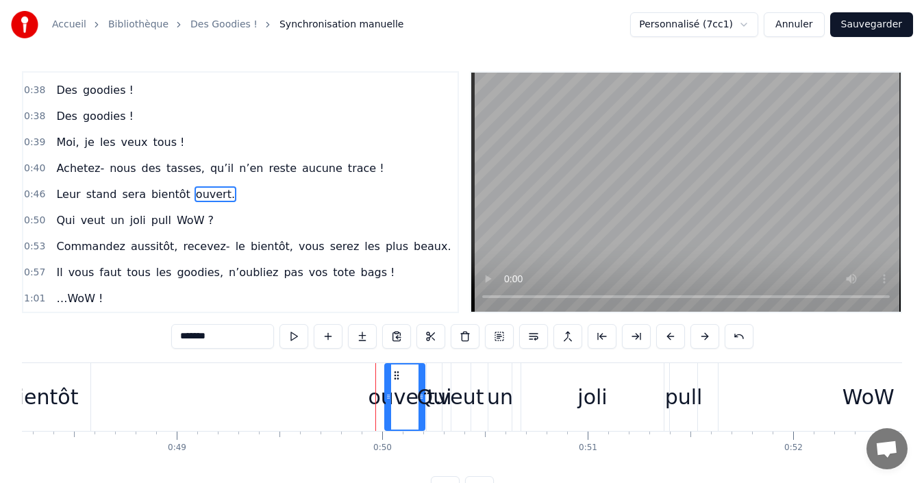
drag, startPoint x: 375, startPoint y: 376, endPoint x: 396, endPoint y: 377, distance: 22.0
click at [396, 377] on icon at bounding box center [396, 375] width 11 height 11
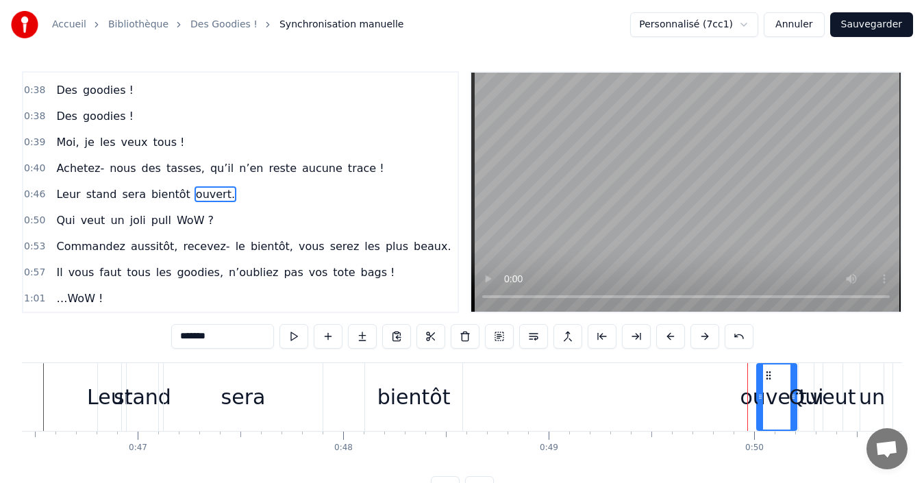
scroll to position [0, 9496]
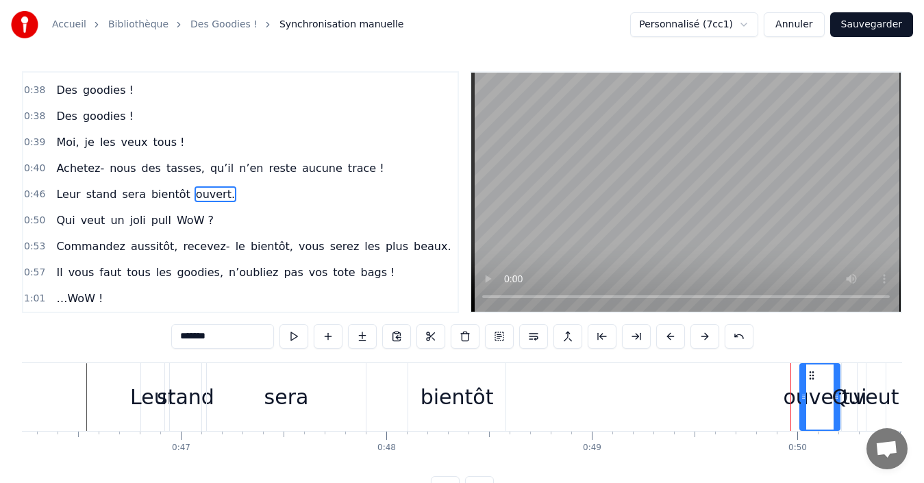
click at [463, 398] on div "bientôt" at bounding box center [456, 396] width 73 height 31
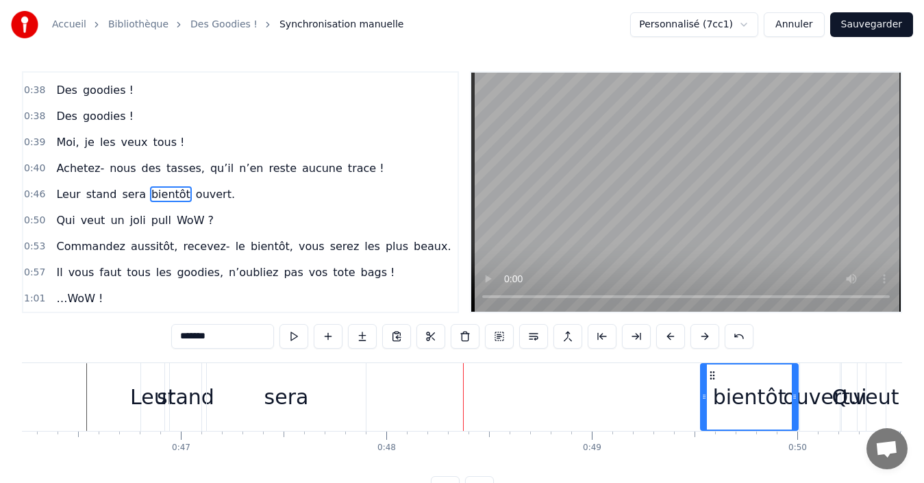
drag, startPoint x: 420, startPoint y: 376, endPoint x: 713, endPoint y: 393, distance: 292.9
click at [713, 393] on div "bientôt" at bounding box center [749, 396] width 96 height 65
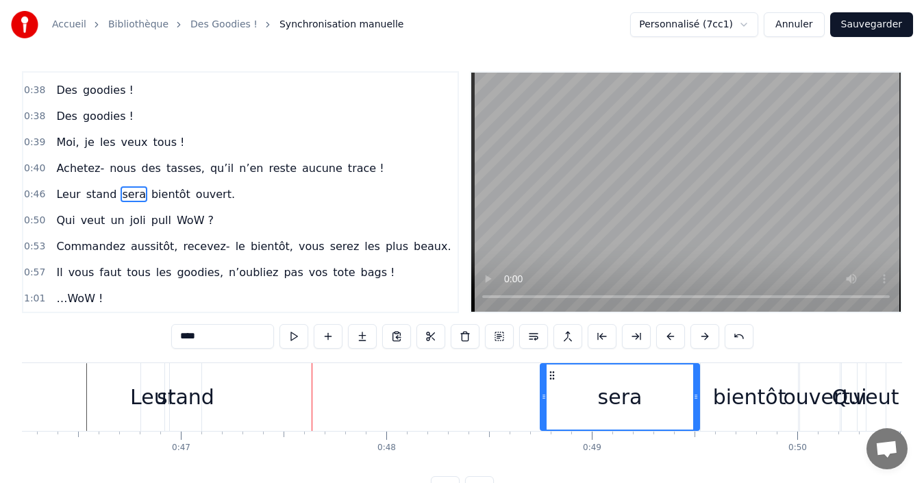
drag, startPoint x: 218, startPoint y: 372, endPoint x: 551, endPoint y: 392, distance: 334.1
type input "*****"
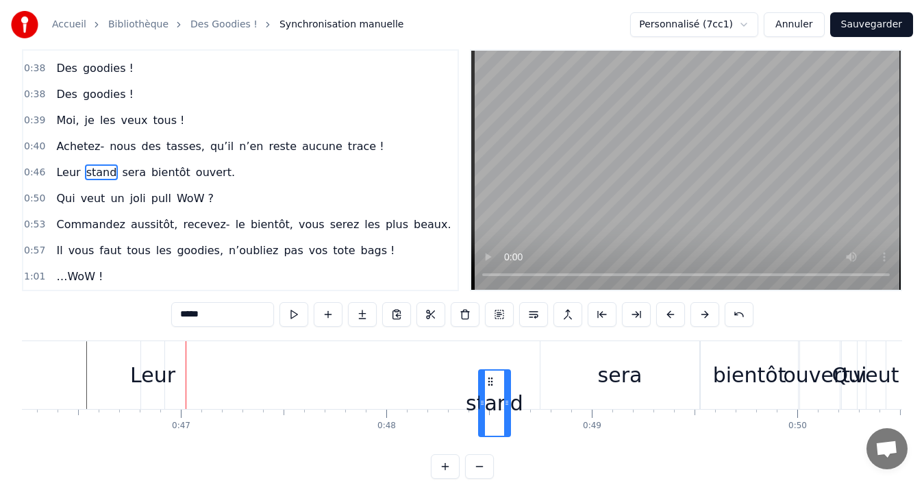
scroll to position [28, 0]
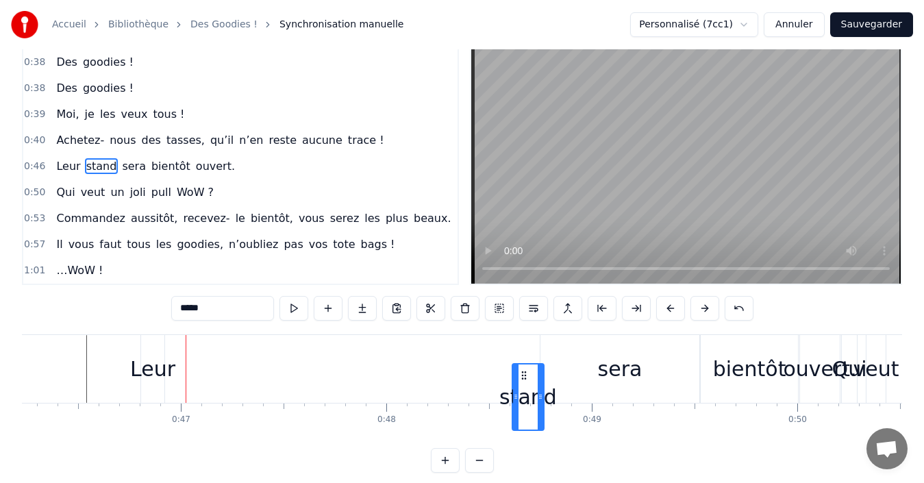
drag, startPoint x: 180, startPoint y: 375, endPoint x: 522, endPoint y: 347, distance: 343.5
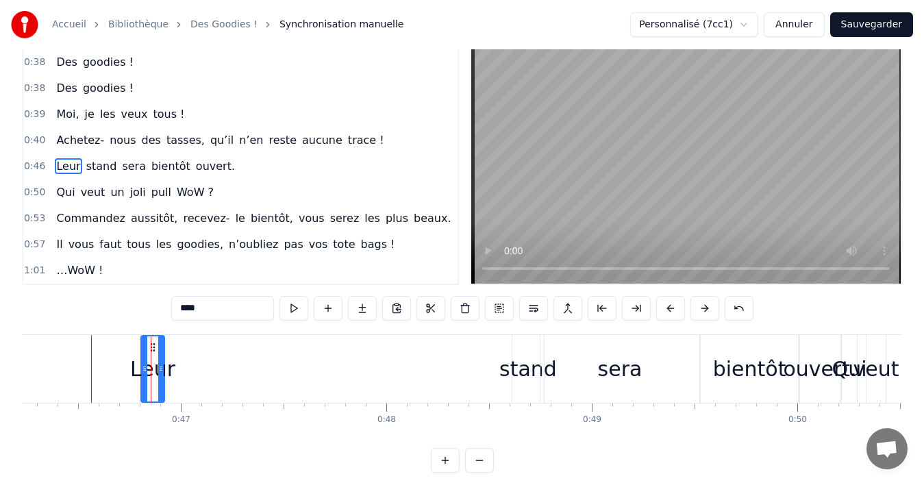
scroll to position [0, 0]
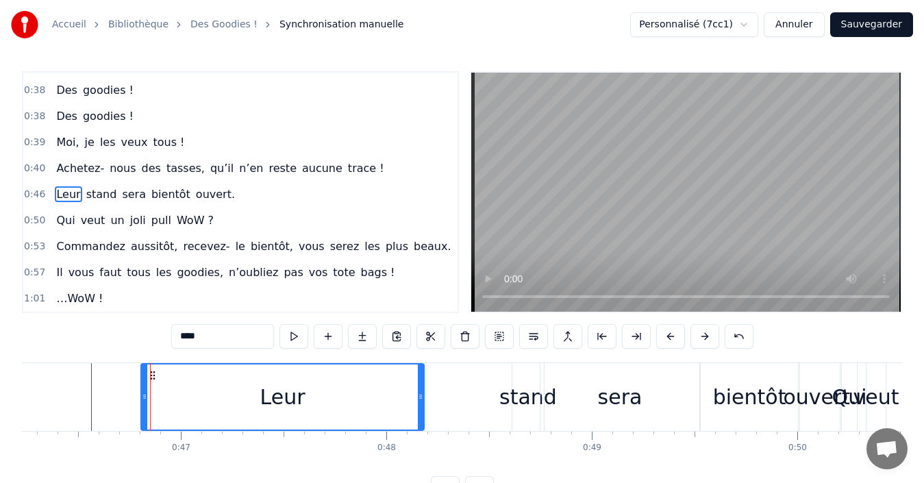
drag, startPoint x: 160, startPoint y: 397, endPoint x: 420, endPoint y: 406, distance: 259.7
type input "*****"
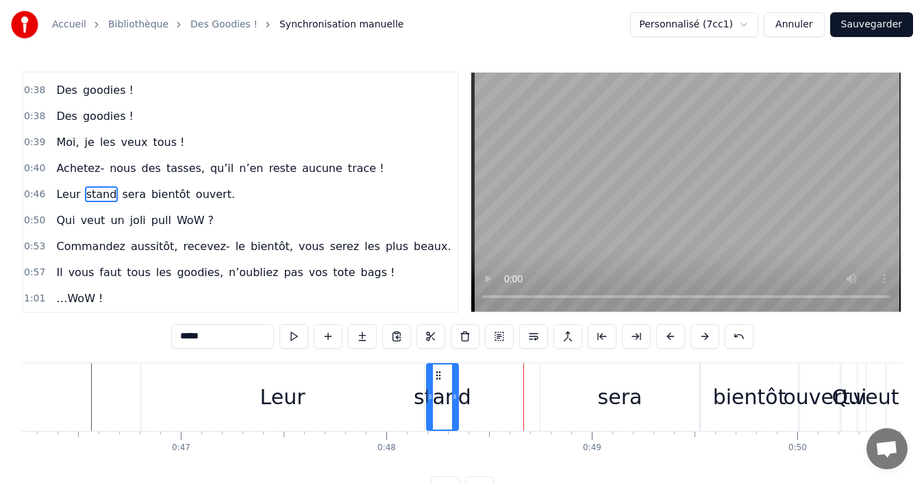
drag, startPoint x: 525, startPoint y: 375, endPoint x: 440, endPoint y: 375, distance: 85.6
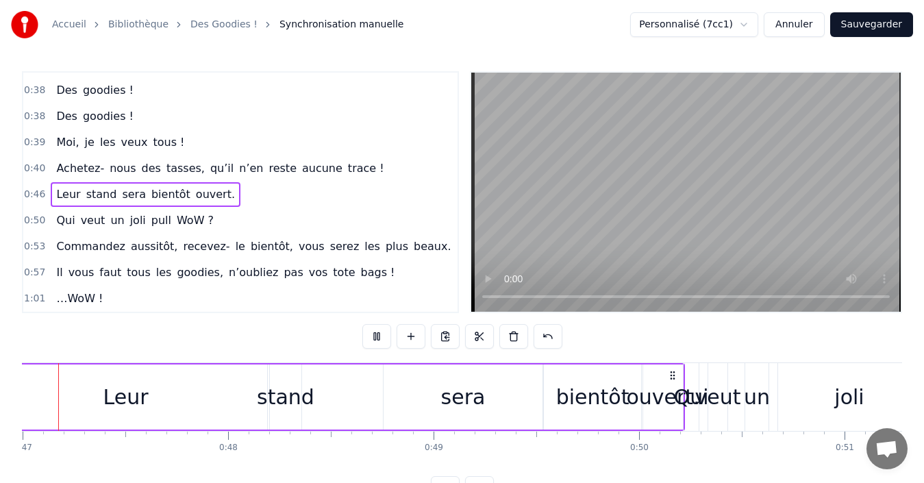
scroll to position [0, 9586]
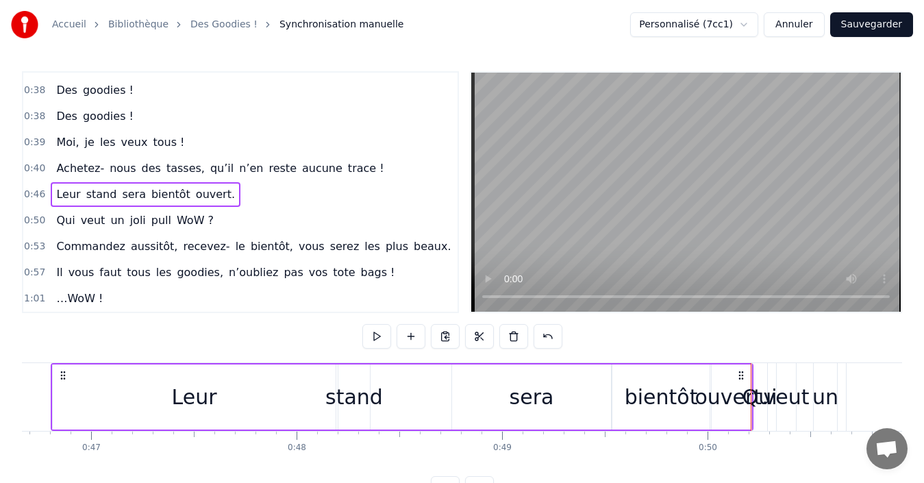
click at [51, 214] on div "Qui veut un joli pull WoW ?" at bounding box center [135, 220] width 168 height 25
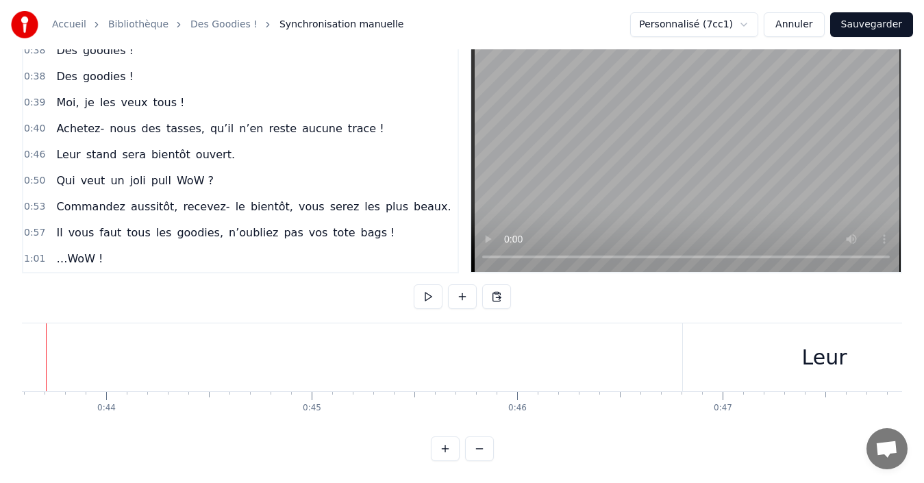
scroll to position [0, 8910]
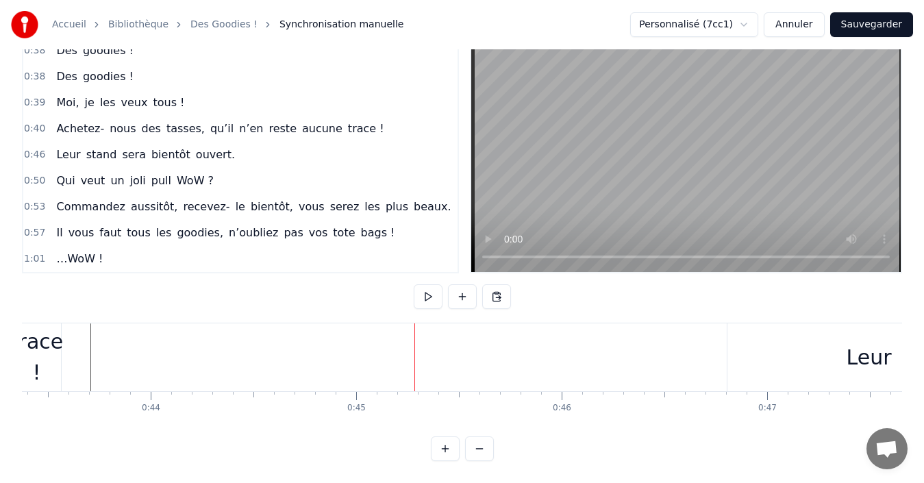
click at [51, 142] on div "Leur stand sera bientôt ouvert." at bounding box center [146, 154] width 190 height 25
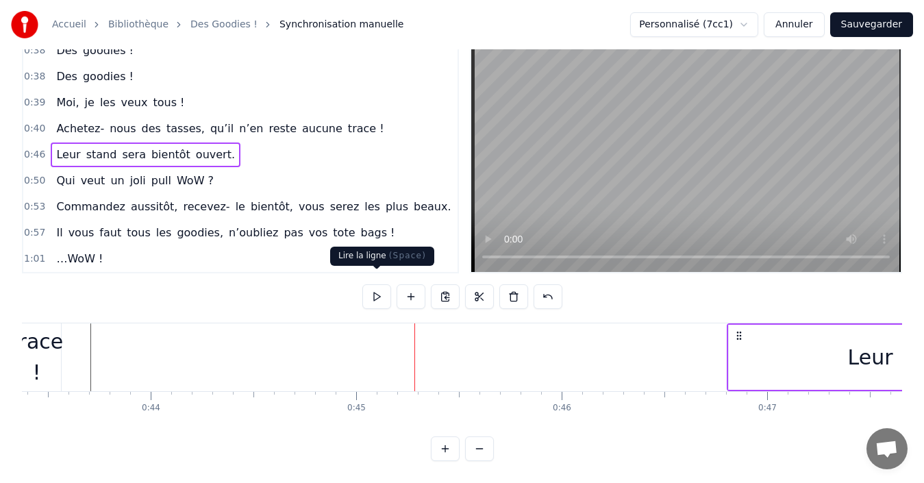
click at [379, 288] on button at bounding box center [376, 296] width 29 height 25
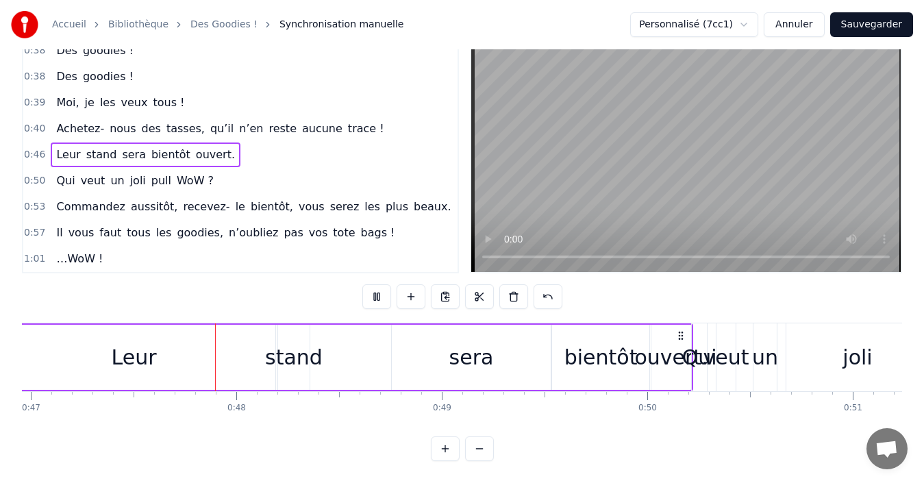
scroll to position [0, 9693]
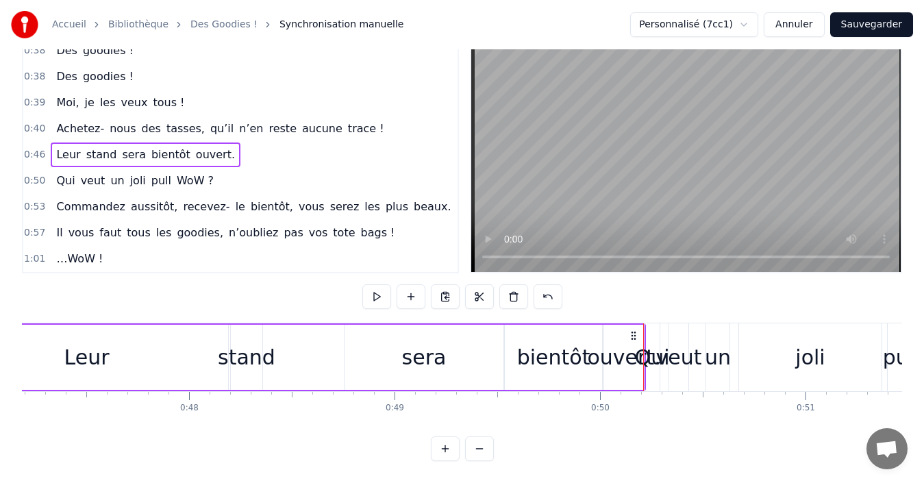
click at [55, 121] on span "Achetez-" at bounding box center [80, 129] width 51 height 16
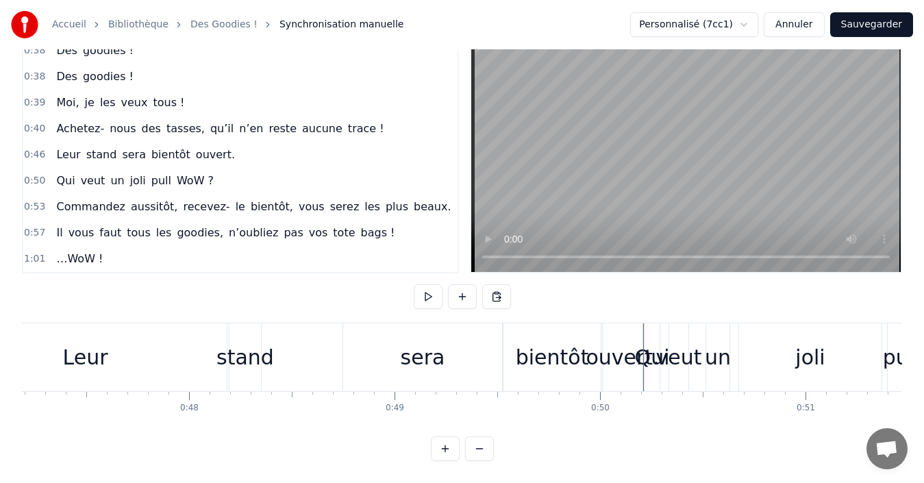
click at [51, 116] on div "Achetez- nous des tasses, qu’il n’en reste aucune trace !" at bounding box center [220, 128] width 338 height 25
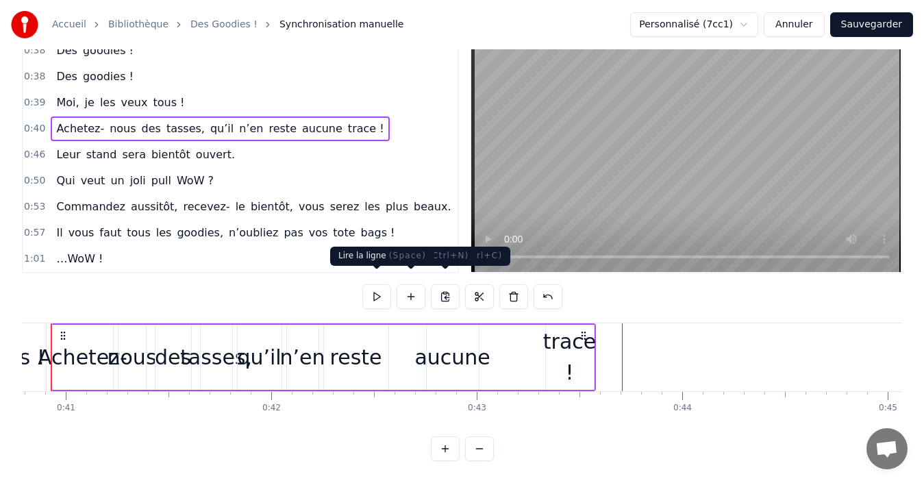
scroll to position [0, 8338]
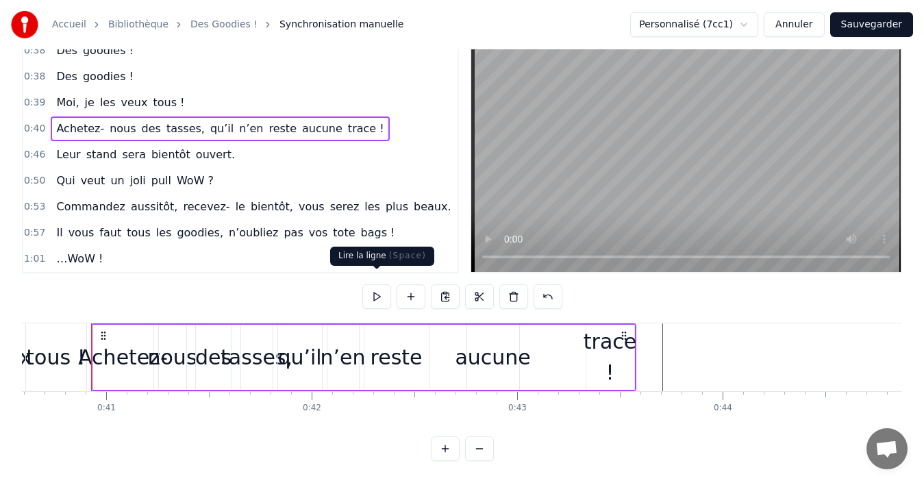
click at [377, 289] on button at bounding box center [376, 296] width 29 height 25
click at [378, 288] on button at bounding box center [376, 296] width 29 height 25
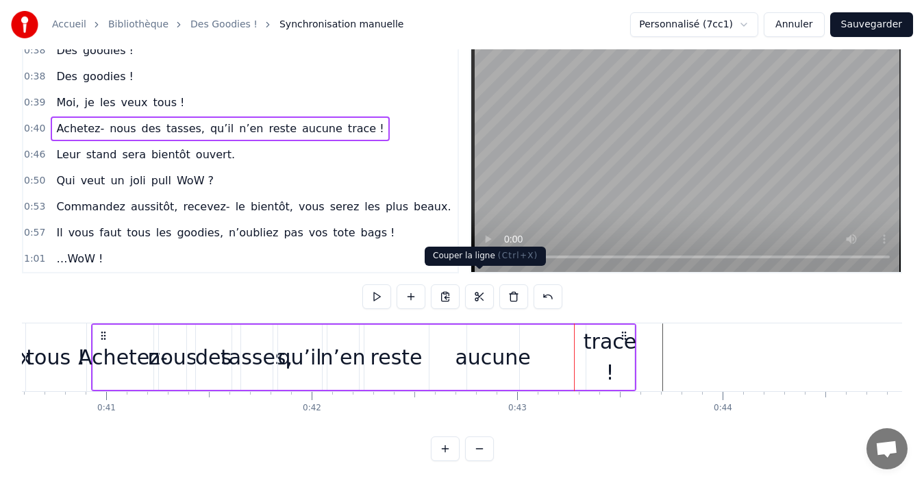
click at [475, 288] on button at bounding box center [479, 296] width 29 height 25
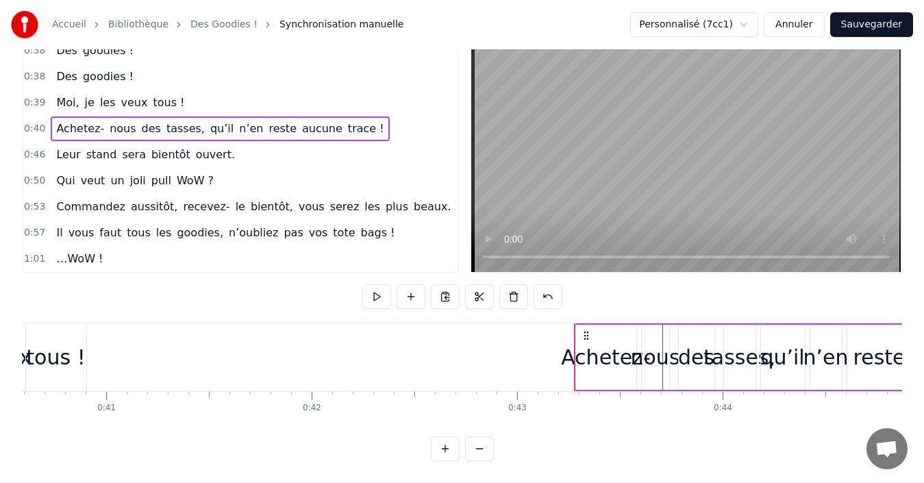
drag, startPoint x: 103, startPoint y: 323, endPoint x: 585, endPoint y: 363, distance: 484.4
click at [585, 363] on div "Achetez- nous des tasses, qu’il n’en reste aucune trace !" at bounding box center [846, 357] width 545 height 68
click at [51, 116] on div "Achetez- nous des tasses, qu’il n’en reste aucune trace !" at bounding box center [220, 128] width 338 height 25
click at [378, 290] on button at bounding box center [376, 296] width 29 height 25
click at [378, 288] on button at bounding box center [376, 296] width 29 height 25
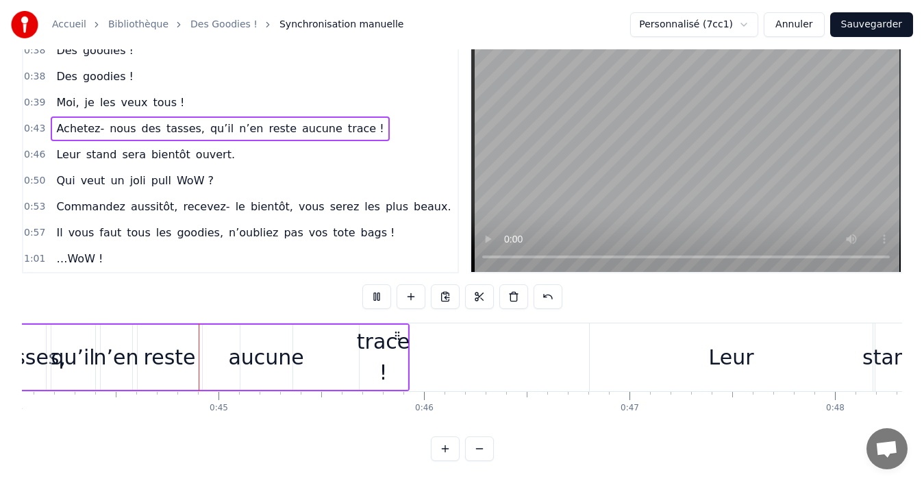
scroll to position [0, 9081]
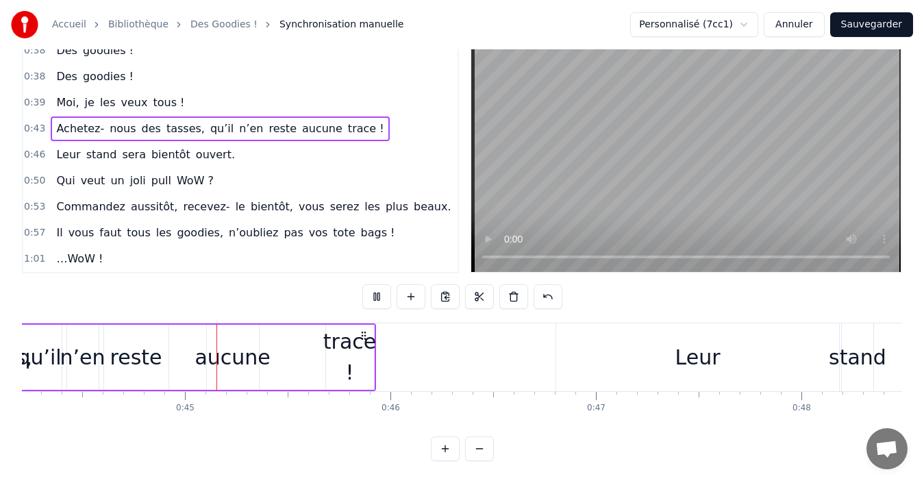
click at [378, 288] on button at bounding box center [376, 296] width 29 height 25
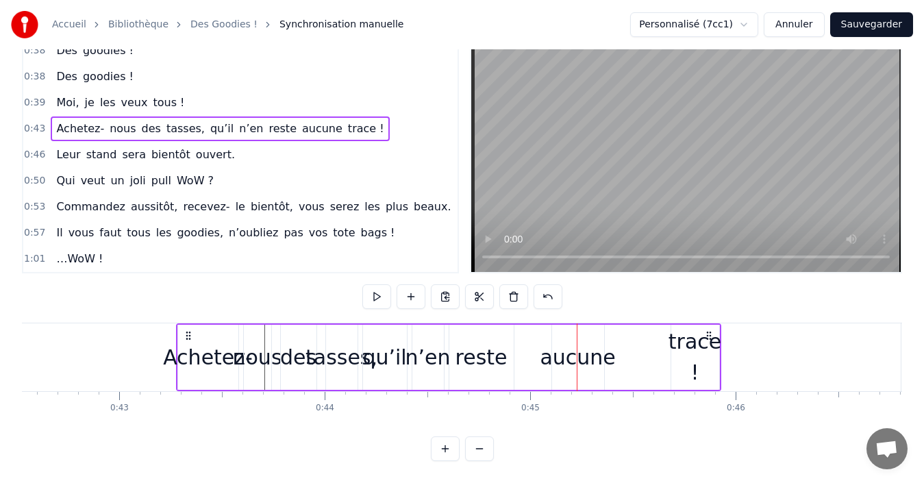
scroll to position [0, 8853]
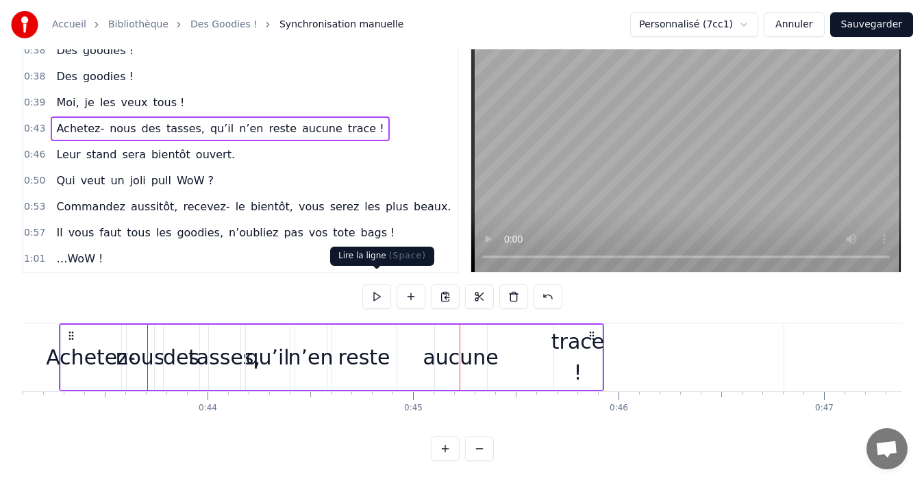
click at [373, 286] on button at bounding box center [376, 296] width 29 height 25
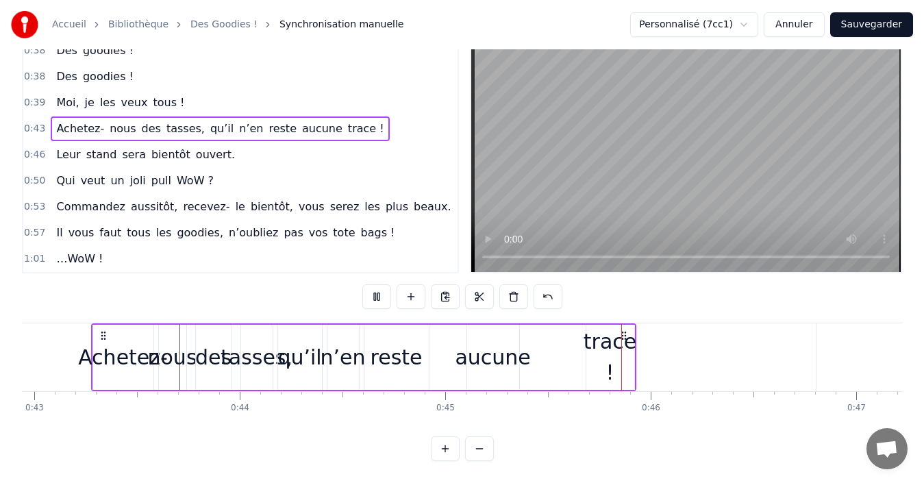
click at [375, 286] on button at bounding box center [376, 296] width 29 height 25
click at [623, 330] on icon at bounding box center [623, 335] width 11 height 11
click at [621, 330] on icon at bounding box center [623, 335] width 11 height 11
click at [346, 121] on span "trace !" at bounding box center [365, 129] width 39 height 16
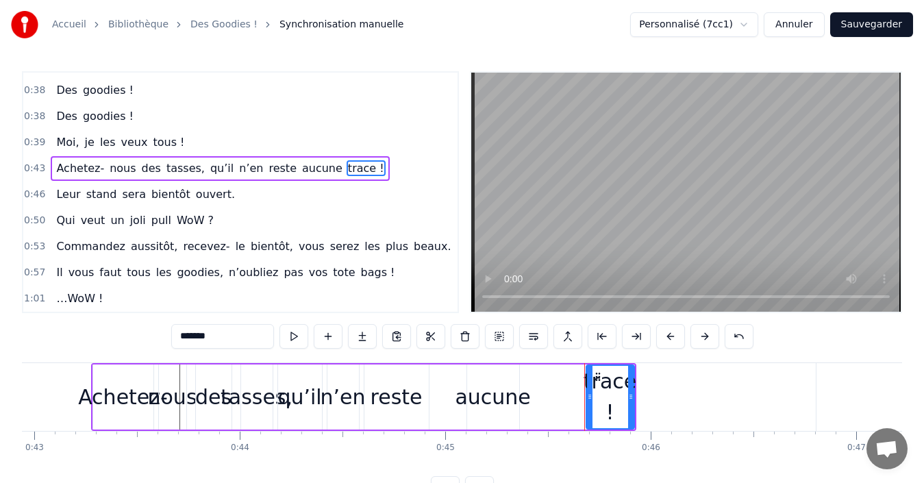
scroll to position [466, 0]
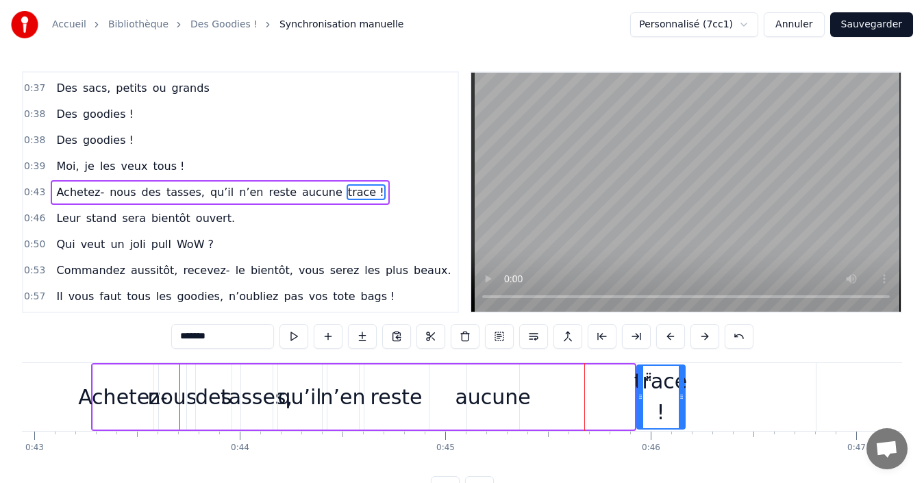
drag, startPoint x: 596, startPoint y: 373, endPoint x: 647, endPoint y: 379, distance: 51.0
click at [647, 379] on icon at bounding box center [648, 376] width 11 height 11
click at [51, 185] on div "Achetez- nous des tasses, qu’il n’en reste aucune trace !" at bounding box center [220, 192] width 338 height 25
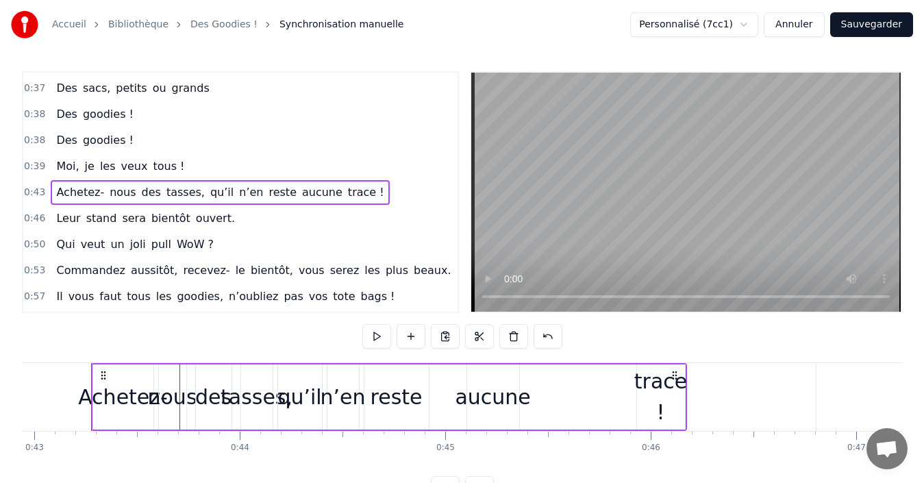
click at [377, 339] on button at bounding box center [376, 336] width 29 height 25
click at [485, 403] on div "aucune" at bounding box center [492, 396] width 75 height 31
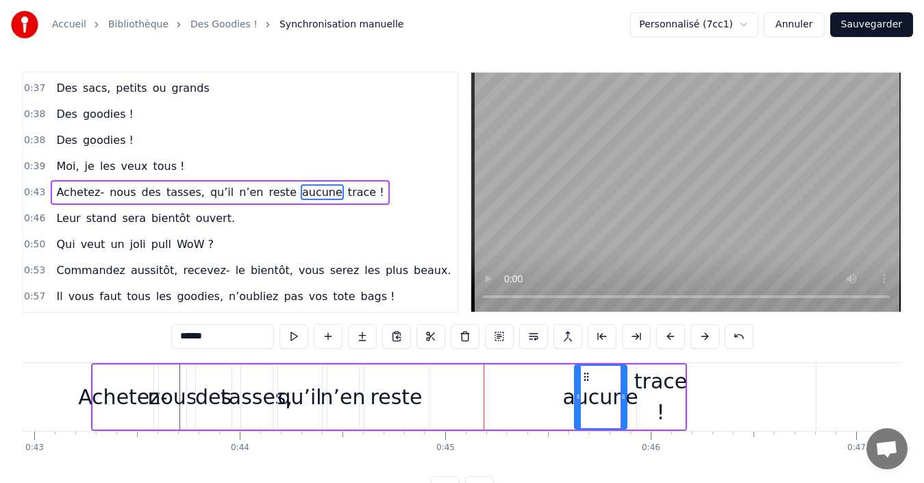
drag, startPoint x: 477, startPoint y: 375, endPoint x: 584, endPoint y: 383, distance: 107.8
click at [584, 383] on div "aucune" at bounding box center [600, 397] width 51 height 62
drag, startPoint x: 623, startPoint y: 398, endPoint x: 631, endPoint y: 398, distance: 8.2
click at [631, 398] on circle at bounding box center [631, 398] width 1 height 1
click at [55, 186] on span "Achetez-" at bounding box center [80, 192] width 51 height 16
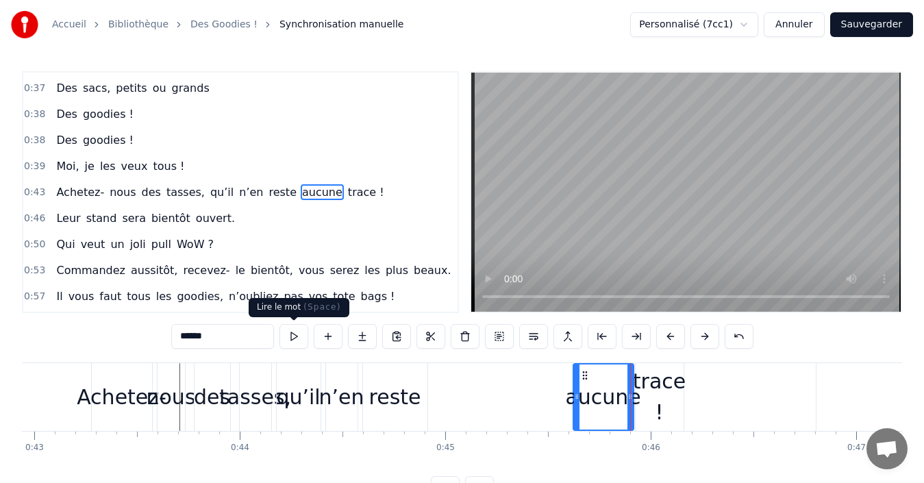
click at [293, 336] on button at bounding box center [293, 336] width 29 height 25
click at [51, 188] on div "Achetez- nous des tasses, qu’il n’en reste aucune trace !" at bounding box center [220, 192] width 338 height 25
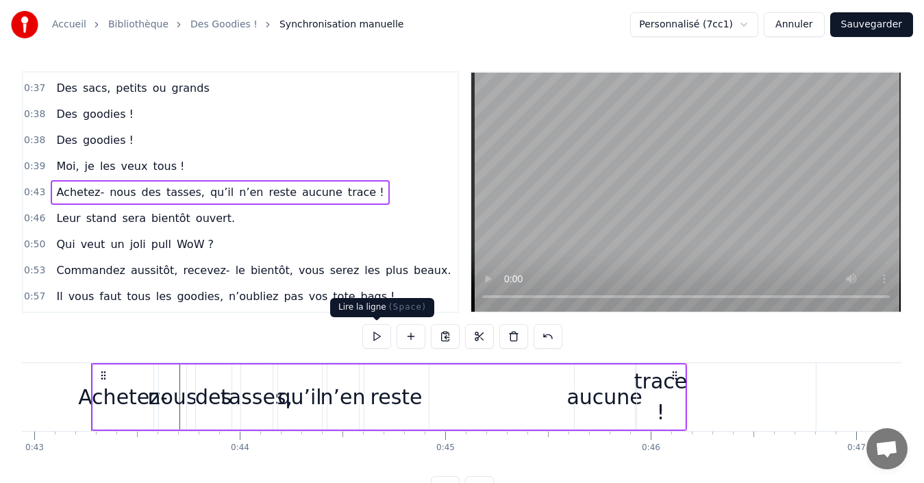
click at [376, 338] on button at bounding box center [376, 336] width 29 height 25
click at [290, 383] on div "qu’il" at bounding box center [299, 396] width 44 height 31
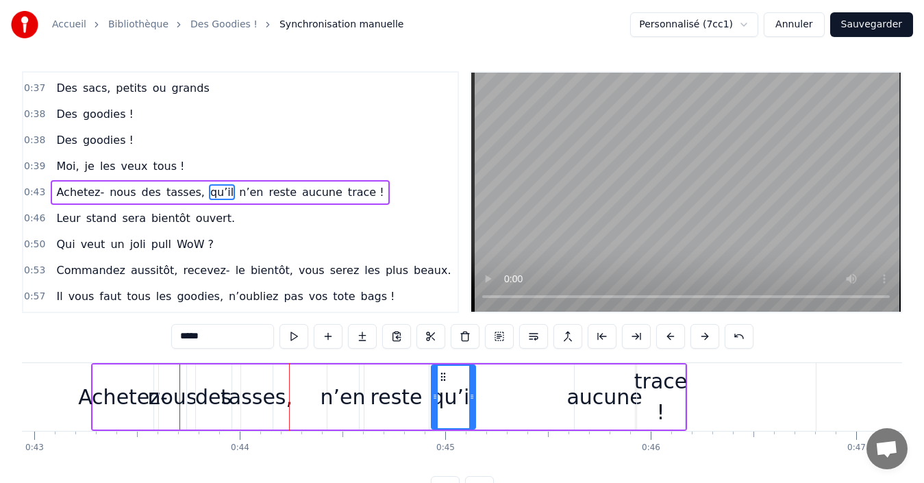
drag, startPoint x: 290, startPoint y: 375, endPoint x: 443, endPoint y: 387, distance: 153.8
click at [344, 390] on div "n’en" at bounding box center [342, 396] width 45 height 31
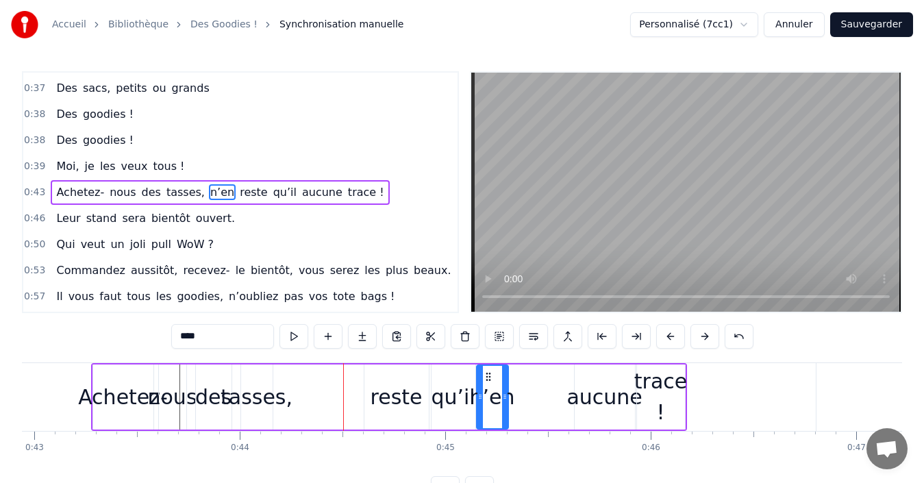
drag, startPoint x: 338, startPoint y: 378, endPoint x: 488, endPoint y: 388, distance: 149.6
click at [404, 388] on div "reste" at bounding box center [396, 396] width 52 height 31
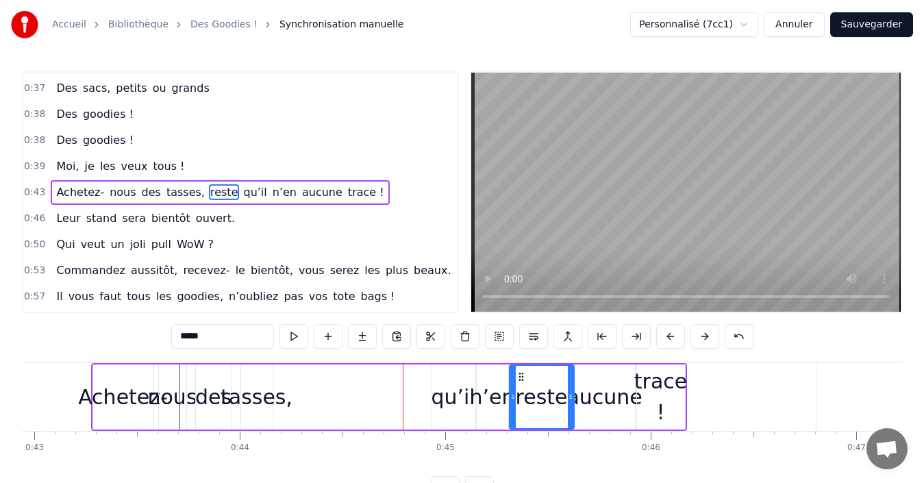
drag, startPoint x: 376, startPoint y: 375, endPoint x: 521, endPoint y: 392, distance: 146.1
click at [602, 401] on div "aucune" at bounding box center [603, 396] width 75 height 31
type input "******"
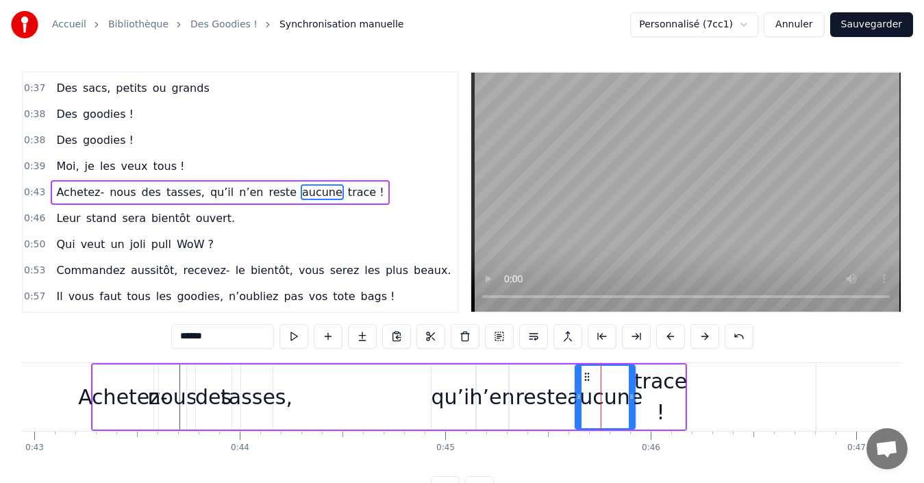
click at [579, 397] on icon at bounding box center [578, 396] width 5 height 11
click at [51, 186] on div "Achetez- nous des tasses, qu’il n’en reste aucune trace !" at bounding box center [220, 192] width 338 height 25
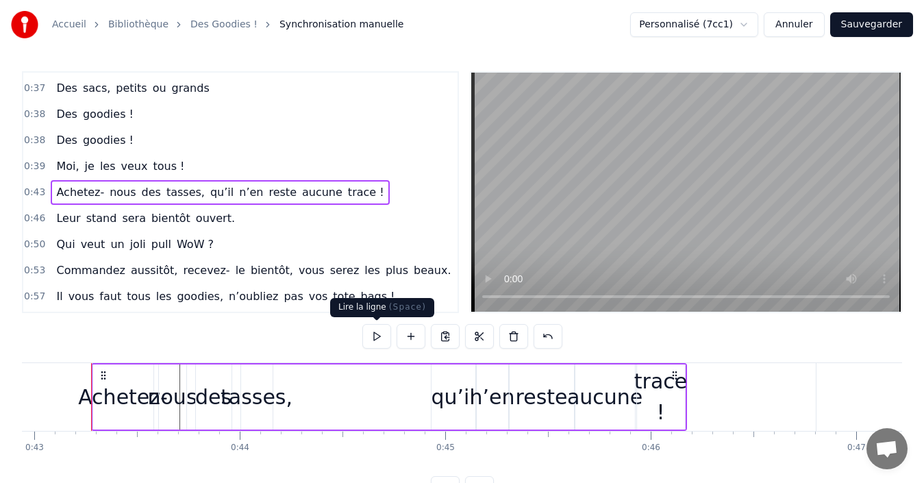
click at [367, 336] on button at bounding box center [376, 336] width 29 height 25
click at [381, 335] on button at bounding box center [376, 336] width 29 height 25
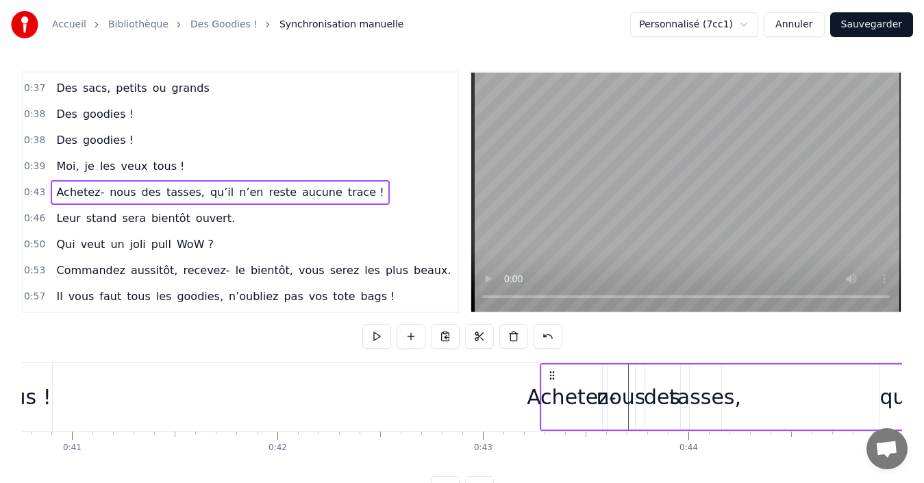
scroll to position [0, 8318]
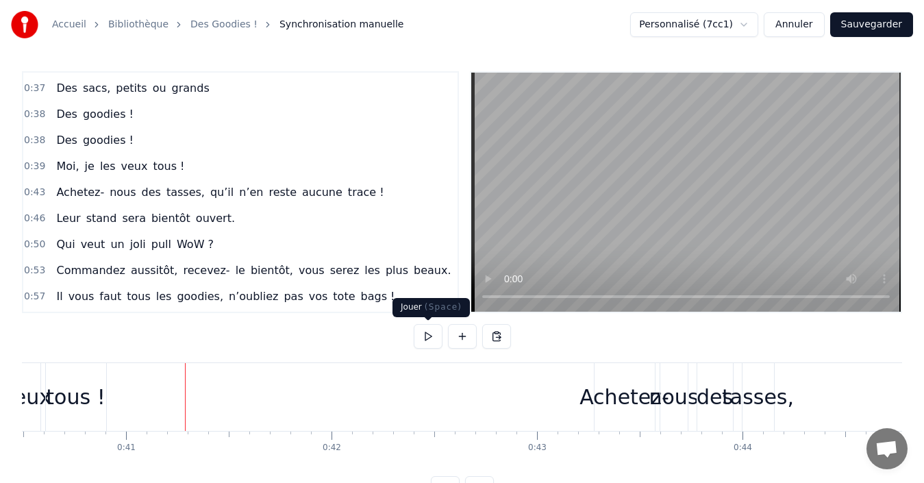
click at [427, 338] on button at bounding box center [428, 336] width 29 height 25
click at [432, 342] on button at bounding box center [428, 336] width 29 height 25
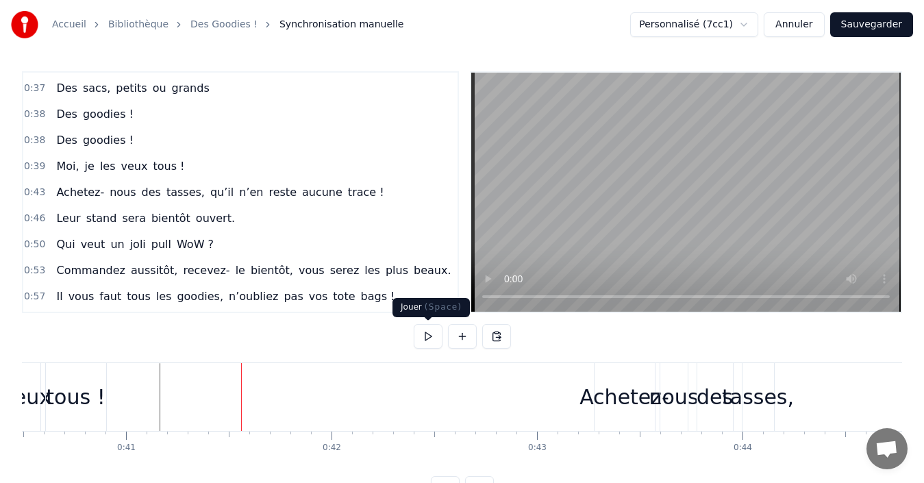
click at [421, 335] on button at bounding box center [428, 336] width 29 height 25
click at [428, 339] on button at bounding box center [428, 336] width 29 height 25
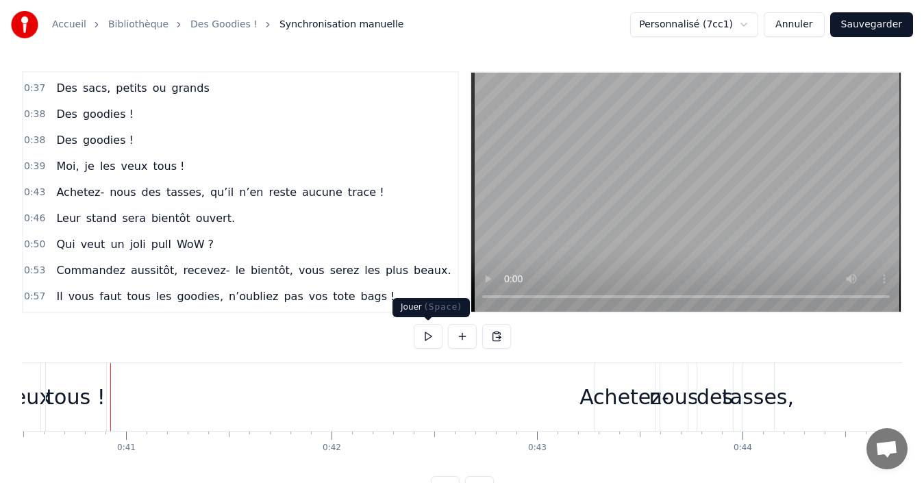
click at [422, 336] on button at bounding box center [428, 336] width 29 height 25
click at [424, 336] on button at bounding box center [428, 336] width 29 height 25
click at [51, 163] on div "Moi, je les veux tous !" at bounding box center [120, 166] width 139 height 25
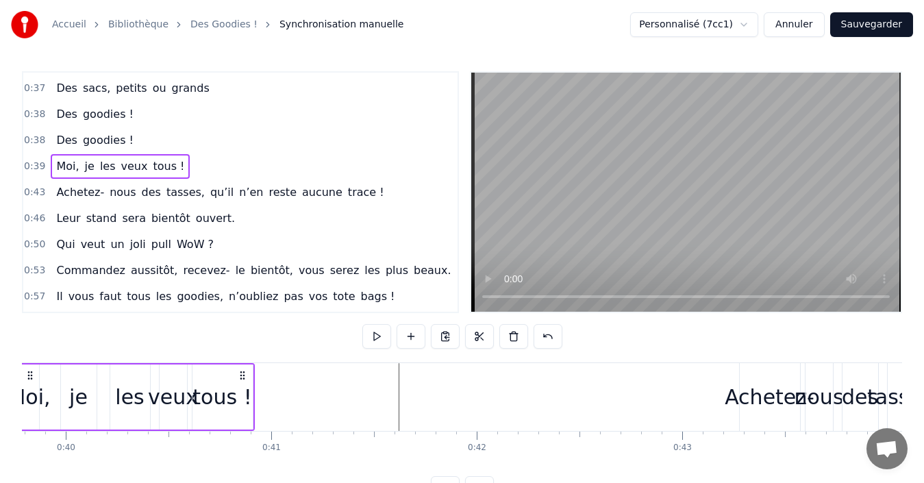
scroll to position [0, 8100]
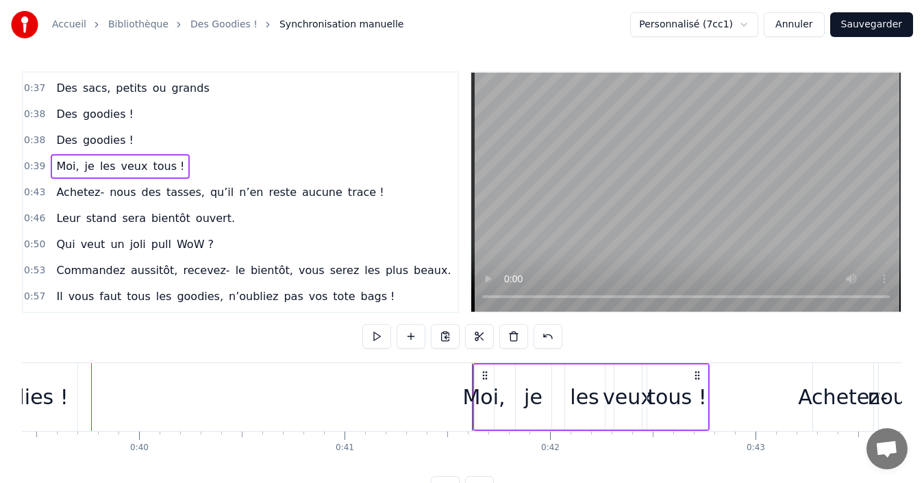
drag, startPoint x: 102, startPoint y: 375, endPoint x: 483, endPoint y: 394, distance: 381.9
click at [483, 394] on div "Moi, je les veux tous !" at bounding box center [590, 397] width 237 height 68
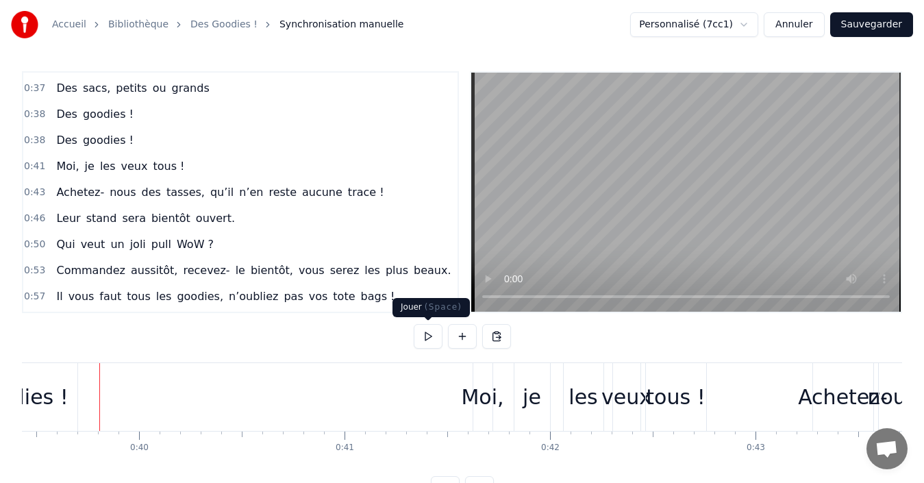
click at [429, 334] on button at bounding box center [428, 336] width 29 height 25
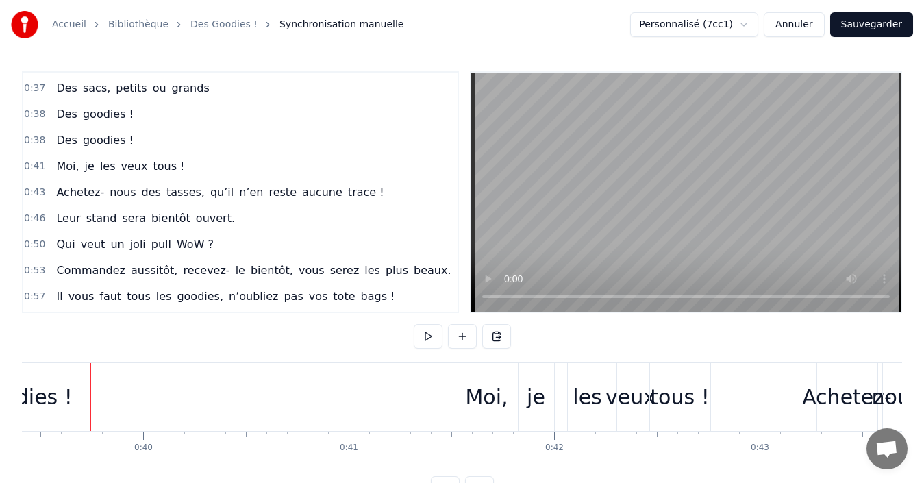
click at [83, 390] on div "Des goodies !" at bounding box center [9, 397] width 151 height 68
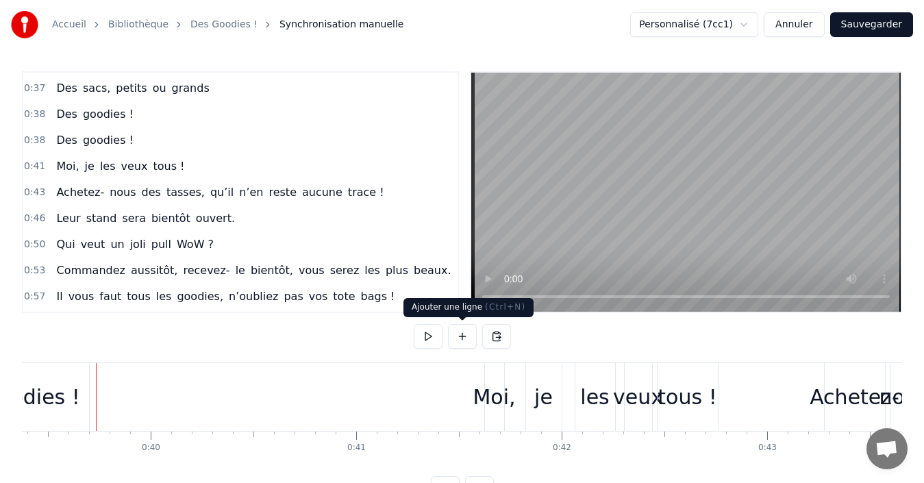
click at [429, 338] on button at bounding box center [428, 336] width 29 height 25
click at [423, 339] on button at bounding box center [428, 336] width 29 height 25
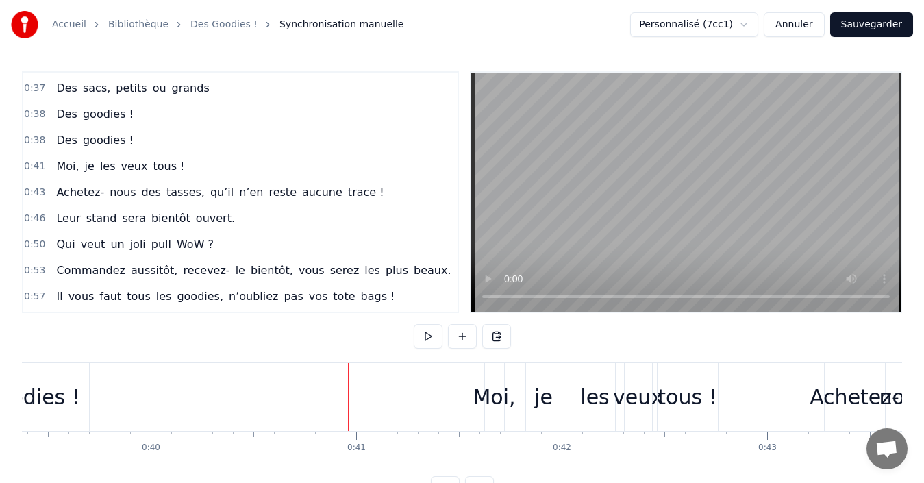
click at [51, 146] on div "Des goodies !" at bounding box center [95, 140] width 88 height 25
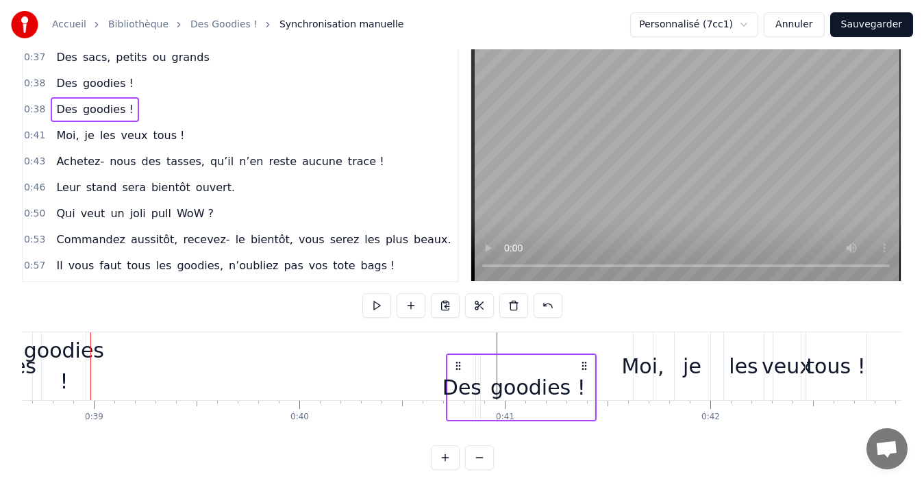
scroll to position [36, 0]
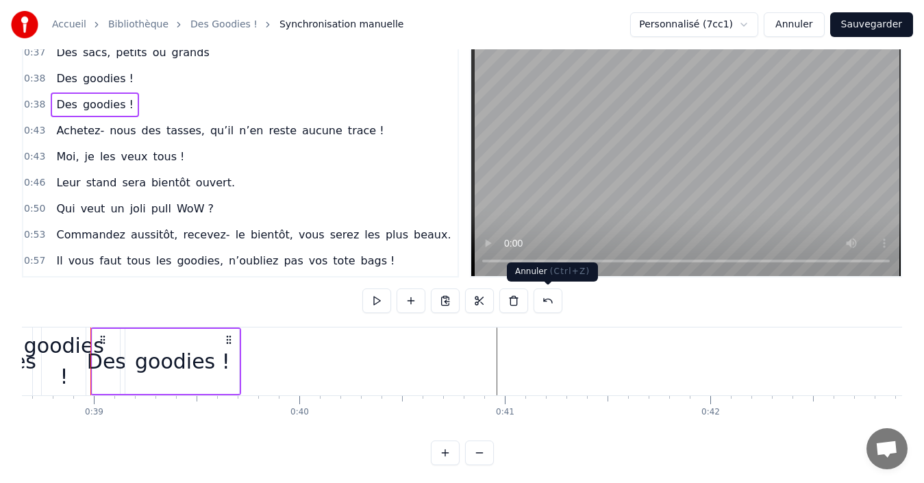
click at [542, 299] on button at bounding box center [547, 300] width 29 height 25
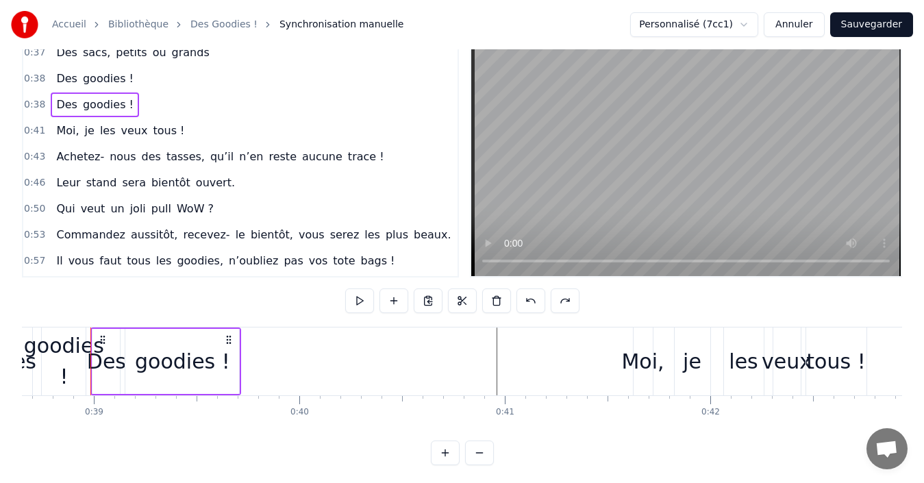
click at [230, 357] on div "goodies !" at bounding box center [182, 361] width 114 height 65
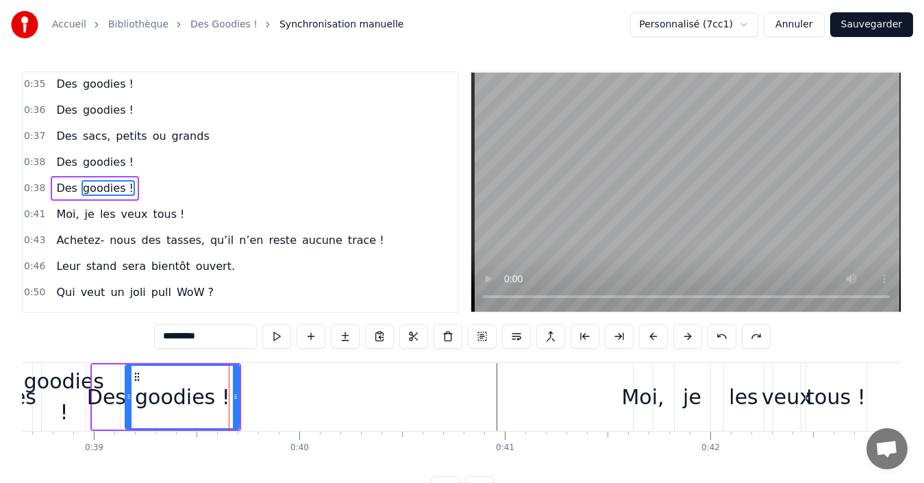
scroll to position [414, 0]
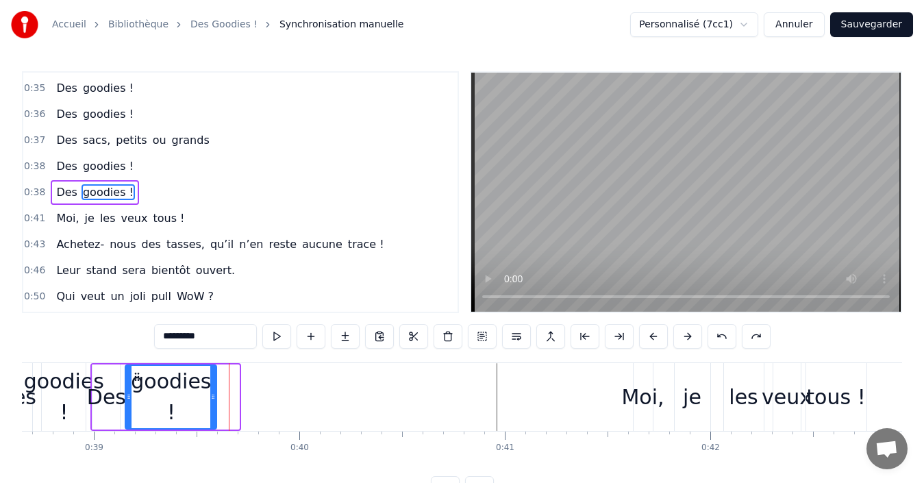
drag, startPoint x: 236, startPoint y: 395, endPoint x: 213, endPoint y: 394, distance: 22.6
click at [213, 394] on icon at bounding box center [212, 396] width 5 height 11
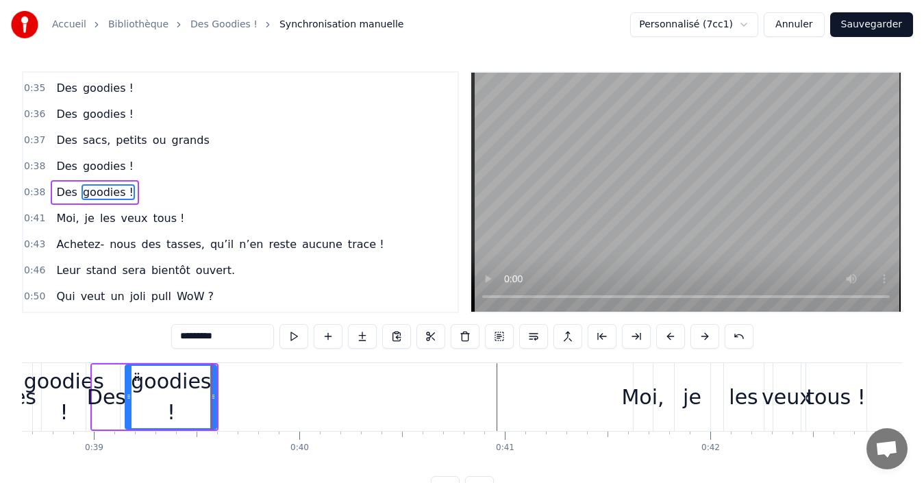
click at [51, 186] on div "Des goodies !" at bounding box center [95, 192] width 88 height 25
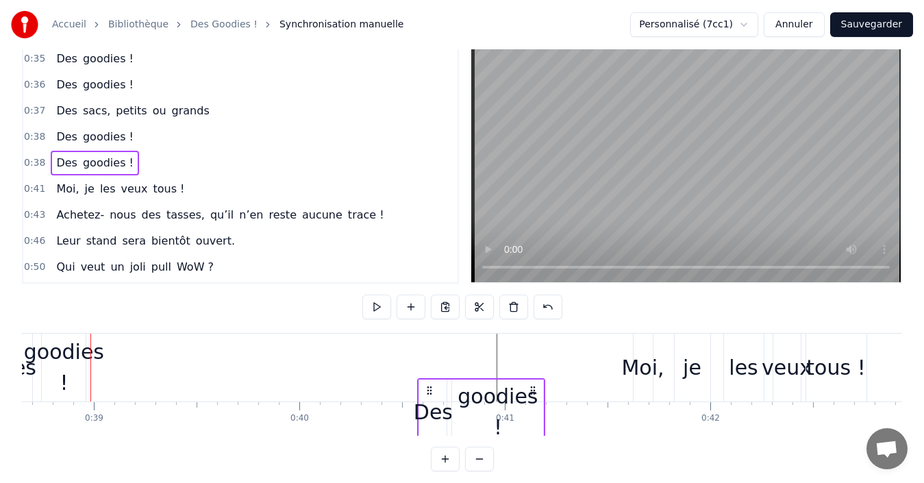
scroll to position [51, 0]
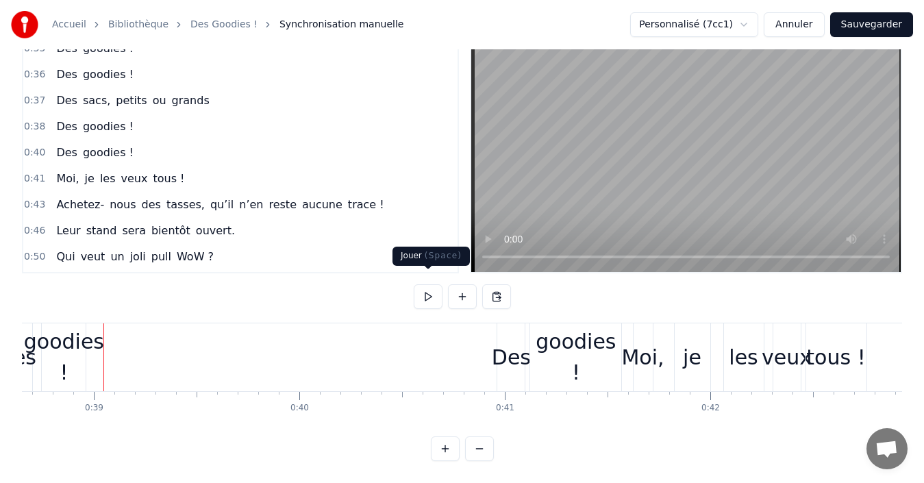
click at [431, 286] on button at bounding box center [428, 296] width 29 height 25
click at [51, 122] on div "Des goodies !" at bounding box center [95, 126] width 88 height 25
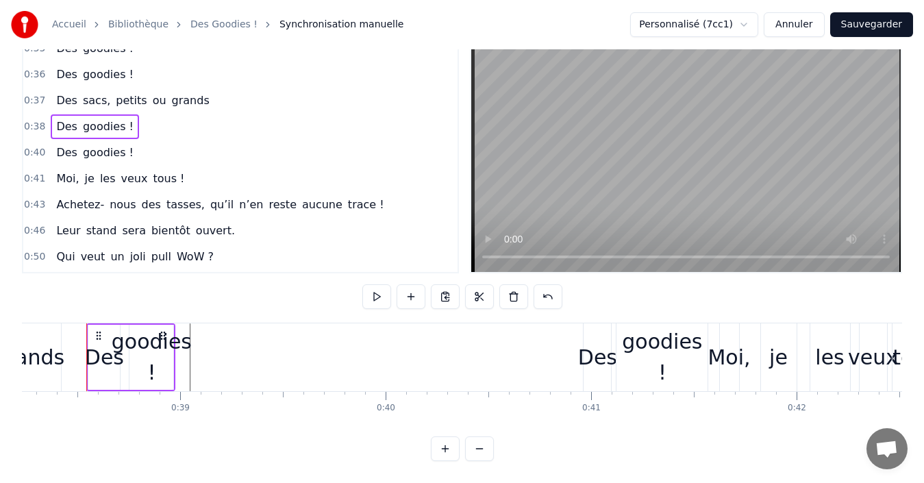
scroll to position [0, 7849]
click at [55, 121] on span "Des" at bounding box center [67, 126] width 24 height 16
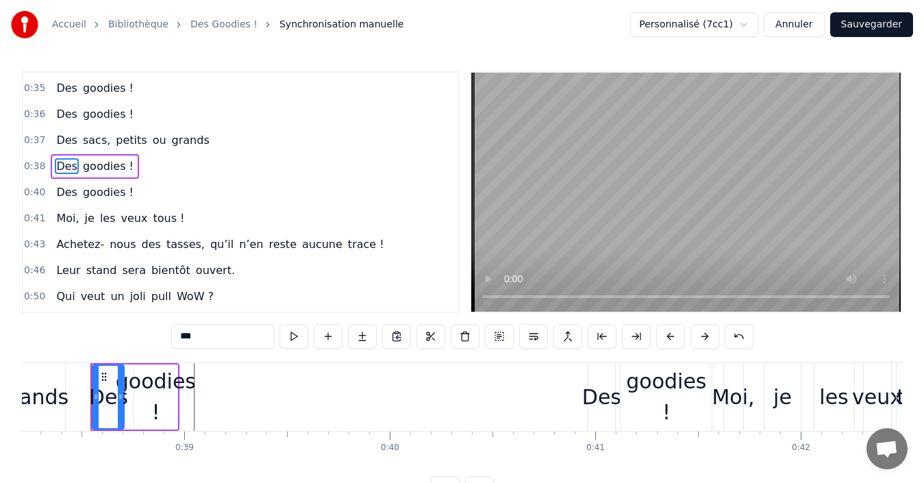
scroll to position [388, 0]
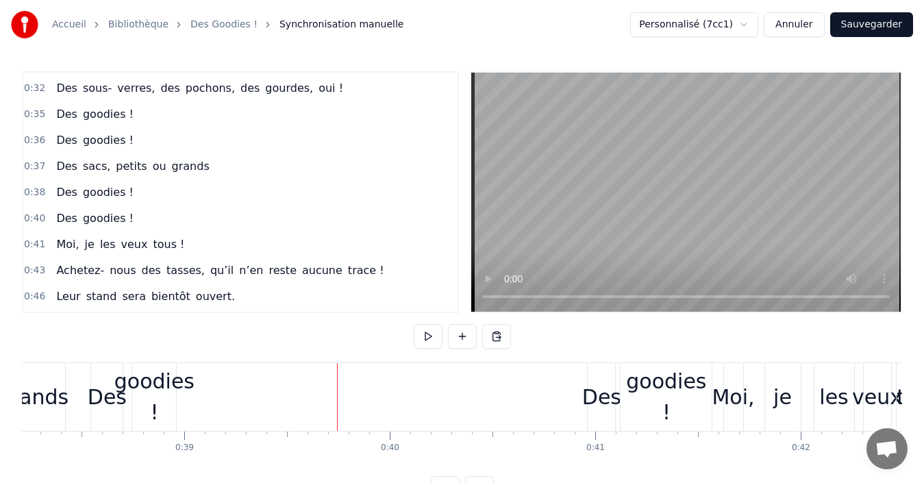
click at [421, 340] on button at bounding box center [428, 336] width 29 height 25
click at [422, 340] on button at bounding box center [428, 336] width 29 height 25
click at [425, 339] on button at bounding box center [428, 336] width 29 height 25
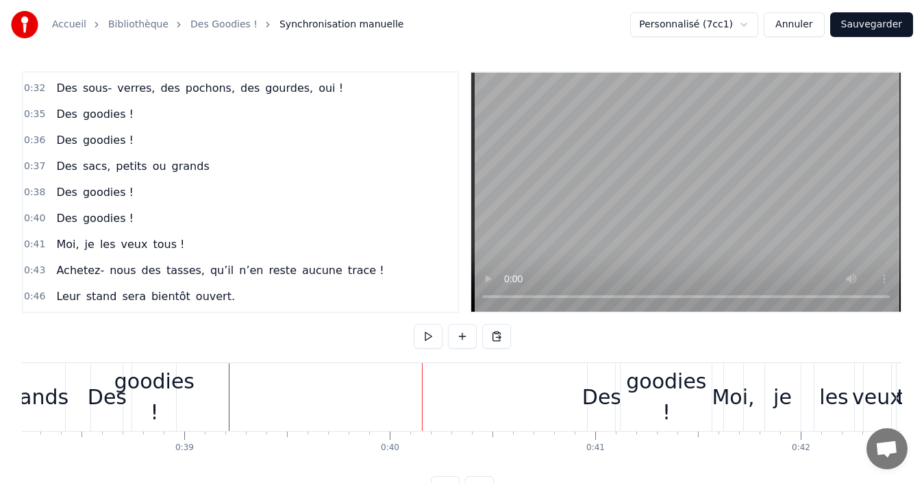
click at [51, 184] on div "Des goodies !" at bounding box center [95, 192] width 88 height 25
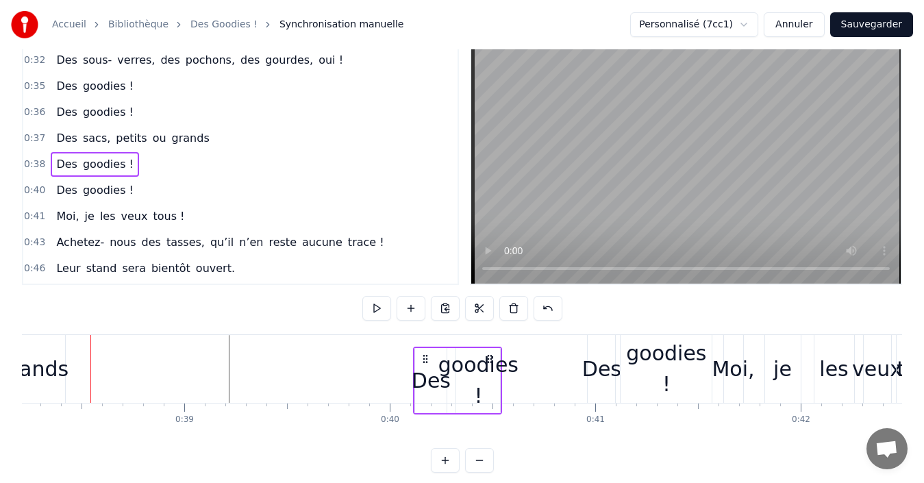
scroll to position [40, 0]
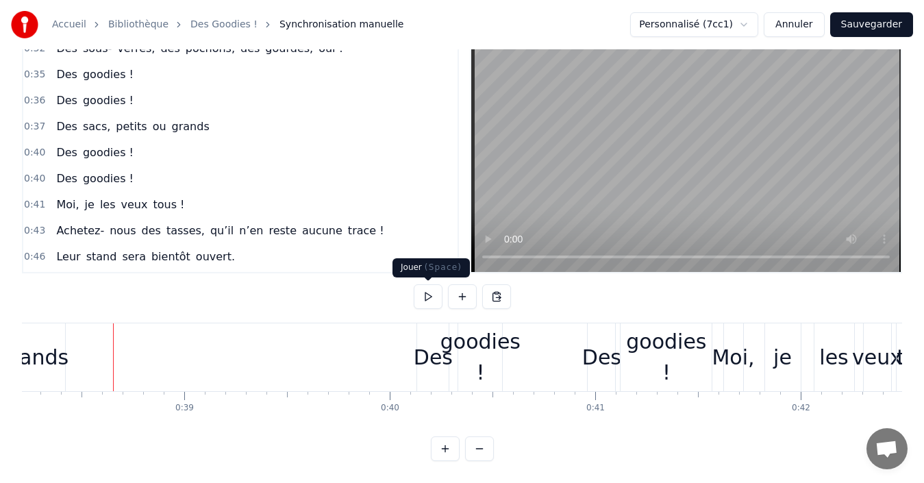
click at [423, 299] on button at bounding box center [428, 296] width 29 height 25
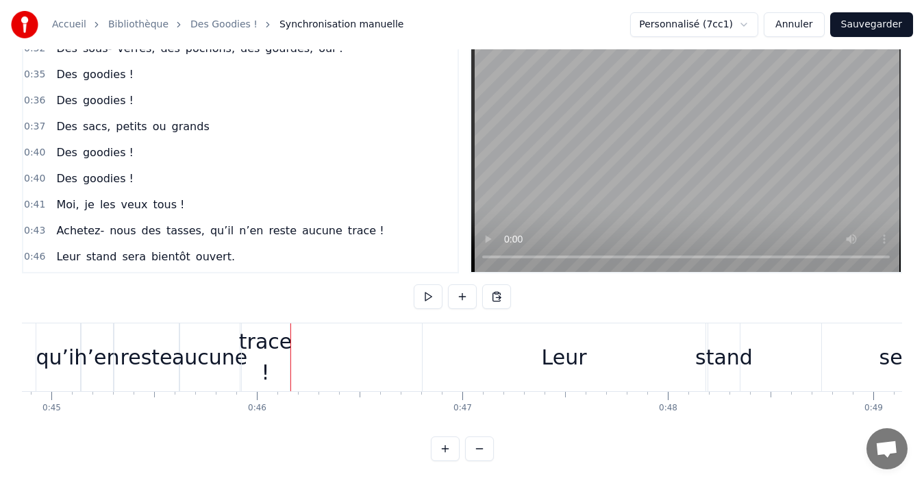
scroll to position [0, 9414]
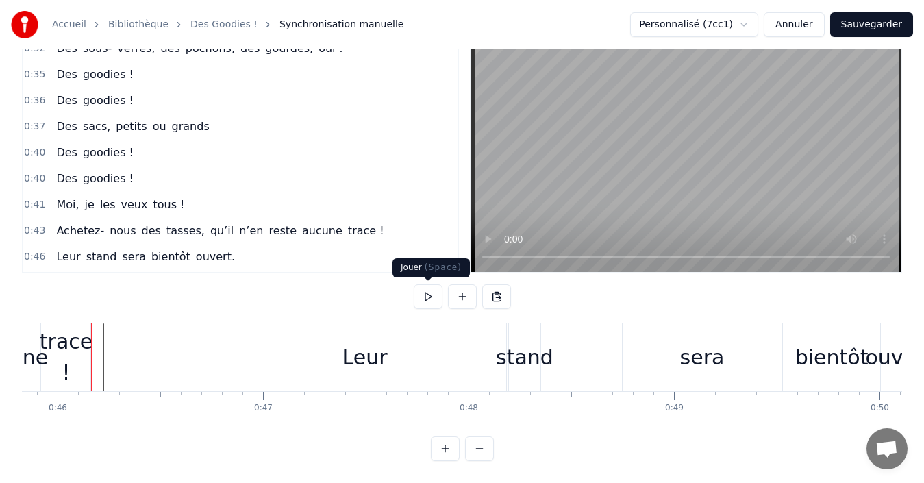
click at [425, 298] on button at bounding box center [428, 296] width 29 height 25
click at [430, 297] on button at bounding box center [428, 296] width 29 height 25
click at [422, 295] on button at bounding box center [428, 296] width 29 height 25
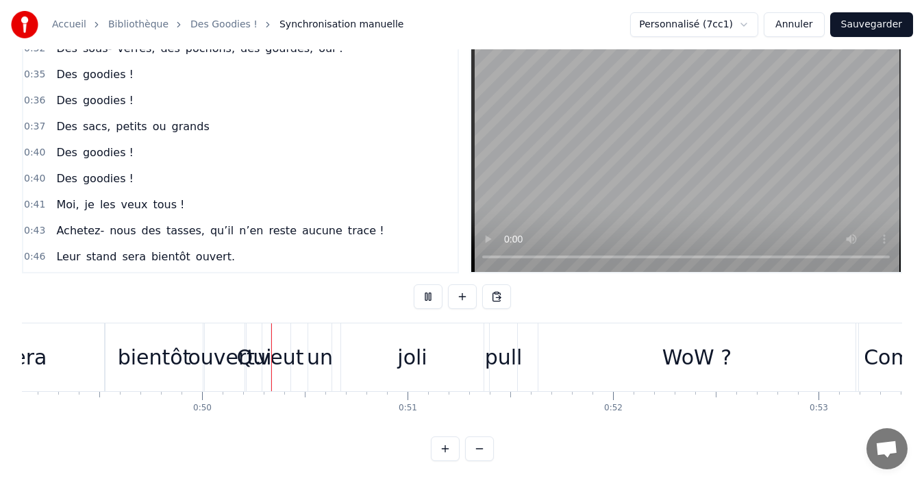
scroll to position [0, 10160]
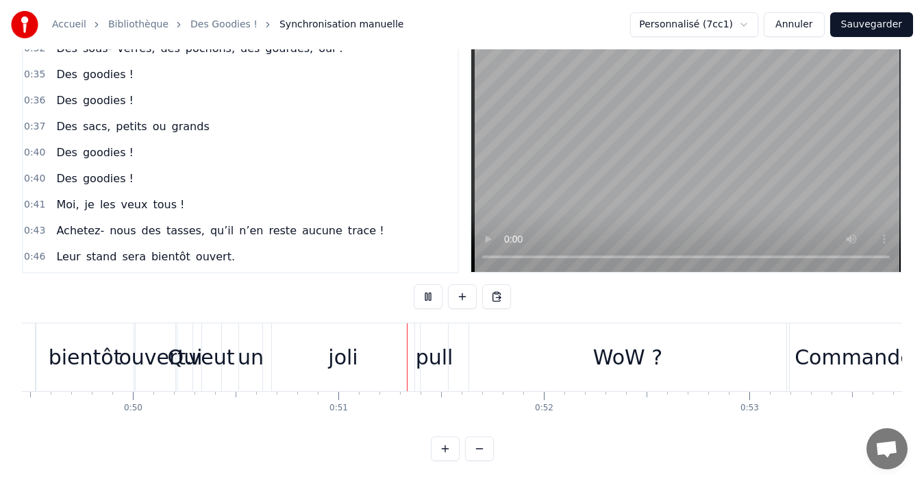
click at [422, 295] on button at bounding box center [428, 296] width 29 height 25
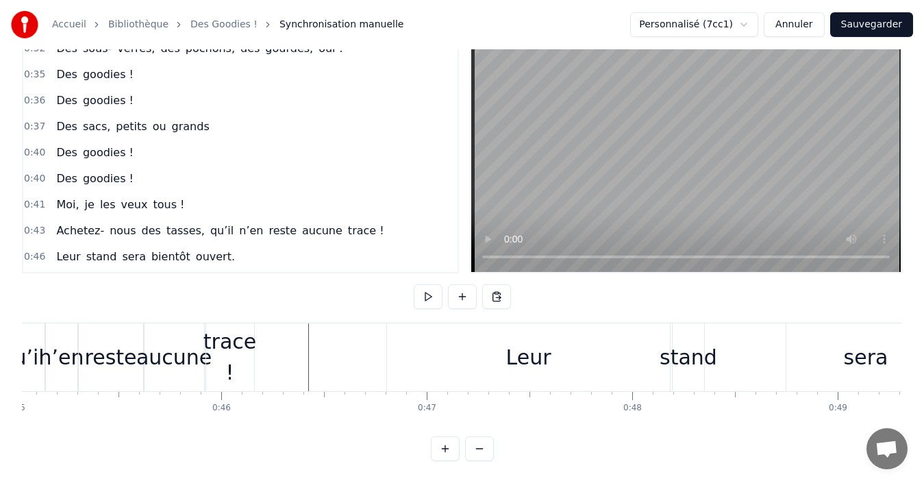
scroll to position [0, 9228]
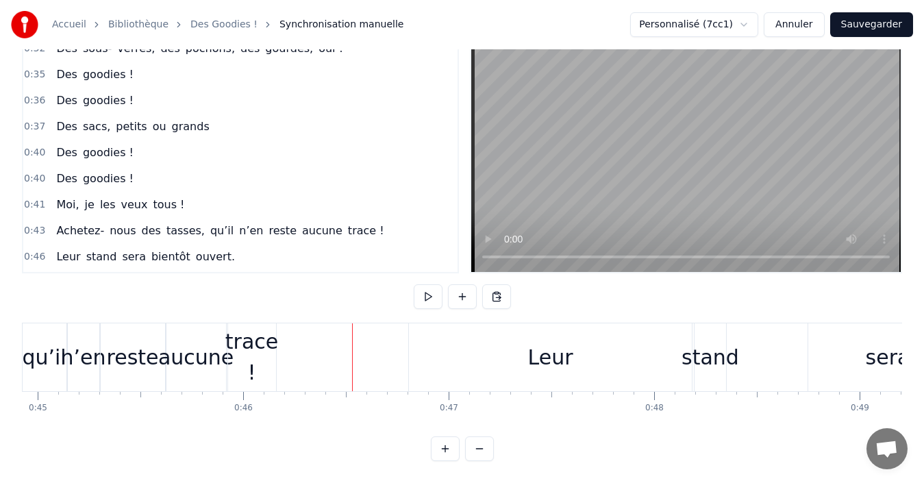
click at [51, 251] on div "Leur stand sera bientôt ouvert." at bounding box center [146, 256] width 190 height 25
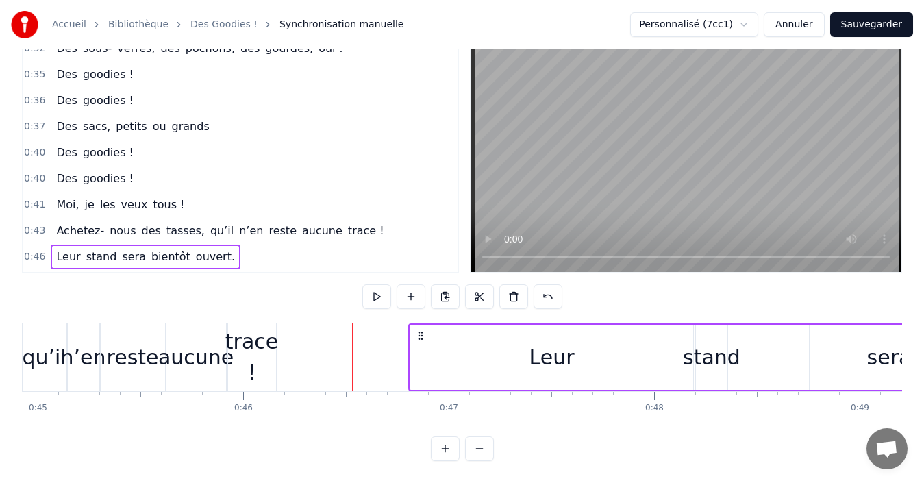
click at [51, 224] on div "Achetez- nous des tasses, qu’il n’en reste aucune trace !" at bounding box center [220, 230] width 338 height 25
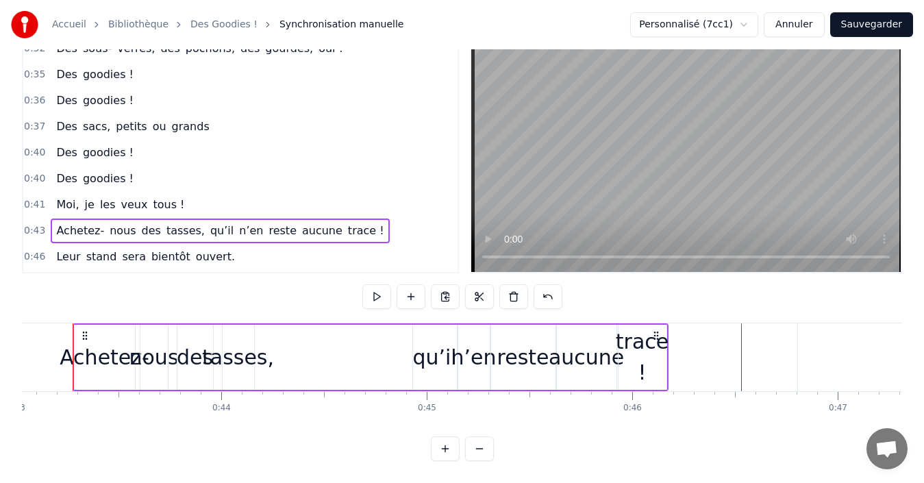
scroll to position [0, 8821]
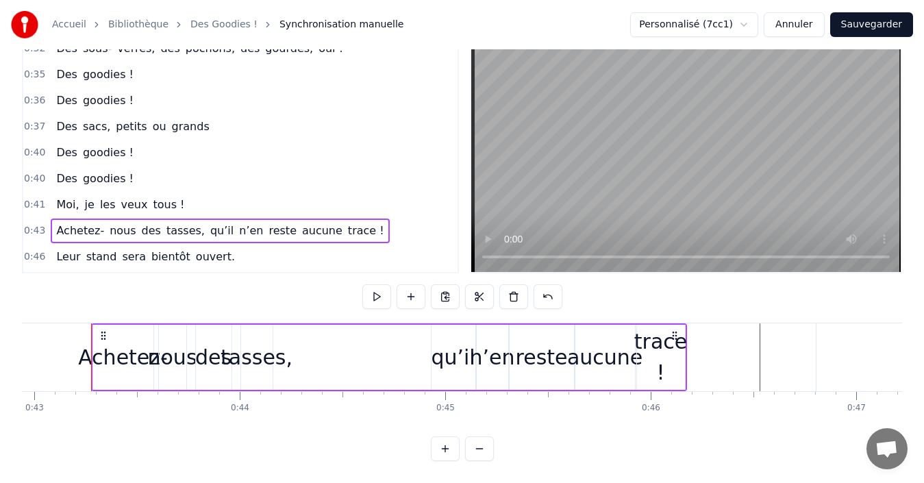
click at [359, 258] on div "0:46 Leur stand sera bientôt ouvert." at bounding box center [240, 257] width 434 height 26
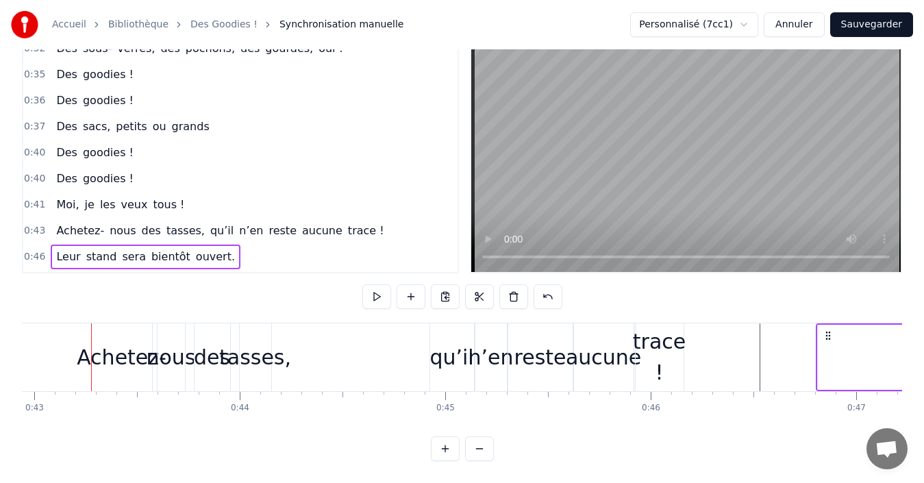
click at [310, 247] on div "0:46 Leur stand sera bientôt ouvert." at bounding box center [240, 257] width 434 height 26
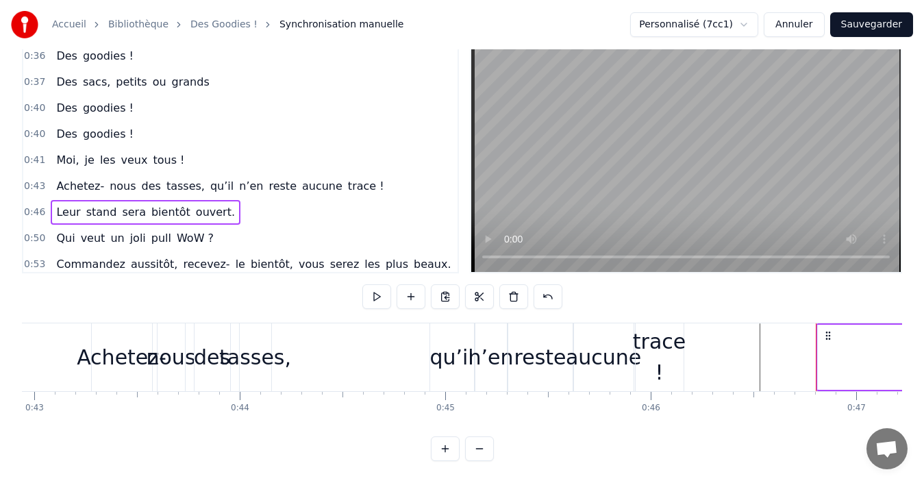
scroll to position [456, 0]
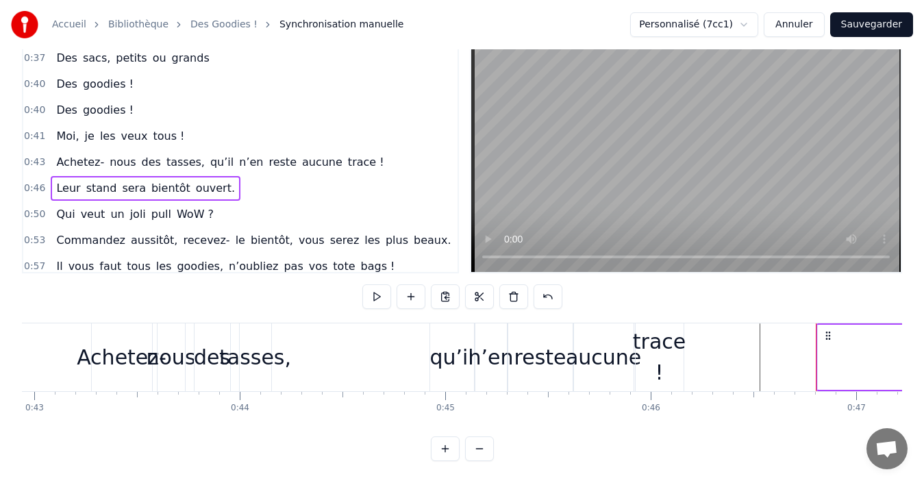
click at [51, 210] on div "Qui veut un joli pull WoW ?" at bounding box center [135, 214] width 168 height 25
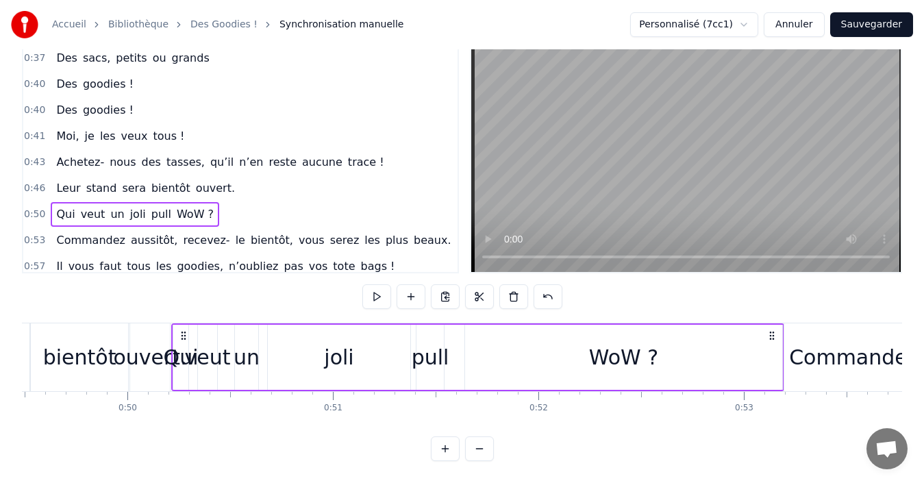
scroll to position [0, 10246]
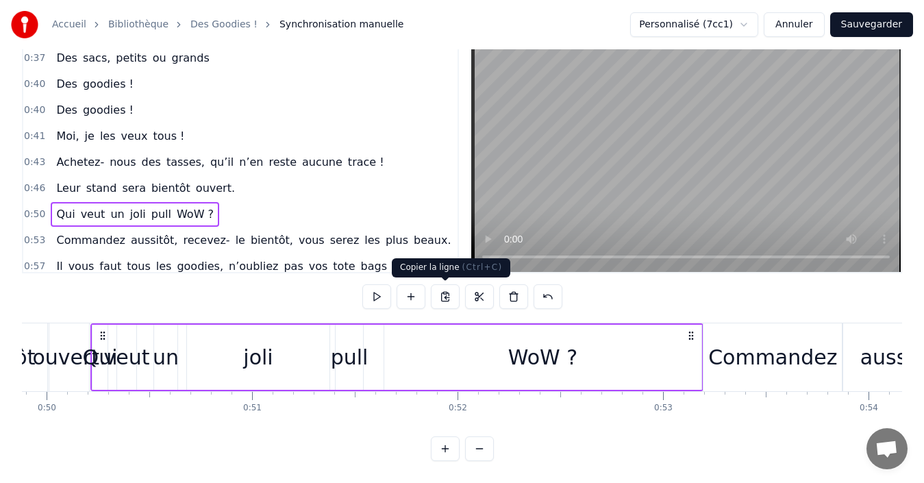
click at [446, 297] on button at bounding box center [445, 296] width 29 height 25
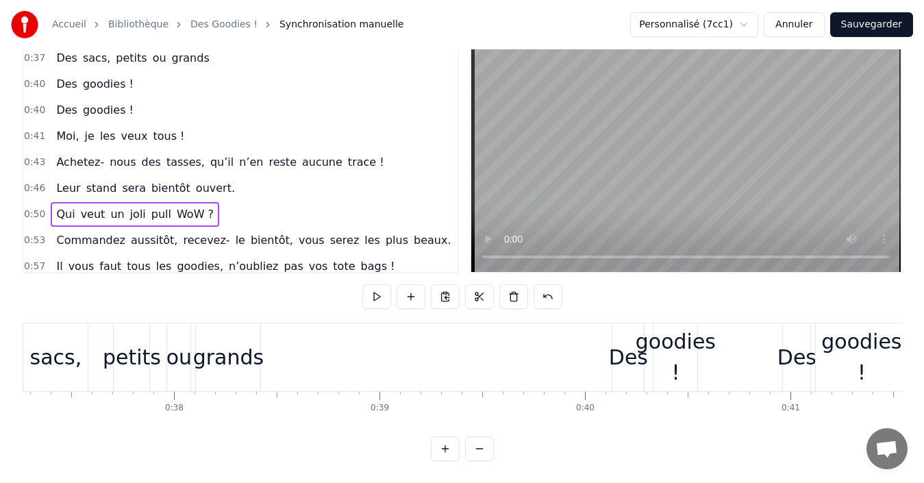
scroll to position [0, 7612]
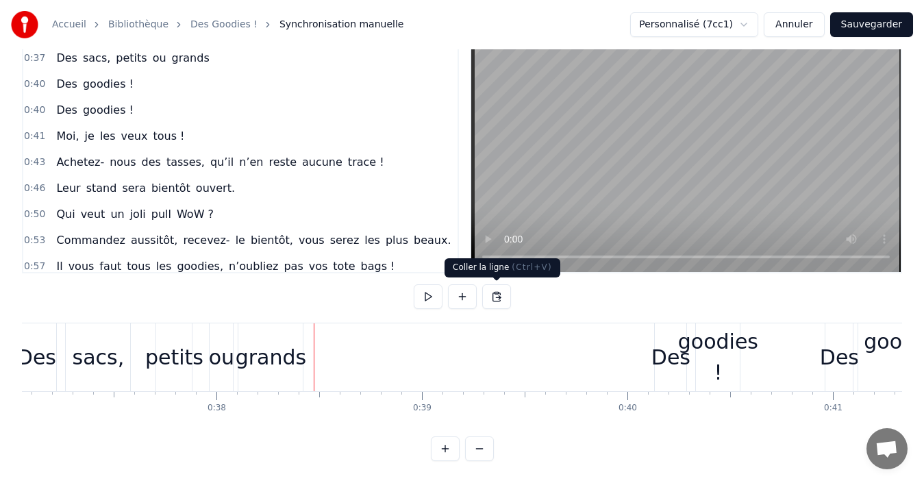
click at [497, 298] on button at bounding box center [496, 296] width 29 height 25
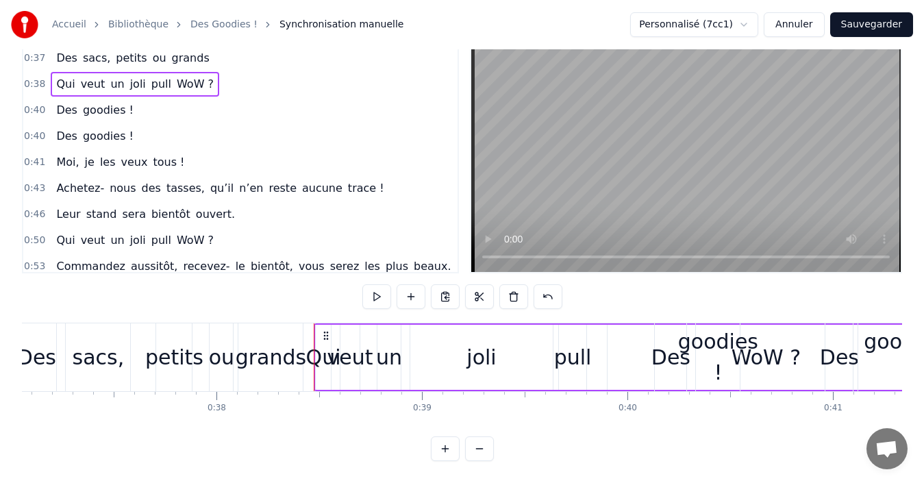
click at [468, 362] on div "joli" at bounding box center [480, 357] width 29 height 31
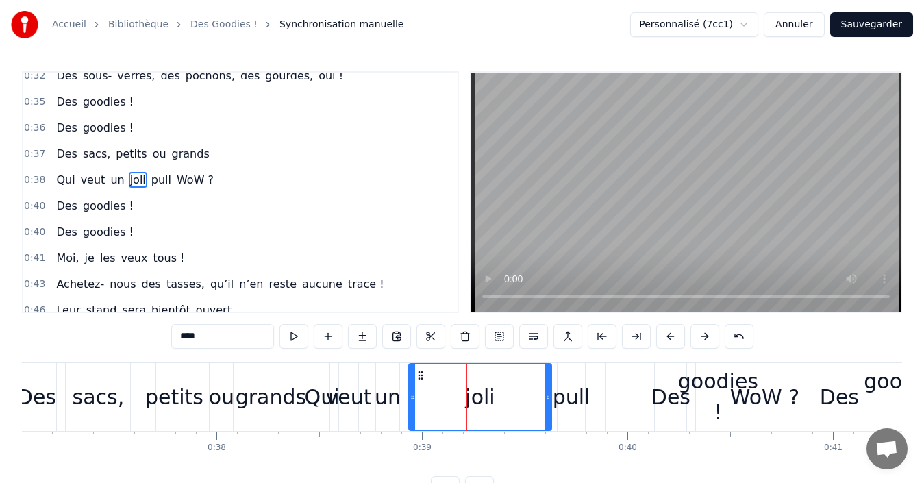
scroll to position [388, 0]
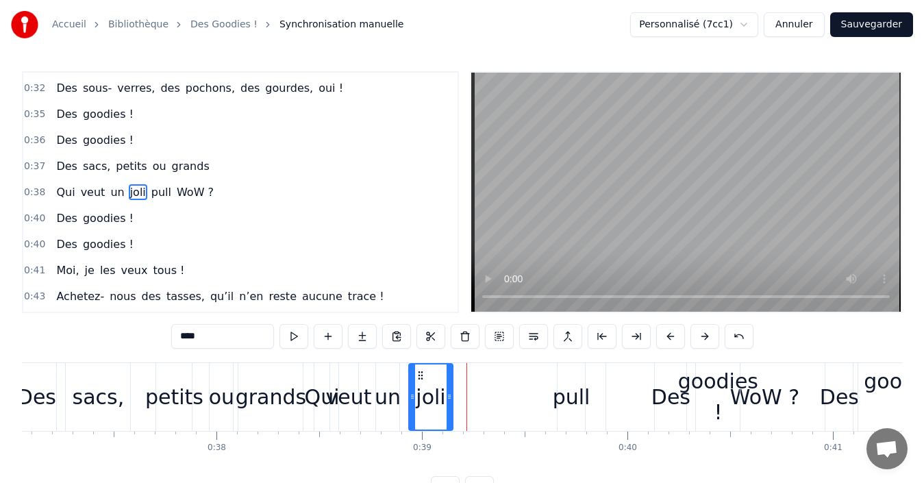
drag, startPoint x: 545, startPoint y: 400, endPoint x: 446, endPoint y: 399, distance: 98.6
click at [446, 399] on icon at bounding box center [448, 396] width 5 height 11
click at [566, 401] on div "pull" at bounding box center [572, 396] width 38 height 31
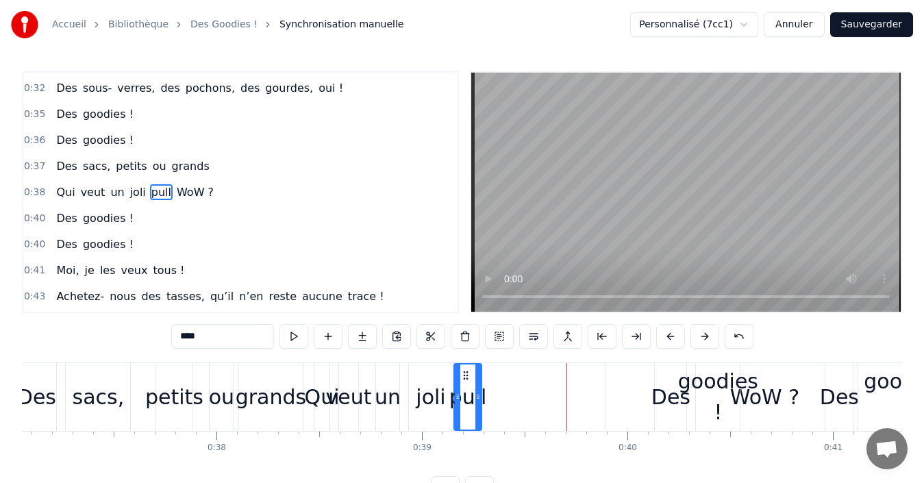
drag, startPoint x: 570, startPoint y: 375, endPoint x: 466, endPoint y: 377, distance: 103.4
click at [466, 377] on icon at bounding box center [465, 375] width 11 height 11
click at [175, 192] on span "WoW ?" at bounding box center [195, 192] width 40 height 16
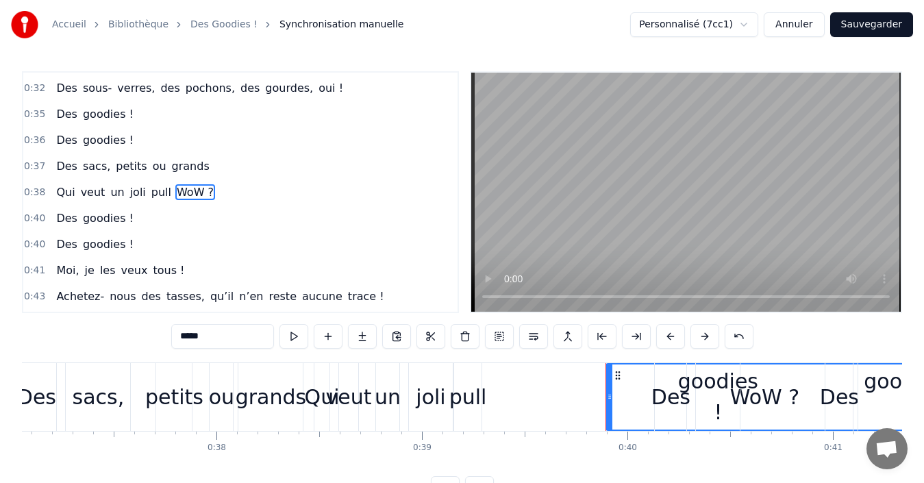
click at [187, 191] on span "WoW ?" at bounding box center [195, 192] width 40 height 16
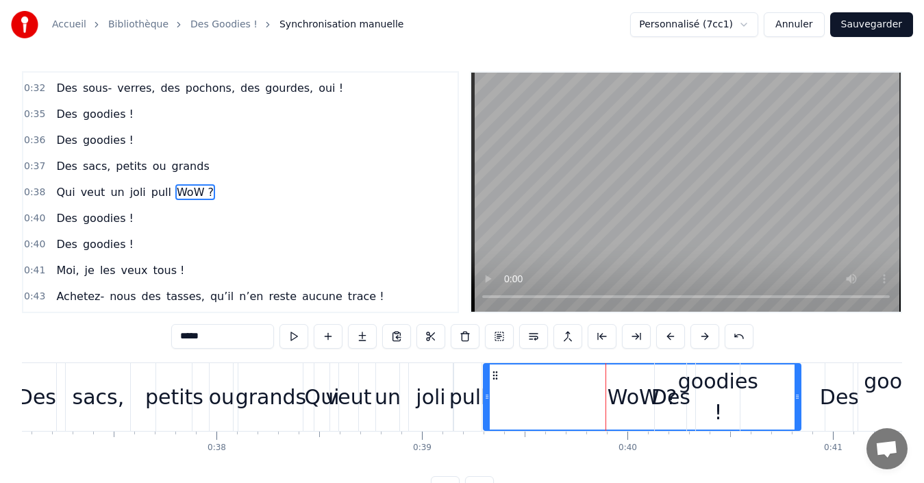
drag, startPoint x: 618, startPoint y: 376, endPoint x: 495, endPoint y: 381, distance: 122.7
click at [495, 381] on div "WoW ?" at bounding box center [642, 396] width 316 height 65
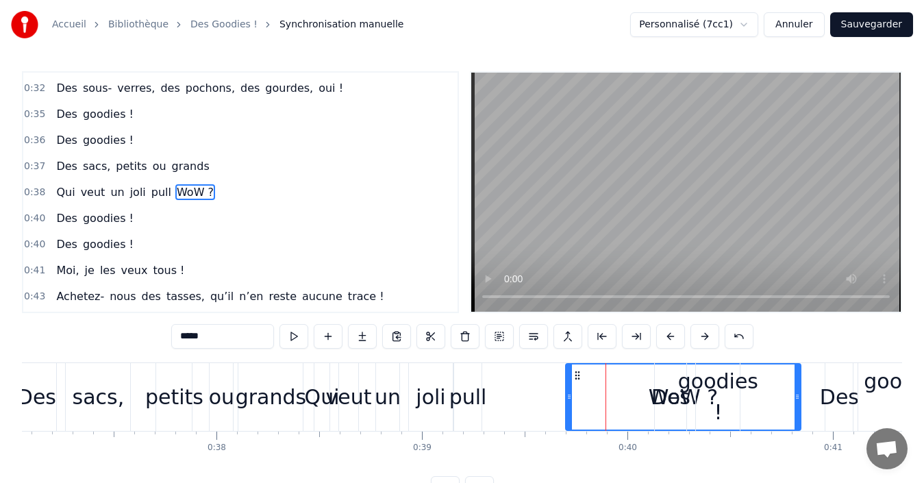
drag, startPoint x: 486, startPoint y: 397, endPoint x: 571, endPoint y: 402, distance: 85.0
click at [571, 402] on div at bounding box center [568, 396] width 5 height 65
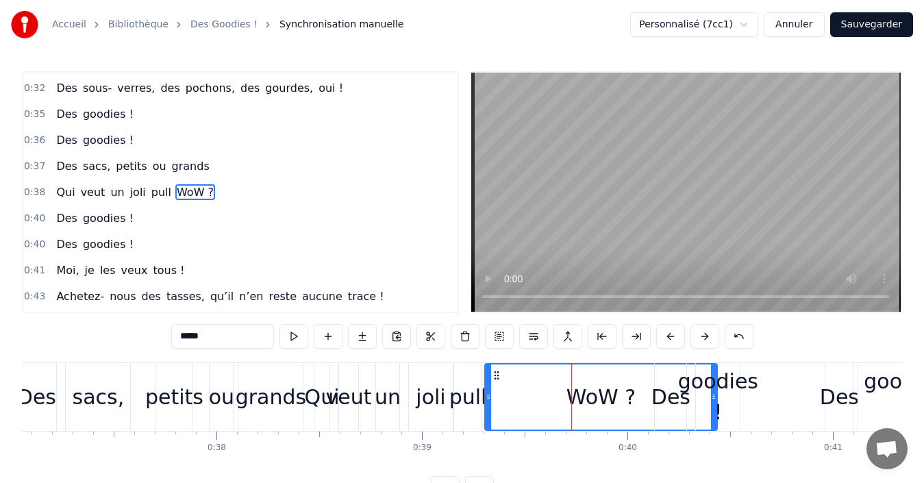
drag, startPoint x: 579, startPoint y: 374, endPoint x: 495, endPoint y: 377, distance: 83.6
click at [495, 377] on icon at bounding box center [496, 375] width 11 height 11
drag, startPoint x: 488, startPoint y: 398, endPoint x: 554, endPoint y: 403, distance: 66.0
click at [554, 403] on div at bounding box center [553, 396] width 5 height 65
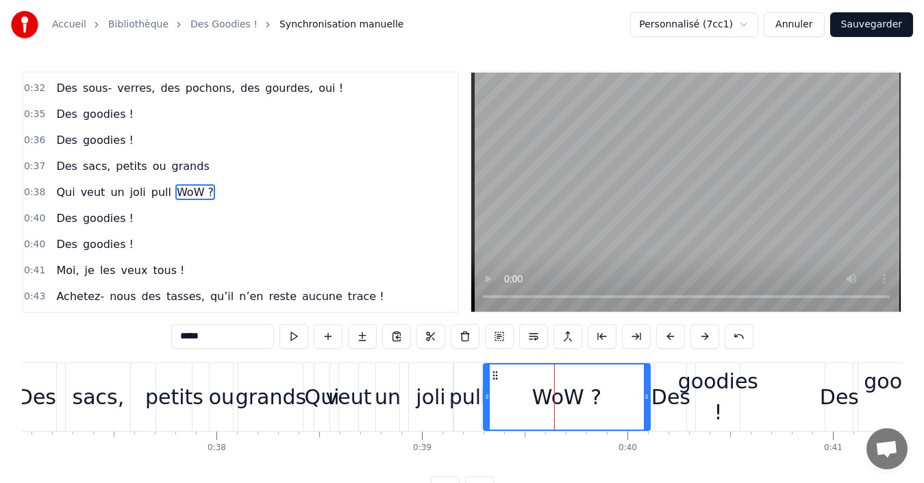
drag, startPoint x: 563, startPoint y: 376, endPoint x: 496, endPoint y: 379, distance: 67.2
click at [496, 379] on icon at bounding box center [495, 375] width 11 height 11
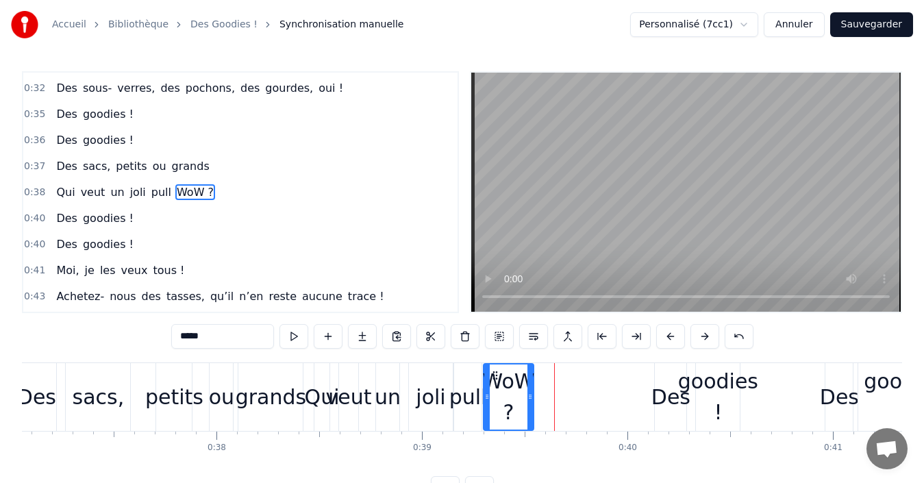
drag, startPoint x: 646, startPoint y: 395, endPoint x: 529, endPoint y: 394, distance: 116.4
click at [529, 394] on icon at bounding box center [529, 396] width 5 height 11
click at [346, 392] on div "veut" at bounding box center [349, 396] width 46 height 31
type input "****"
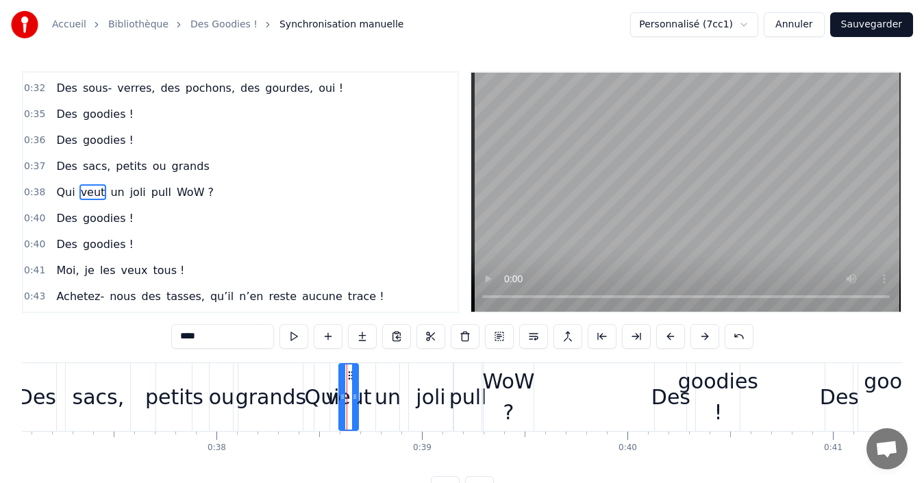
click at [362, 399] on div "veut" at bounding box center [349, 396] width 46 height 31
click at [370, 401] on div "Qui veut un joli pull WoW ?" at bounding box center [425, 397] width 223 height 68
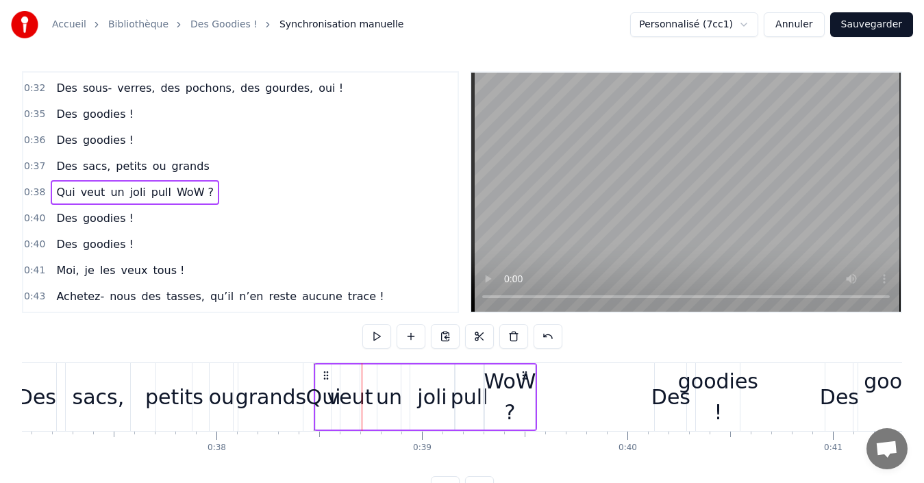
click at [392, 403] on div "un" at bounding box center [389, 396] width 26 height 31
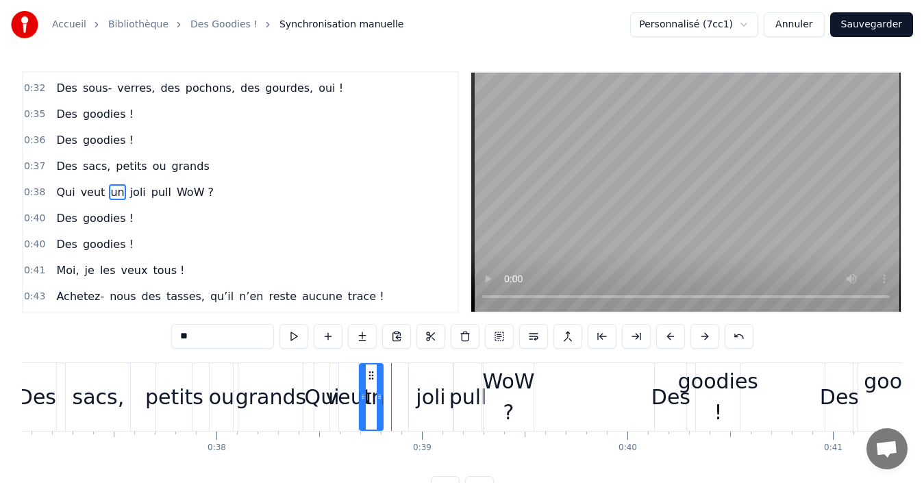
drag, startPoint x: 387, startPoint y: 374, endPoint x: 370, endPoint y: 378, distance: 16.9
click at [370, 378] on icon at bounding box center [371, 375] width 11 height 11
click at [420, 392] on div "joli" at bounding box center [430, 396] width 29 height 31
type input "****"
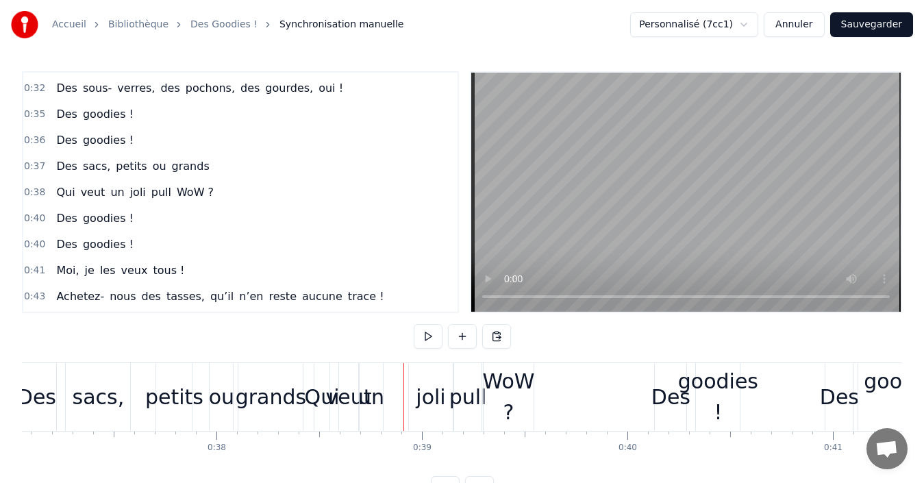
click at [420, 377] on div "joli" at bounding box center [431, 397] width 44 height 68
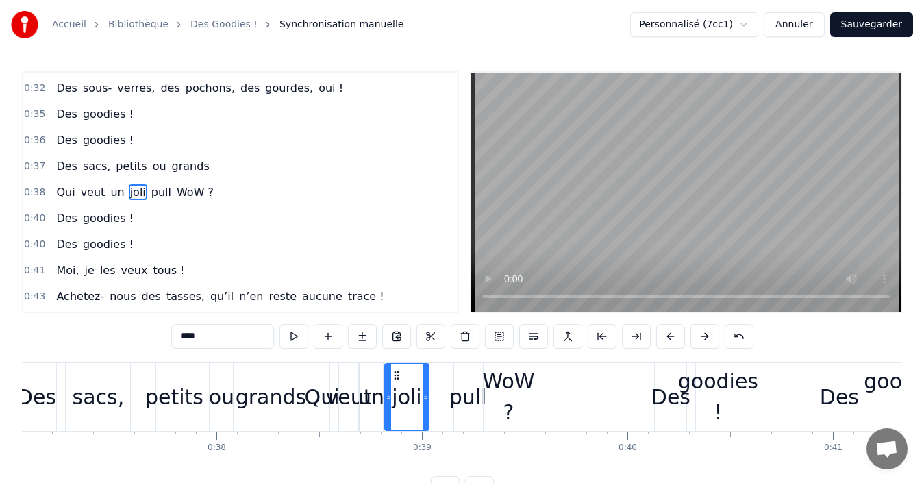
drag, startPoint x: 419, startPoint y: 374, endPoint x: 395, endPoint y: 378, distance: 24.3
click at [395, 378] on icon at bounding box center [396, 375] width 11 height 11
click at [467, 388] on div "pull" at bounding box center [468, 396] width 38 height 31
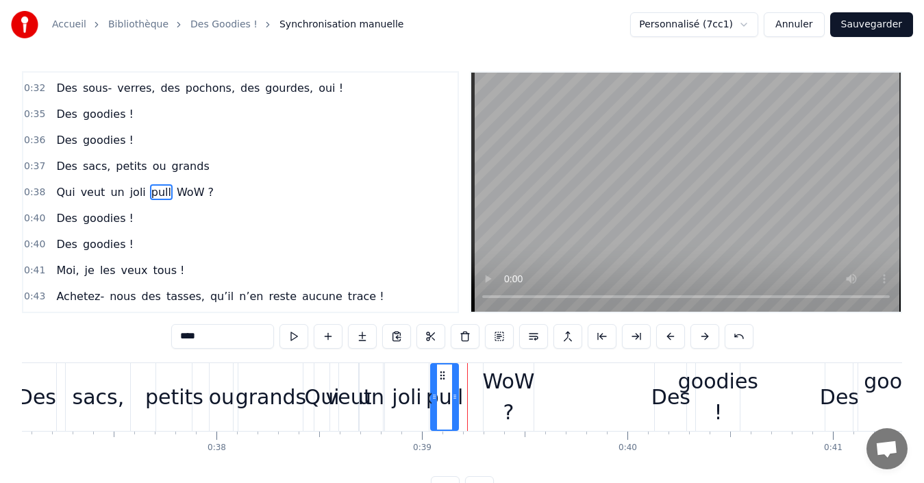
drag, startPoint x: 464, startPoint y: 373, endPoint x: 440, endPoint y: 375, distance: 23.3
click at [440, 375] on icon at bounding box center [442, 375] width 11 height 11
click at [413, 387] on div "joli" at bounding box center [406, 396] width 29 height 31
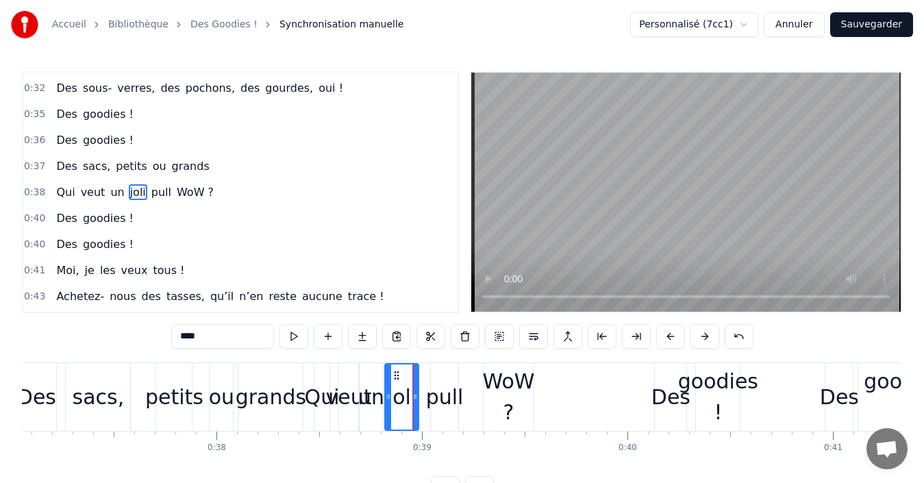
drag, startPoint x: 425, startPoint y: 398, endPoint x: 414, endPoint y: 396, distance: 10.4
click at [414, 396] on icon at bounding box center [414, 396] width 5 height 11
click at [442, 400] on div "pull" at bounding box center [445, 396] width 38 height 31
type input "****"
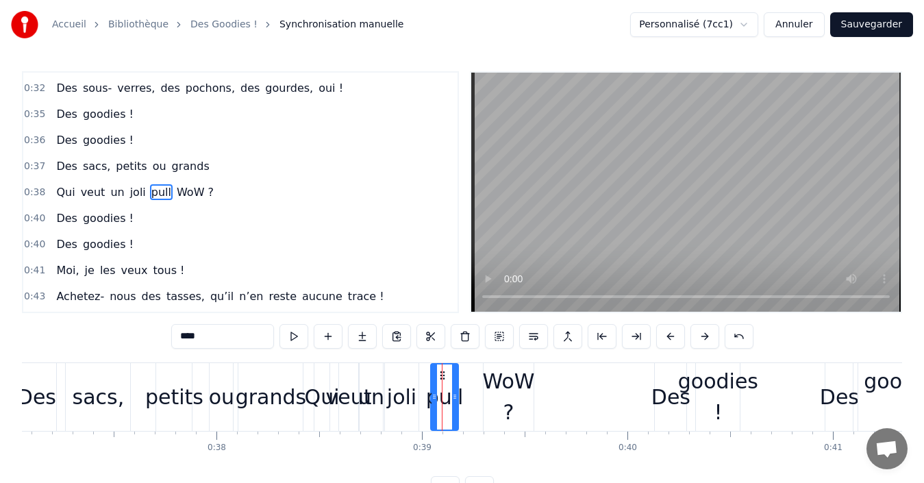
drag, startPoint x: 442, startPoint y: 375, endPoint x: 431, endPoint y: 377, distance: 10.4
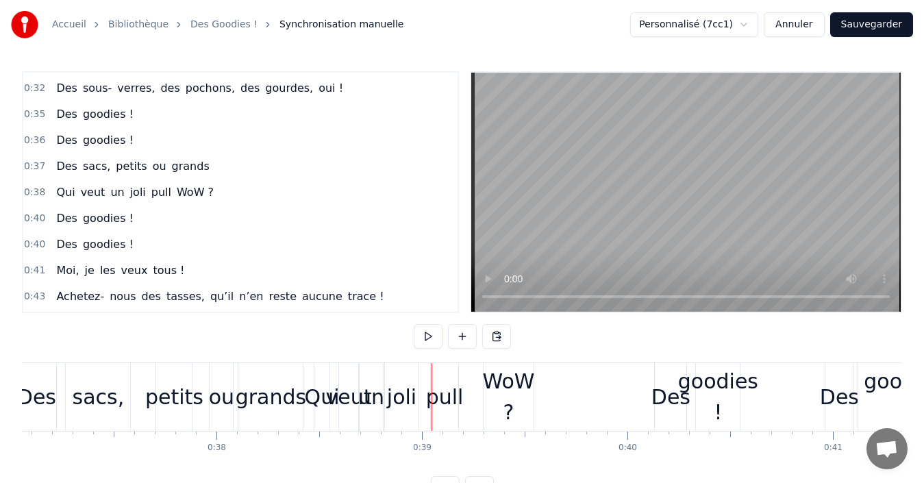
click at [438, 390] on div "pull" at bounding box center [445, 396] width 38 height 31
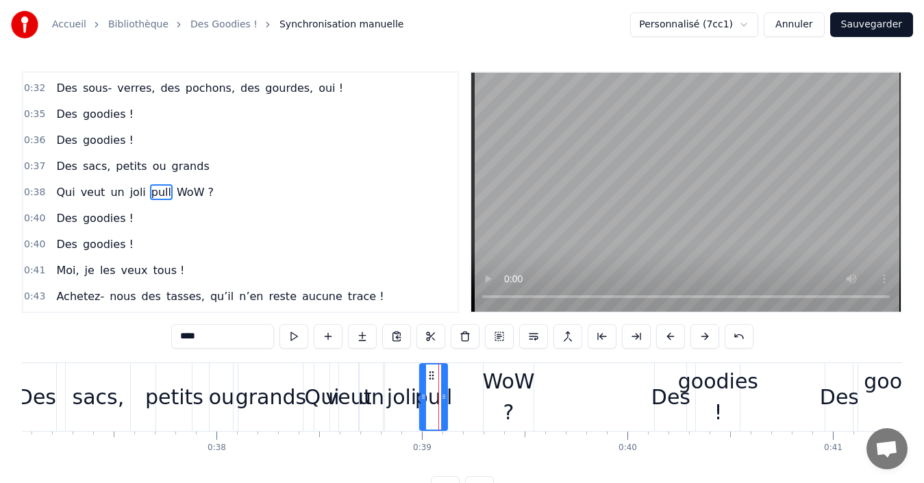
drag, startPoint x: 444, startPoint y: 377, endPoint x: 433, endPoint y: 377, distance: 11.0
click at [433, 377] on icon at bounding box center [431, 375] width 11 height 11
click at [498, 387] on div "WoW ?" at bounding box center [509, 397] width 52 height 62
type input "*****"
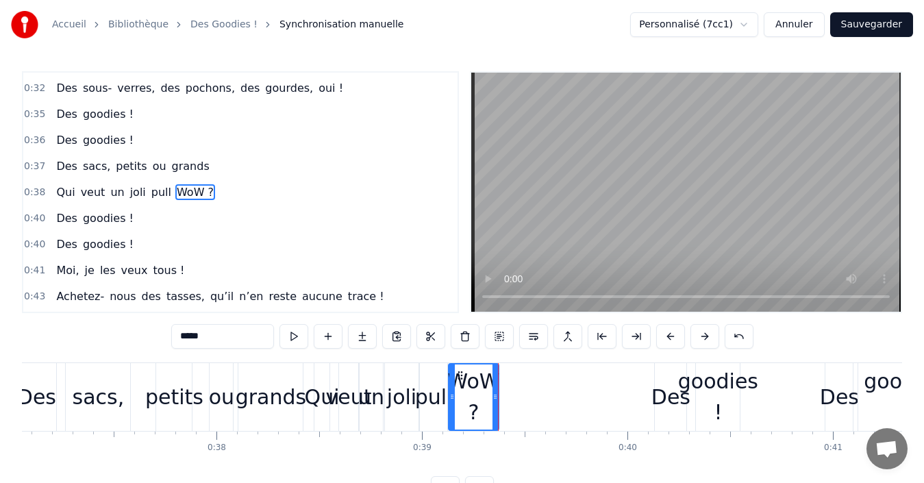
drag, startPoint x: 494, startPoint y: 373, endPoint x: 459, endPoint y: 376, distance: 35.0
click at [459, 376] on icon at bounding box center [460, 375] width 11 height 11
click at [51, 184] on div "Qui veut un joli pull WoW ?" at bounding box center [135, 192] width 168 height 25
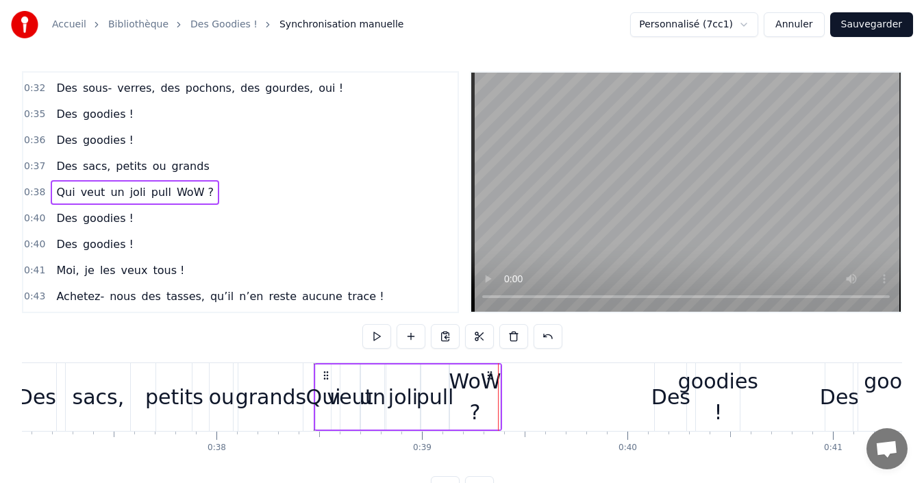
click at [444, 333] on button at bounding box center [445, 336] width 29 height 25
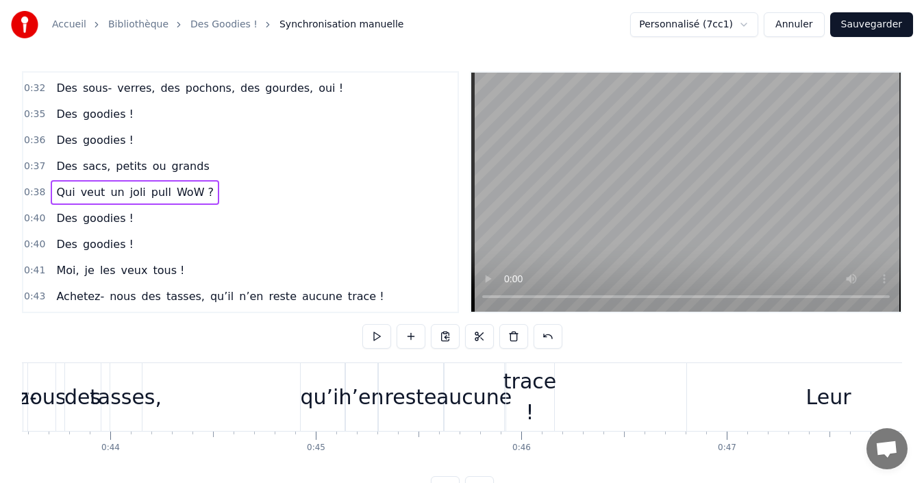
scroll to position [0, 9025]
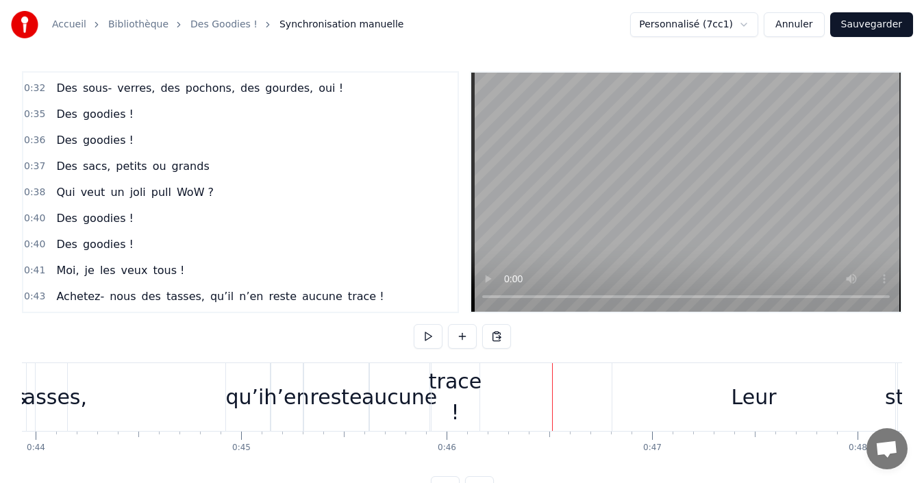
click at [480, 388] on div "Achetez- nous des tasses, qu’il n’en reste aucune trace !" at bounding box center [185, 397] width 596 height 68
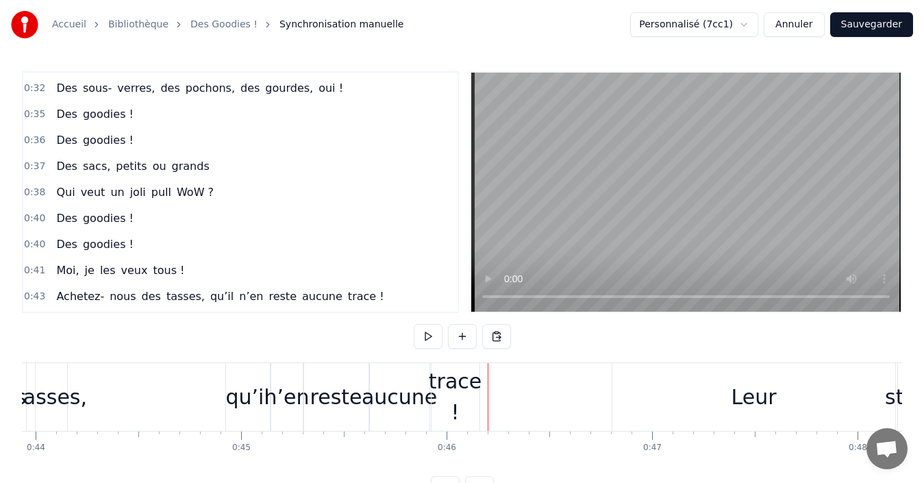
click at [481, 413] on div "Achetez- nous des tasses, qu’il n’en reste aucune trace !" at bounding box center [185, 397] width 596 height 68
click at [499, 338] on button at bounding box center [496, 336] width 29 height 25
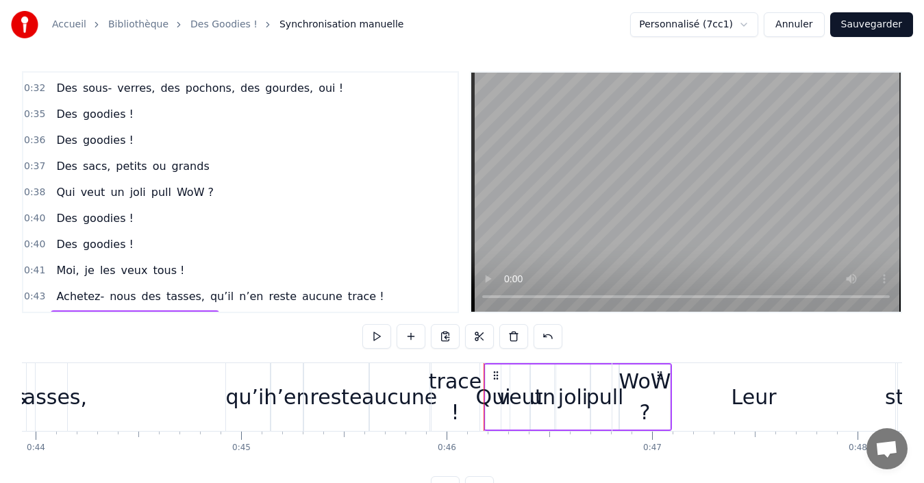
scroll to position [456, 0]
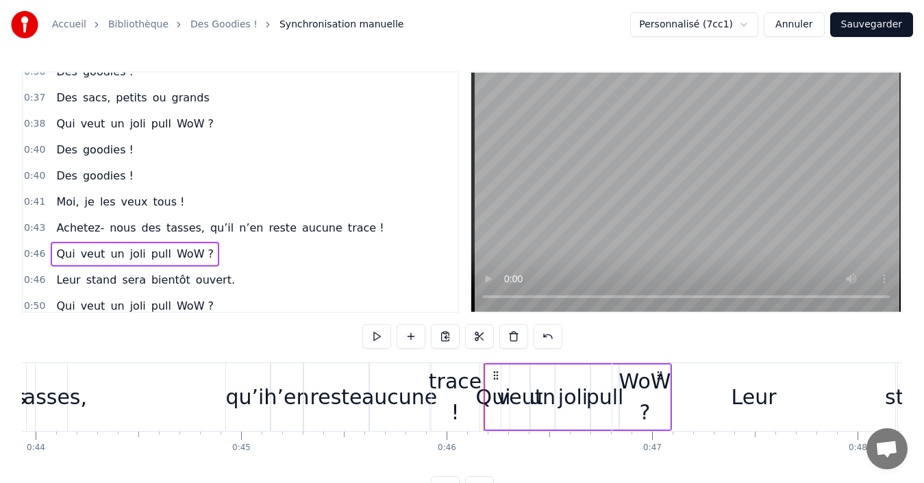
click at [51, 223] on div "Achetez- nous des tasses, qu’il n’en reste aucune trace !" at bounding box center [220, 228] width 338 height 25
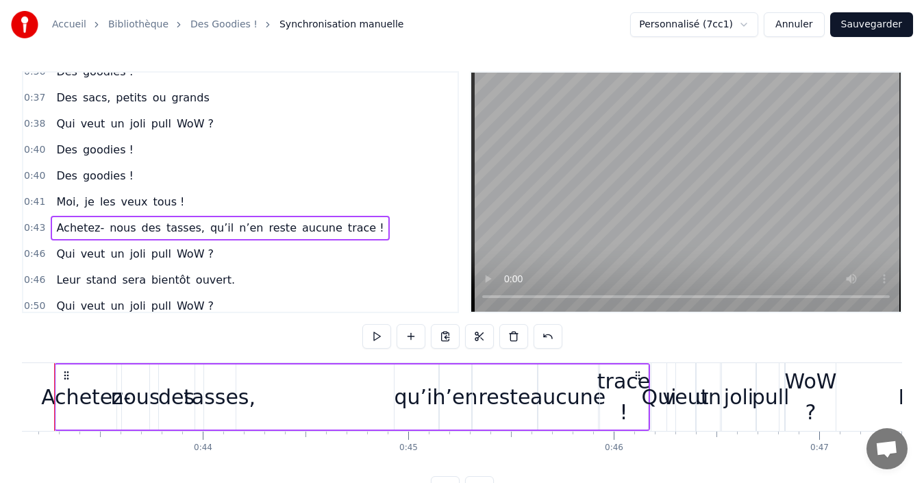
scroll to position [0, 8821]
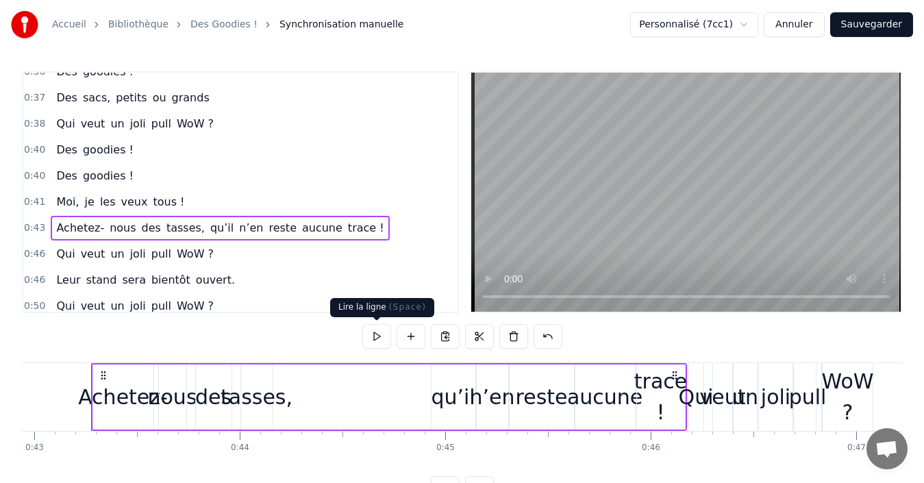
click at [381, 344] on button at bounding box center [376, 336] width 29 height 25
click at [51, 246] on div "Qui veut un joli pull WoW ?" at bounding box center [135, 254] width 168 height 25
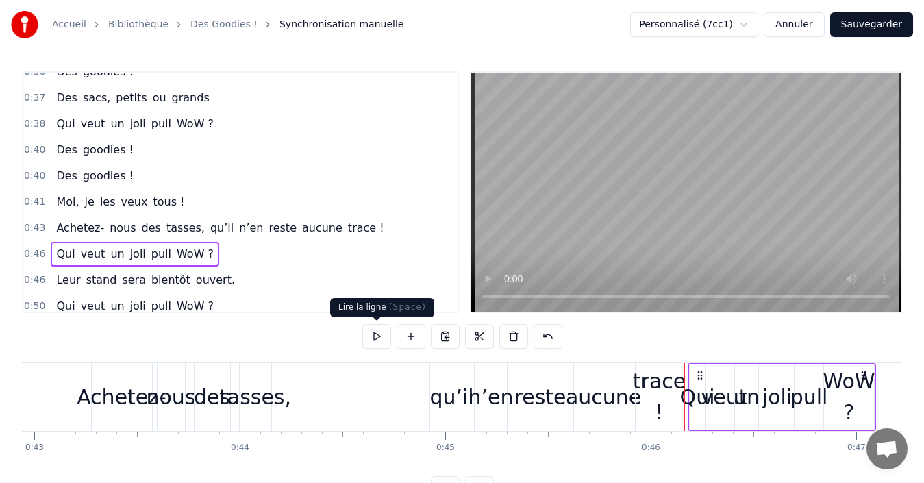
click at [377, 340] on button at bounding box center [376, 336] width 29 height 25
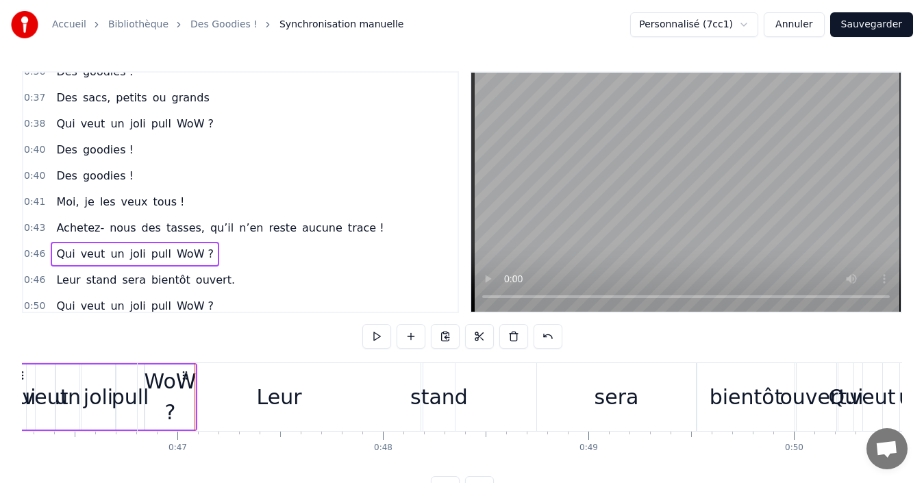
scroll to position [0, 9570]
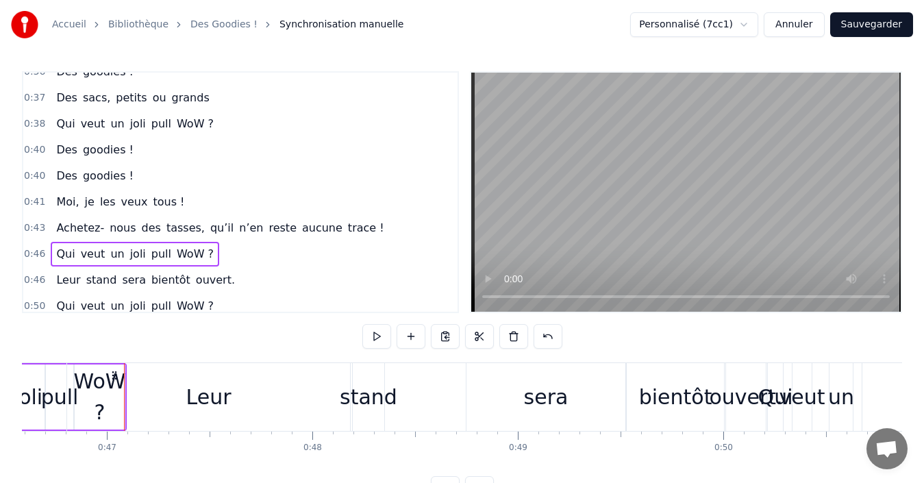
click at [51, 271] on div "Leur stand sera bientôt ouvert." at bounding box center [146, 280] width 190 height 25
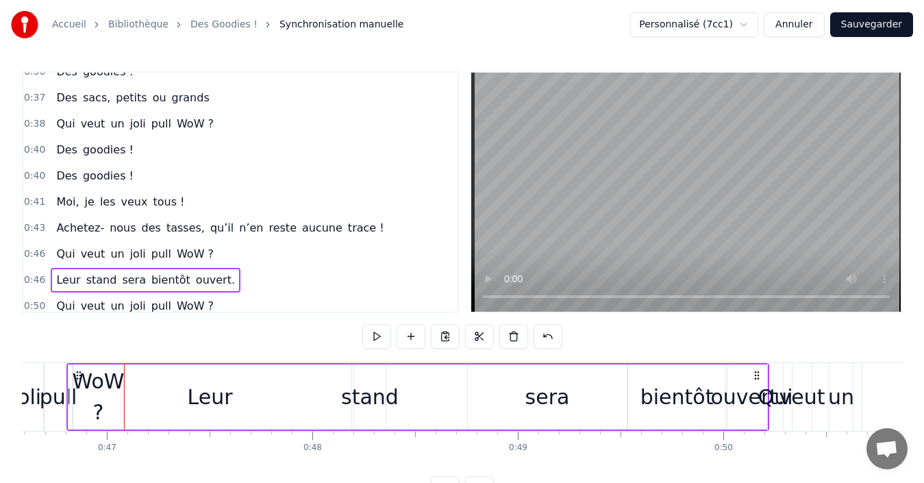
scroll to position [0, 9546]
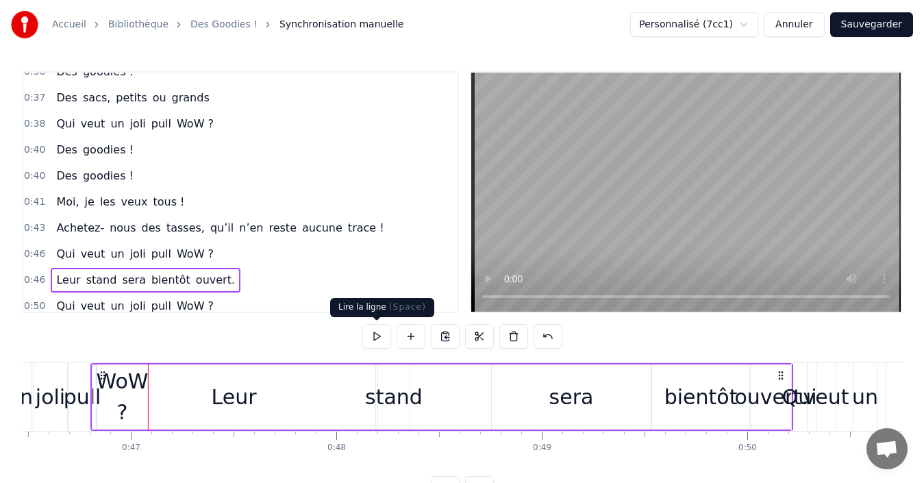
click at [378, 335] on button at bounding box center [376, 336] width 29 height 25
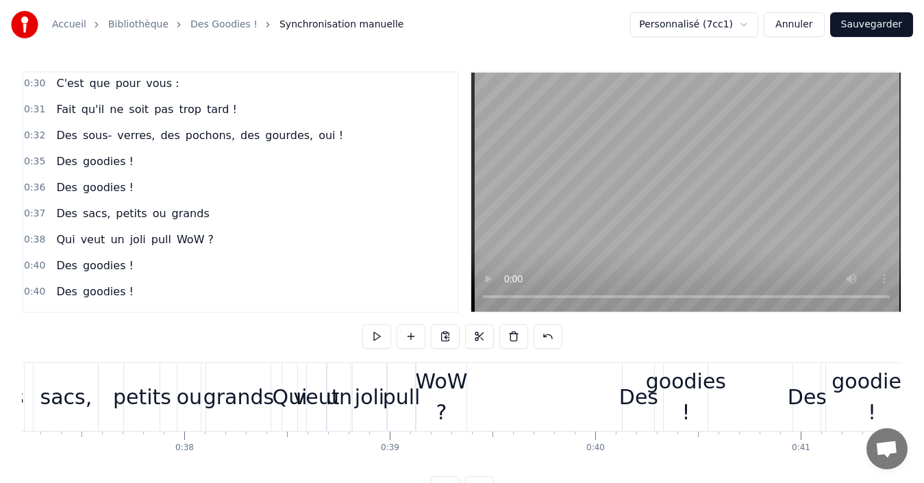
scroll to position [319, 0]
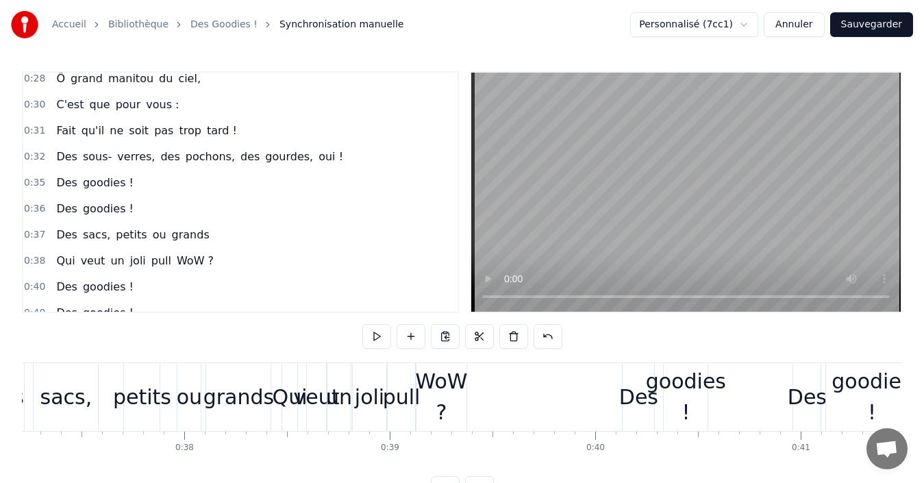
click at [51, 251] on div "Qui veut un joli pull WoW ?" at bounding box center [135, 261] width 168 height 25
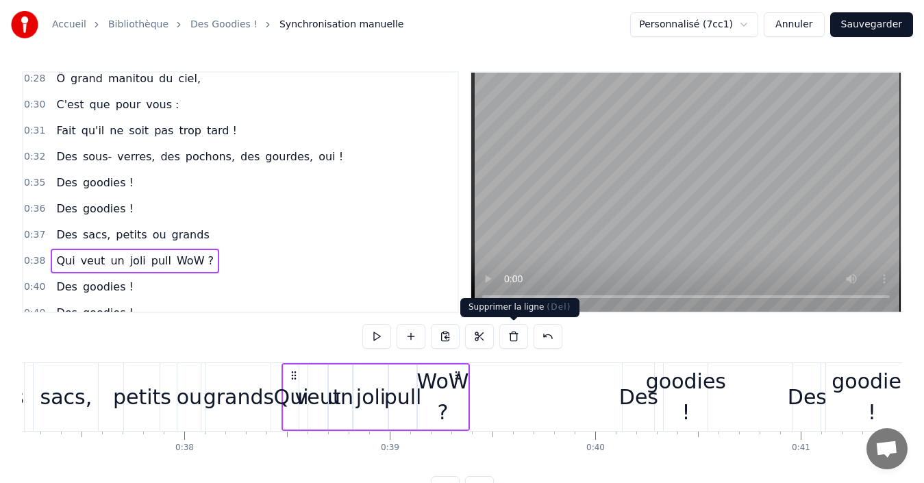
click at [518, 342] on button at bounding box center [513, 336] width 29 height 25
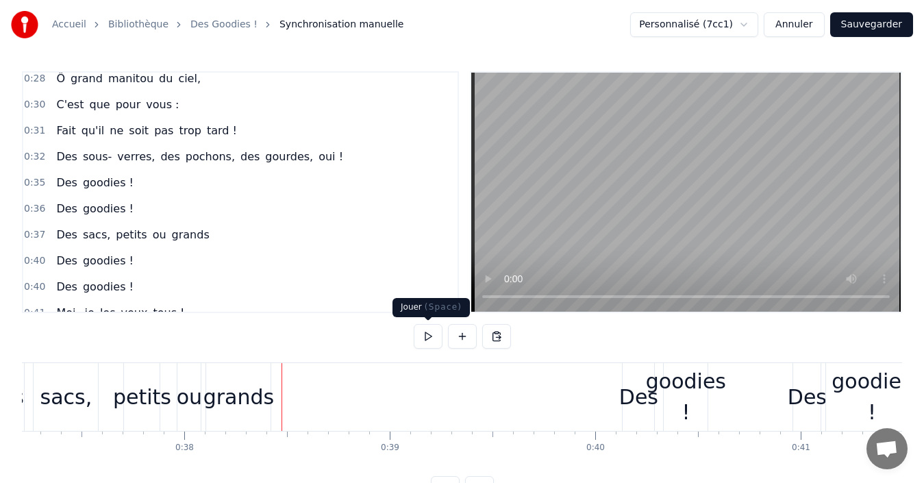
click at [429, 338] on button at bounding box center [428, 336] width 29 height 25
click at [427, 338] on button at bounding box center [428, 336] width 29 height 25
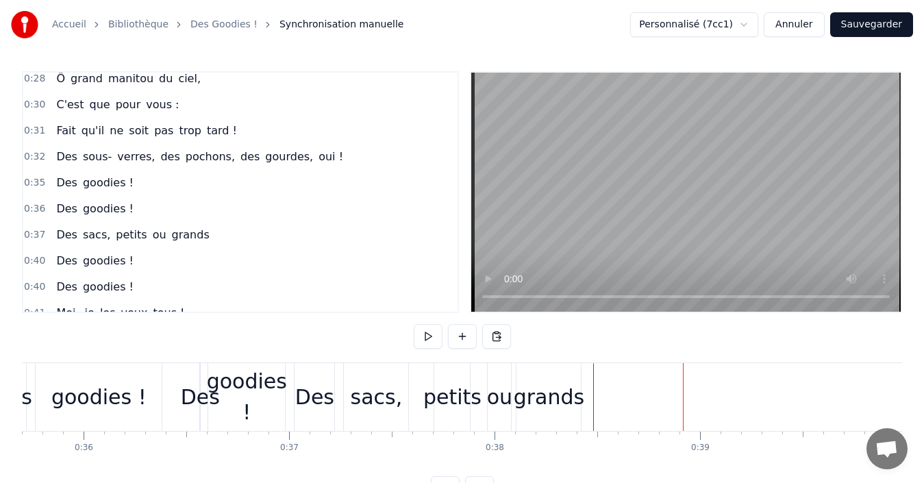
scroll to position [0, 7323]
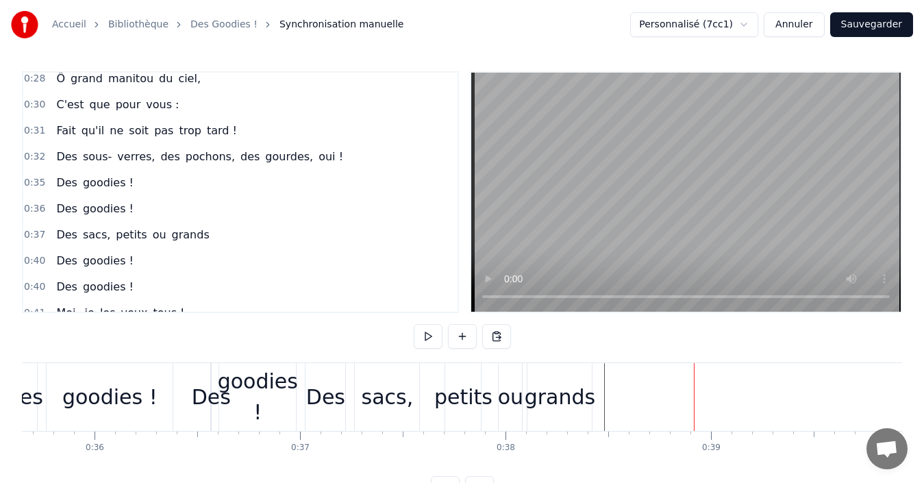
click at [427, 340] on button at bounding box center [428, 336] width 29 height 25
click at [55, 227] on span "Des" at bounding box center [67, 235] width 24 height 16
click at [51, 226] on div "Des sacs, petits ou grands" at bounding box center [133, 235] width 164 height 25
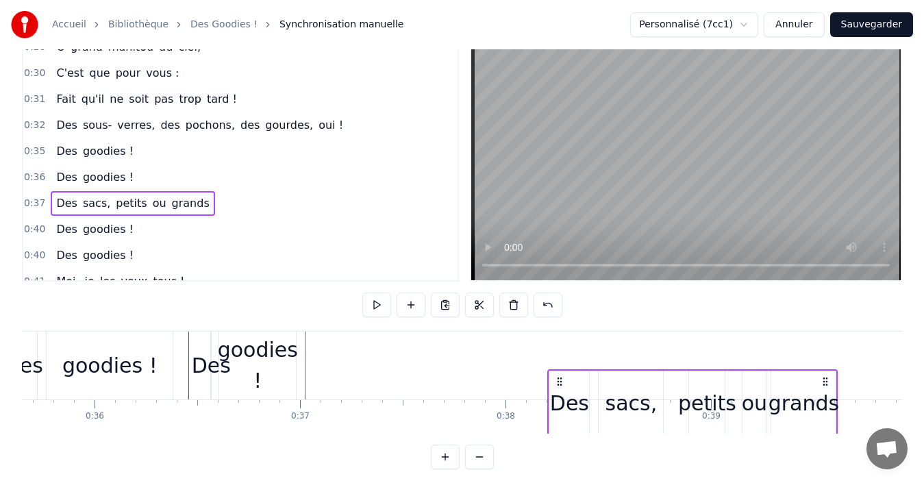
scroll to position [38, 0]
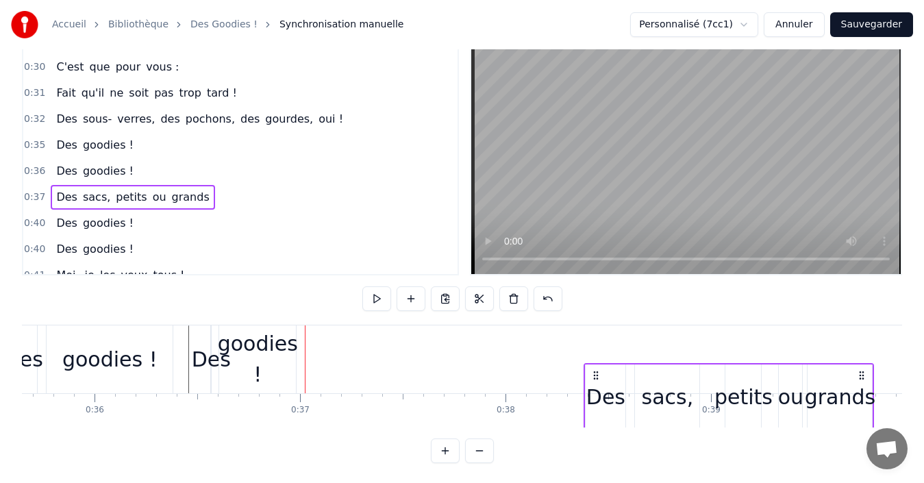
drag, startPoint x: 316, startPoint y: 374, endPoint x: 594, endPoint y: 370, distance: 278.7
click at [594, 370] on icon at bounding box center [595, 375] width 11 height 11
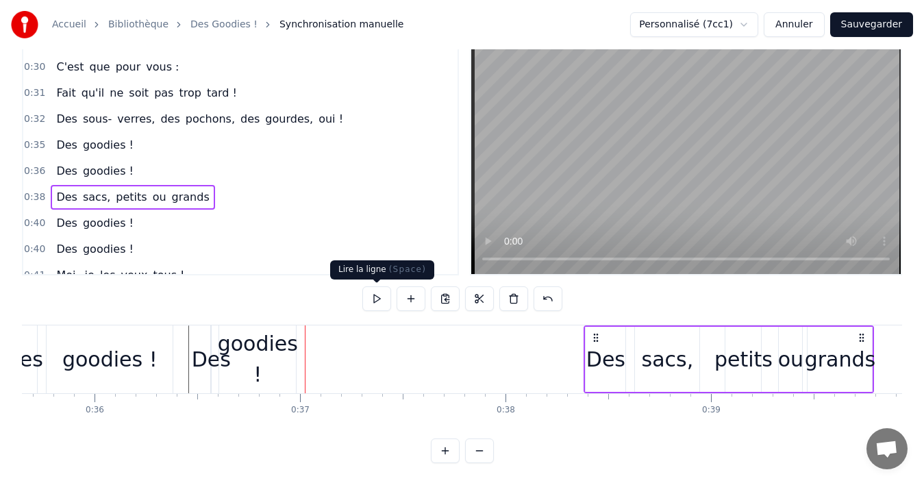
click at [383, 296] on button at bounding box center [376, 298] width 29 height 25
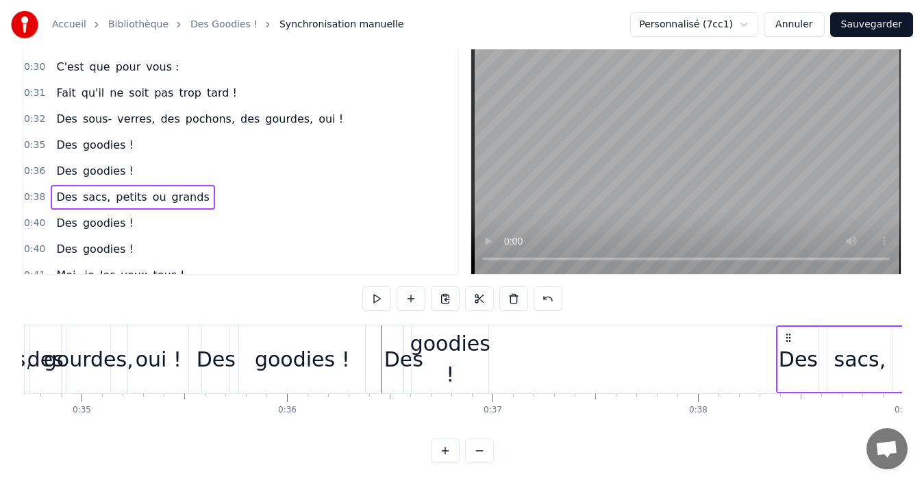
scroll to position [0, 7012]
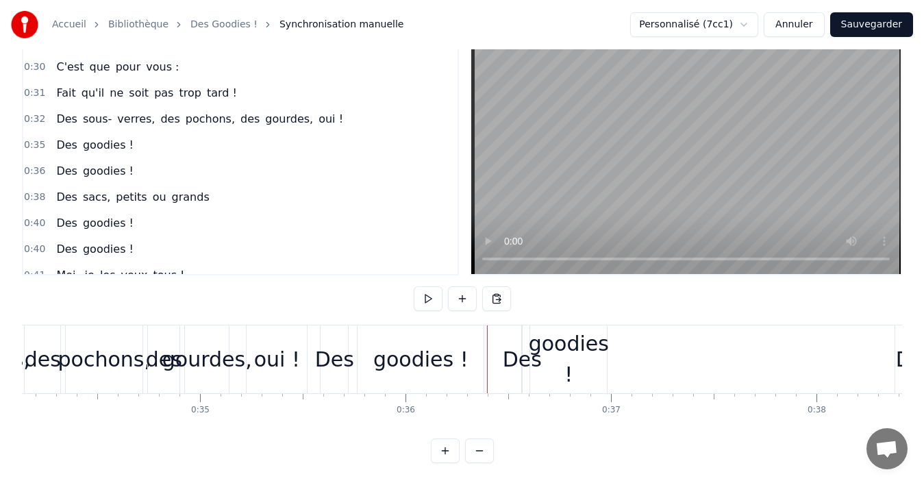
click at [430, 296] on button at bounding box center [428, 298] width 29 height 25
click at [430, 297] on button at bounding box center [428, 298] width 29 height 25
click at [430, 298] on button at bounding box center [428, 298] width 29 height 25
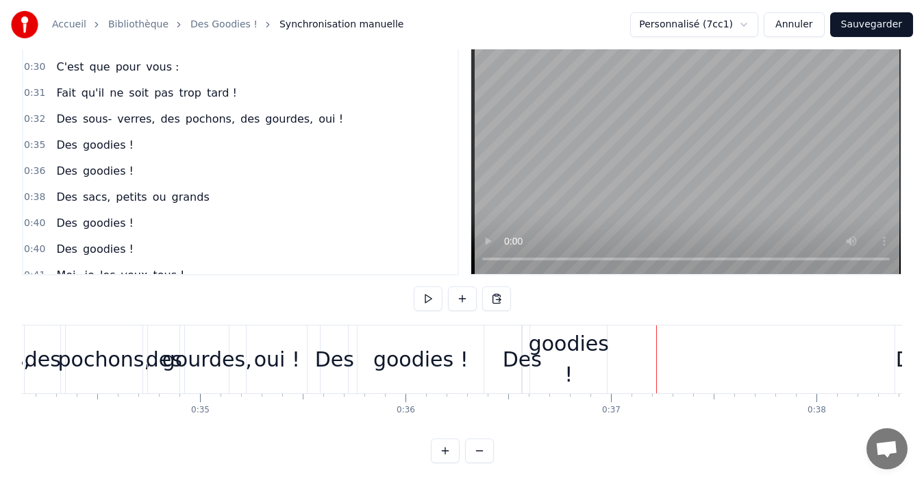
click at [51, 140] on div "Des goodies !" at bounding box center [95, 145] width 88 height 25
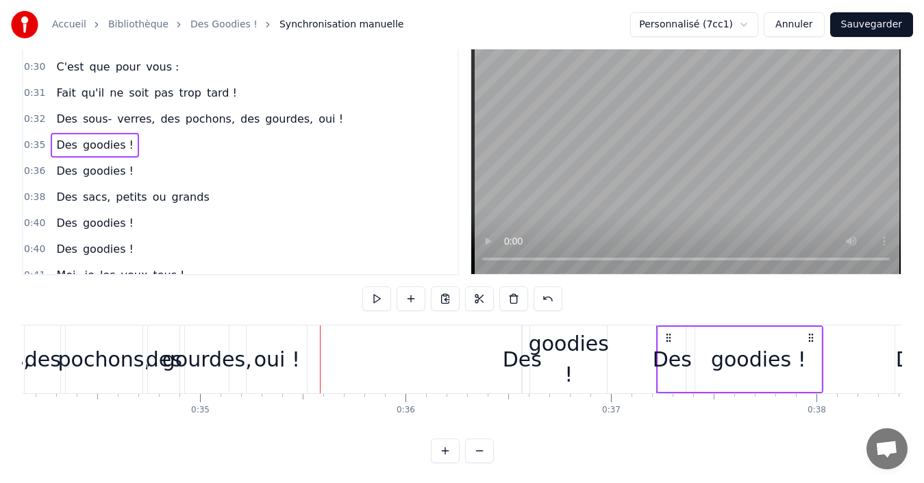
drag, startPoint x: 331, startPoint y: 338, endPoint x: 667, endPoint y: 355, distance: 336.6
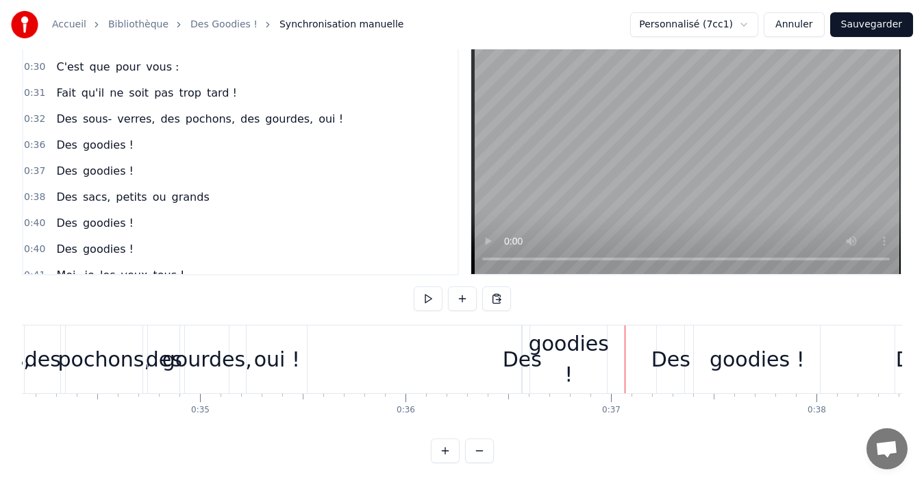
click at [432, 297] on button at bounding box center [428, 298] width 29 height 25
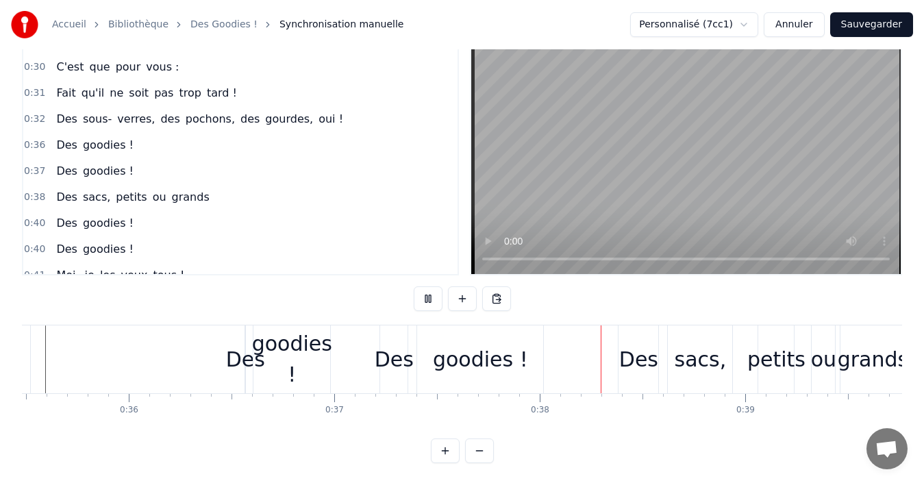
click at [432, 299] on button at bounding box center [428, 298] width 29 height 25
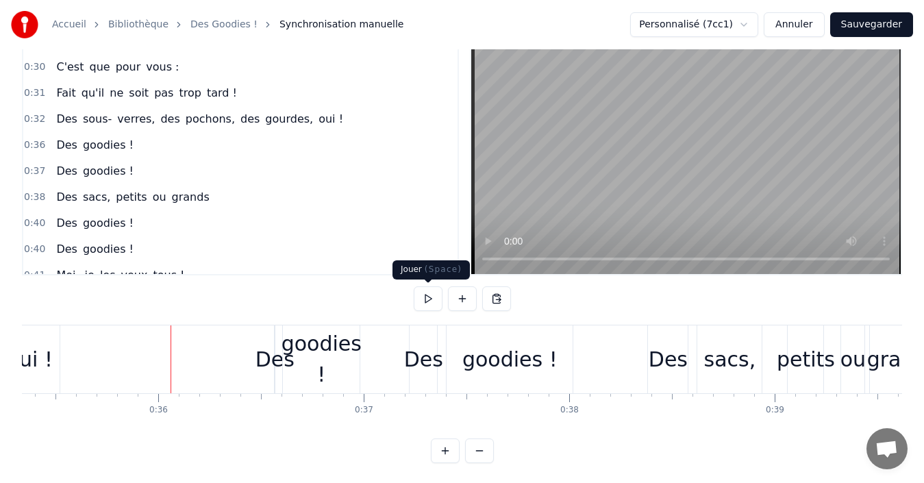
click at [428, 304] on button at bounding box center [428, 298] width 29 height 25
click at [429, 301] on button at bounding box center [428, 298] width 29 height 25
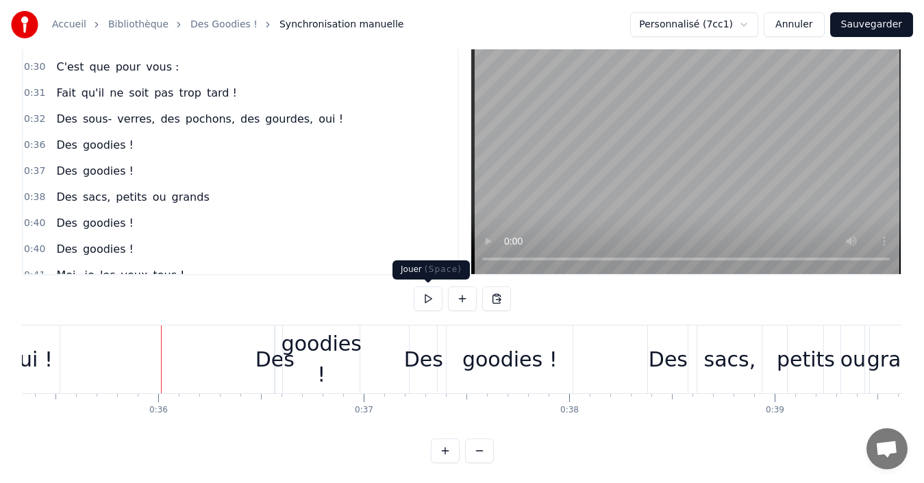
click at [429, 296] on button at bounding box center [428, 298] width 29 height 25
click at [51, 141] on div "Des goodies !" at bounding box center [95, 145] width 88 height 25
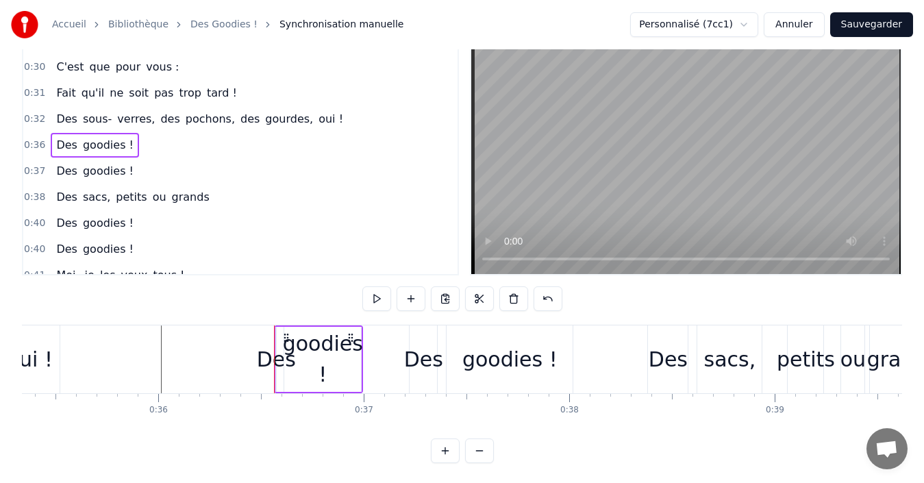
click at [51, 136] on div "Des goodies !" at bounding box center [95, 145] width 88 height 25
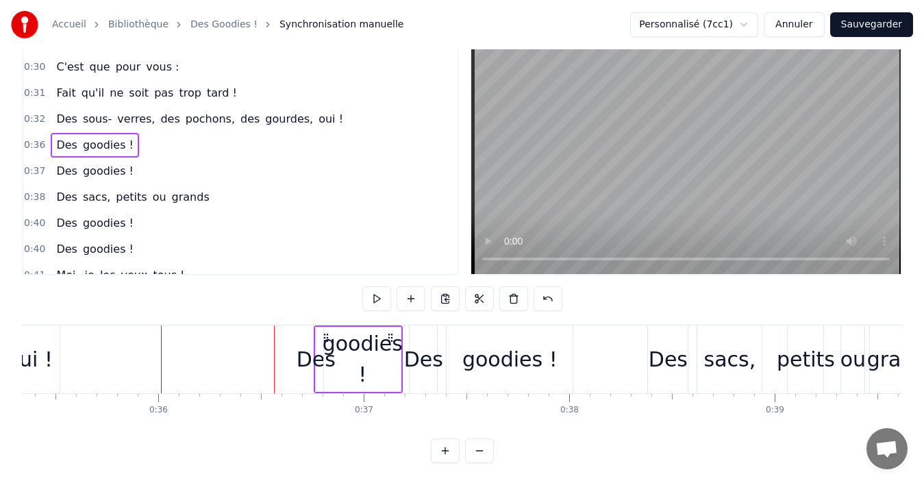
drag, startPoint x: 286, startPoint y: 336, endPoint x: 325, endPoint y: 349, distance: 41.6
click at [325, 349] on div "Des goodies !" at bounding box center [358, 359] width 89 height 68
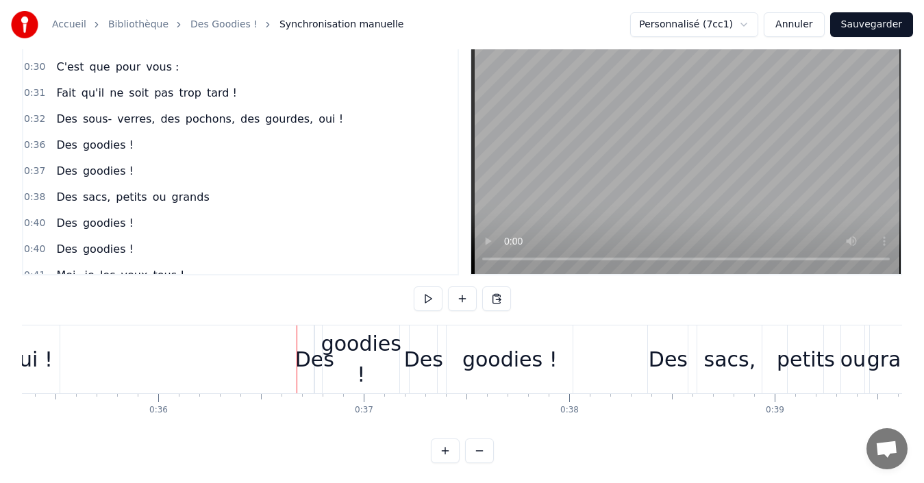
click at [425, 306] on button at bounding box center [428, 298] width 29 height 25
click at [51, 162] on div "Des goodies !" at bounding box center [95, 171] width 88 height 25
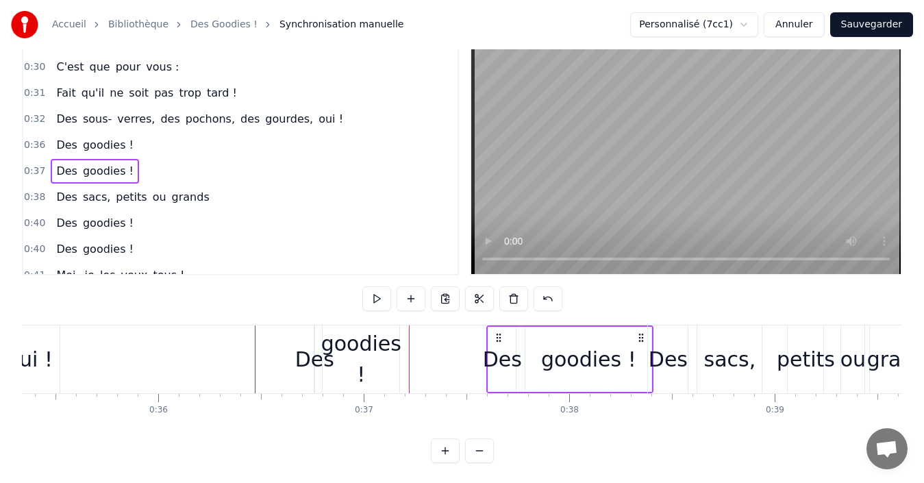
drag, startPoint x: 421, startPoint y: 336, endPoint x: 498, endPoint y: 343, distance: 77.7
click at [498, 343] on div "Des goodies !" at bounding box center [569, 359] width 167 height 68
click at [607, 355] on div "goodies !" at bounding box center [588, 359] width 95 height 31
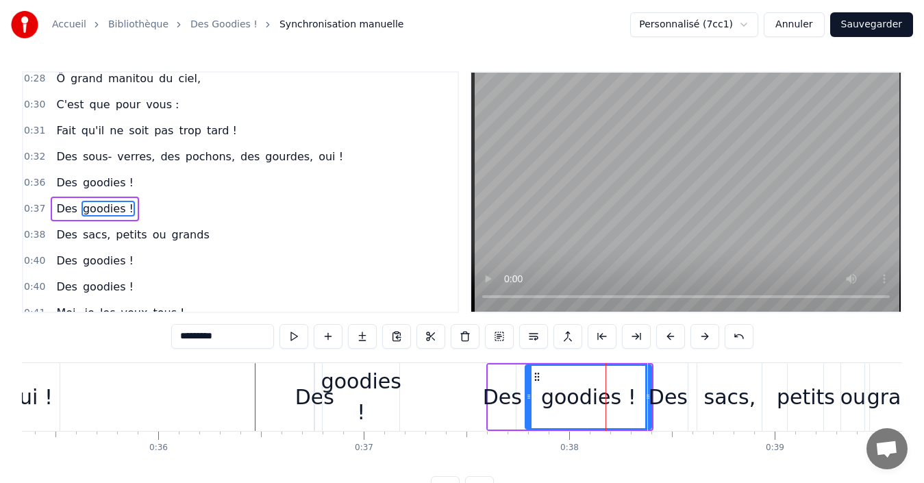
scroll to position [336, 0]
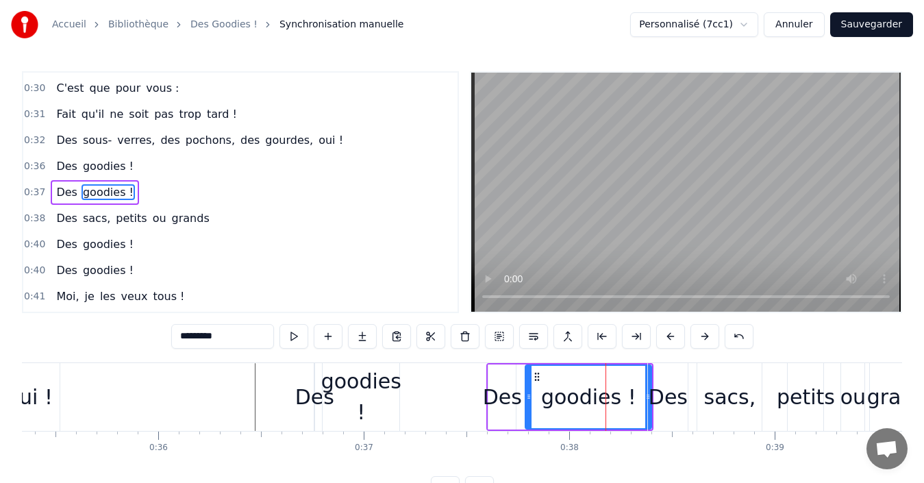
click at [648, 394] on div "Des" at bounding box center [667, 397] width 41 height 68
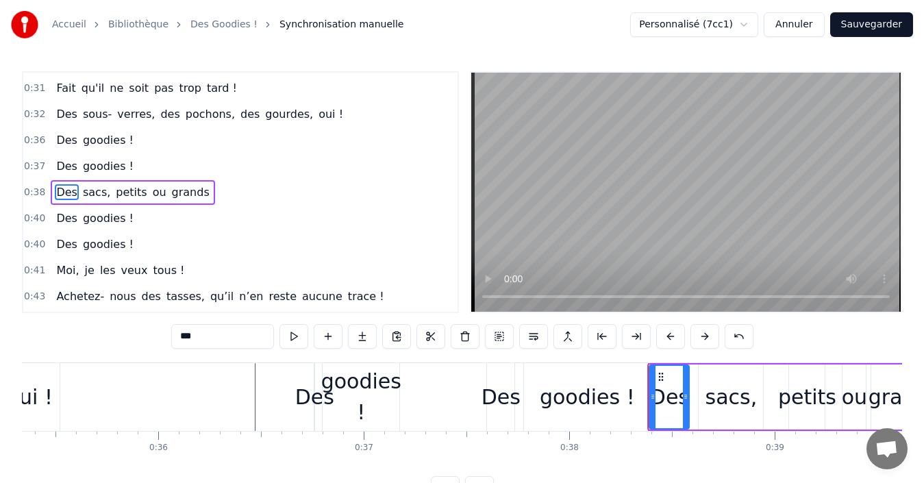
click at [630, 397] on div "goodies !" at bounding box center [587, 397] width 126 height 68
type input "*********"
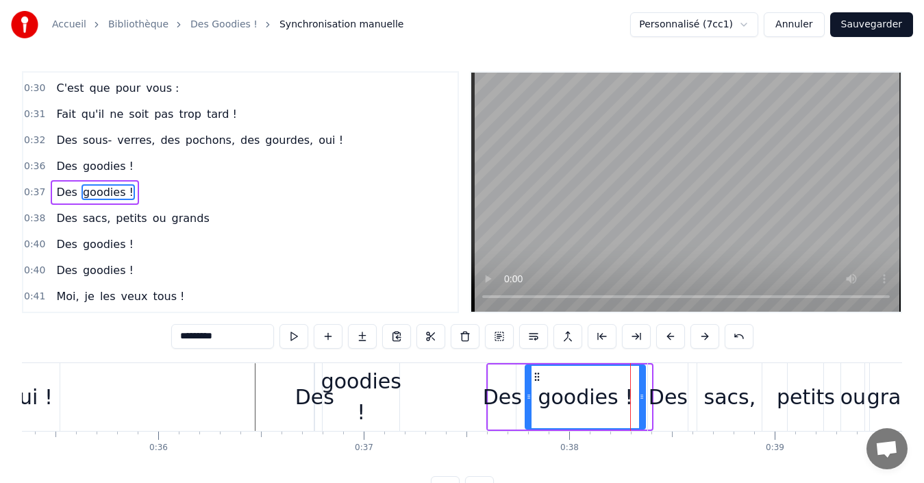
click at [640, 397] on icon at bounding box center [641, 396] width 5 height 11
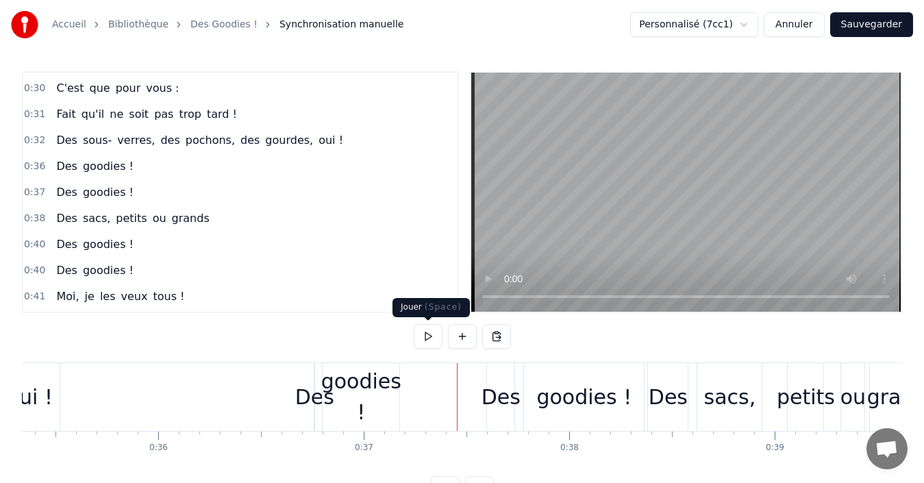
click at [428, 338] on button at bounding box center [428, 336] width 29 height 25
click at [428, 340] on button at bounding box center [428, 336] width 29 height 25
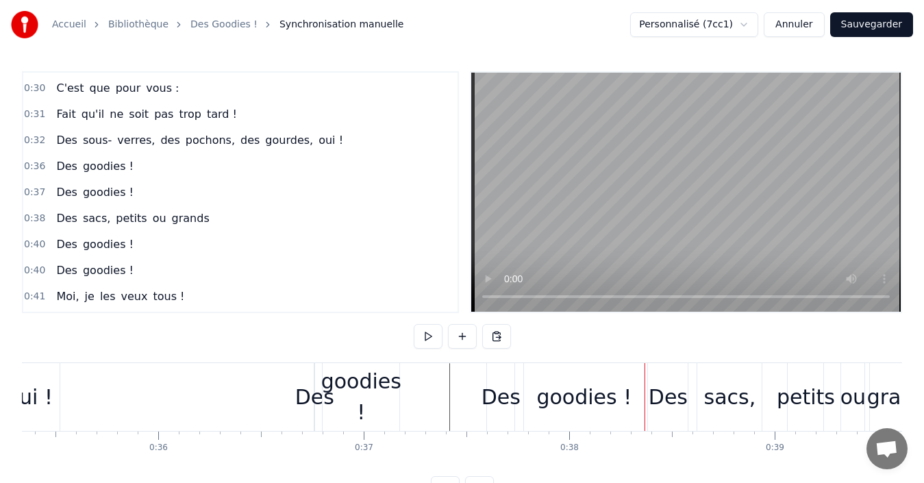
click at [427, 340] on button at bounding box center [428, 336] width 29 height 25
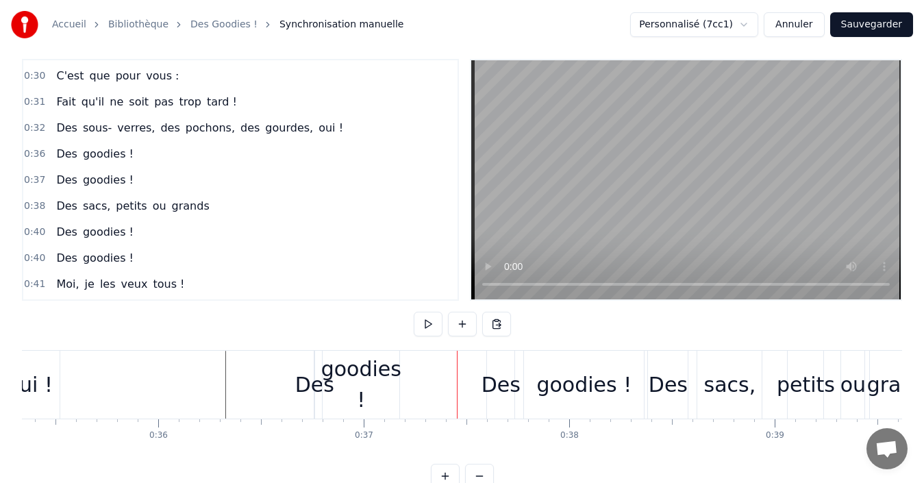
scroll to position [51, 0]
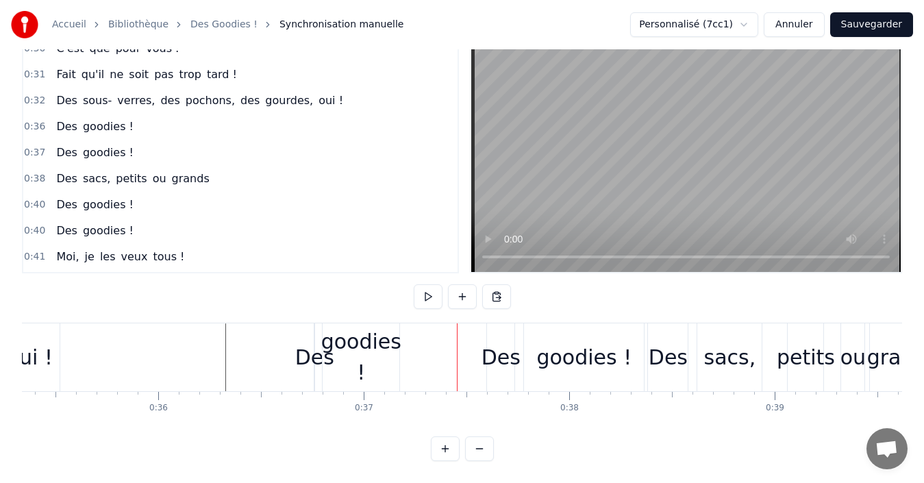
click at [51, 115] on div "Des goodies !" at bounding box center [95, 126] width 88 height 25
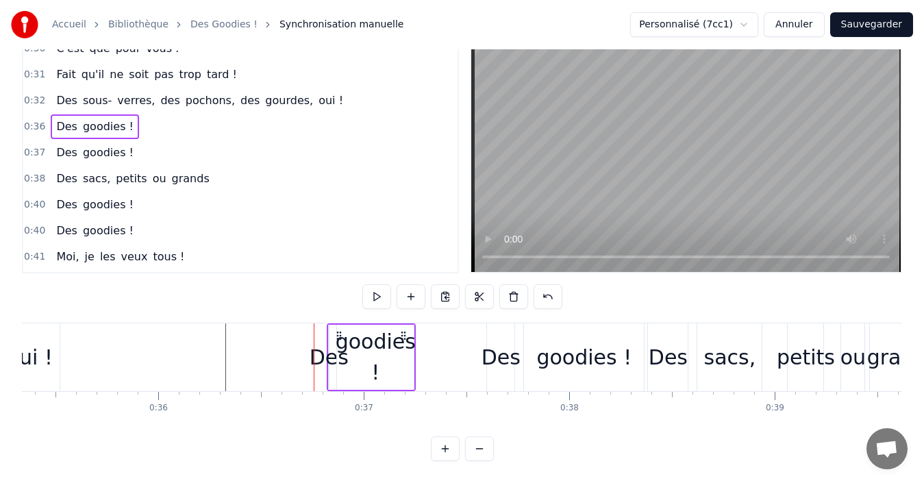
drag, startPoint x: 327, startPoint y: 324, endPoint x: 339, endPoint y: 327, distance: 12.1
click at [340, 330] on icon at bounding box center [338, 335] width 11 height 11
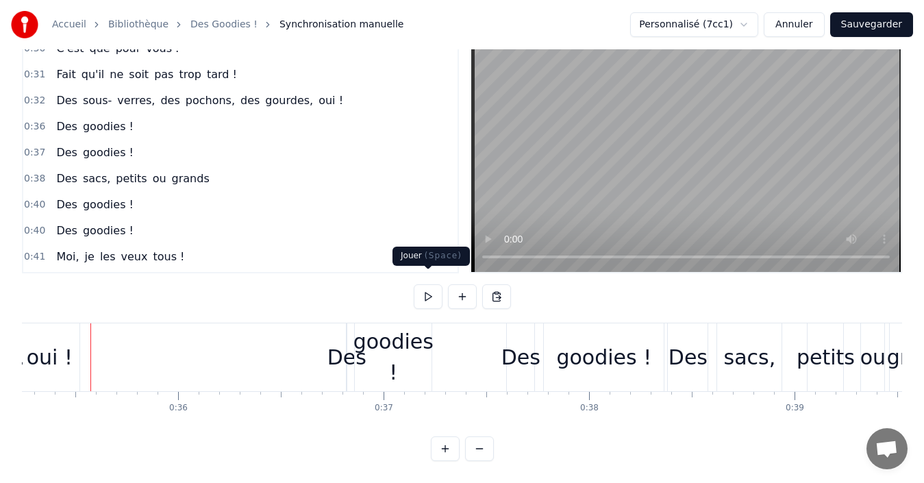
click at [429, 287] on button at bounding box center [428, 296] width 29 height 25
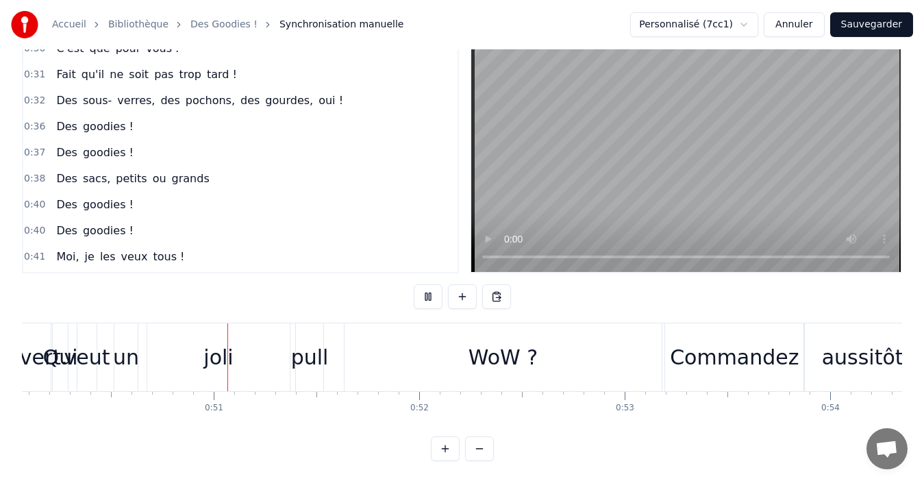
scroll to position [0, 10285]
click at [602, 342] on div "WoW ?" at bounding box center [502, 357] width 317 height 68
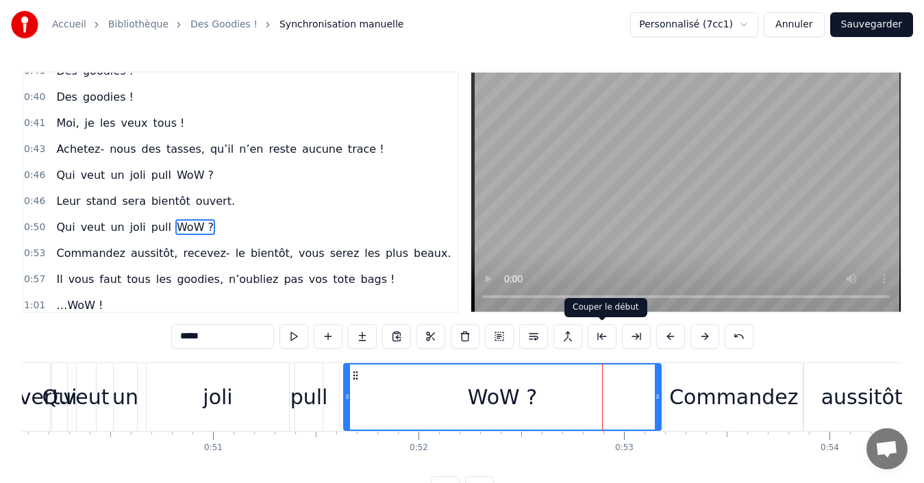
scroll to position [516, 0]
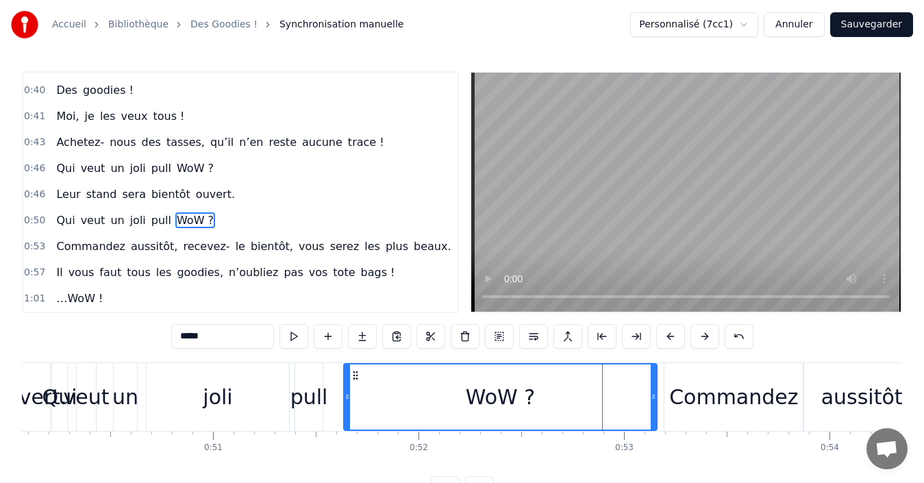
click at [652, 399] on icon at bounding box center [653, 396] width 5 height 11
click at [652, 399] on div at bounding box center [652, 397] width 1 height 68
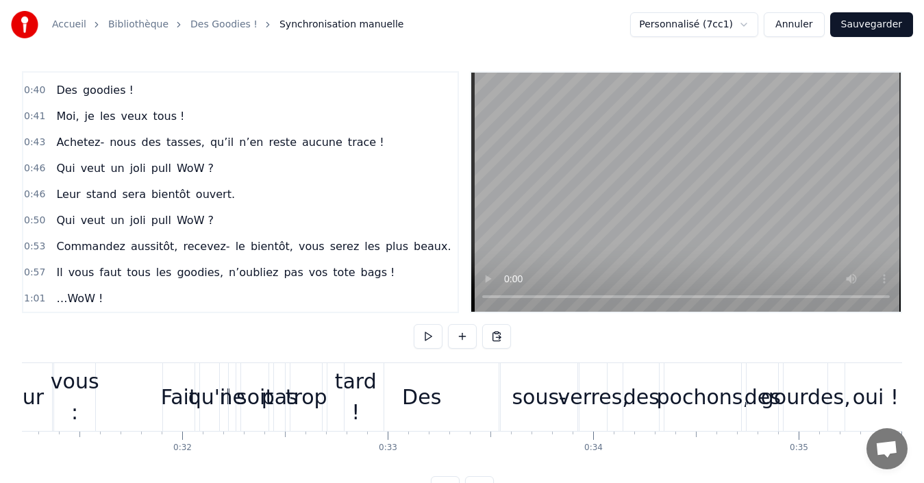
scroll to position [0, 6402]
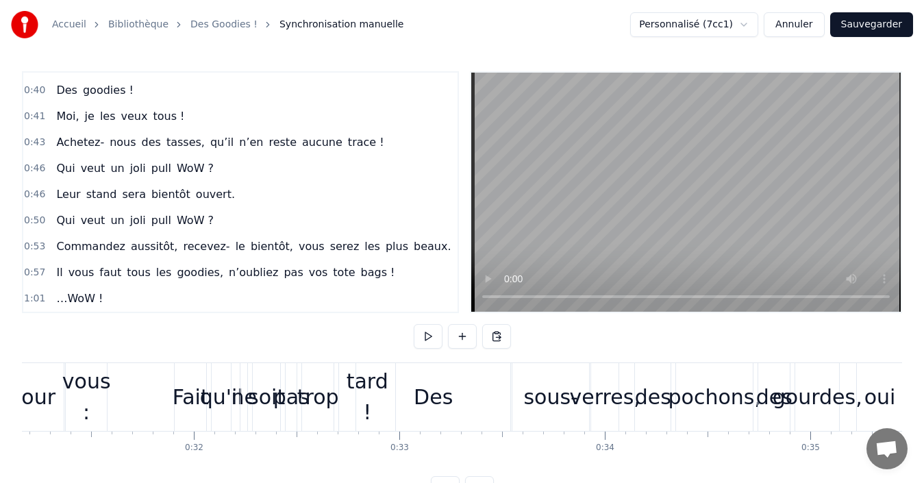
click at [151, 403] on div at bounding box center [317, 397] width 13395 height 68
click at [429, 335] on button at bounding box center [428, 336] width 29 height 25
click at [427, 331] on button at bounding box center [428, 336] width 29 height 25
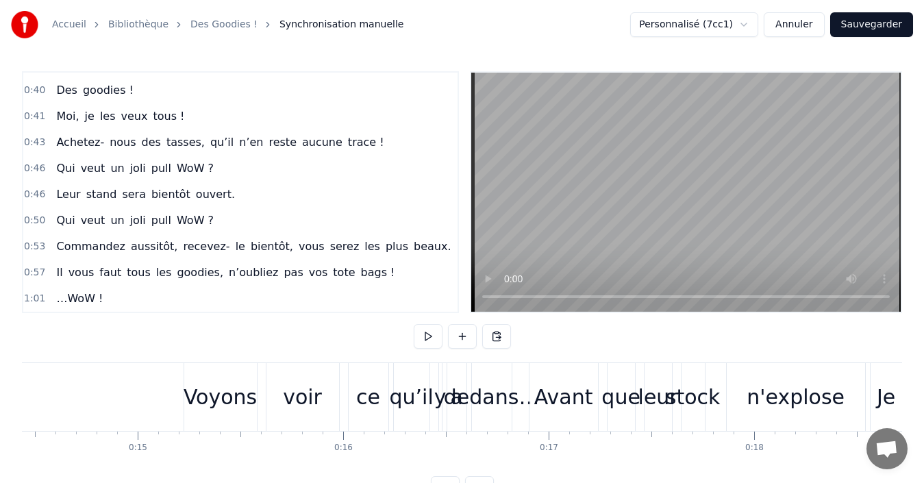
scroll to position [0, 2730]
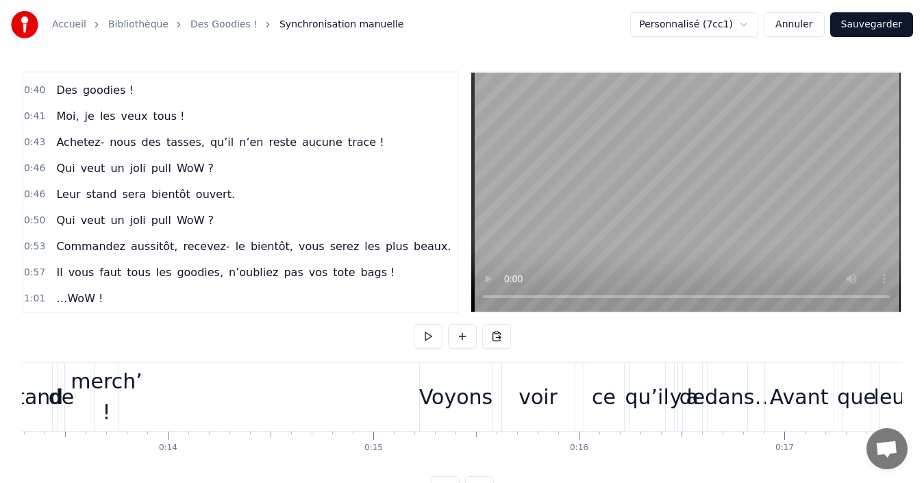
click at [427, 335] on button at bounding box center [428, 336] width 29 height 25
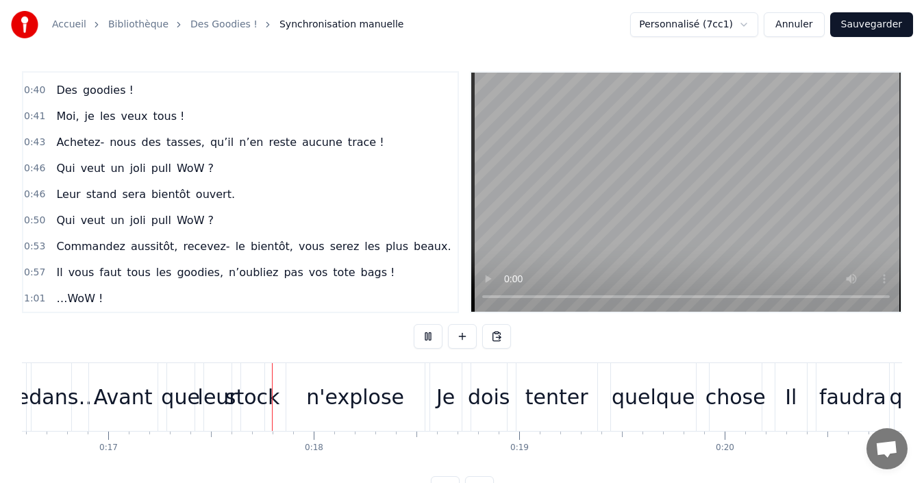
scroll to position [0, 3474]
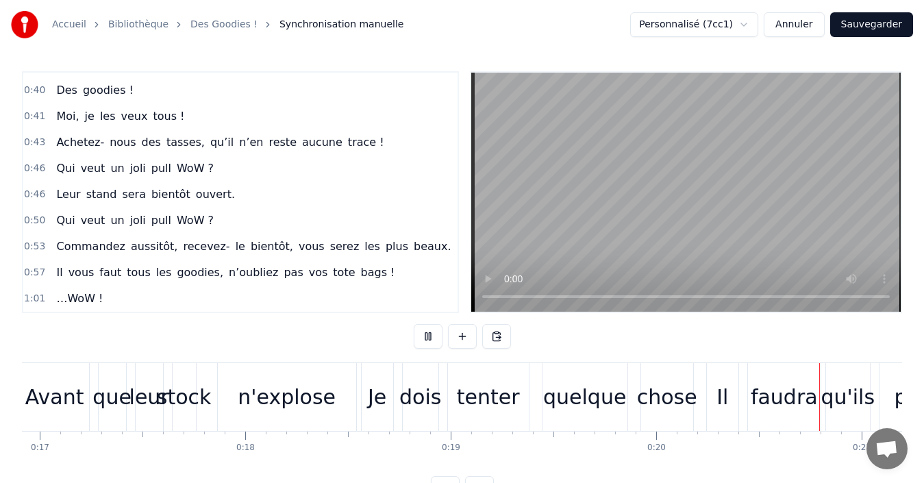
click at [428, 336] on button at bounding box center [428, 336] width 29 height 25
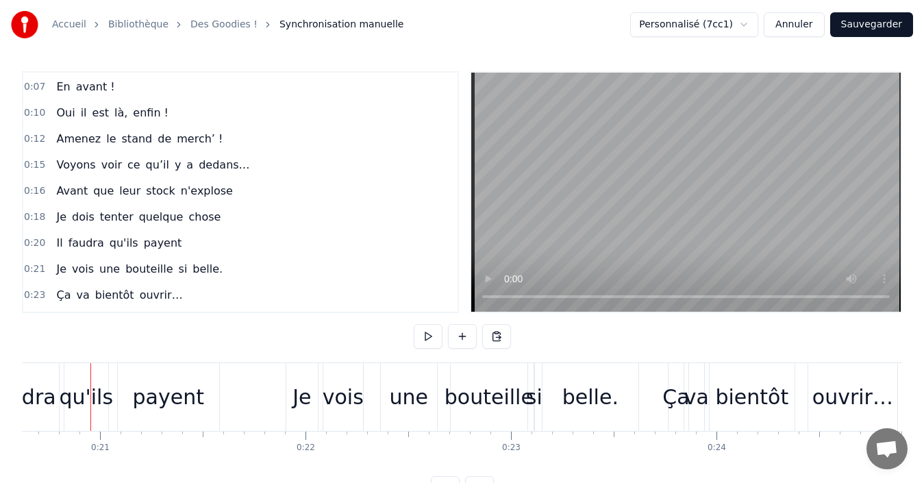
scroll to position [0, 0]
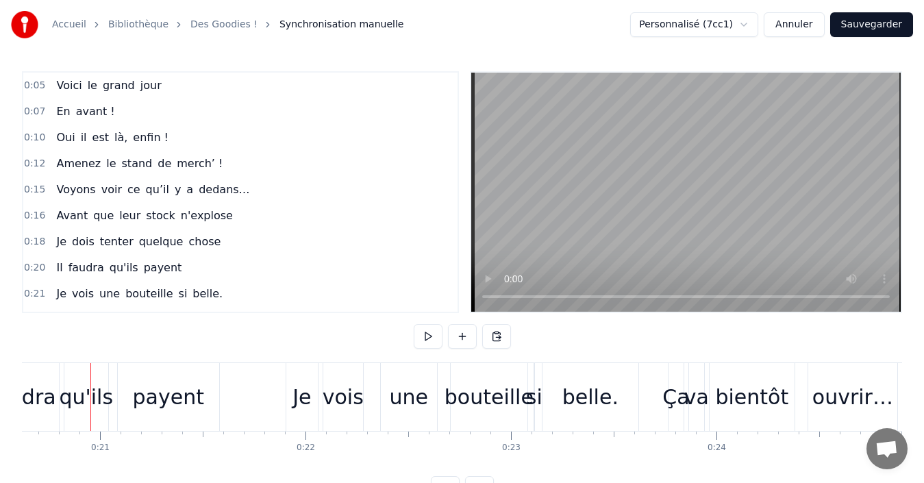
click at [205, 245] on div "Je dois tenter quelque chose" at bounding box center [138, 241] width 175 height 25
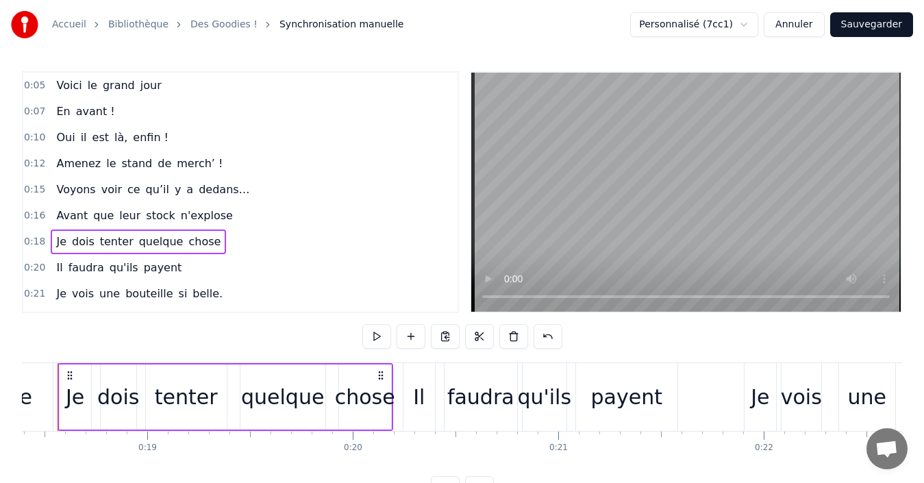
scroll to position [0, 3744]
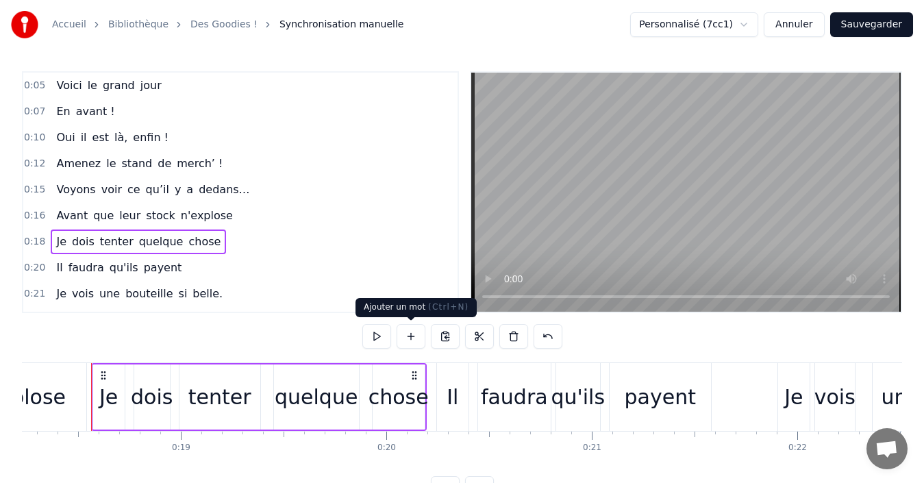
click at [416, 340] on button at bounding box center [410, 336] width 29 height 25
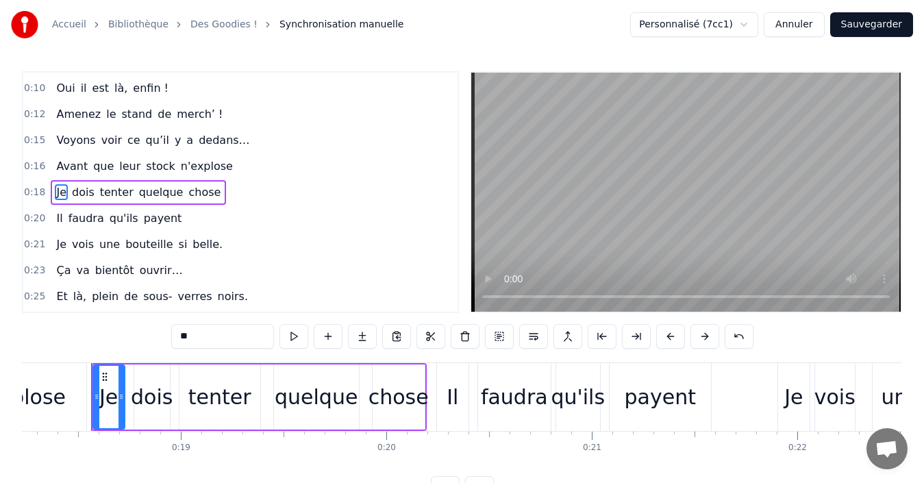
click at [201, 192] on span "chose" at bounding box center [204, 192] width 35 height 16
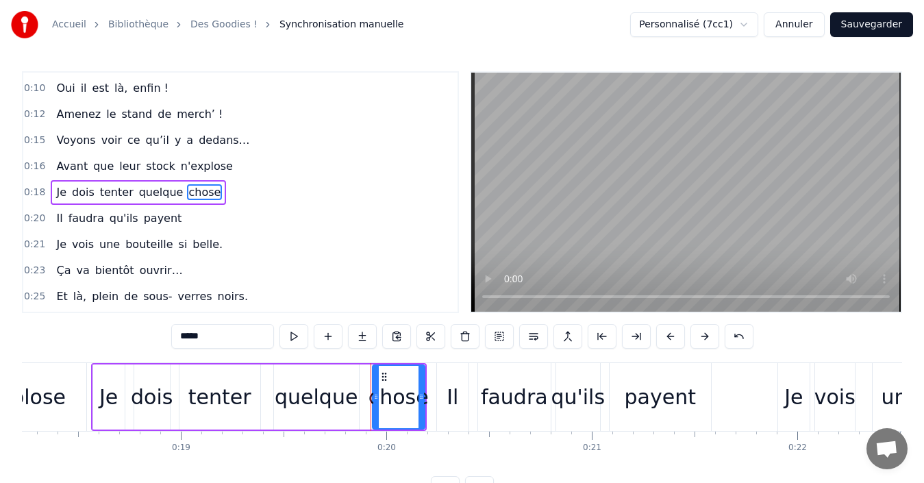
click at [198, 191] on span "chose" at bounding box center [204, 192] width 35 height 16
click at [733, 339] on button at bounding box center [738, 336] width 29 height 25
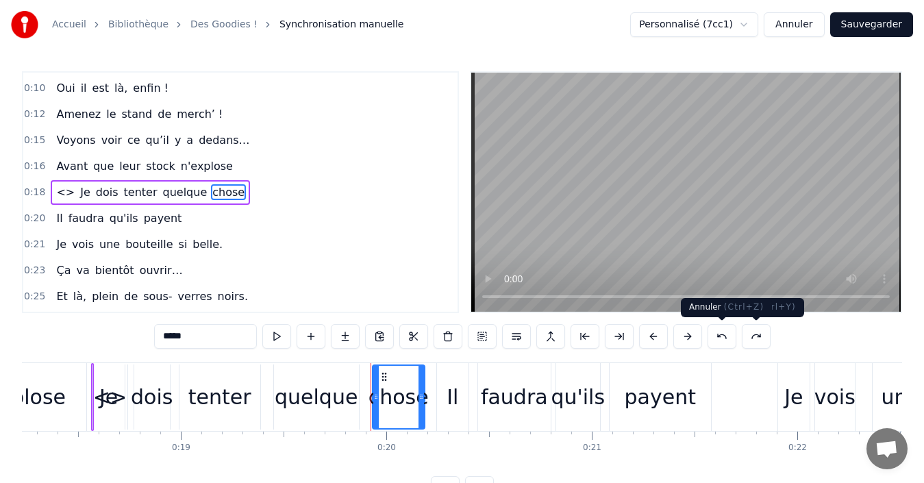
click at [721, 337] on button at bounding box center [721, 336] width 29 height 25
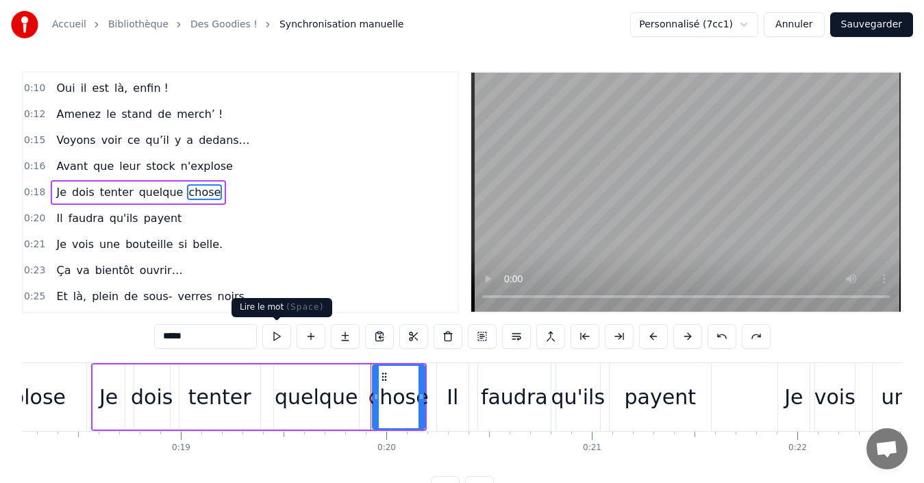
click at [192, 333] on input "*****" at bounding box center [205, 336] width 103 height 25
click at [186, 336] on input "*****" at bounding box center [205, 336] width 103 height 25
click at [184, 338] on input "*****" at bounding box center [205, 336] width 103 height 25
click at [186, 338] on input "*****" at bounding box center [205, 336] width 103 height 25
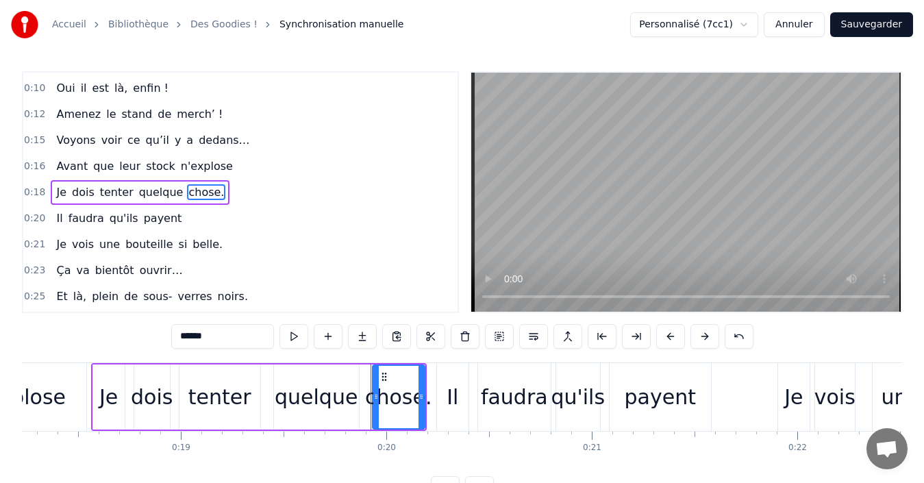
click at [147, 212] on span "payent" at bounding box center [162, 218] width 41 height 16
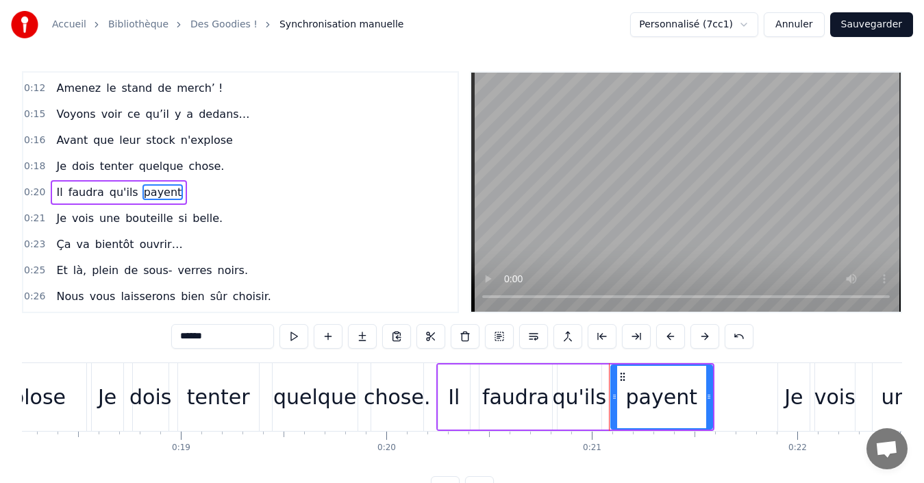
click at [212, 341] on input "******" at bounding box center [222, 336] width 103 height 25
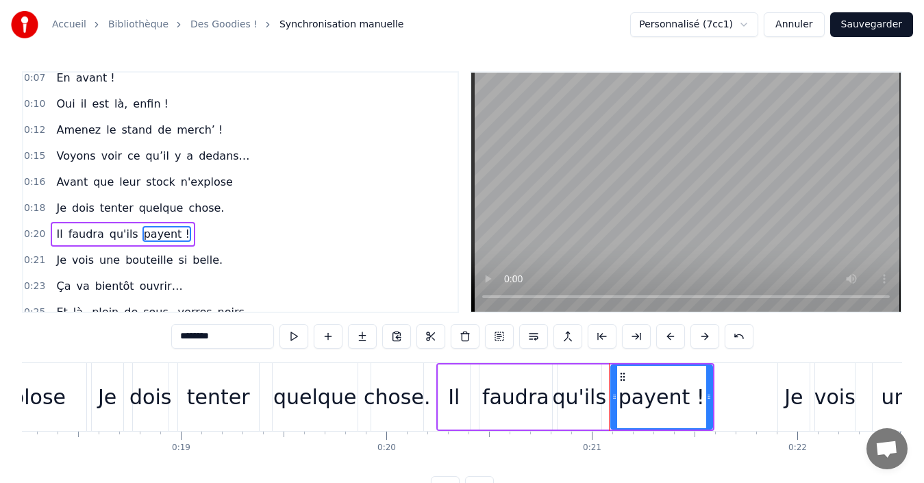
scroll to position [0, 0]
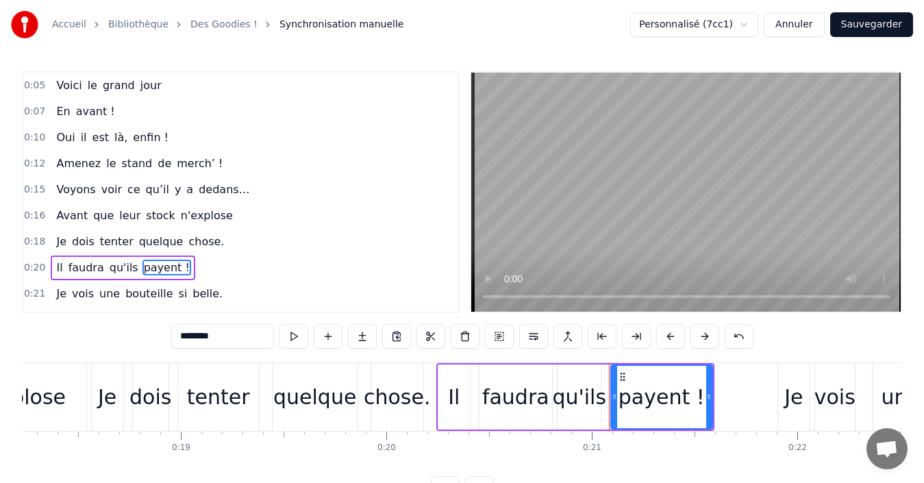
type input "********"
click at [51, 81] on div "Voici le grand jour" at bounding box center [109, 85] width 116 height 25
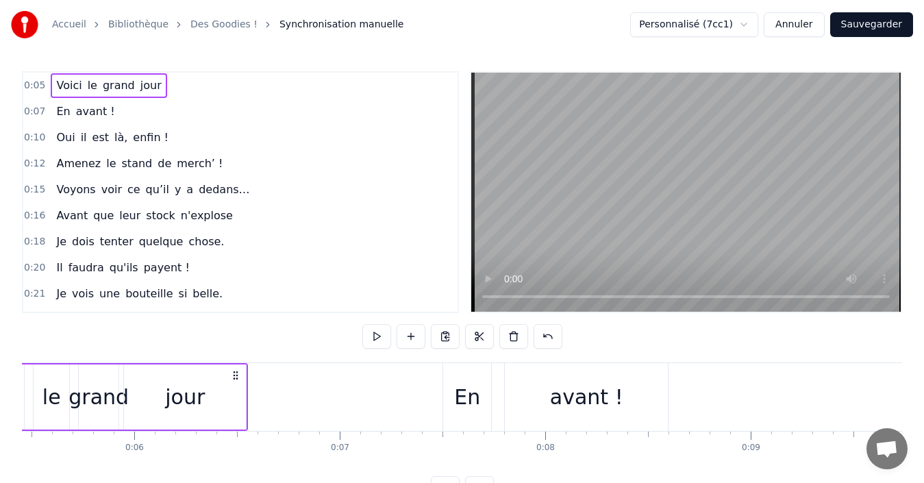
scroll to position [0, 971]
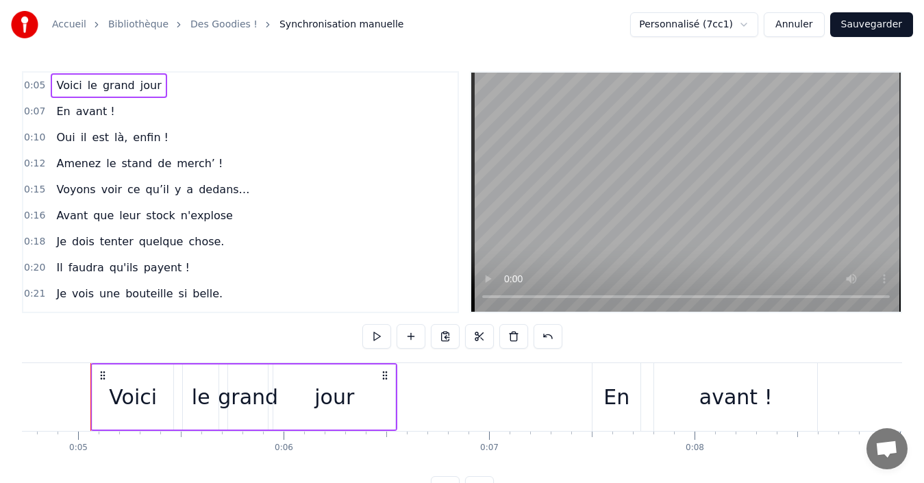
click at [139, 81] on span "jour" at bounding box center [151, 85] width 24 height 16
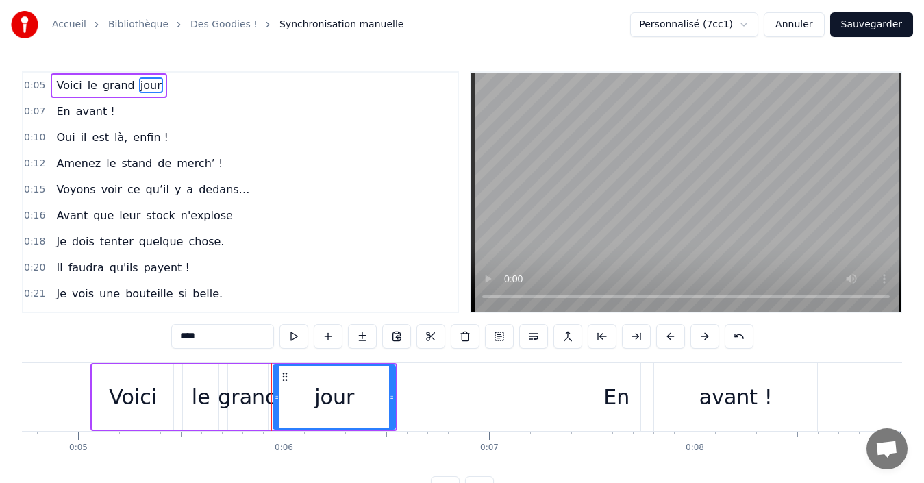
click at [202, 339] on input "****" at bounding box center [222, 336] width 103 height 25
type input "*******"
click at [51, 130] on div "Oui il est là, enfin !" at bounding box center [112, 137] width 123 height 25
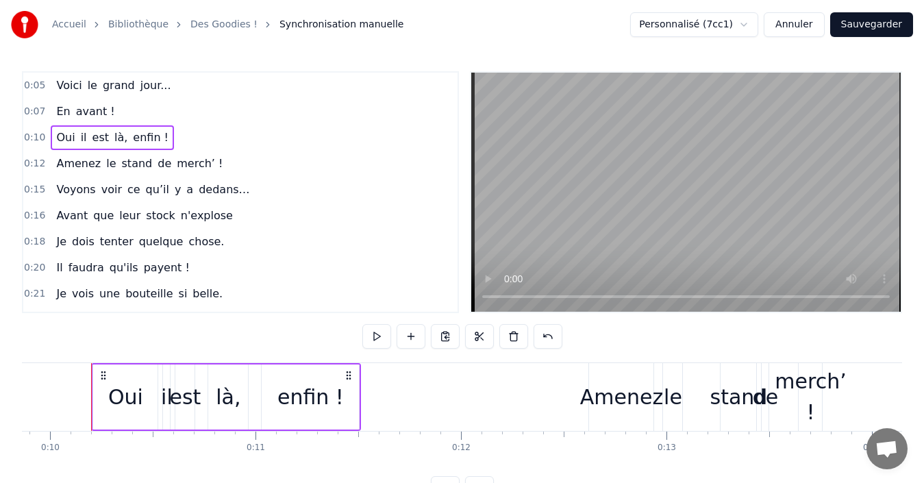
scroll to position [0, 2027]
click at [141, 135] on span "enfin !" at bounding box center [150, 137] width 38 height 16
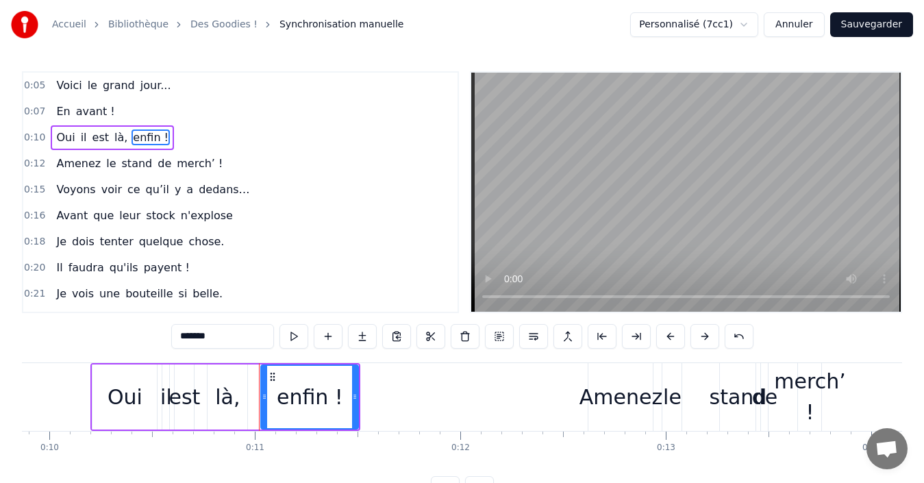
drag, startPoint x: 219, startPoint y: 335, endPoint x: 205, endPoint y: 336, distance: 14.4
click at [205, 336] on input "*******" at bounding box center [222, 336] width 103 height 25
click at [226, 340] on input "*******" at bounding box center [222, 336] width 103 height 25
click at [207, 340] on input "*******" at bounding box center [222, 336] width 103 height 25
click at [199, 188] on span "dedans…" at bounding box center [223, 189] width 53 height 16
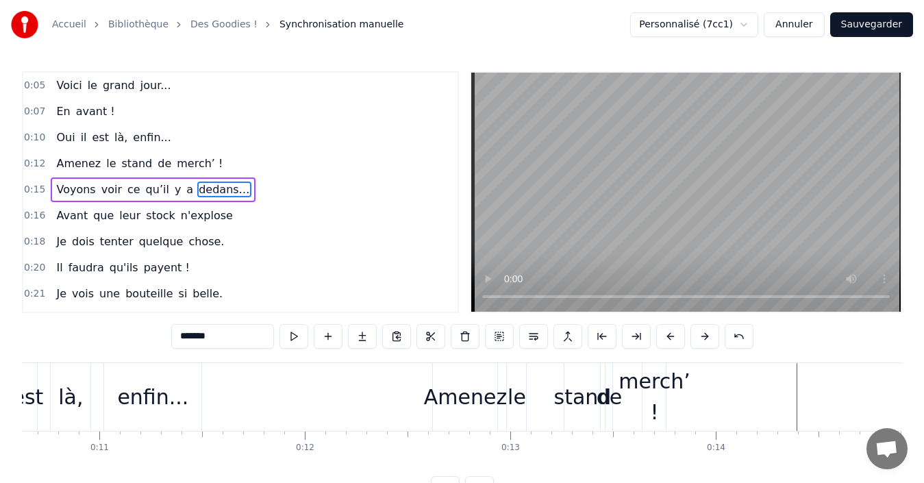
click at [223, 337] on input "*******" at bounding box center [222, 336] width 103 height 25
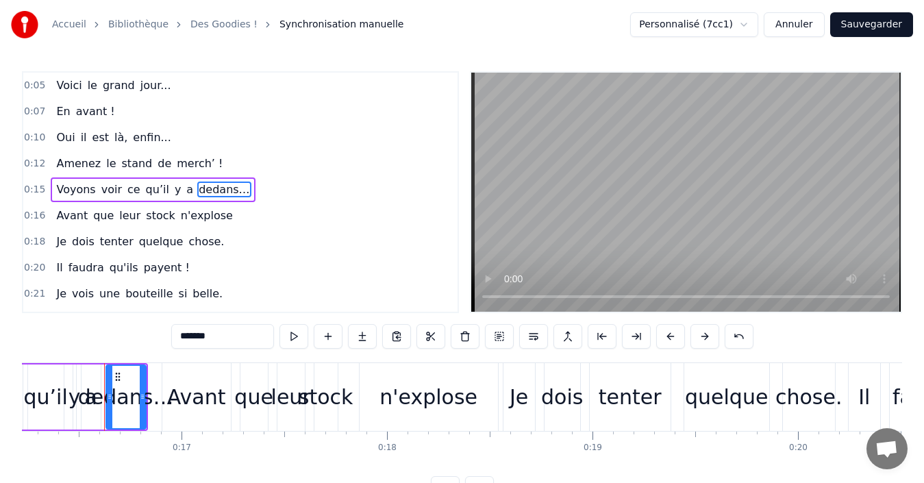
scroll to position [0, 3346]
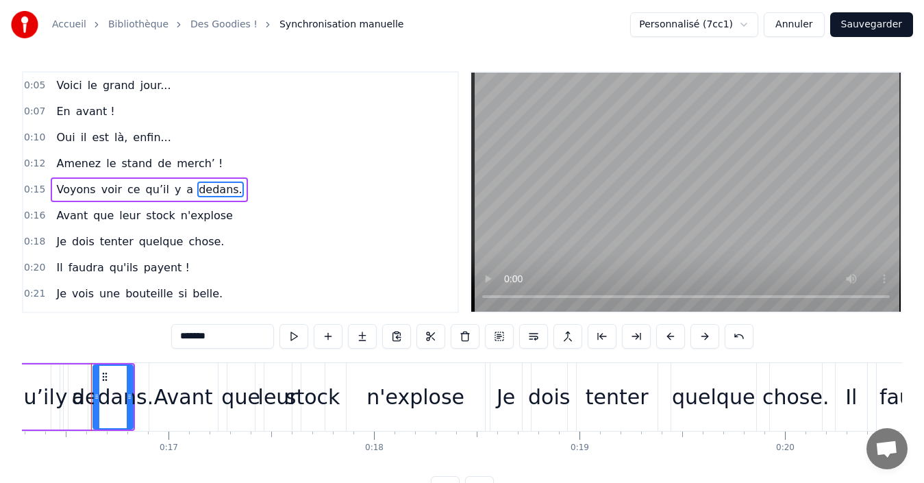
click at [188, 220] on span "n'explose" at bounding box center [206, 215] width 55 height 16
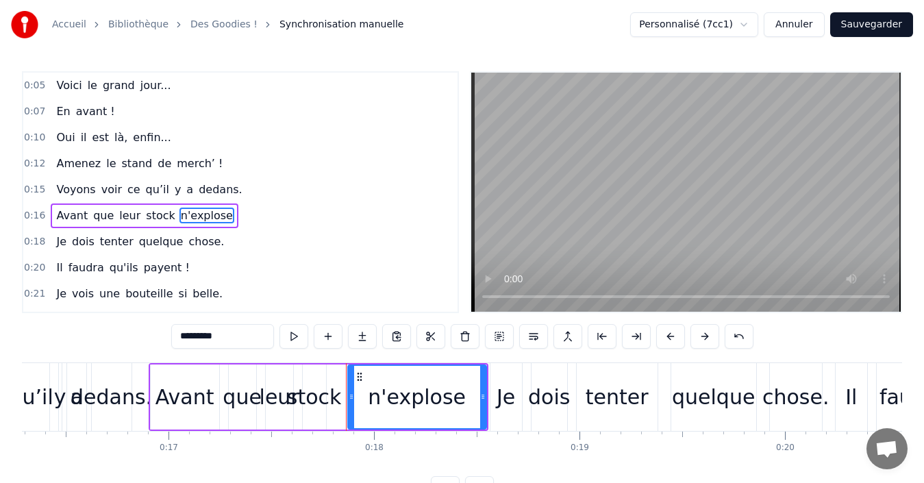
scroll to position [23, 0]
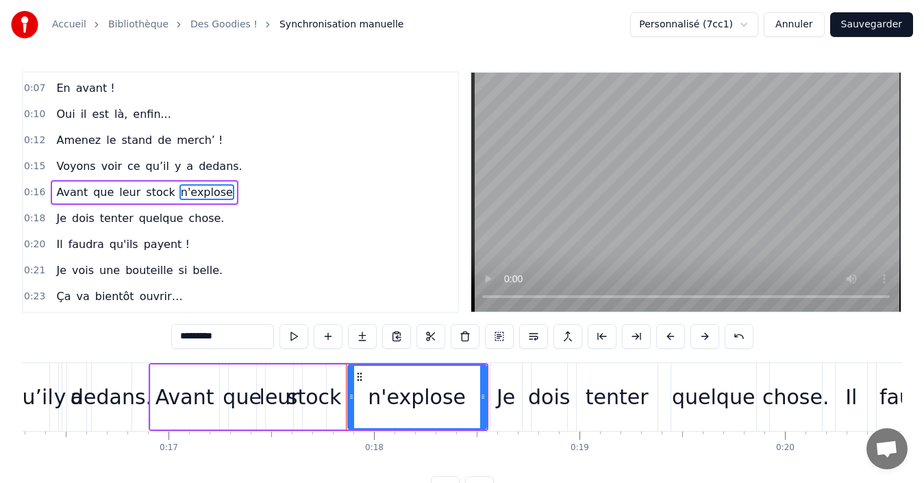
click at [225, 345] on input "*********" at bounding box center [222, 336] width 103 height 25
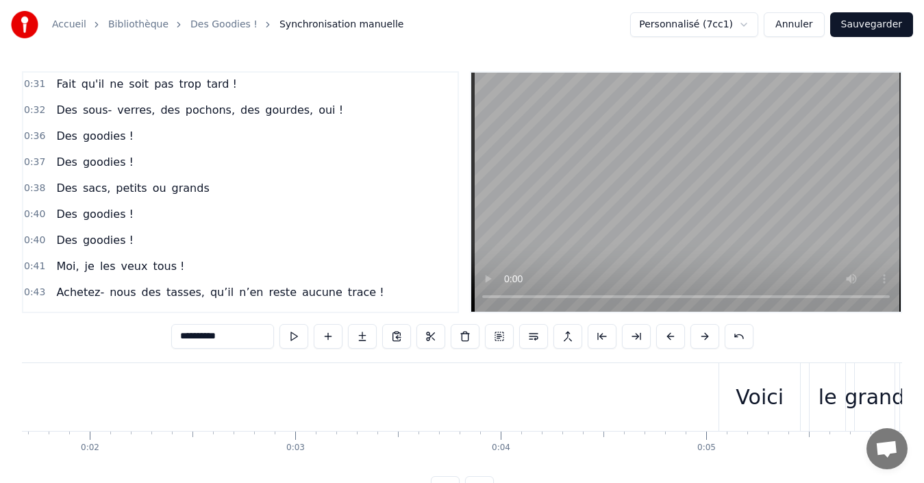
scroll to position [0, 331]
type input "**********"
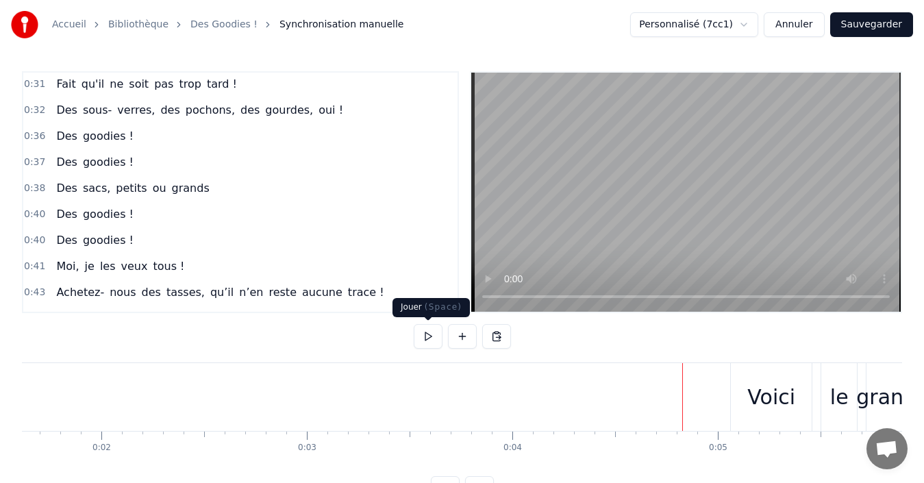
click at [431, 335] on button at bounding box center [428, 336] width 29 height 25
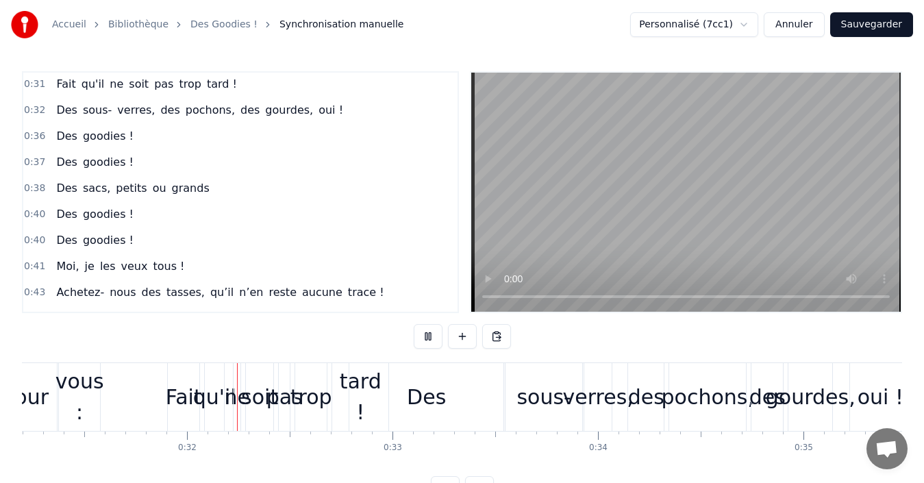
scroll to position [0, 6449]
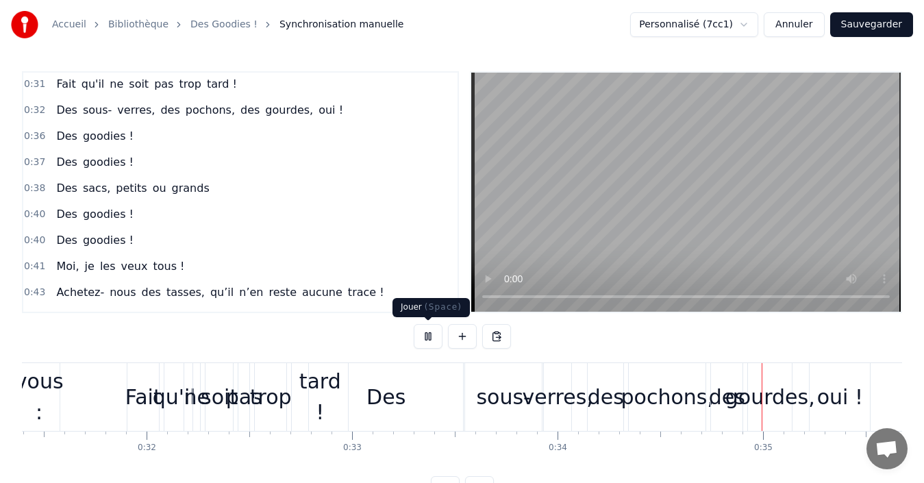
click at [425, 337] on button at bounding box center [428, 336] width 29 height 25
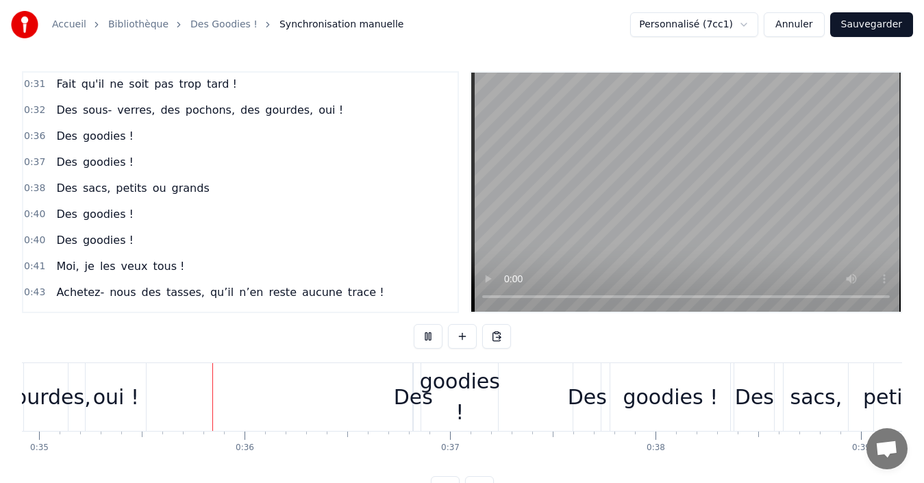
scroll to position [0, 7213]
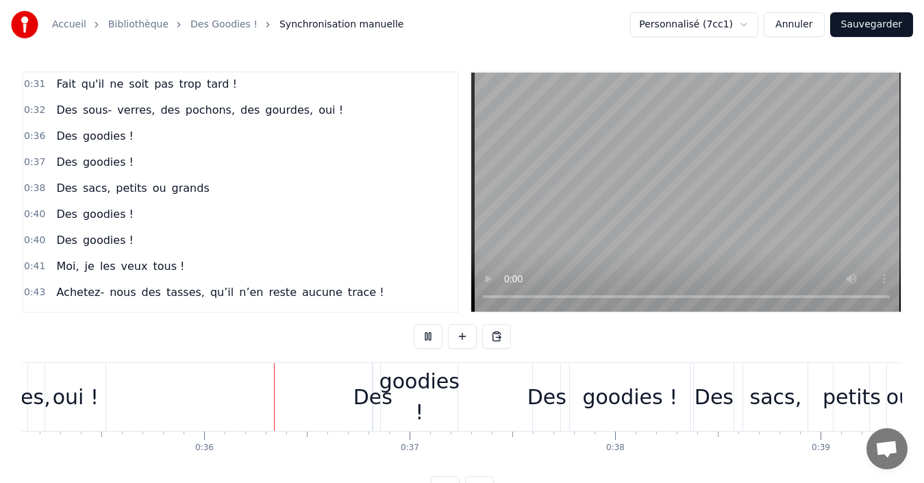
click at [425, 337] on button at bounding box center [428, 336] width 29 height 25
click at [71, 399] on div "oui !" at bounding box center [76, 396] width 46 height 31
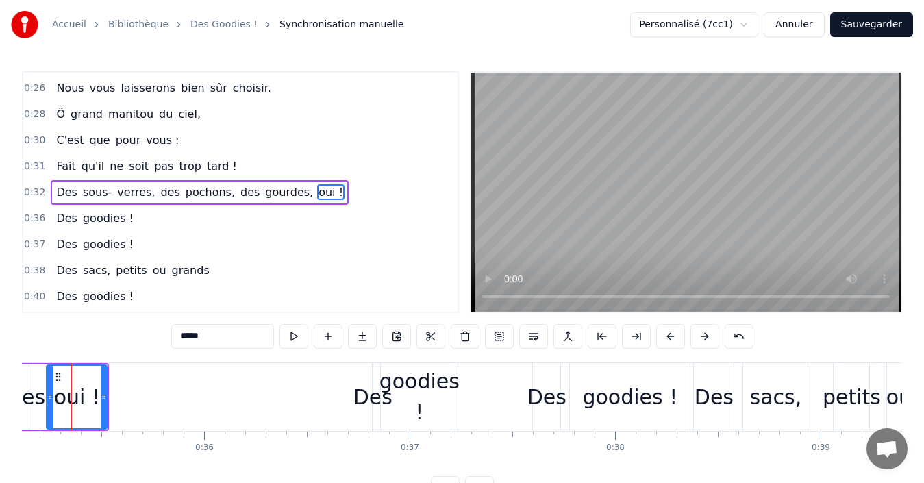
scroll to position [0, 7194]
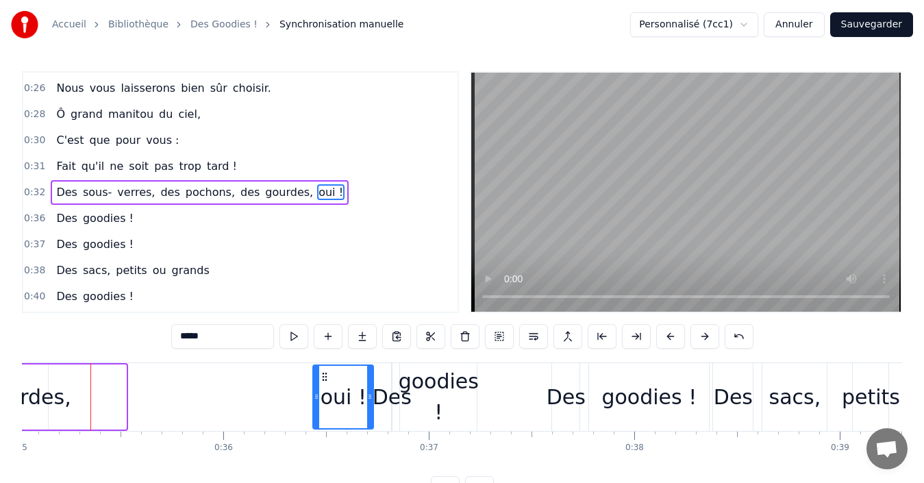
drag, startPoint x: 78, startPoint y: 375, endPoint x: 325, endPoint y: 394, distance: 247.9
click at [325, 394] on div "oui !" at bounding box center [343, 397] width 59 height 62
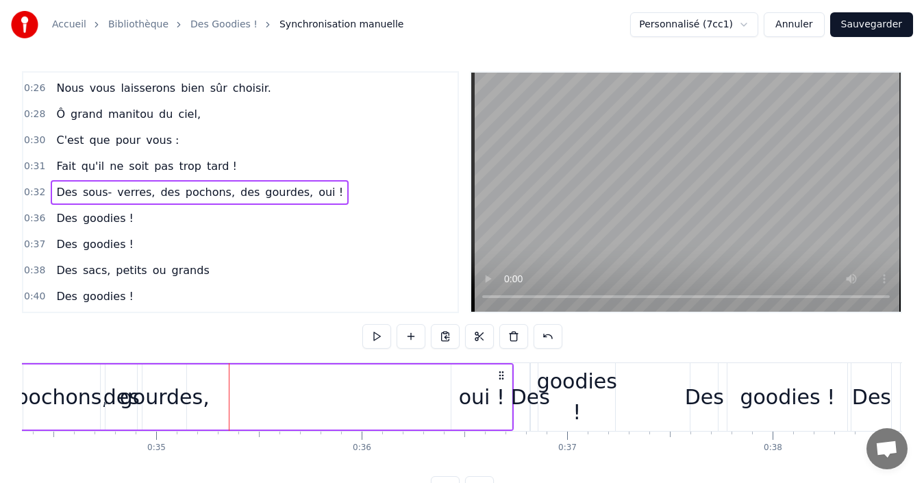
scroll to position [0, 7012]
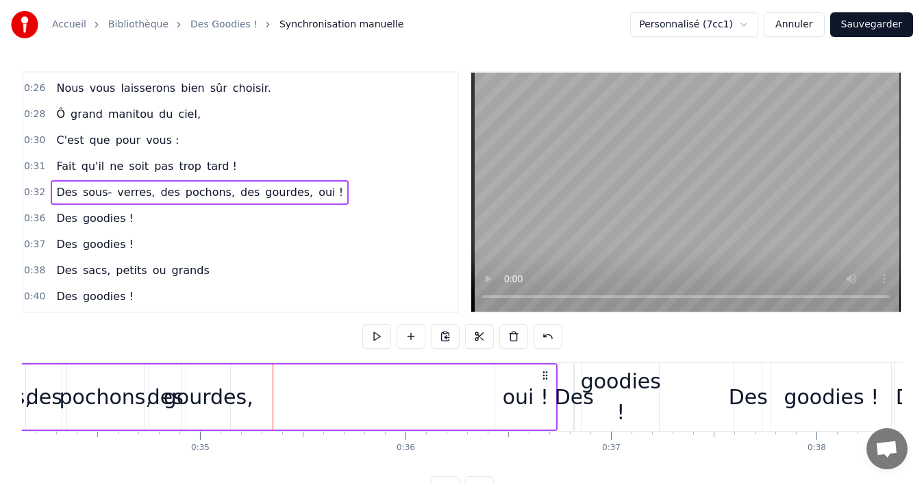
click at [206, 402] on div "gourdes," at bounding box center [209, 396] width 90 height 31
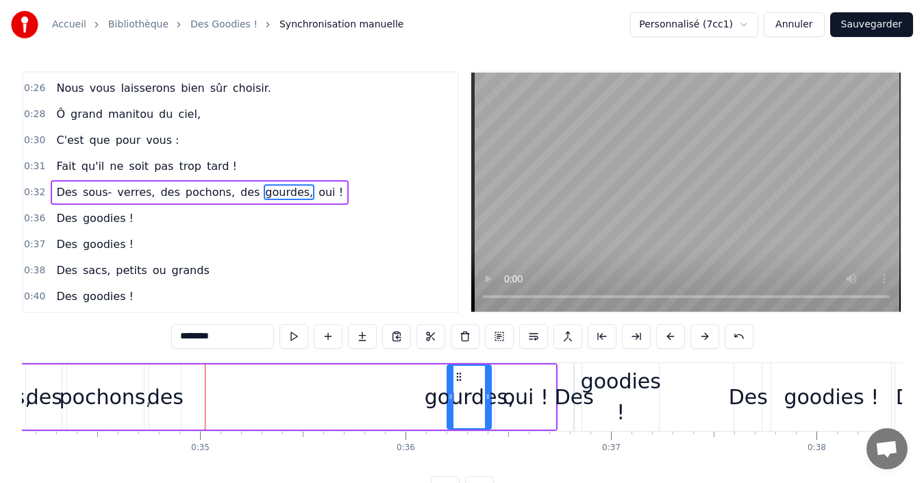
drag, startPoint x: 197, startPoint y: 375, endPoint x: 457, endPoint y: 384, distance: 261.1
click at [457, 384] on div "gourdes," at bounding box center [469, 397] width 42 height 62
click at [157, 391] on div "des" at bounding box center [165, 396] width 36 height 31
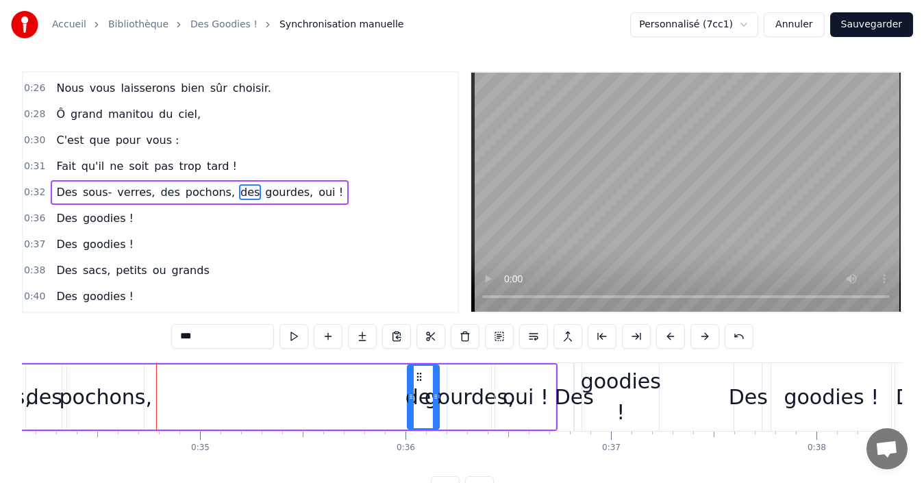
drag, startPoint x: 161, startPoint y: 376, endPoint x: 419, endPoint y: 392, distance: 258.6
click at [419, 392] on div "des" at bounding box center [423, 397] width 30 height 62
click at [90, 394] on div "pochons," at bounding box center [106, 396] width 92 height 31
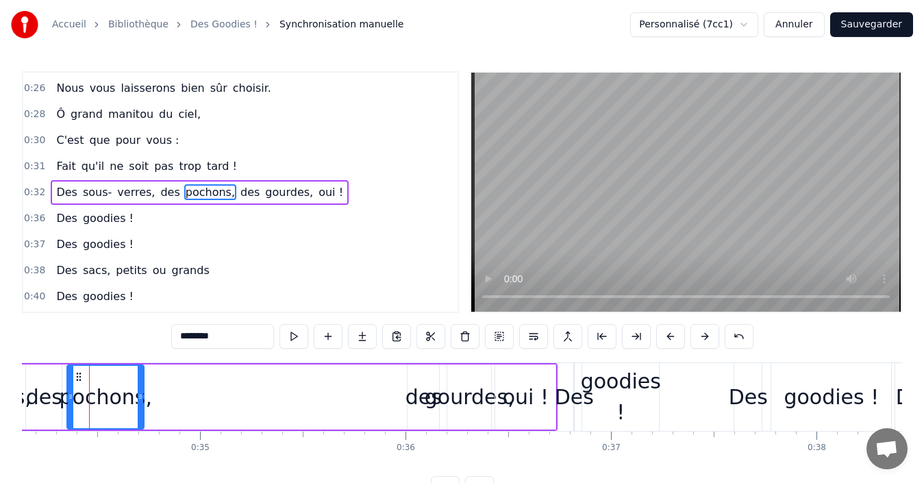
scroll to position [0, 7010]
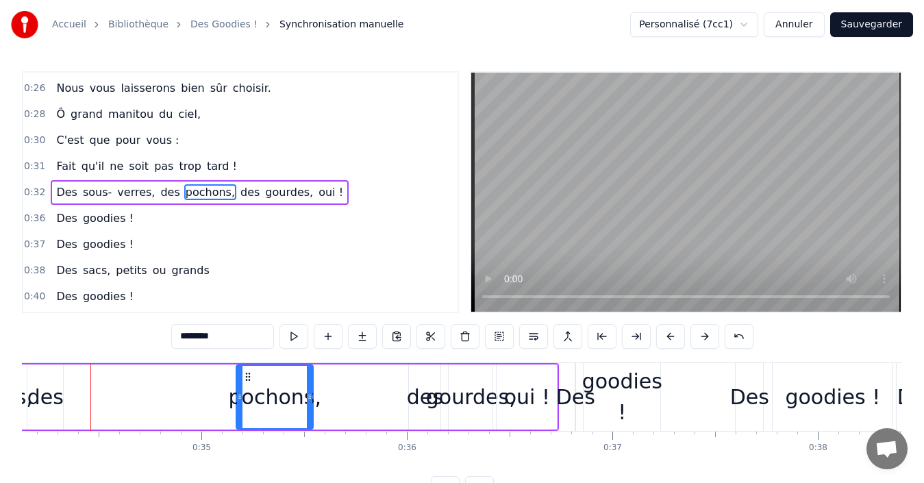
drag, startPoint x: 79, startPoint y: 377, endPoint x: 262, endPoint y: 388, distance: 182.5
click at [263, 389] on div "pochons," at bounding box center [274, 397] width 75 height 62
click at [38, 398] on div "des" at bounding box center [45, 396] width 36 height 31
type input "***"
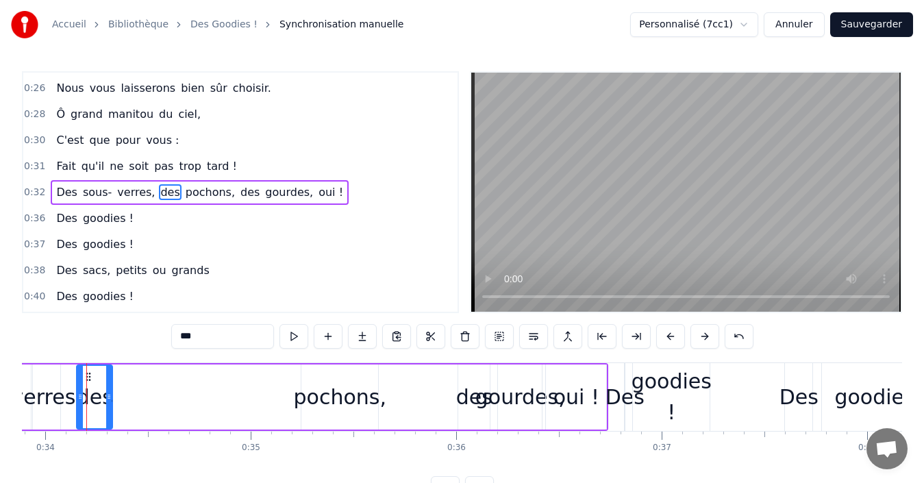
scroll to position [0, 6957]
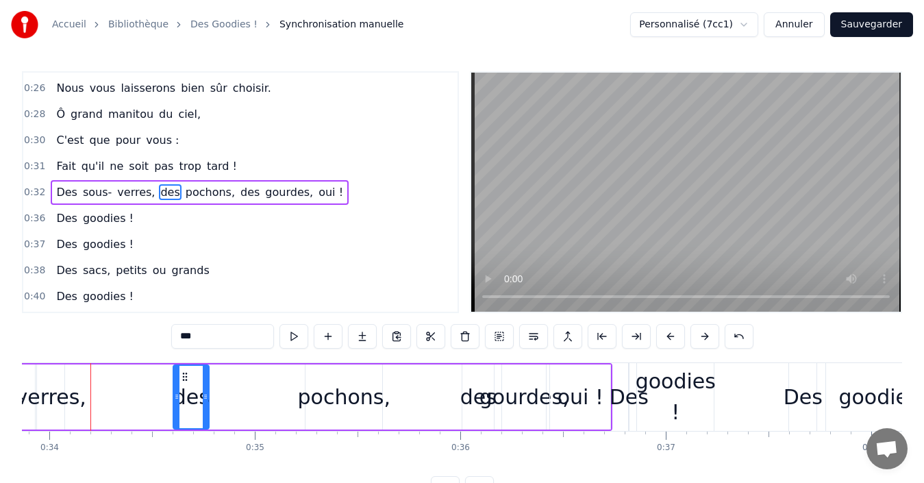
drag, startPoint x: 94, startPoint y: 377, endPoint x: 208, endPoint y: 387, distance: 114.8
click at [208, 387] on div "des" at bounding box center [191, 397] width 34 height 62
click at [51, 188] on div "Des sous- verres, des pochons, des gourdes, oui !" at bounding box center [200, 192] width 298 height 25
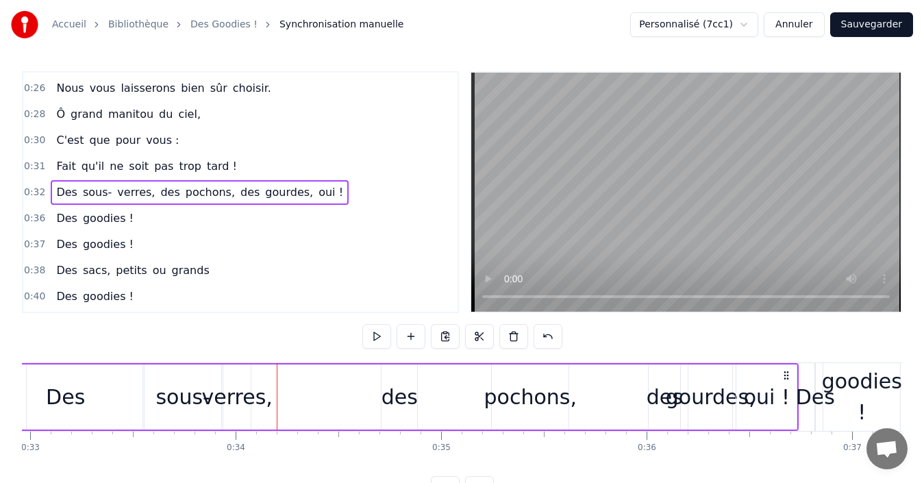
scroll to position [0, 6667]
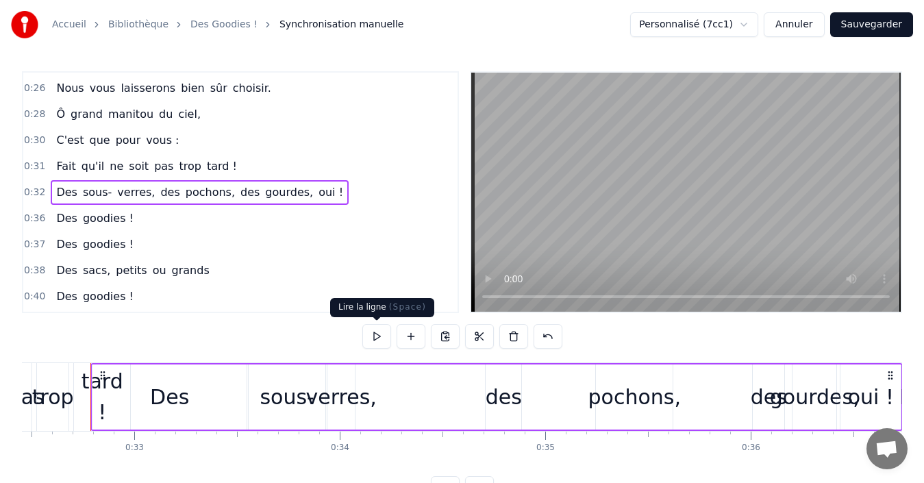
click at [376, 341] on button at bounding box center [376, 336] width 29 height 25
click at [501, 402] on div "des" at bounding box center [503, 396] width 36 height 31
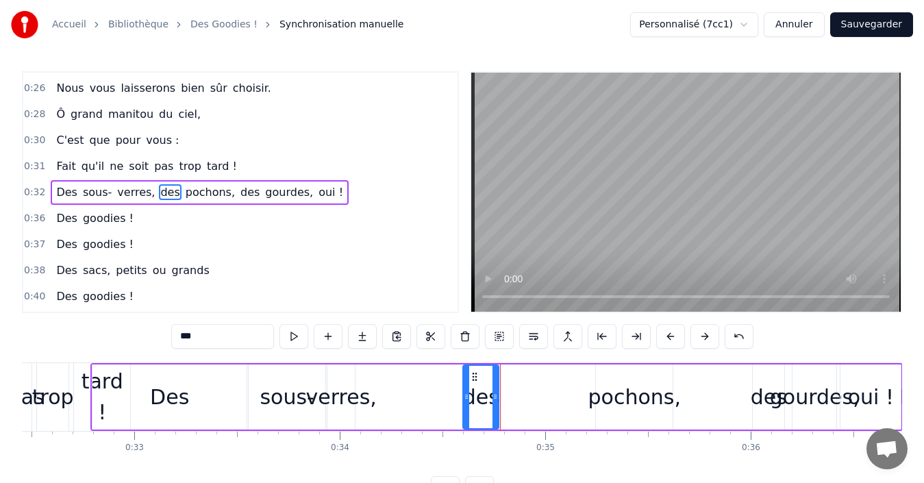
drag, startPoint x: 496, startPoint y: 376, endPoint x: 474, endPoint y: 376, distance: 22.6
click at [474, 376] on circle at bounding box center [473, 376] width 1 height 1
click at [177, 393] on div "Des" at bounding box center [169, 396] width 39 height 31
type input "***"
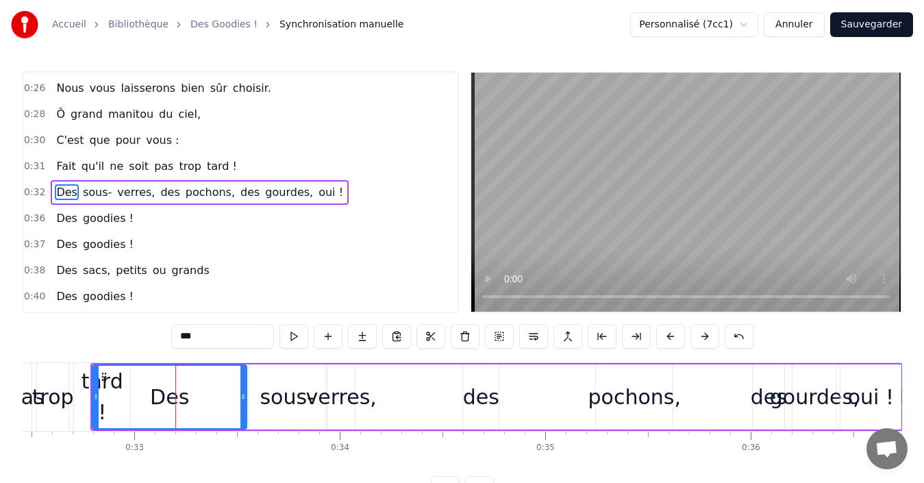
click at [51, 186] on div "Des sous- verres, des pochons, des gourdes, oui !" at bounding box center [200, 192] width 298 height 25
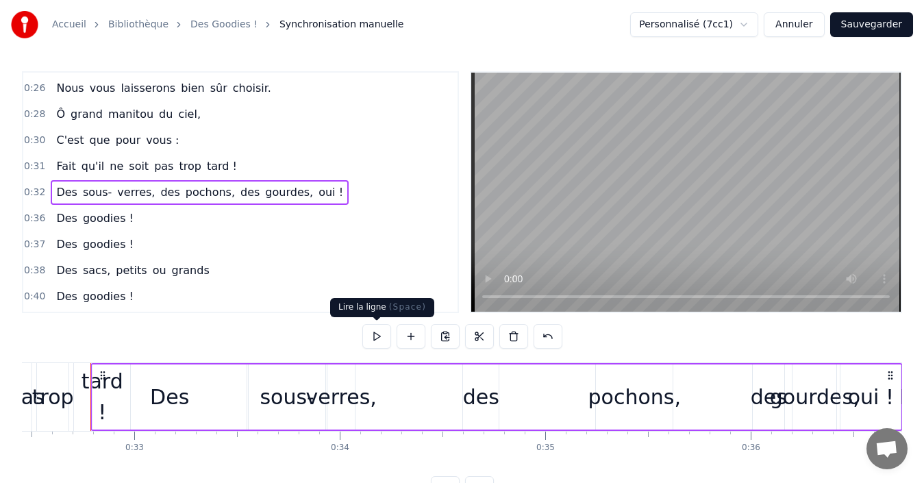
click at [376, 338] on button at bounding box center [376, 336] width 29 height 25
click at [483, 395] on div "des" at bounding box center [481, 396] width 36 height 31
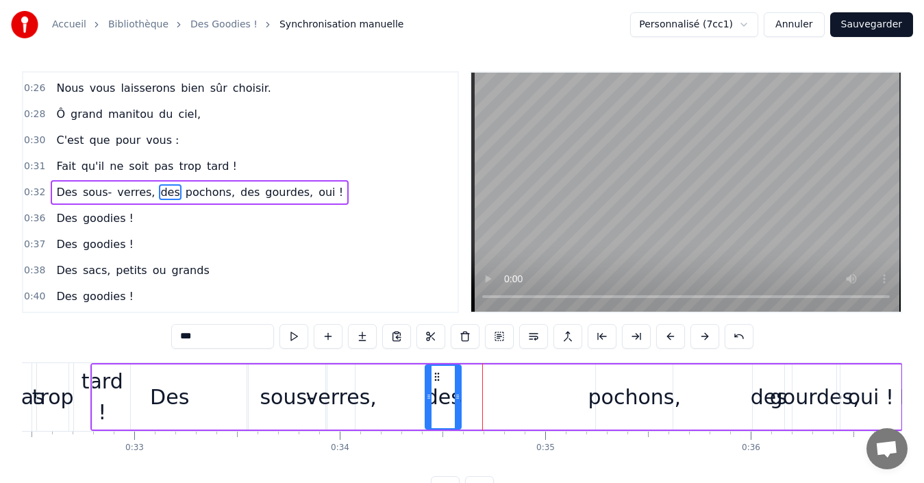
drag, startPoint x: 475, startPoint y: 377, endPoint x: 437, endPoint y: 377, distance: 37.7
click at [437, 377] on icon at bounding box center [436, 376] width 11 height 11
click at [55, 186] on span "Des" at bounding box center [67, 192] width 24 height 16
type input "***"
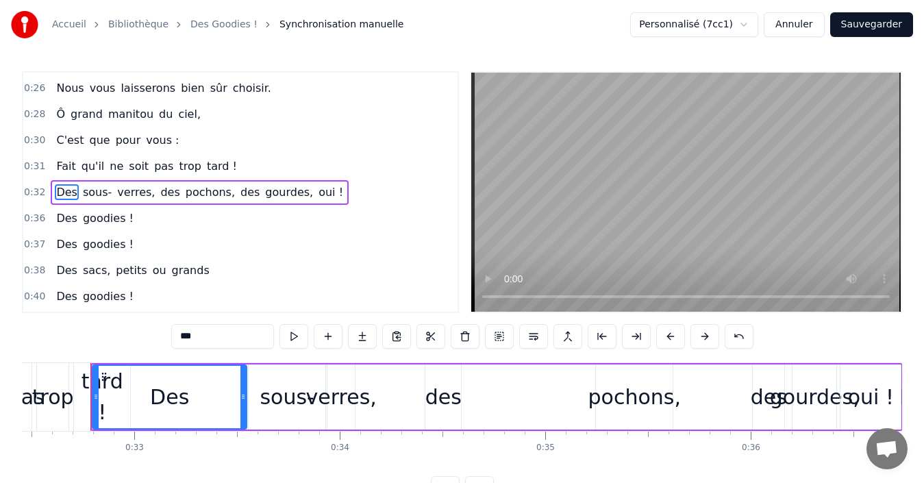
click at [51, 186] on div "Des sous- verres, des pochons, des gourdes, oui !" at bounding box center [200, 192] width 298 height 25
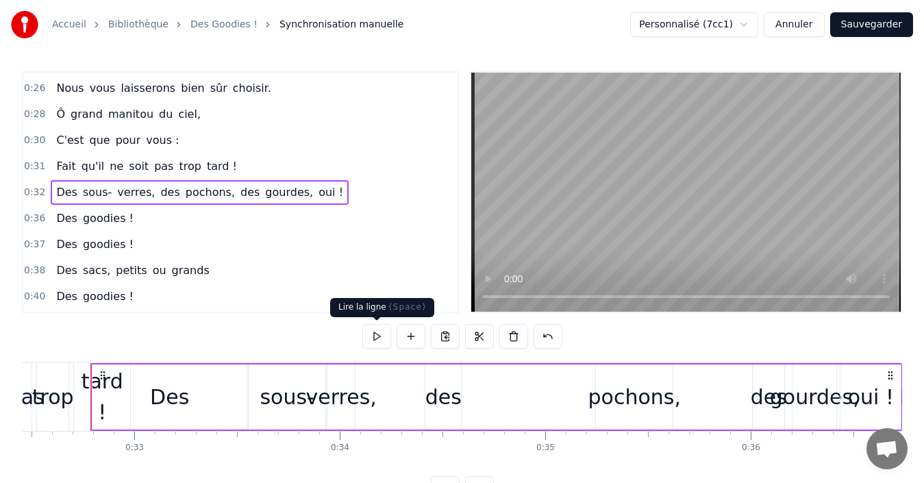
click at [368, 344] on button at bounding box center [376, 336] width 29 height 25
click at [608, 396] on div "pochons," at bounding box center [634, 396] width 92 height 31
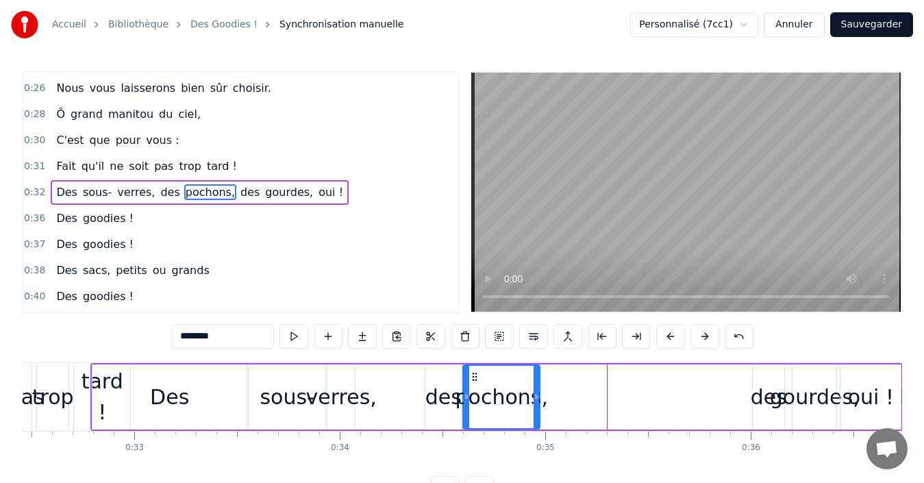
drag, startPoint x: 609, startPoint y: 378, endPoint x: 477, endPoint y: 381, distance: 132.9
click at [477, 381] on icon at bounding box center [474, 376] width 11 height 11
click at [51, 188] on div "Des sous- verres, des pochons, des gourdes, oui !" at bounding box center [200, 192] width 298 height 25
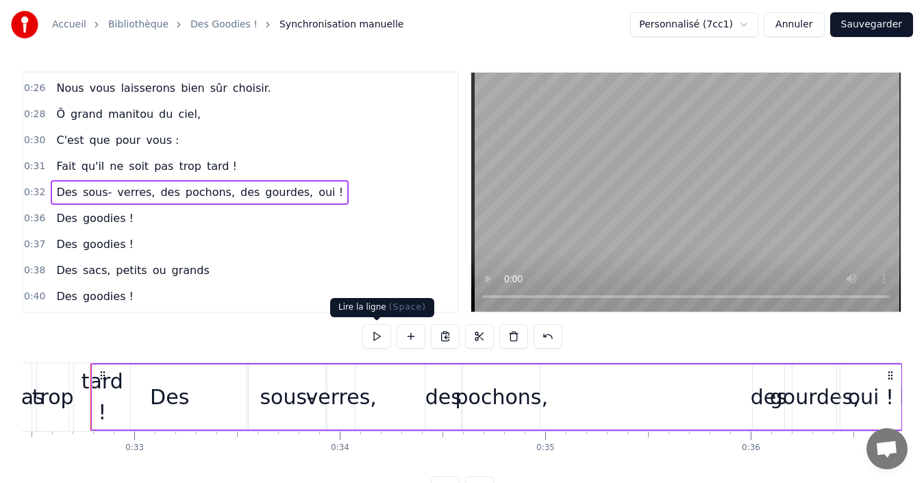
click at [378, 341] on button at bounding box center [376, 336] width 29 height 25
click at [378, 338] on button at bounding box center [376, 336] width 29 height 25
click at [764, 394] on div "des" at bounding box center [768, 396] width 36 height 31
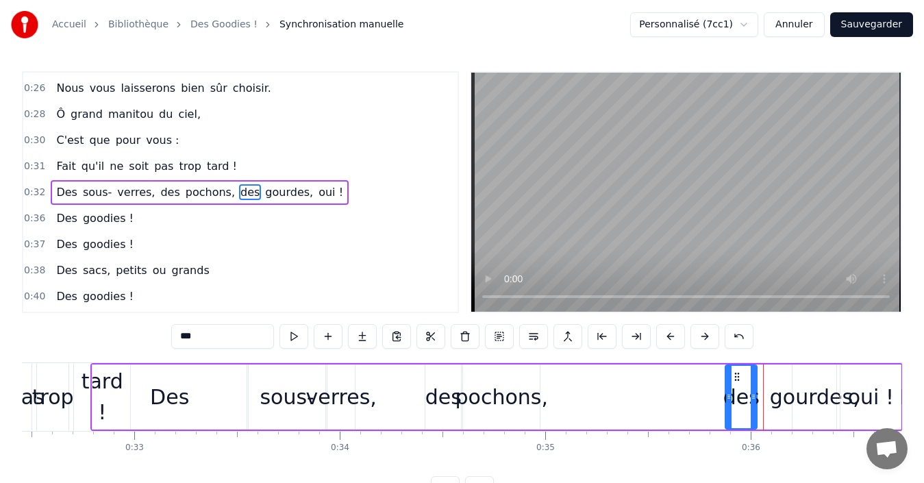
drag, startPoint x: 763, startPoint y: 377, endPoint x: 737, endPoint y: 378, distance: 26.7
click at [737, 378] on icon at bounding box center [736, 376] width 11 height 11
click at [797, 384] on div "gourdes," at bounding box center [815, 396] width 90 height 31
type input "********"
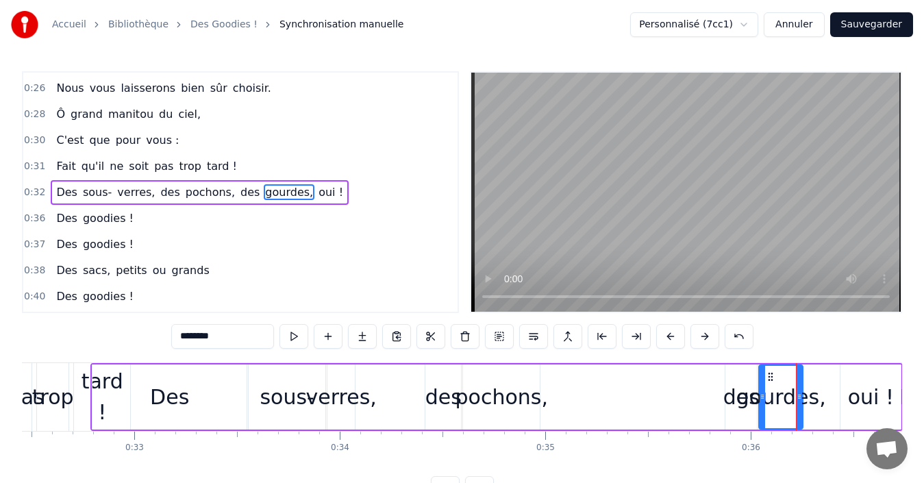
drag, startPoint x: 799, startPoint y: 377, endPoint x: 768, endPoint y: 378, distance: 30.8
click at [768, 378] on icon at bounding box center [770, 376] width 11 height 11
click at [51, 186] on div "Des sous- verres, des pochons, des gourdes, oui !" at bounding box center [200, 192] width 298 height 25
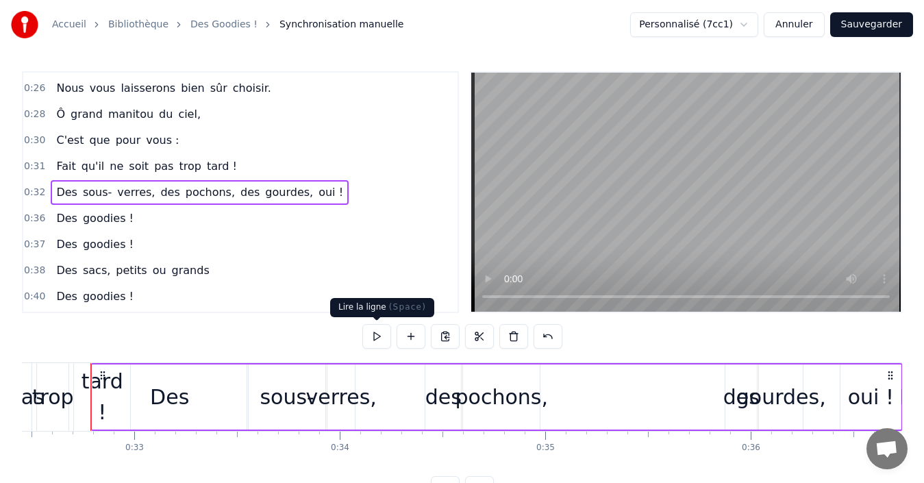
click at [379, 332] on button at bounding box center [376, 336] width 29 height 25
click at [732, 392] on div "des" at bounding box center [741, 396] width 36 height 31
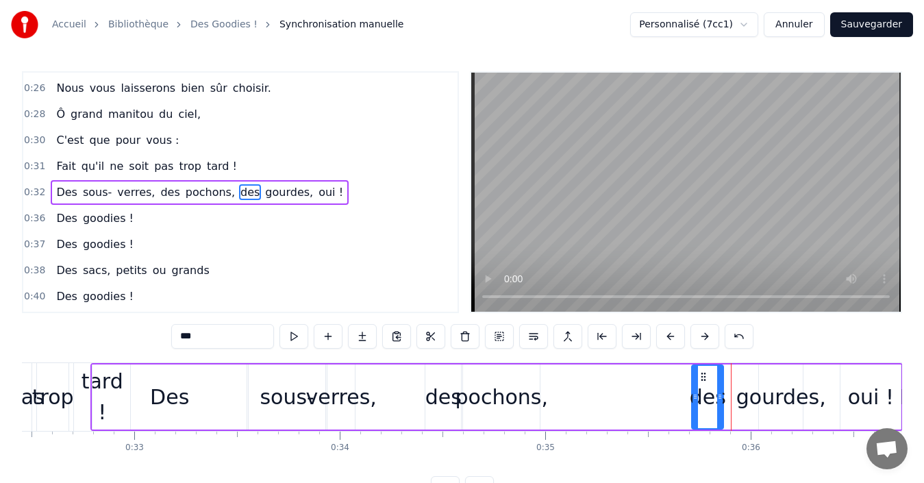
drag, startPoint x: 732, startPoint y: 376, endPoint x: 700, endPoint y: 377, distance: 31.5
click at [700, 377] on icon at bounding box center [703, 376] width 11 height 11
click at [51, 184] on div "Des sous- verres, des pochons, des gourdes, oui !" at bounding box center [200, 192] width 298 height 25
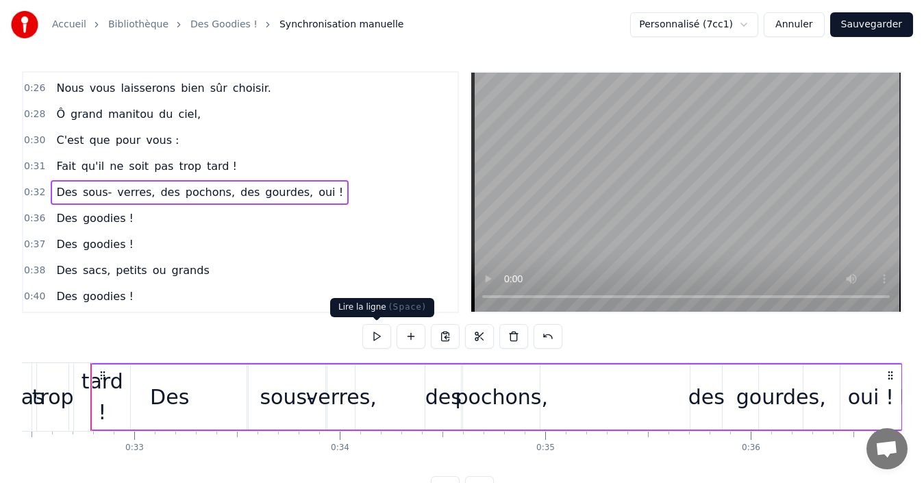
click at [383, 336] on button at bounding box center [376, 336] width 29 height 25
click at [441, 403] on div "des" at bounding box center [443, 396] width 36 height 31
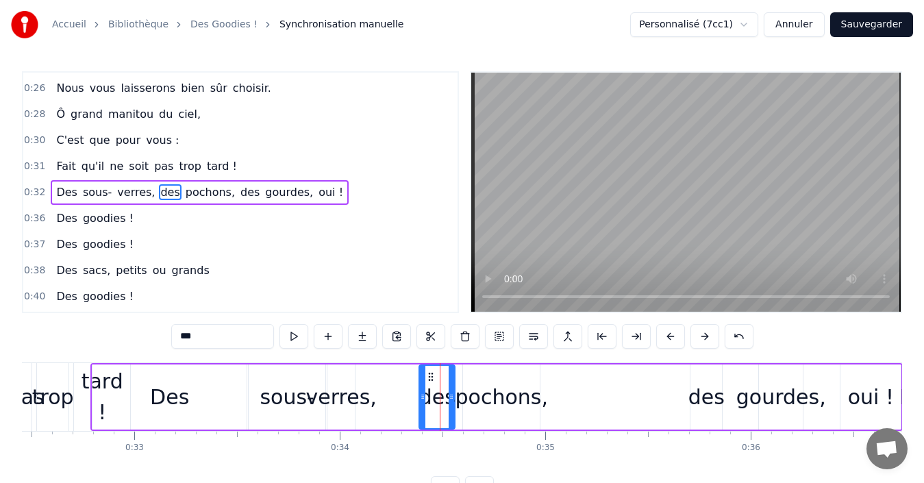
click at [431, 375] on icon at bounding box center [430, 376] width 11 height 11
click at [51, 188] on div "Des sous- verres, des pochons, des gourdes, oui !" at bounding box center [200, 192] width 298 height 25
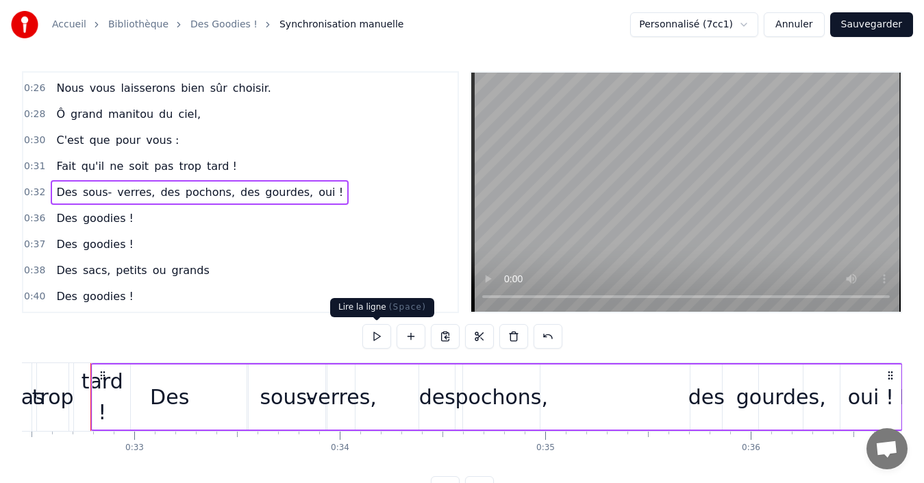
click at [370, 339] on button at bounding box center [376, 336] width 29 height 25
click at [51, 186] on div "Des sous- verres, des pochons, des gourdes, oui !" at bounding box center [200, 192] width 298 height 25
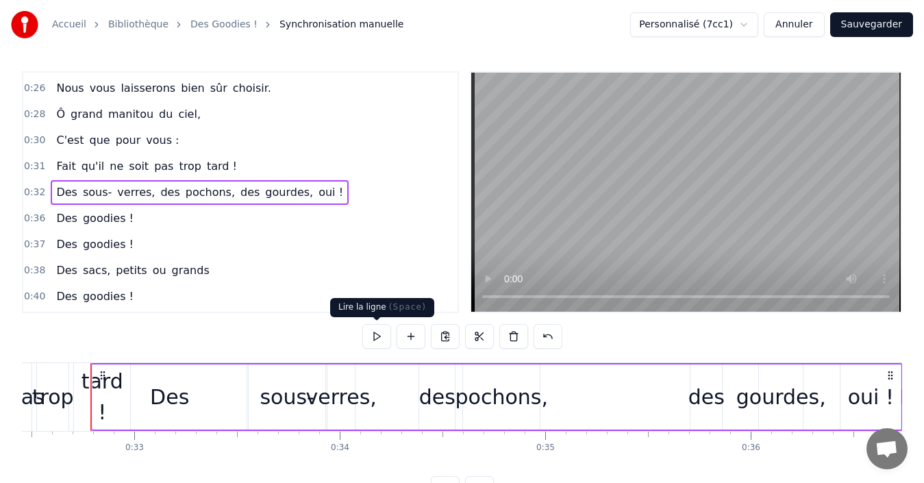
click at [373, 340] on button at bounding box center [376, 336] width 29 height 25
click at [373, 338] on button at bounding box center [376, 336] width 29 height 25
click at [709, 388] on div "des" at bounding box center [706, 396] width 36 height 31
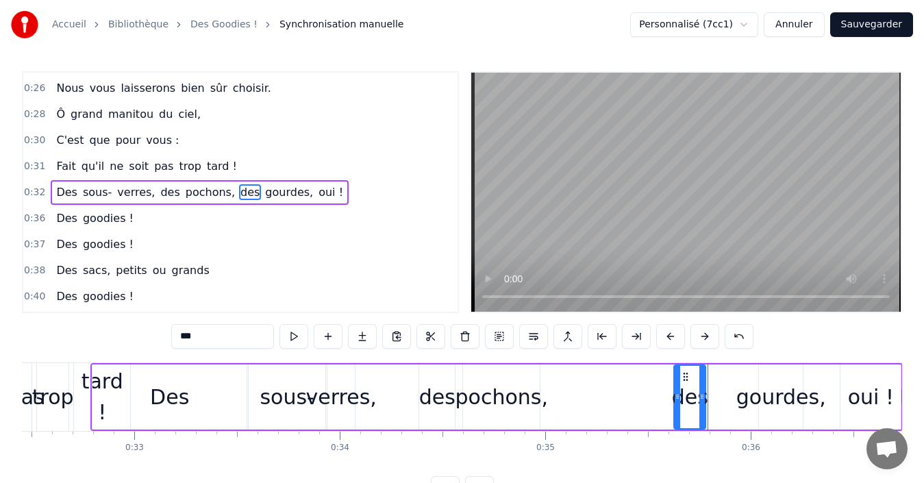
drag, startPoint x: 702, startPoint y: 374, endPoint x: 685, endPoint y: 374, distance: 16.4
click at [685, 374] on icon at bounding box center [685, 376] width 11 height 11
click at [768, 397] on div "gourdes," at bounding box center [781, 396] width 90 height 31
type input "********"
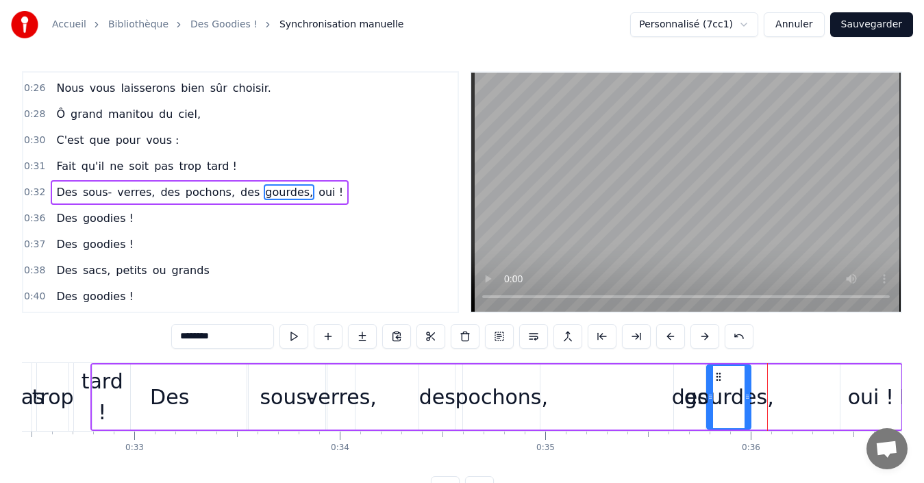
drag, startPoint x: 770, startPoint y: 377, endPoint x: 718, endPoint y: 377, distance: 52.0
click at [718, 377] on icon at bounding box center [718, 376] width 11 height 11
click at [55, 184] on span "Des" at bounding box center [67, 192] width 24 height 16
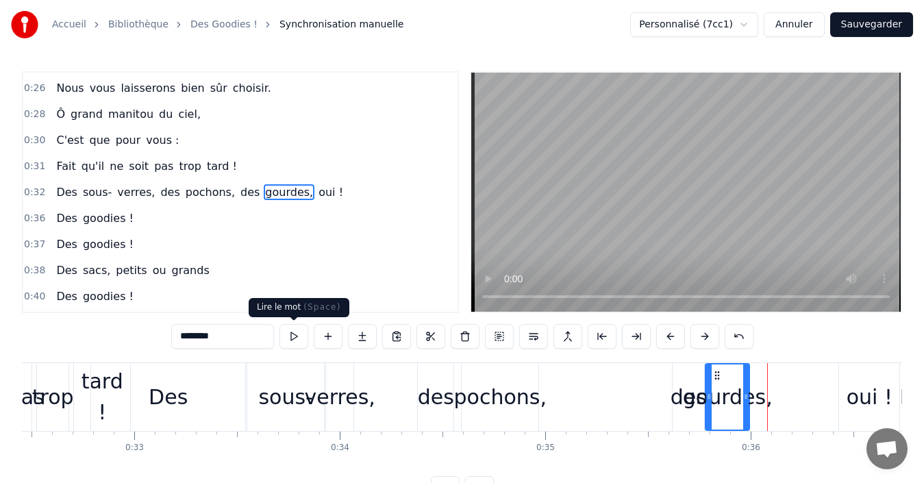
click at [296, 334] on button at bounding box center [293, 336] width 29 height 25
click at [51, 184] on div "Des sous- verres, des pochons, des gourdes, oui !" at bounding box center [200, 192] width 298 height 25
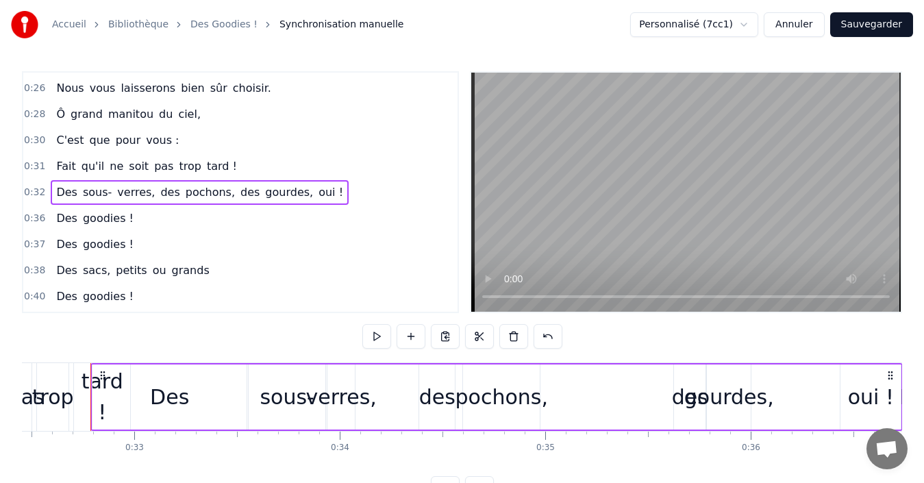
click at [375, 336] on button at bounding box center [376, 336] width 29 height 25
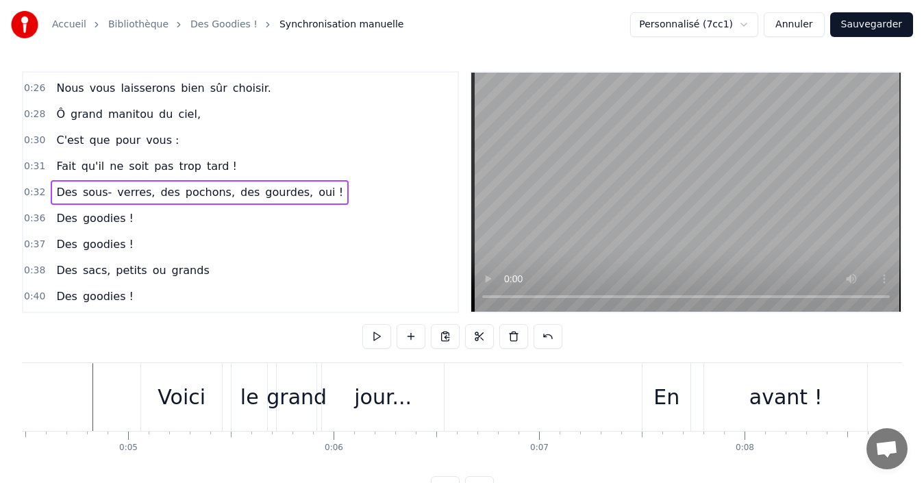
scroll to position [0, 749]
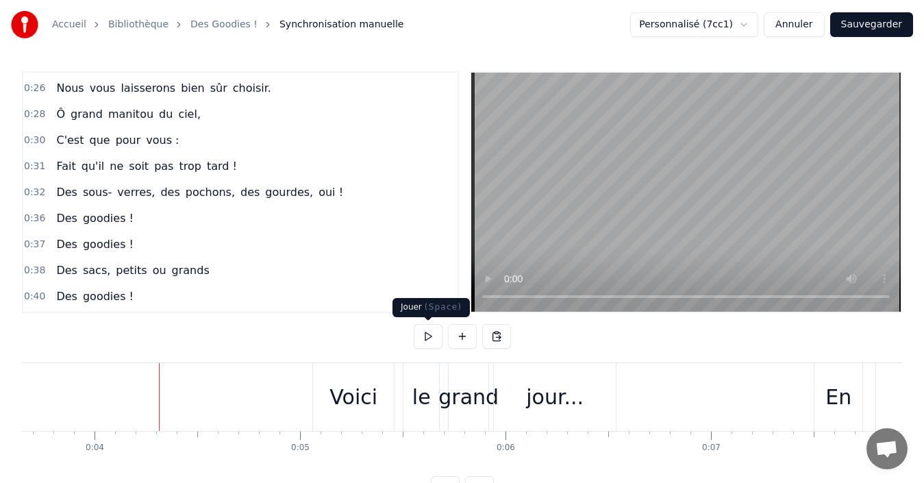
click at [429, 339] on button at bounding box center [428, 336] width 29 height 25
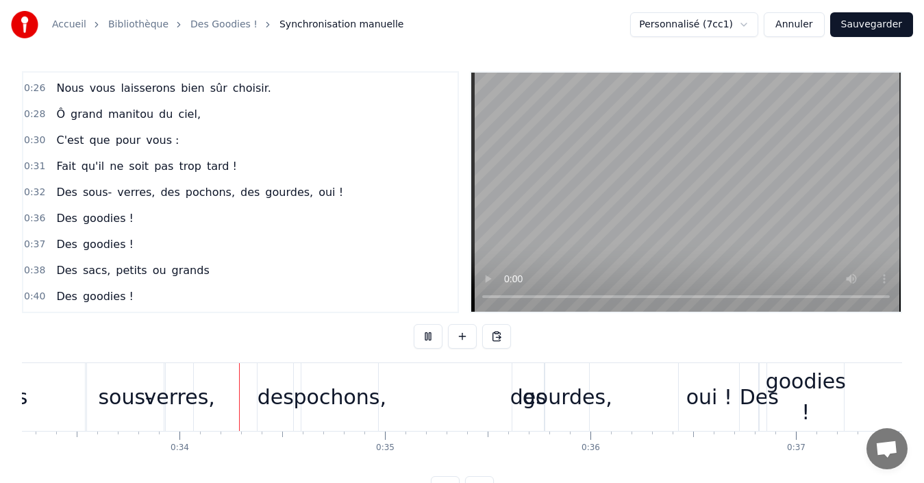
scroll to position [0, 6867]
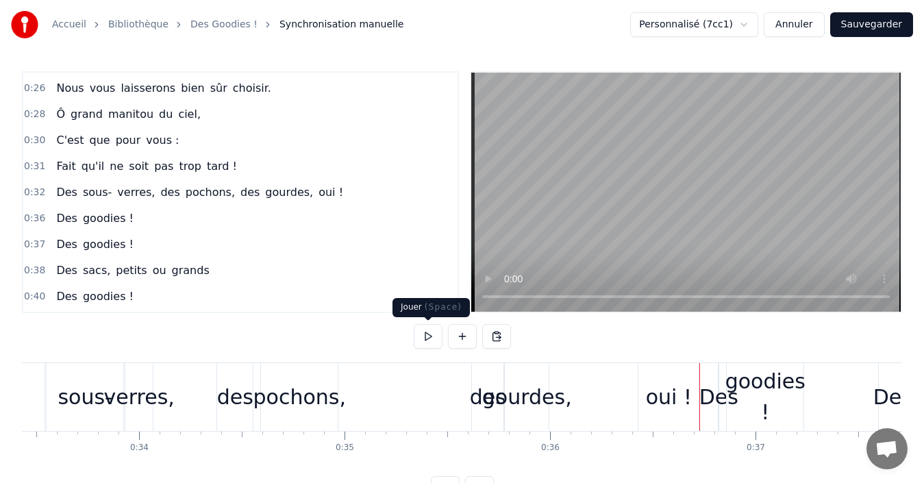
click at [425, 338] on button at bounding box center [428, 336] width 29 height 25
click at [669, 408] on div "oui !" at bounding box center [669, 396] width 46 height 31
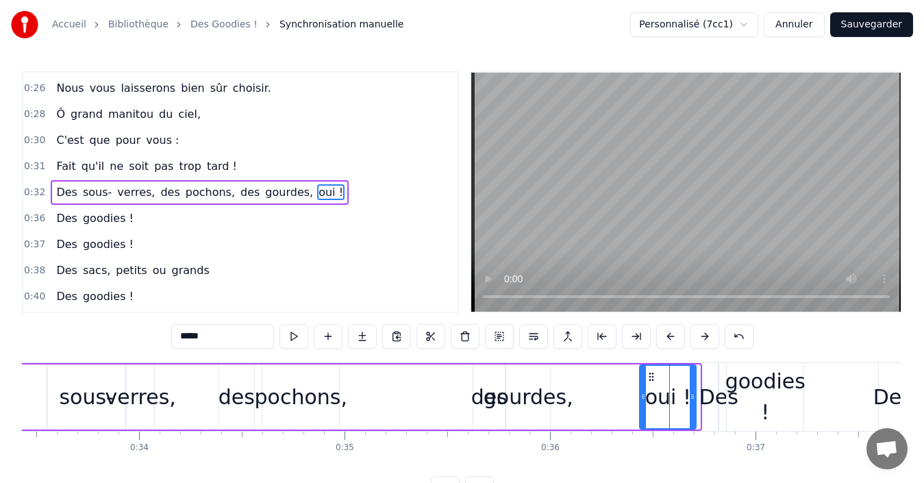
click at [691, 396] on icon at bounding box center [692, 396] width 5 height 11
click at [435, 408] on div "Des sous- verres, des pochons, des gourdes, oui !" at bounding box center [294, 397] width 808 height 68
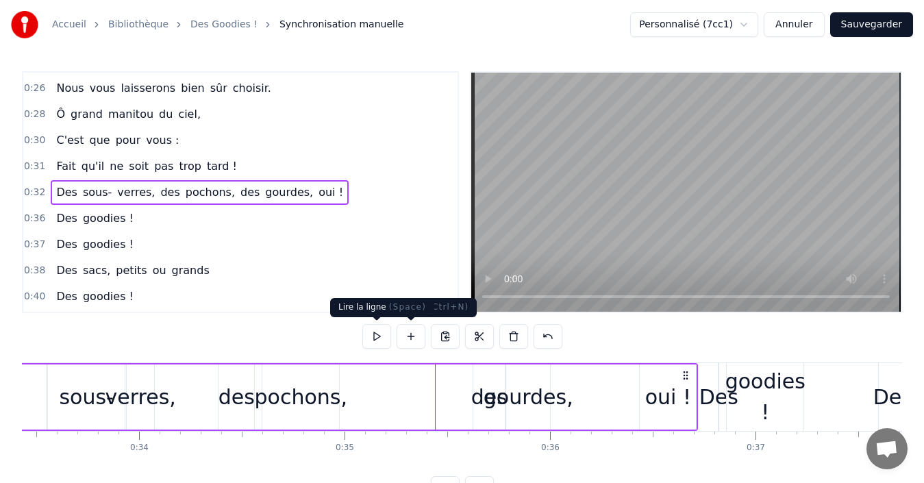
click at [377, 339] on button at bounding box center [376, 336] width 29 height 25
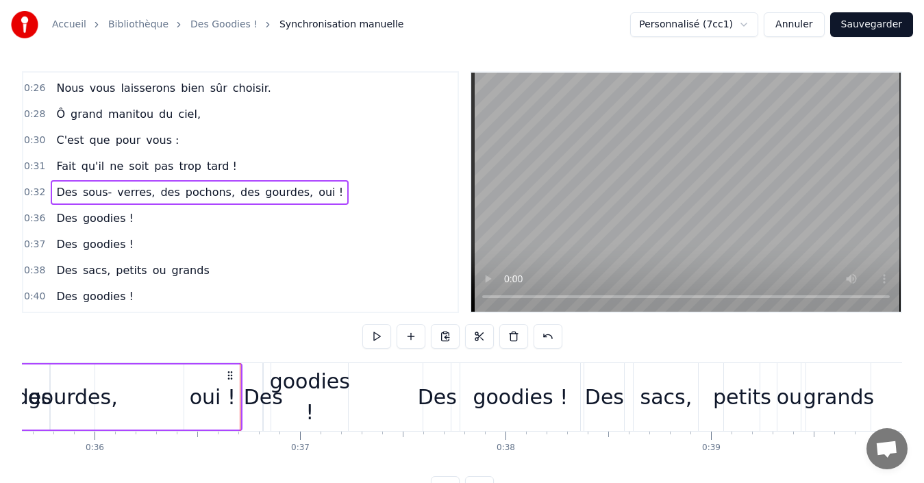
scroll to position [0, 7414]
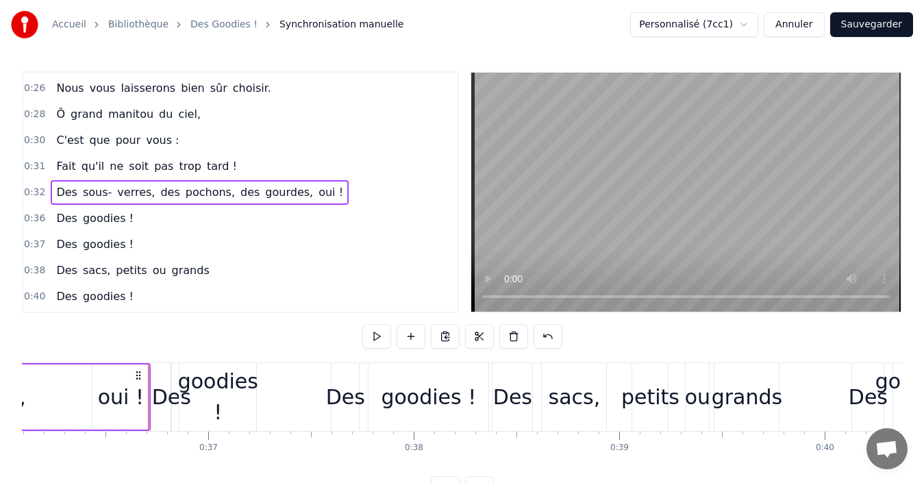
click at [377, 335] on button at bounding box center [376, 336] width 29 height 25
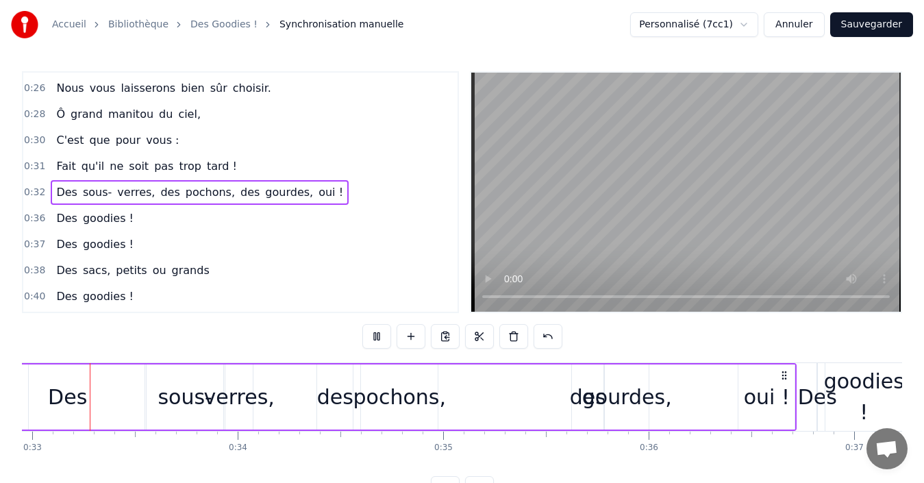
scroll to position [0, 6760]
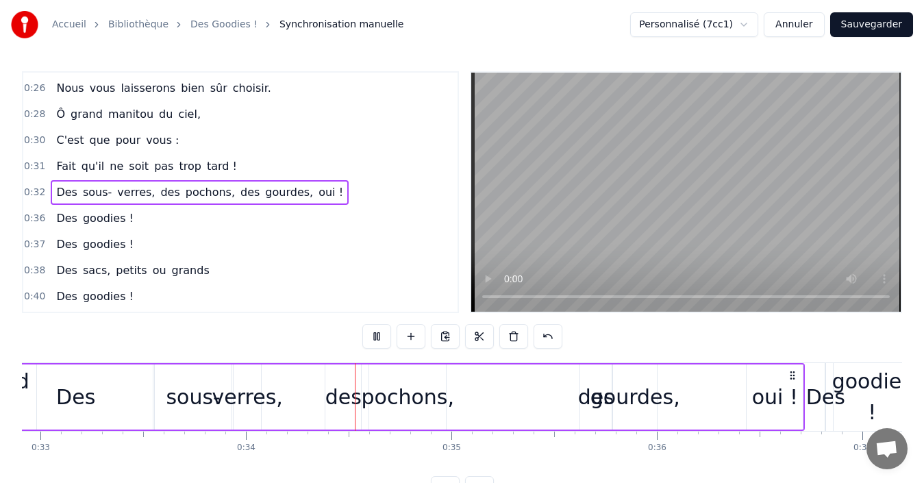
click at [857, 24] on button "Sauvegarder" at bounding box center [871, 24] width 83 height 25
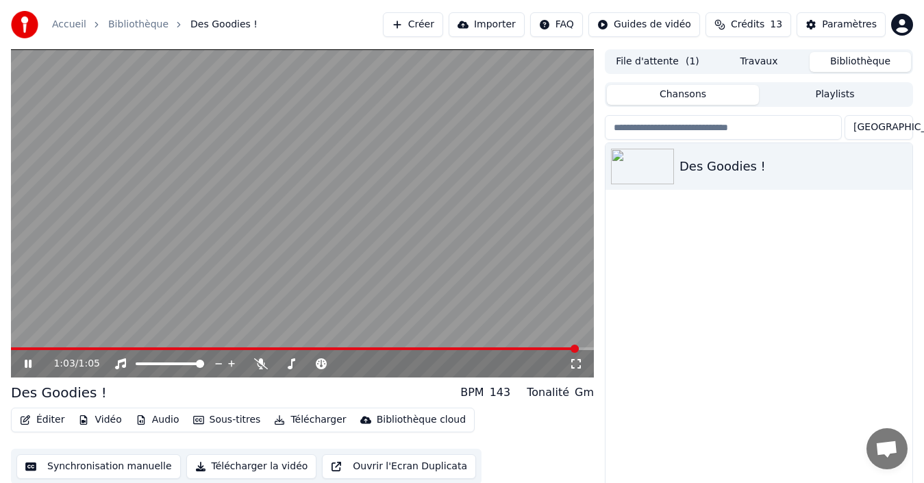
click at [111, 467] on button "Synchronisation manuelle" at bounding box center [98, 466] width 164 height 25
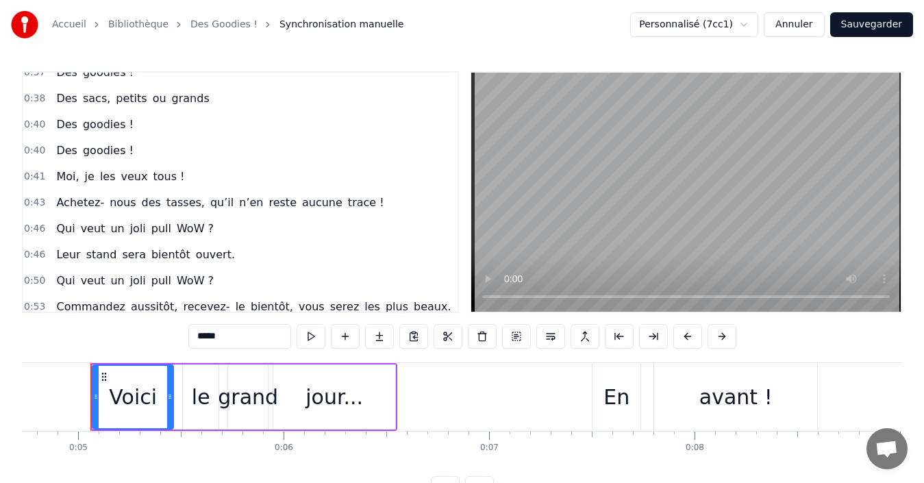
scroll to position [479, 0]
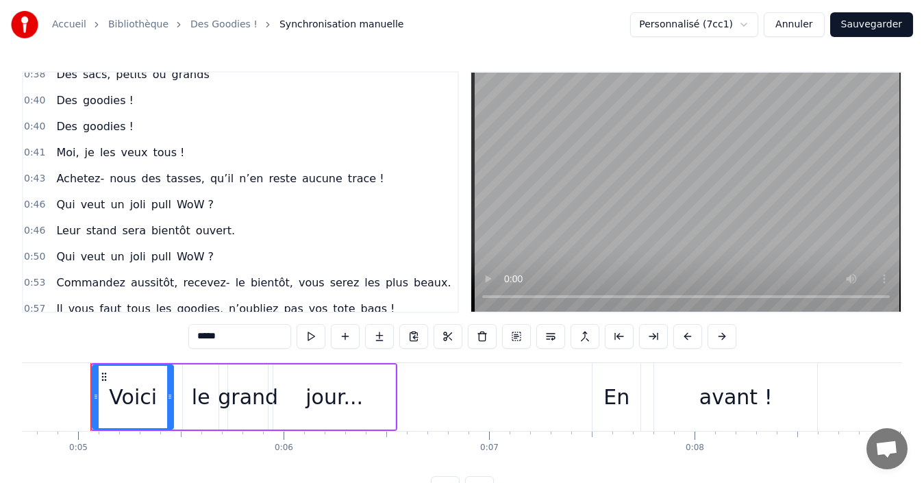
click at [51, 195] on div "Qui veut un joli pull WoW ?" at bounding box center [135, 204] width 168 height 25
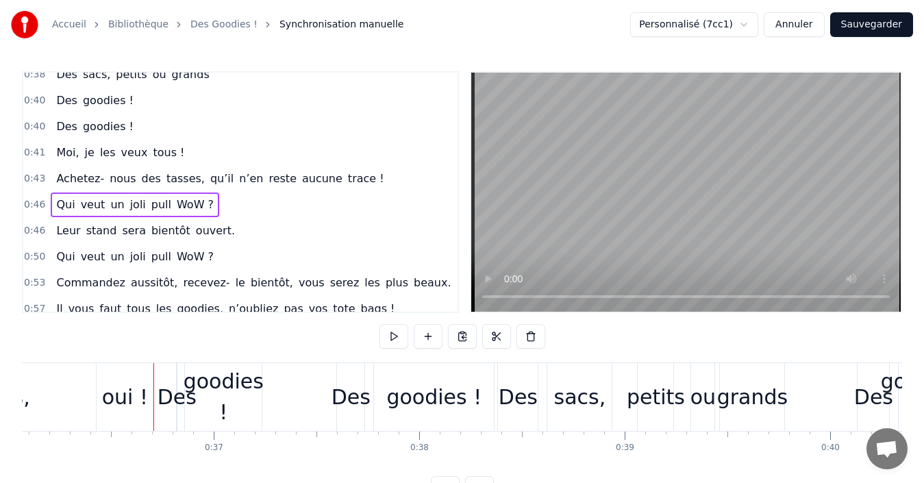
scroll to position [0, 7472]
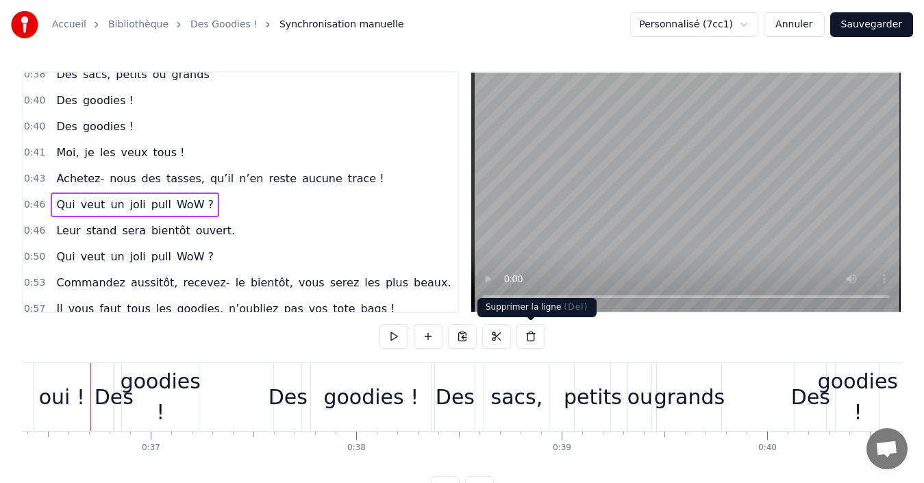
click at [528, 336] on button at bounding box center [530, 336] width 29 height 25
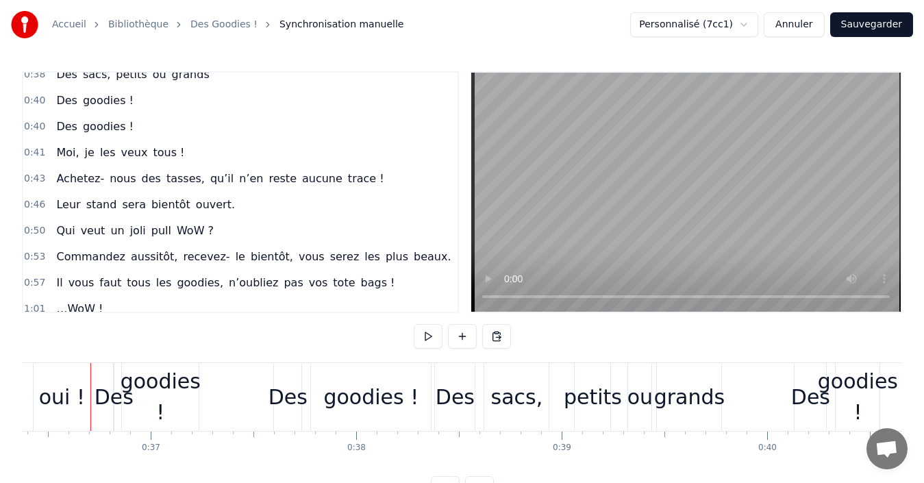
click at [51, 172] on div "Achetez- nous des tasses, qu’il n’en reste aucune trace !" at bounding box center [220, 178] width 338 height 25
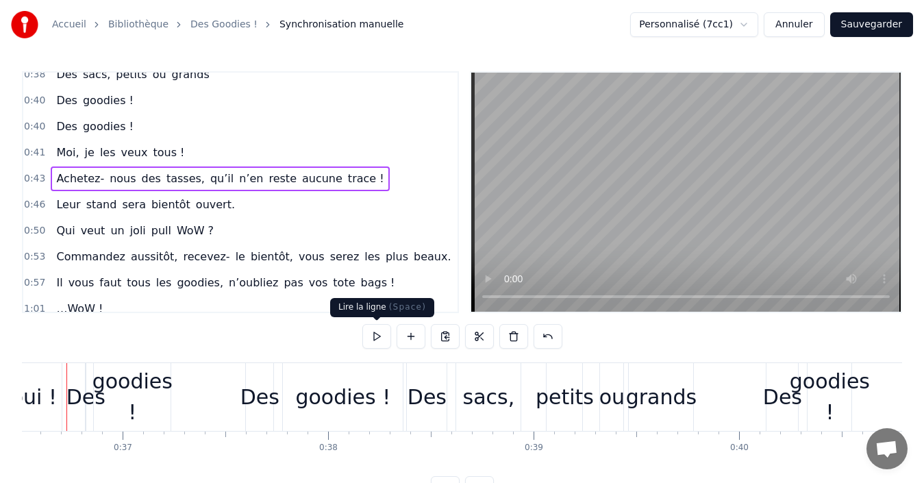
scroll to position [0, 7476]
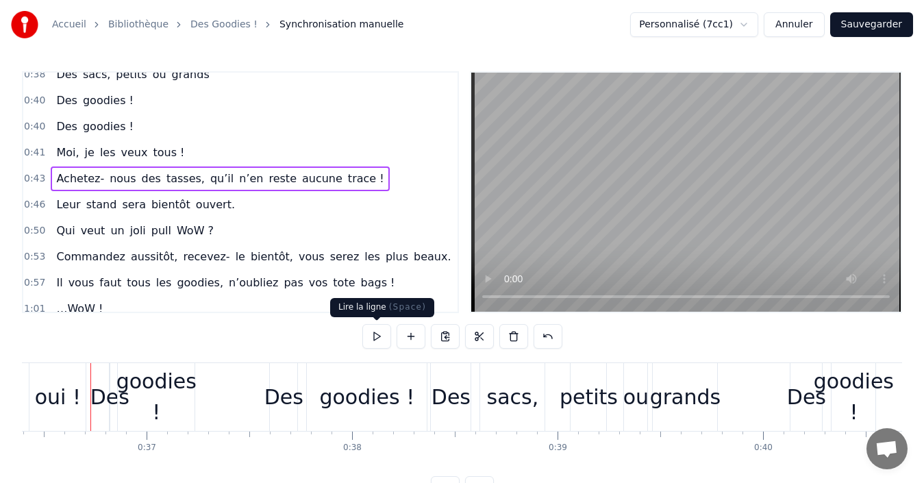
click at [381, 341] on button at bounding box center [376, 336] width 29 height 25
click at [376, 337] on button at bounding box center [376, 336] width 29 height 25
click at [55, 171] on span "Achetez-" at bounding box center [80, 179] width 51 height 16
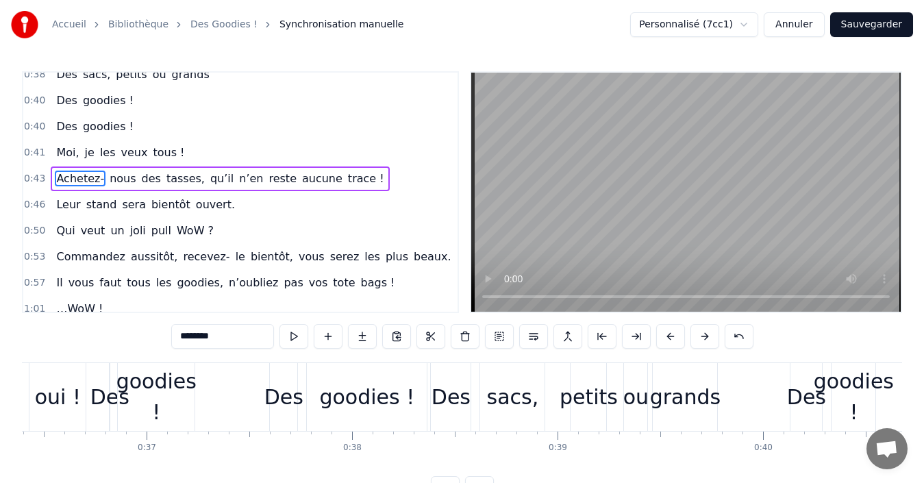
scroll to position [466, 0]
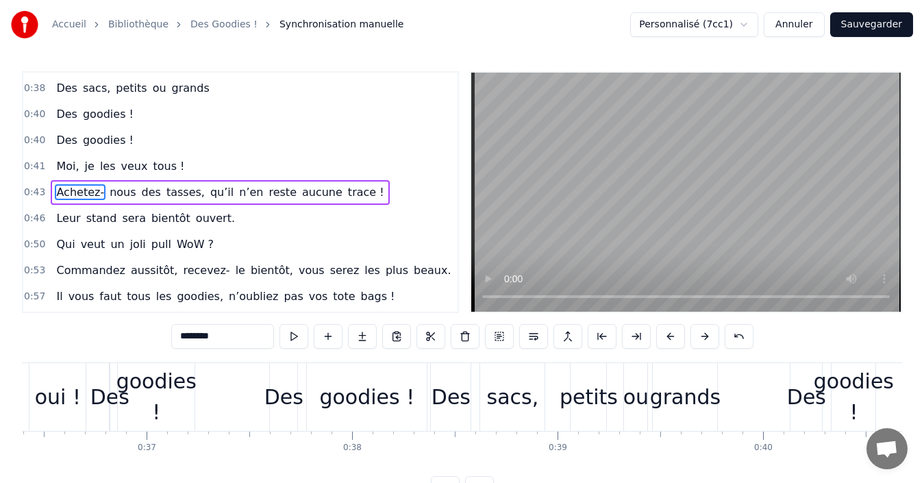
click at [51, 160] on div "Moi, je les veux tous !" at bounding box center [120, 166] width 139 height 25
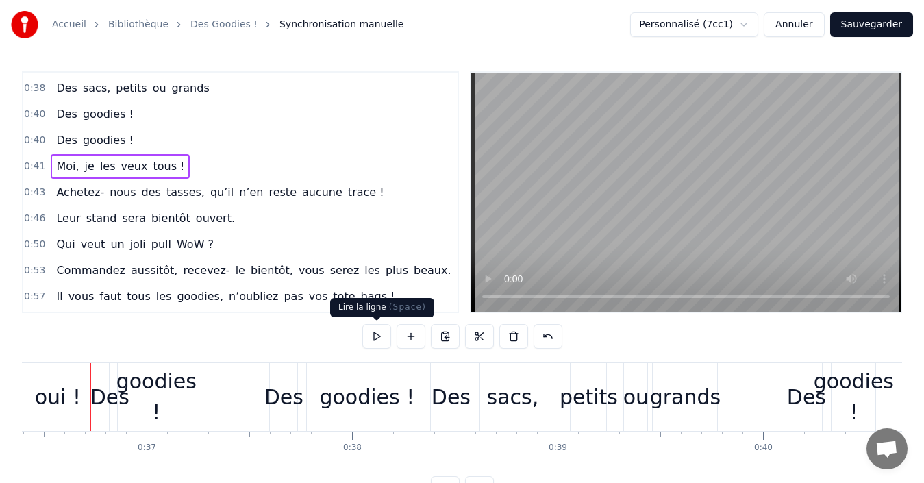
click at [379, 340] on button at bounding box center [376, 336] width 29 height 25
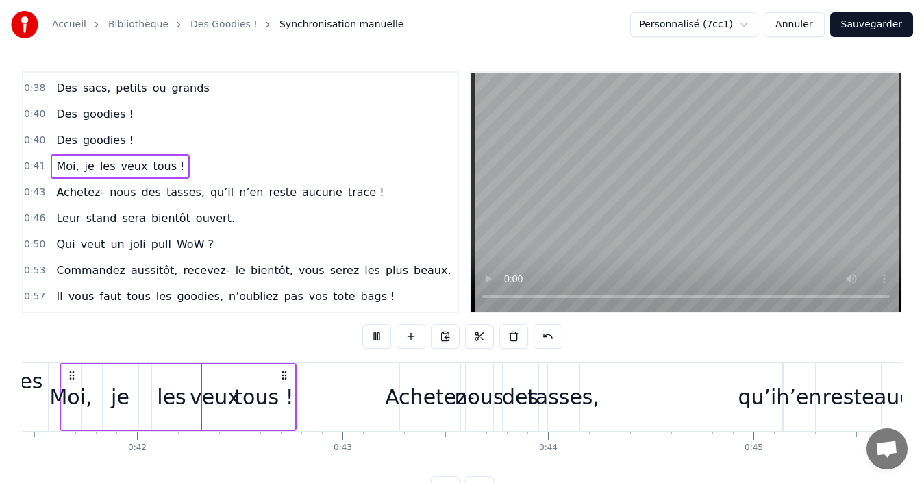
scroll to position [0, 8522]
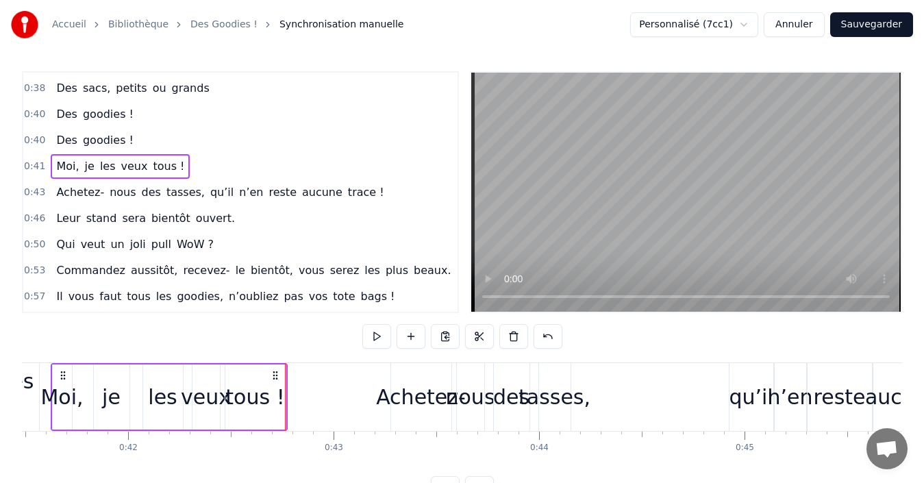
click at [51, 183] on div "Achetez- nous des tasses, qu’il n’en reste aucune trace !" at bounding box center [220, 192] width 338 height 25
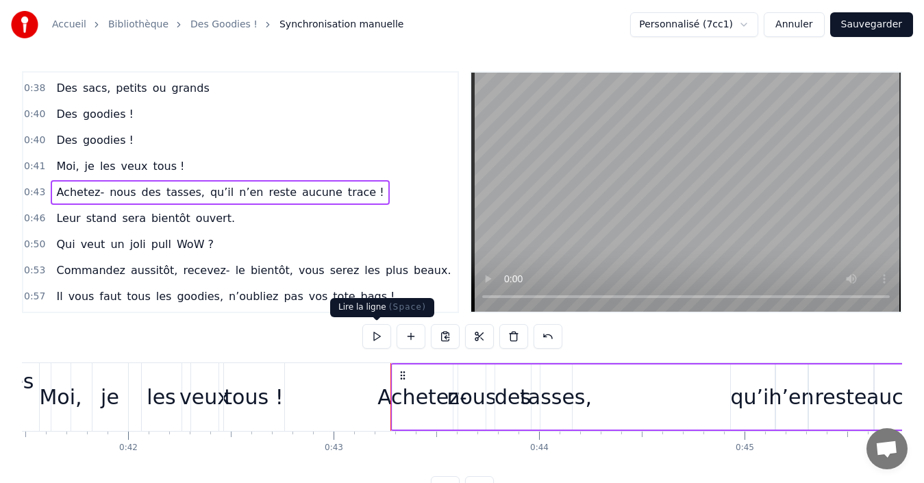
click at [377, 342] on button at bounding box center [376, 336] width 29 height 25
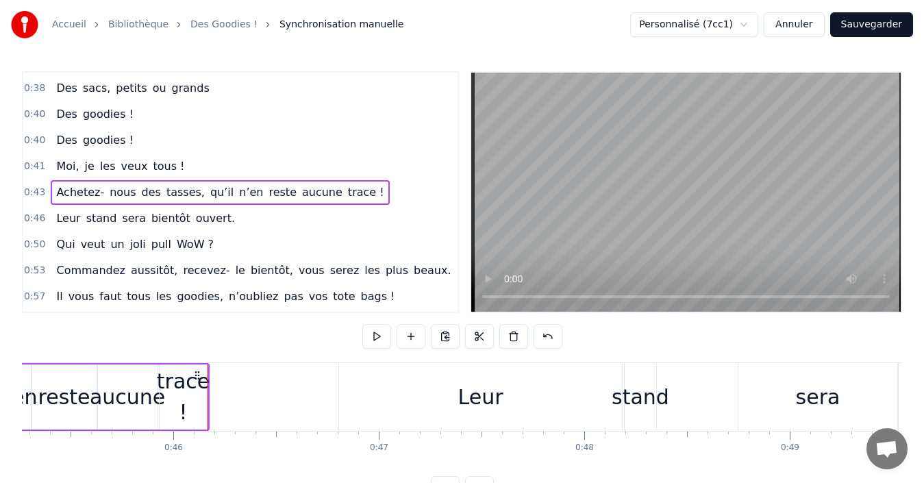
scroll to position [0, 9299]
click at [51, 208] on div "Leur stand sera bientôt ouvert." at bounding box center [146, 218] width 190 height 25
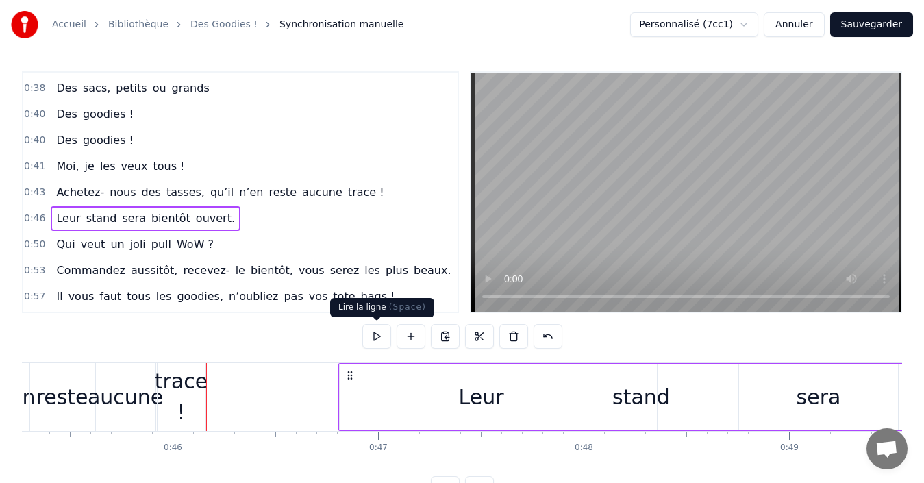
click at [375, 345] on button at bounding box center [376, 336] width 29 height 25
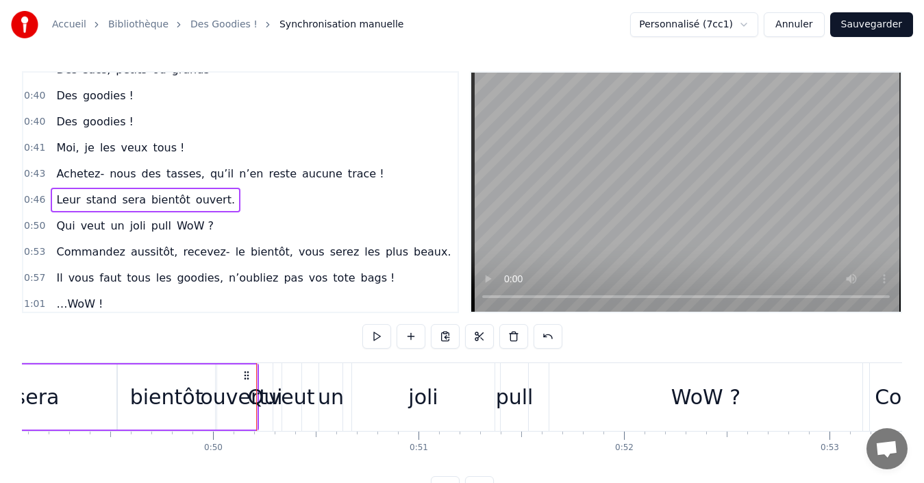
scroll to position [490, 0]
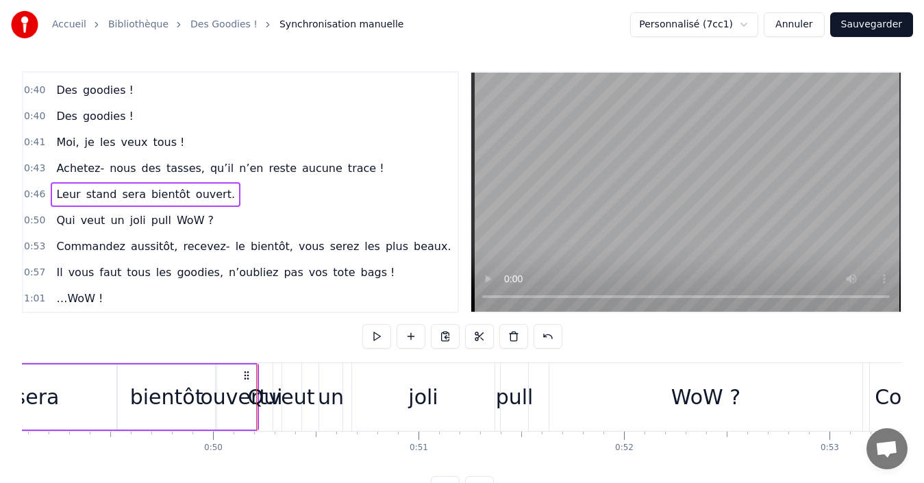
click at [51, 268] on div "Il vous faut tous les goodies, n’oubliez pas vos tote bags !" at bounding box center [225, 272] width 349 height 25
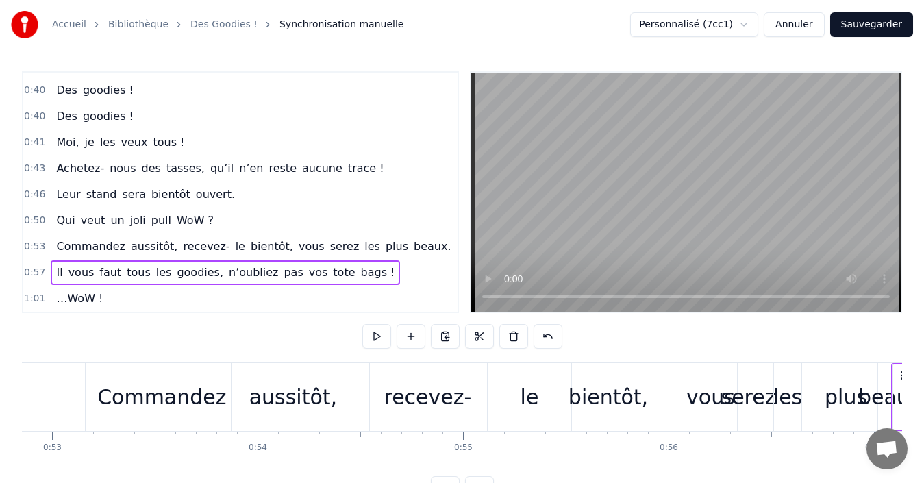
scroll to position [0, 10857]
click at [51, 264] on div "Il vous faut tous les goodies, n’oubliez pas vos tote bags !" at bounding box center [225, 272] width 349 height 25
click at [372, 336] on button at bounding box center [376, 336] width 29 height 25
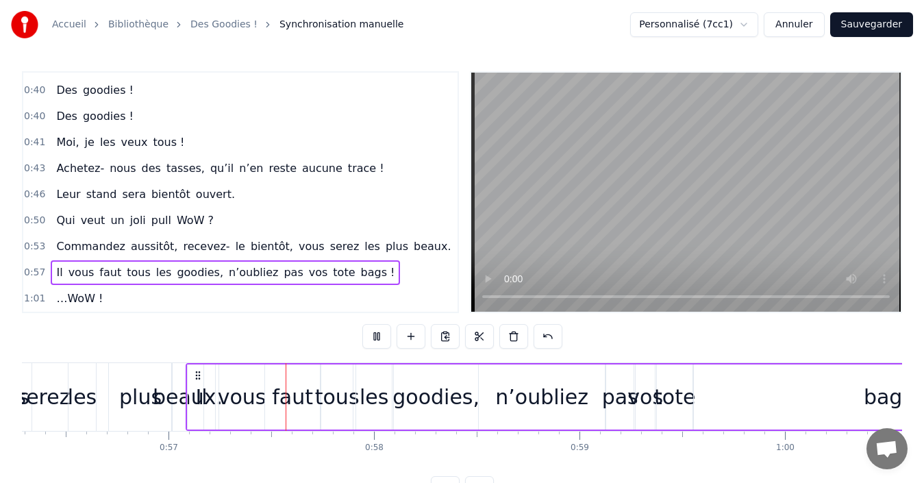
scroll to position [0, 11658]
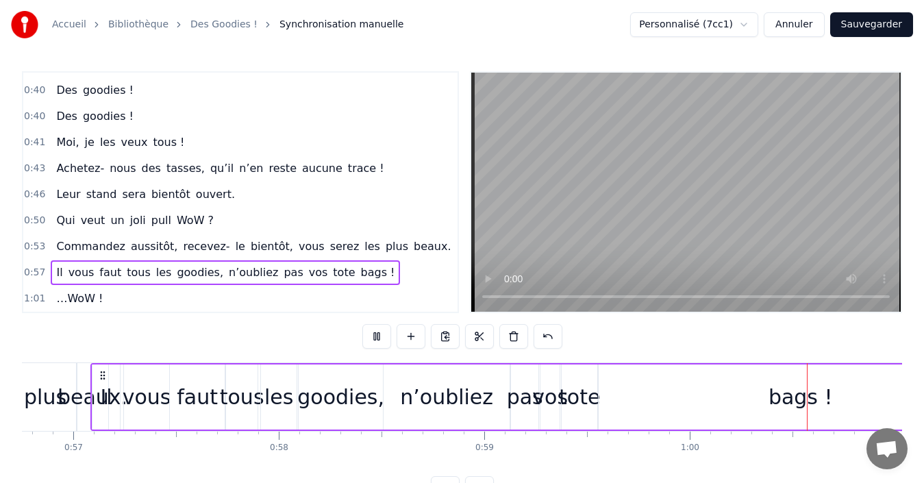
click at [370, 335] on button at bounding box center [376, 336] width 29 height 25
click at [747, 397] on div "bags !" at bounding box center [799, 396] width 403 height 65
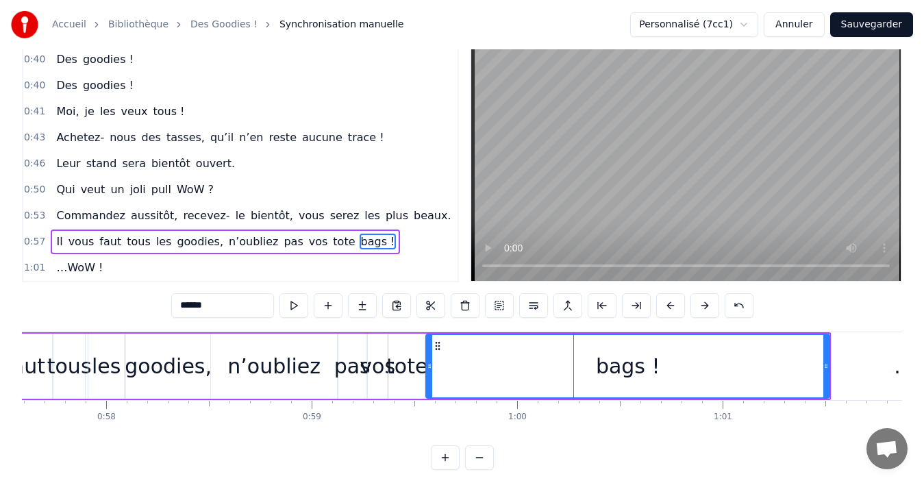
scroll to position [0, 11905]
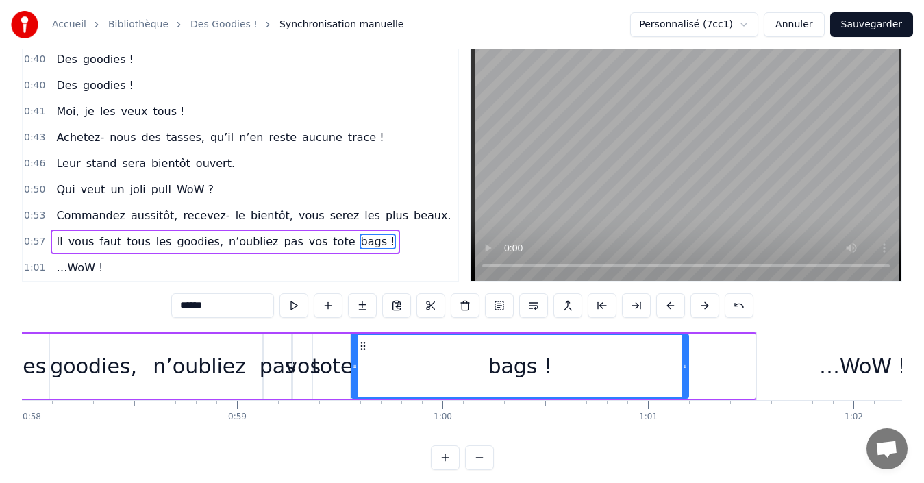
drag, startPoint x: 750, startPoint y: 366, endPoint x: 684, endPoint y: 366, distance: 66.4
click at [684, 366] on icon at bounding box center [684, 365] width 5 height 11
click at [51, 232] on div "Il vous faut tous les goodies, n’oubliez pas vos tote bags !" at bounding box center [225, 241] width 349 height 25
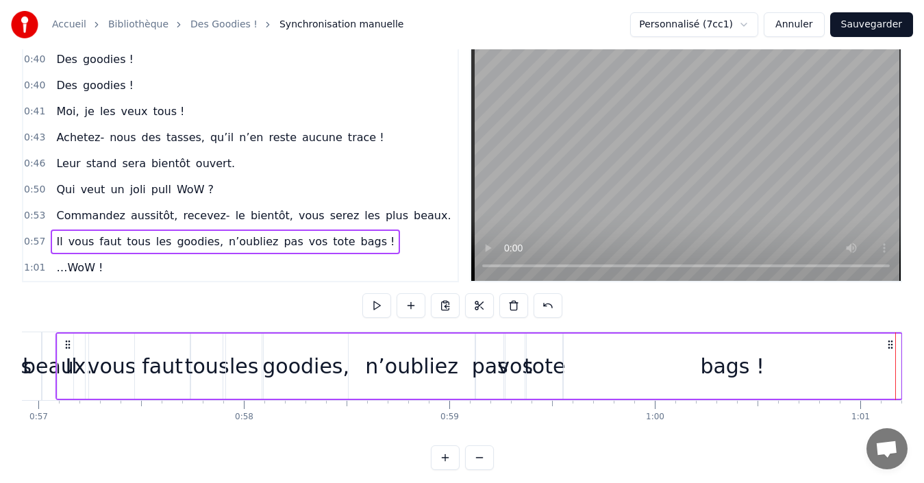
scroll to position [0, 11658]
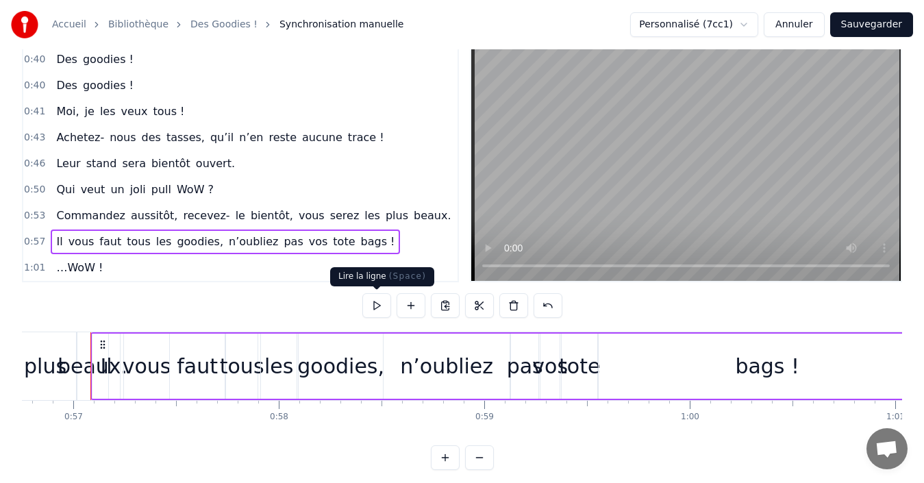
click at [372, 305] on button at bounding box center [376, 305] width 29 height 25
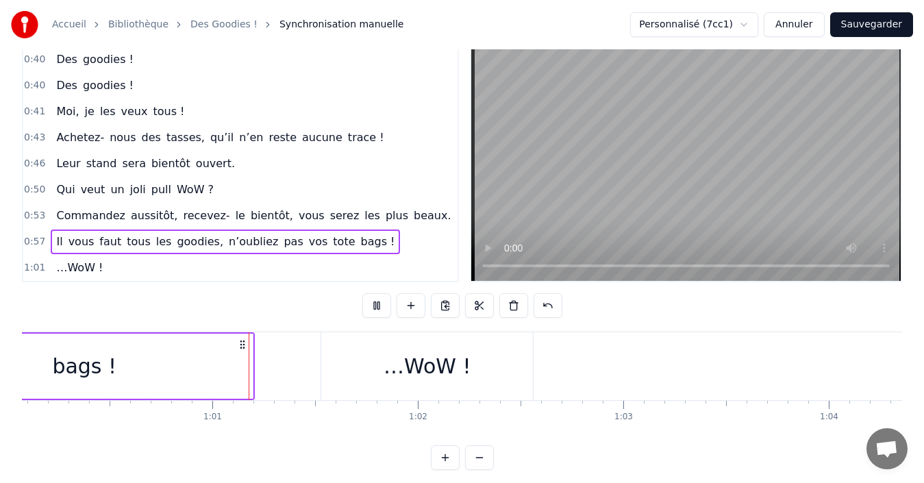
scroll to position [0, 12414]
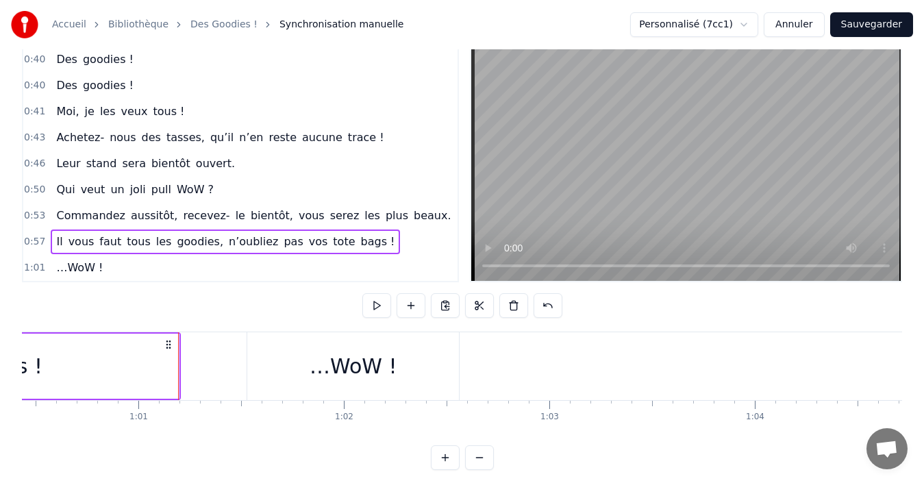
click at [51, 261] on div "…WoW !" at bounding box center [80, 267] width 58 height 25
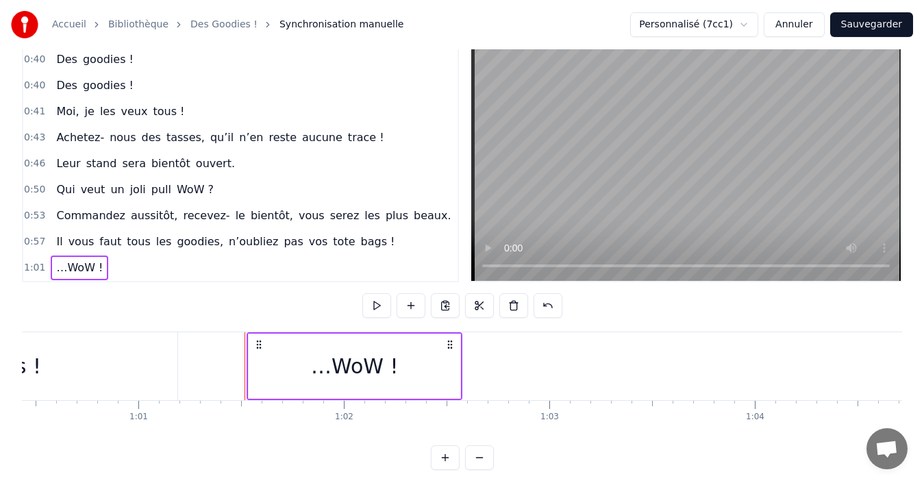
click at [378, 303] on button at bounding box center [376, 305] width 29 height 25
click at [373, 308] on button at bounding box center [376, 305] width 29 height 25
click at [310, 362] on div "…WoW !" at bounding box center [355, 365] width 212 height 65
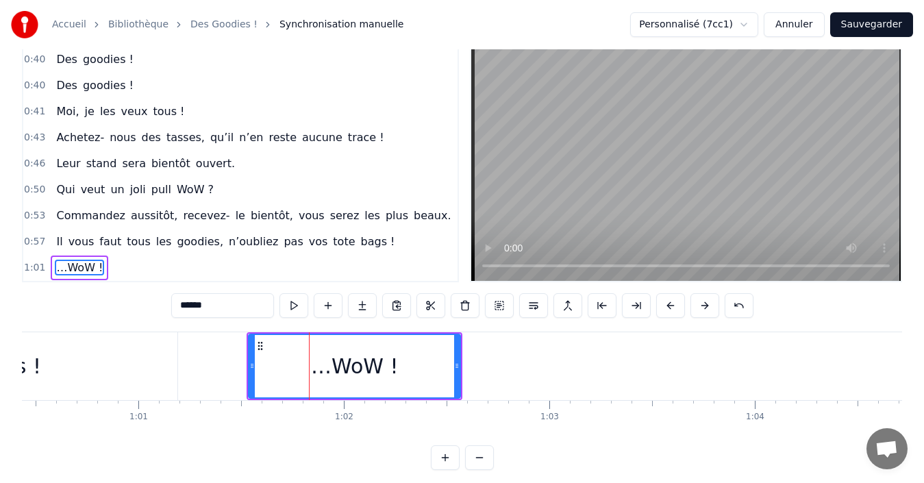
scroll to position [51, 0]
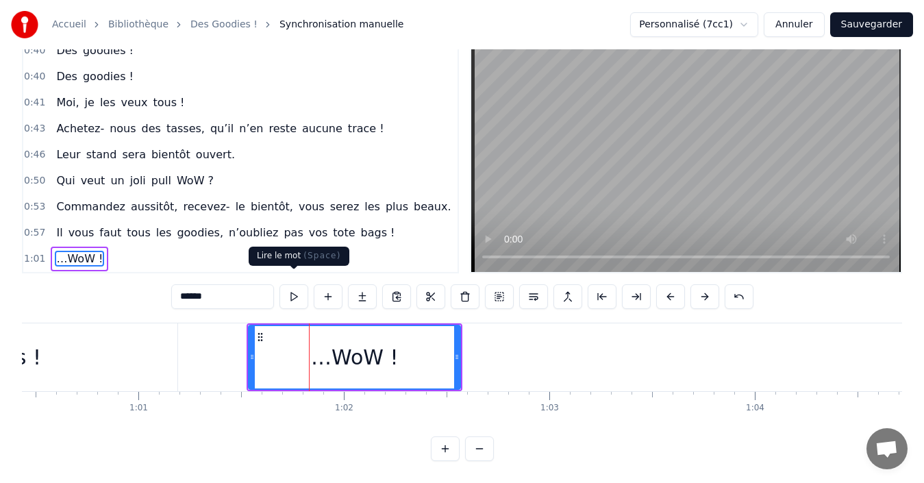
click at [296, 286] on button at bounding box center [293, 296] width 29 height 25
click at [51, 247] on div "…WoW !" at bounding box center [80, 259] width 58 height 25
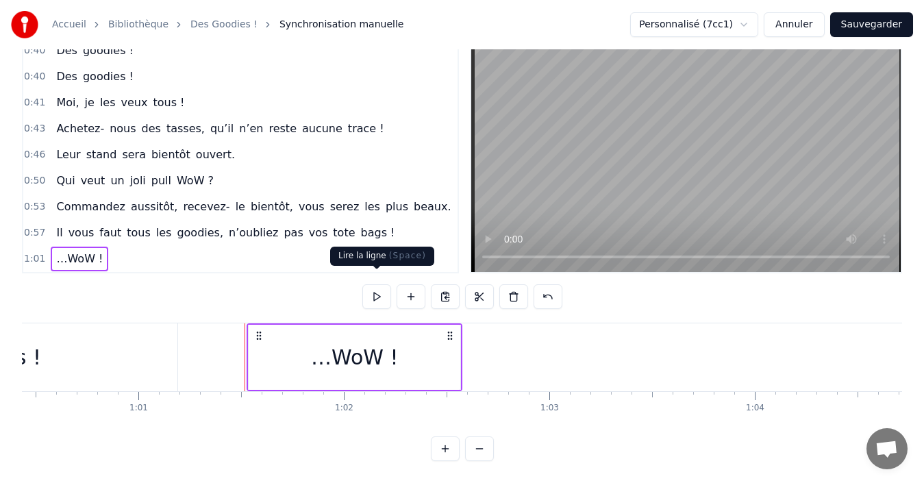
click at [375, 284] on button at bounding box center [376, 296] width 29 height 25
click at [152, 340] on div "bags !" at bounding box center [8, 357] width 337 height 68
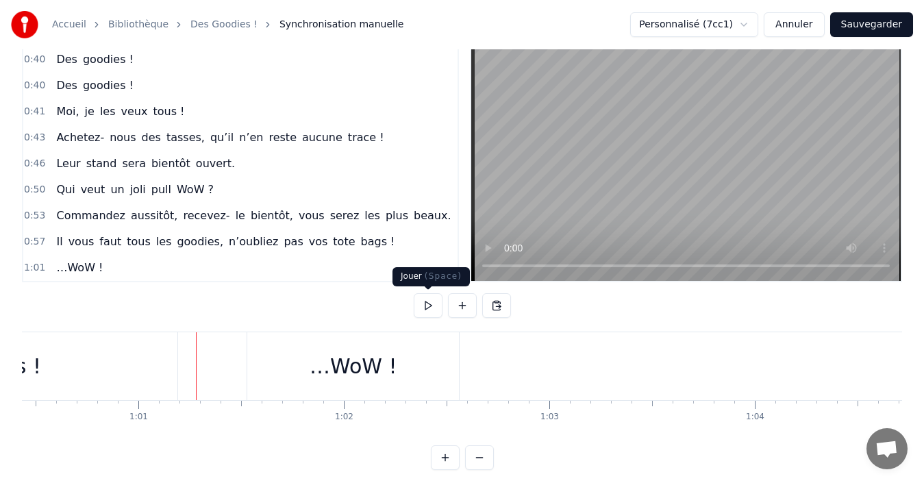
click at [422, 309] on button at bounding box center [428, 305] width 29 height 25
click at [423, 309] on button at bounding box center [428, 305] width 29 height 25
click at [878, 24] on button "Sauvegarder" at bounding box center [871, 24] width 83 height 25
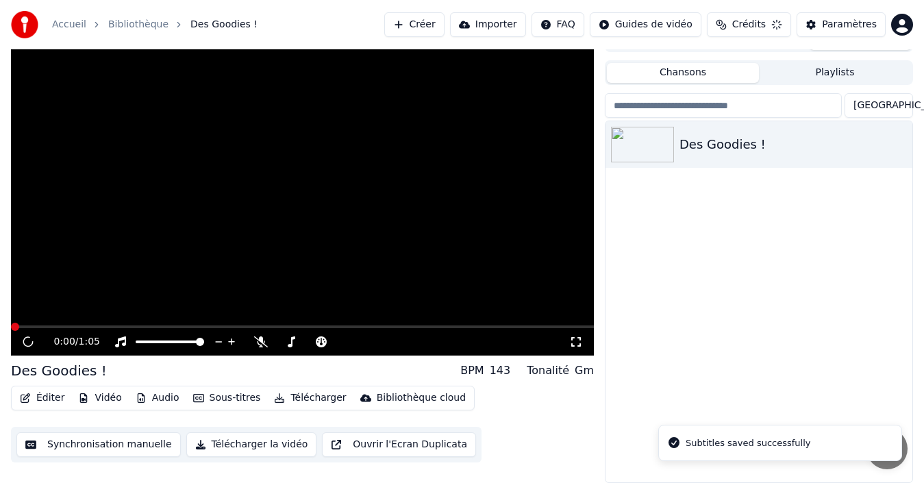
scroll to position [22, 0]
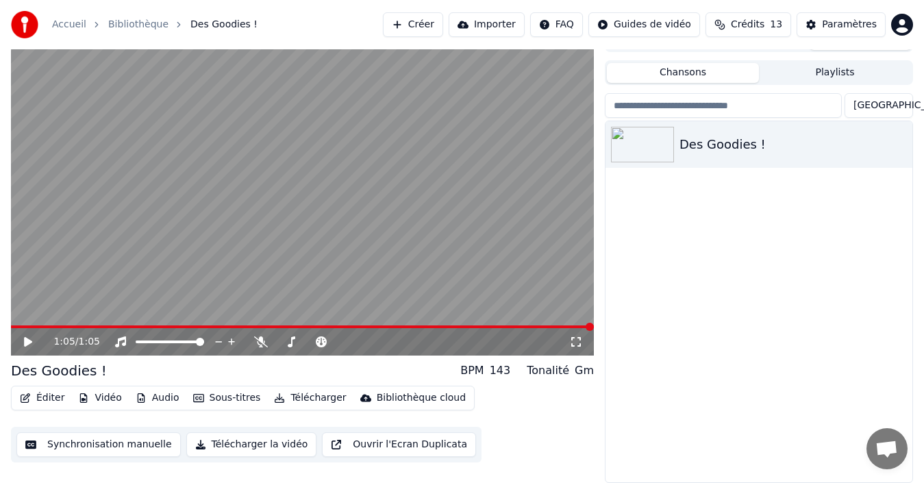
click at [256, 446] on button "Télécharger la vidéo" at bounding box center [251, 444] width 131 height 25
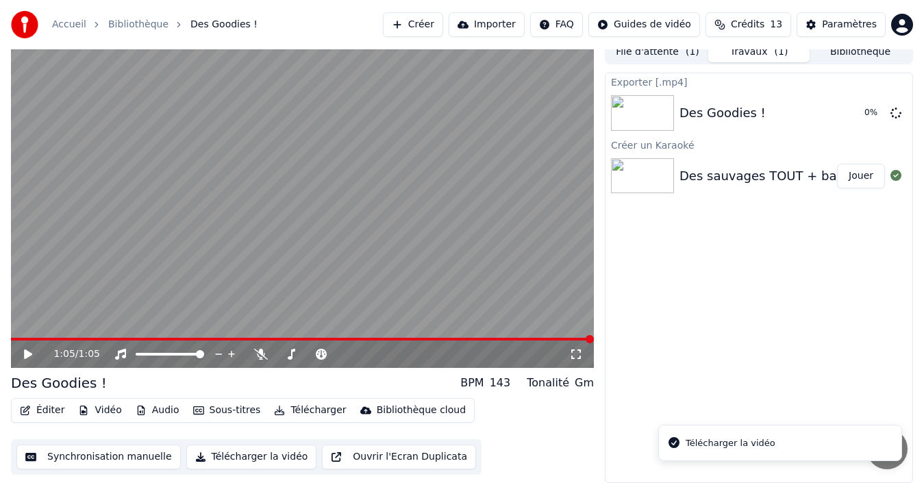
scroll to position [10, 0]
click at [859, 112] on button "Afficher" at bounding box center [854, 113] width 60 height 25
click at [37, 412] on button "Éditer" at bounding box center [41, 410] width 55 height 19
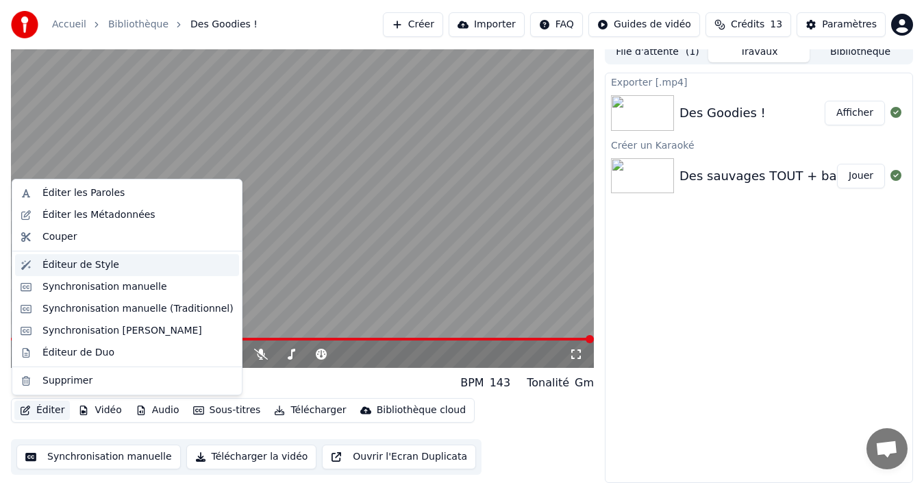
click at [79, 267] on div "Éditeur de Style" at bounding box center [80, 265] width 77 height 14
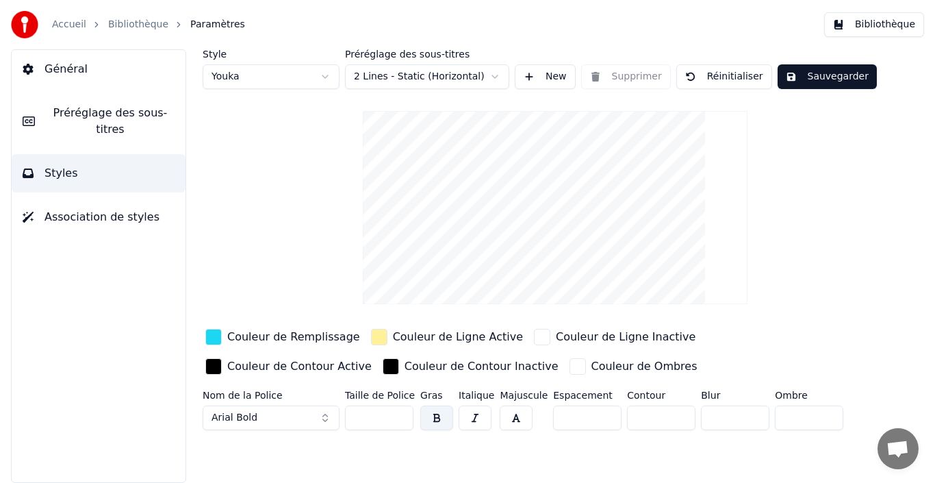
click at [432, 79] on html "Accueil Bibliothèque Paramètres Bibliothèque Général Préréglage des sous-titres…" at bounding box center [467, 241] width 935 height 483
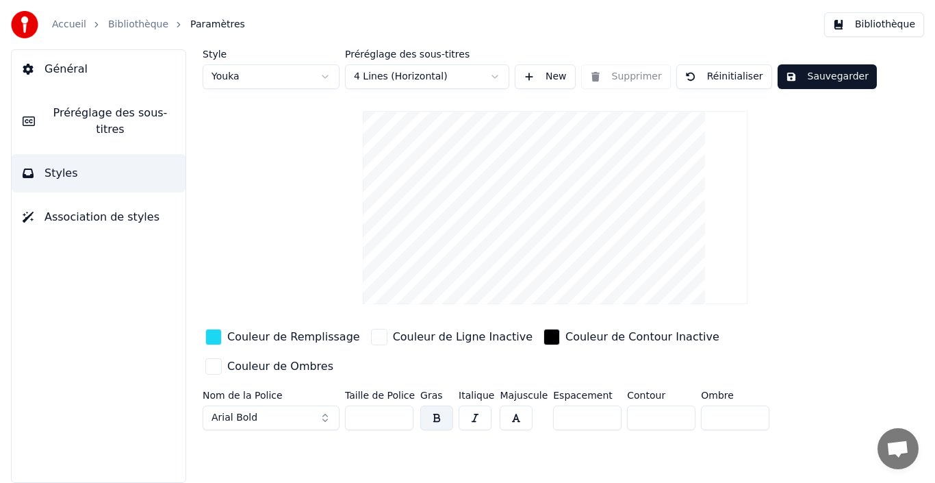
click at [821, 84] on button "Sauvegarder" at bounding box center [827, 76] width 99 height 25
click at [885, 24] on button "Bibliothèque" at bounding box center [874, 24] width 100 height 25
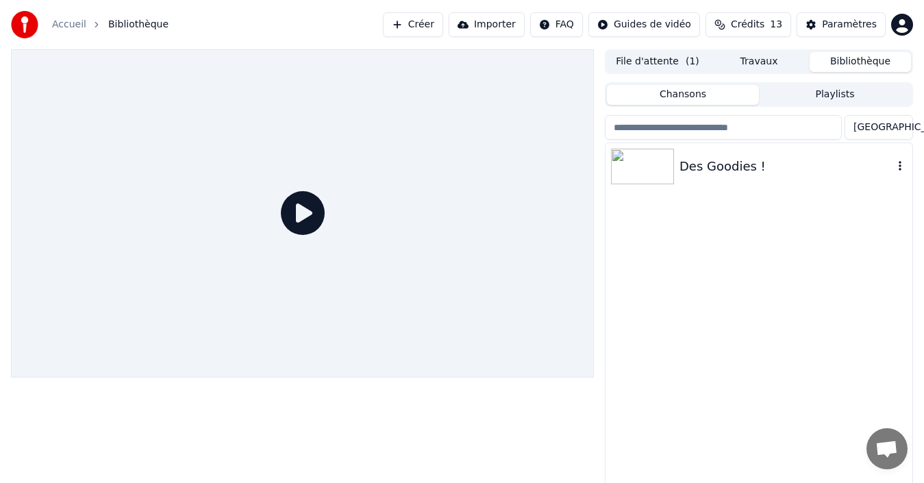
click at [718, 157] on div "Des Goodies !" at bounding box center [786, 166] width 214 height 19
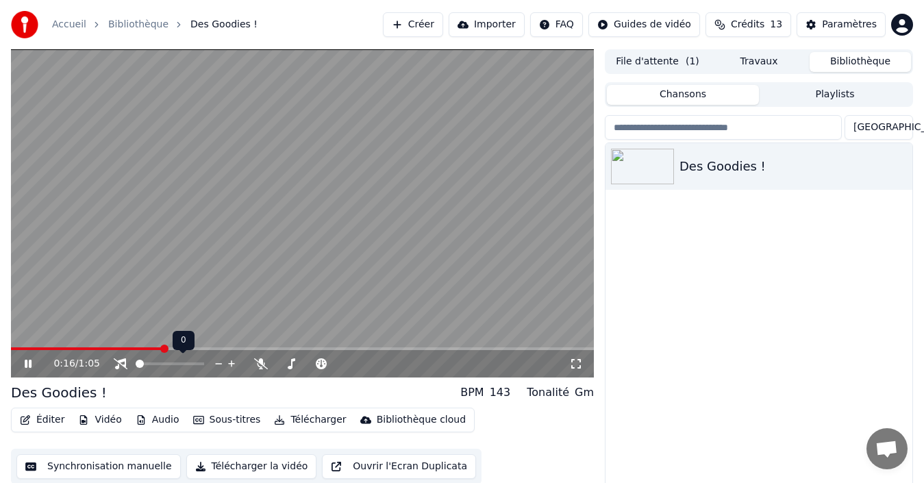
click at [136, 365] on span at bounding box center [136, 363] width 0 height 3
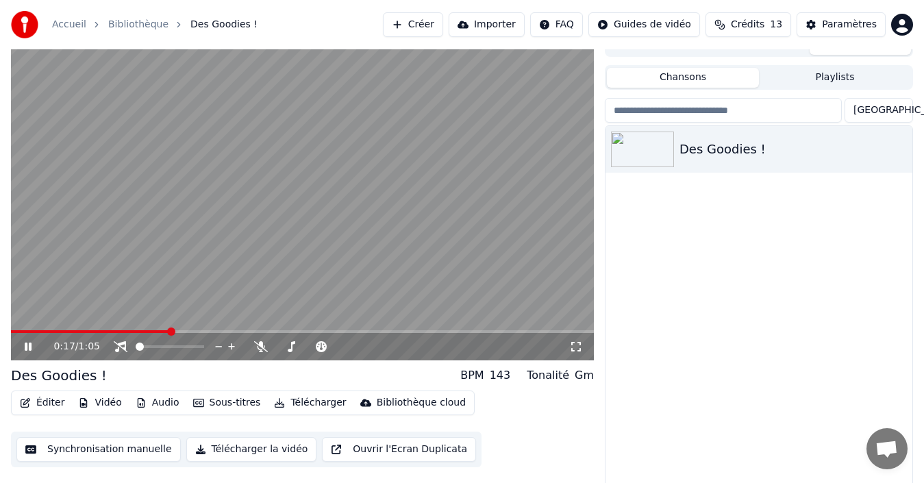
scroll to position [22, 0]
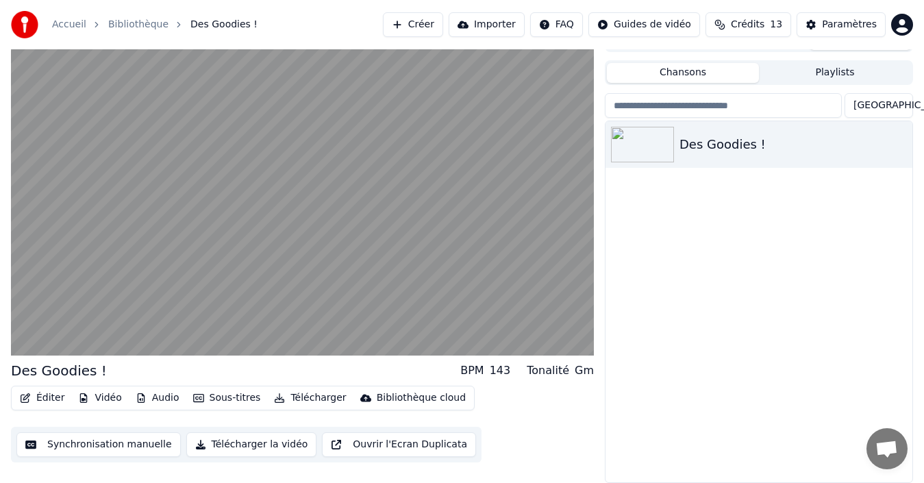
click at [255, 444] on button "Télécharger la vidéo" at bounding box center [251, 444] width 131 height 25
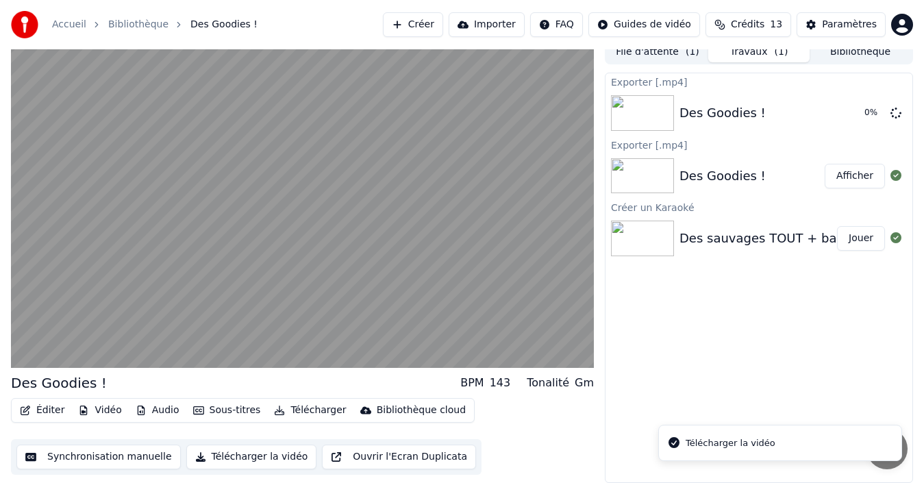
scroll to position [10, 0]
click at [52, 411] on button "Éditer" at bounding box center [41, 410] width 55 height 19
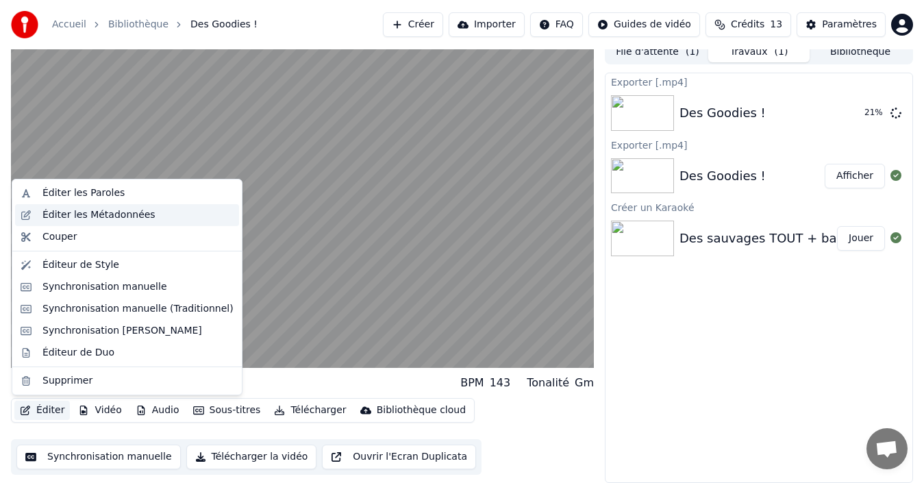
click at [112, 215] on div "Éditer les Métadonnées" at bounding box center [98, 215] width 113 height 14
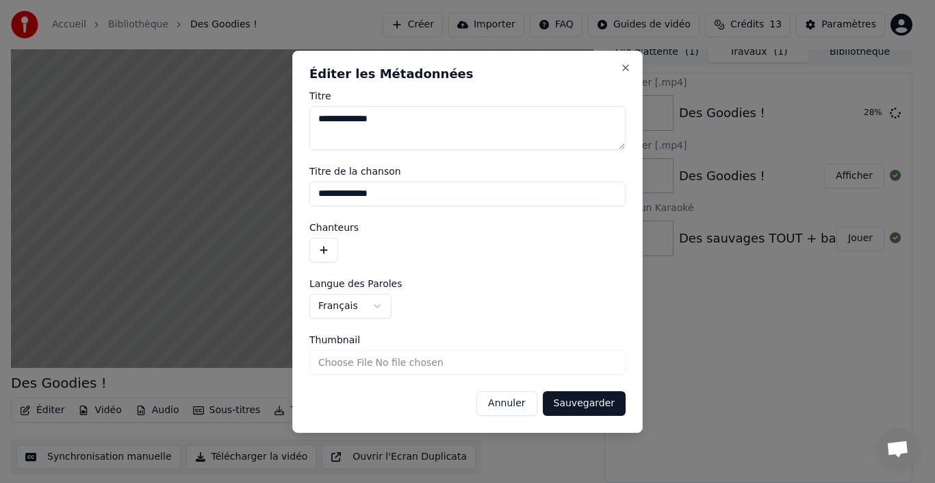
drag, startPoint x: 316, startPoint y: 116, endPoint x: 381, endPoint y: 118, distance: 64.4
click at [381, 118] on textarea "**********" at bounding box center [468, 128] width 316 height 44
click at [385, 195] on input "**********" at bounding box center [468, 193] width 316 height 25
click at [585, 403] on button "Sauvegarder" at bounding box center [584, 403] width 83 height 25
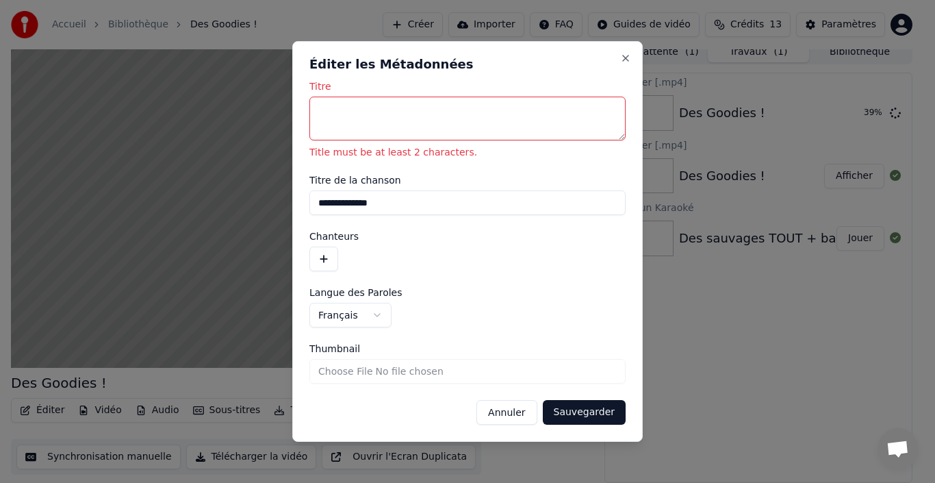
click at [328, 107] on textarea "Titre" at bounding box center [468, 119] width 316 height 44
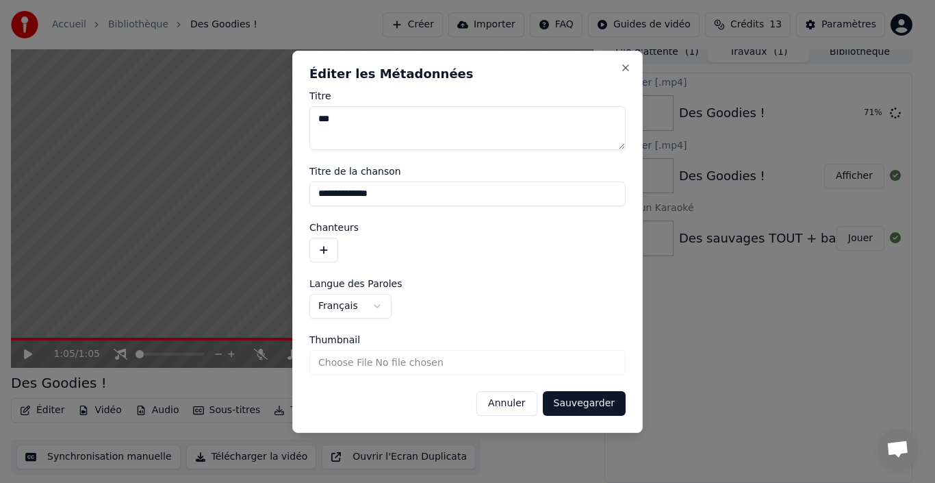
type textarea "***"
click at [598, 402] on button "Sauvegarder" at bounding box center [584, 403] width 83 height 25
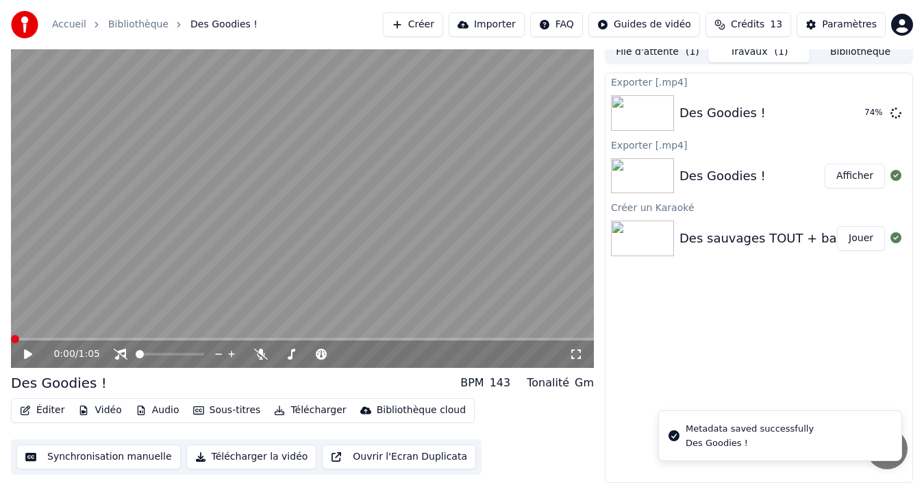
click at [31, 355] on icon at bounding box center [37, 354] width 31 height 11
click at [28, 355] on icon at bounding box center [37, 354] width 31 height 11
click at [47, 409] on button "Éditer" at bounding box center [41, 410] width 55 height 19
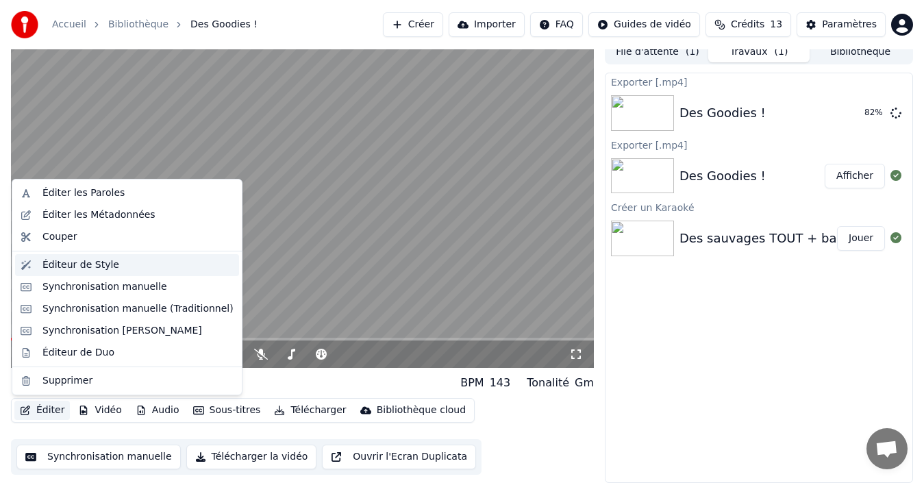
click at [66, 266] on div "Éditeur de Style" at bounding box center [80, 265] width 77 height 14
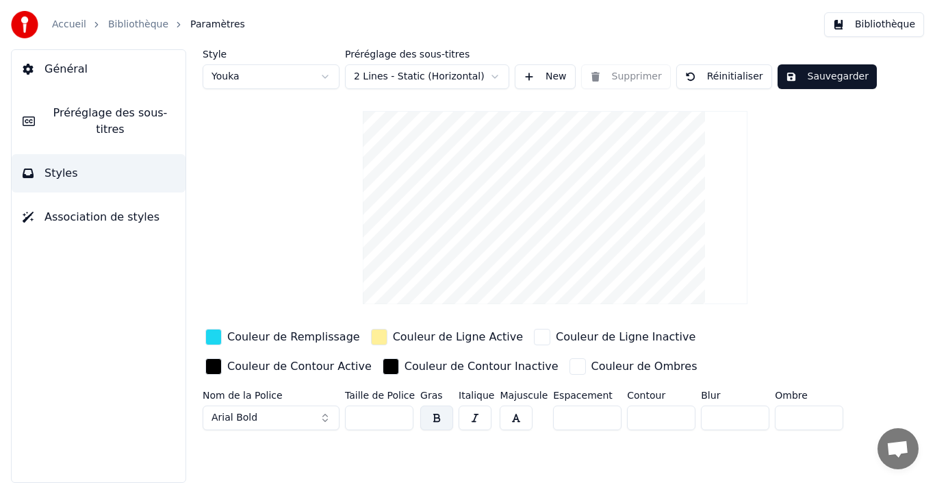
click at [895, 24] on button "Bibliothèque" at bounding box center [874, 24] width 100 height 25
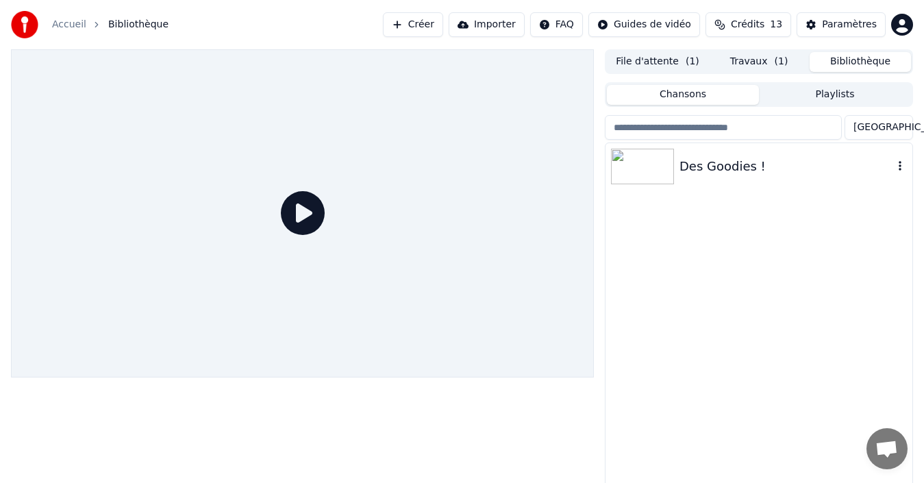
click at [685, 173] on div "Des Goodies !" at bounding box center [786, 166] width 214 height 19
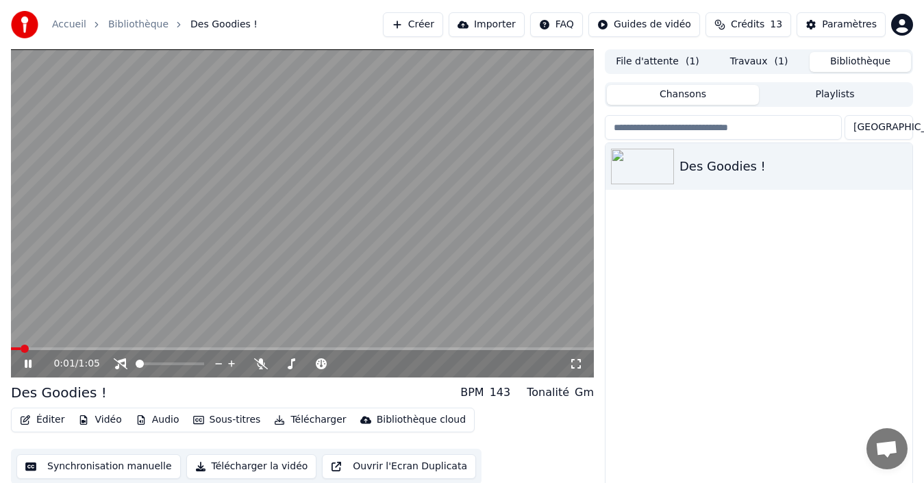
click at [50, 422] on button "Éditer" at bounding box center [41, 419] width 55 height 19
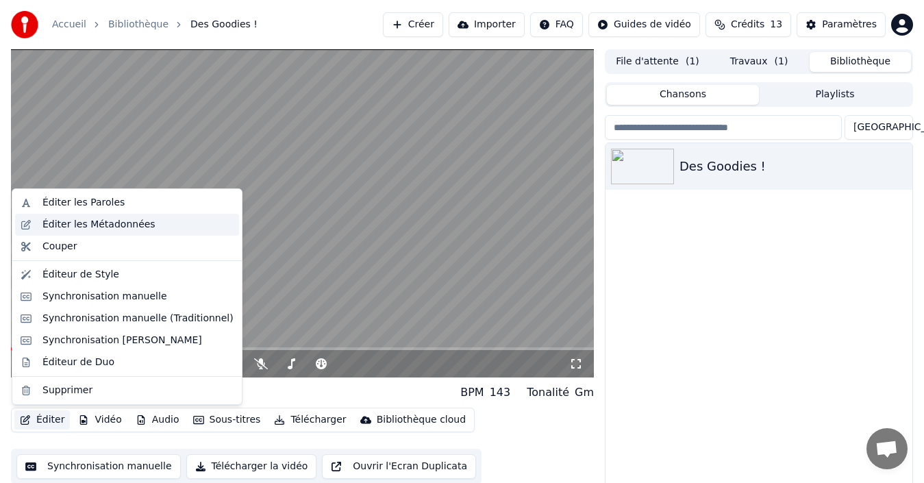
click at [96, 223] on div "Éditer les Métadonnées" at bounding box center [98, 225] width 113 height 14
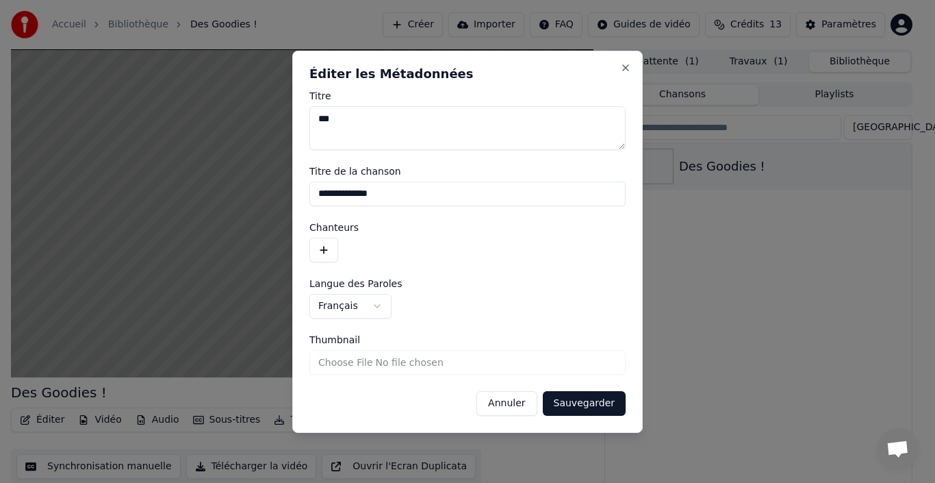
drag, startPoint x: 374, startPoint y: 190, endPoint x: 304, endPoint y: 189, distance: 69.9
click at [304, 189] on div "**********" at bounding box center [467, 242] width 351 height 382
type input "*"
drag, startPoint x: 341, startPoint y: 124, endPoint x: 295, endPoint y: 123, distance: 45.9
click at [295, 123] on div "**********" at bounding box center [467, 242] width 351 height 382
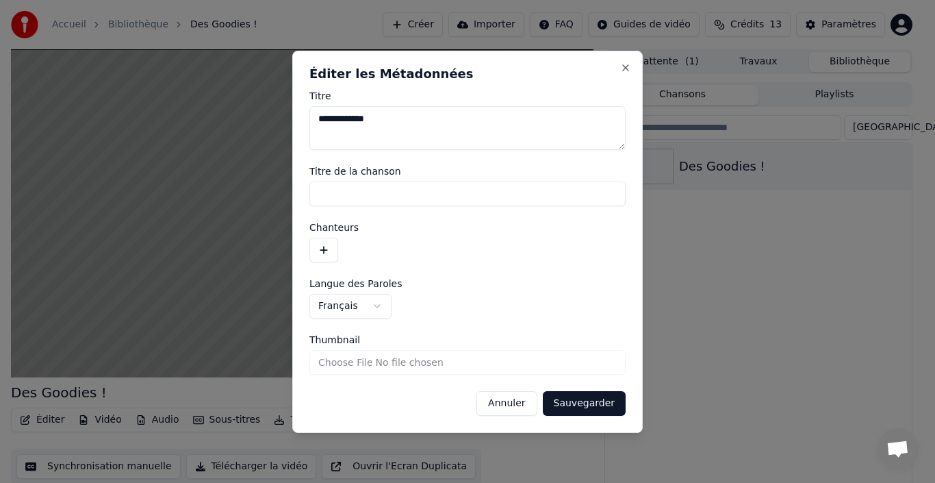
type textarea "**********"
click at [583, 405] on button "Sauvegarder" at bounding box center [584, 403] width 83 height 25
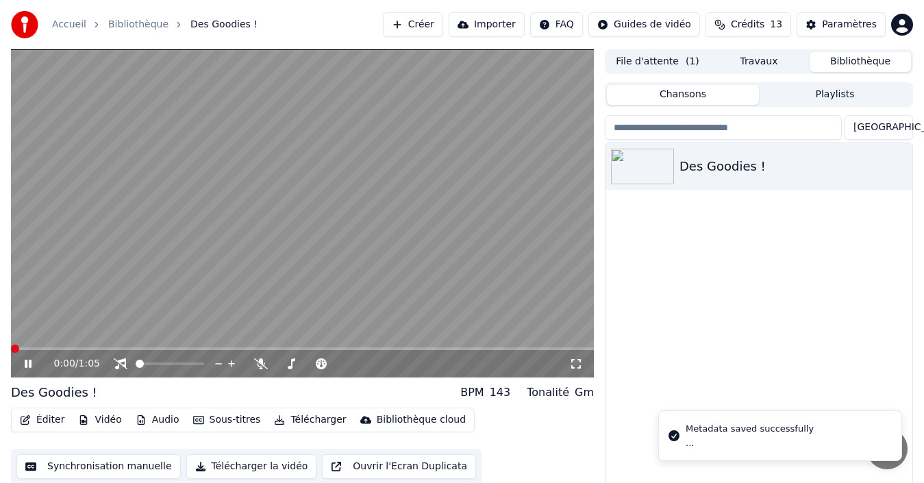
click at [11, 349] on span at bounding box center [11, 348] width 0 height 3
click at [174, 364] on span at bounding box center [170, 363] width 68 height 3
drag, startPoint x: 23, startPoint y: 362, endPoint x: 58, endPoint y: 403, distance: 53.5
click at [24, 363] on icon at bounding box center [37, 363] width 31 height 11
click at [48, 422] on button "Éditer" at bounding box center [41, 419] width 55 height 19
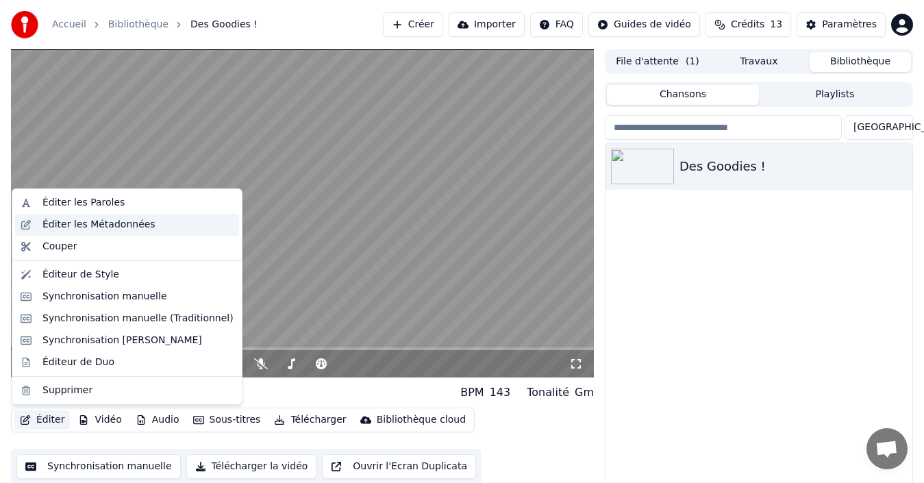
click at [105, 226] on div "Éditer les Métadonnées" at bounding box center [98, 225] width 113 height 14
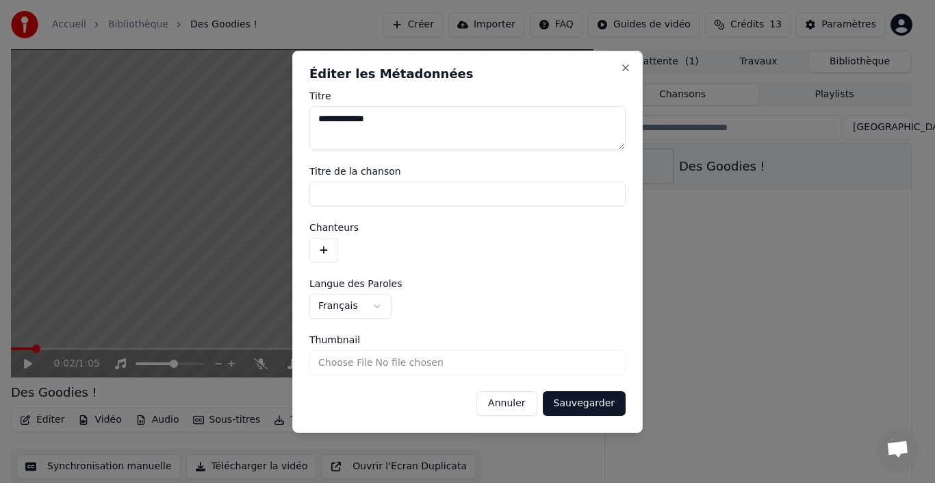
drag, startPoint x: 386, startPoint y: 118, endPoint x: 310, endPoint y: 118, distance: 75.3
click at [310, 118] on textarea "**********" at bounding box center [468, 128] width 316 height 44
type textarea "***"
click at [333, 197] on input "Titre de la chanson" at bounding box center [468, 193] width 316 height 25
click at [566, 401] on button "Sauvegarder" at bounding box center [584, 403] width 83 height 25
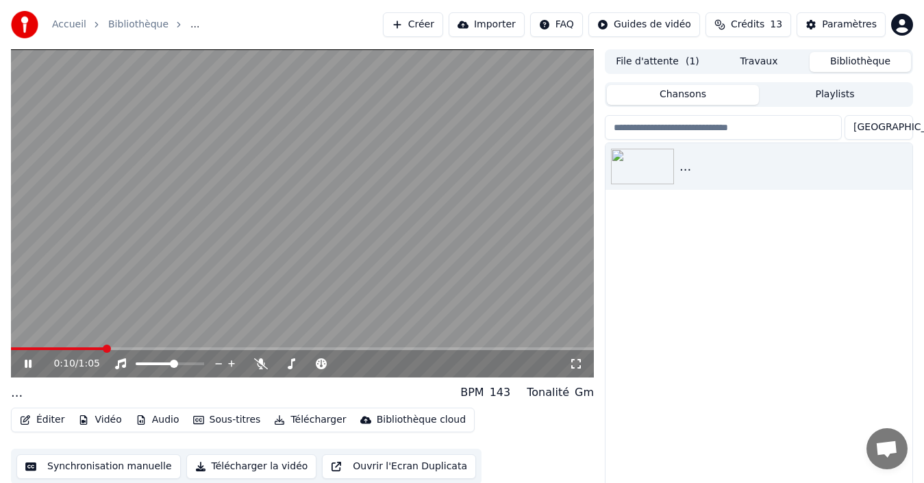
click at [49, 423] on button "Éditer" at bounding box center [41, 419] width 55 height 19
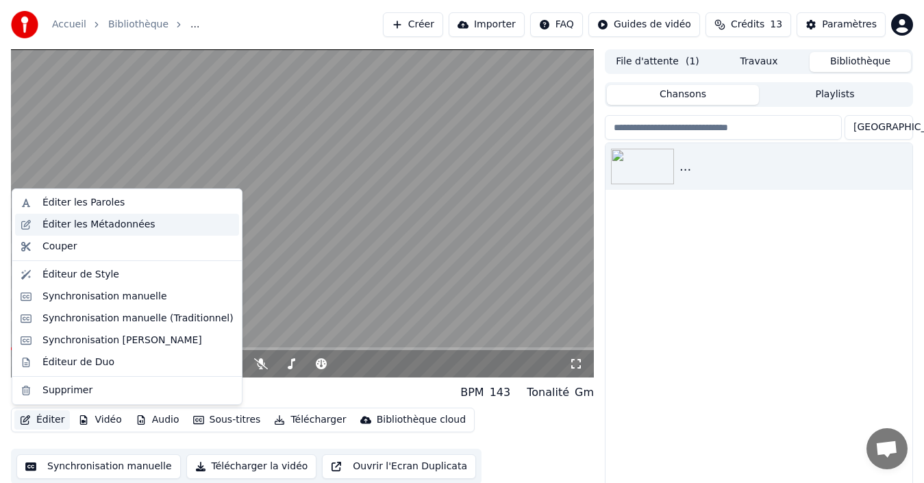
click at [94, 225] on div "Éditer les Métadonnées" at bounding box center [98, 225] width 113 height 14
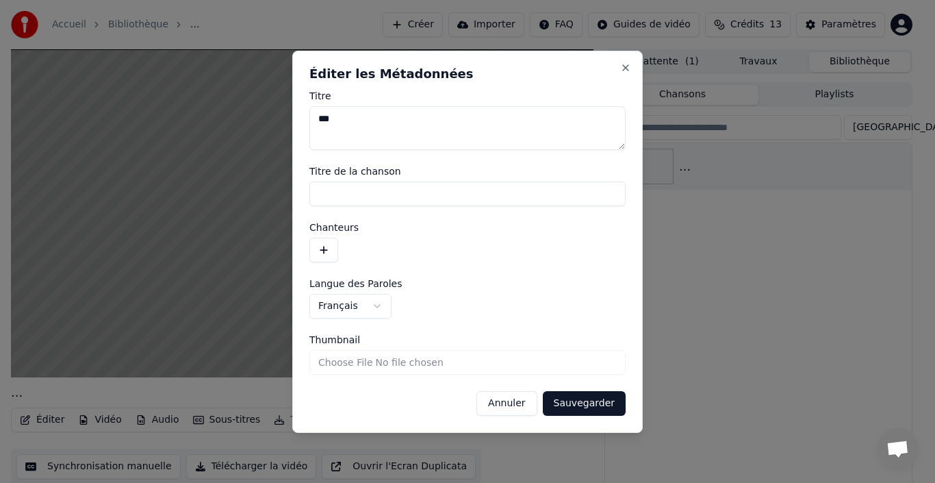
click at [331, 199] on input "Titre de la chanson" at bounding box center [468, 193] width 316 height 25
click at [337, 126] on textarea "***" at bounding box center [468, 128] width 316 height 44
click at [576, 400] on button "Sauvegarder" at bounding box center [584, 403] width 83 height 25
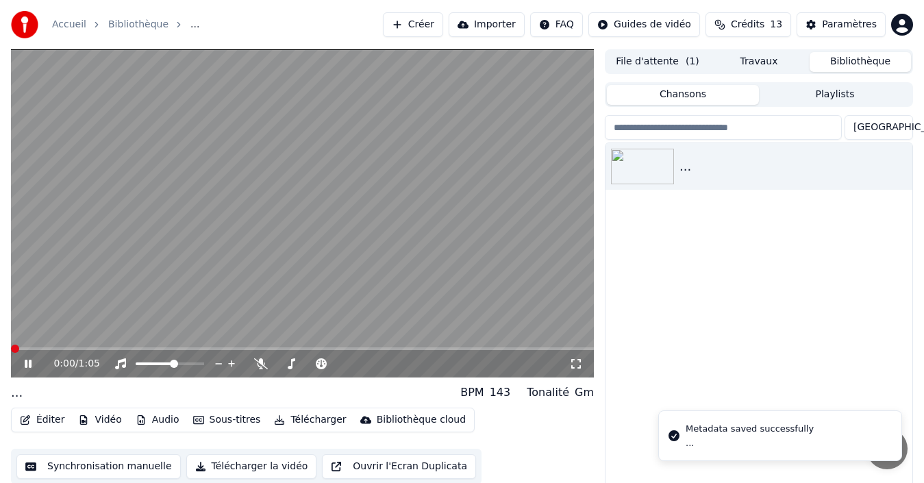
click at [11, 344] on span at bounding box center [15, 348] width 8 height 8
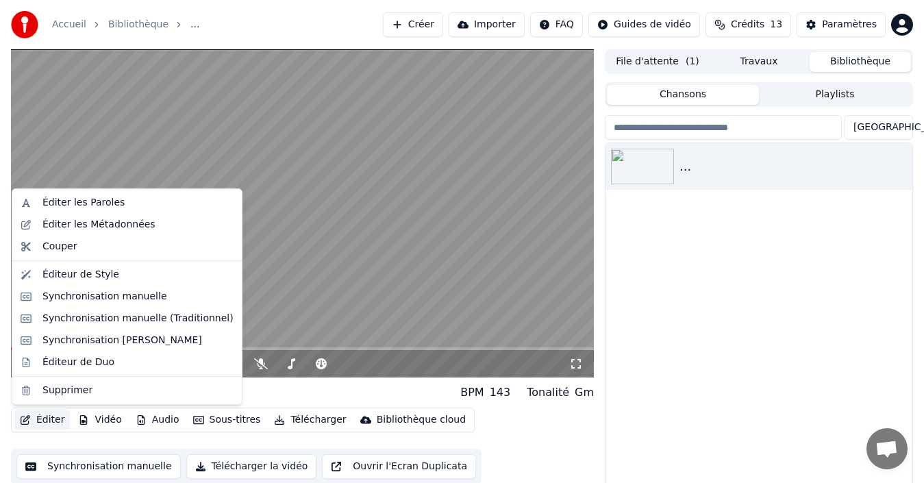
click at [42, 424] on button "Éditer" at bounding box center [41, 419] width 55 height 19
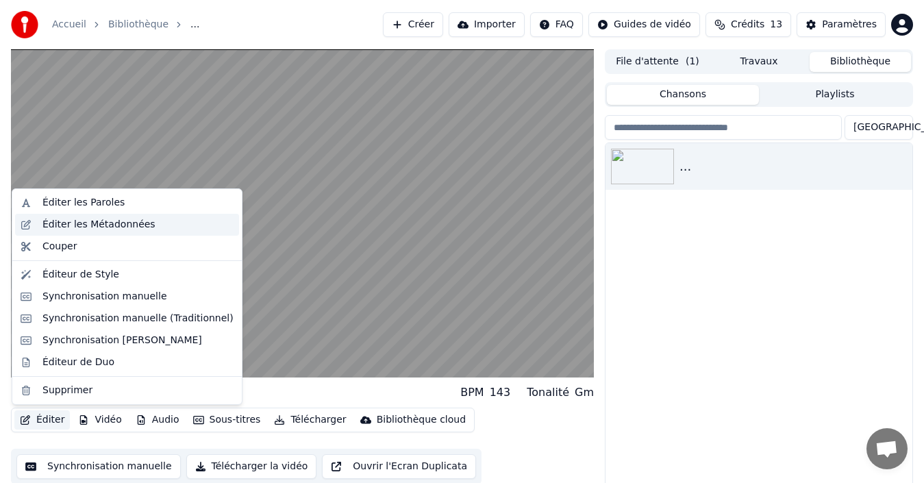
click at [112, 223] on div "Éditer les Métadonnées" at bounding box center [98, 225] width 113 height 14
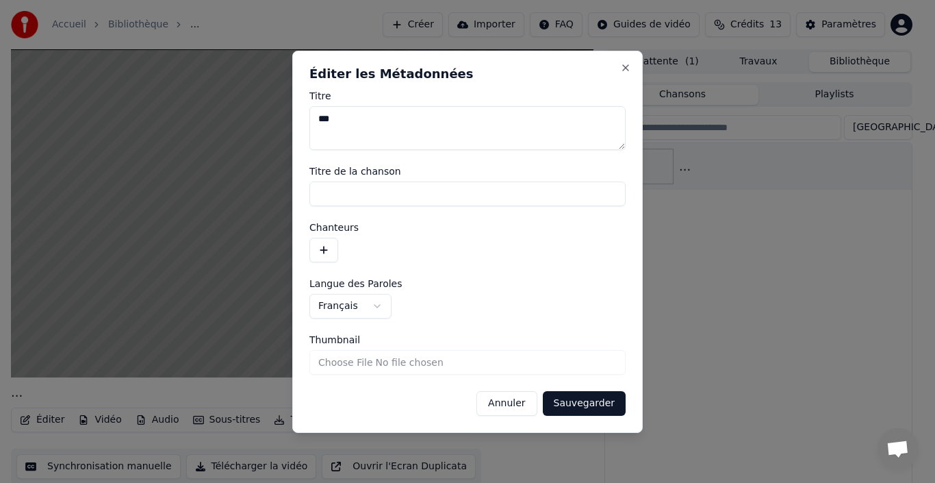
drag, startPoint x: 333, startPoint y: 114, endPoint x: 310, endPoint y: 120, distance: 24.7
click at [310, 120] on textarea "***" at bounding box center [468, 128] width 316 height 44
type textarea "*"
drag, startPoint x: 391, startPoint y: 125, endPoint x: 307, endPoint y: 119, distance: 83.8
click at [307, 119] on div "**********" at bounding box center [467, 242] width 351 height 382
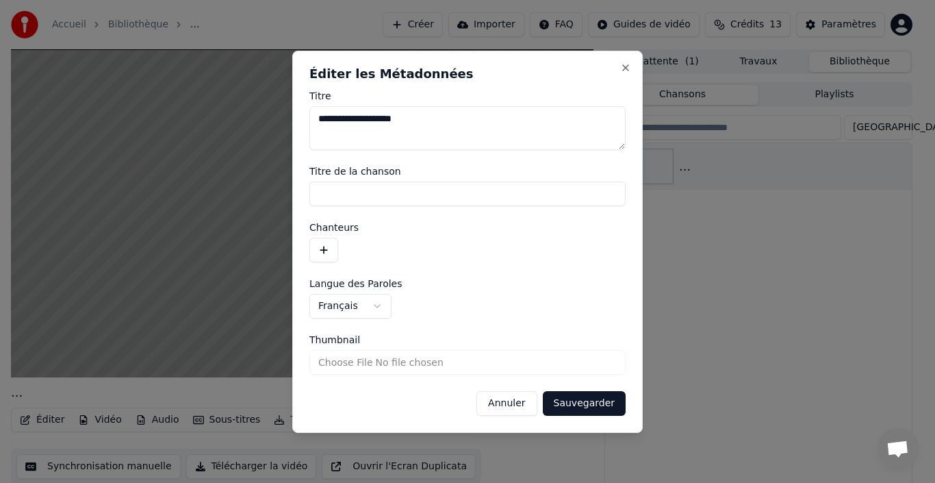
type textarea "**********"
click at [596, 401] on button "Sauvegarder" at bounding box center [584, 403] width 83 height 25
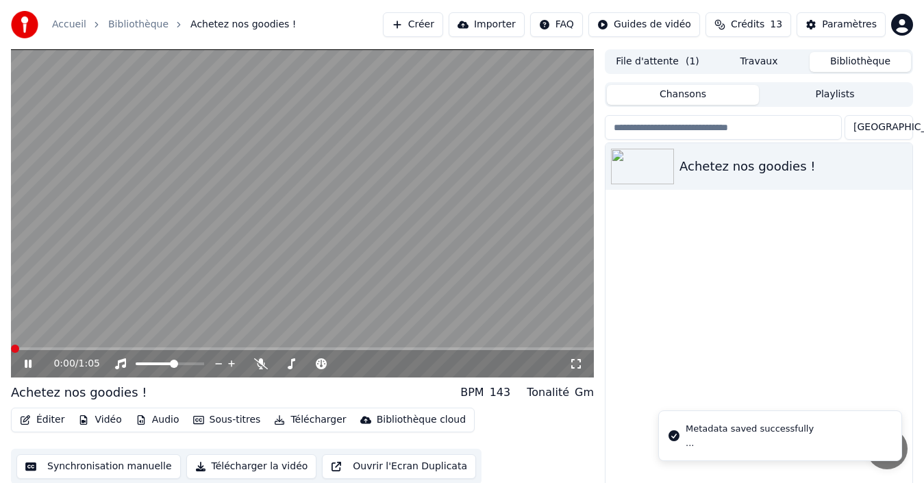
click at [11, 346] on span at bounding box center [15, 348] width 8 height 8
click at [31, 364] on icon at bounding box center [28, 363] width 7 height 8
click at [11, 349] on span at bounding box center [11, 348] width 0 height 3
click at [25, 362] on icon at bounding box center [28, 364] width 8 height 10
click at [28, 364] on icon at bounding box center [37, 363] width 31 height 11
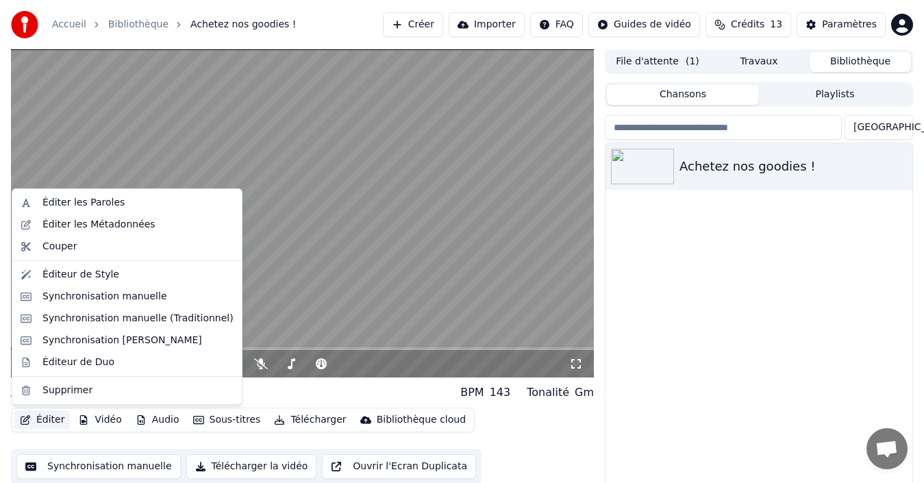
click at [53, 418] on button "Éditer" at bounding box center [41, 419] width 55 height 19
click at [133, 225] on div "Éditer les Métadonnées" at bounding box center [98, 225] width 113 height 14
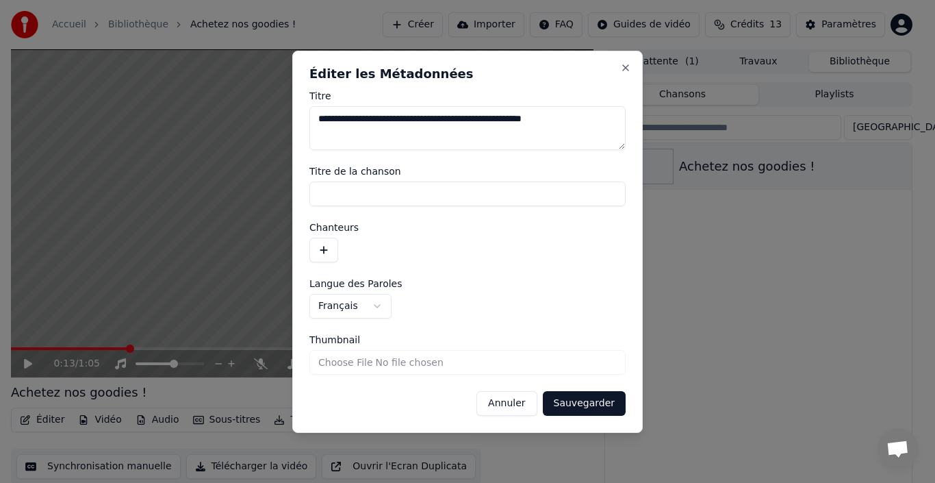
drag, startPoint x: 579, startPoint y: 120, endPoint x: 470, endPoint y: 125, distance: 108.3
click at [470, 125] on textarea "**********" at bounding box center [468, 128] width 316 height 44
type textarea "**********"
click at [568, 408] on button "Sauvegarder" at bounding box center [584, 403] width 83 height 25
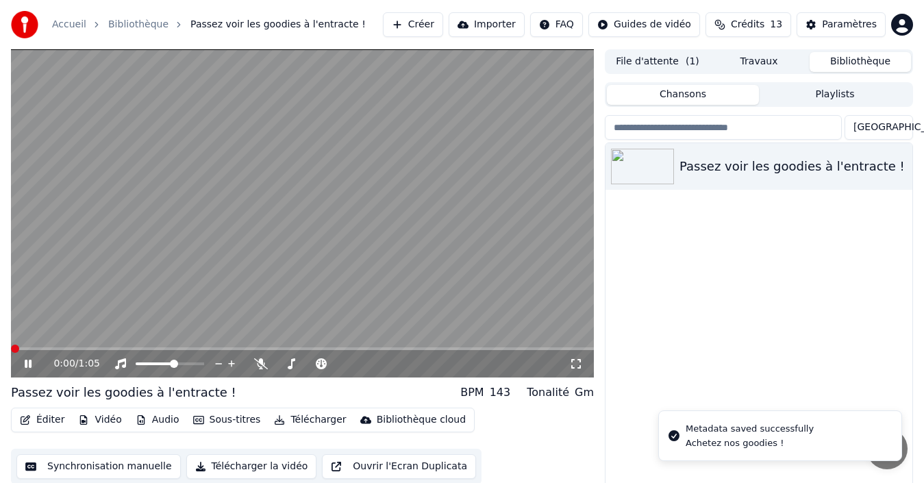
click at [11, 346] on span at bounding box center [15, 348] width 8 height 8
click at [29, 363] on icon at bounding box center [28, 363] width 7 height 8
click at [20, 349] on span at bounding box center [24, 348] width 8 height 8
click at [54, 422] on button "Éditer" at bounding box center [41, 419] width 55 height 19
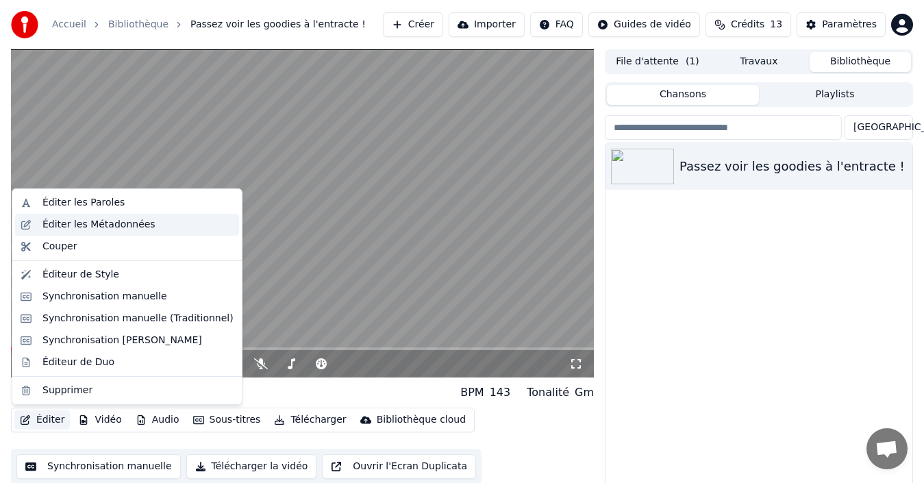
click at [112, 224] on div "Éditer les Métadonnées" at bounding box center [98, 225] width 113 height 14
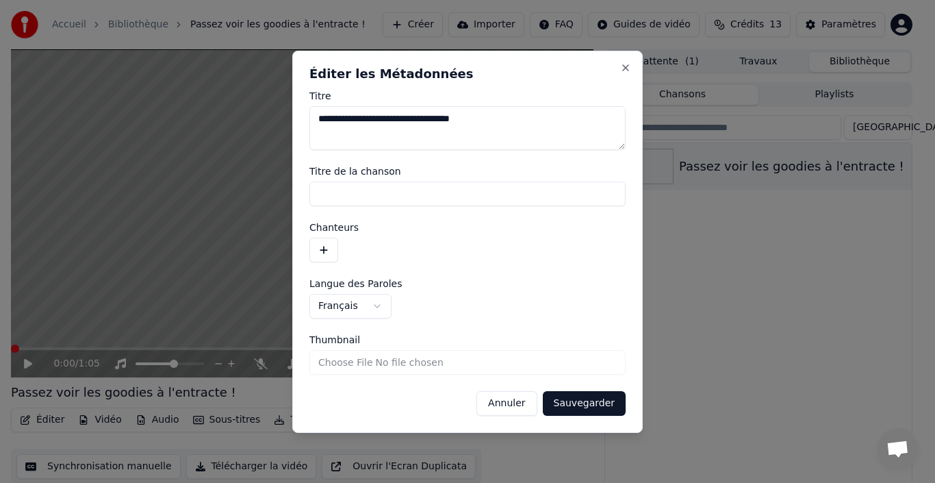
drag, startPoint x: 386, startPoint y: 119, endPoint x: 318, endPoint y: 117, distance: 67.1
click at [318, 117] on textarea "**********" at bounding box center [468, 128] width 316 height 44
click at [356, 119] on textarea "**********" at bounding box center [468, 128] width 316 height 44
type textarea "**********"
click at [579, 405] on button "Sauvegarder" at bounding box center [584, 403] width 83 height 25
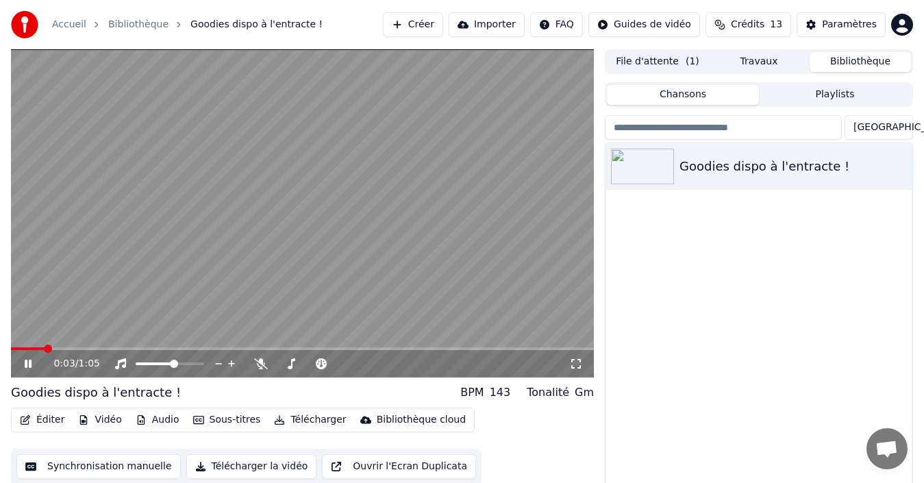
click at [27, 365] on icon at bounding box center [28, 363] width 7 height 8
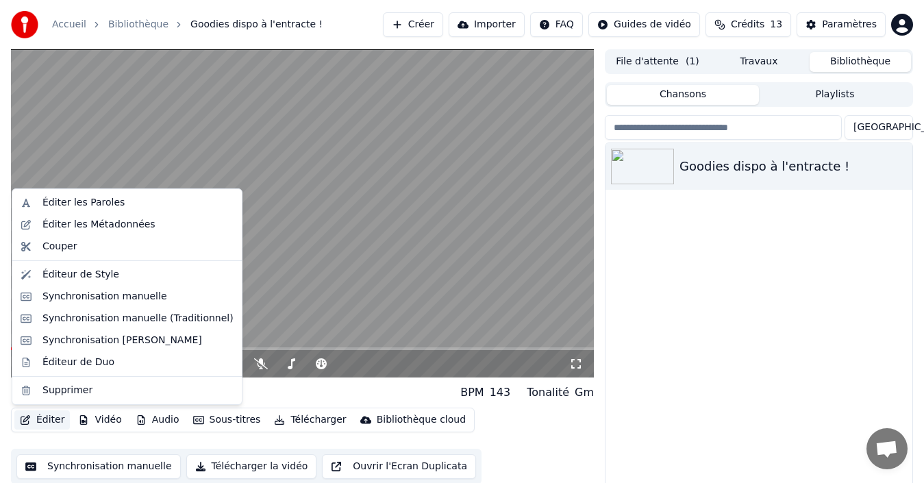
click at [39, 418] on button "Éditer" at bounding box center [41, 419] width 55 height 19
click at [91, 223] on div "Éditer les Métadonnées" at bounding box center [98, 225] width 113 height 14
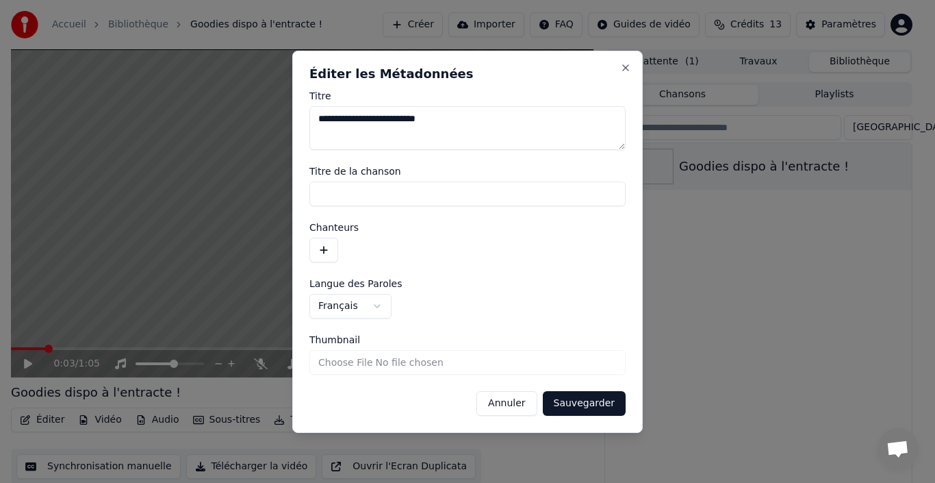
drag, startPoint x: 444, startPoint y: 118, endPoint x: 277, endPoint y: 112, distance: 167.2
click at [277, 112] on body "**********" at bounding box center [462, 241] width 924 height 483
type textarea "**********"
click at [577, 403] on button "Sauvegarder" at bounding box center [584, 403] width 83 height 25
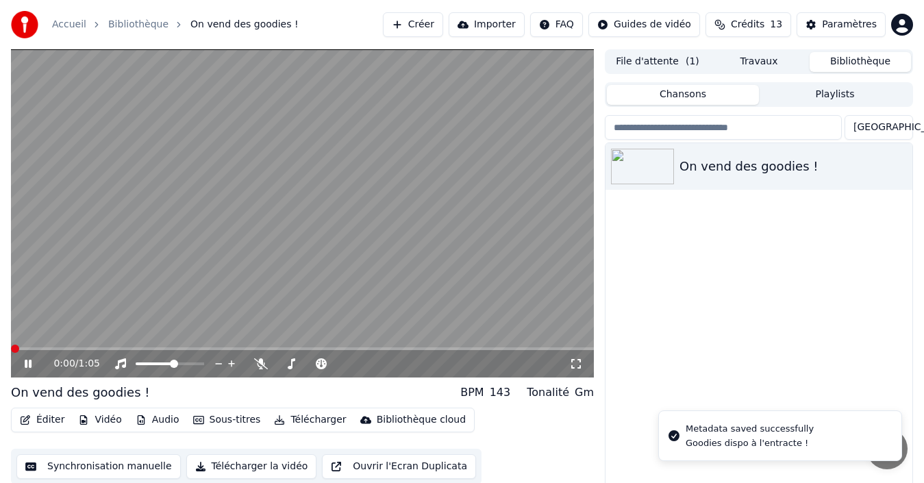
click at [11, 344] on span at bounding box center [15, 348] width 8 height 8
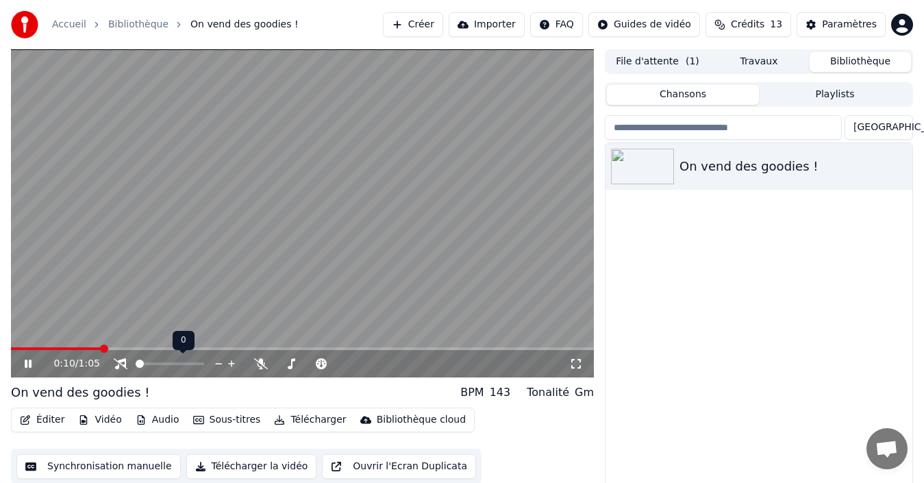
click at [136, 366] on span at bounding box center [140, 363] width 8 height 8
click at [218, 468] on button "Télécharger la vidéo" at bounding box center [251, 466] width 131 height 25
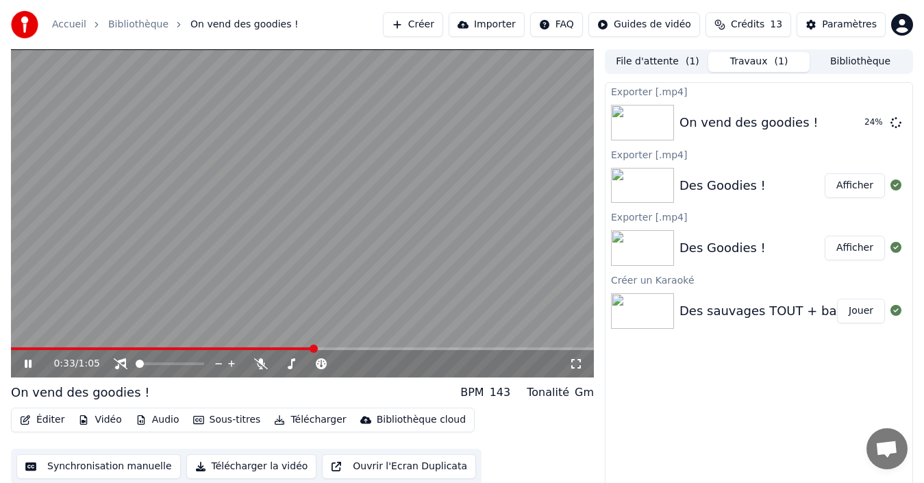
click at [863, 185] on button "Afficher" at bounding box center [854, 185] width 60 height 25
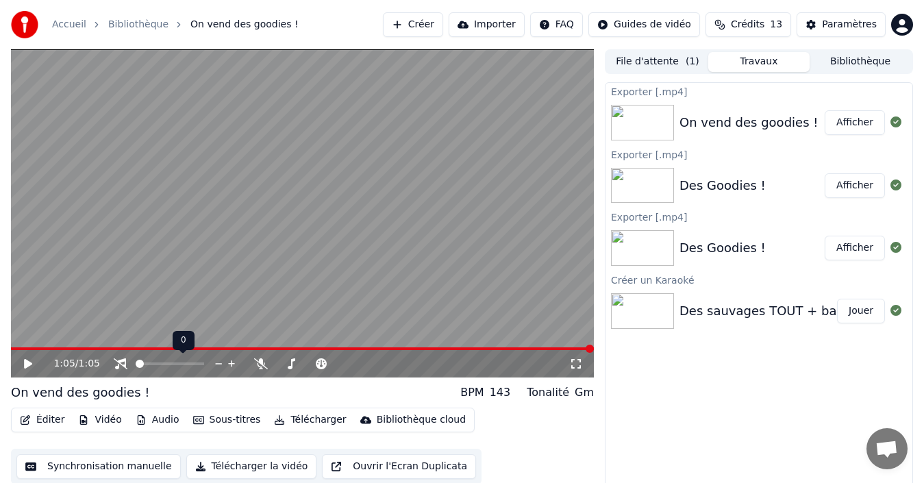
click at [172, 364] on span at bounding box center [170, 363] width 68 height 3
click at [186, 364] on span at bounding box center [170, 363] width 68 height 3
click at [863, 125] on button "Afficher" at bounding box center [854, 122] width 60 height 25
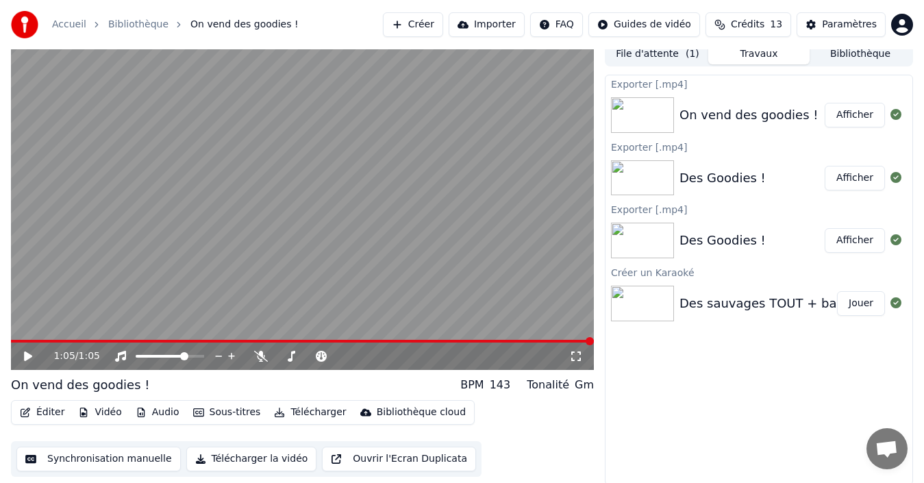
scroll to position [10, 0]
